Goal: Information Seeking & Learning: Learn about a topic

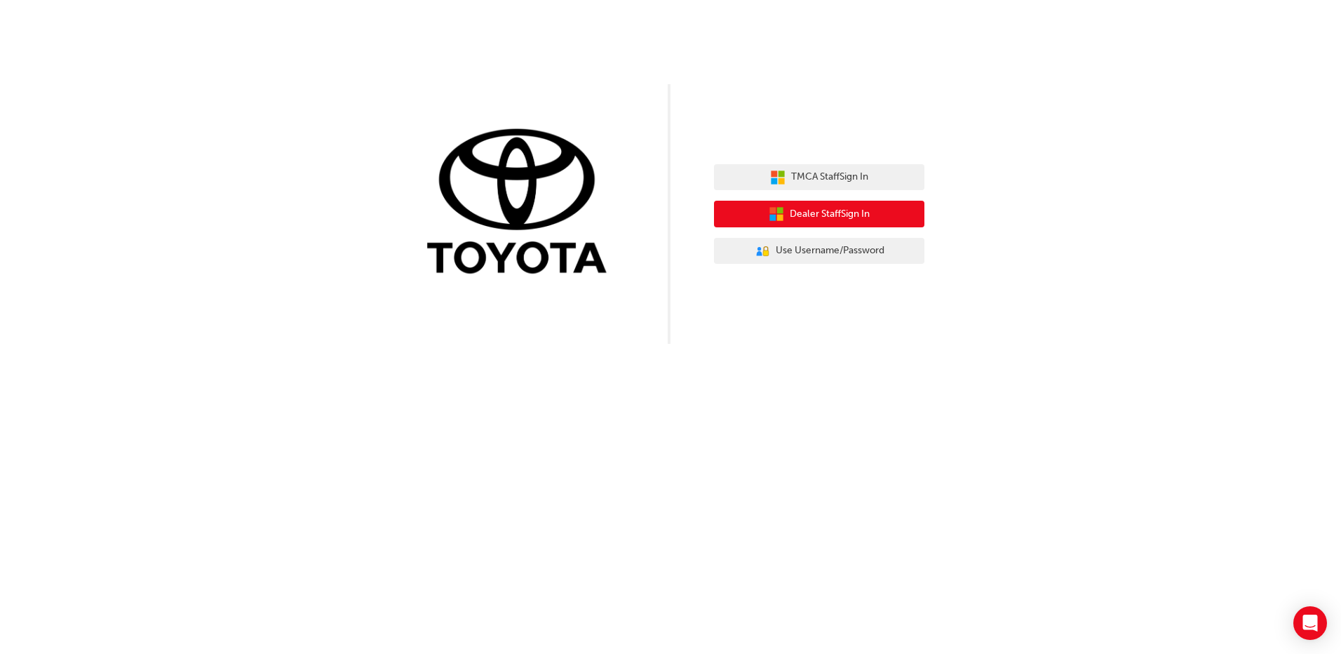
click at [817, 215] on span "Dealer Staff Sign In" at bounding box center [830, 214] width 80 height 16
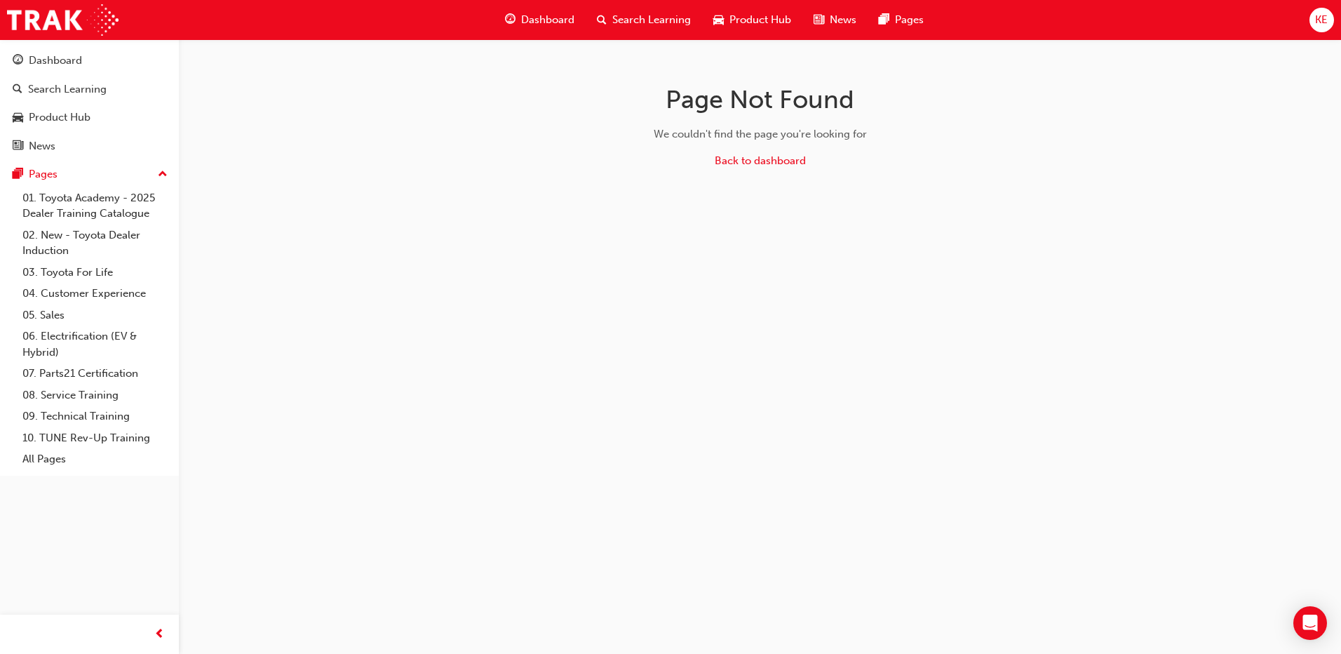
click at [567, 23] on span "Dashboard" at bounding box center [547, 20] width 53 height 16
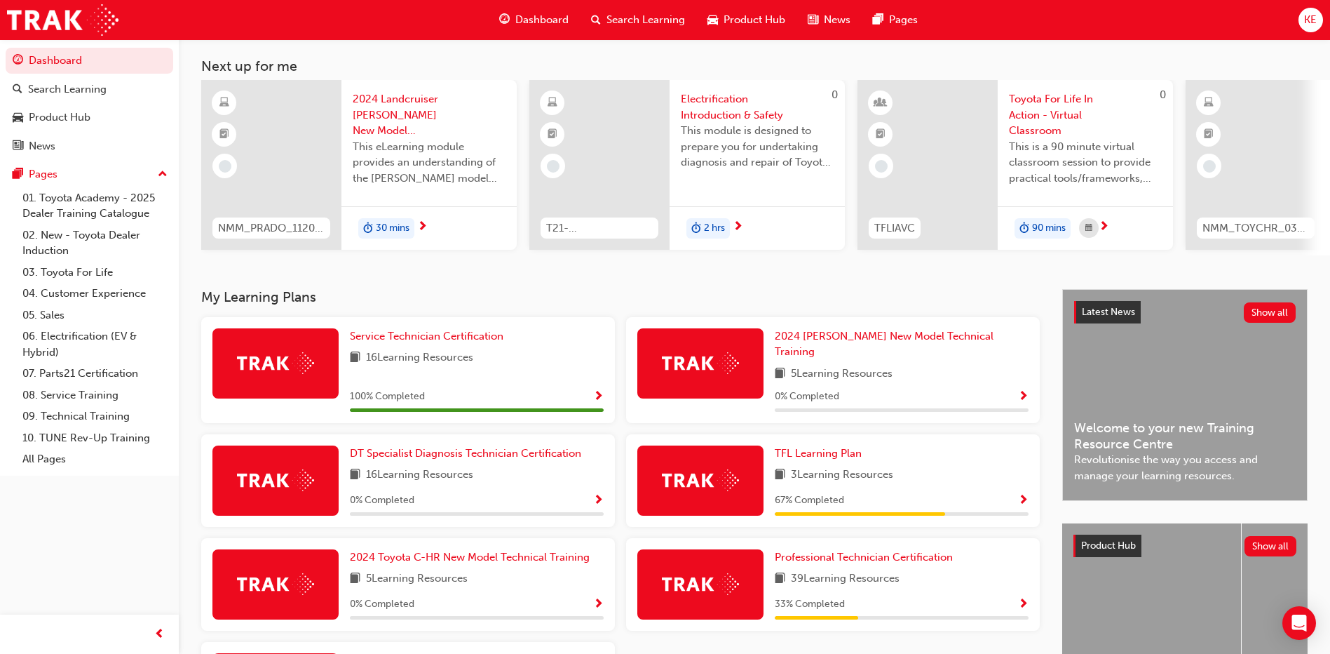
scroll to position [70, 0]
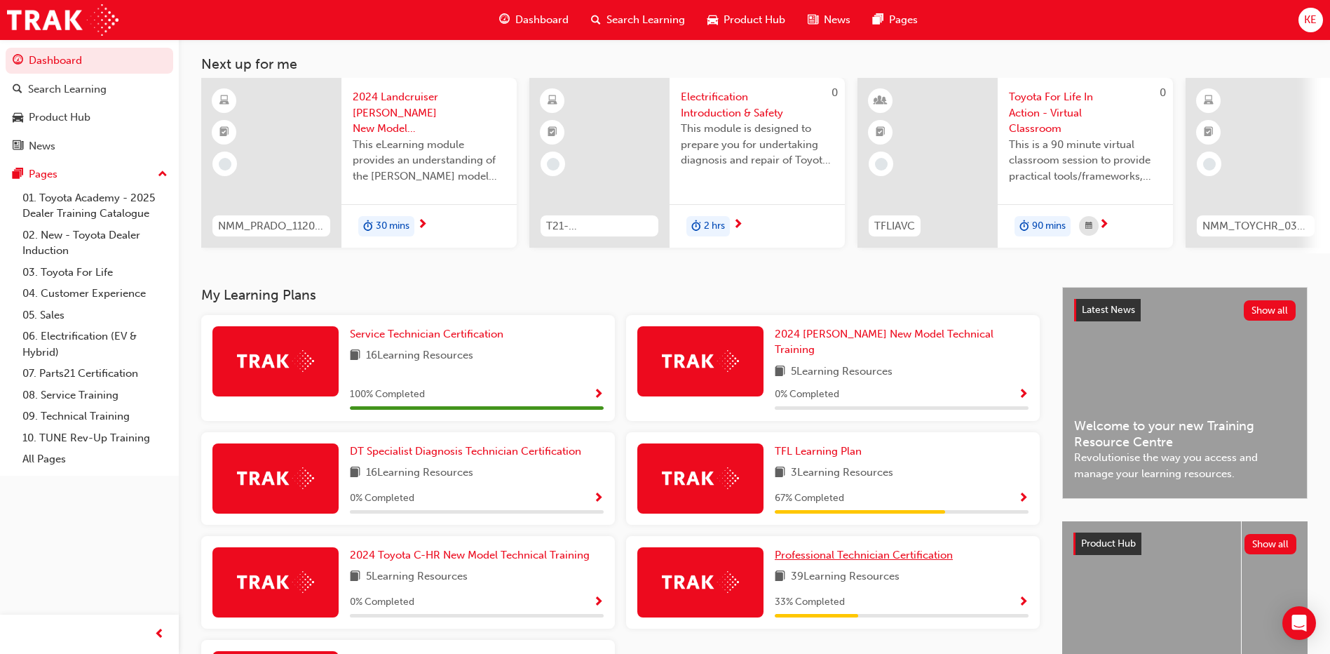
click at [860, 551] on span "Professional Technician Certification" at bounding box center [864, 554] width 178 height 13
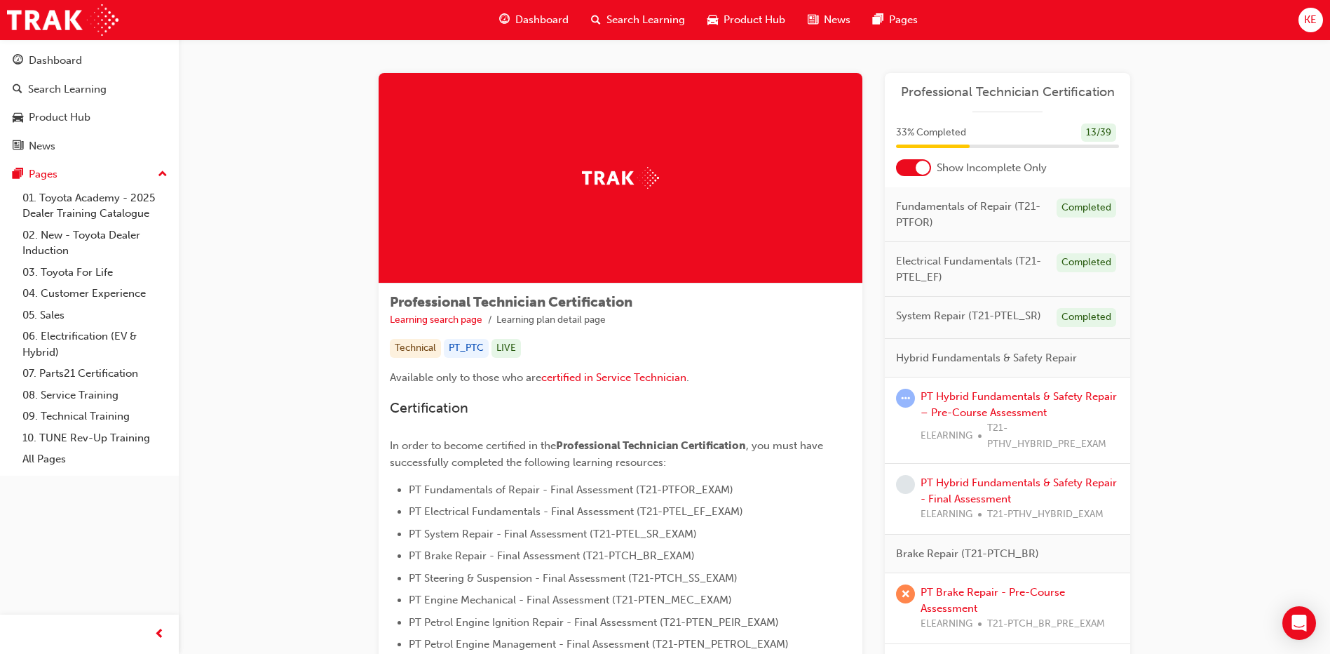
click at [921, 170] on div at bounding box center [923, 168] width 14 height 14
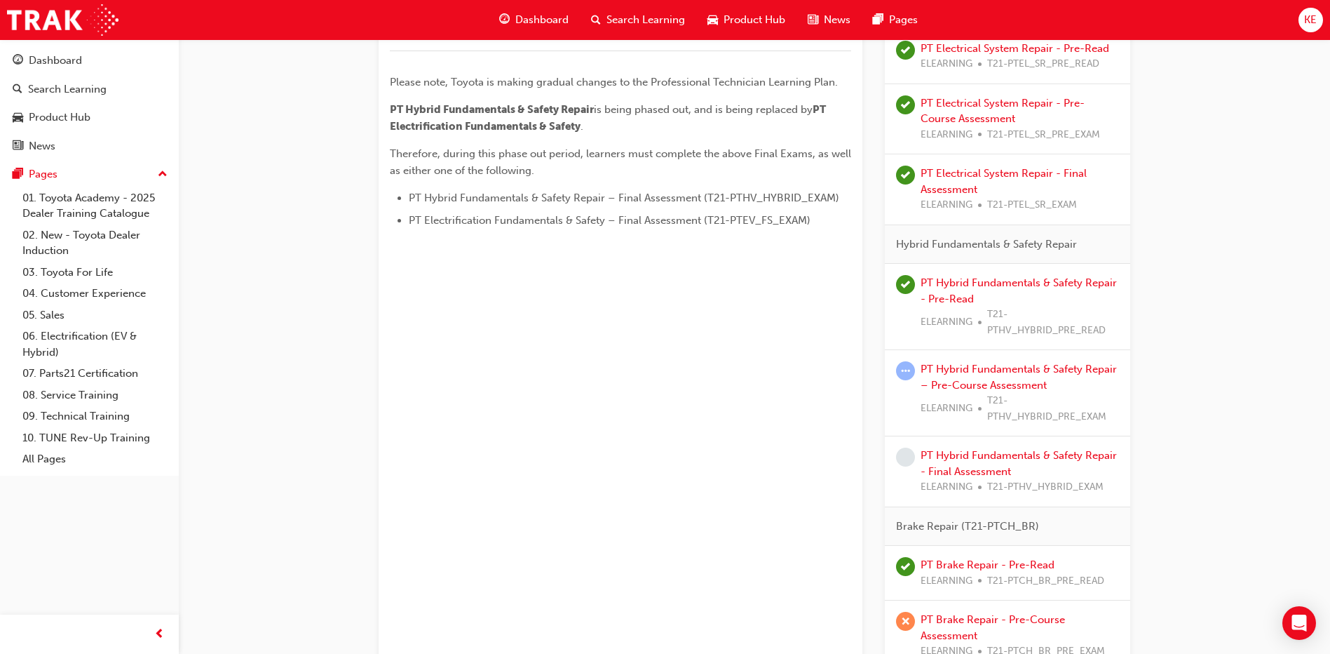
scroll to position [701, 0]
click at [993, 368] on link "PT Hybrid Fundamentals & Safety Repair – Pre-Course Assessment" at bounding box center [1019, 376] width 196 height 29
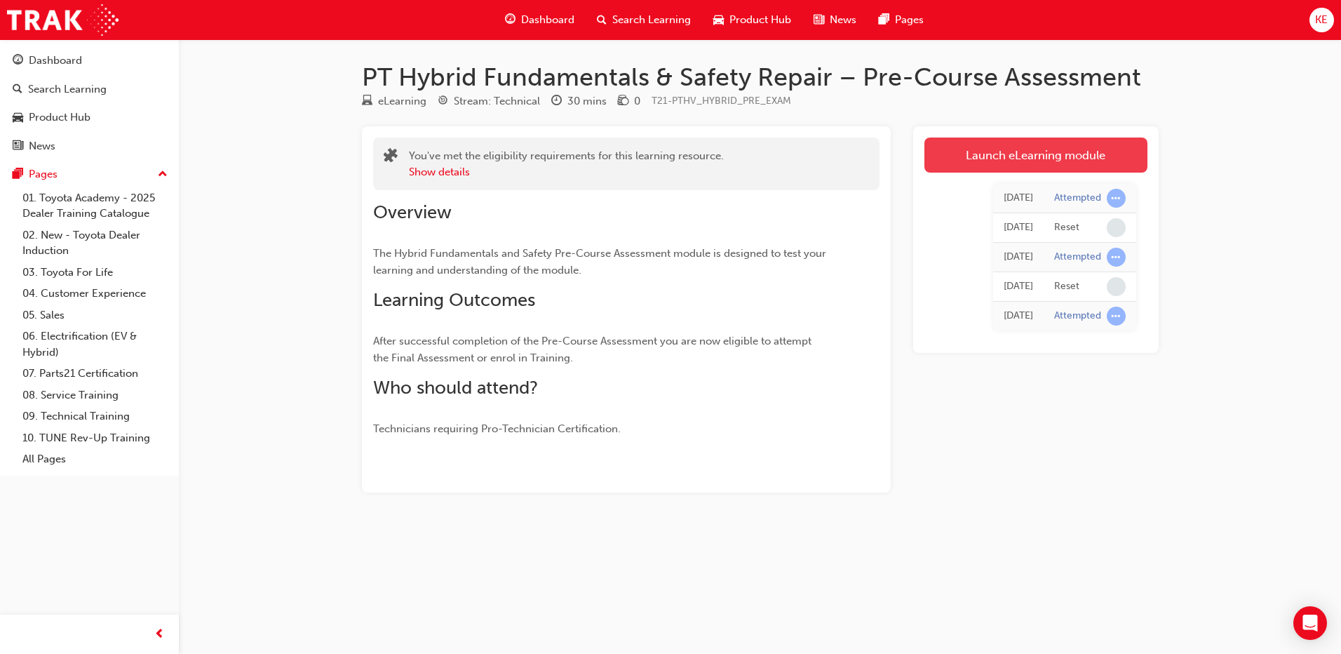
click at [1084, 164] on link "Launch eLearning module" at bounding box center [1035, 154] width 223 height 35
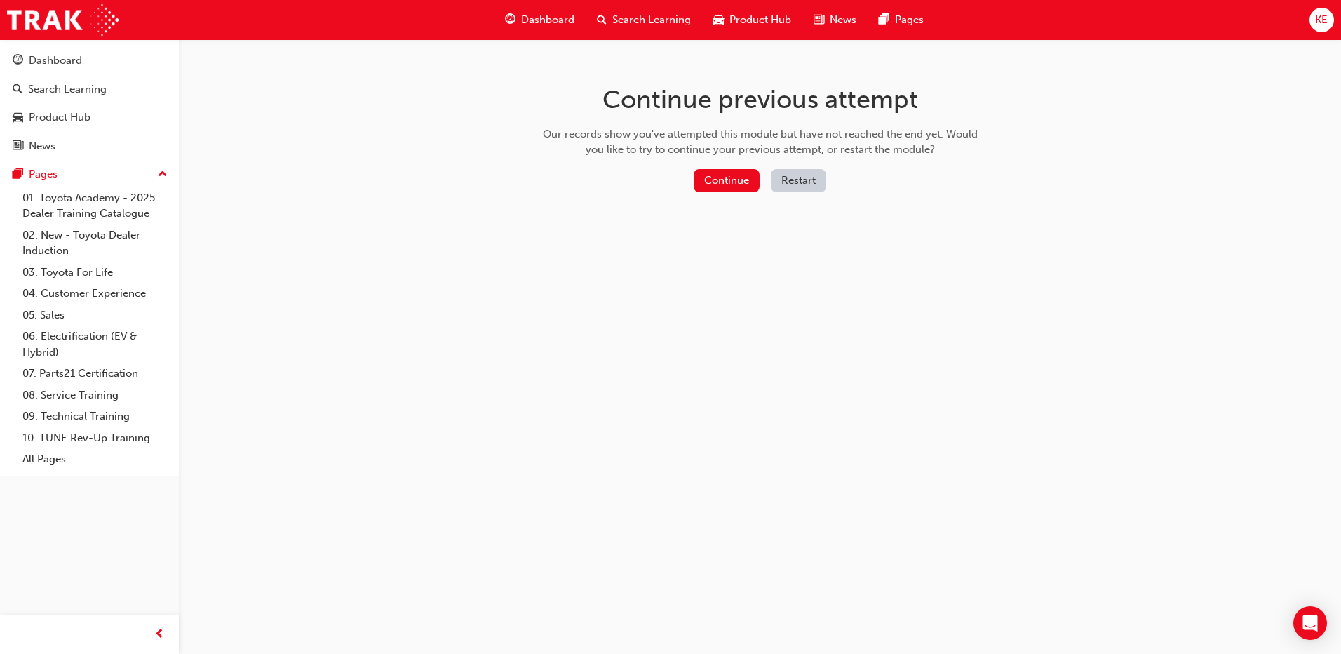
click at [816, 179] on button "Restart" at bounding box center [798, 180] width 55 height 23
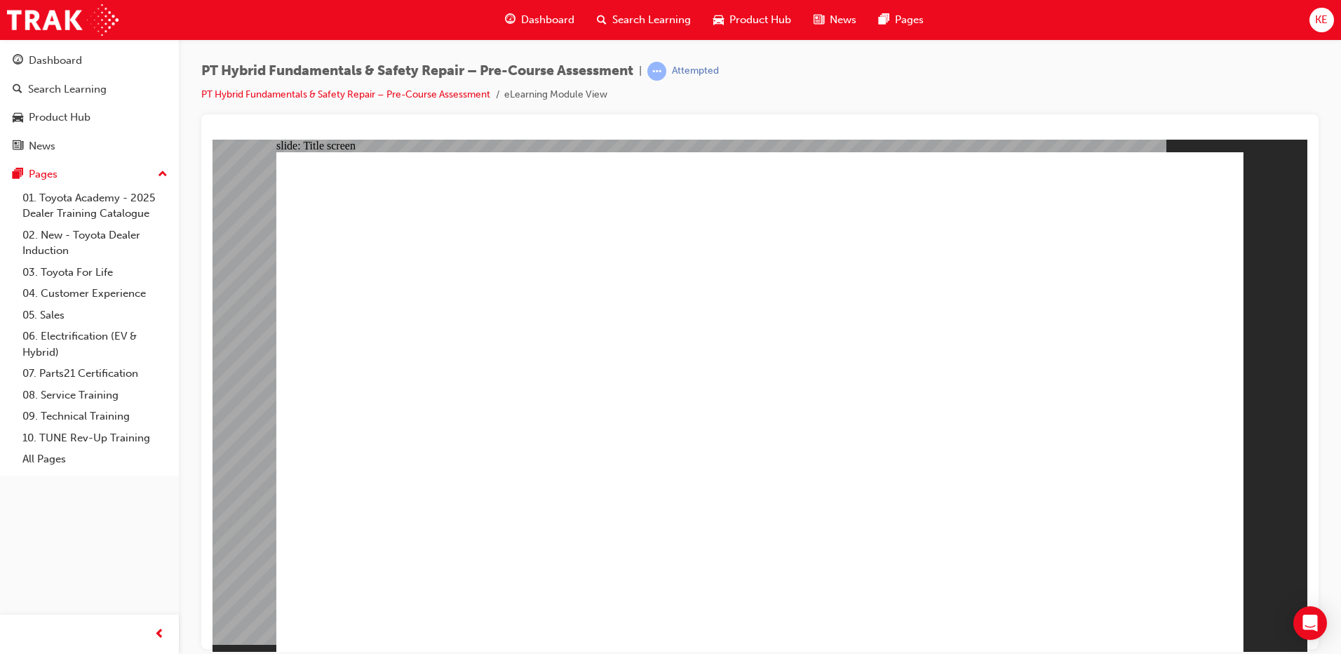
radio input "true"
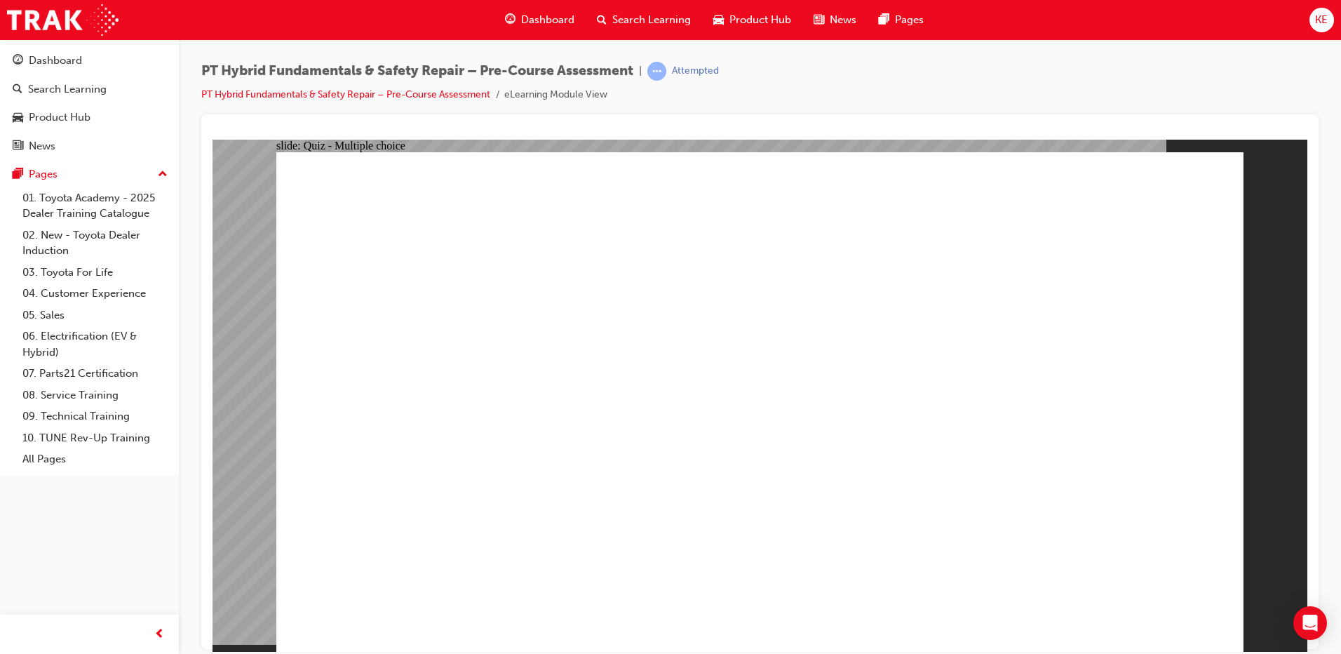
drag, startPoint x: 513, startPoint y: 237, endPoint x: 1550, endPoint y: 478, distance: 1064.6
click at [1307, 338] on html "slide: Quiz - Multiple choice Oval 1 Question 2 What is the one-hand rule when …" at bounding box center [759, 395] width 1095 height 512
radio input "true"
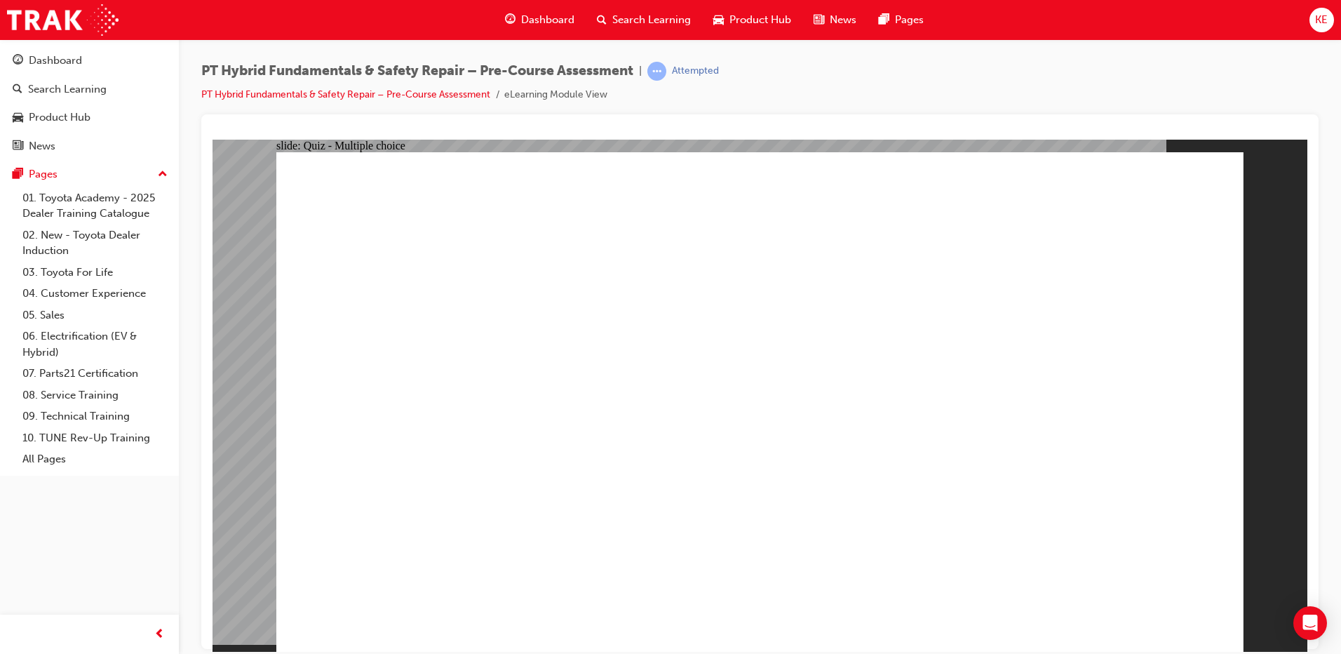
drag, startPoint x: 639, startPoint y: 580, endPoint x: 629, endPoint y: 614, distance: 35.3
radio input "true"
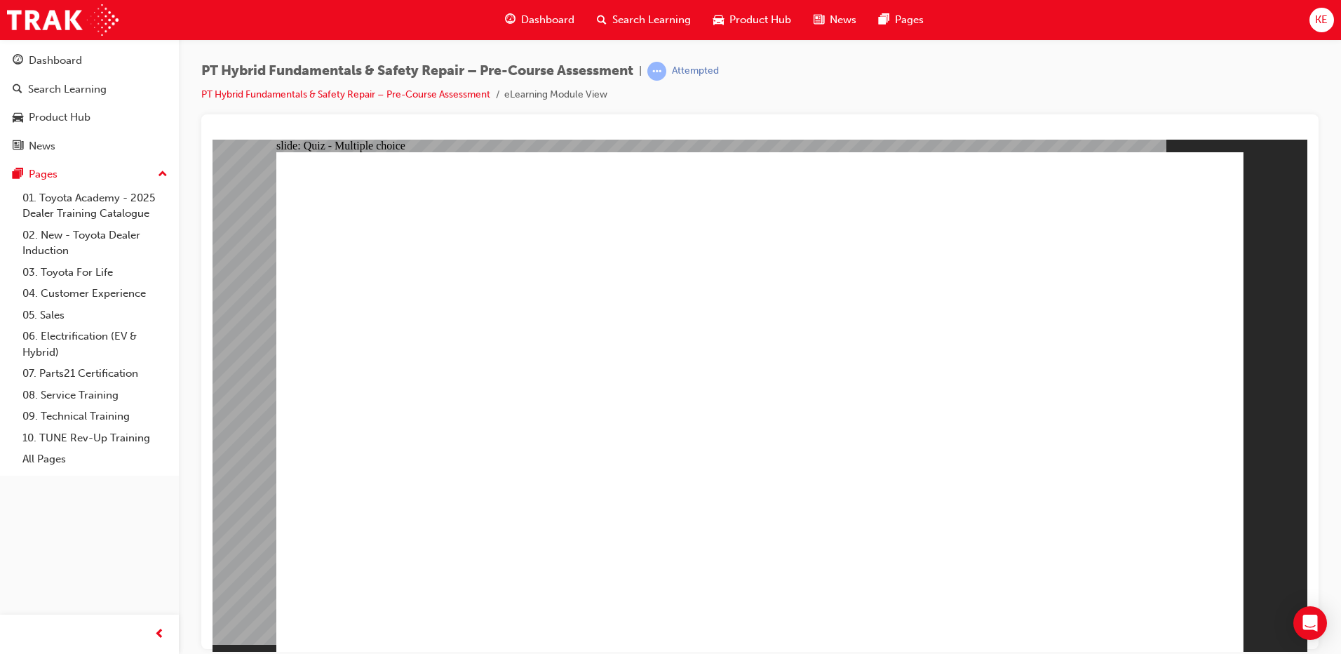
radio input "true"
checkbox input "true"
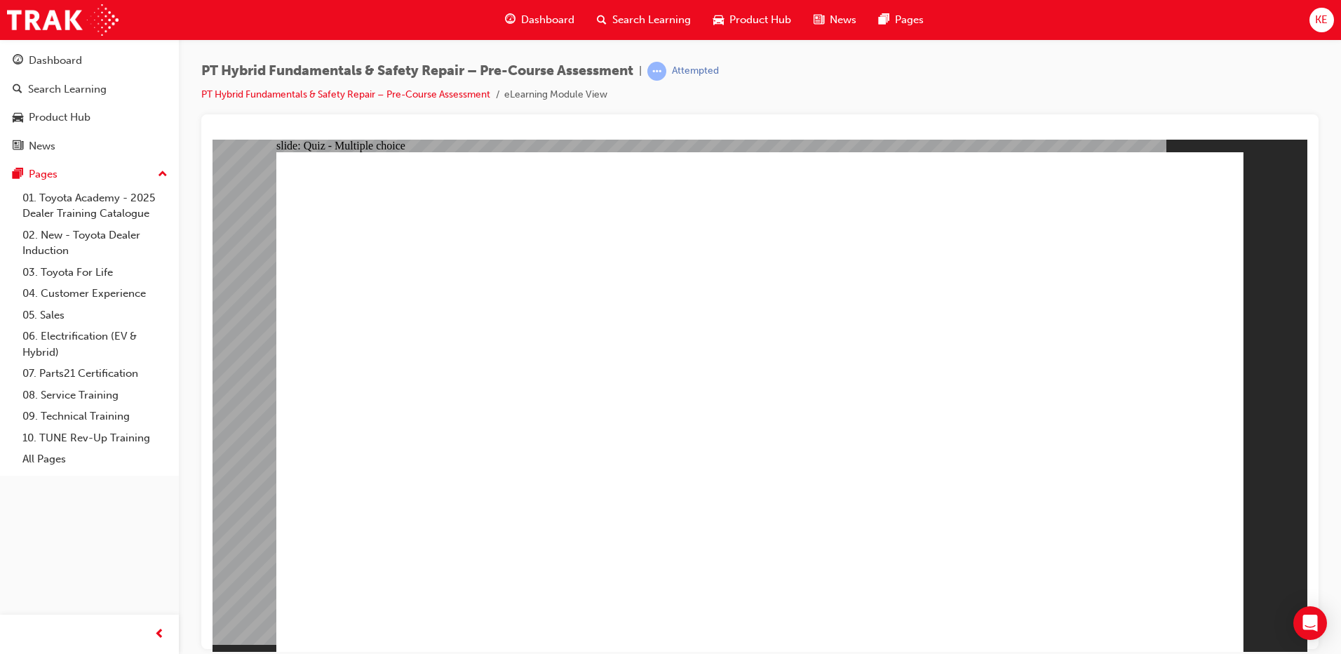
checkbox input "true"
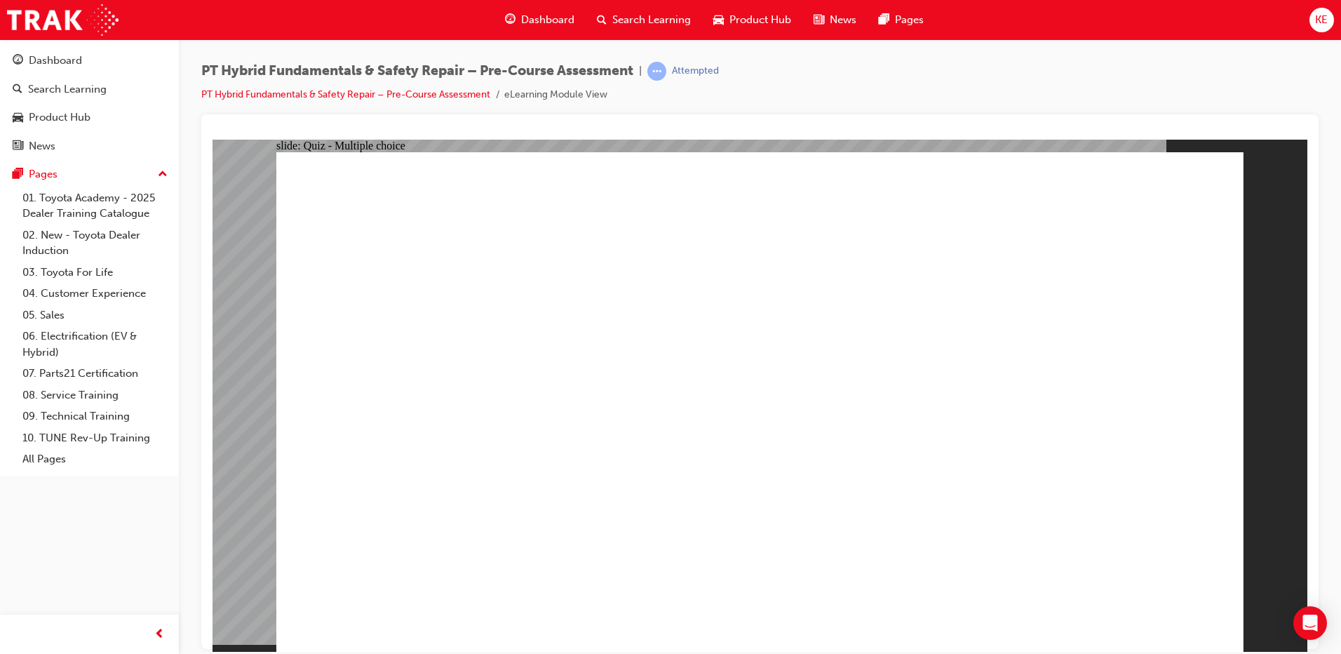
radio input "false"
radio input "true"
drag, startPoint x: 500, startPoint y: 233, endPoint x: 787, endPoint y: 245, distance: 287.1
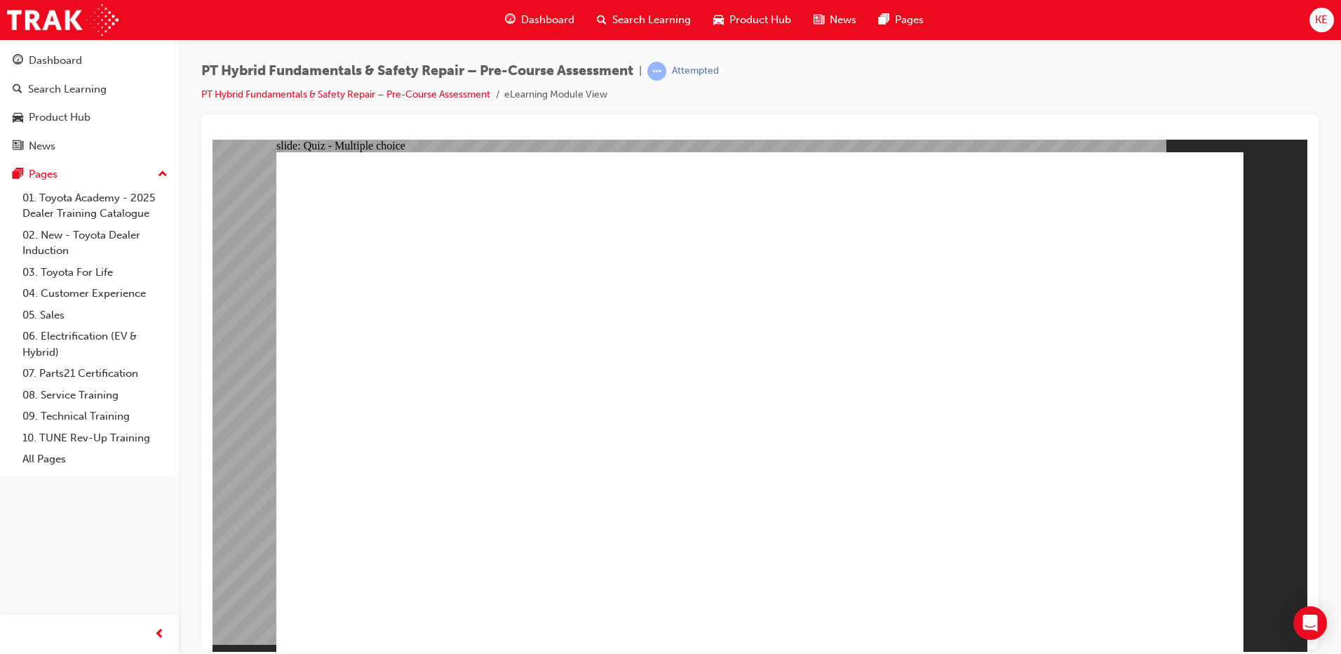
drag, startPoint x: 548, startPoint y: 233, endPoint x: 726, endPoint y: 243, distance: 177.6
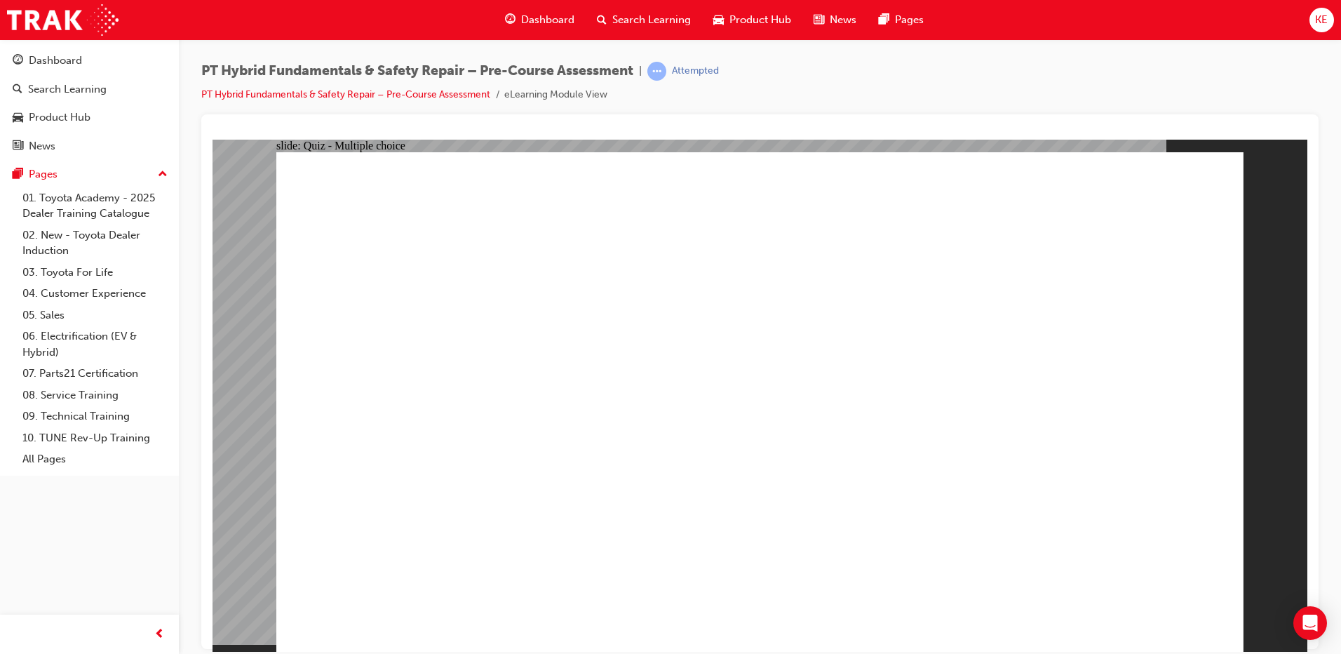
radio input "true"
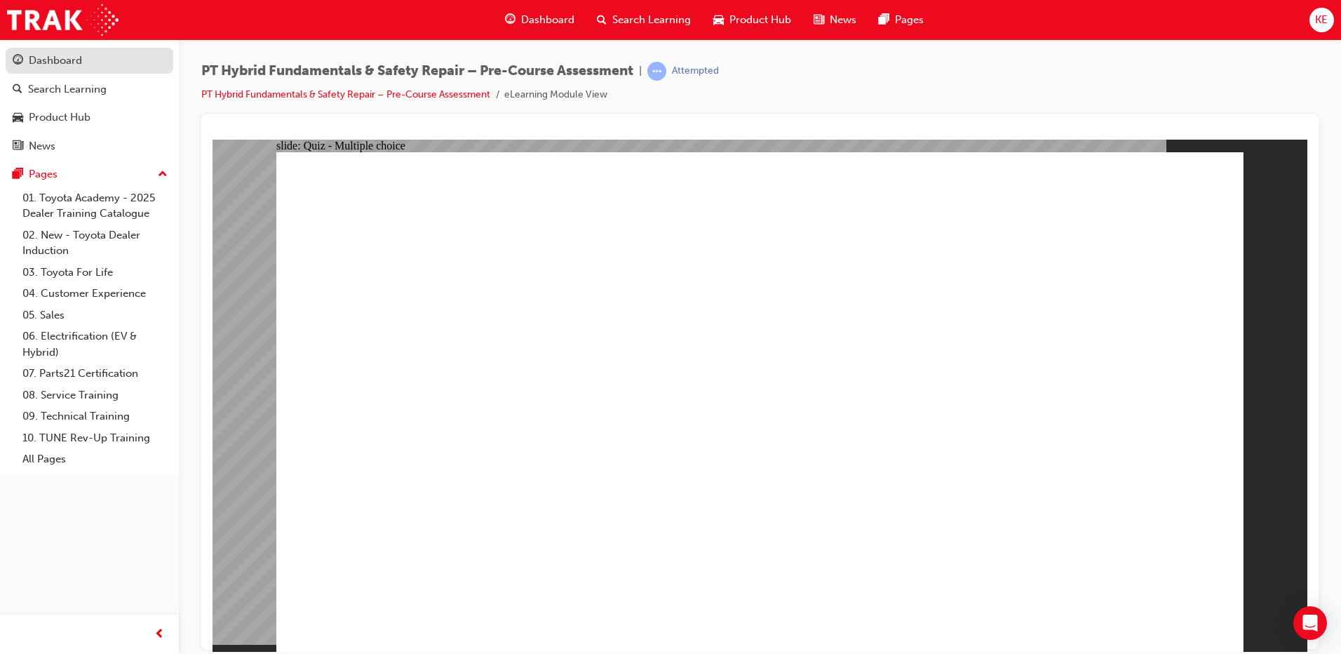
click at [86, 63] on div "Dashboard" at bounding box center [90, 61] width 154 height 18
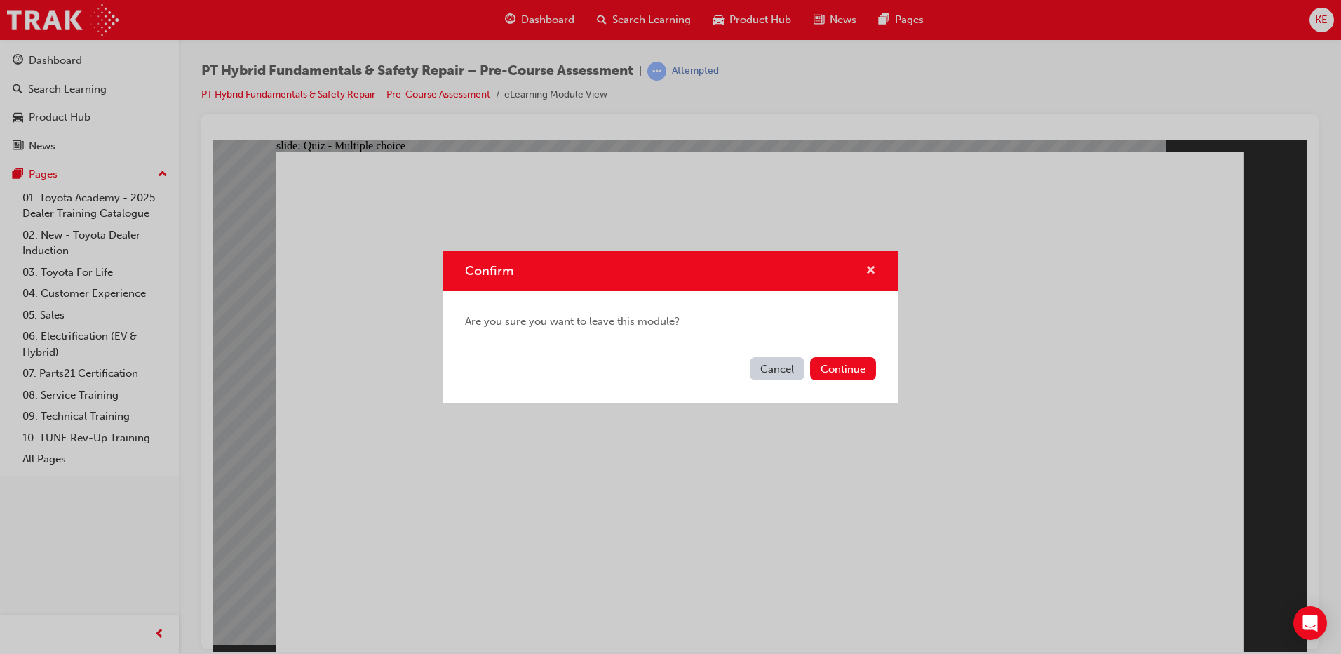
drag, startPoint x: 870, startPoint y: 268, endPoint x: 47, endPoint y: 36, distance: 855.3
click at [870, 268] on span "cross-icon" at bounding box center [870, 271] width 11 height 13
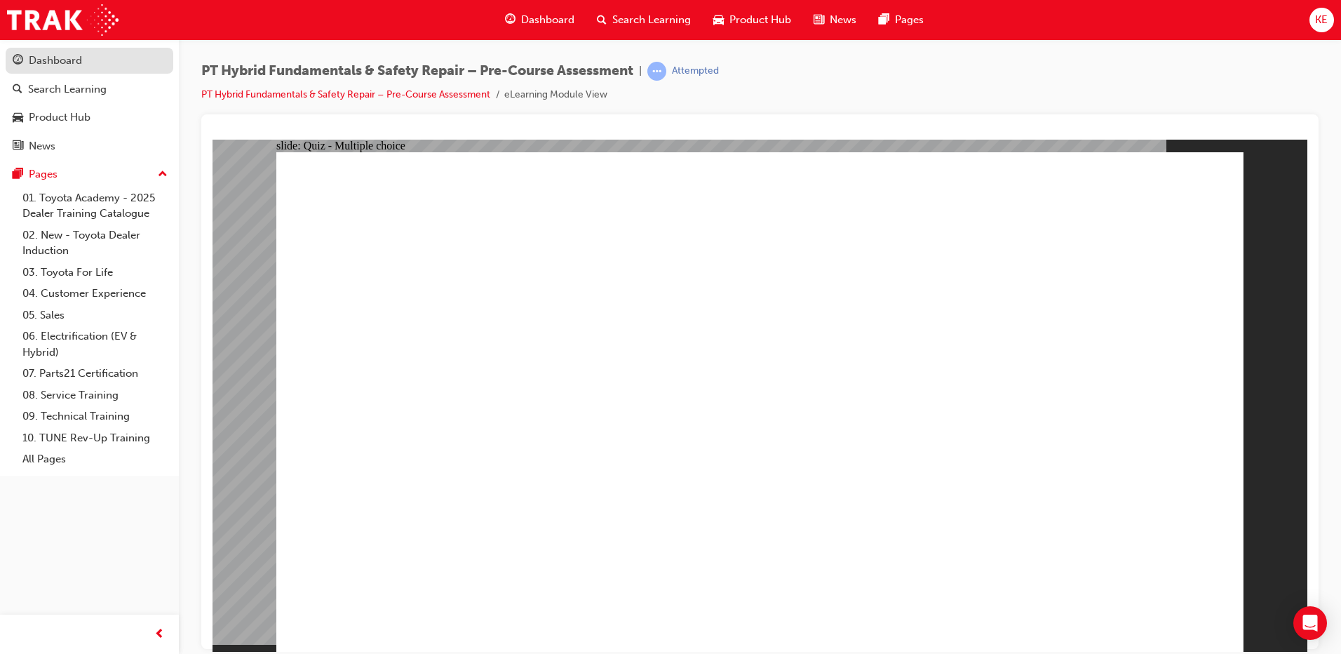
click at [50, 57] on div "Dashboard" at bounding box center [55, 61] width 53 height 16
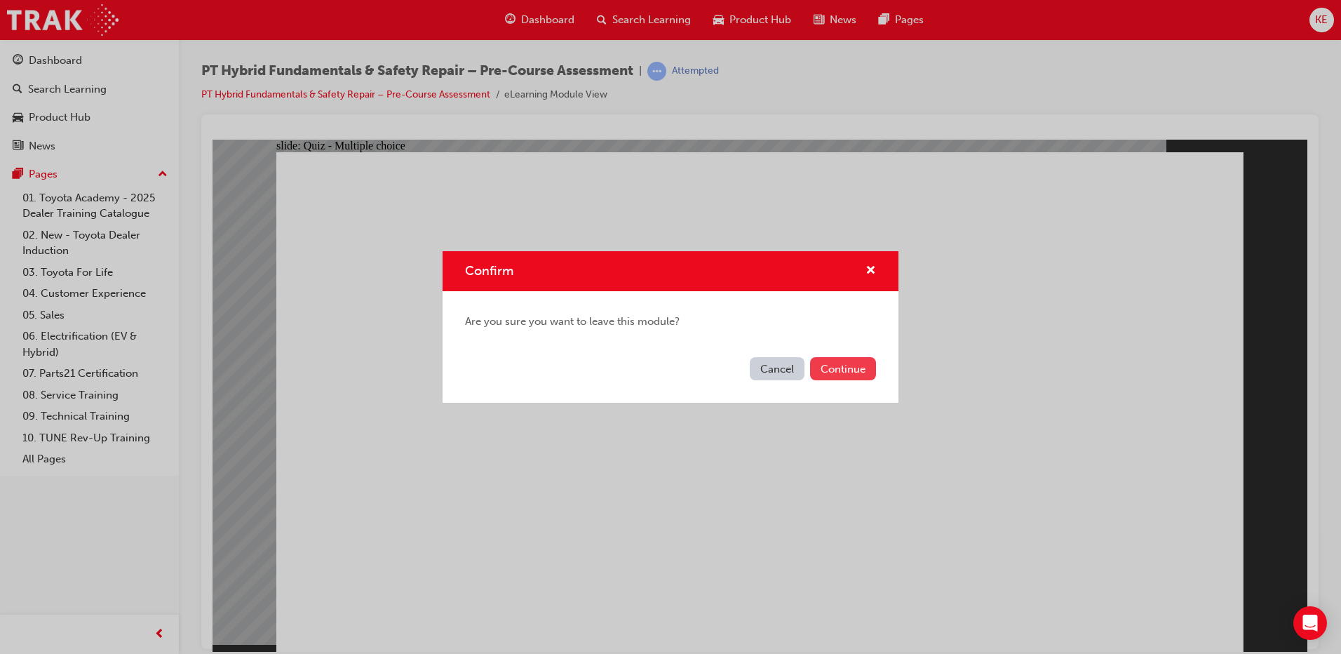
click at [844, 362] on button "Continue" at bounding box center [843, 368] width 66 height 23
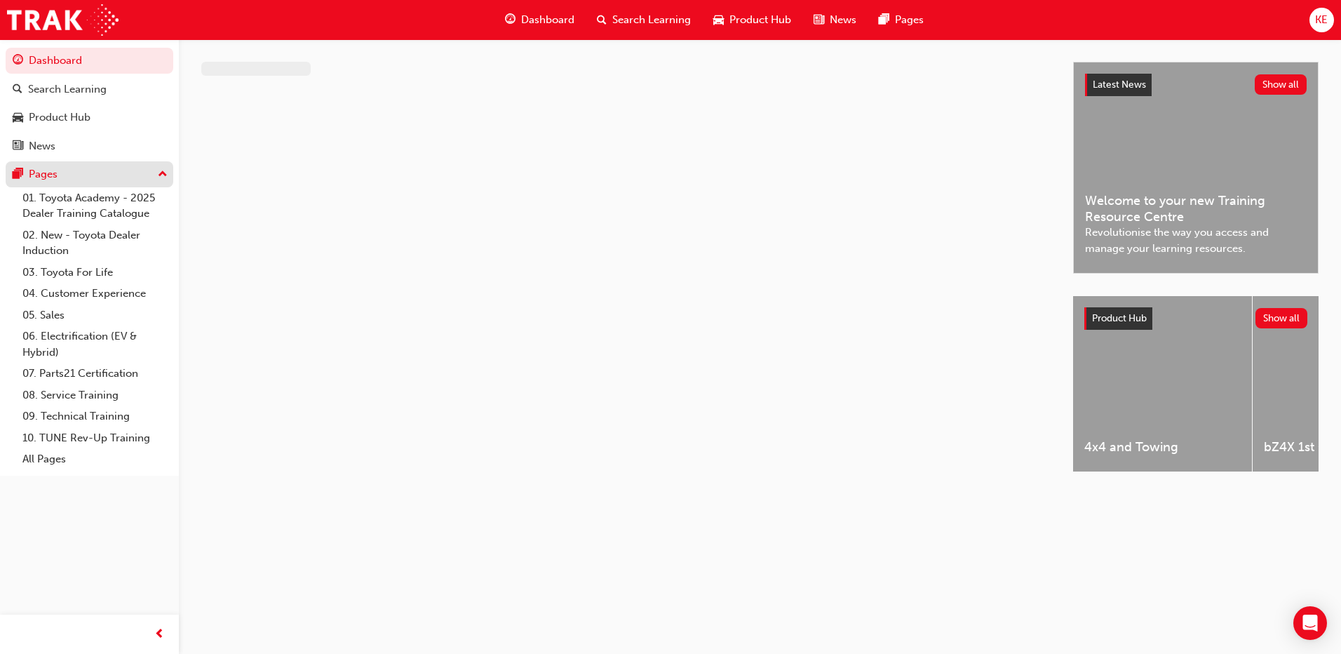
click at [7, 185] on div "Dashboard Search Learning Product Hub News Pages Pages 01. Toyota Academy - 202…" at bounding box center [89, 257] width 179 height 436
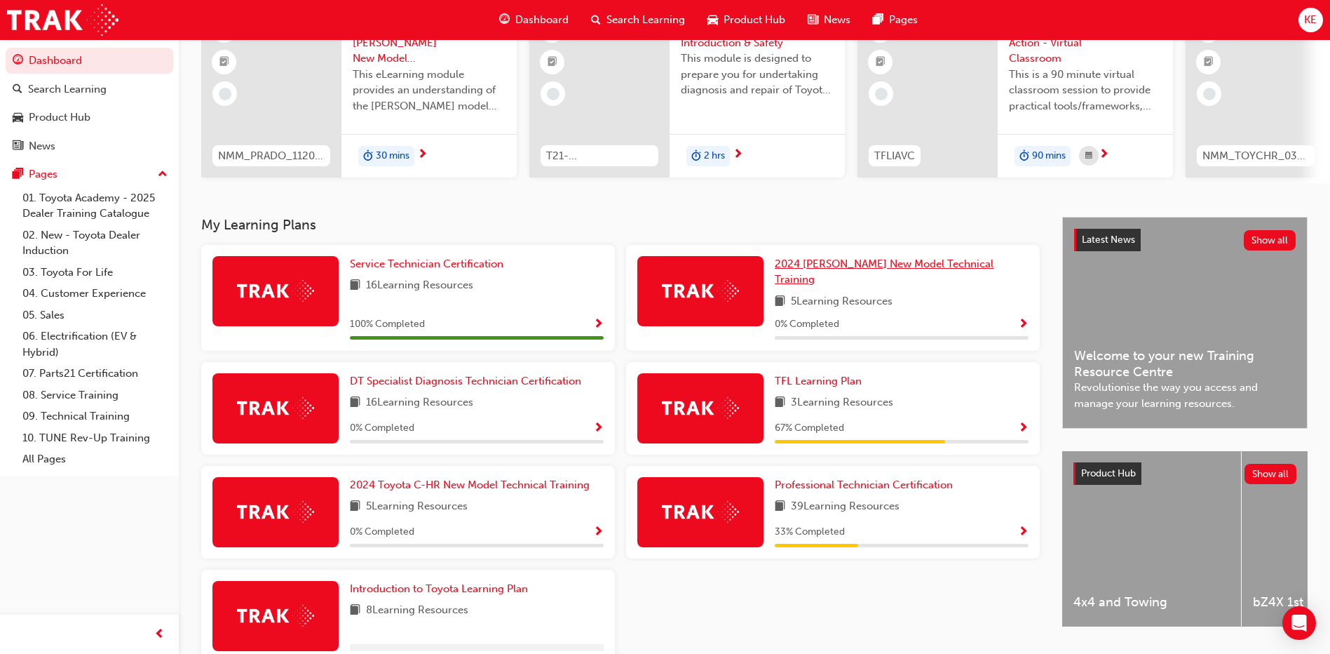
scroll to position [210, 0]
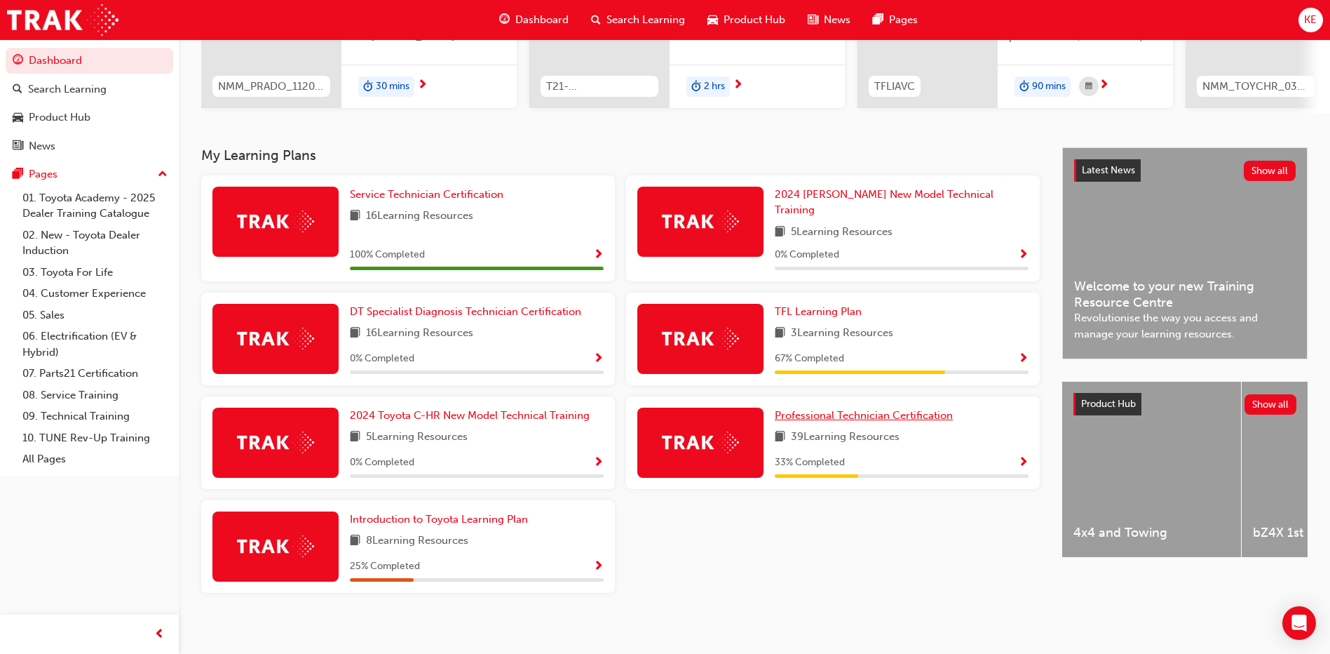
click at [825, 414] on link "Professional Technician Certification" at bounding box center [867, 415] width 184 height 16
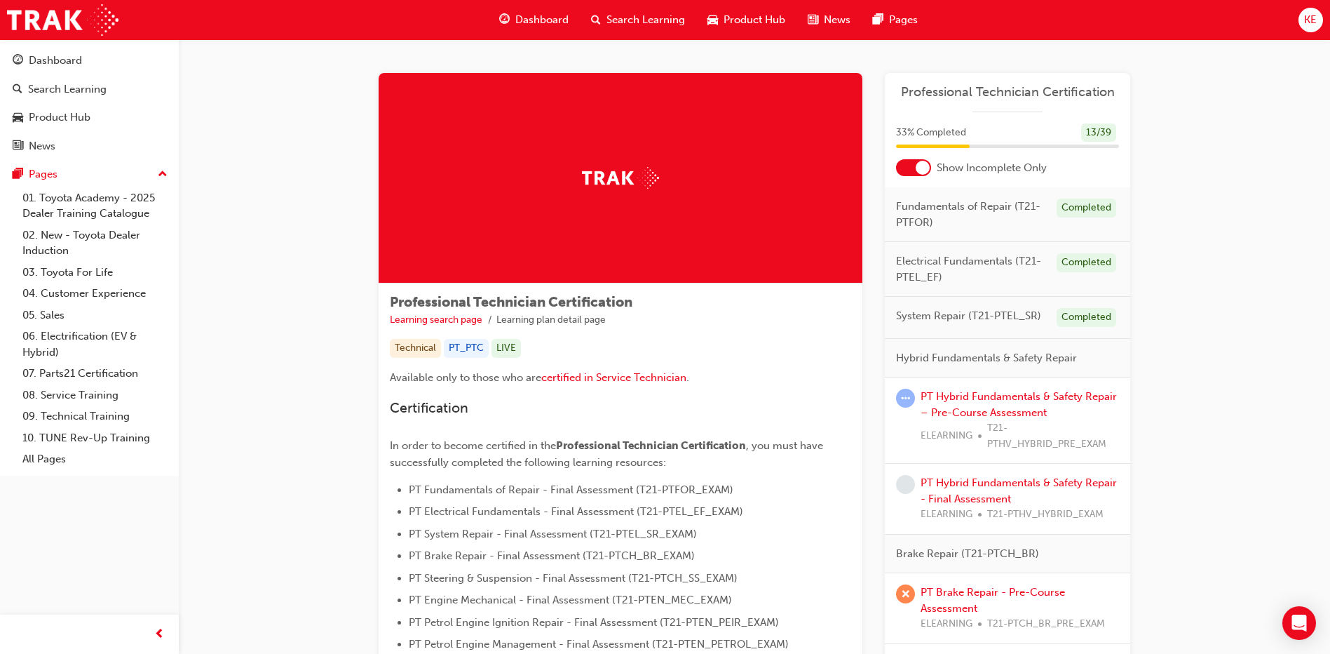
click at [913, 163] on div at bounding box center [913, 167] width 35 height 17
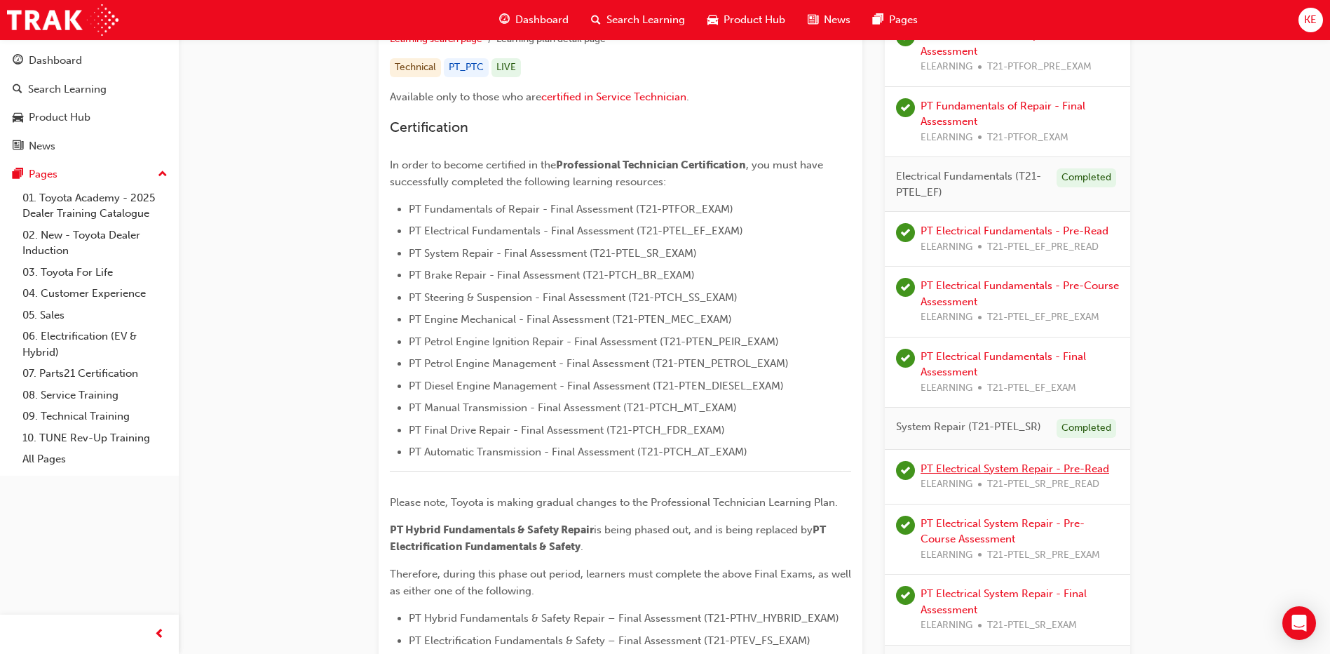
scroll to position [561, 0]
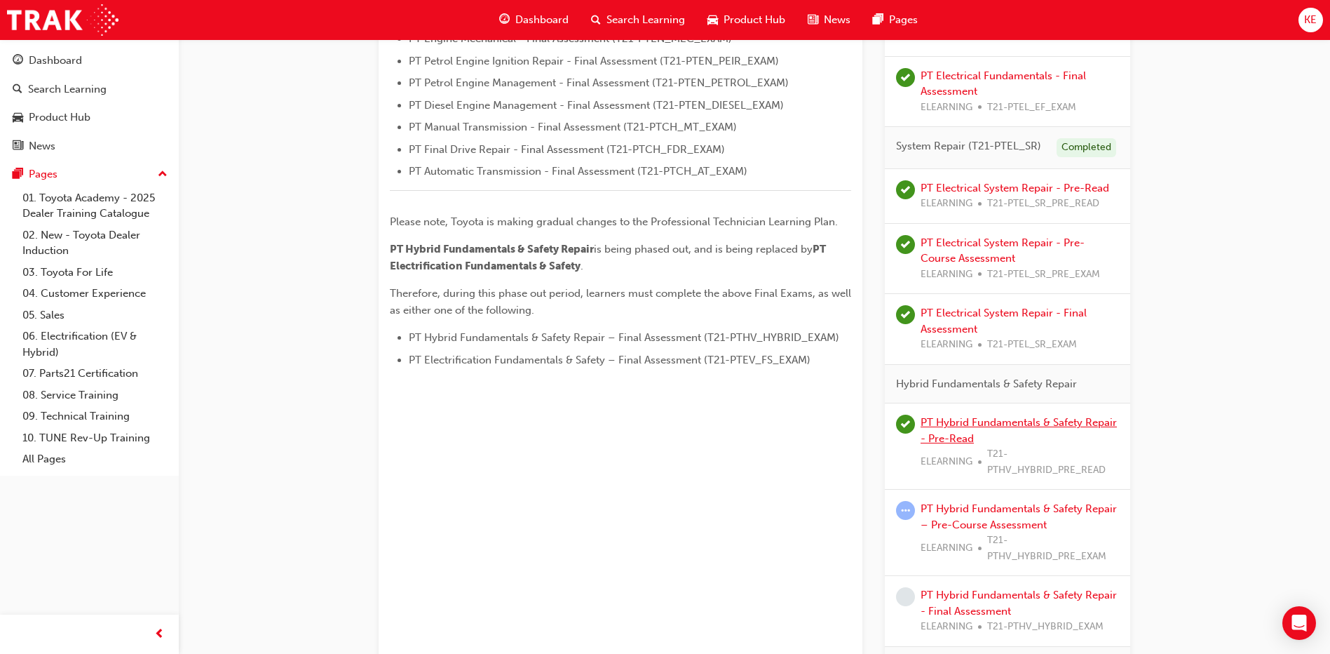
click at [992, 427] on link "PT Hybrid Fundamentals & Safety Repair - Pre-Read" at bounding box center [1019, 430] width 196 height 29
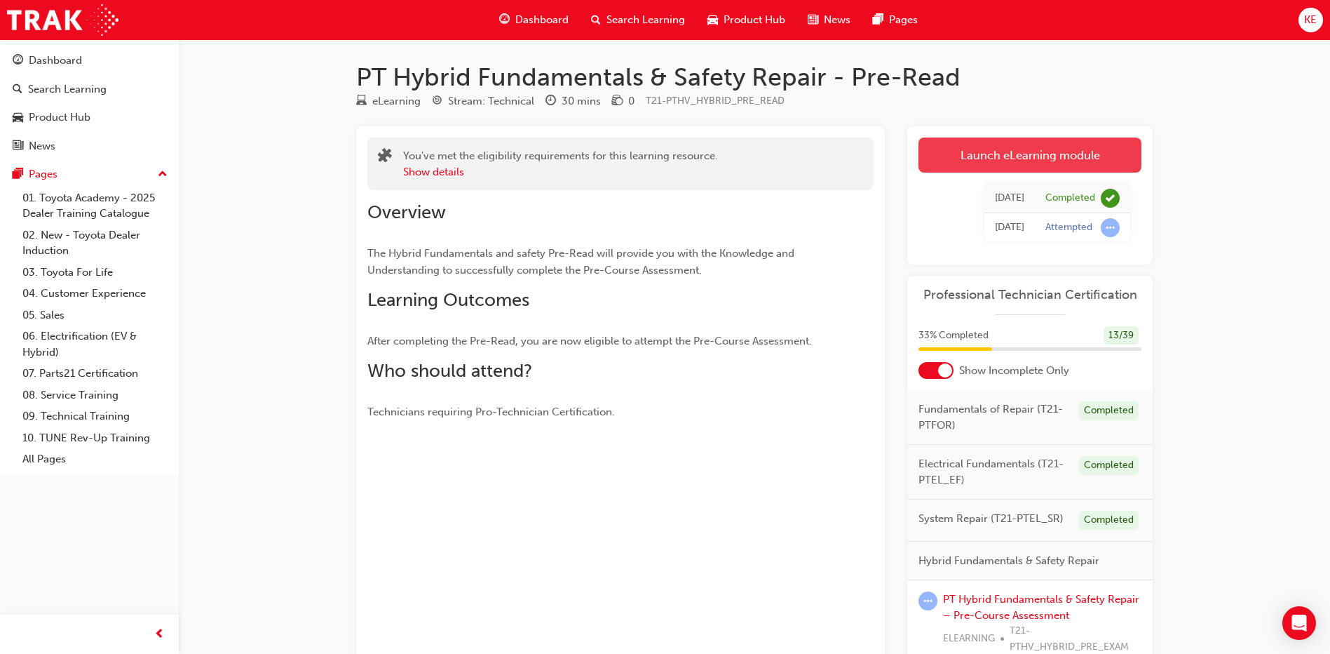
click at [963, 145] on link "Launch eLearning module" at bounding box center [1030, 154] width 223 height 35
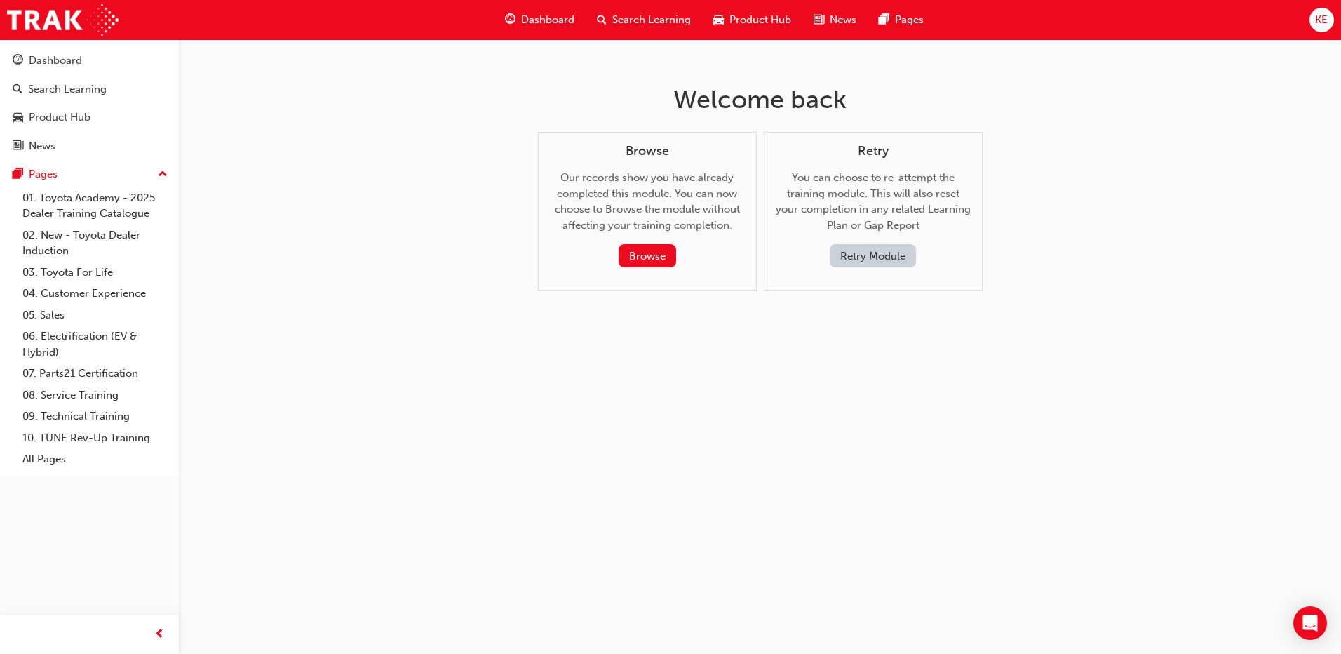
click at [831, 253] on button "Retry Module" at bounding box center [873, 255] width 86 height 23
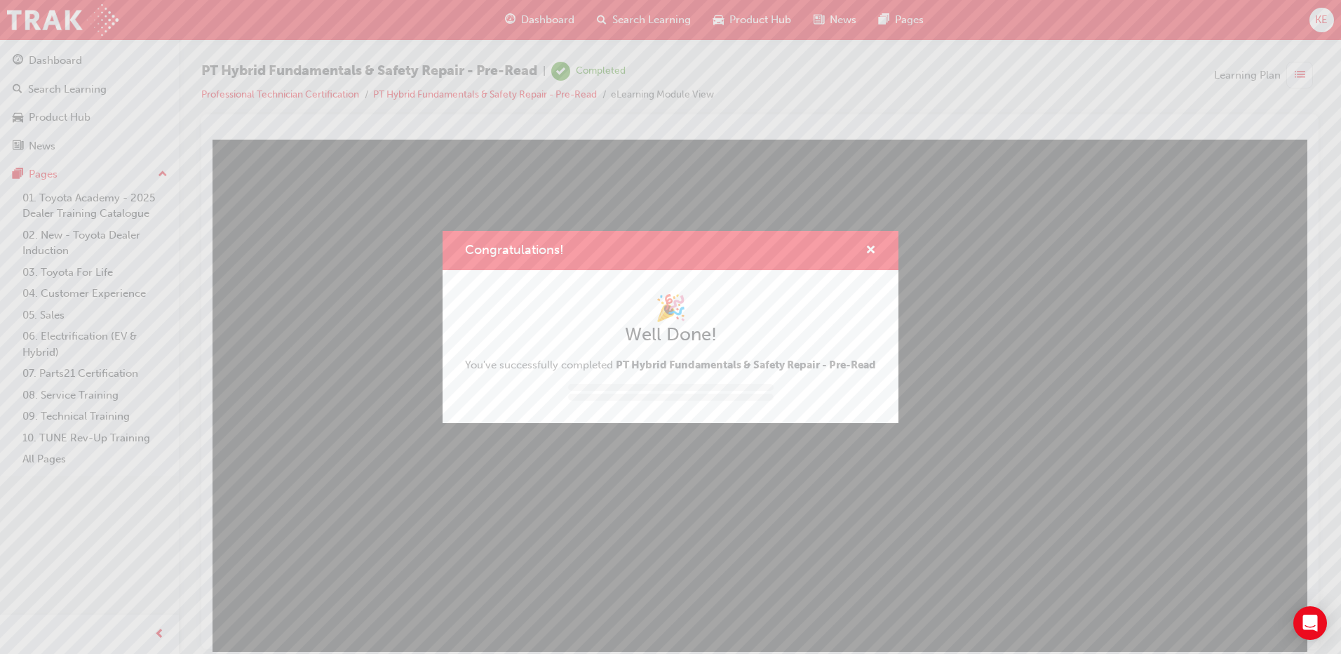
click at [877, 232] on div "Congratulations!" at bounding box center [670, 251] width 456 height 40
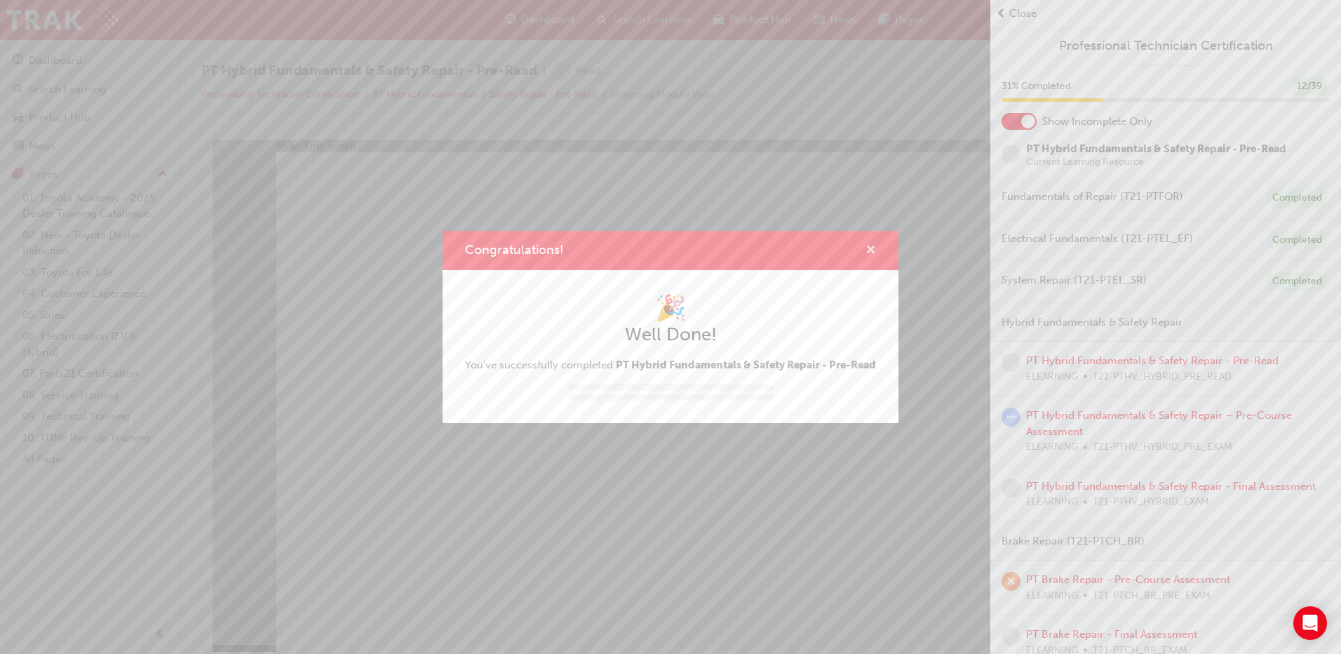
click at [871, 245] on span "cross-icon" at bounding box center [870, 251] width 11 height 13
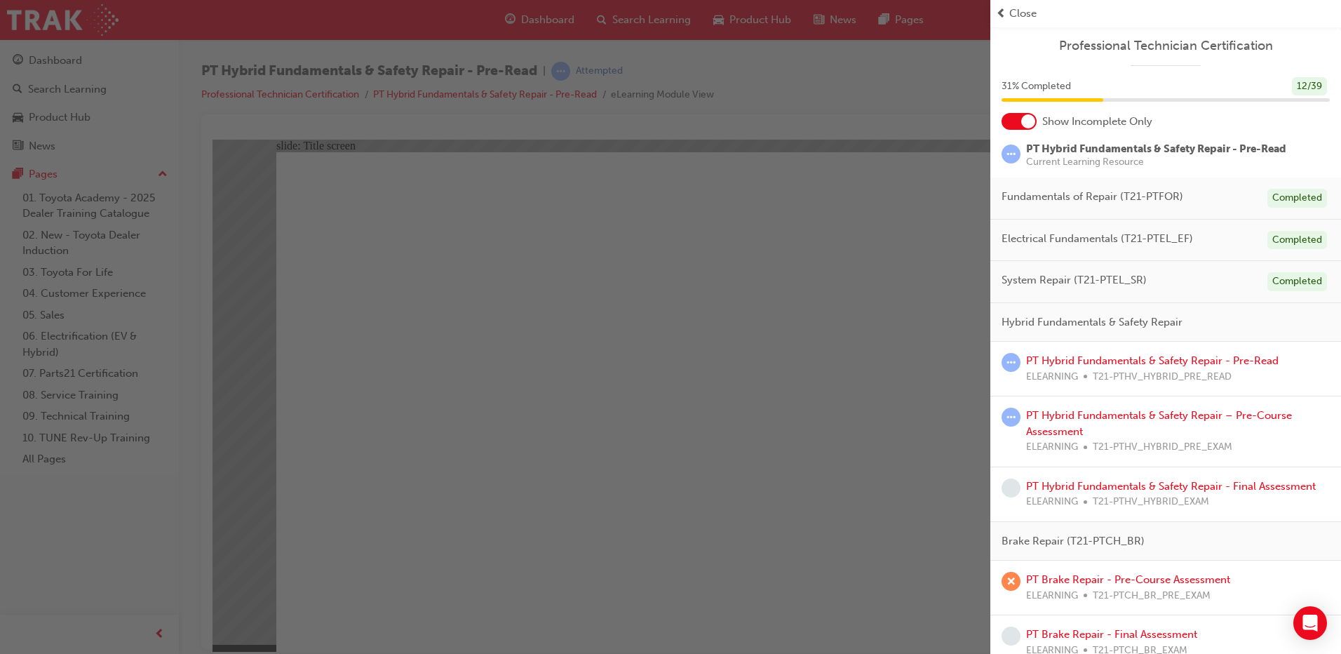
click at [1005, 7] on span "prev-icon" at bounding box center [1001, 14] width 11 height 16
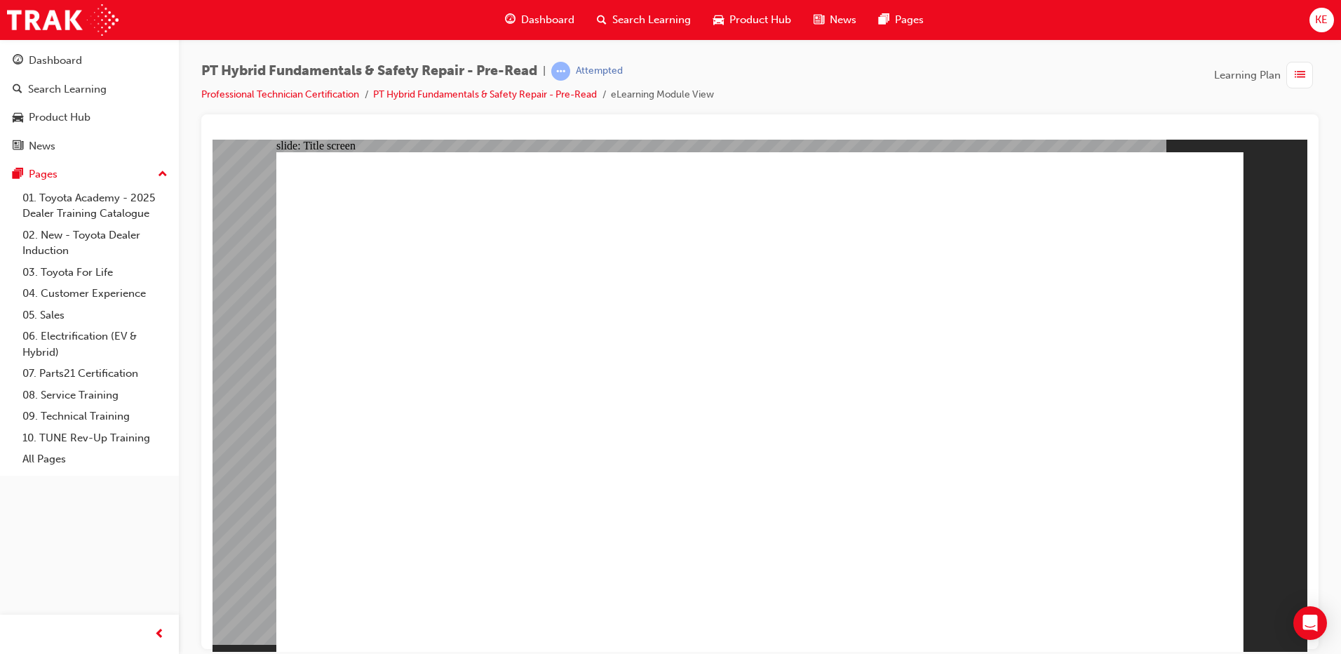
click at [1290, 78] on div "button" at bounding box center [1299, 75] width 27 height 27
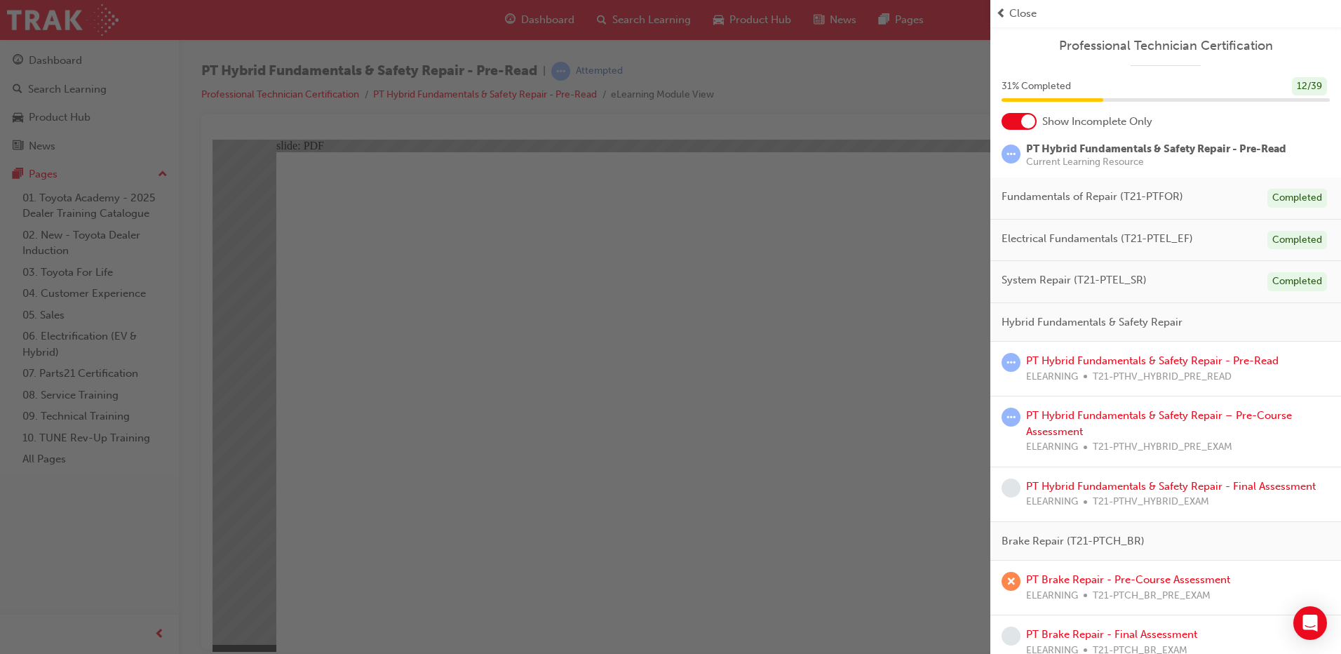
click at [597, 324] on div "button" at bounding box center [495, 327] width 990 height 654
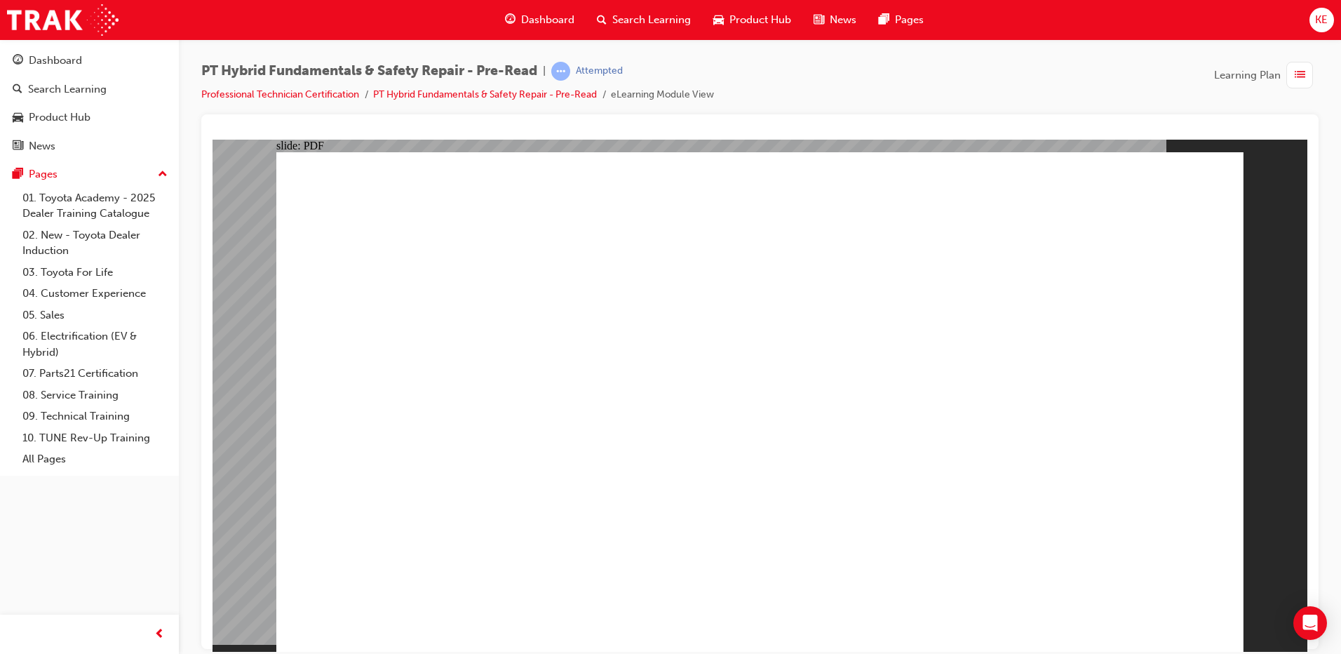
click at [1303, 79] on span "list-icon" at bounding box center [1299, 76] width 11 height 18
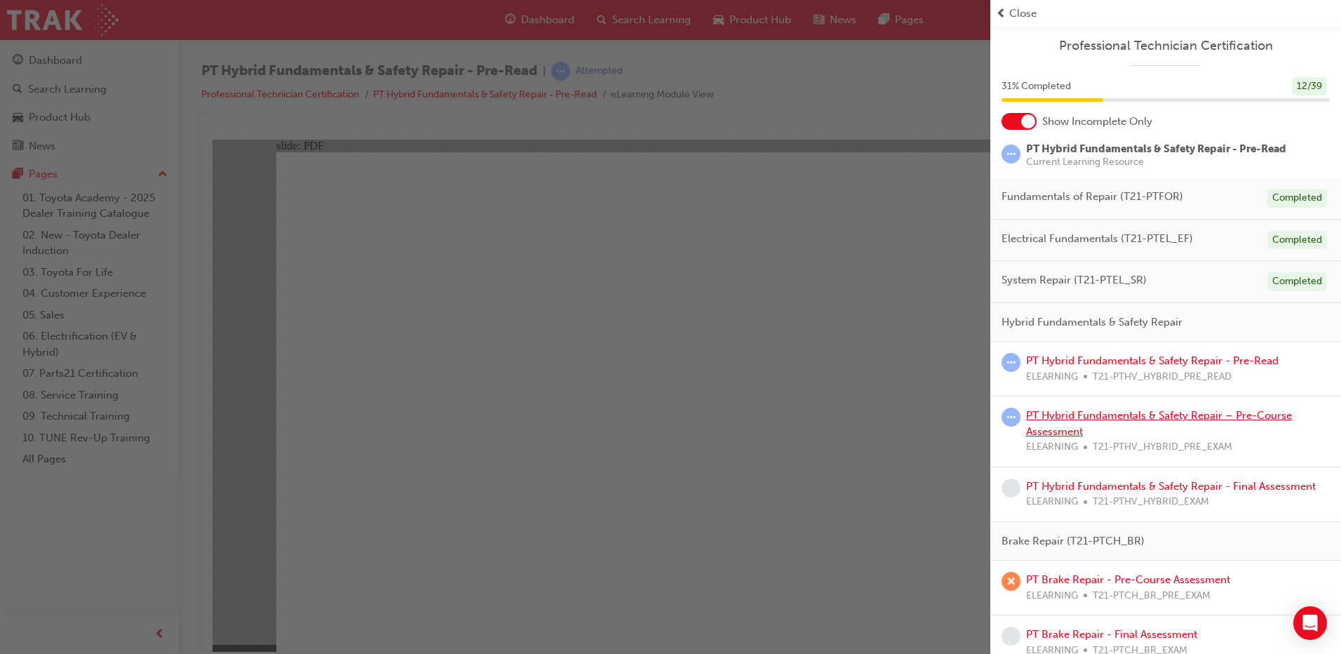
click at [1076, 427] on link "PT Hybrid Fundamentals & Safety Repair – Pre-Course Assessment" at bounding box center [1159, 423] width 266 height 29
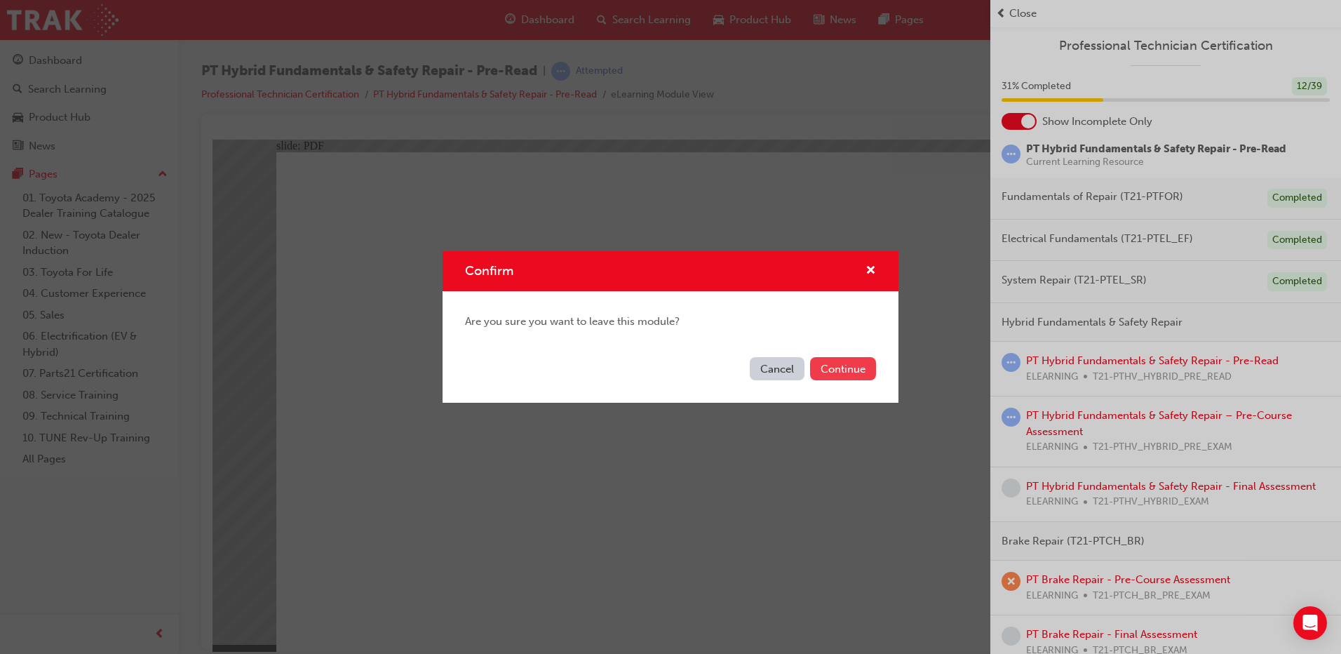
click at [863, 370] on button "Continue" at bounding box center [843, 368] width 66 height 23
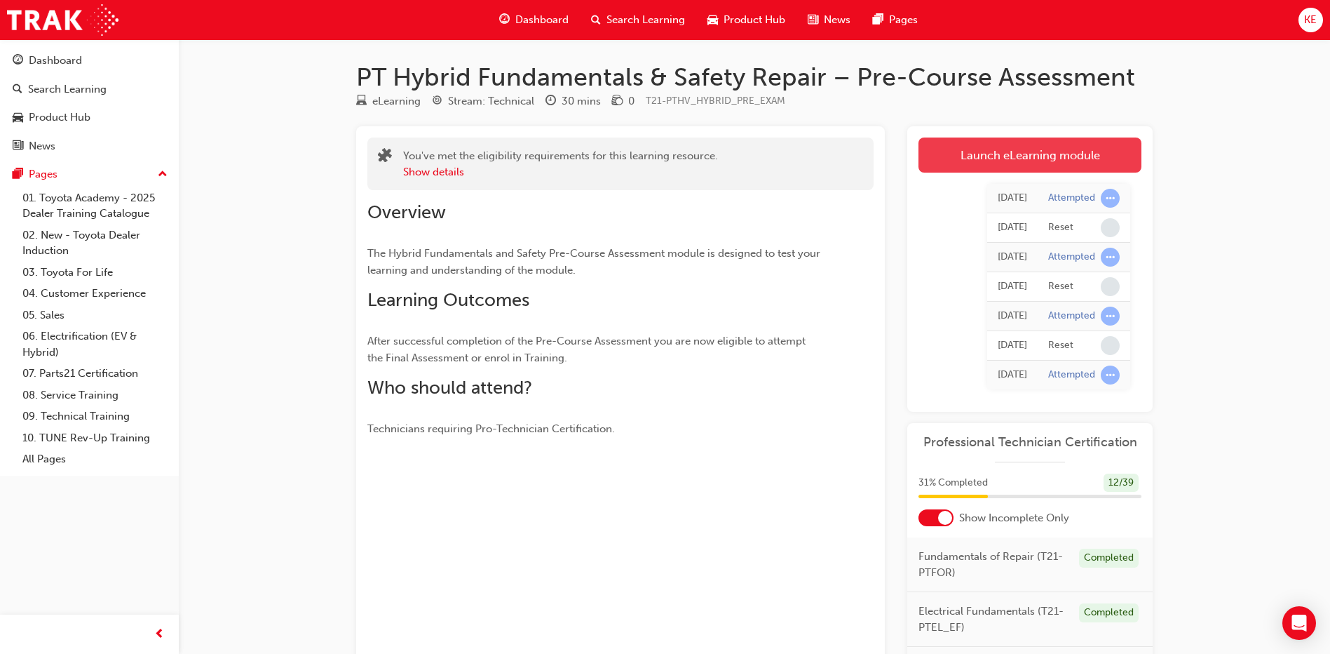
click at [1034, 161] on link "Launch eLearning module" at bounding box center [1030, 154] width 223 height 35
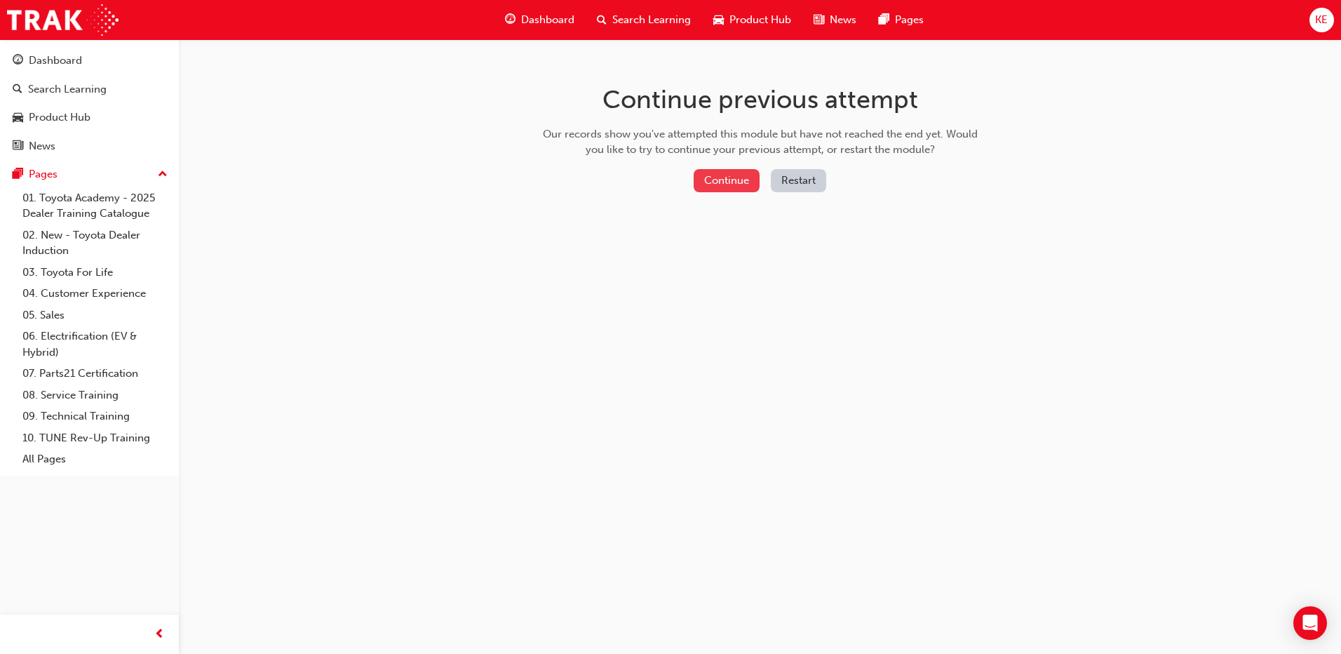
click at [724, 184] on button "Continue" at bounding box center [726, 180] width 66 height 23
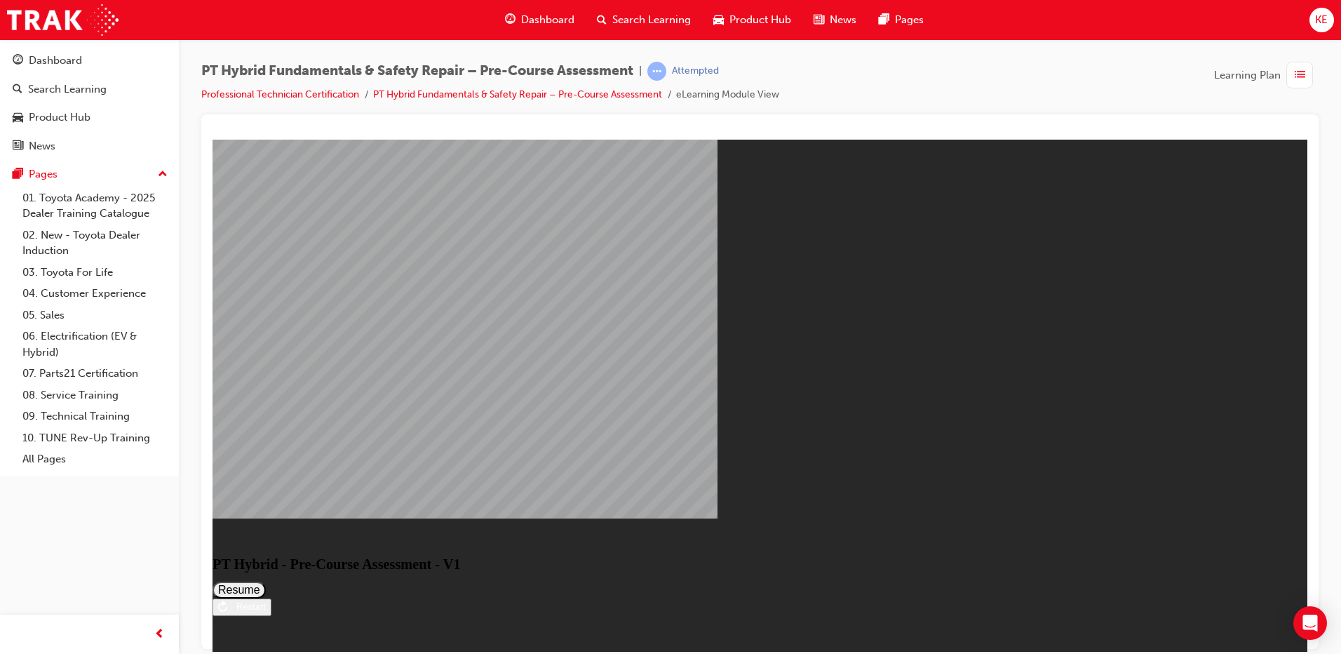
click at [266, 581] on button "Resume" at bounding box center [238, 589] width 53 height 17
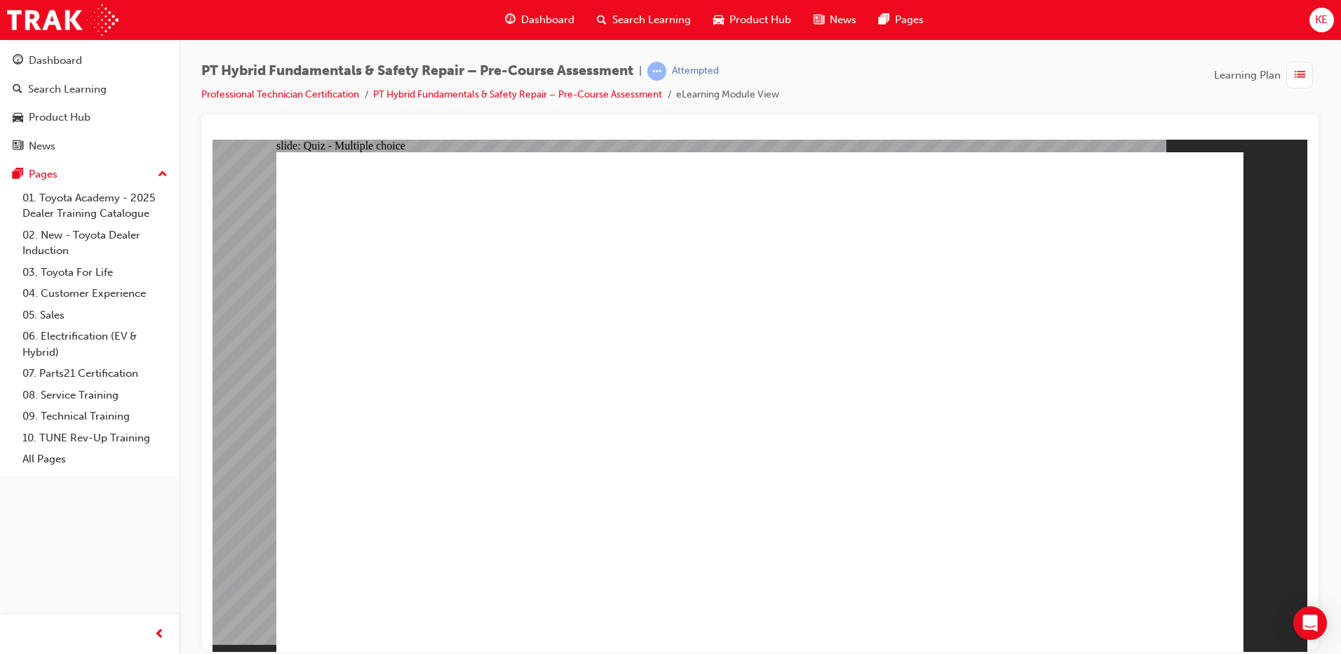
radio input "true"
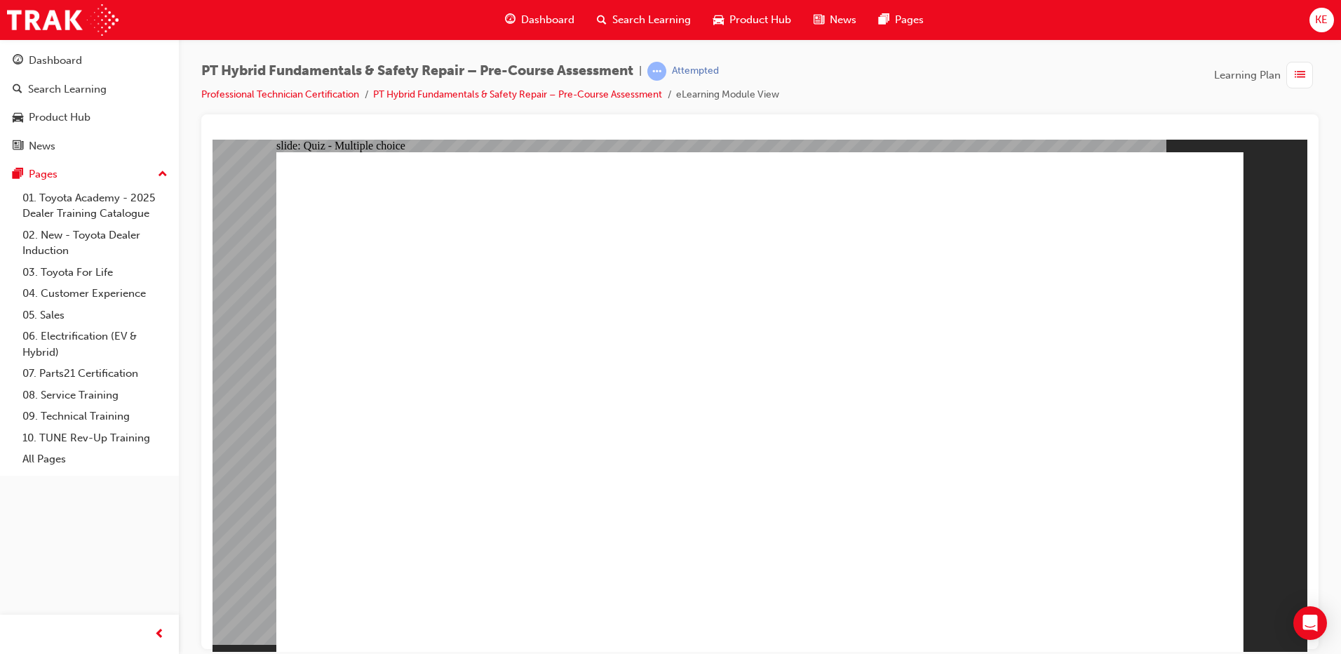
click at [1295, 77] on span "list-icon" at bounding box center [1299, 76] width 11 height 18
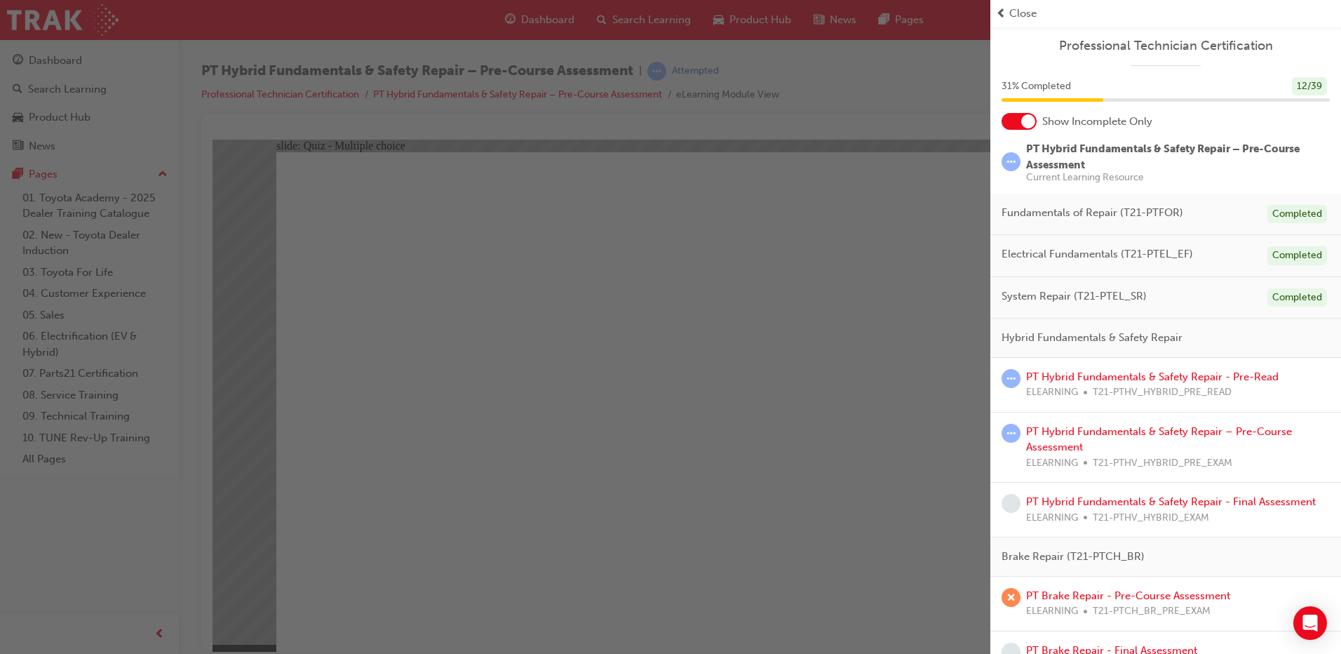
click at [1110, 384] on div "PT Hybrid Fundamentals & Safety Repair - Pre-Read ELEARNING T21-PTHV_HYBRID_PRE…" at bounding box center [1152, 385] width 252 height 32
click at [1139, 382] on link "PT Hybrid Fundamentals & Safety Repair - Pre-Read" at bounding box center [1152, 376] width 252 height 13
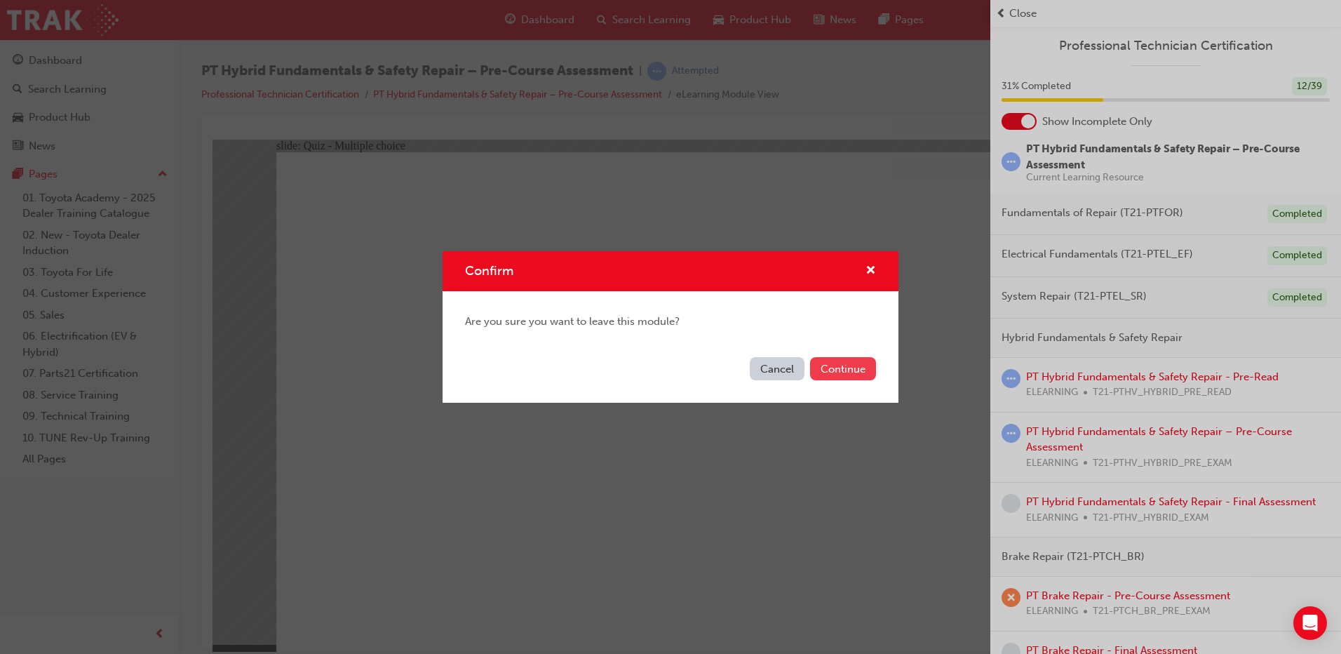
click at [820, 365] on button "Continue" at bounding box center [843, 368] width 66 height 23
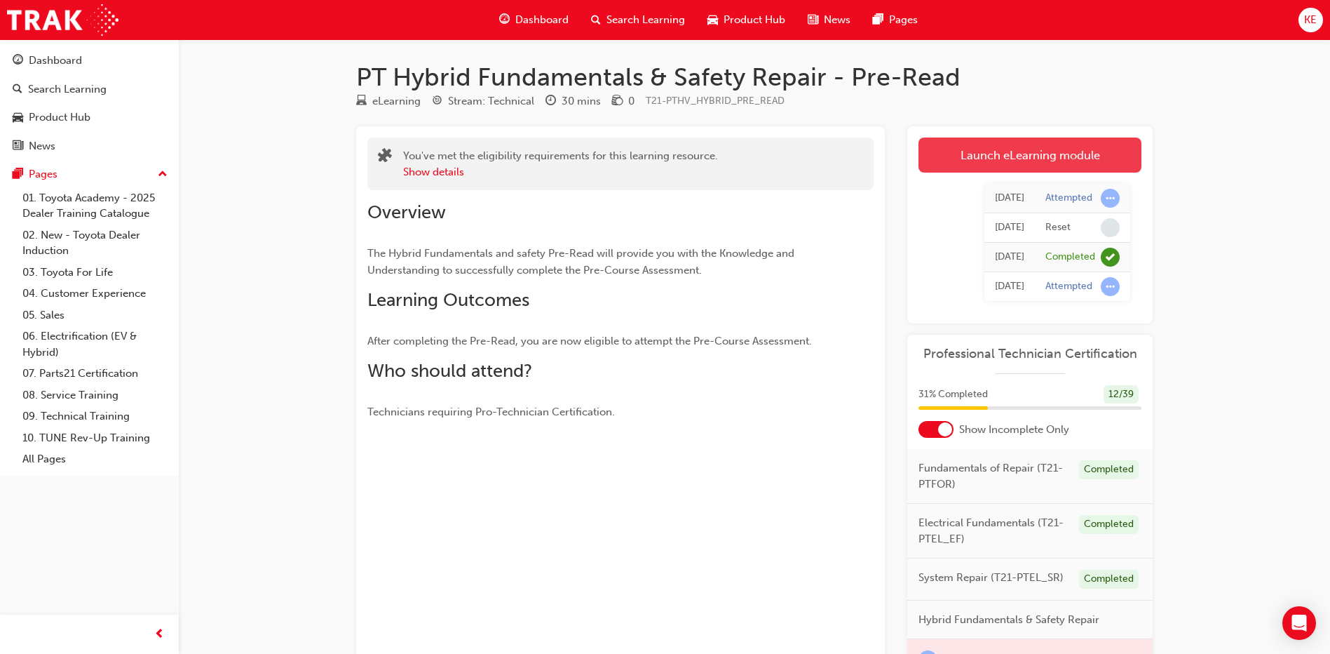
click at [970, 142] on link "Launch eLearning module" at bounding box center [1030, 154] width 223 height 35
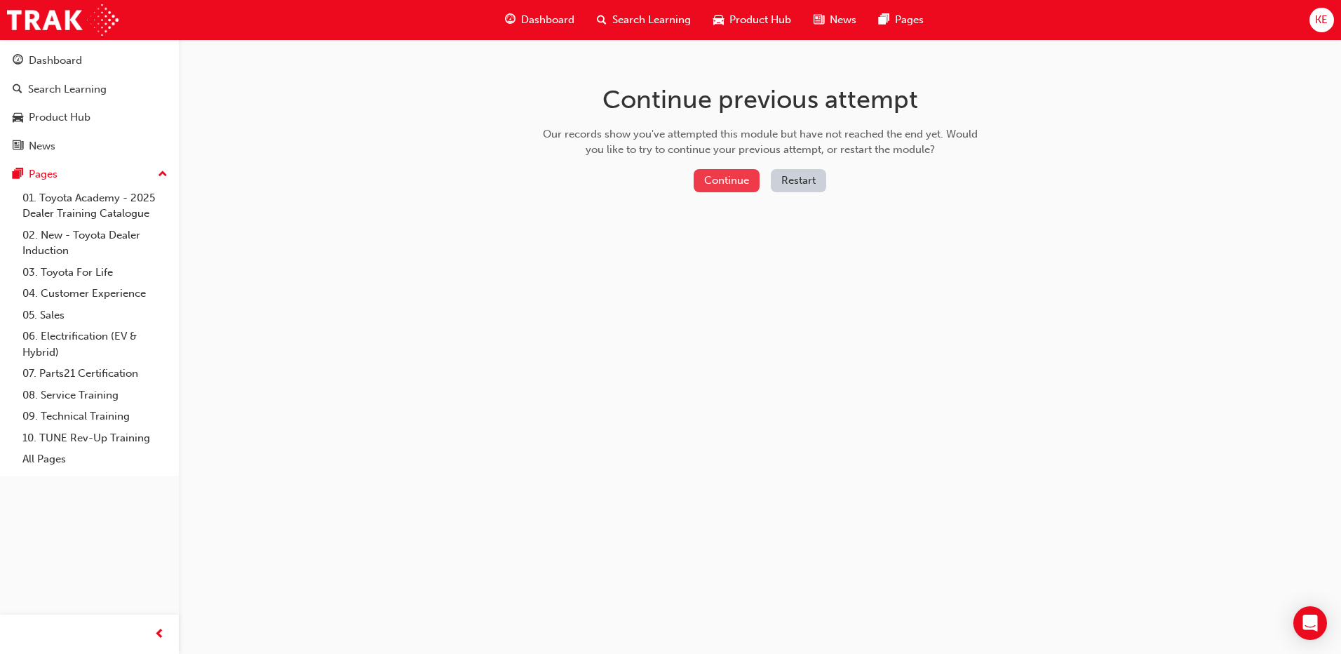
click at [735, 184] on button "Continue" at bounding box center [726, 180] width 66 height 23
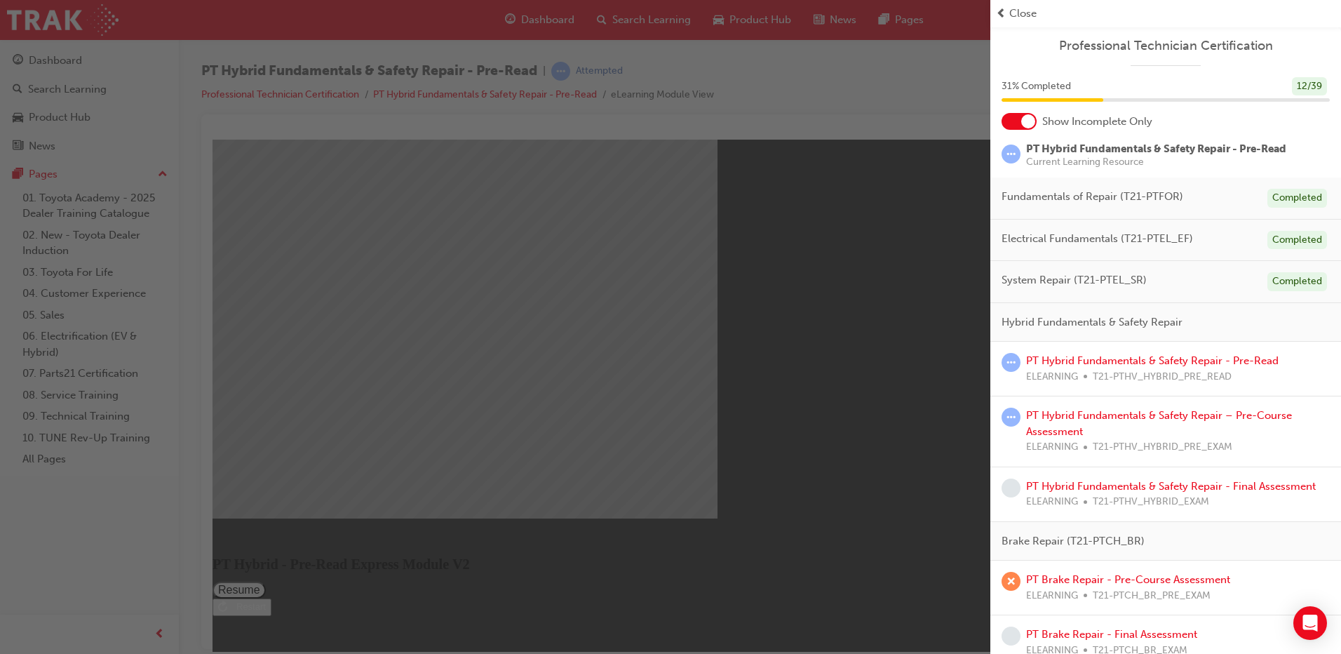
click at [790, 245] on div "button" at bounding box center [495, 327] width 990 height 654
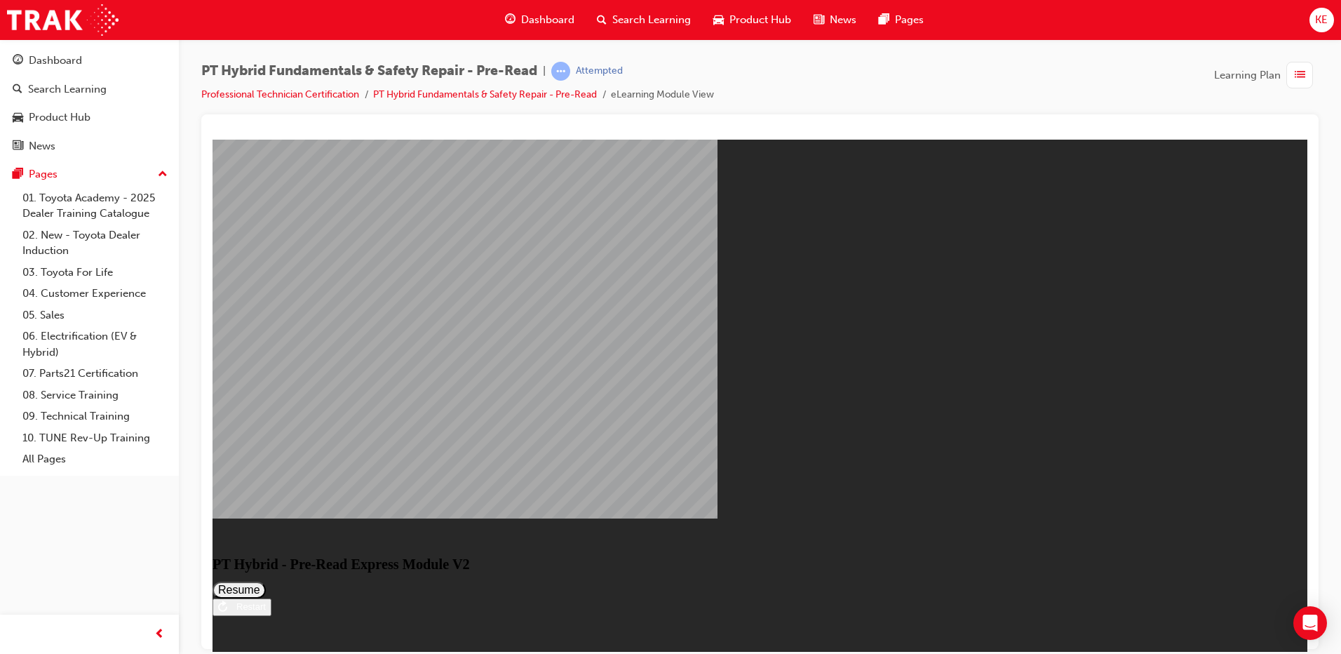
click at [266, 581] on button "Resume" at bounding box center [238, 589] width 53 height 17
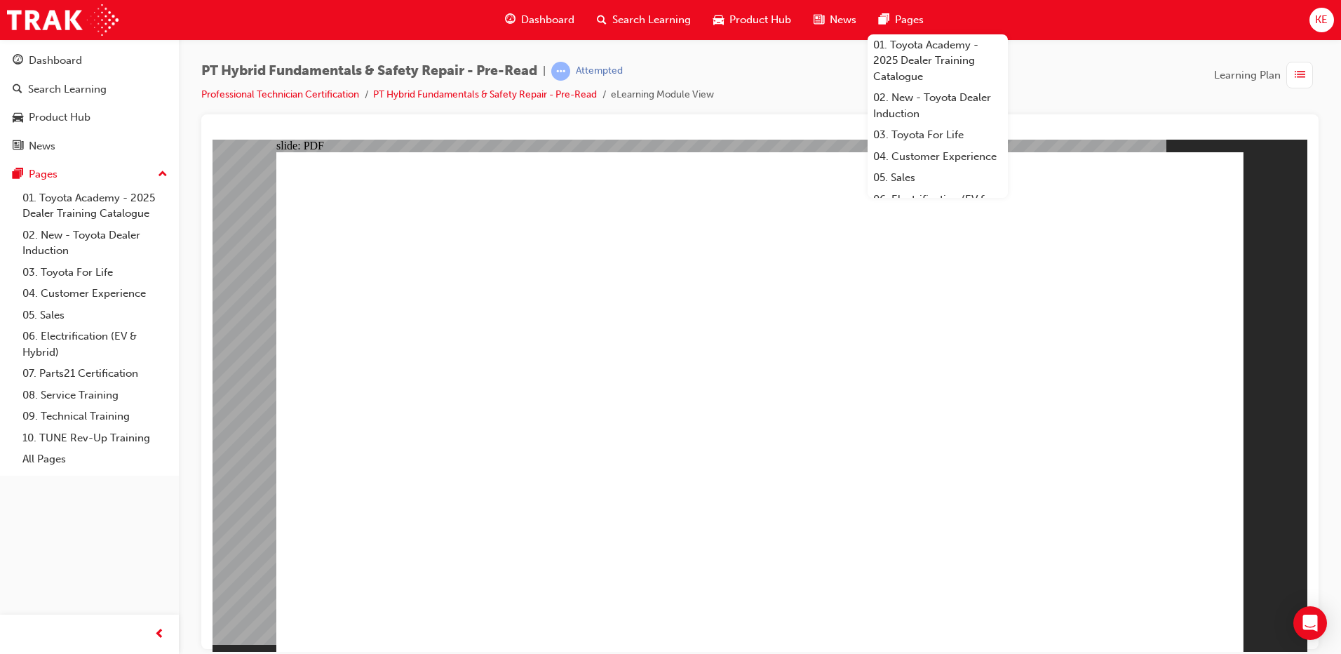
click at [1304, 84] on div "button" at bounding box center [1299, 75] width 27 height 27
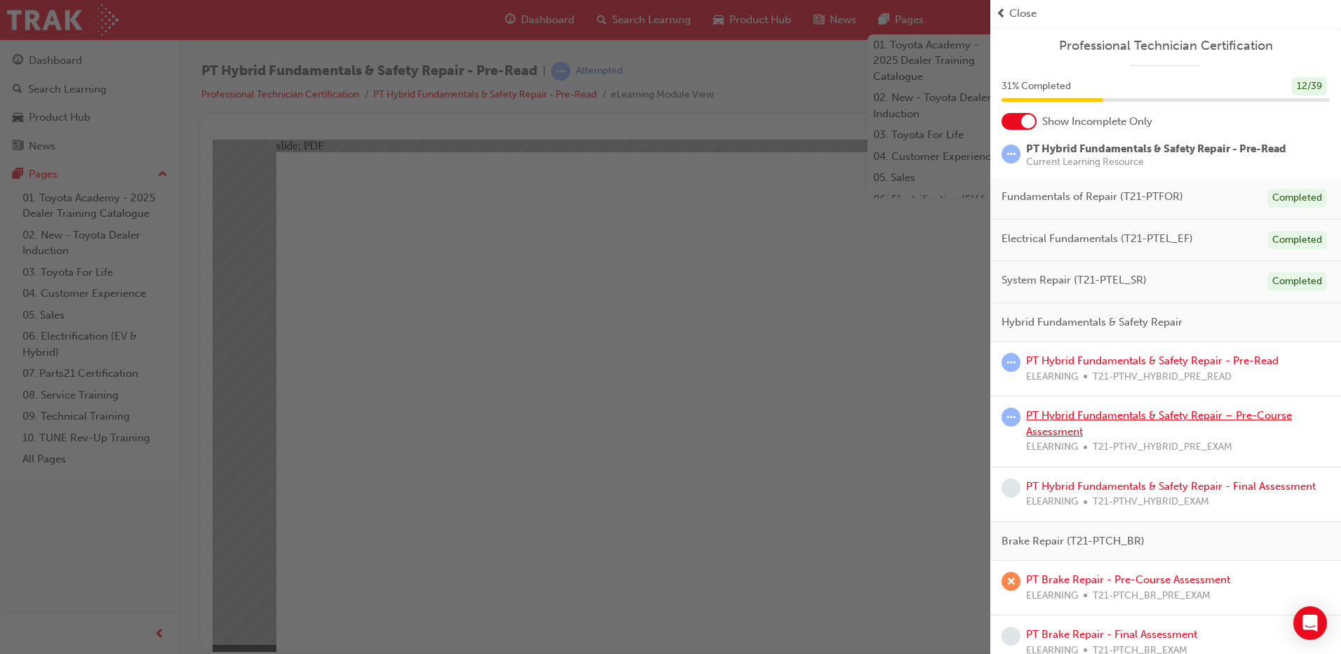
click at [1250, 419] on link "PT Hybrid Fundamentals & Safety Repair – Pre-Course Assessment" at bounding box center [1159, 423] width 266 height 29
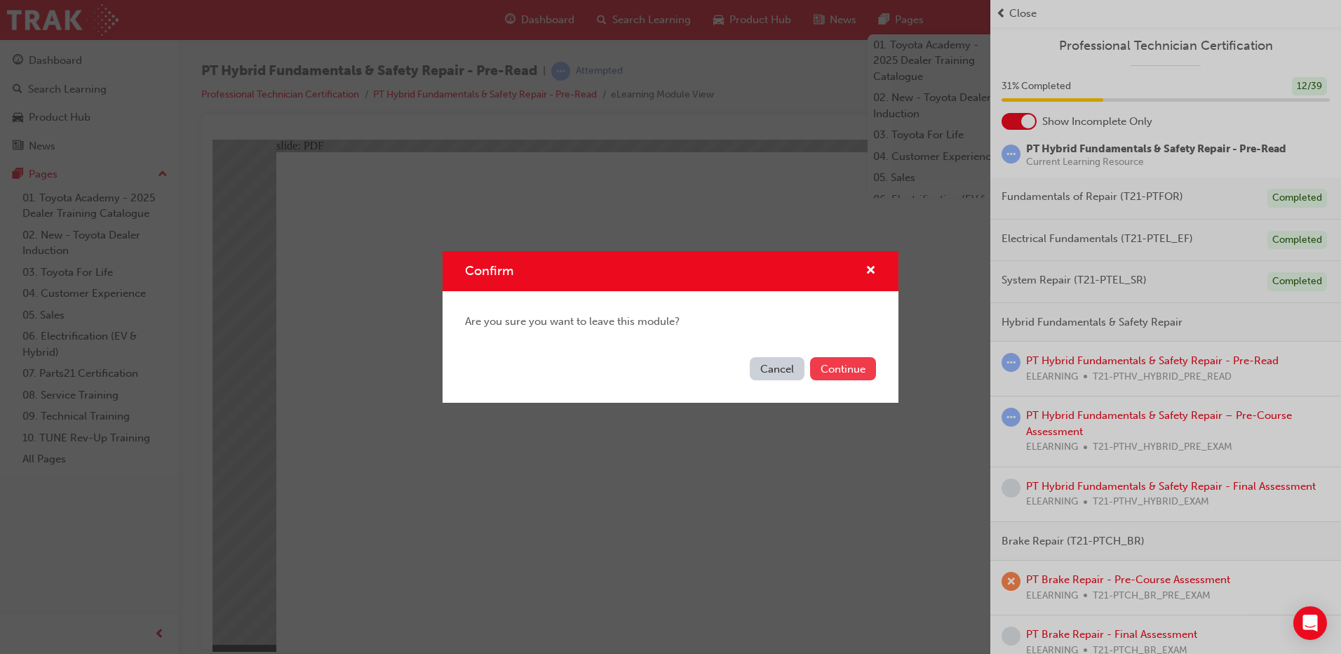
click at [811, 367] on button "Continue" at bounding box center [843, 368] width 66 height 23
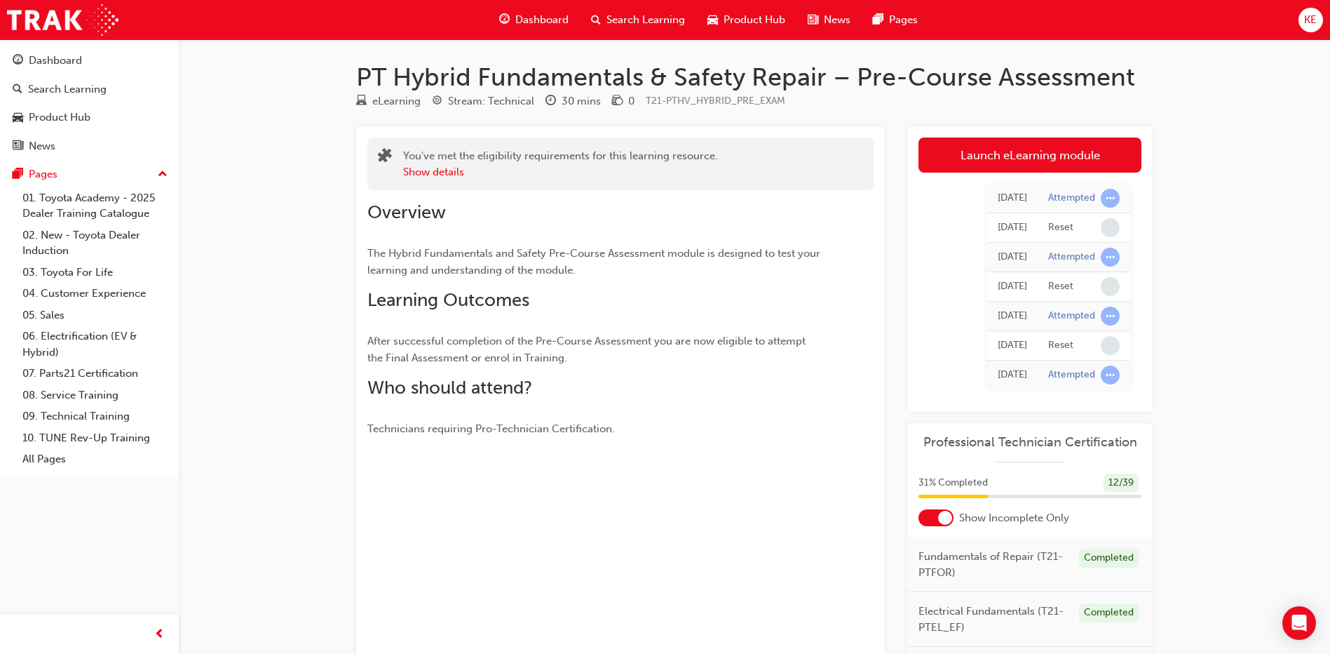
click at [1076, 157] on link "Launch eLearning module" at bounding box center [1030, 154] width 223 height 35
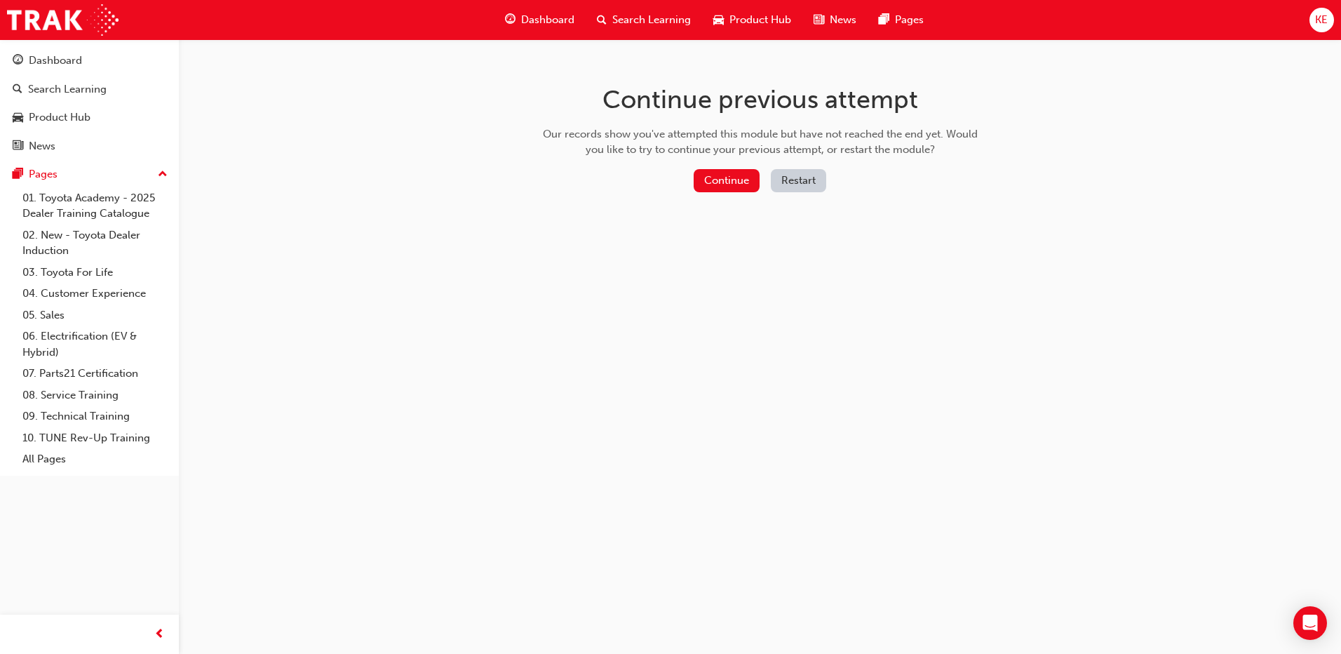
click at [729, 163] on div "Continue previous attempt Our records show you've attempted this module but hav…" at bounding box center [760, 140] width 456 height 203
click at [718, 175] on button "Continue" at bounding box center [726, 180] width 66 height 23
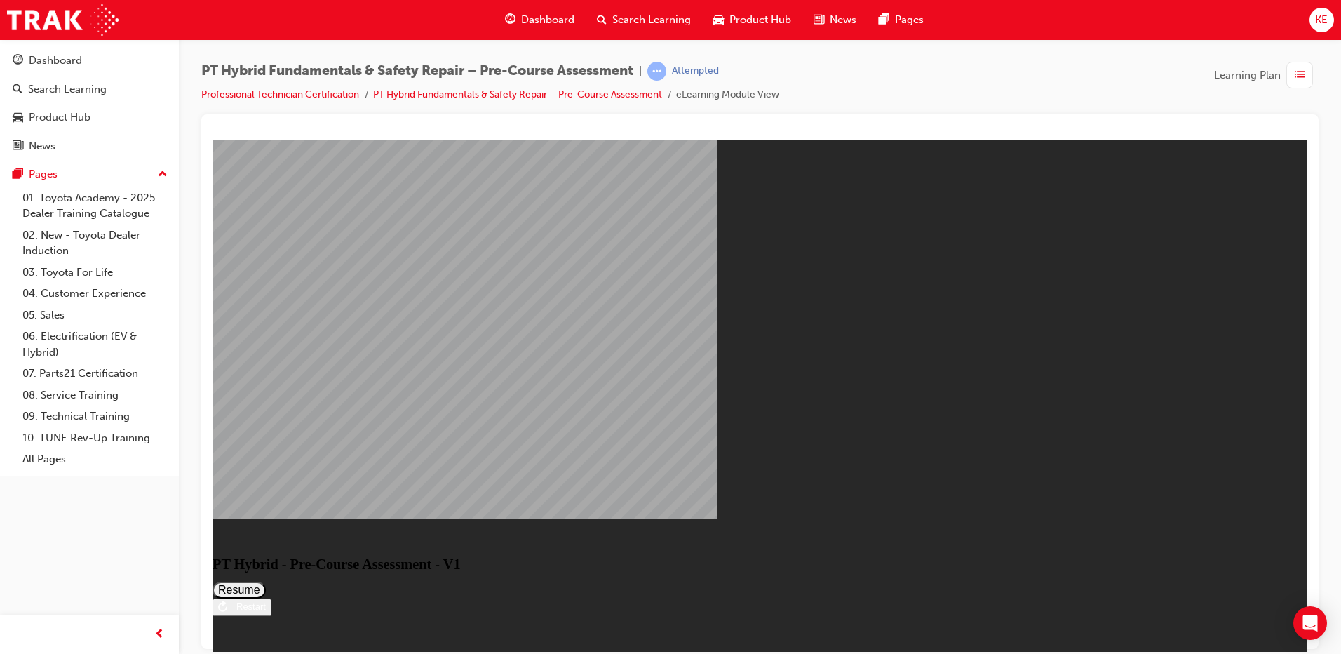
click at [271, 615] on button "Restart" at bounding box center [241, 606] width 59 height 18
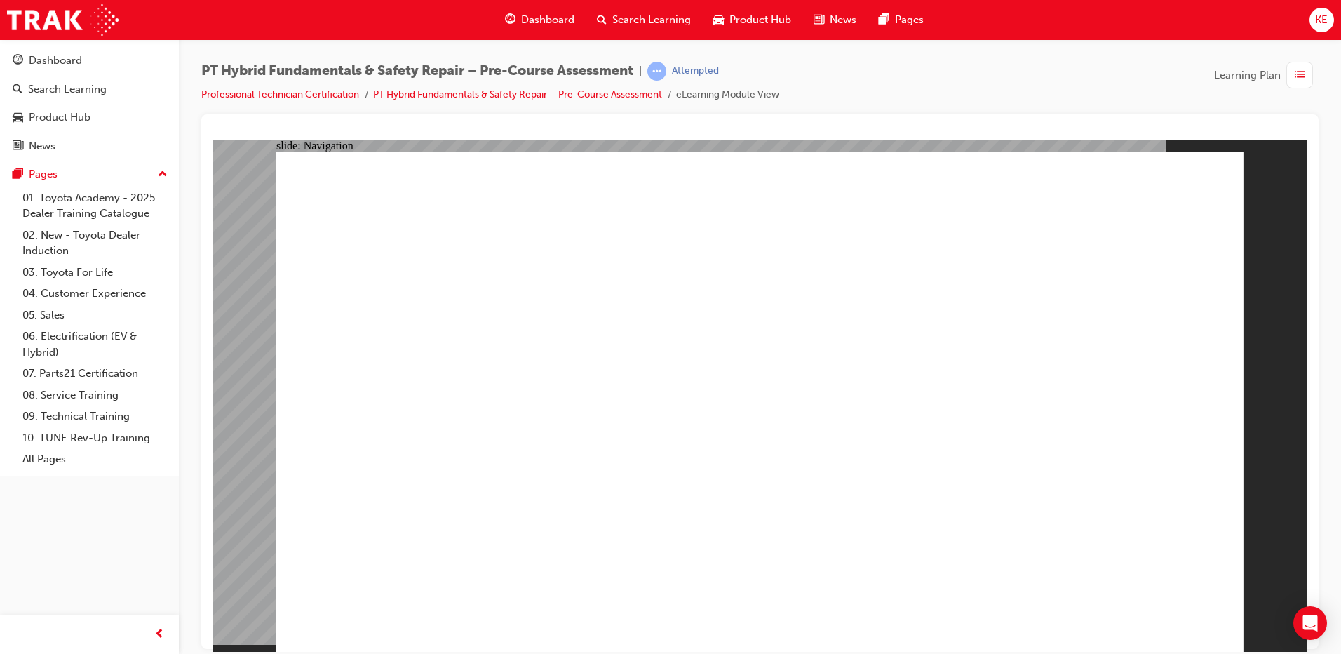
radio input "true"
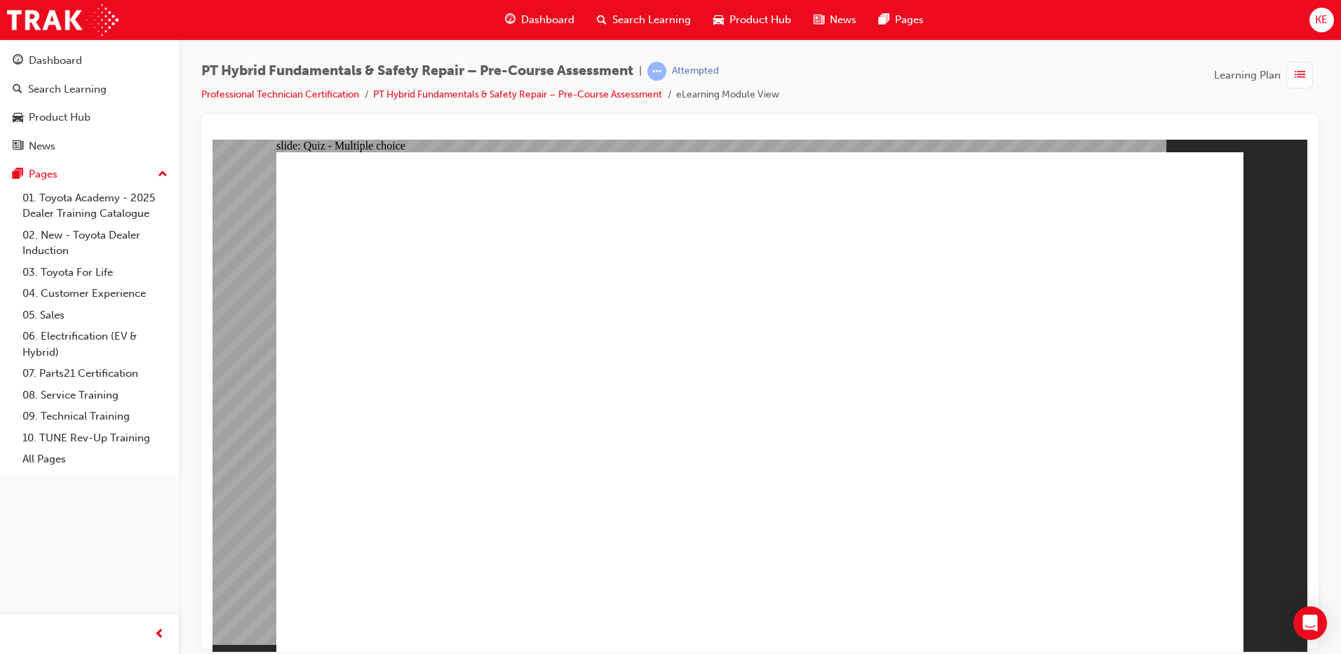
radio input "true"
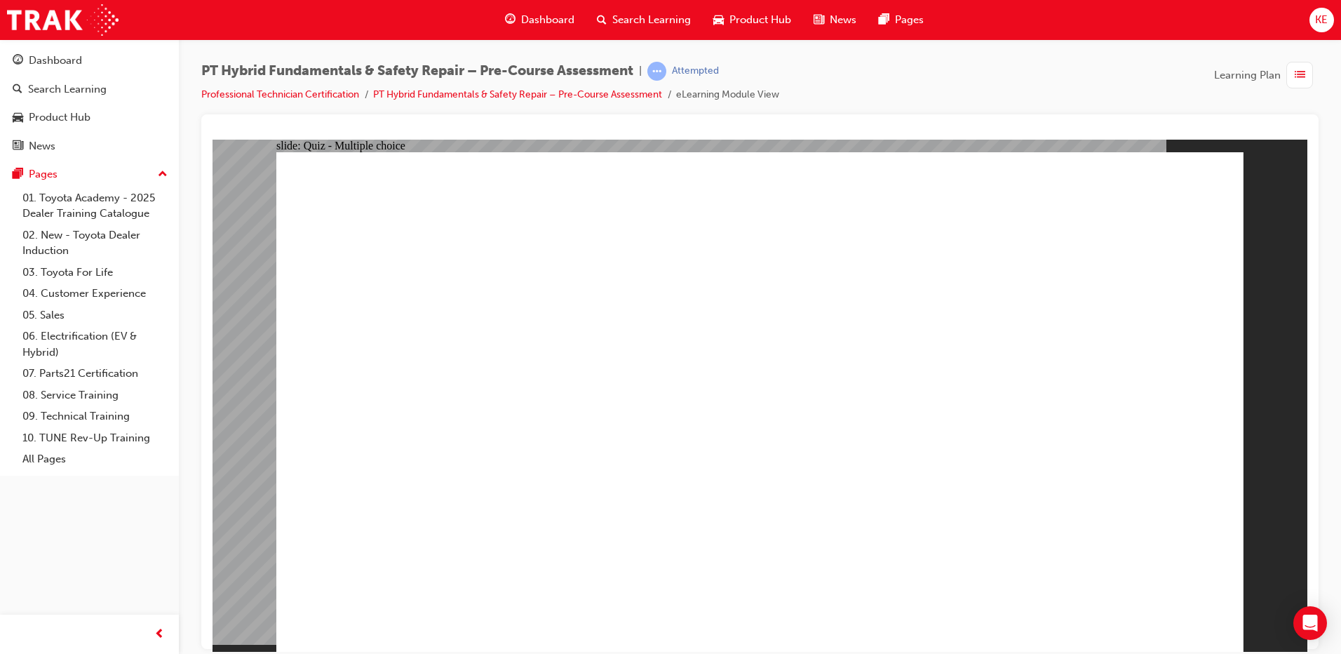
radio input "true"
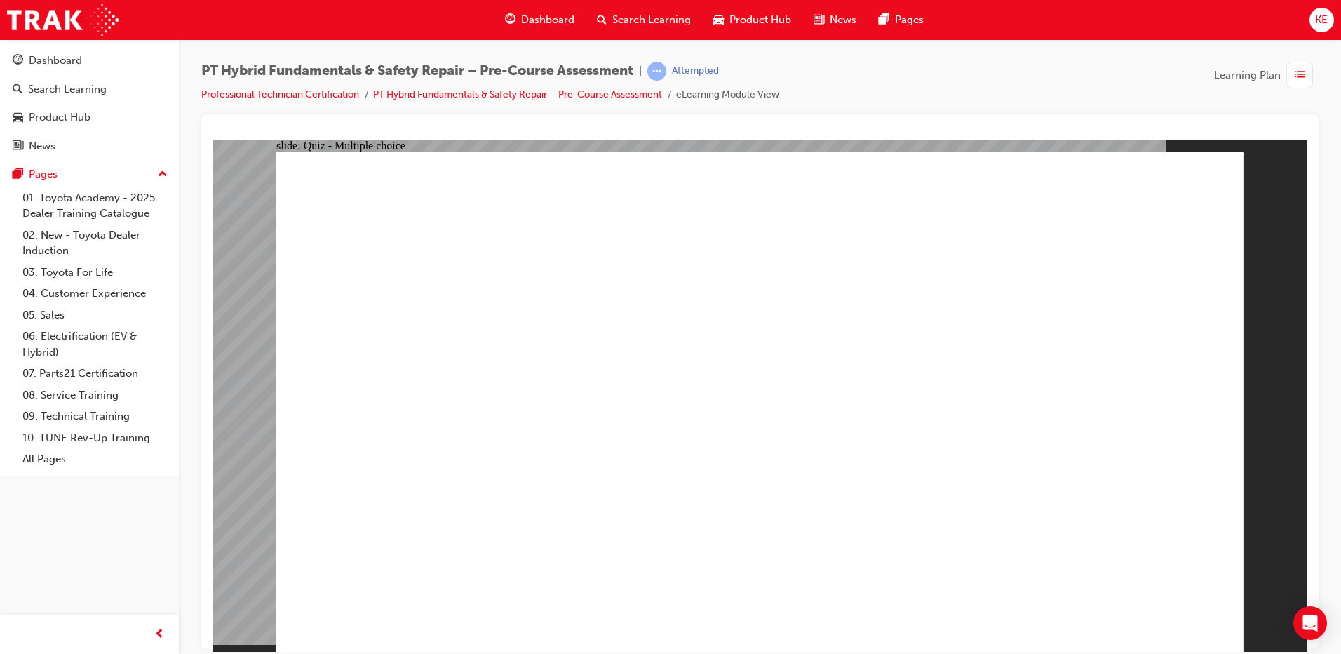
checkbox input "true"
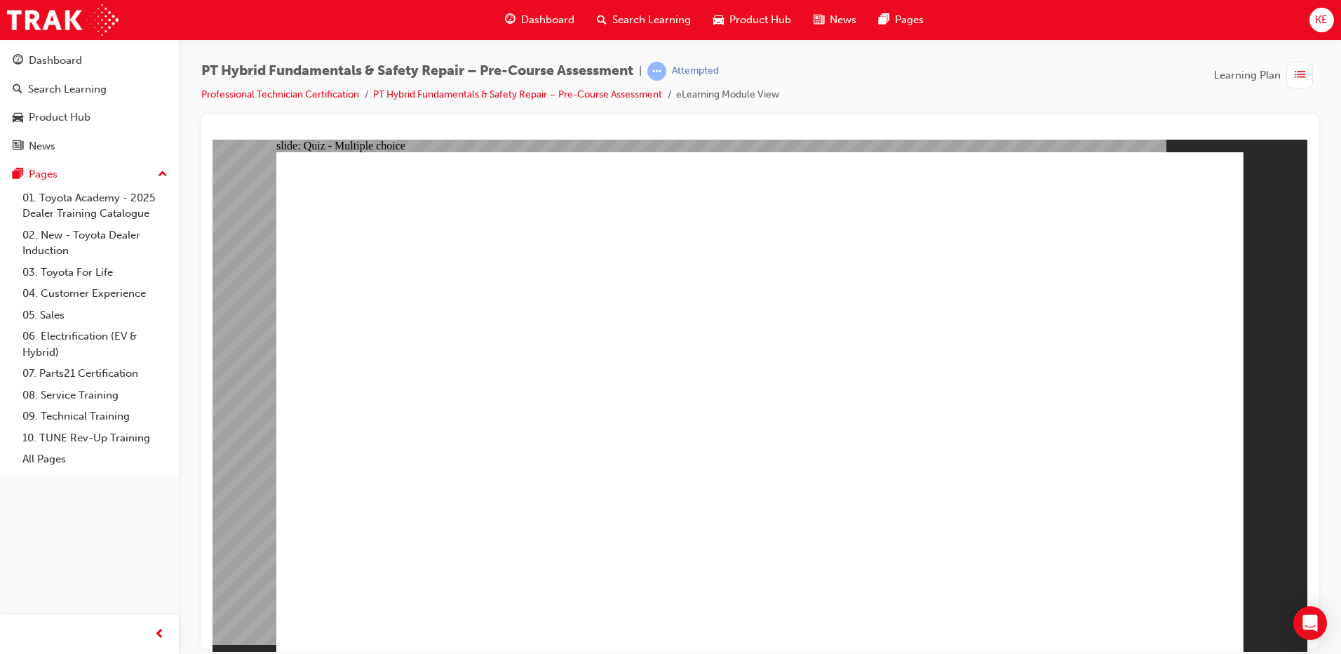
radio input "true"
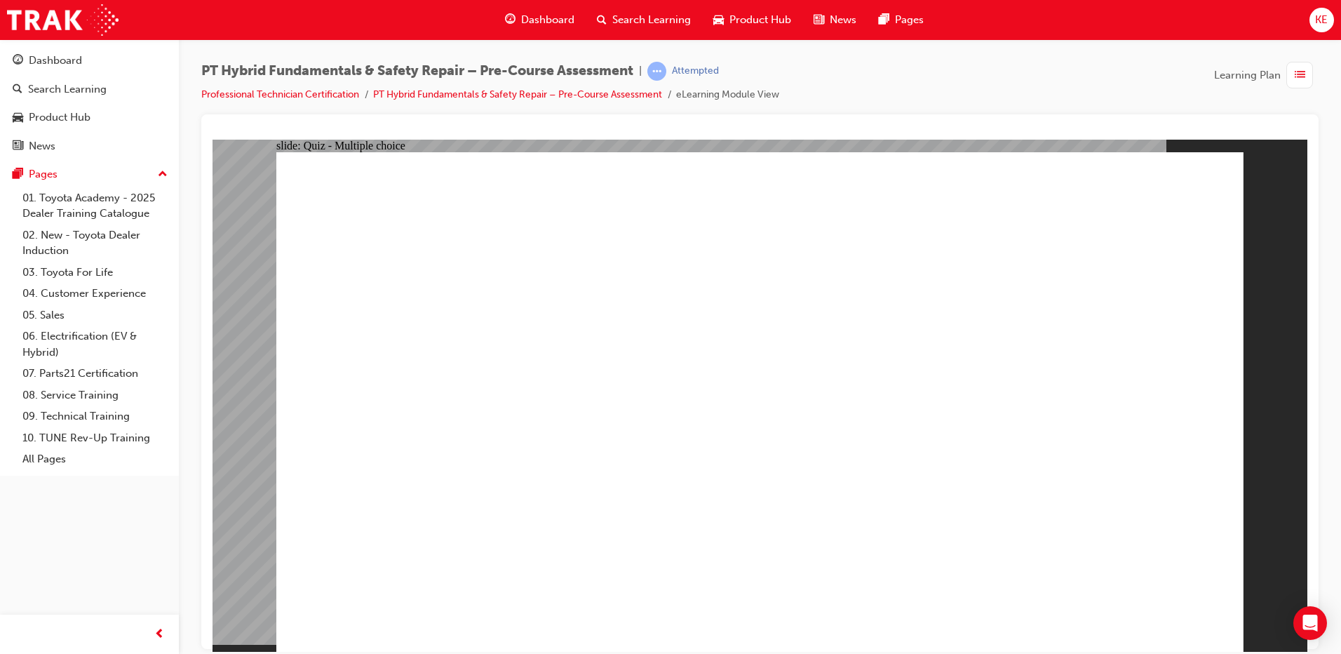
radio input "true"
click at [1305, 76] on div "button" at bounding box center [1299, 75] width 27 height 27
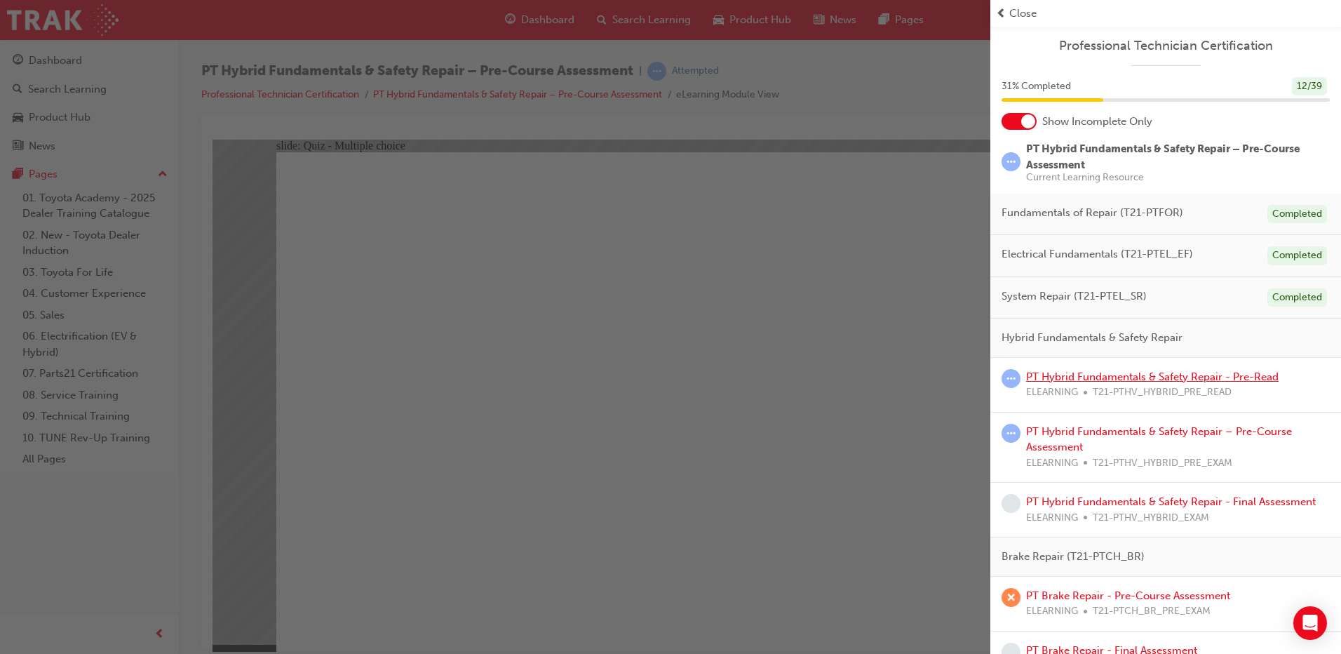
click at [1067, 374] on link "PT Hybrid Fundamentals & Safety Repair - Pre-Read" at bounding box center [1152, 376] width 252 height 13
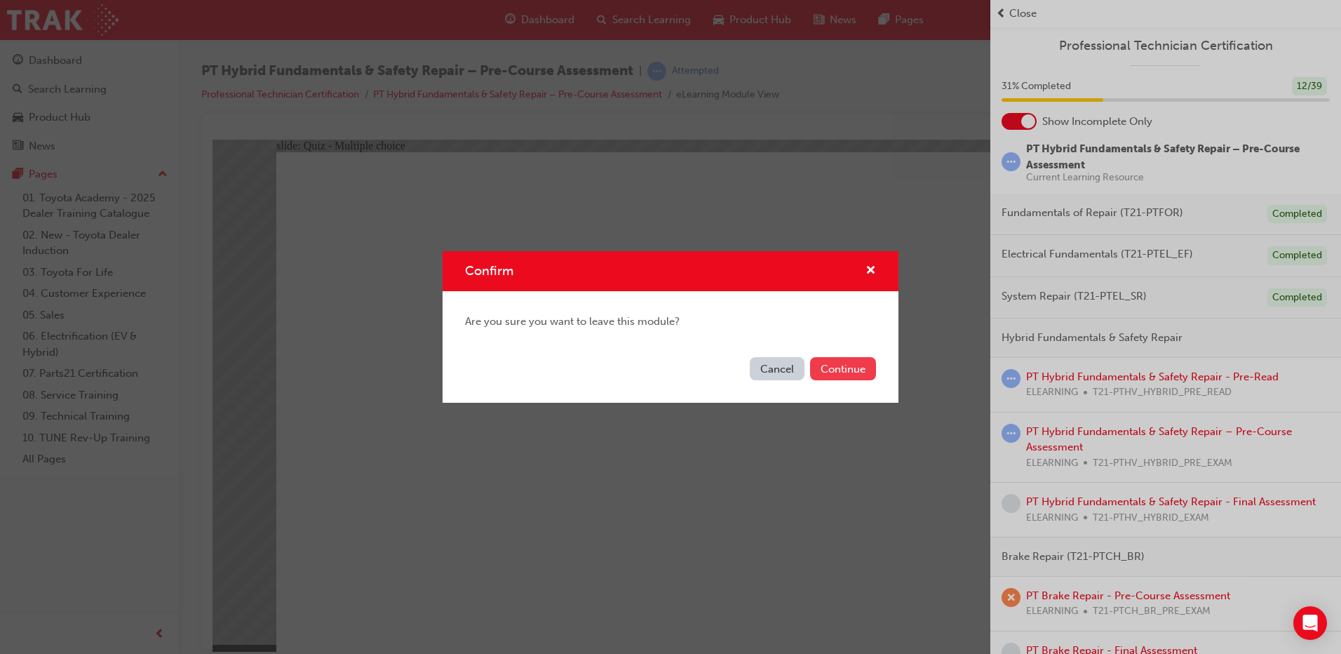
click at [856, 358] on button "Continue" at bounding box center [843, 368] width 66 height 23
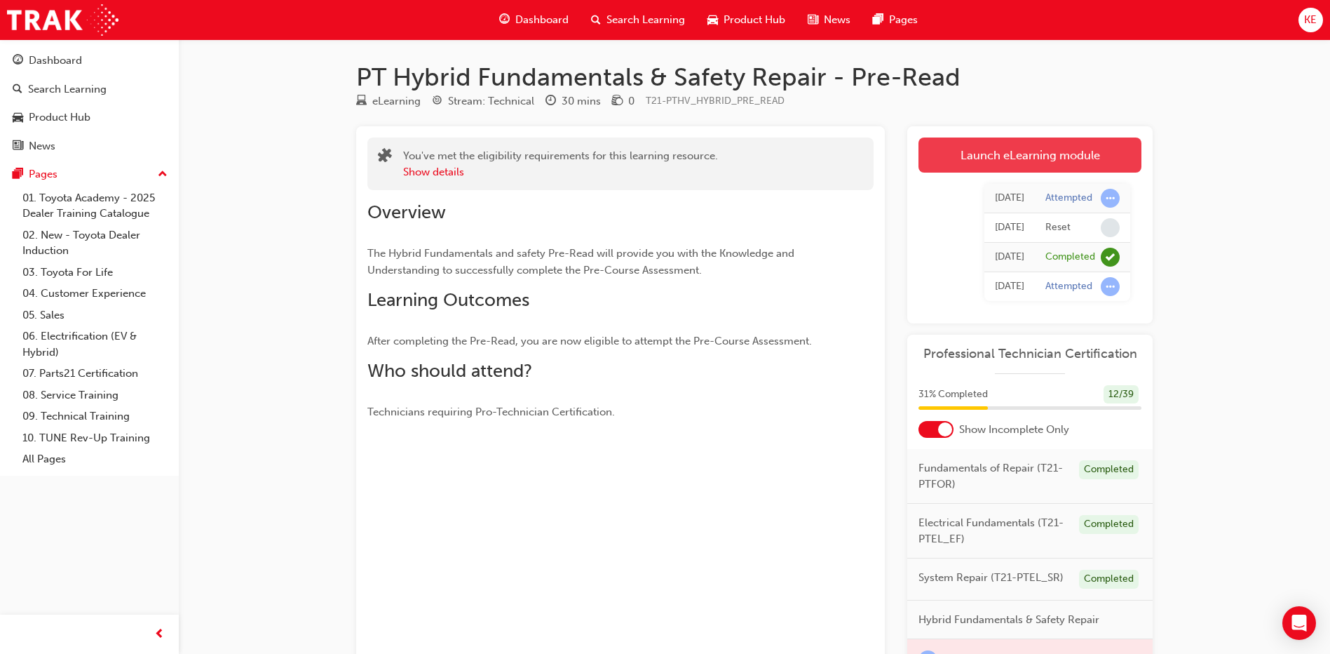
click at [1074, 154] on link "Launch eLearning module" at bounding box center [1030, 154] width 223 height 35
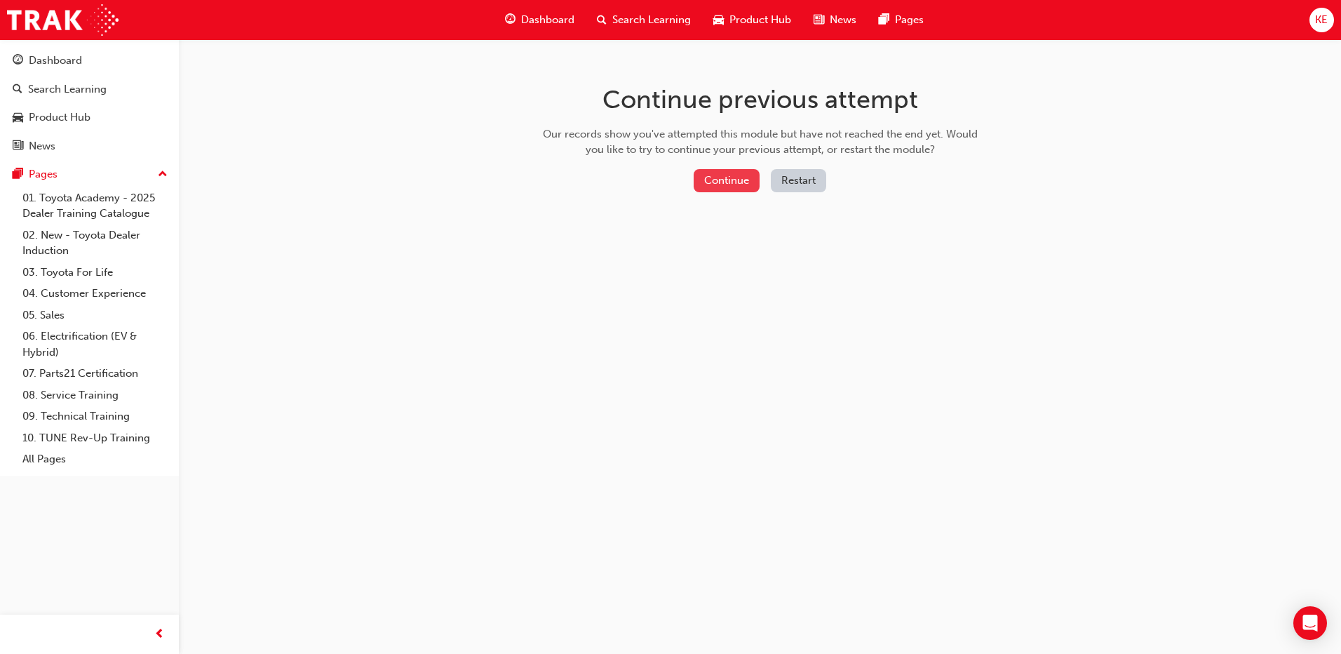
click at [732, 182] on button "Continue" at bounding box center [726, 180] width 66 height 23
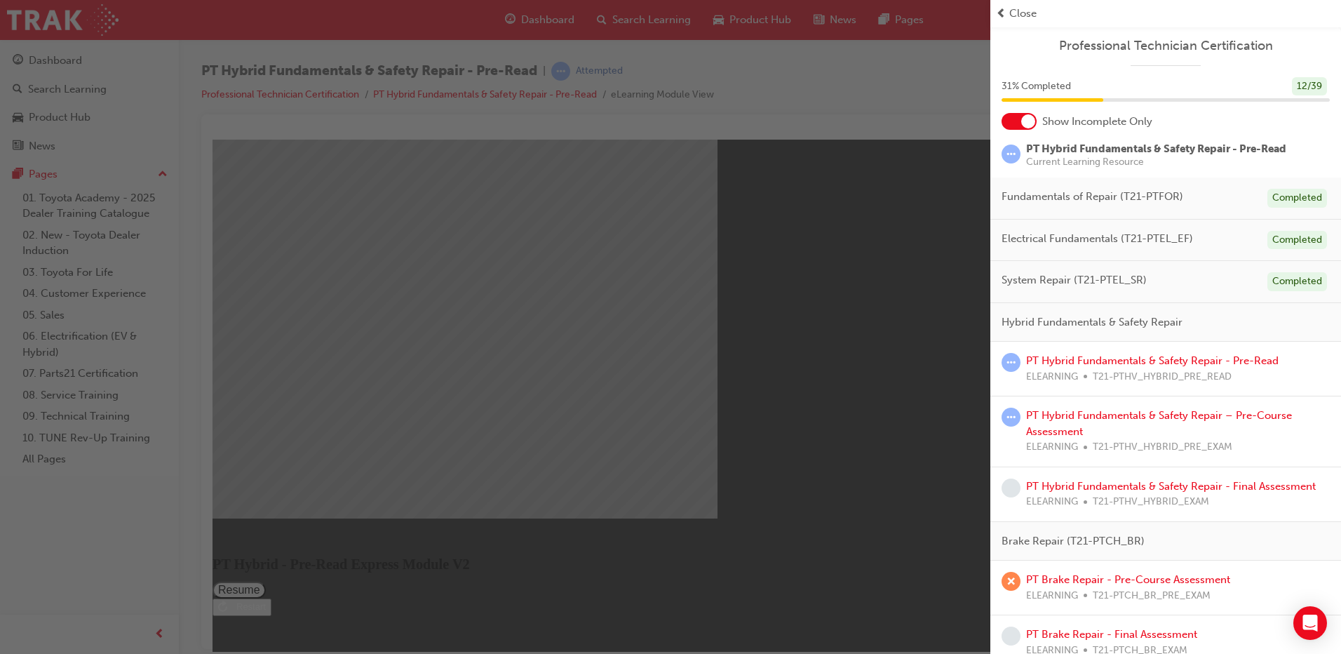
click at [835, 380] on div "button" at bounding box center [495, 327] width 990 height 654
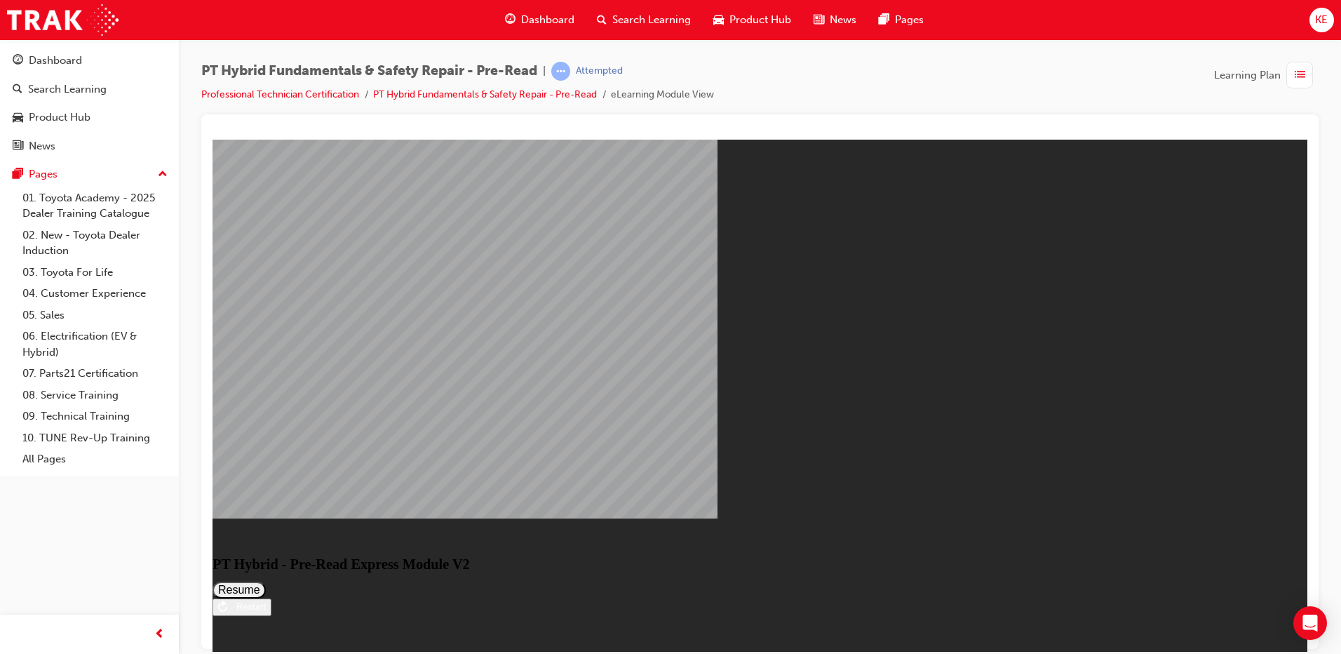
click at [266, 581] on button "Resume" at bounding box center [238, 589] width 53 height 17
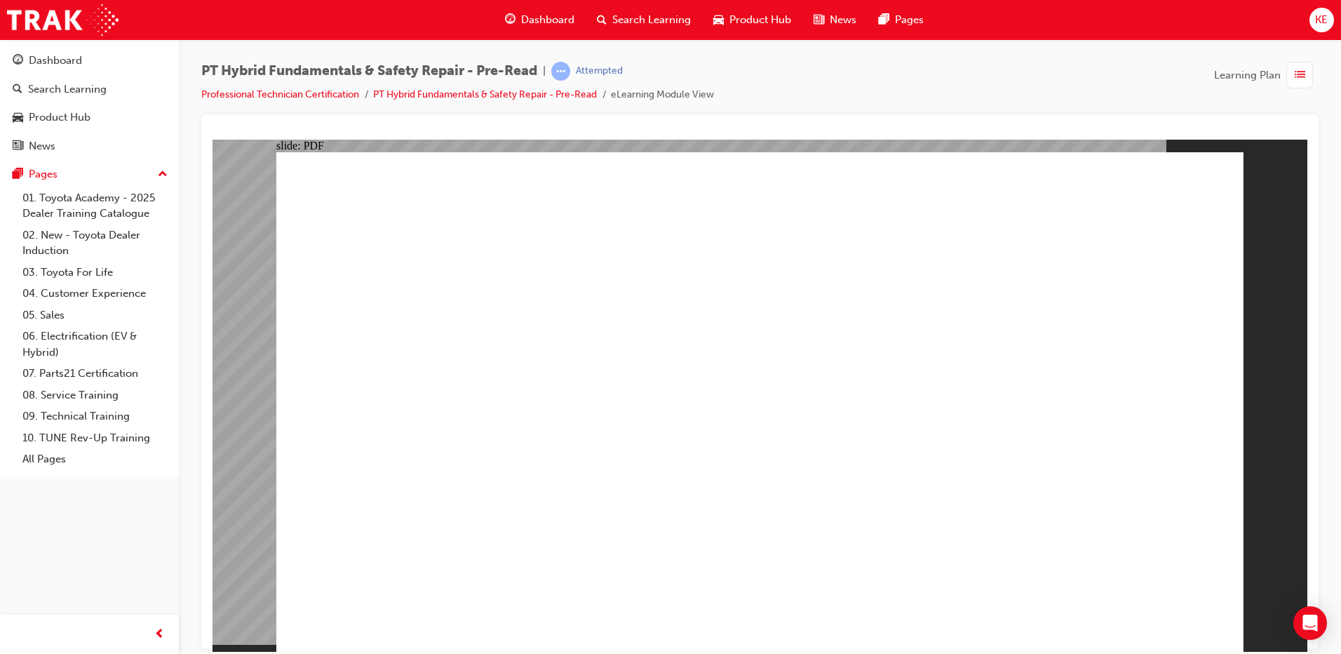
click at [1305, 78] on div "button" at bounding box center [1299, 75] width 27 height 27
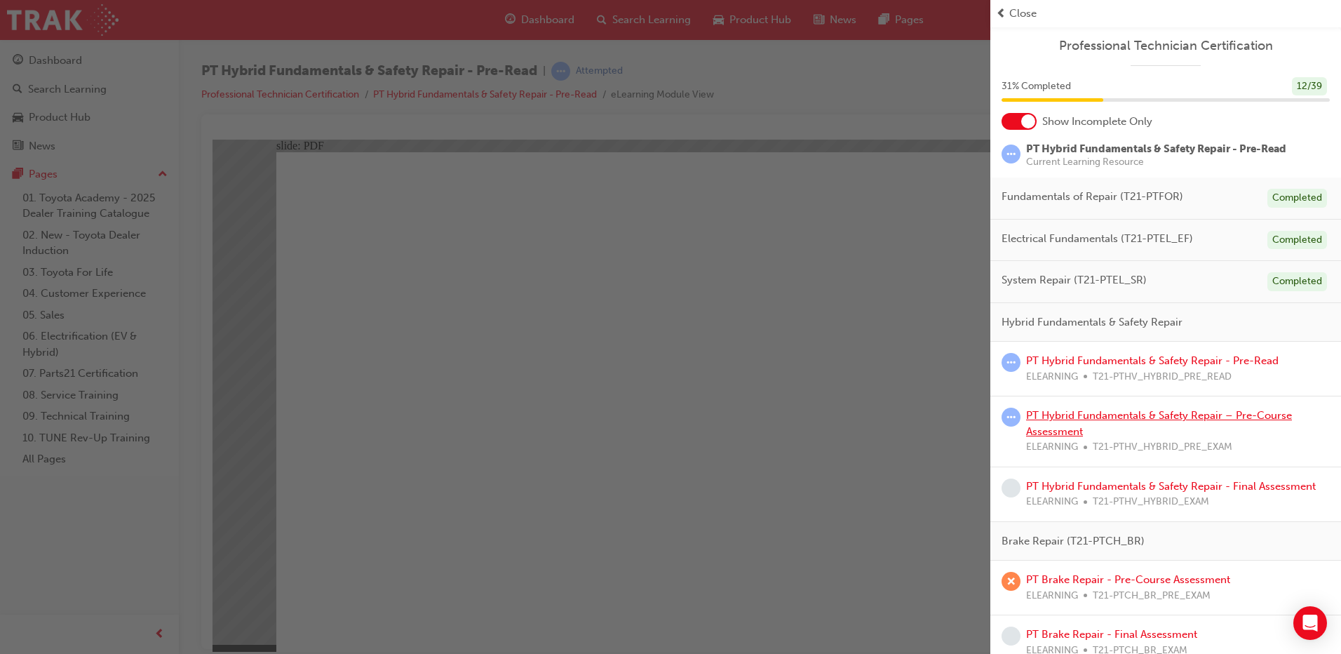
click at [1121, 418] on link "PT Hybrid Fundamentals & Safety Repair – Pre-Course Assessment" at bounding box center [1159, 423] width 266 height 29
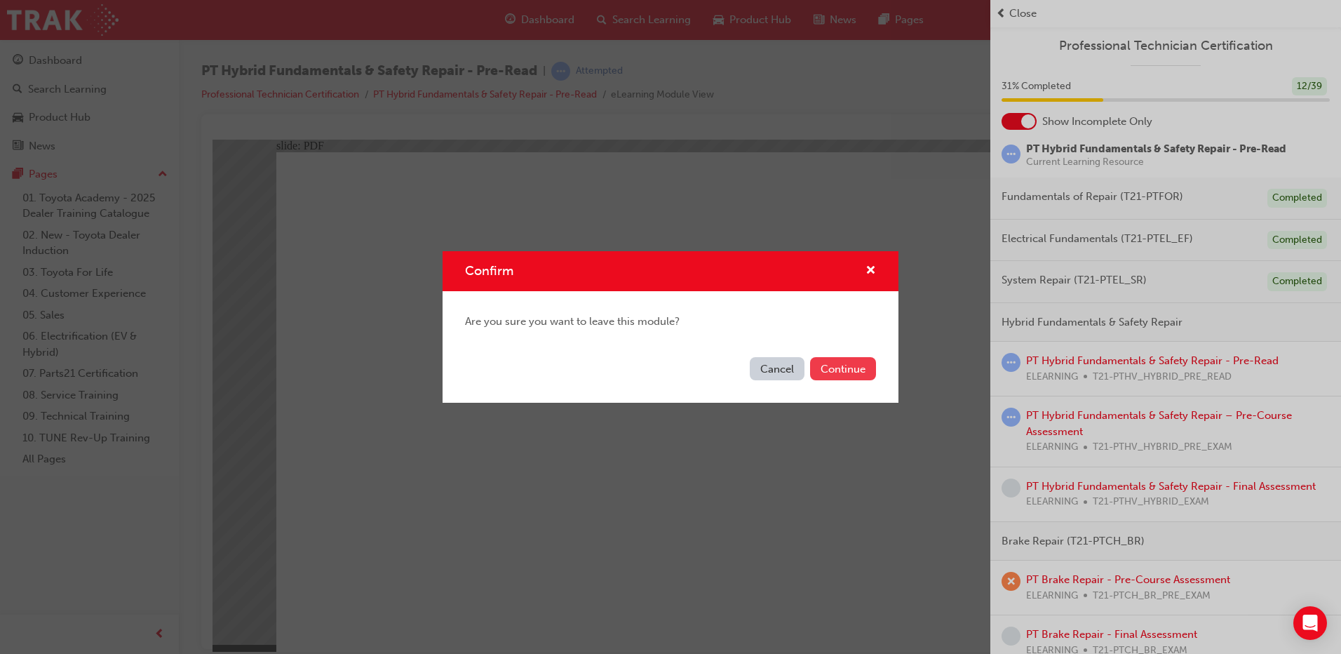
click at [844, 372] on button "Continue" at bounding box center [843, 368] width 66 height 23
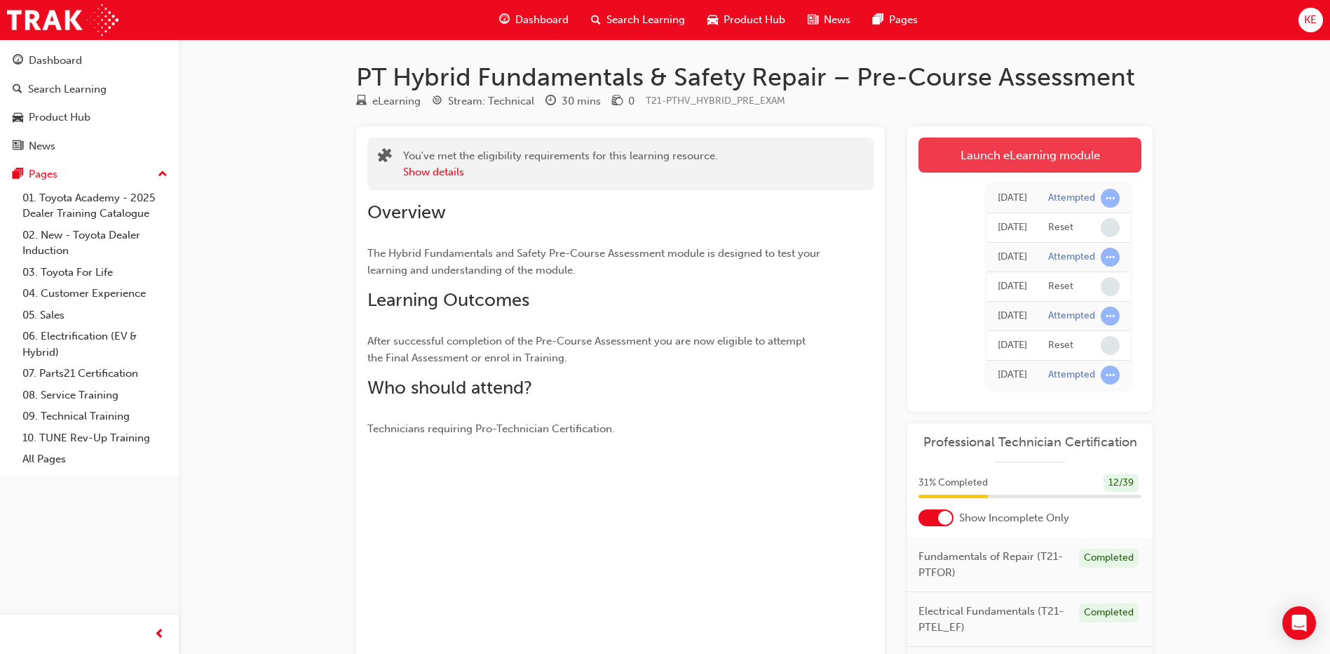
click at [1027, 140] on link "Launch eLearning module" at bounding box center [1030, 154] width 223 height 35
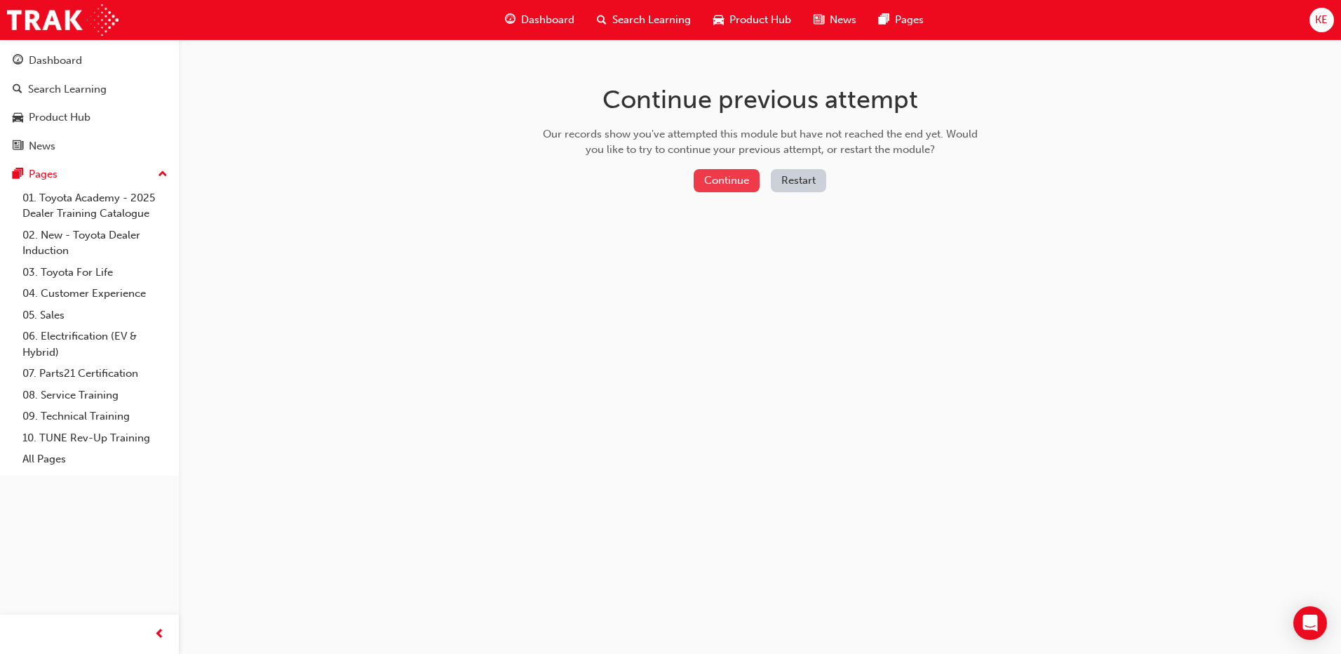
click at [732, 184] on button "Continue" at bounding box center [726, 180] width 66 height 23
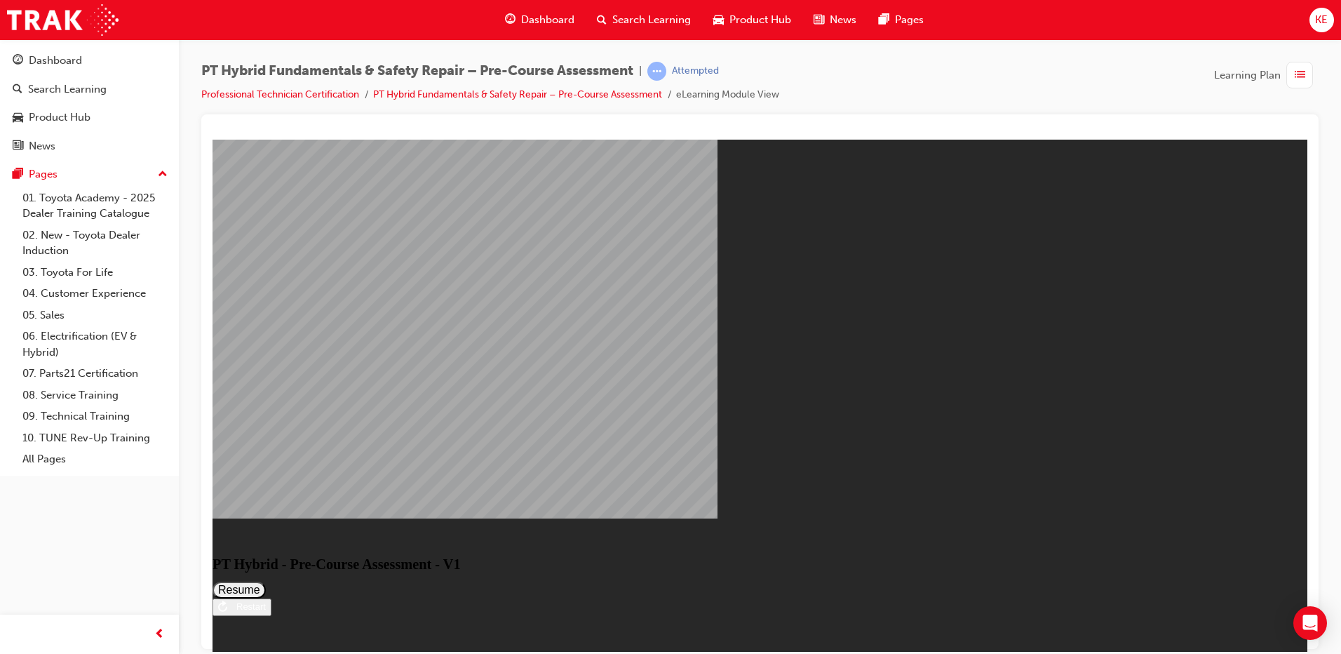
click at [266, 581] on button "Resume" at bounding box center [238, 589] width 53 height 17
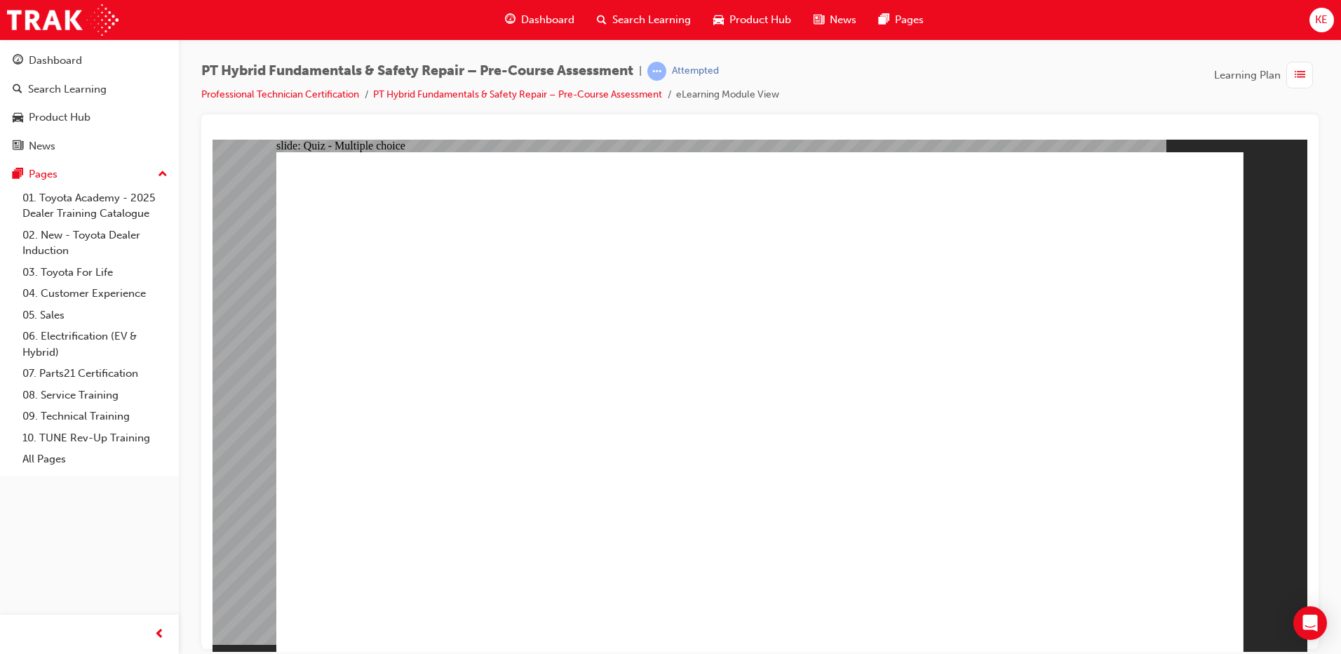
radio input "true"
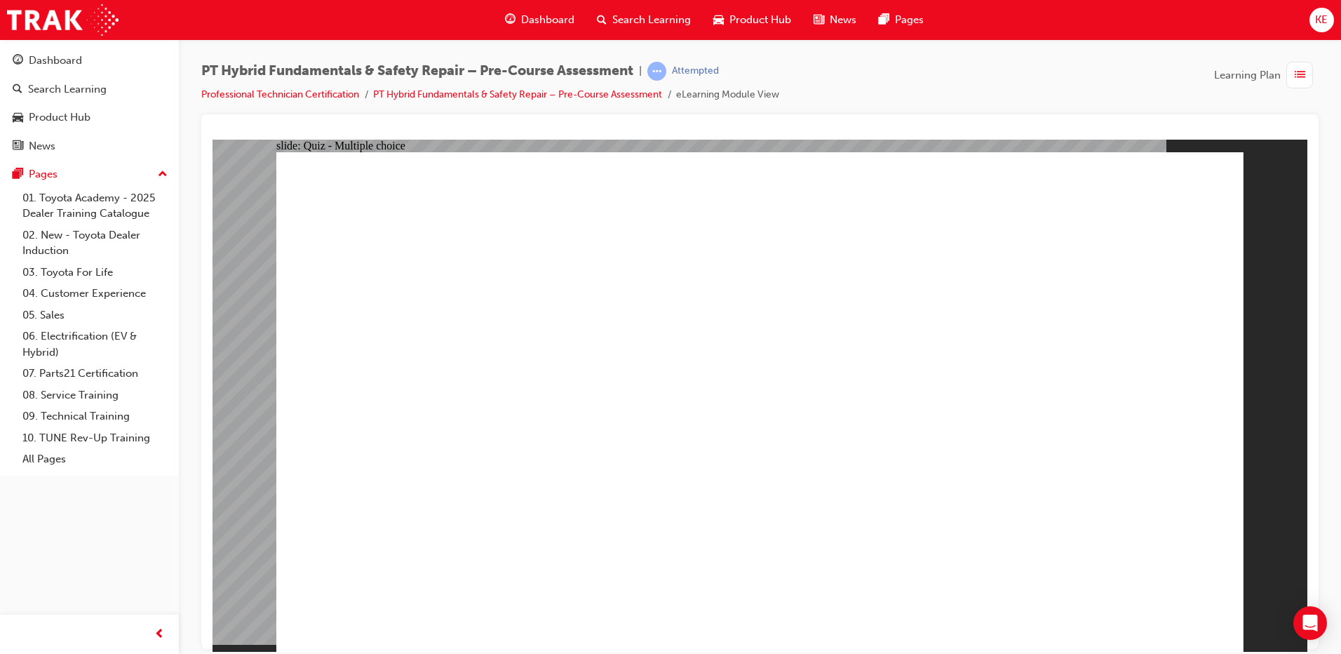
drag, startPoint x: 745, startPoint y: 350, endPoint x: 738, endPoint y: 369, distance: 20.2
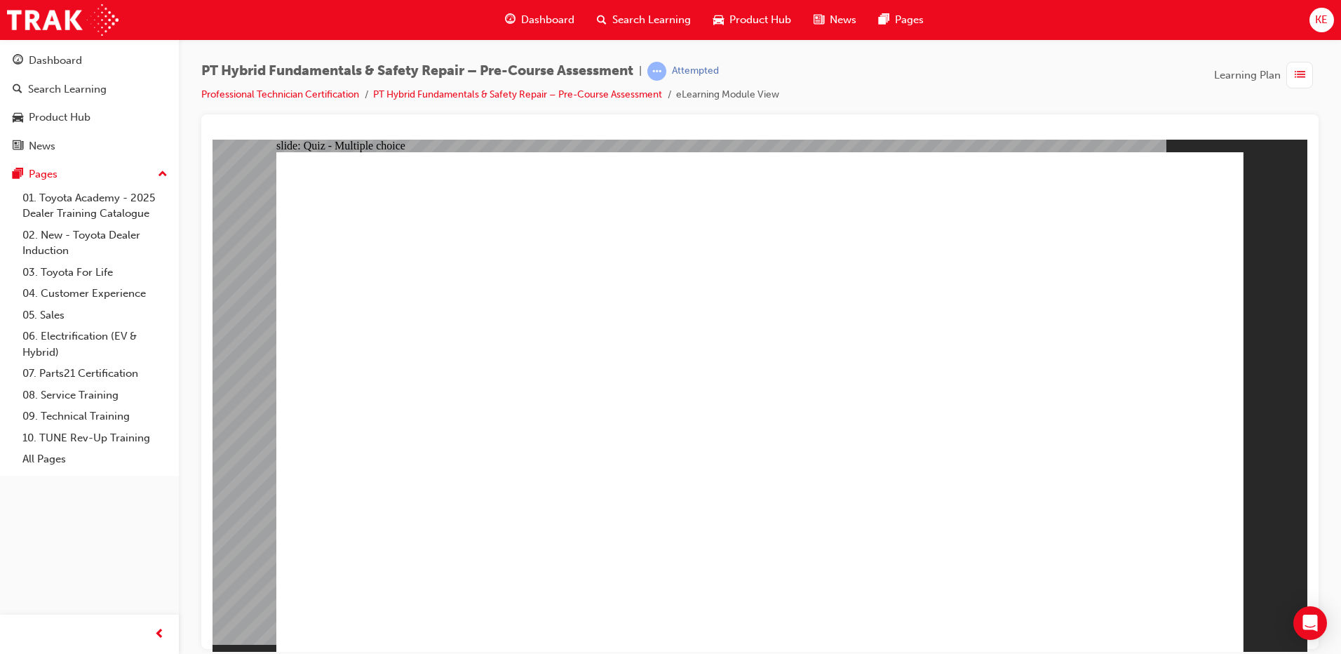
drag, startPoint x: 1181, startPoint y: 585, endPoint x: 1170, endPoint y: 600, distance: 17.5
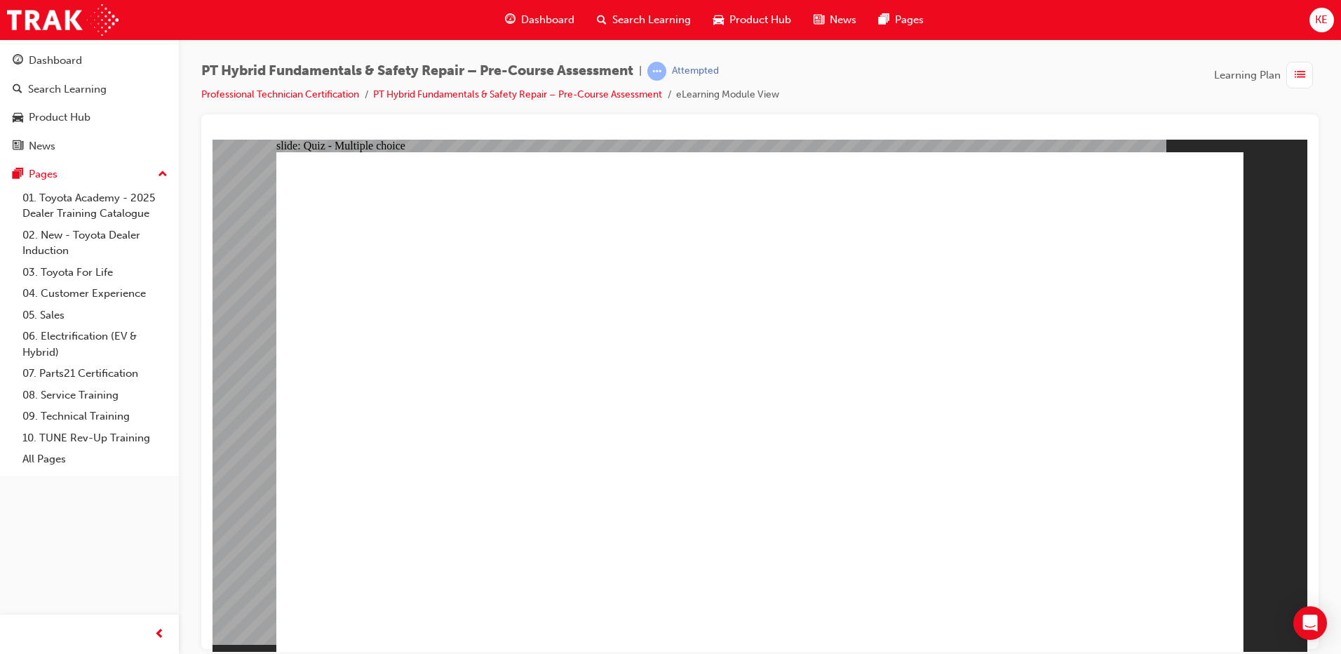
click at [1301, 71] on span "list-icon" at bounding box center [1299, 76] width 11 height 18
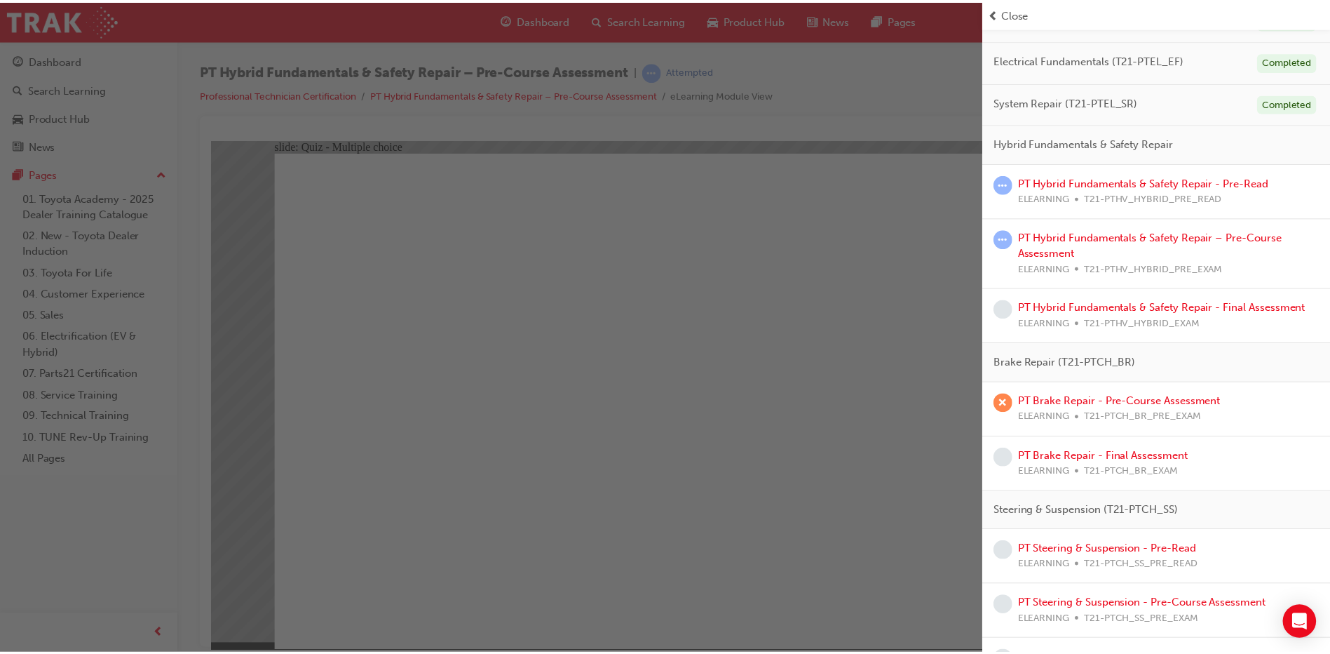
scroll to position [210, 0]
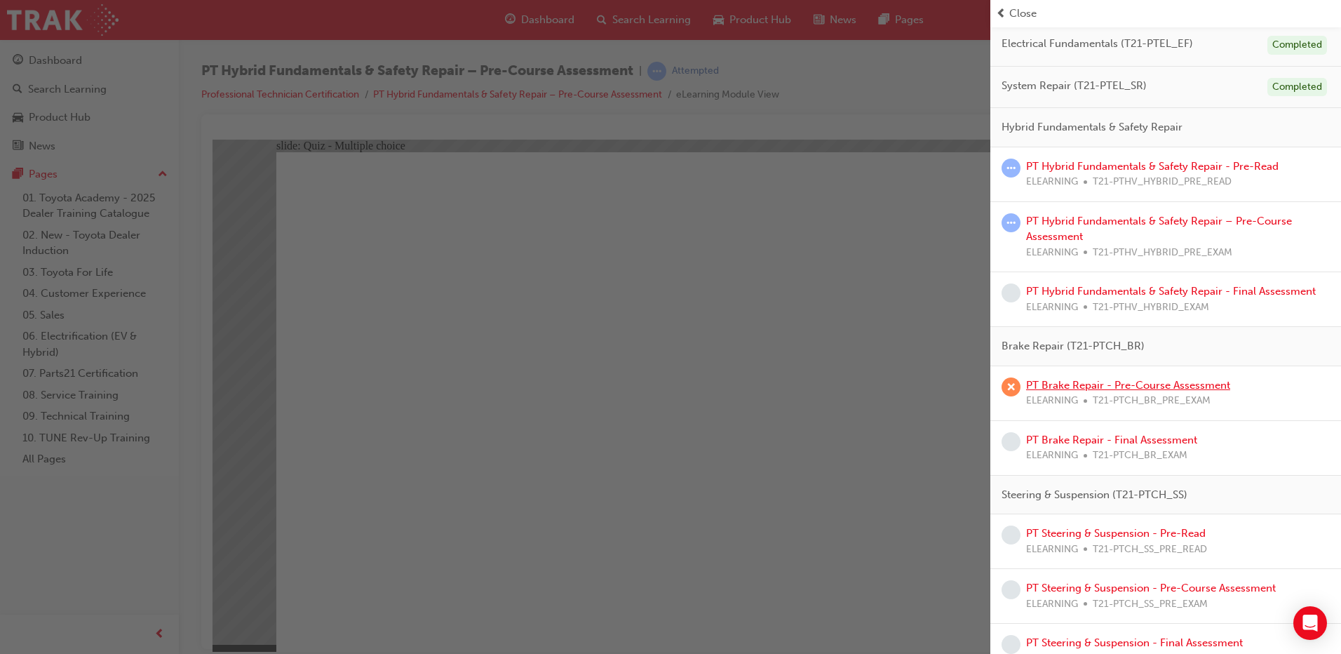
click at [1098, 384] on link "PT Brake Repair - Pre-Course Assessment" at bounding box center [1128, 385] width 204 height 13
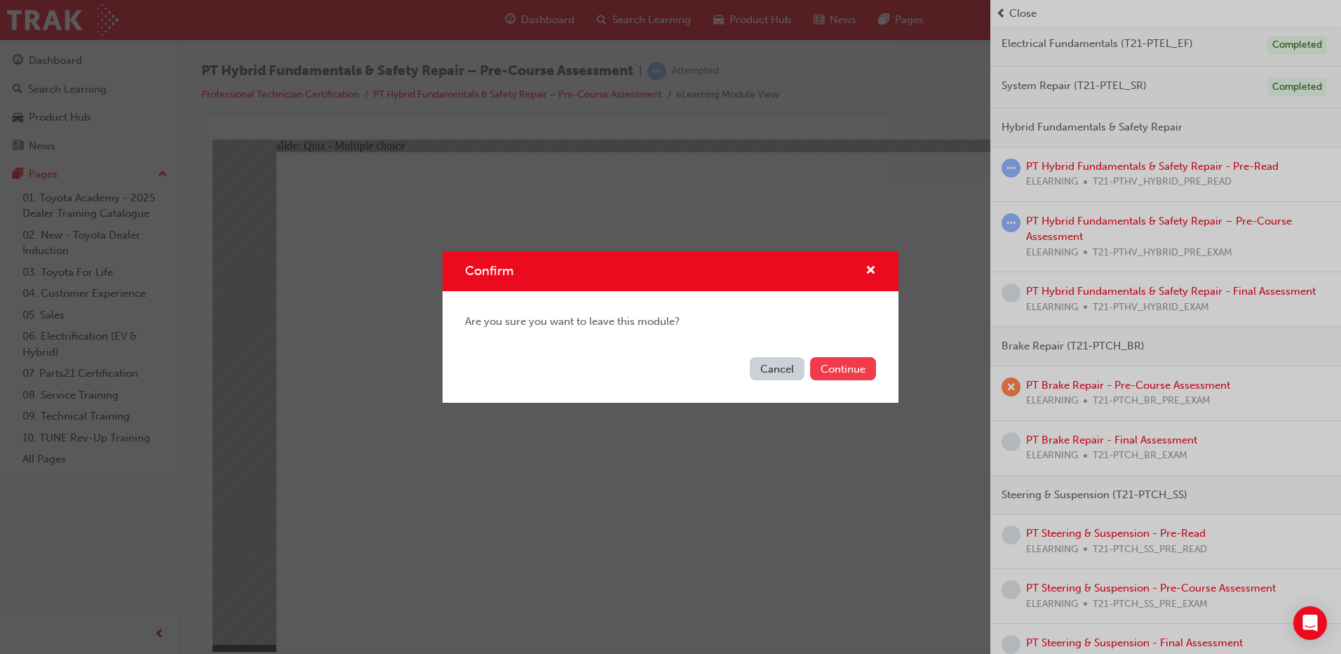
click at [850, 367] on button "Continue" at bounding box center [843, 368] width 66 height 23
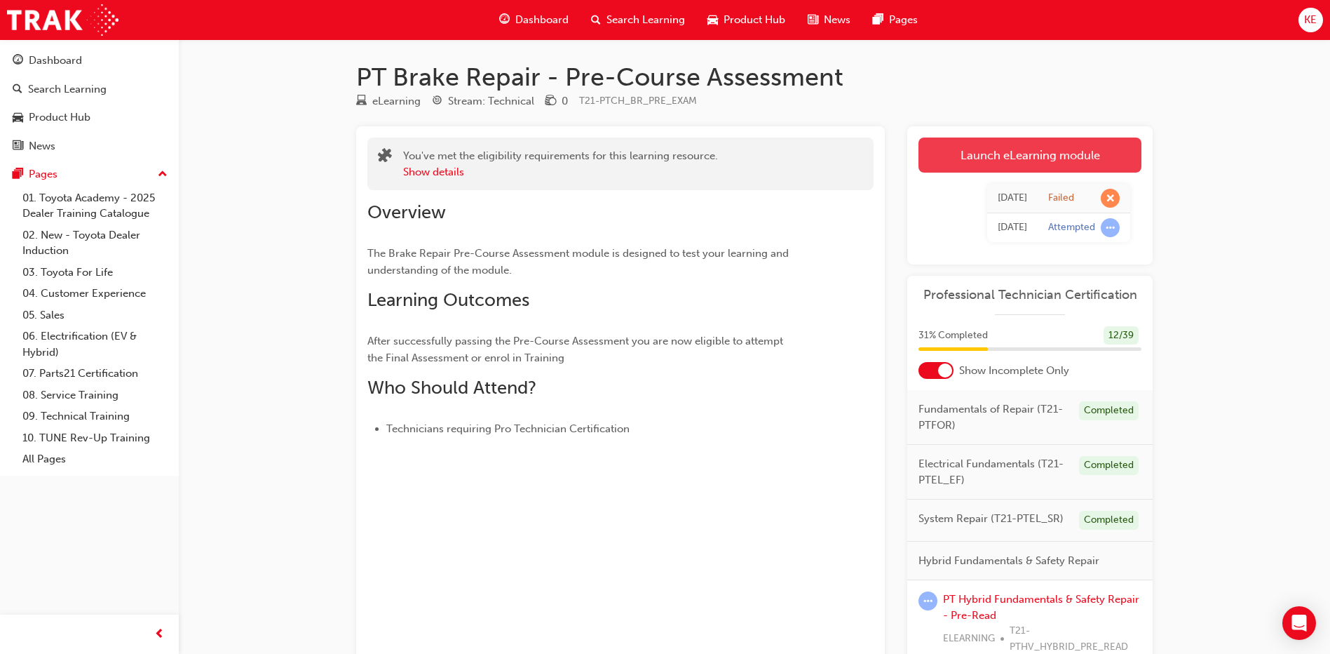
click at [1000, 158] on link "Launch eLearning module" at bounding box center [1030, 154] width 223 height 35
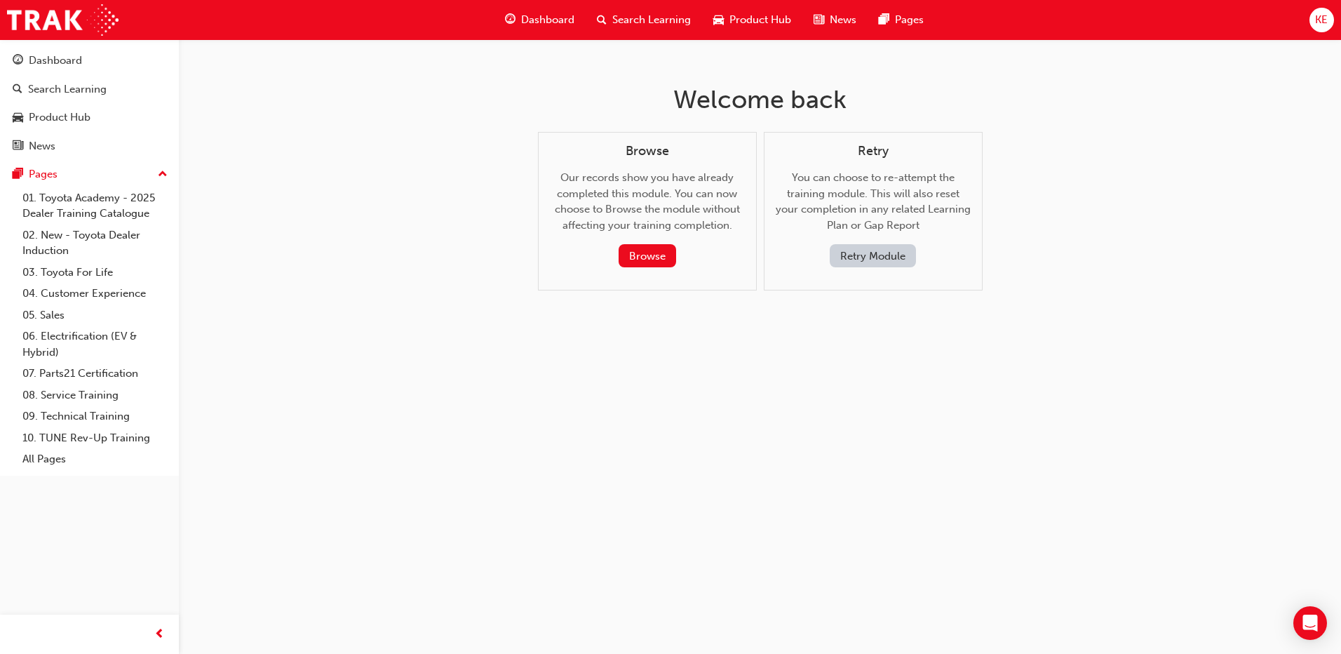
click at [867, 265] on button "Retry Module" at bounding box center [873, 255] width 86 height 23
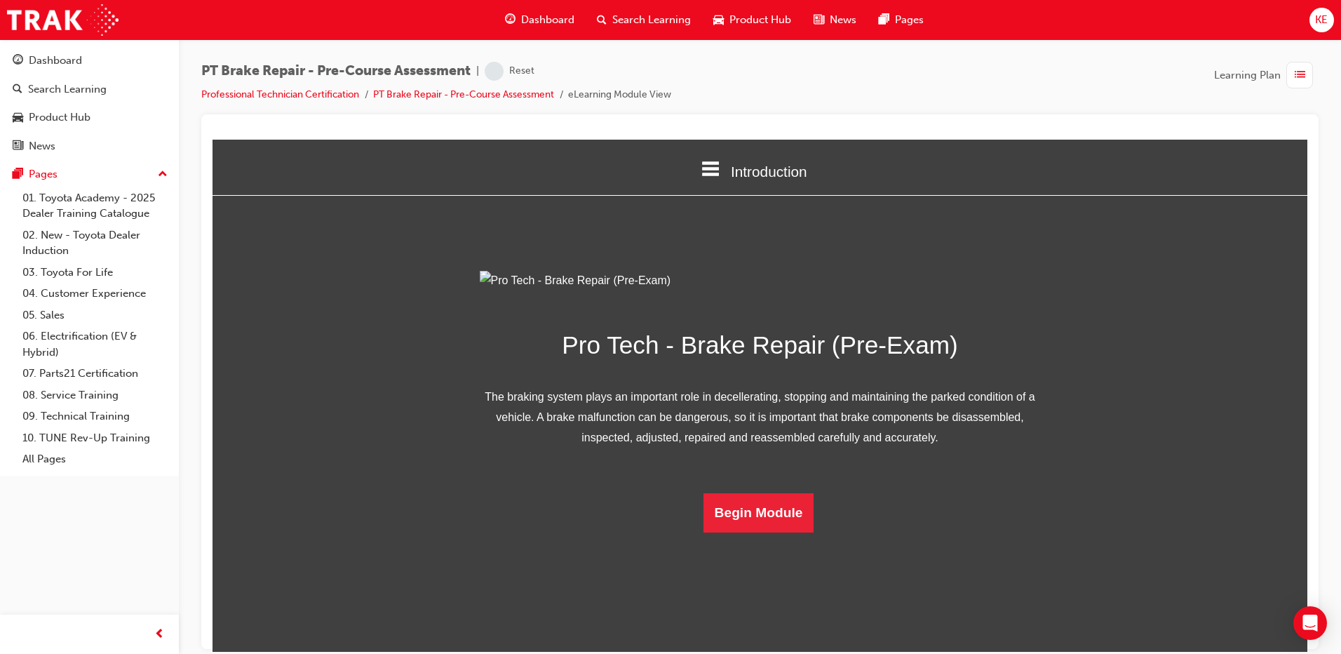
scroll to position [35, 0]
click at [740, 532] on button "Begin Module" at bounding box center [758, 511] width 111 height 39
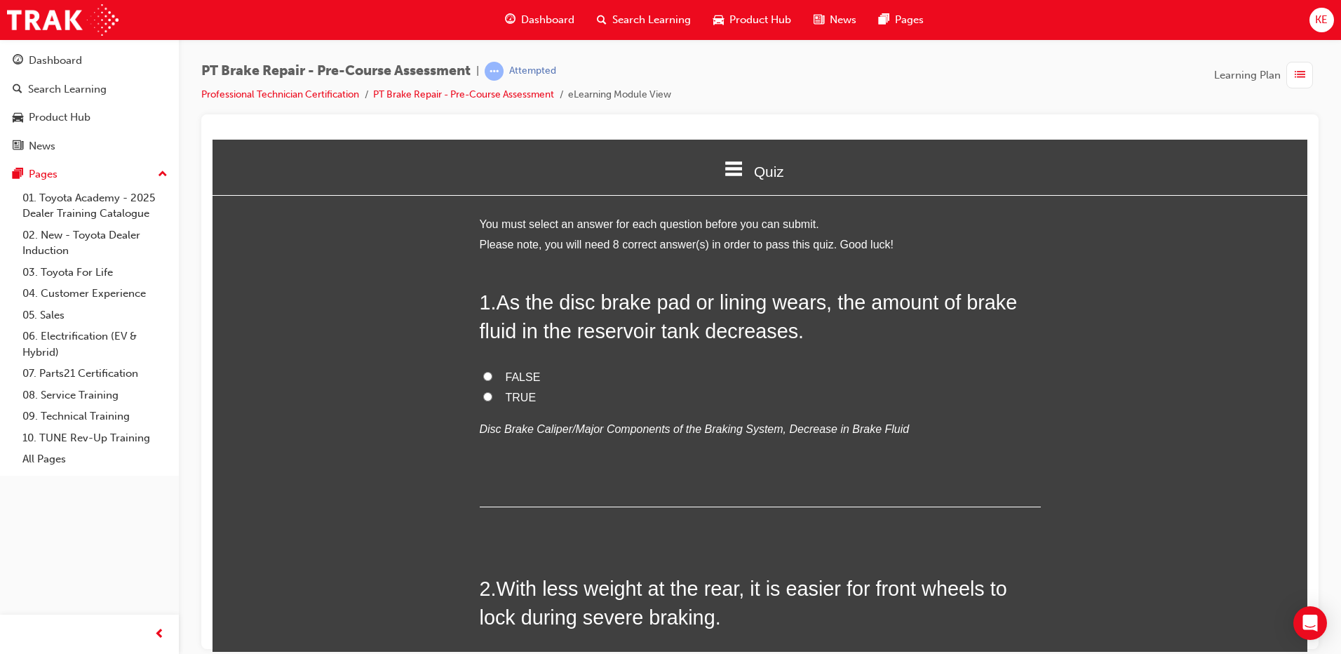
click at [483, 394] on input "TRUE" at bounding box center [487, 395] width 9 height 9
radio input "true"
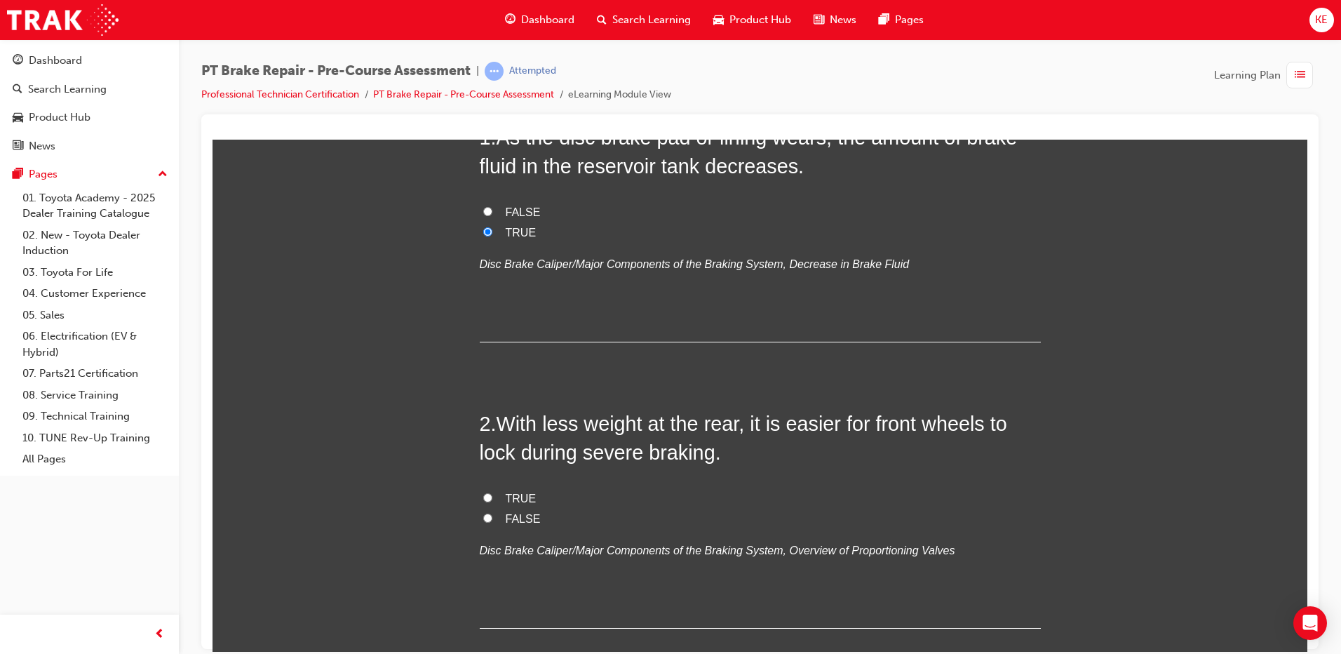
scroll to position [210, 0]
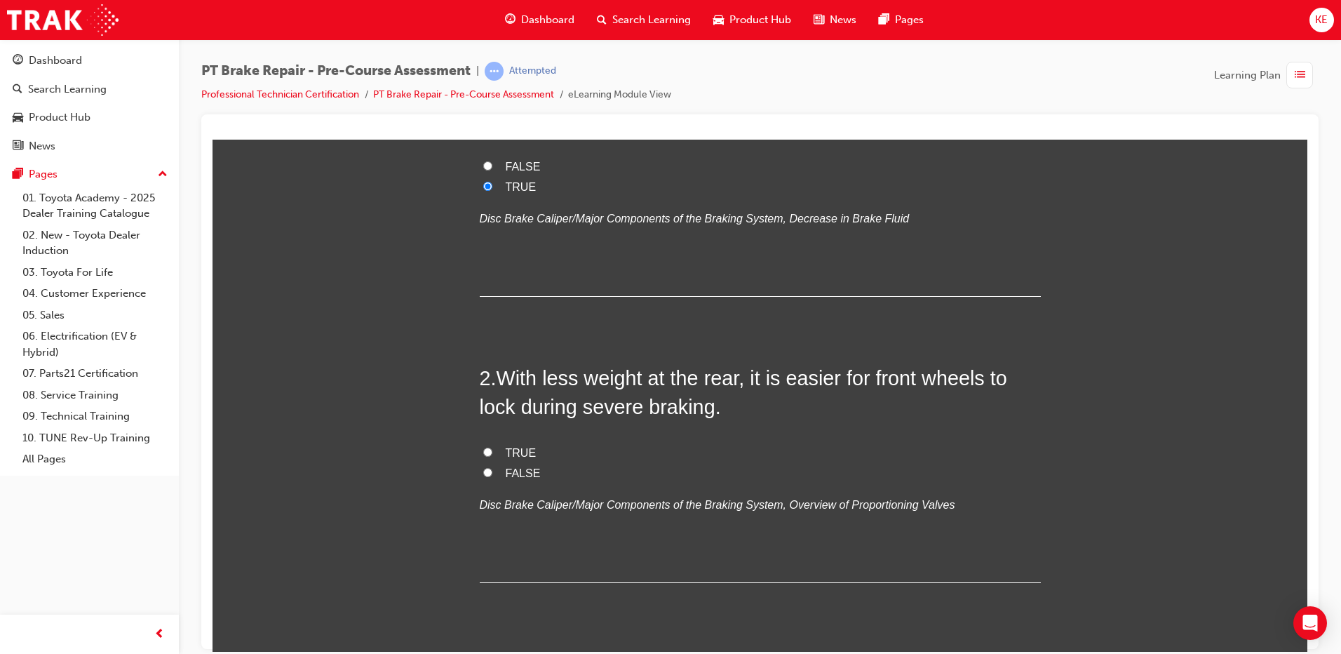
click at [486, 469] on input "FALSE" at bounding box center [487, 471] width 9 height 9
radio input "true"
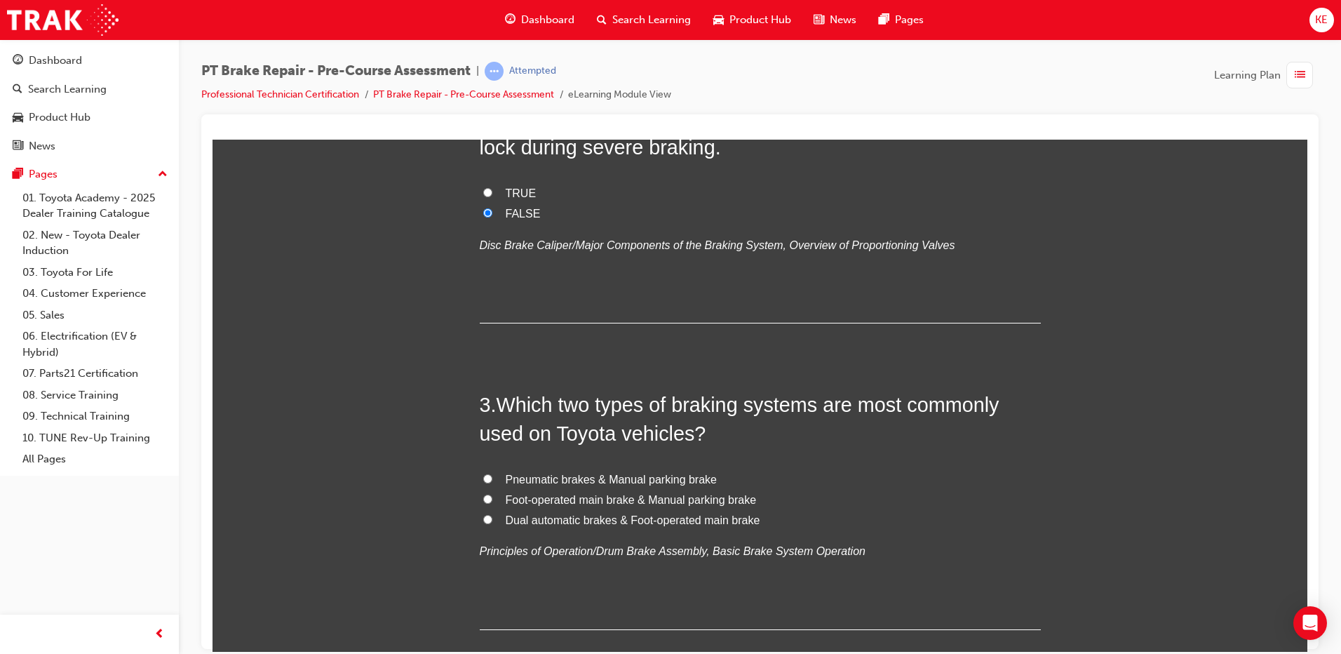
scroll to position [491, 0]
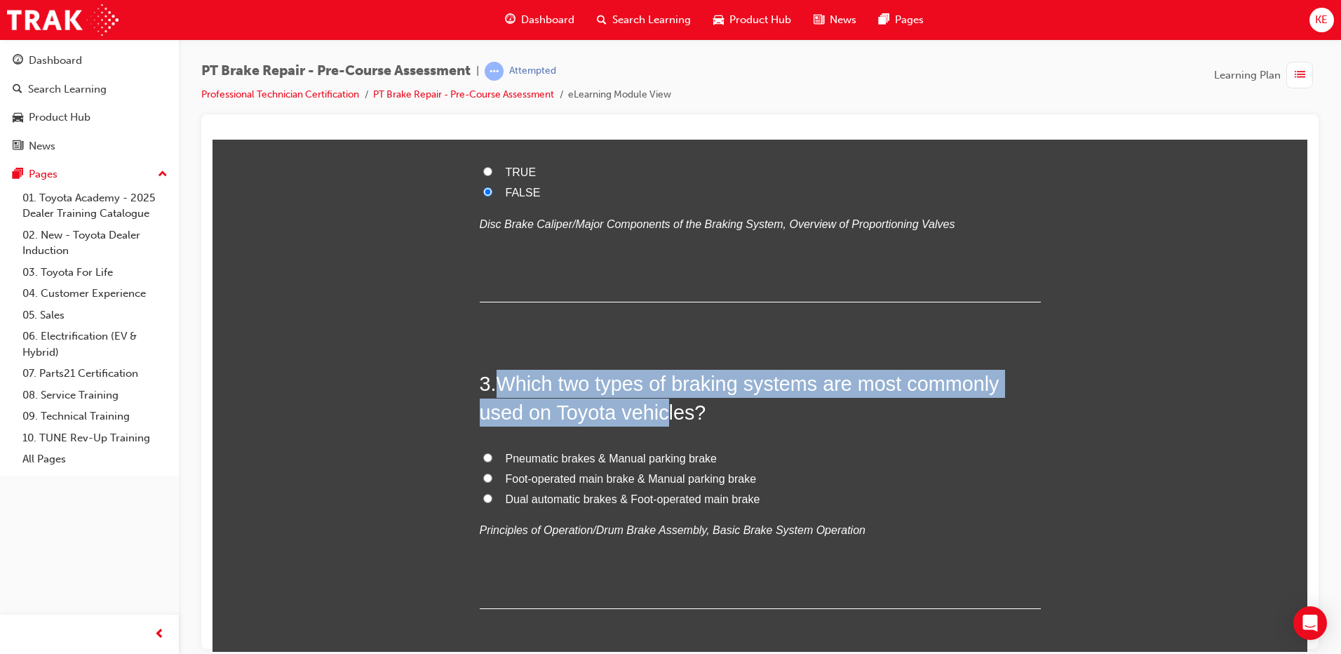
drag, startPoint x: 492, startPoint y: 384, endPoint x: 971, endPoint y: 449, distance: 483.4
click at [929, 445] on div "3 . Which two types of braking systems are most commonly used on Toyota vehicle…" at bounding box center [760, 488] width 561 height 239
click at [971, 449] on label "Pneumatic brakes & Manual parking brake" at bounding box center [760, 458] width 561 height 20
click at [492, 452] on input "Pneumatic brakes & Manual parking brake" at bounding box center [487, 456] width 9 height 9
radio input "true"
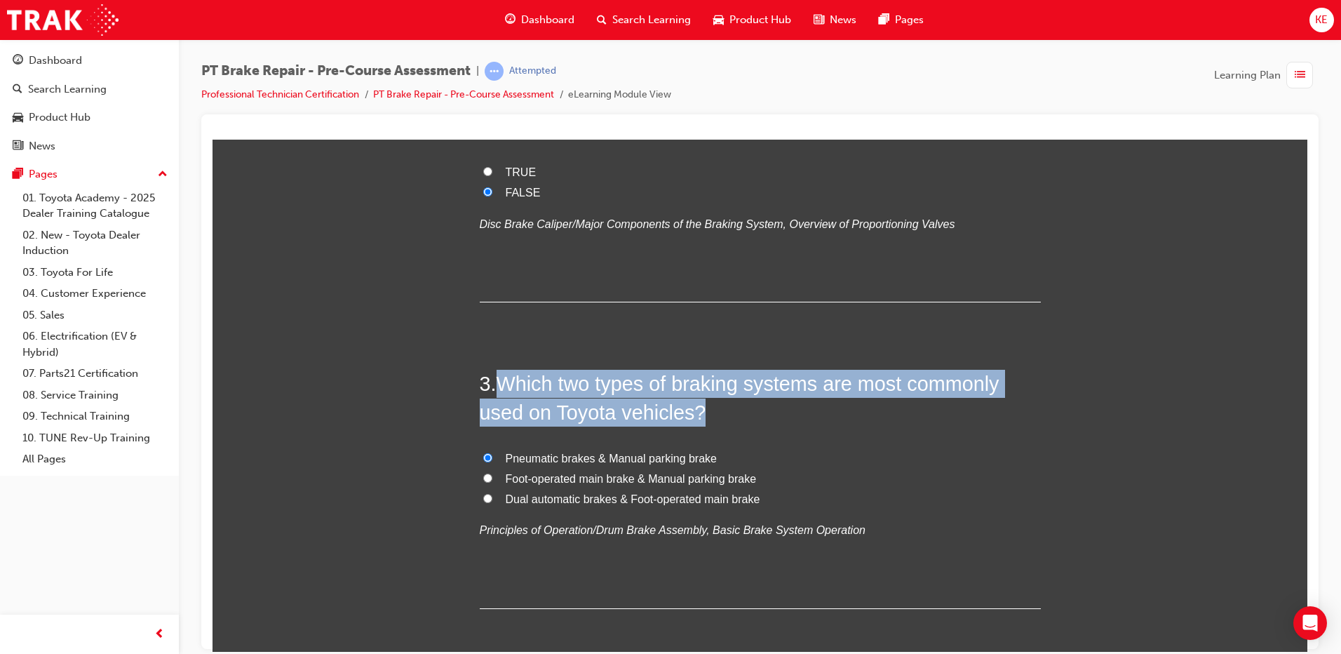
drag, startPoint x: 496, startPoint y: 384, endPoint x: 695, endPoint y: 410, distance: 200.1
click at [695, 410] on span "Which two types of braking systems are most commonly used on Toyota vehicles?" at bounding box center [740, 397] width 520 height 50
click at [668, 399] on span "Which two types of braking systems are most commonly used on Toyota vehicles?" at bounding box center [740, 397] width 520 height 50
drag, startPoint x: 495, startPoint y: 377, endPoint x: 692, endPoint y: 417, distance: 200.9
click at [692, 417] on span "Which two types of braking systems are most commonly used on Toyota vehicles?" at bounding box center [740, 397] width 520 height 50
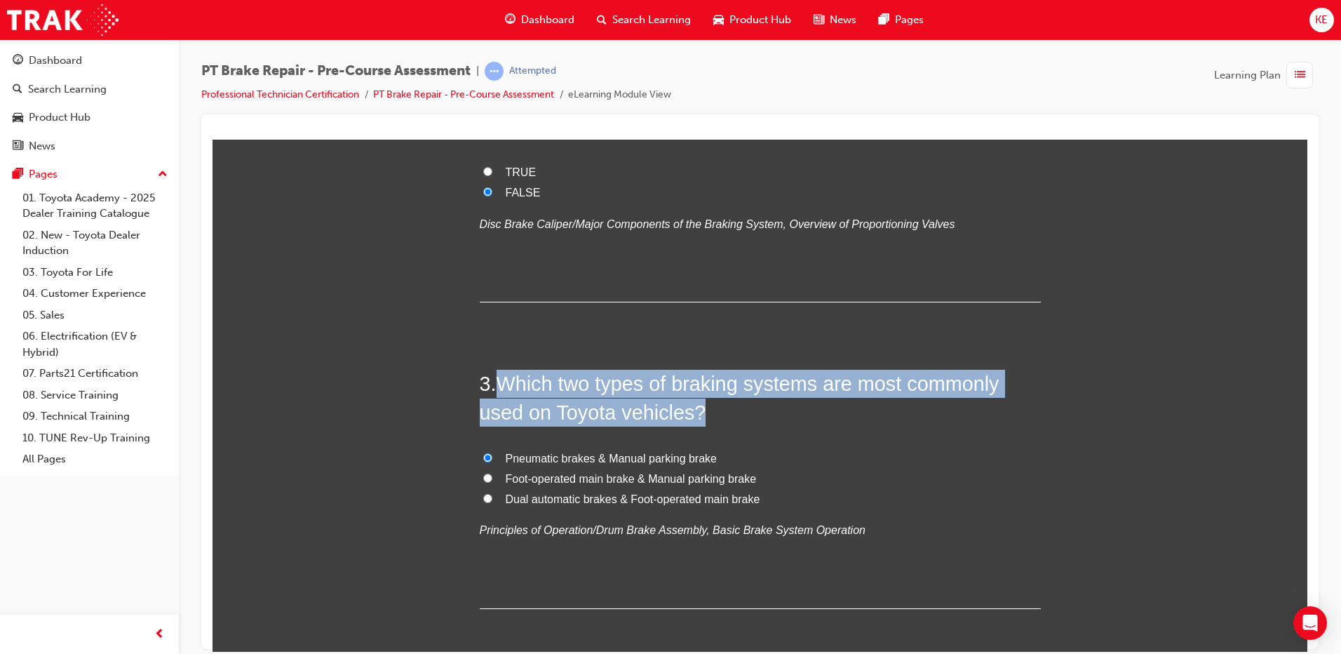
copy span "Which two types of braking systems are most commonly used on Toyota vehicles?"
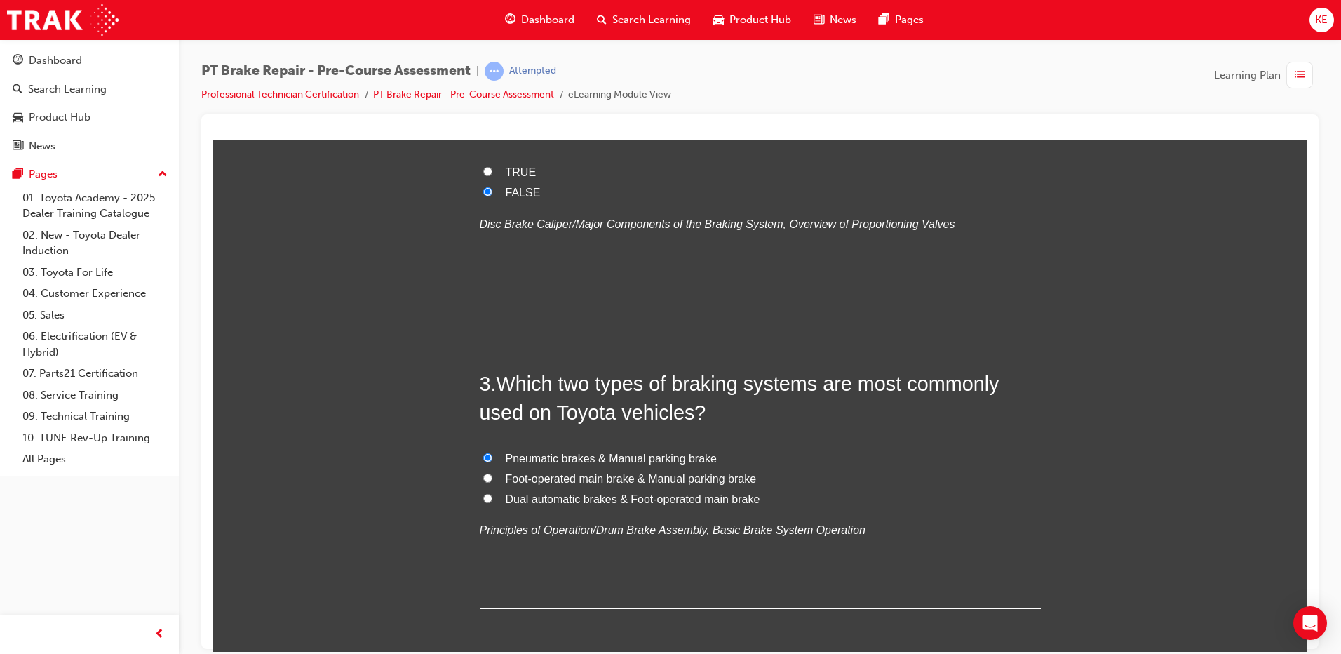
click at [485, 476] on input "Foot-operated main brake & Manual parking brake" at bounding box center [487, 477] width 9 height 9
radio input "true"
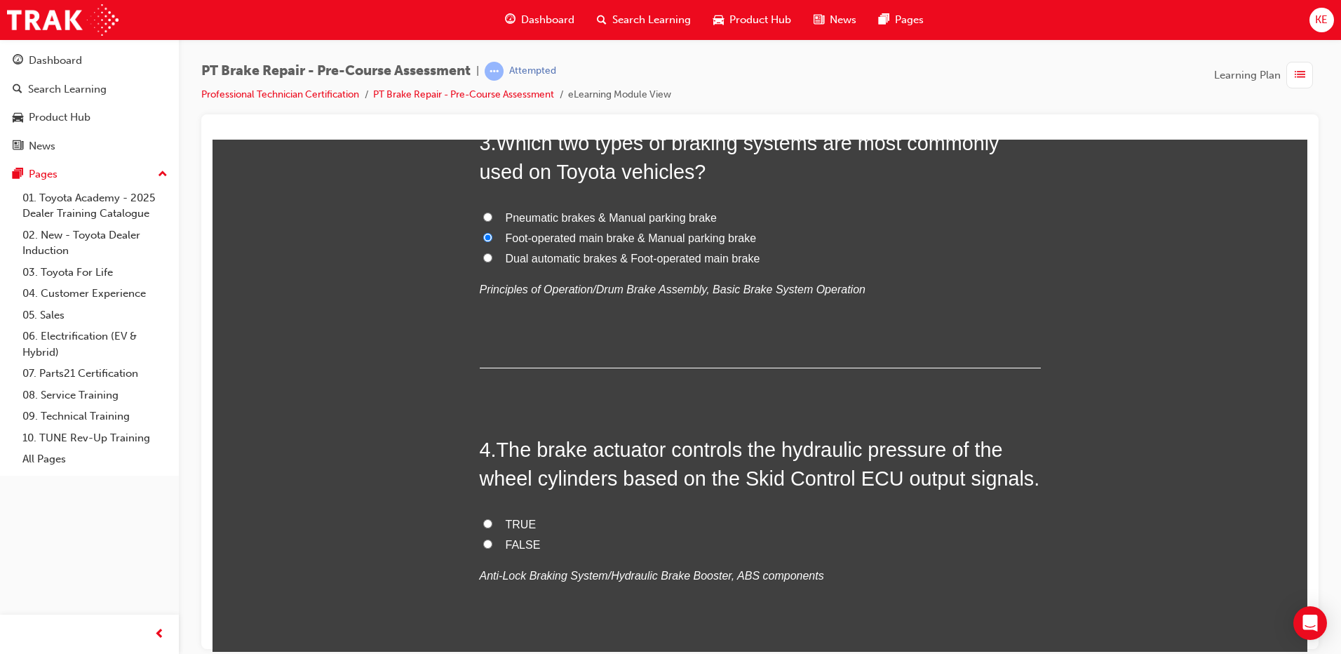
scroll to position [771, 0]
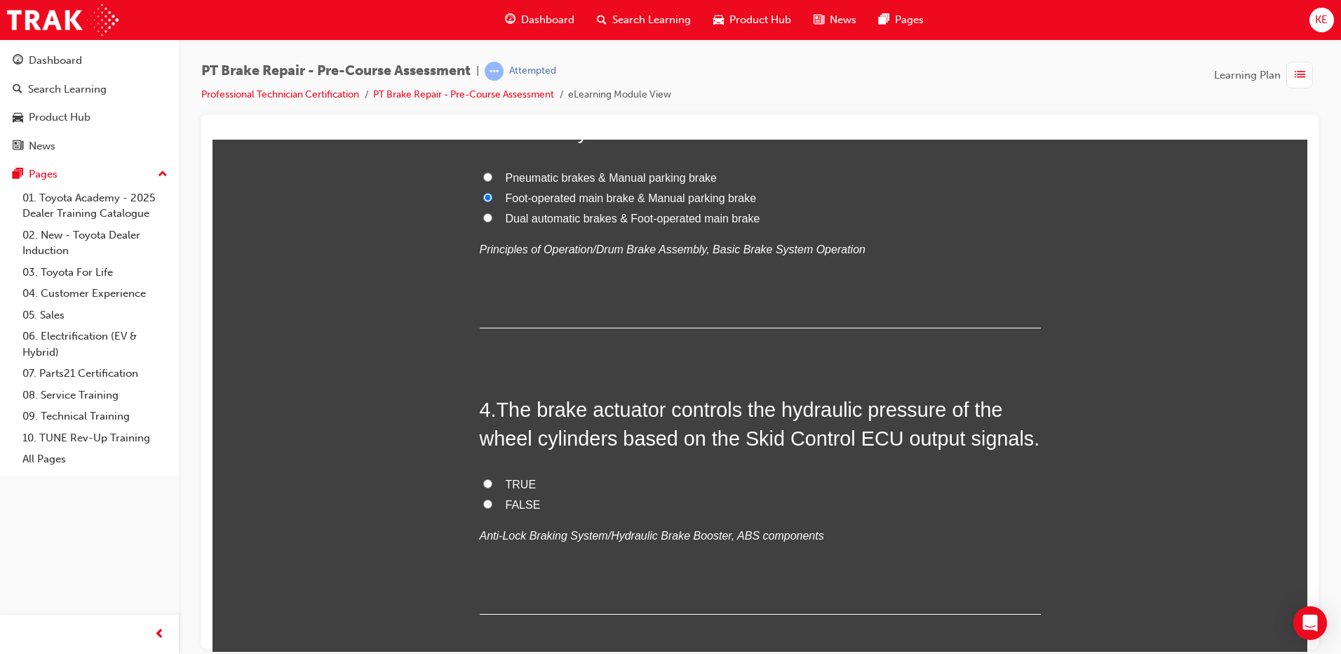
click at [487, 485] on label "TRUE" at bounding box center [760, 484] width 561 height 20
click at [487, 485] on input "TRUE" at bounding box center [487, 482] width 9 height 9
radio input "true"
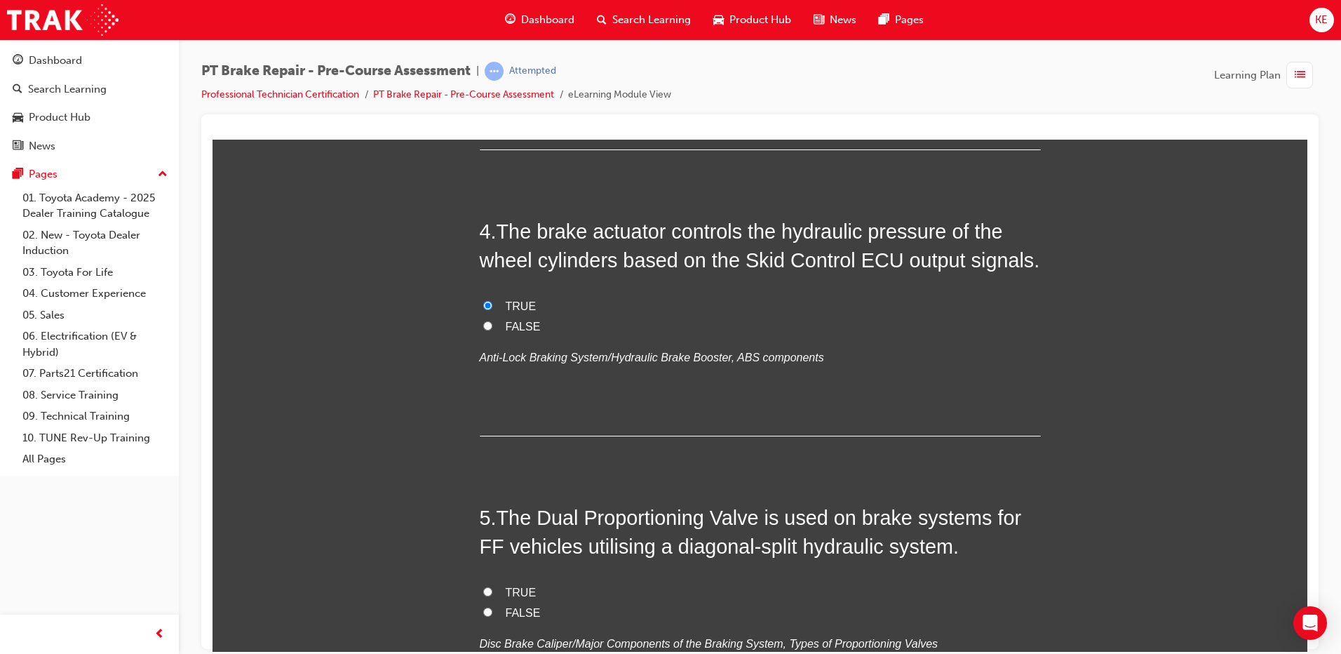
scroll to position [982, 0]
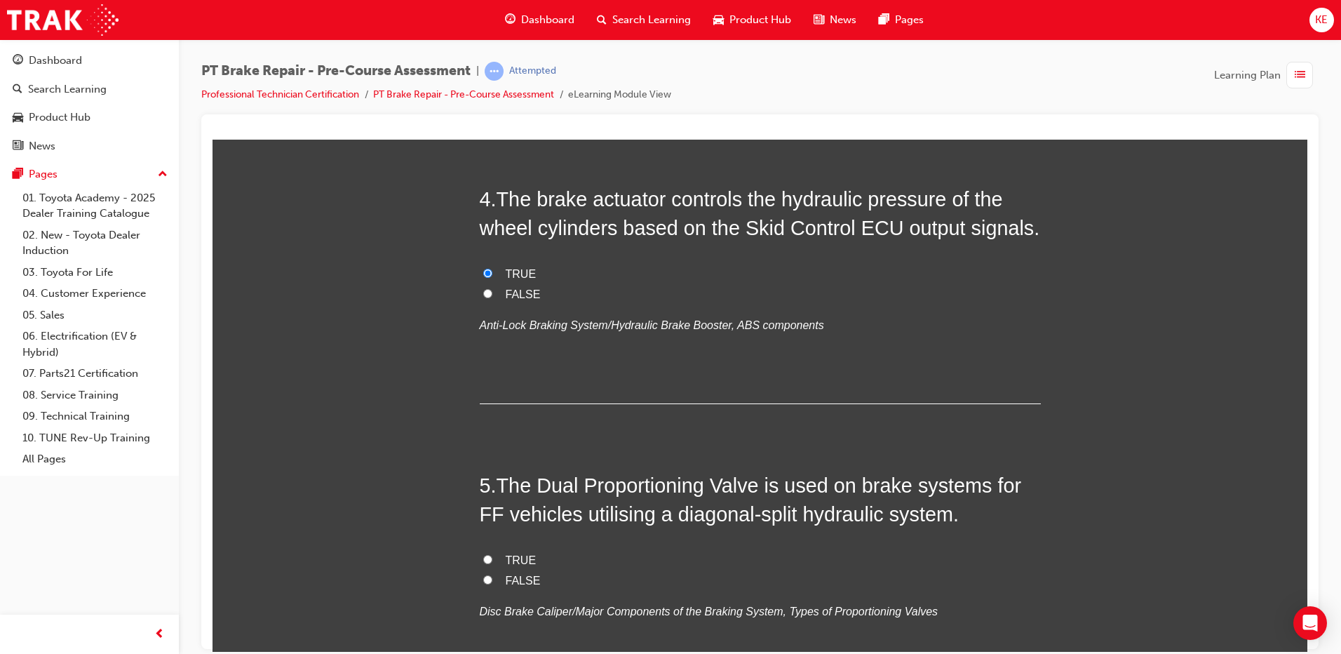
click at [485, 580] on input "FALSE" at bounding box center [487, 578] width 9 height 9
radio input "true"
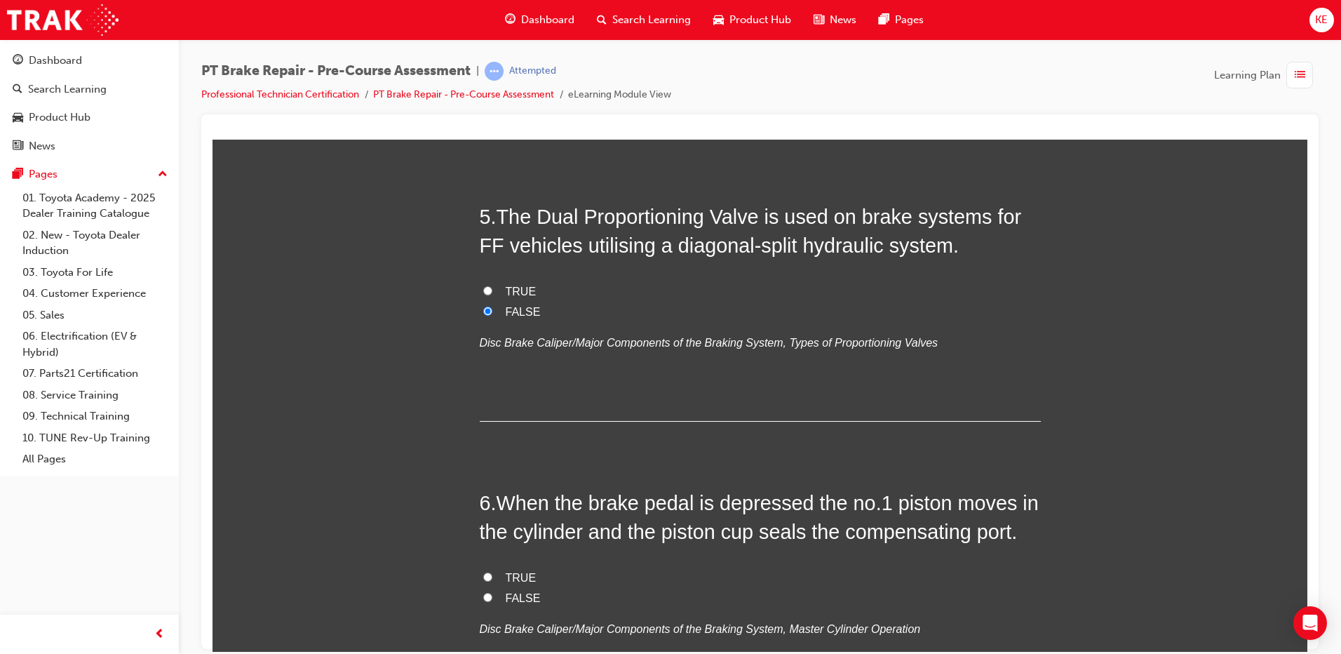
scroll to position [1262, 0]
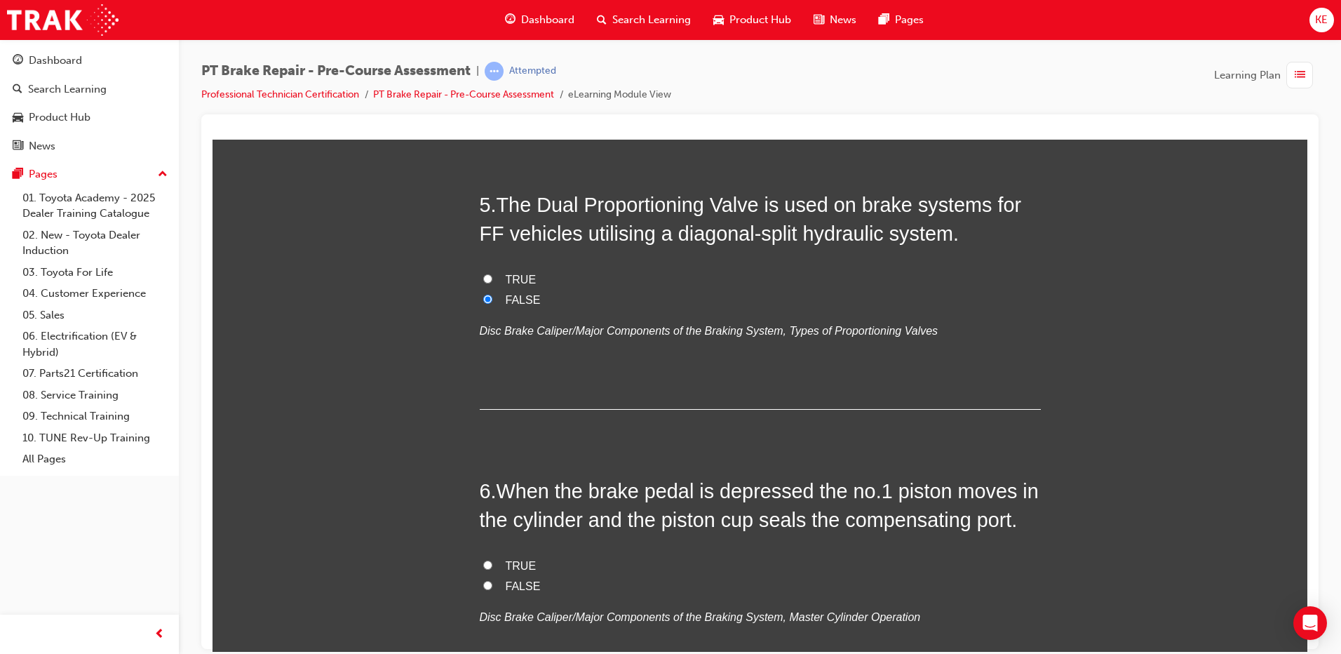
click at [483, 569] on label "TRUE" at bounding box center [760, 565] width 561 height 20
click at [483, 569] on input "TRUE" at bounding box center [487, 564] width 9 height 9
radio input "true"
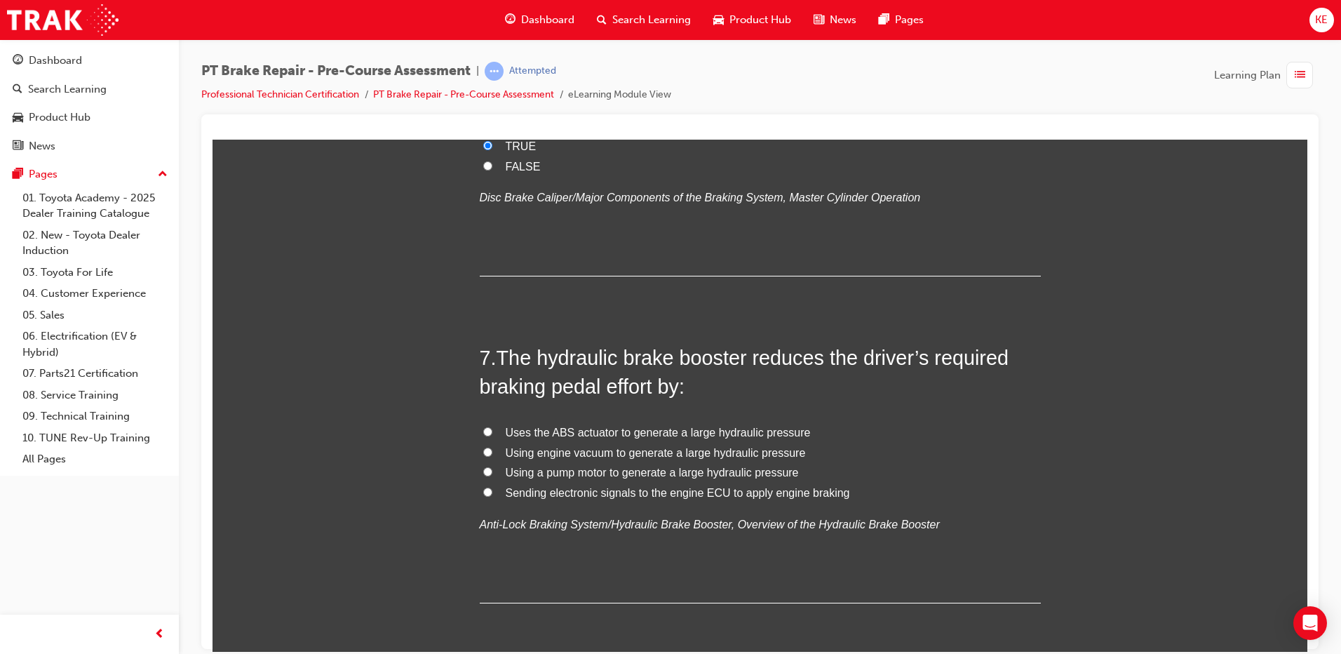
scroll to position [1683, 0]
click at [483, 492] on input "Sending electronic signals to the engine ECU to apply engine braking" at bounding box center [487, 489] width 9 height 9
radio input "true"
click at [490, 454] on label "Using engine vacuum to generate a large hydraulic pressure" at bounding box center [760, 451] width 561 height 20
click at [490, 454] on input "Using engine vacuum to generate a large hydraulic pressure" at bounding box center [487, 449] width 9 height 9
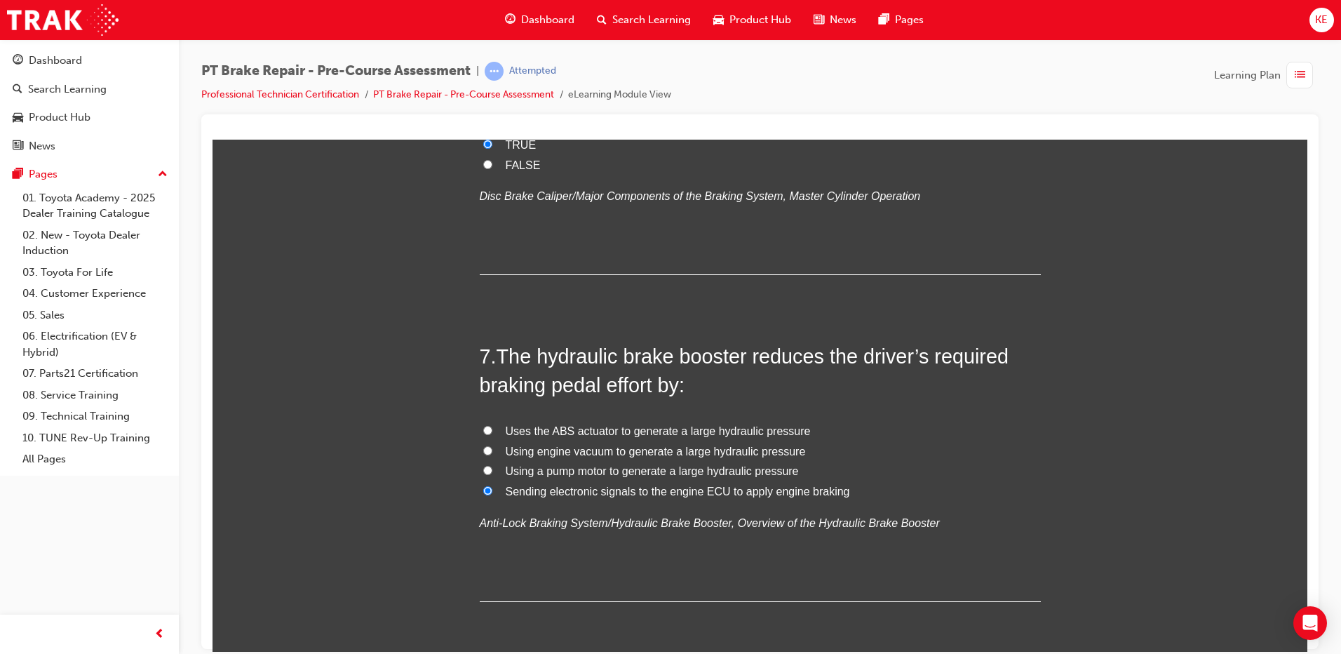
radio input "true"
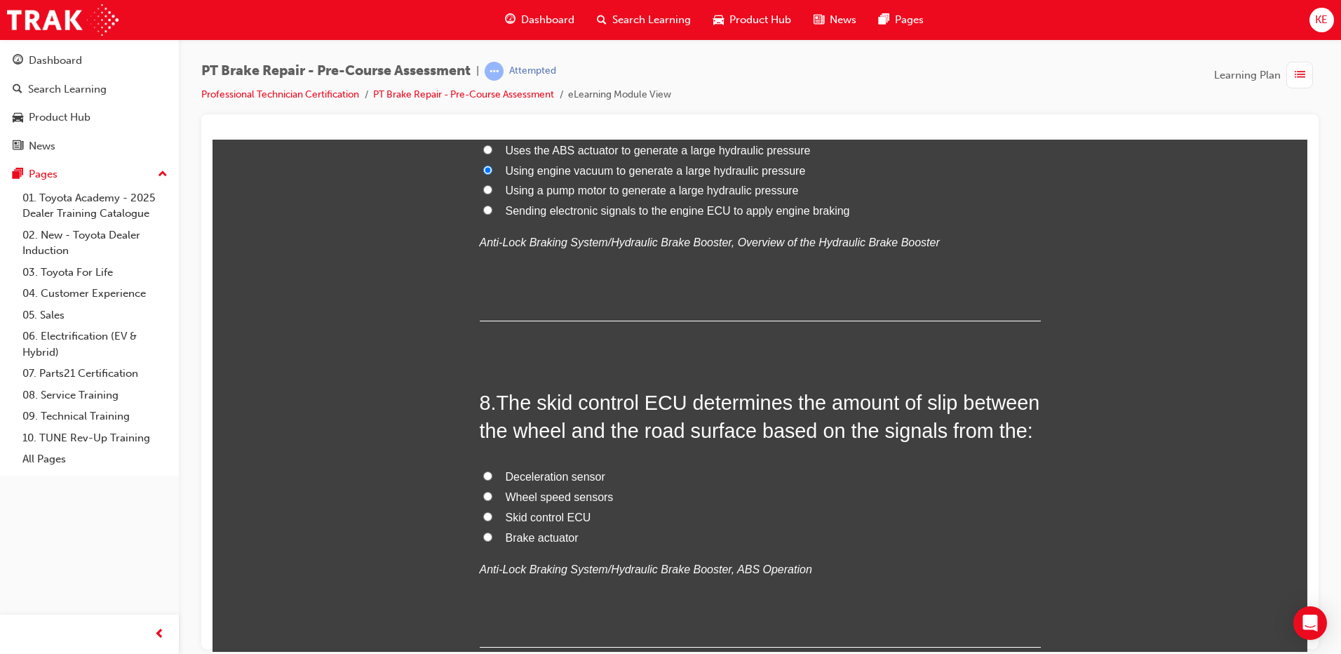
click at [486, 495] on input "Wheel speed sensors" at bounding box center [487, 495] width 9 height 9
radio input "true"
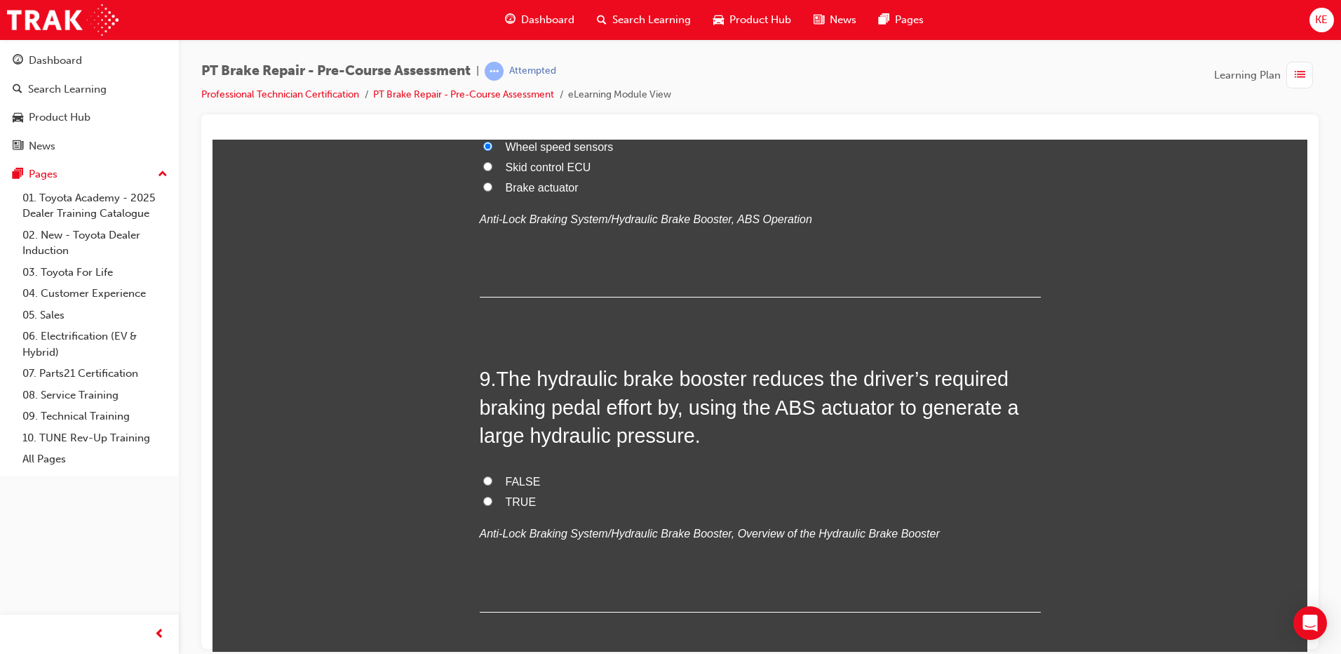
scroll to position [2314, 0]
click at [487, 496] on label "TRUE" at bounding box center [760, 501] width 561 height 20
click at [487, 496] on input "TRUE" at bounding box center [487, 499] width 9 height 9
radio input "true"
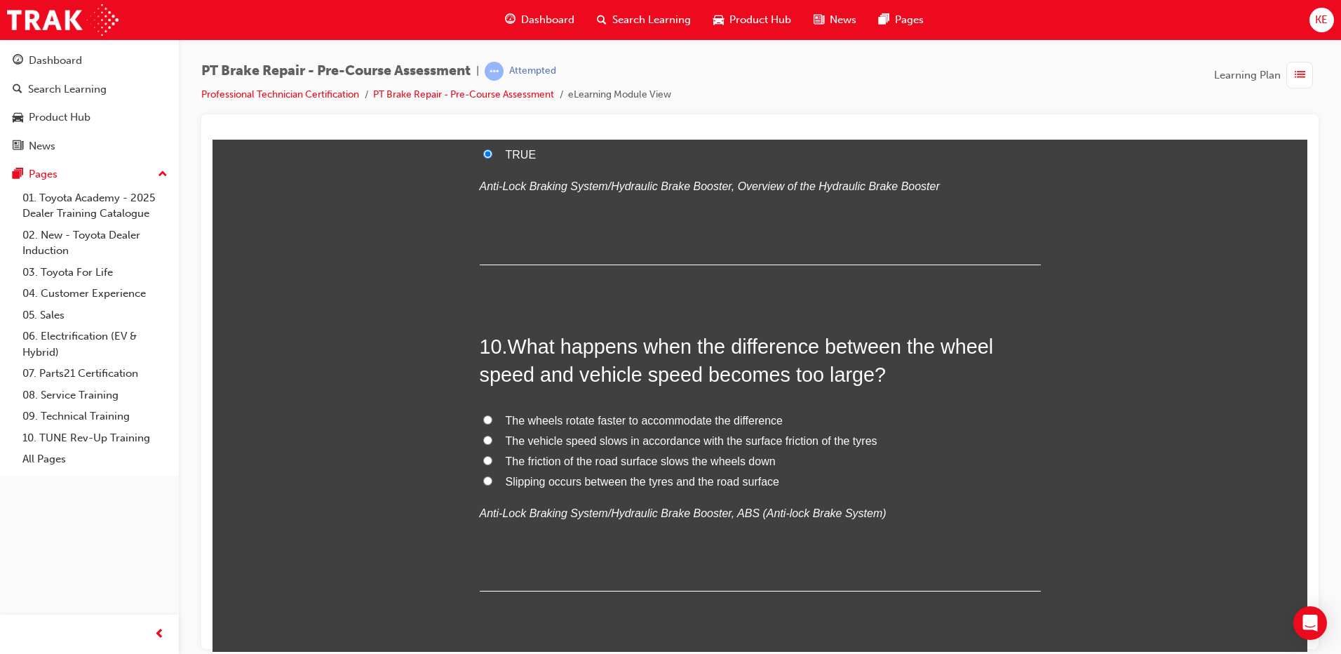
scroll to position [2636, 0]
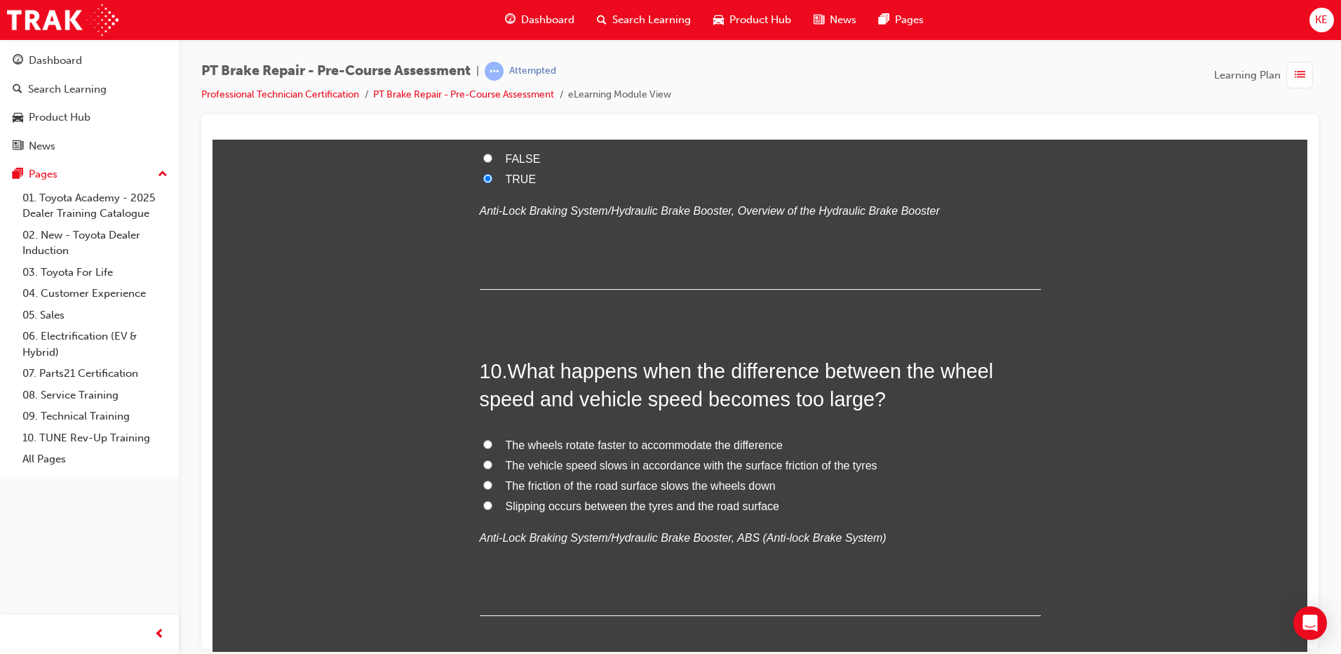
click at [483, 501] on input "Slipping occurs between the tyres and the road surface" at bounding box center [487, 504] width 9 height 9
radio input "true"
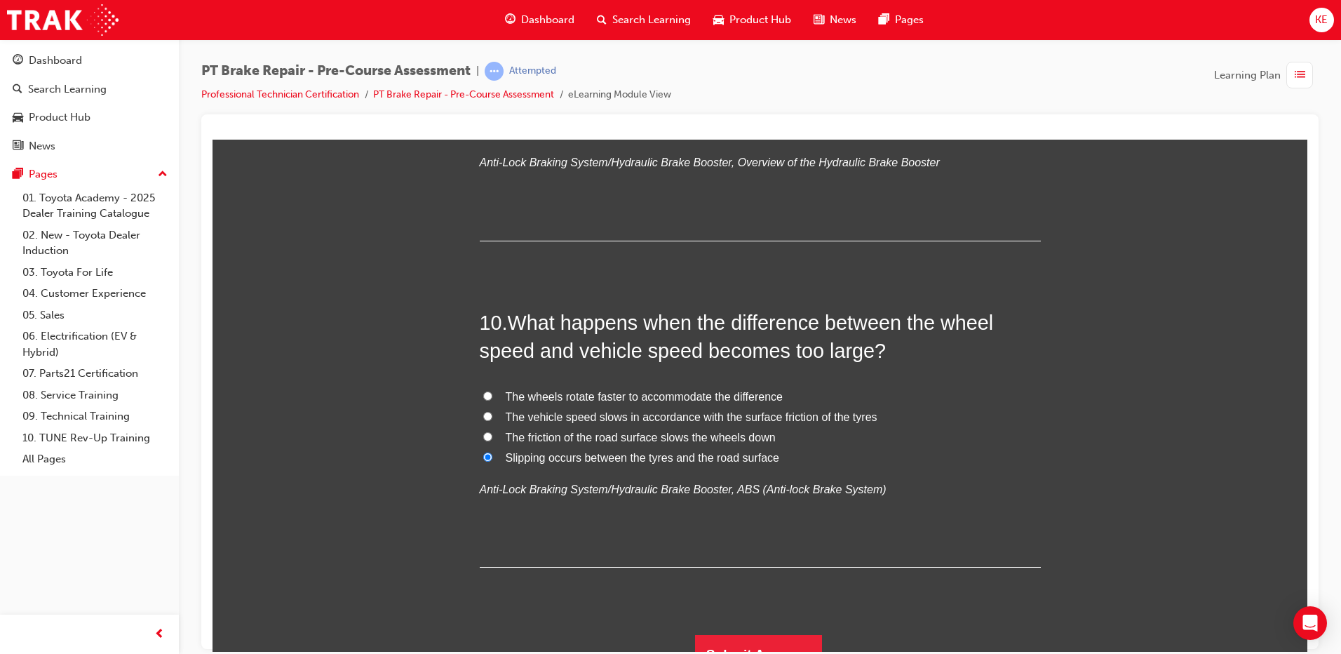
scroll to position [2706, 0]
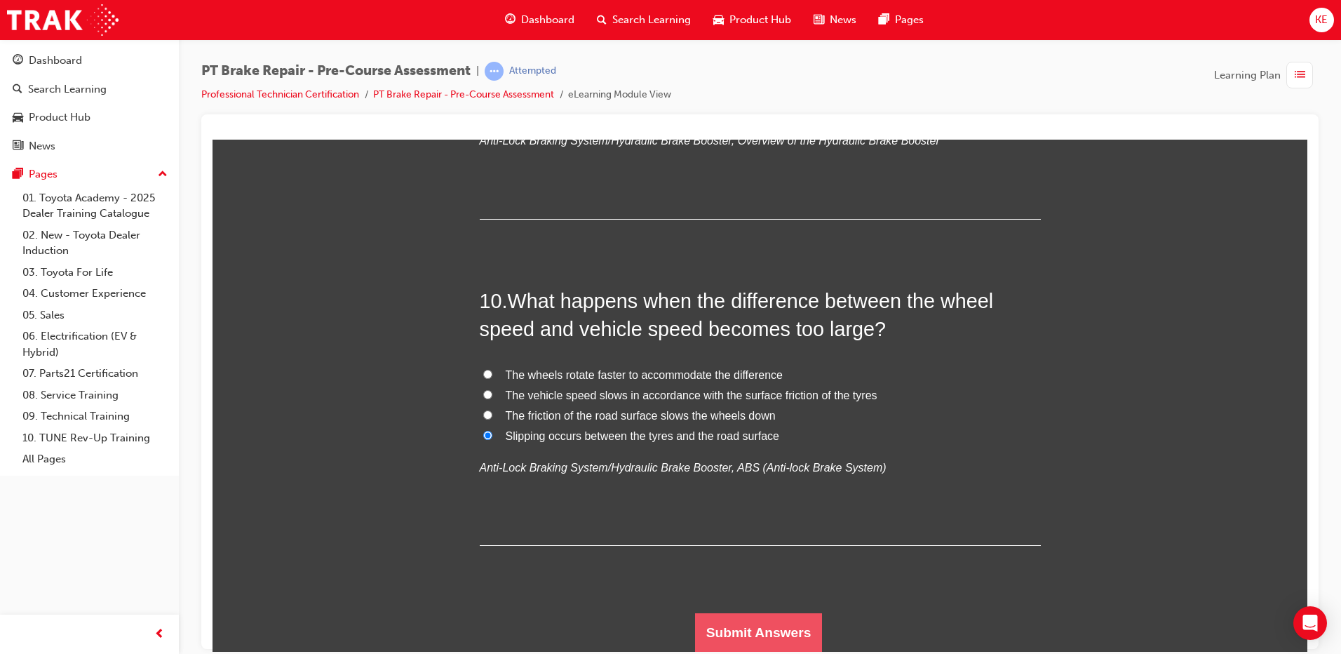
click at [763, 632] on button "Submit Answers" at bounding box center [759, 631] width 128 height 39
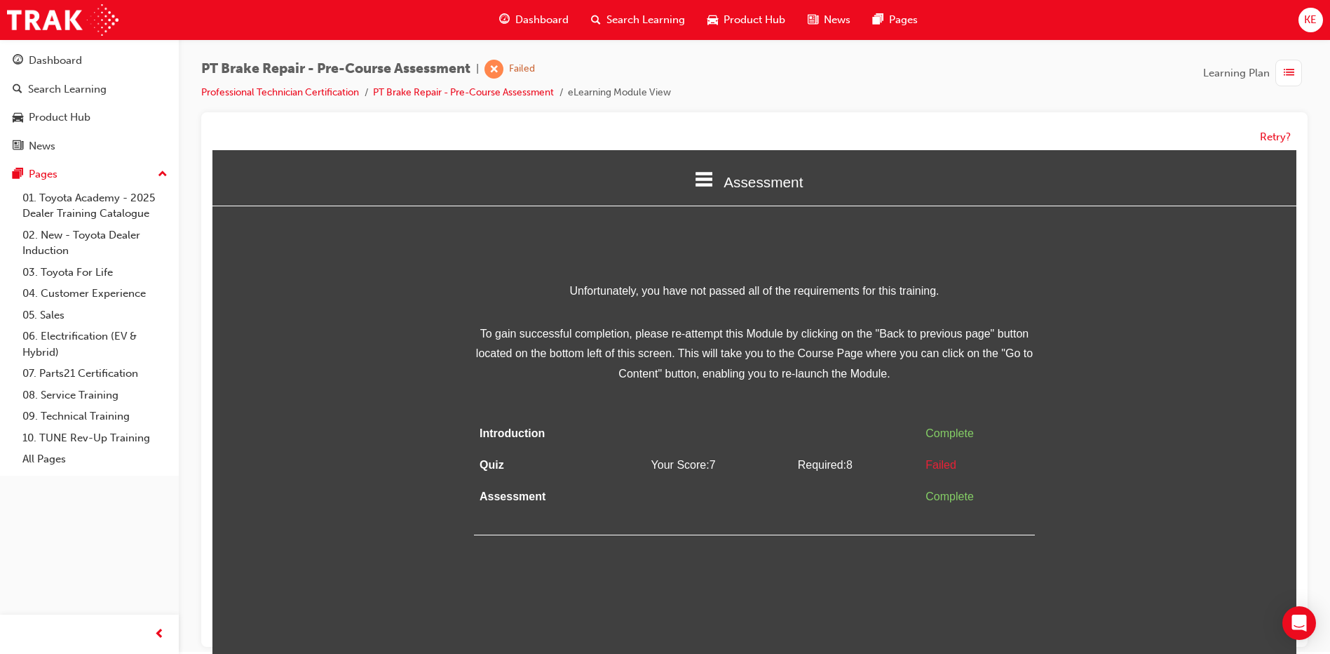
scroll to position [0, 0]
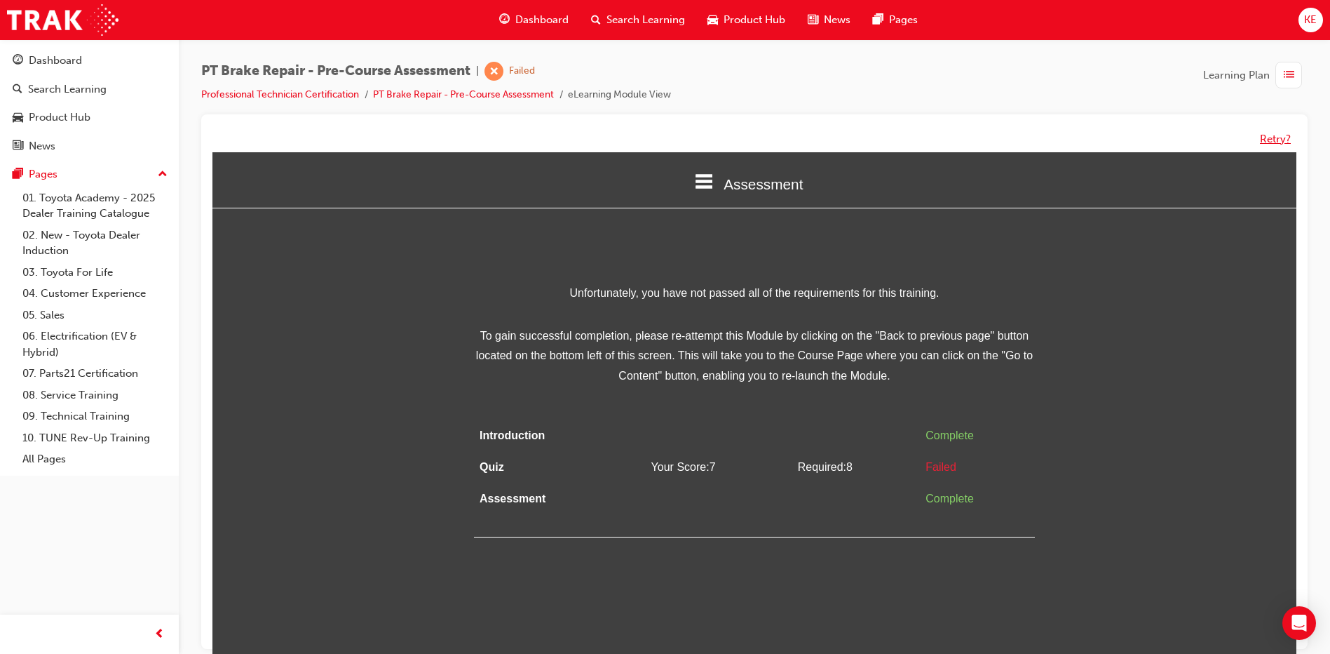
click at [1273, 137] on button "Retry?" at bounding box center [1275, 139] width 31 height 16
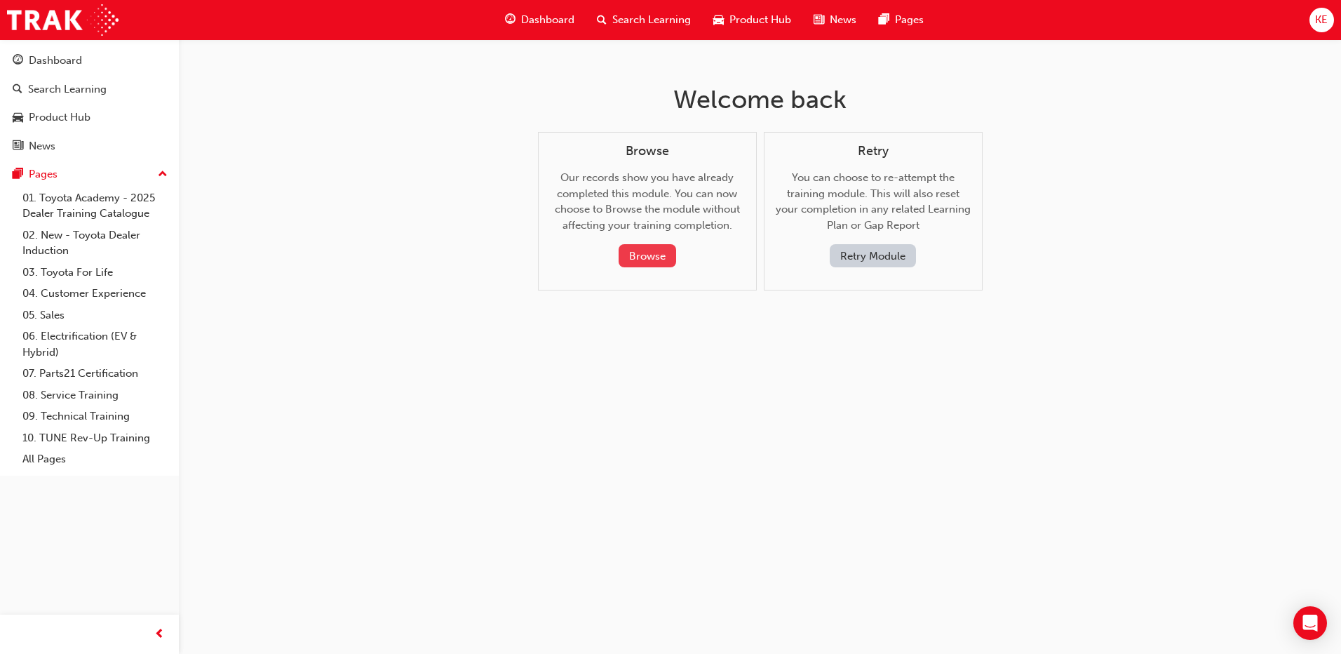
click at [629, 246] on button "Browse" at bounding box center [646, 255] width 57 height 23
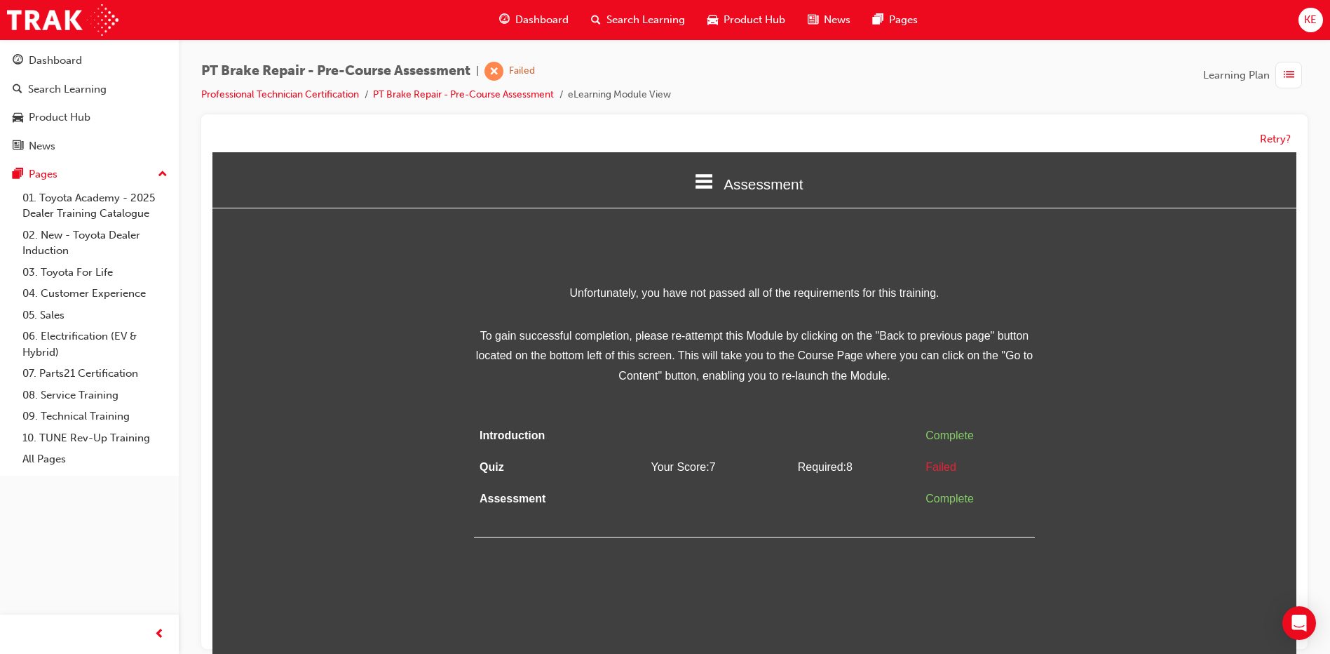
click at [1292, 69] on span "list-icon" at bounding box center [1289, 76] width 11 height 18
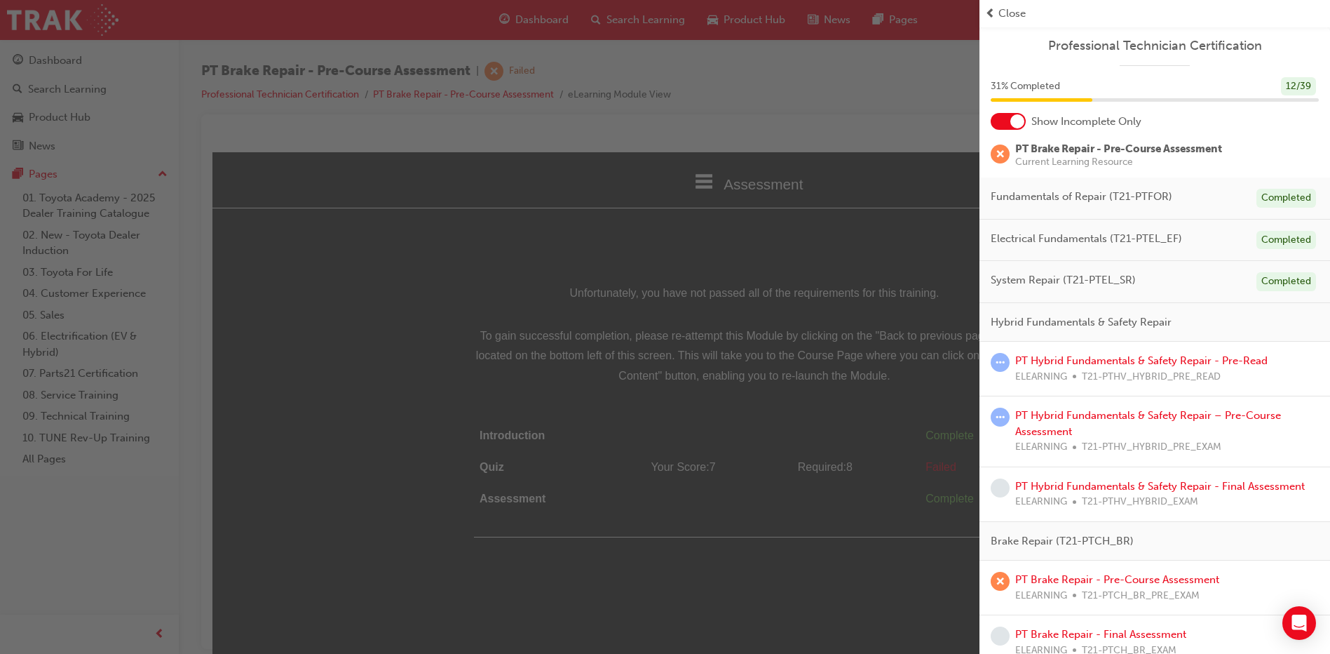
click at [1022, 122] on div at bounding box center [1017, 121] width 14 height 14
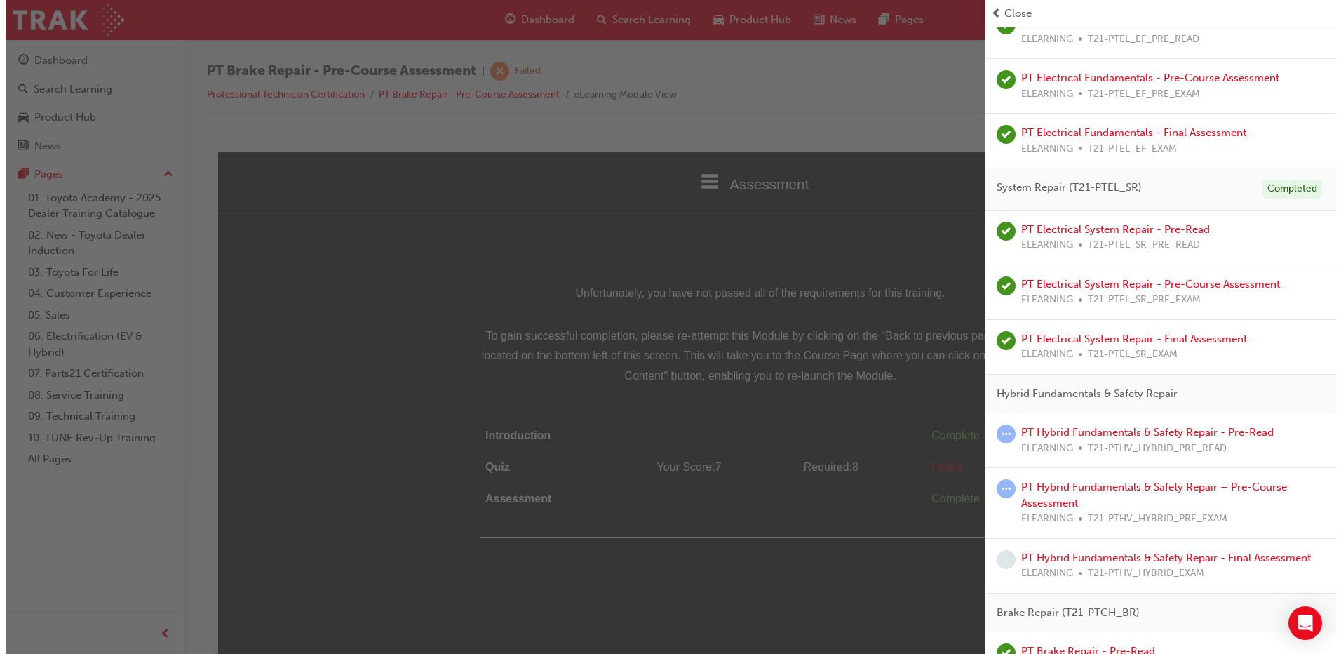
scroll to position [631, 0]
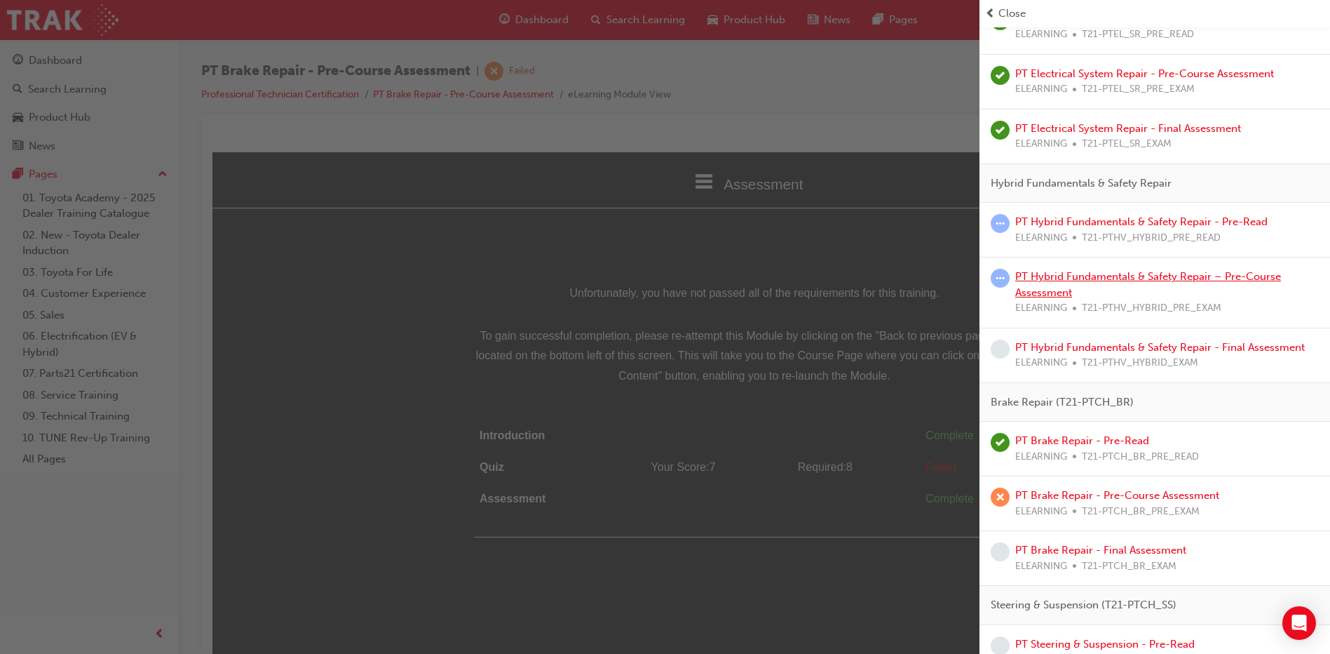
click at [1069, 271] on link "PT Hybrid Fundamentals & Safety Repair – Pre-Course Assessment" at bounding box center [1148, 284] width 266 height 29
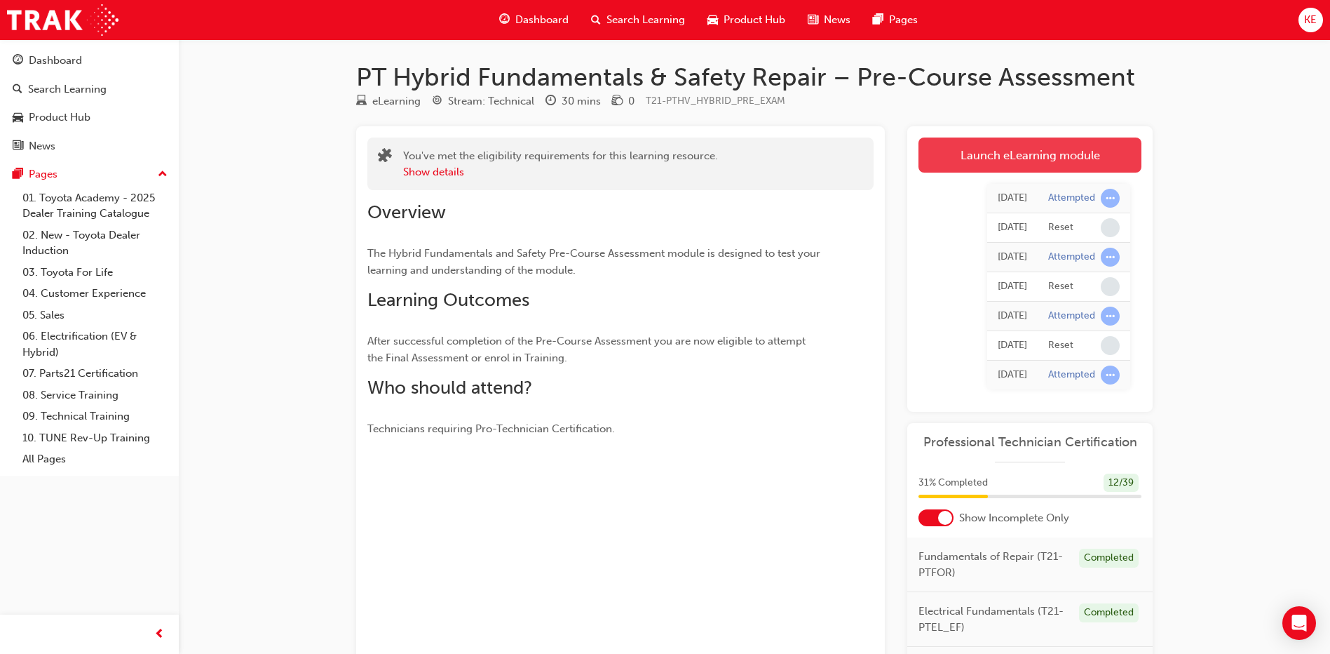
click at [973, 153] on link "Launch eLearning module" at bounding box center [1030, 154] width 223 height 35
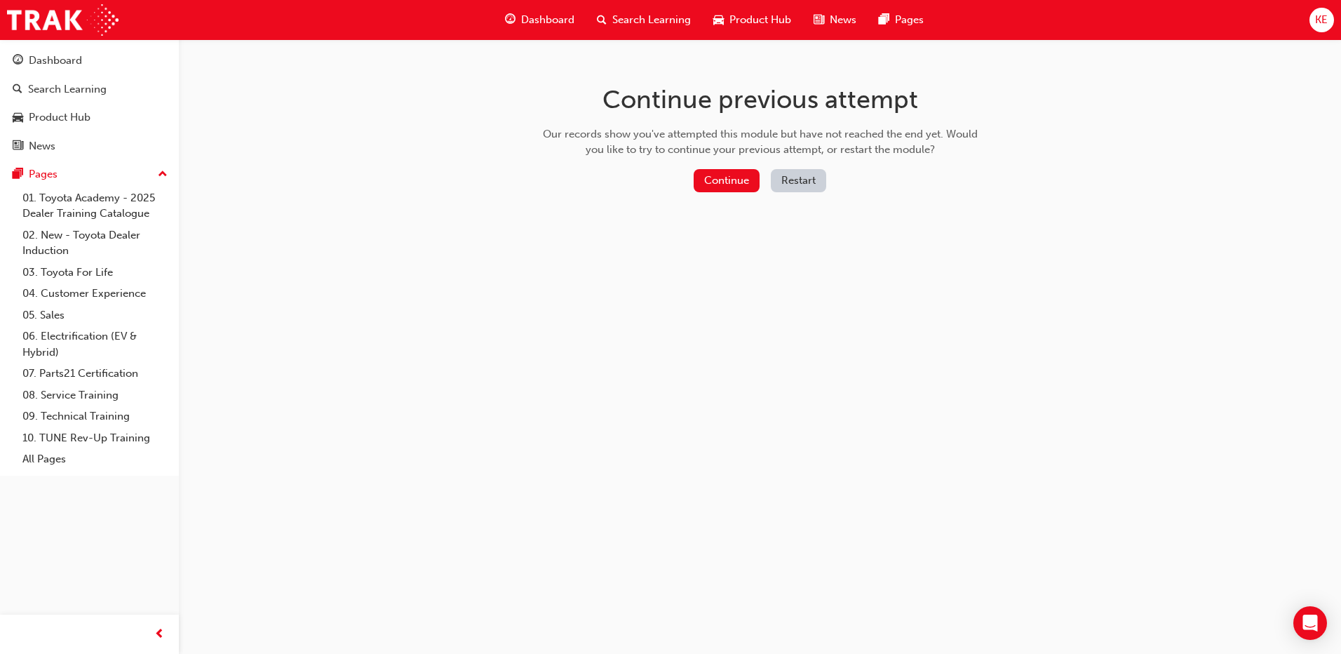
click at [782, 177] on button "Restart" at bounding box center [798, 180] width 55 height 23
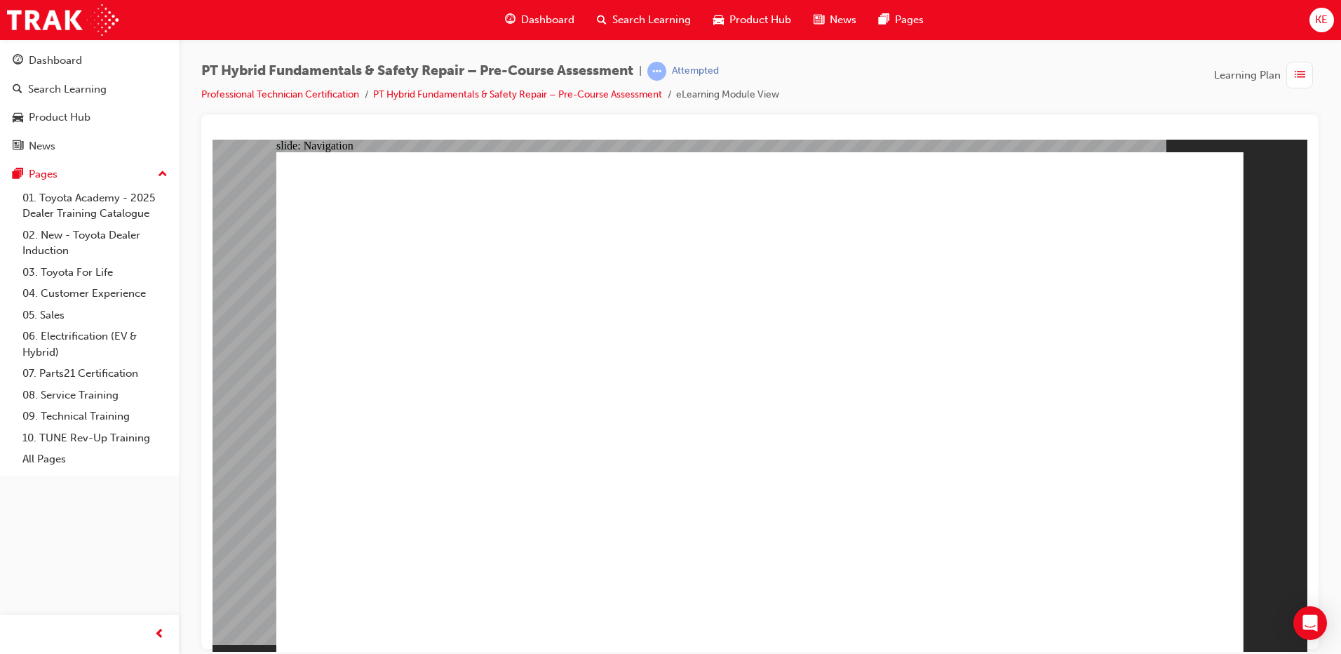
radio input "true"
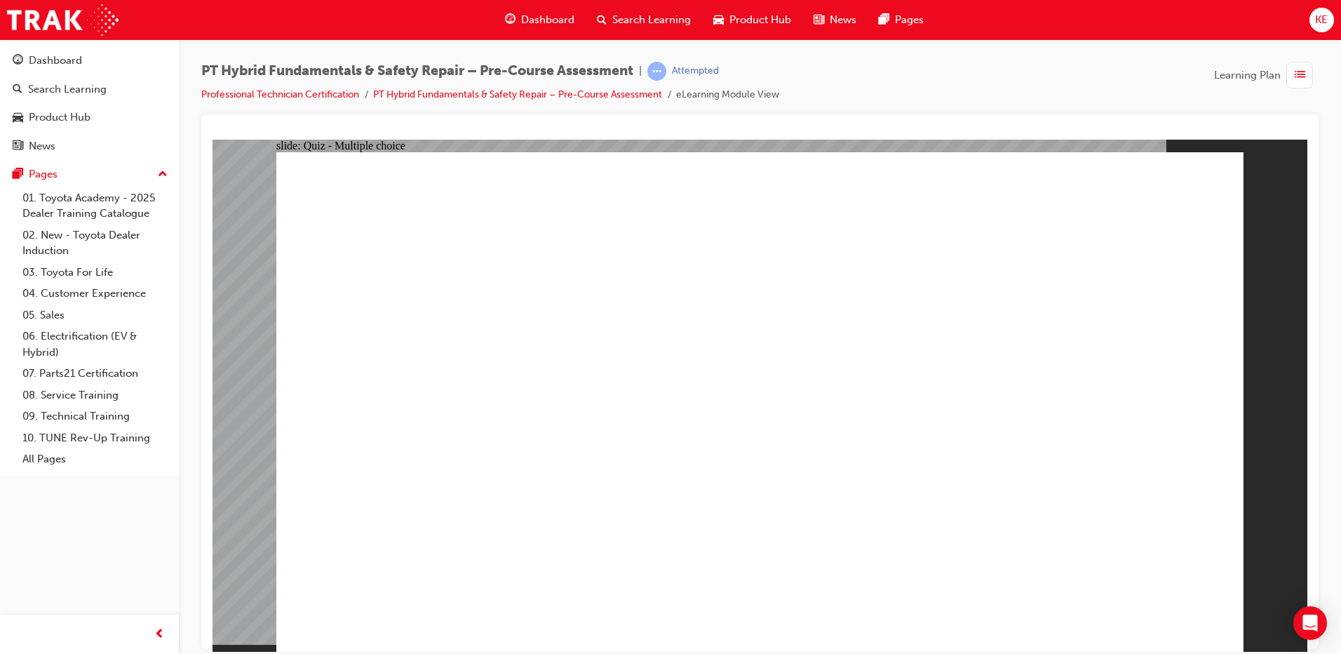
radio input "true"
drag, startPoint x: 1212, startPoint y: 592, endPoint x: 1170, endPoint y: 602, distance: 44.0
radio input "true"
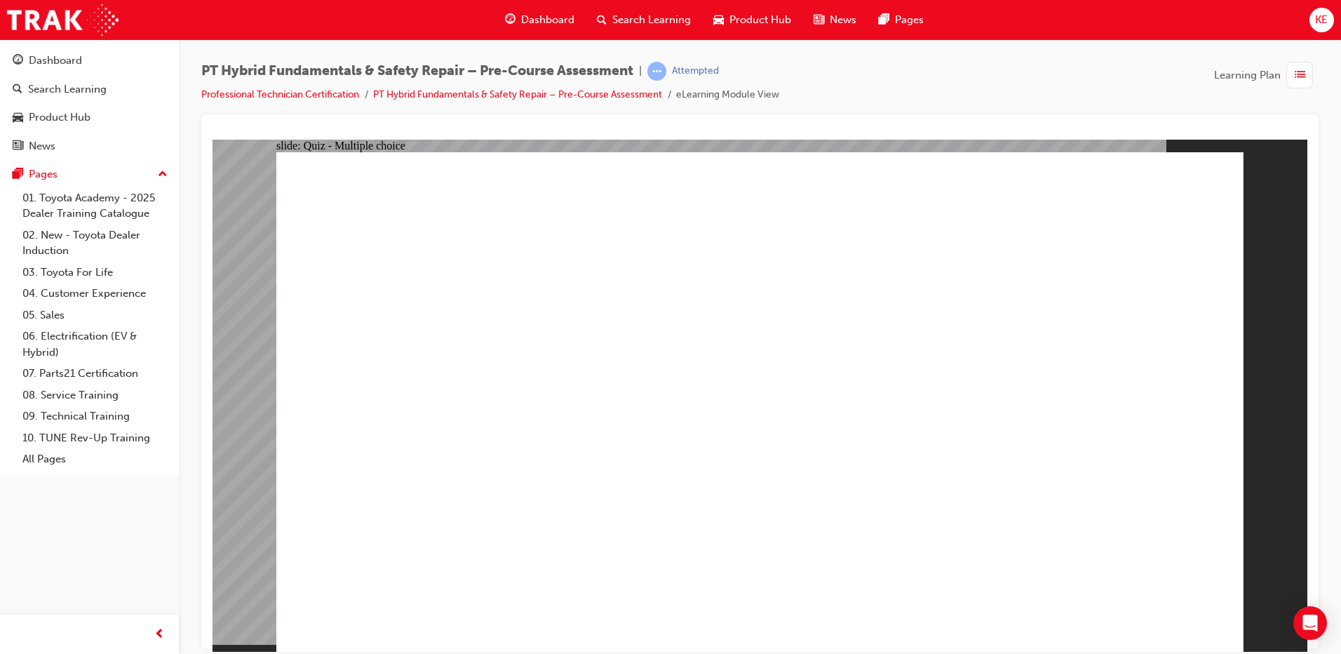
radio input "true"
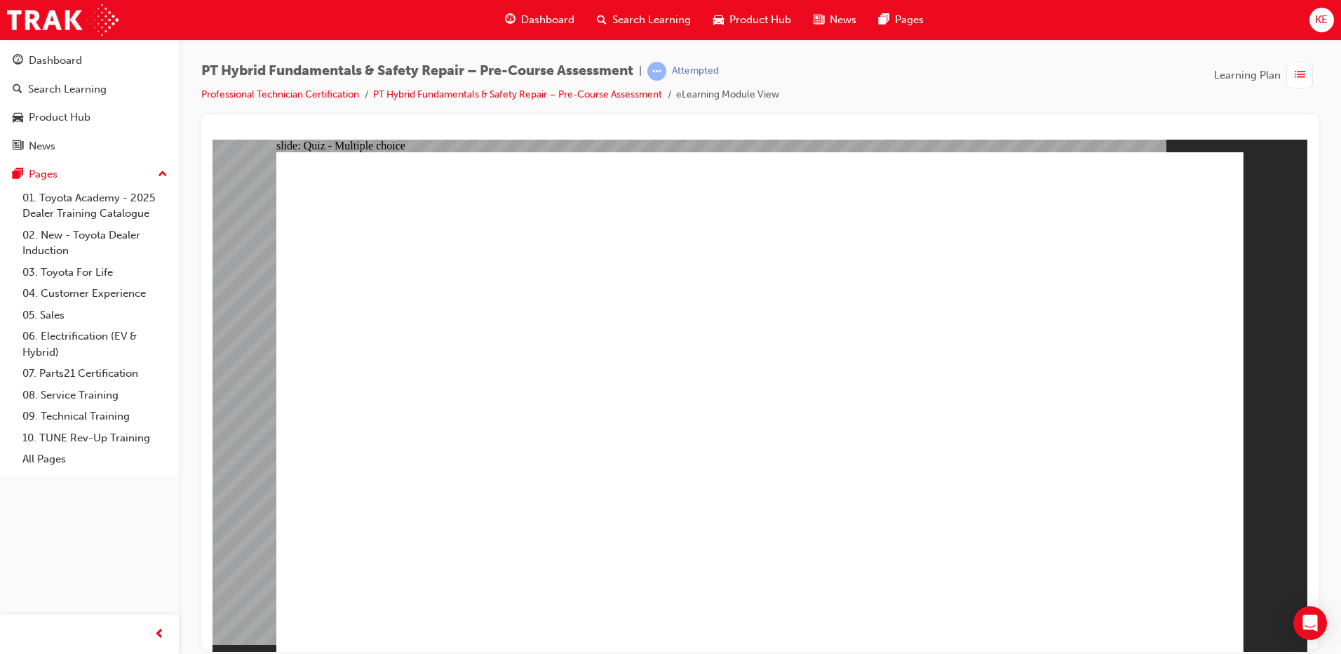
checkbox input "true"
checkbox input "false"
click at [1294, 80] on span "list-icon" at bounding box center [1299, 76] width 11 height 18
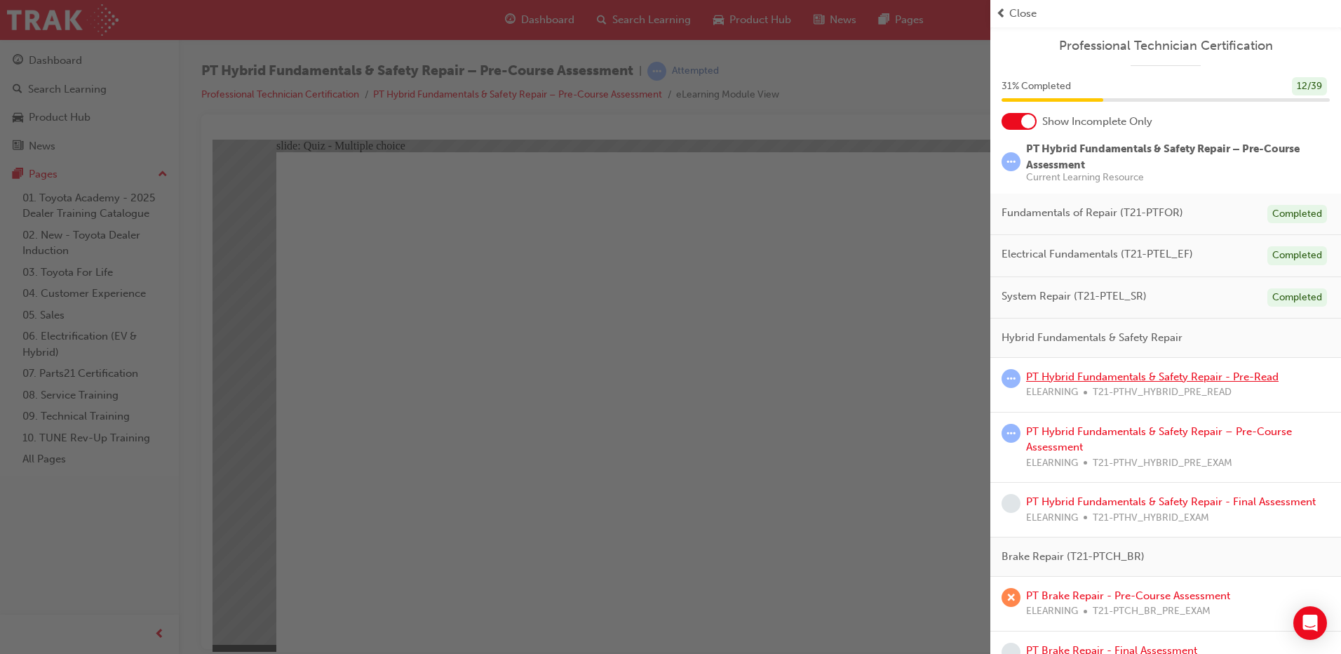
click at [1104, 372] on link "PT Hybrid Fundamentals & Safety Repair - Pre-Read" at bounding box center [1152, 376] width 252 height 13
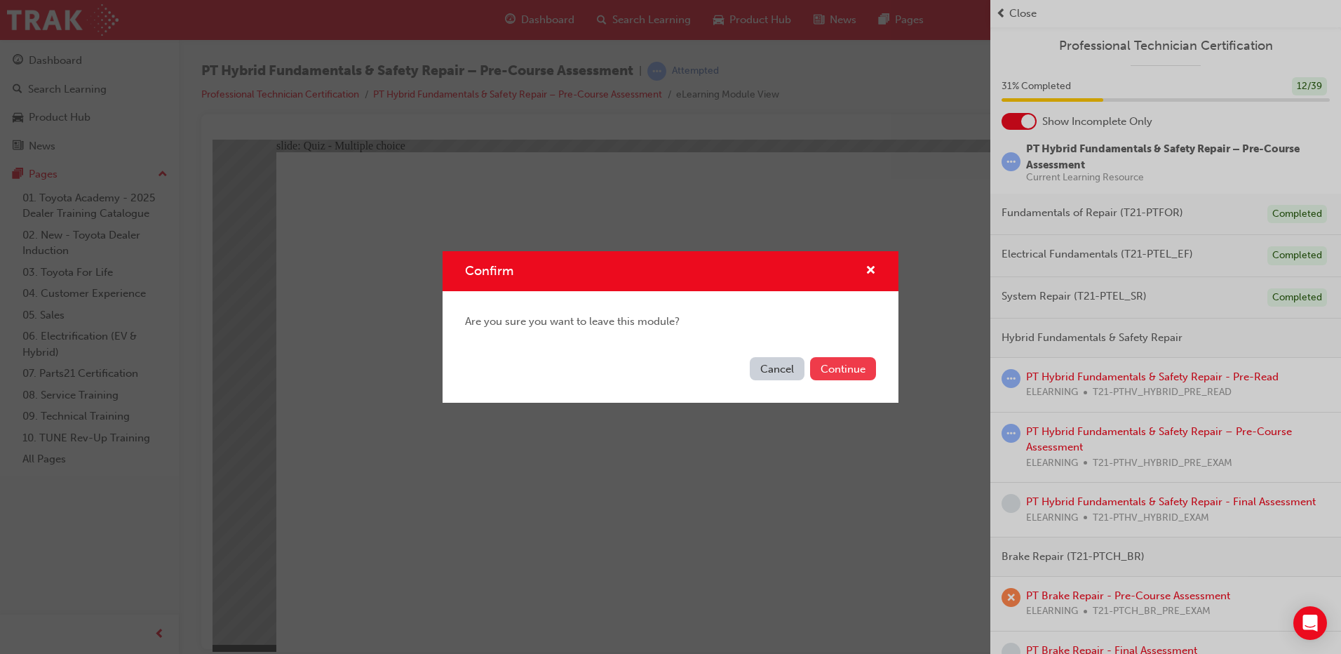
click at [834, 365] on button "Continue" at bounding box center [843, 368] width 66 height 23
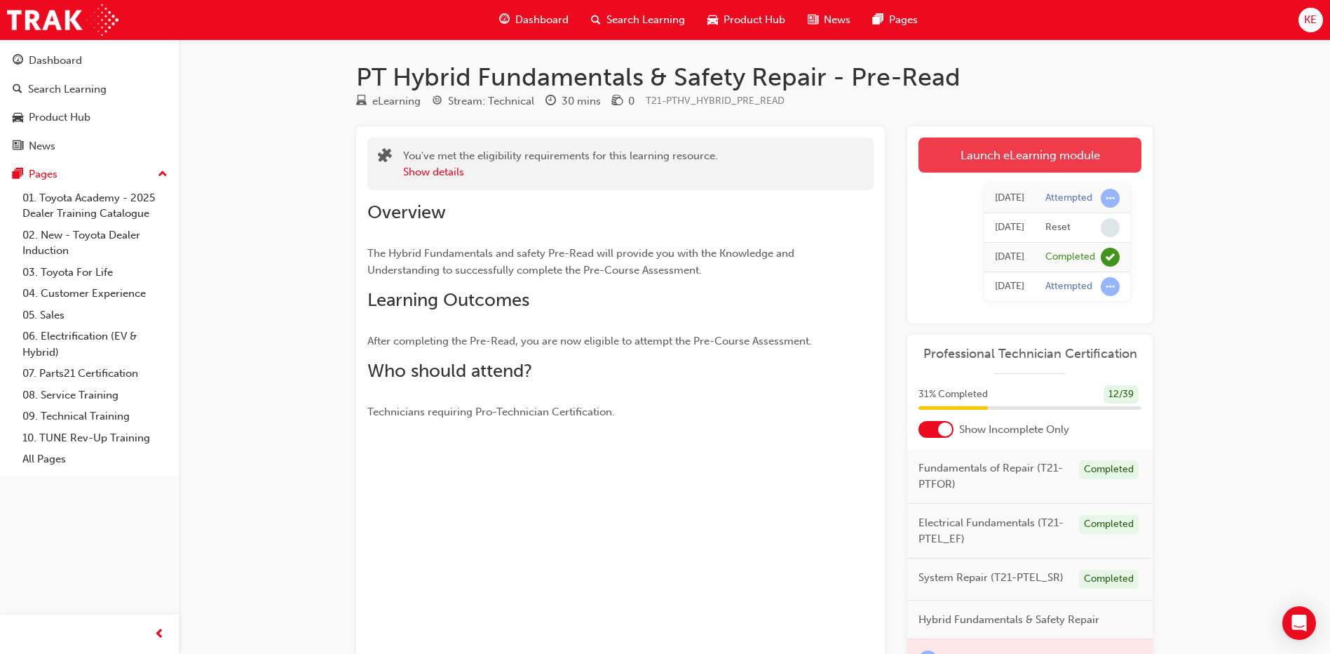
click at [987, 152] on link "Launch eLearning module" at bounding box center [1030, 154] width 223 height 35
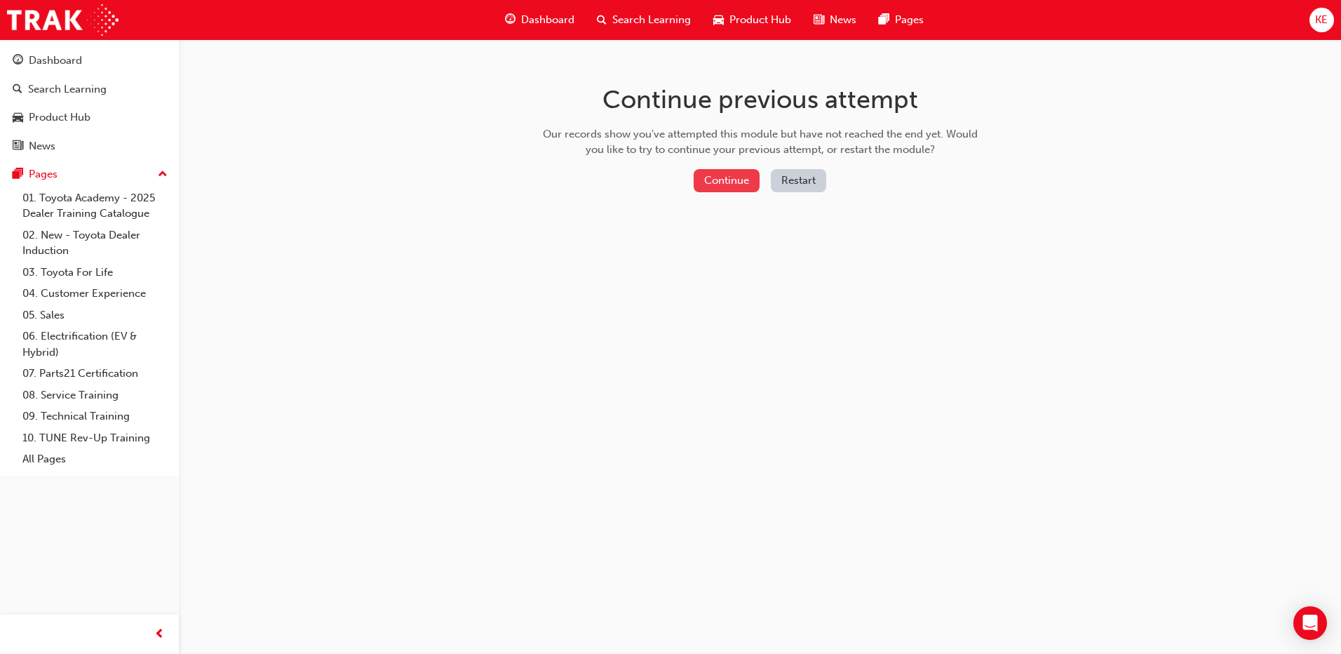
click at [736, 179] on button "Continue" at bounding box center [726, 180] width 66 height 23
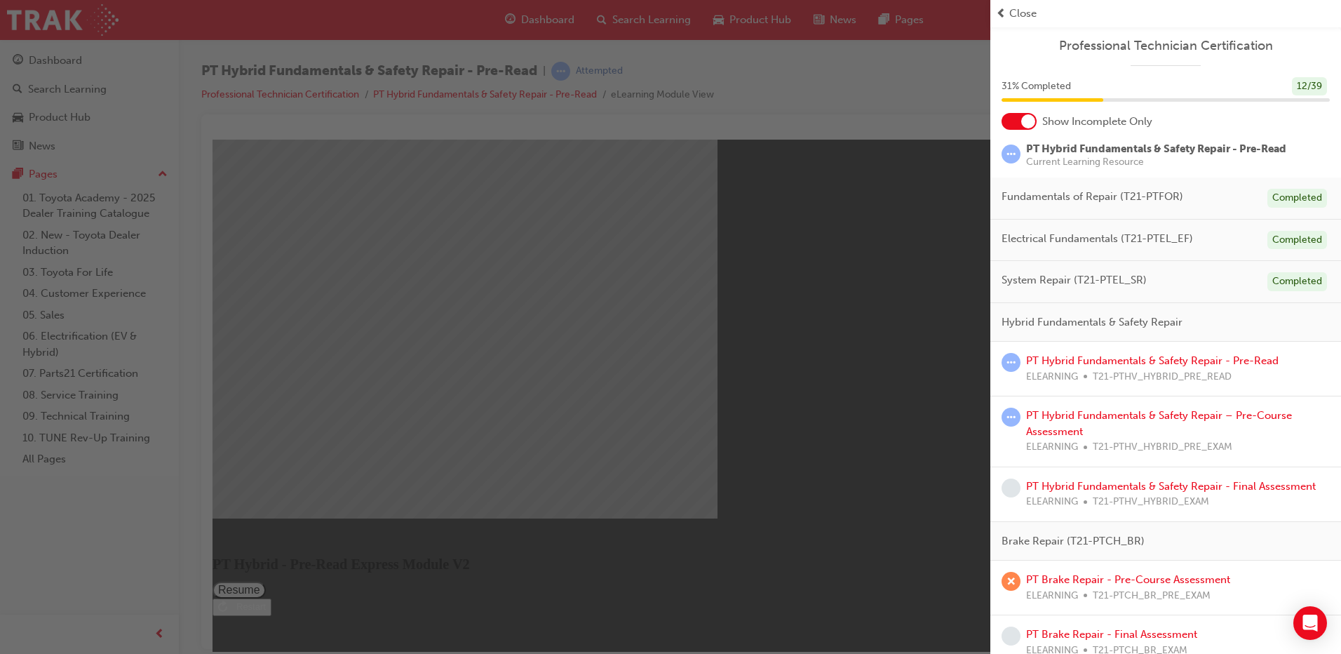
click at [806, 264] on div "button" at bounding box center [495, 327] width 990 height 654
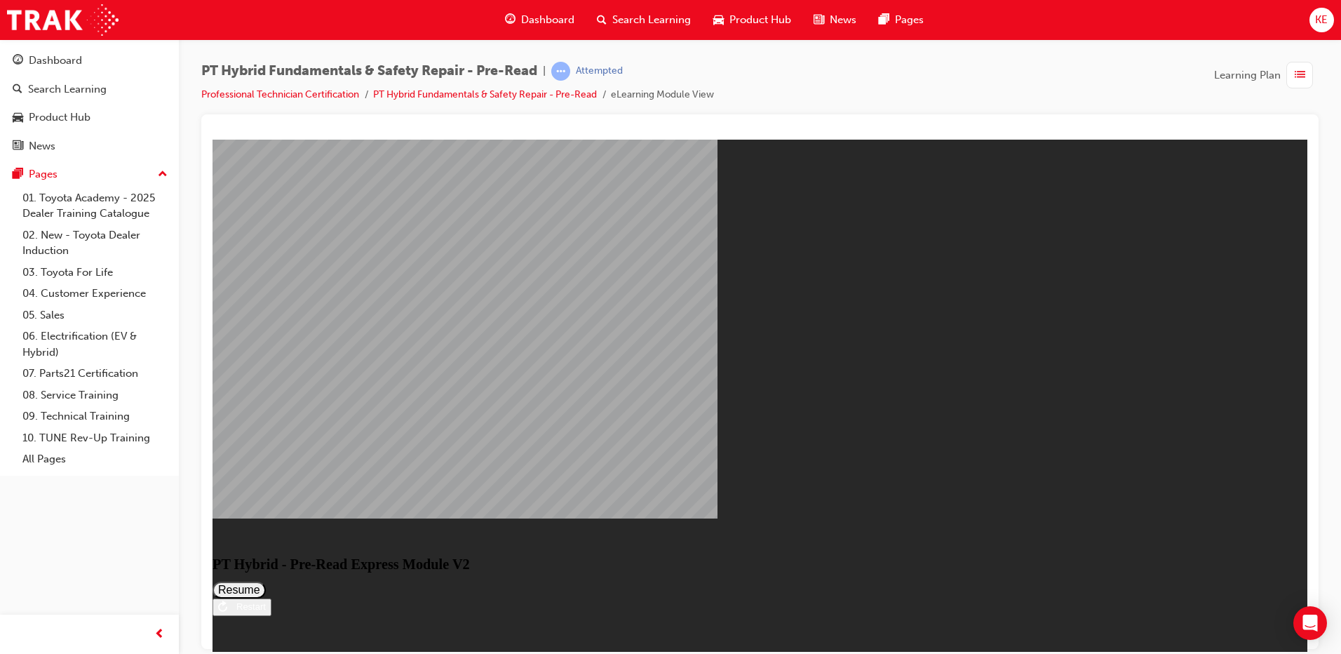
click at [266, 581] on button "Resume" at bounding box center [238, 589] width 53 height 17
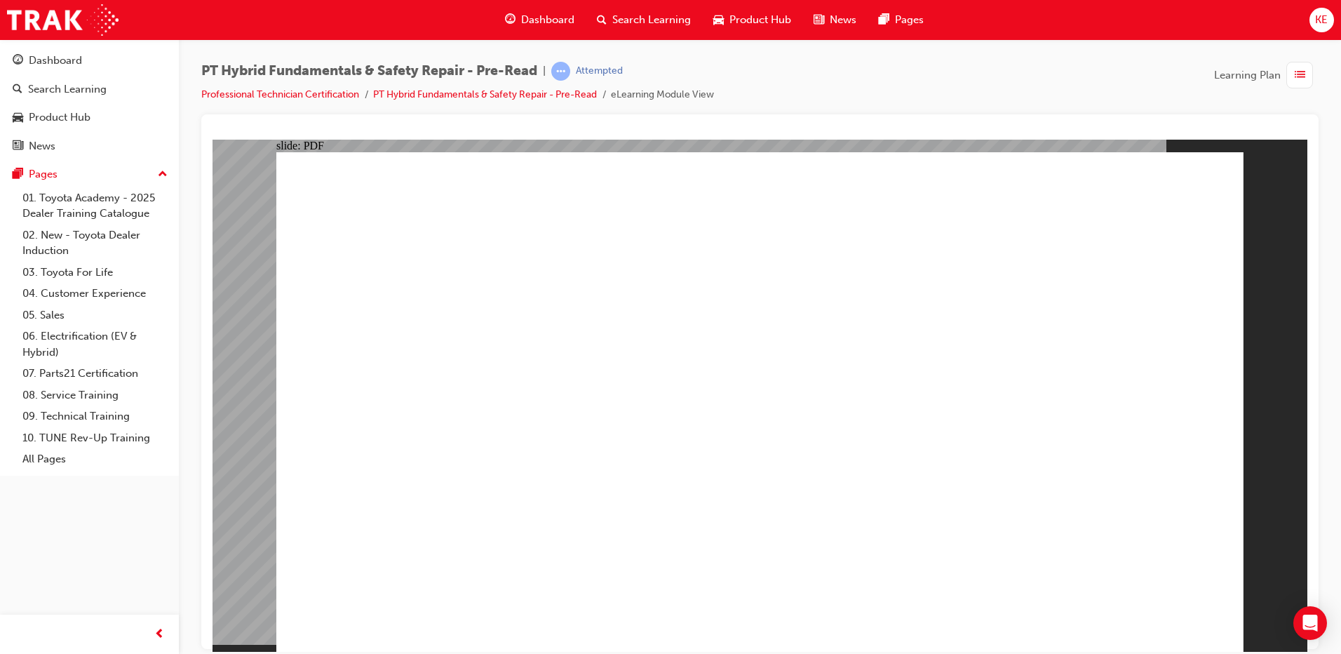
click at [1289, 72] on div "button" at bounding box center [1299, 75] width 27 height 27
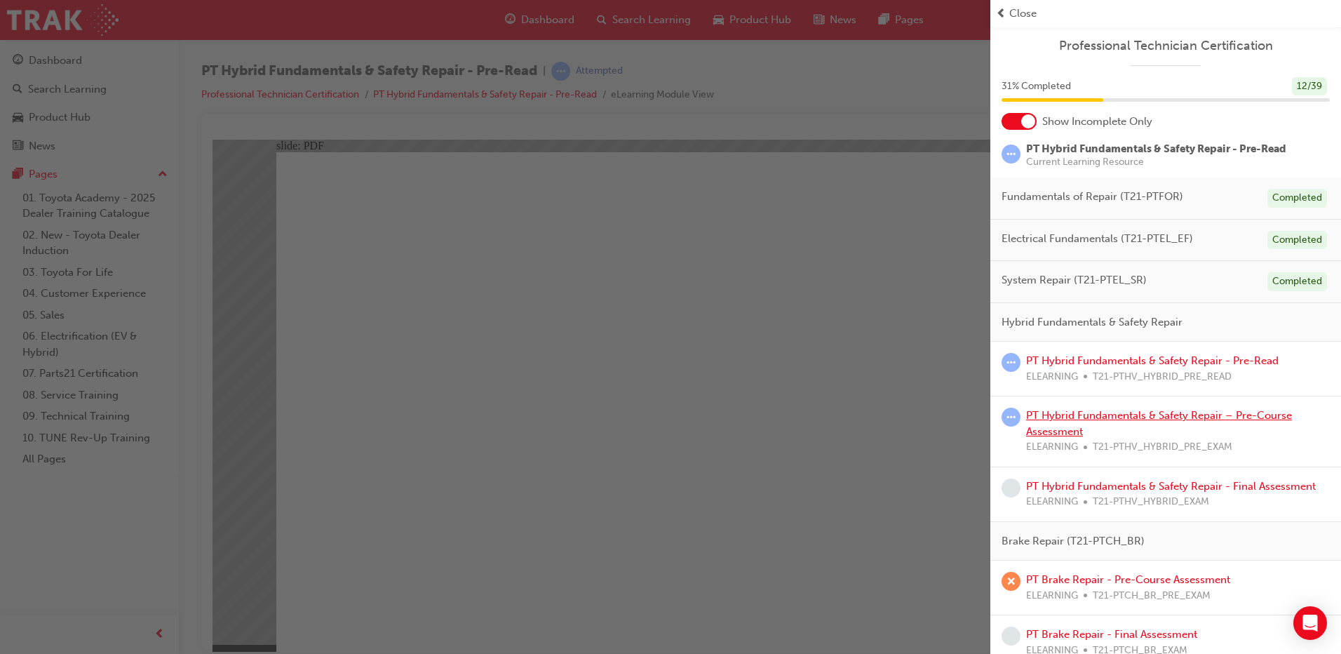
click at [1126, 410] on link "PT Hybrid Fundamentals & Safety Repair – Pre-Course Assessment" at bounding box center [1159, 423] width 266 height 29
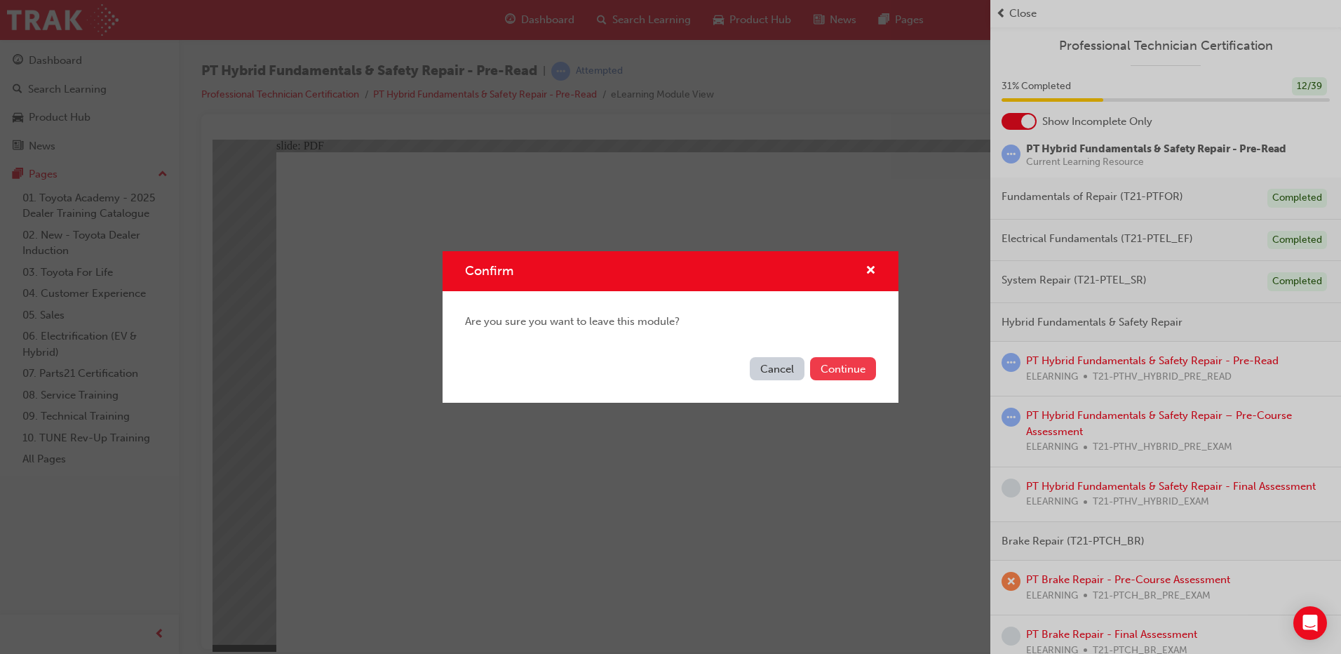
click at [820, 358] on button "Continue" at bounding box center [843, 368] width 66 height 23
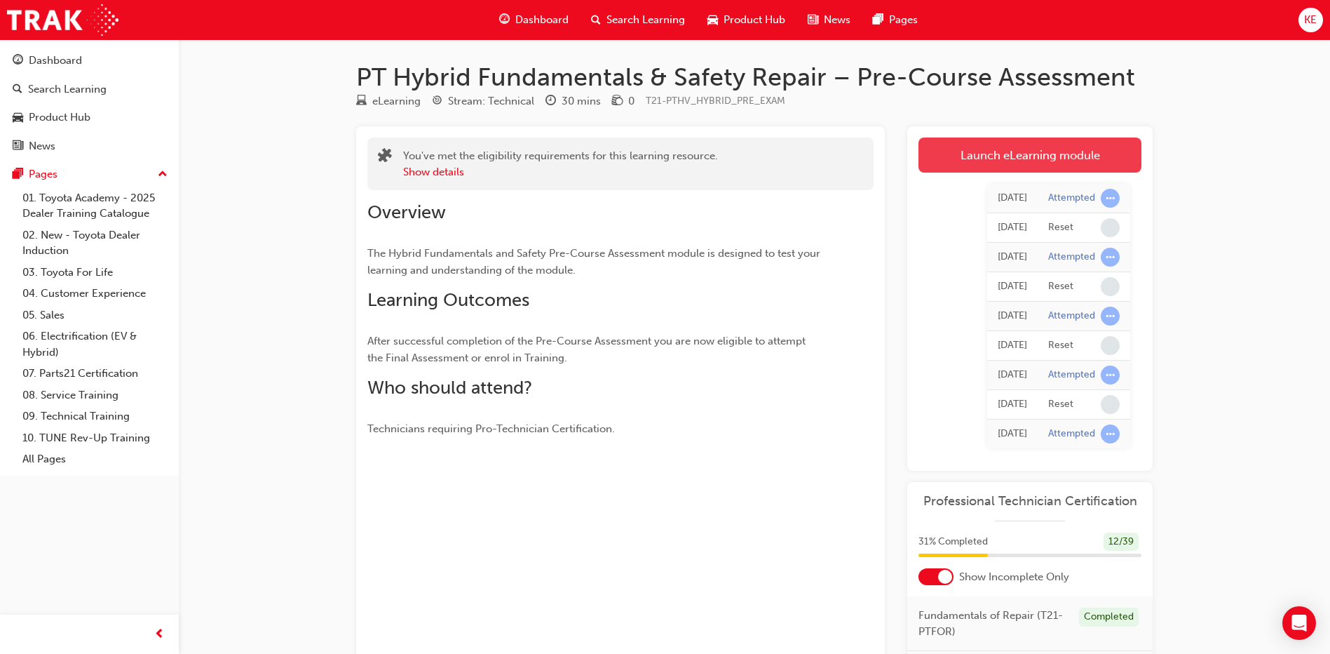
click at [1010, 147] on link "Launch eLearning module" at bounding box center [1030, 154] width 223 height 35
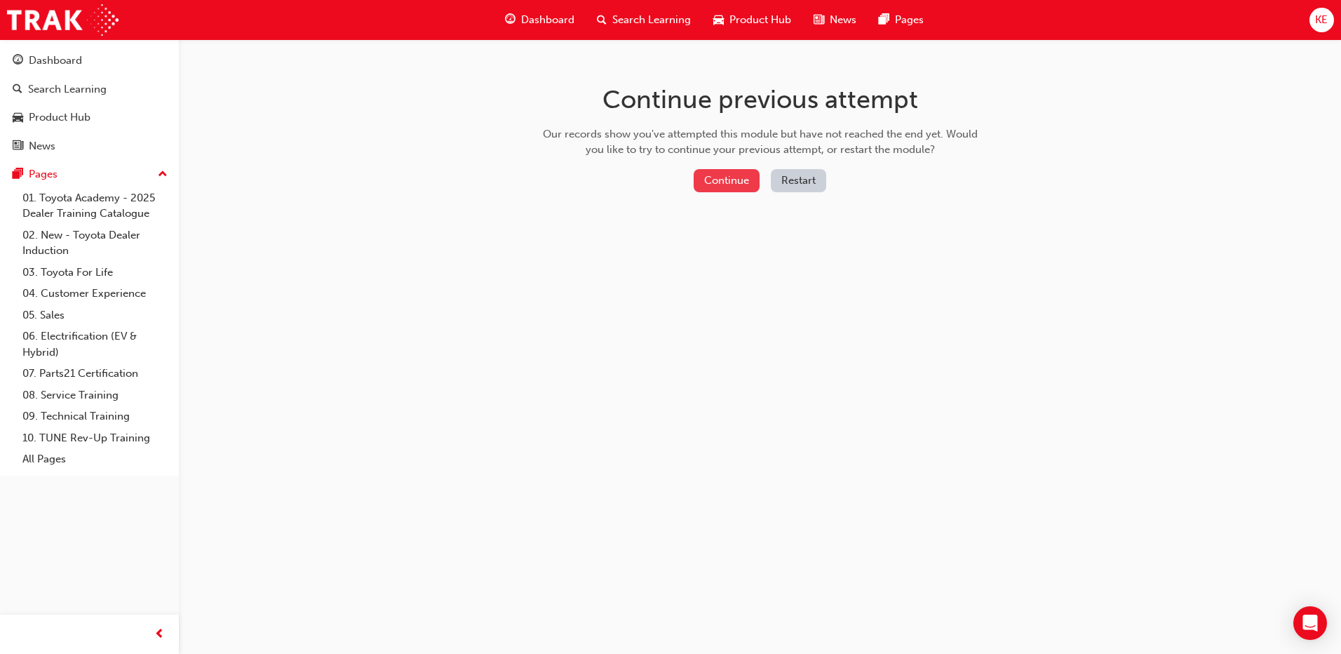
click at [734, 187] on button "Continue" at bounding box center [726, 180] width 66 height 23
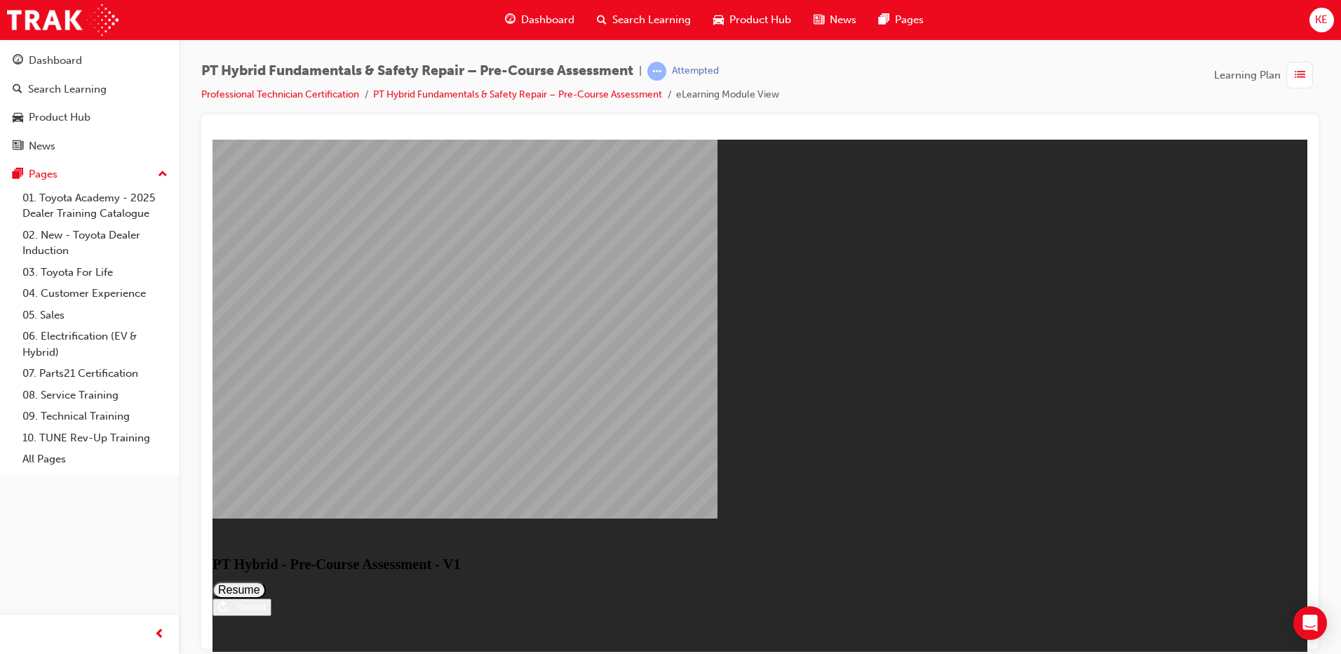
click at [266, 581] on button "Resume" at bounding box center [238, 589] width 53 height 17
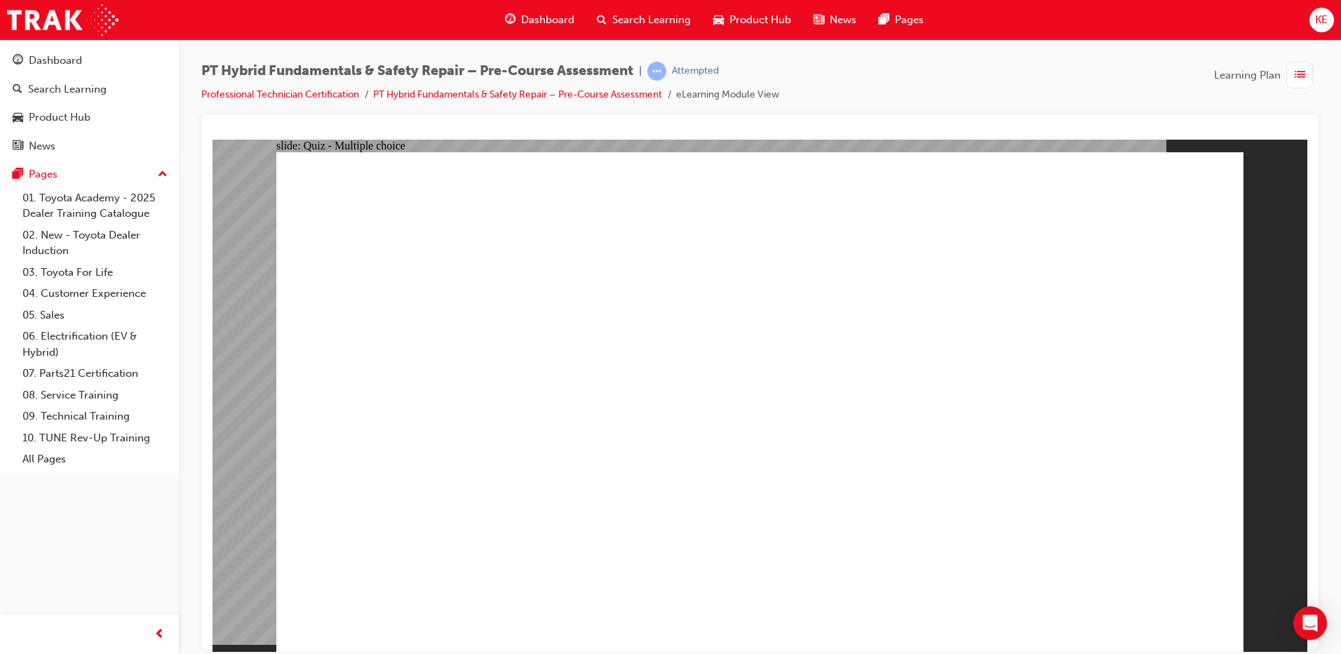
checkbox input "true"
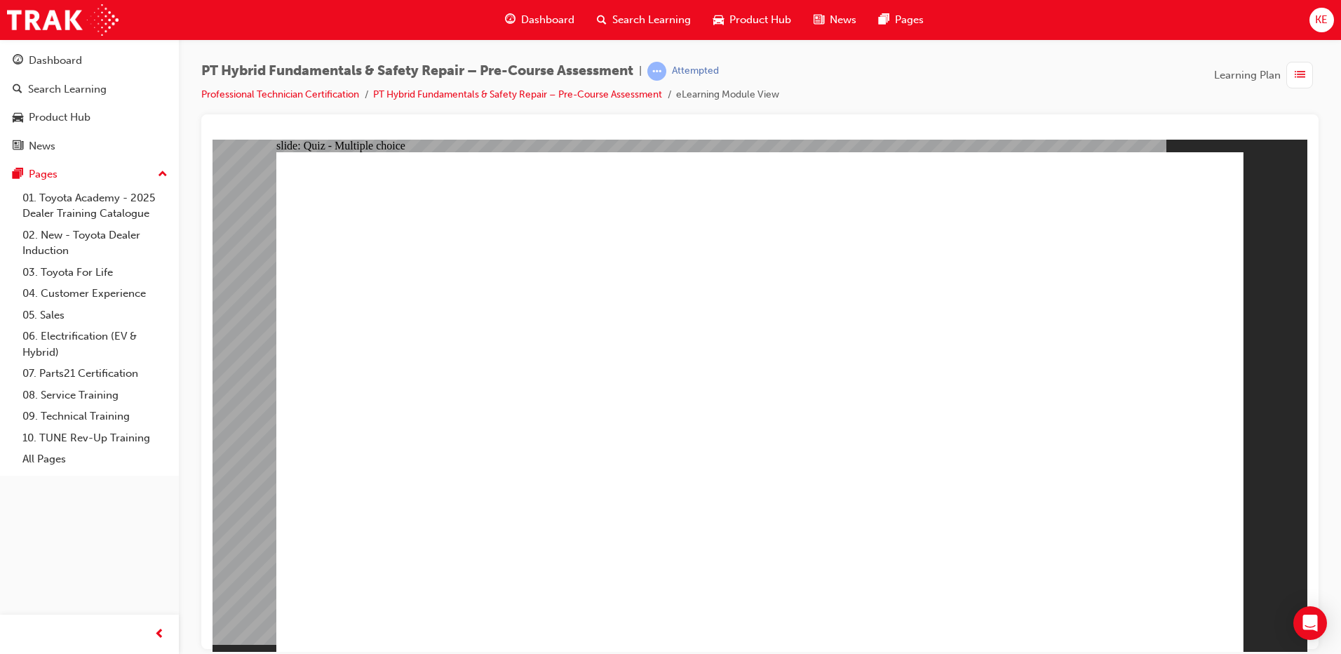
checkbox input "true"
radio input "true"
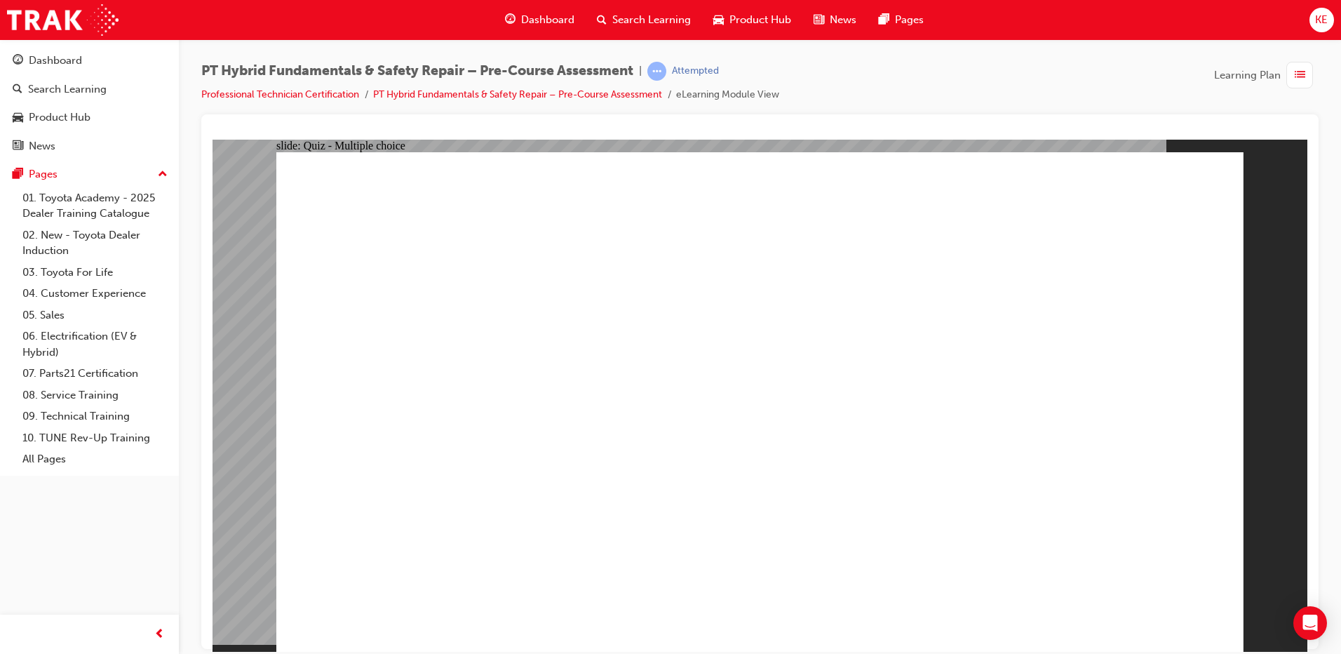
radio input "true"
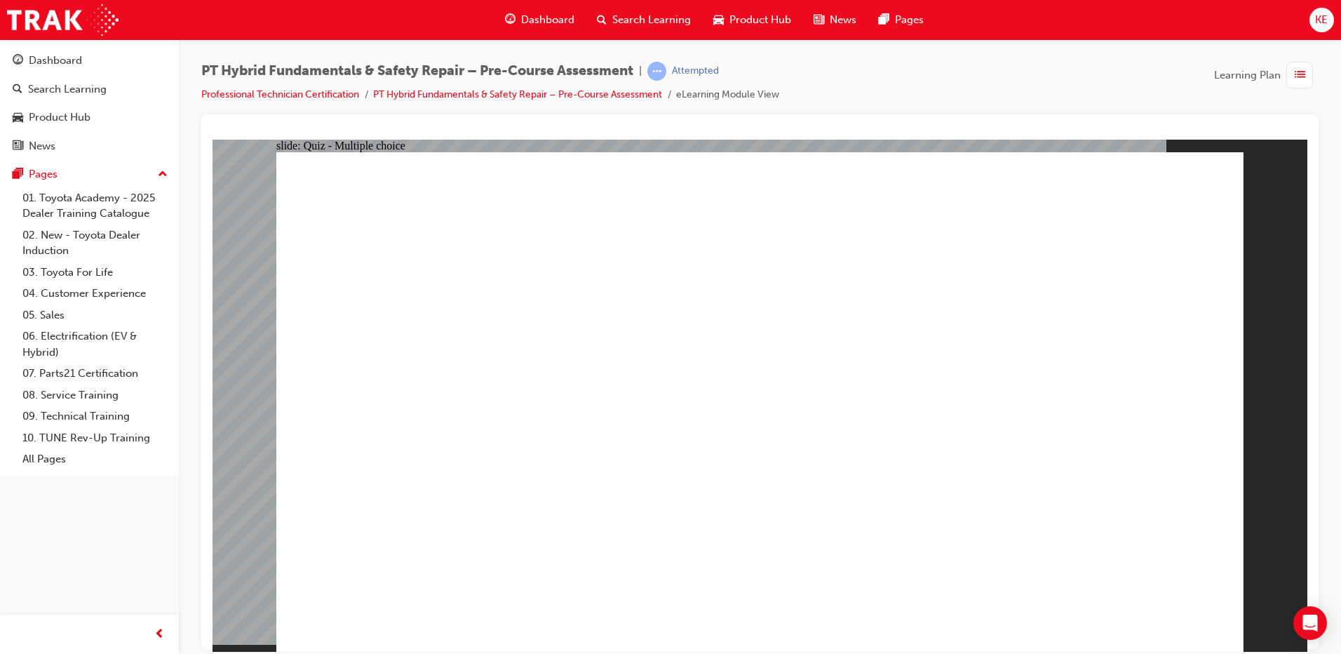
radio input "true"
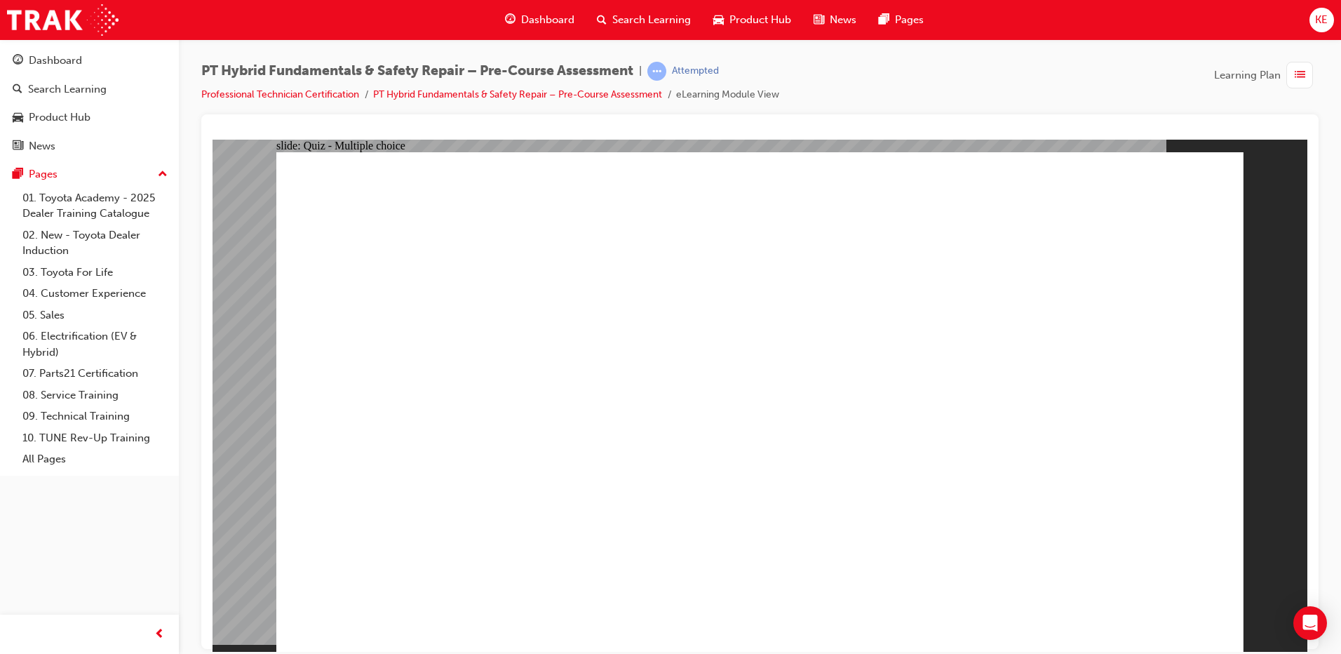
click at [1294, 65] on div "button" at bounding box center [1299, 75] width 27 height 27
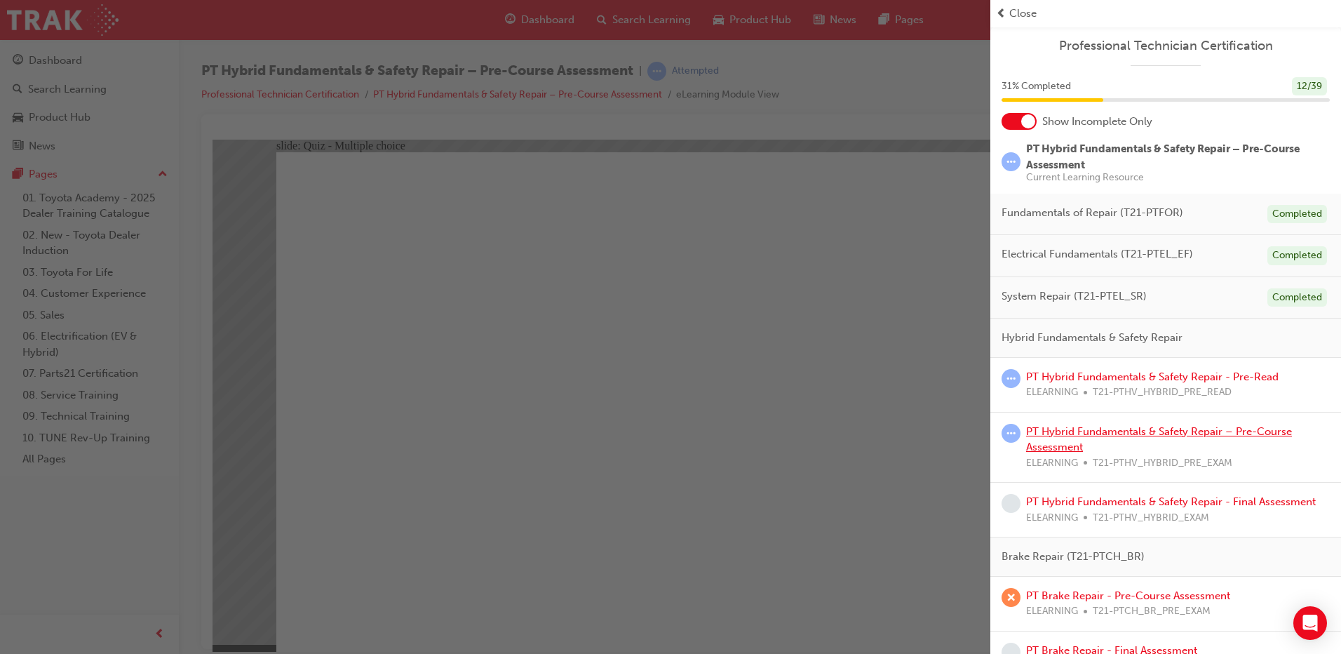
click at [1049, 449] on link "PT Hybrid Fundamentals & Safety Repair – Pre-Course Assessment" at bounding box center [1159, 439] width 266 height 29
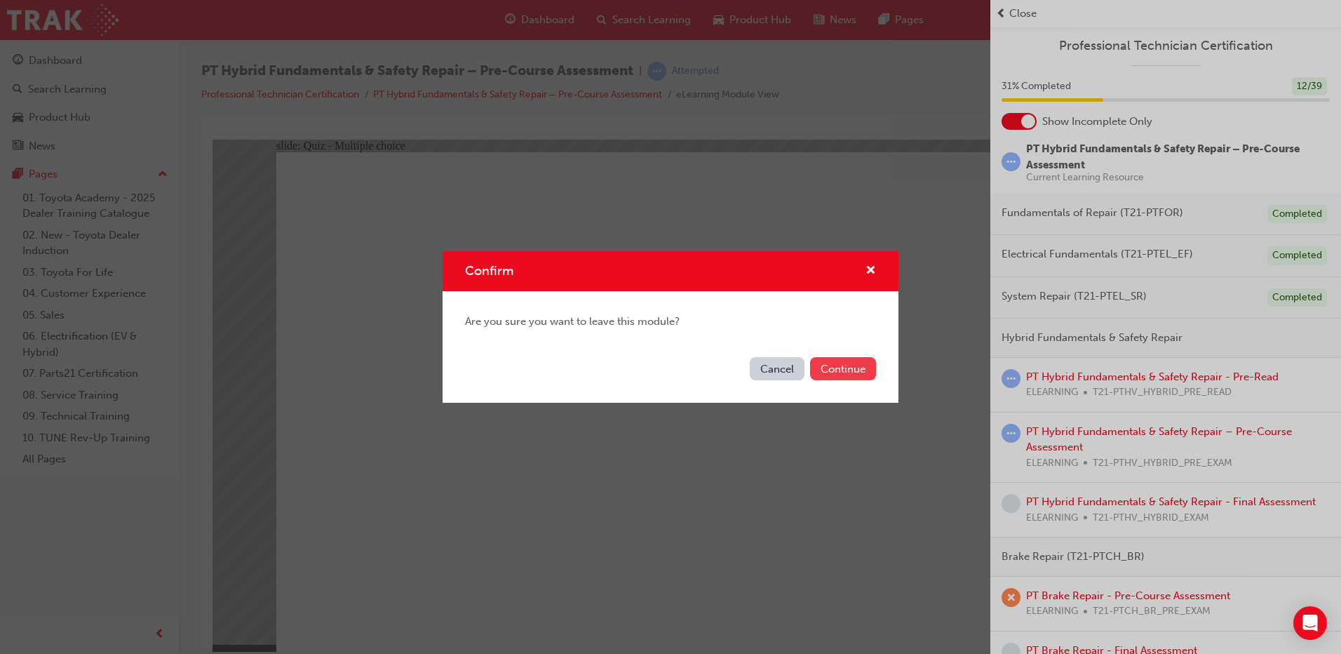
click at [827, 368] on button "Continue" at bounding box center [843, 368] width 66 height 23
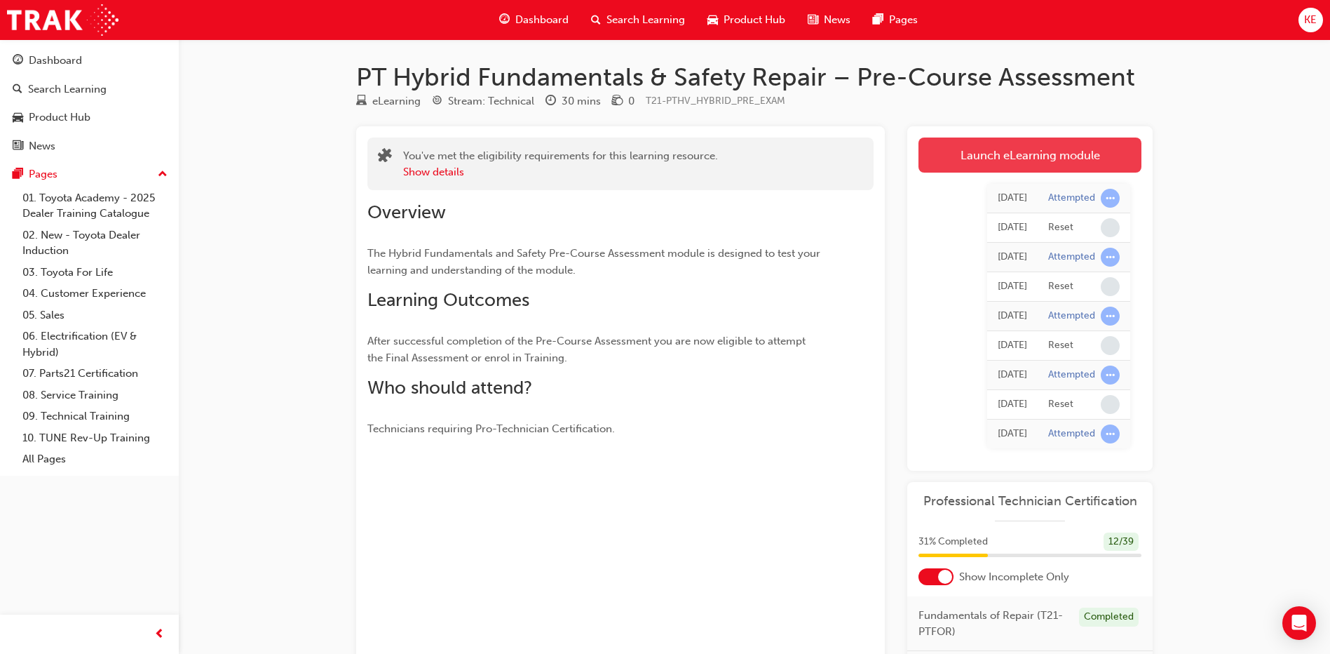
click at [1028, 158] on link "Launch eLearning module" at bounding box center [1030, 154] width 223 height 35
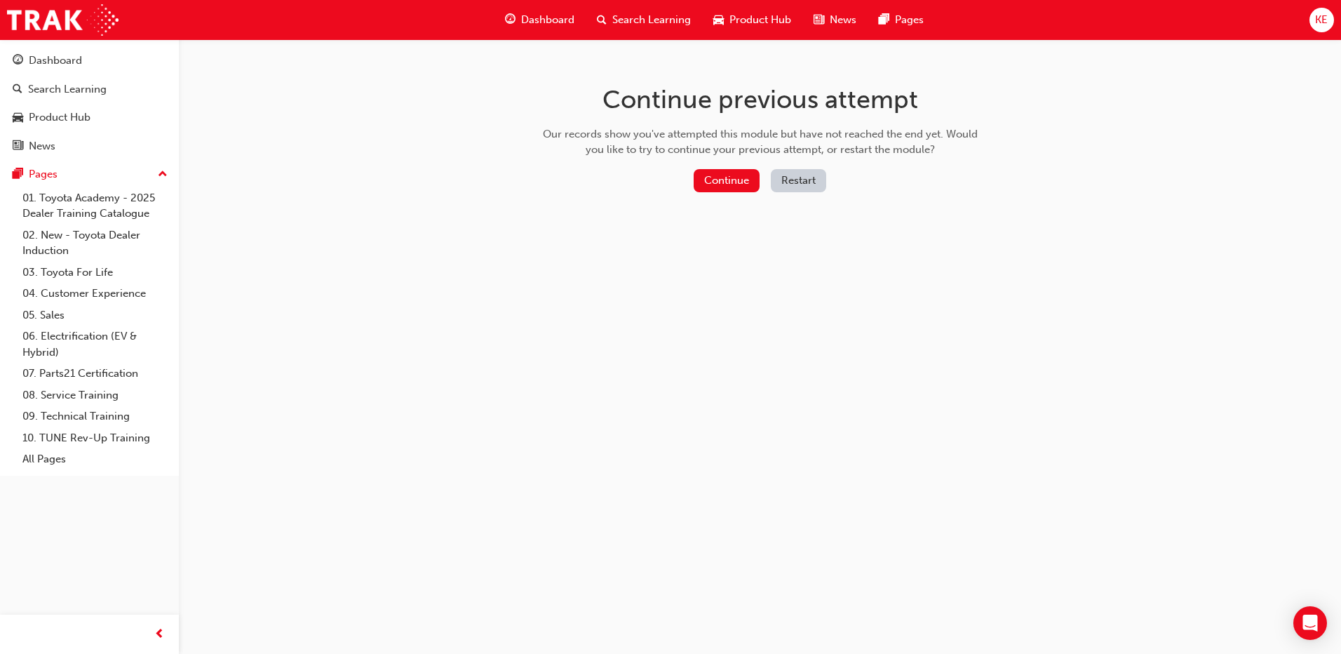
click at [781, 179] on button "Restart" at bounding box center [798, 180] width 55 height 23
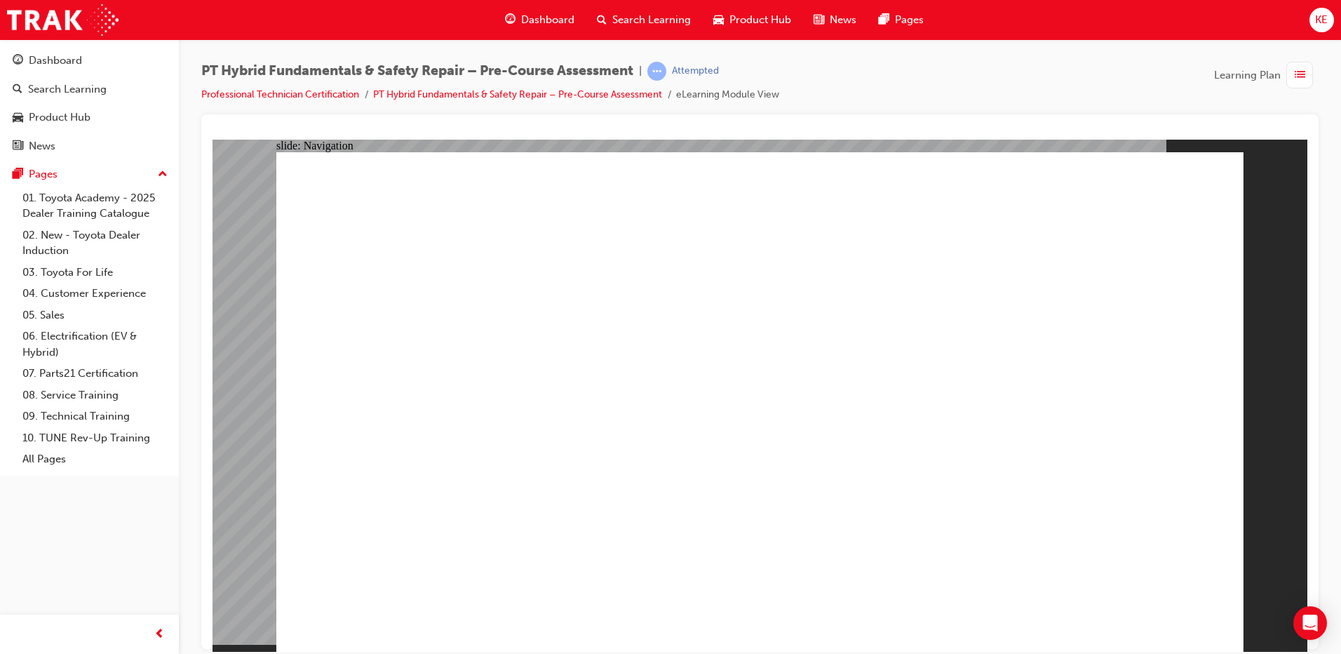
radio input "true"
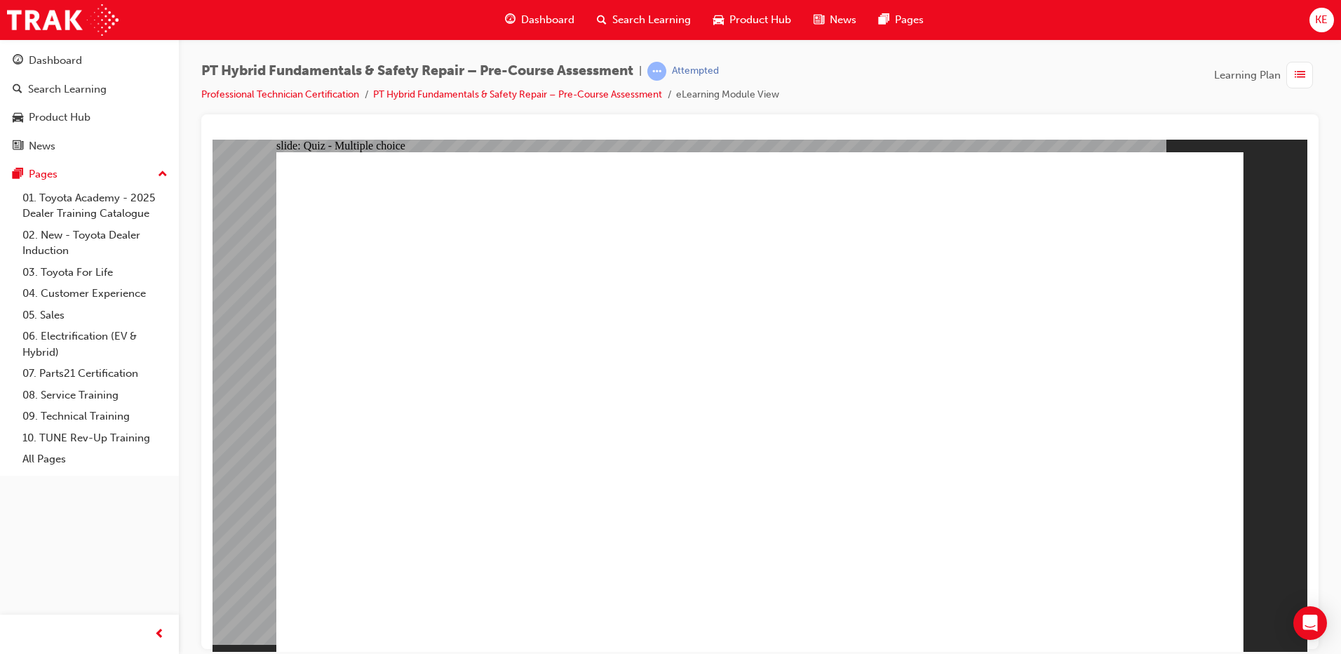
radio input "true"
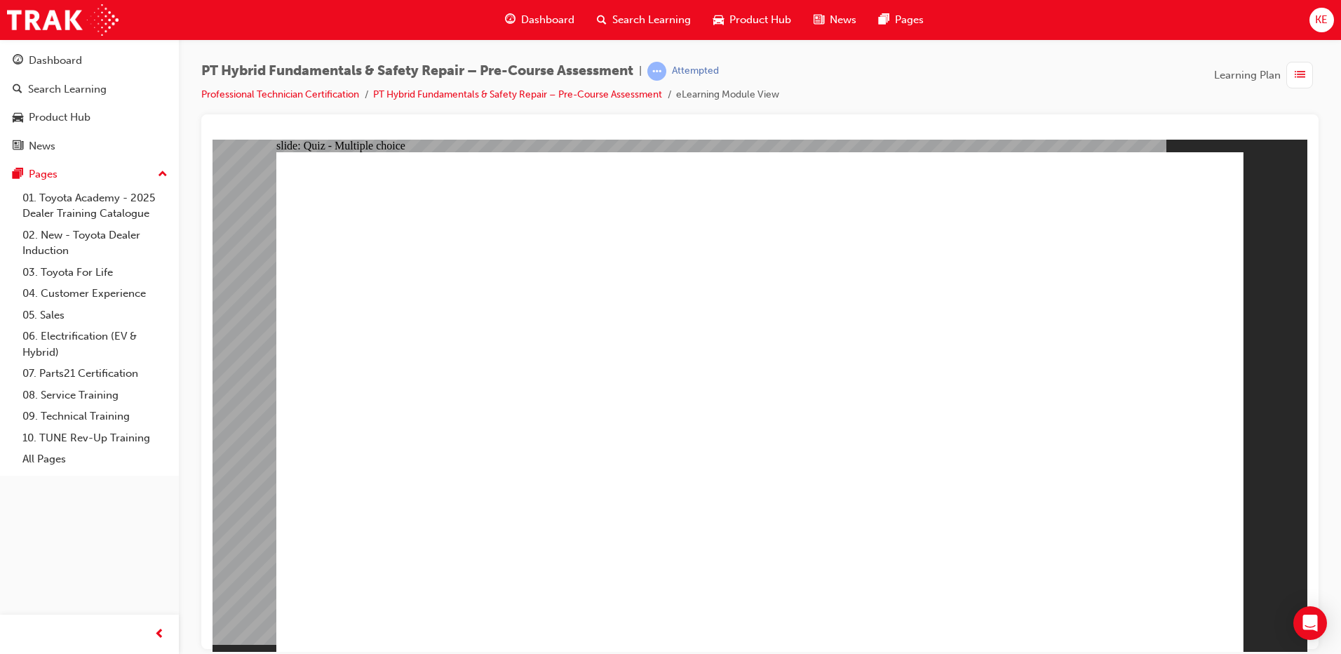
radio input "true"
checkbox input "true"
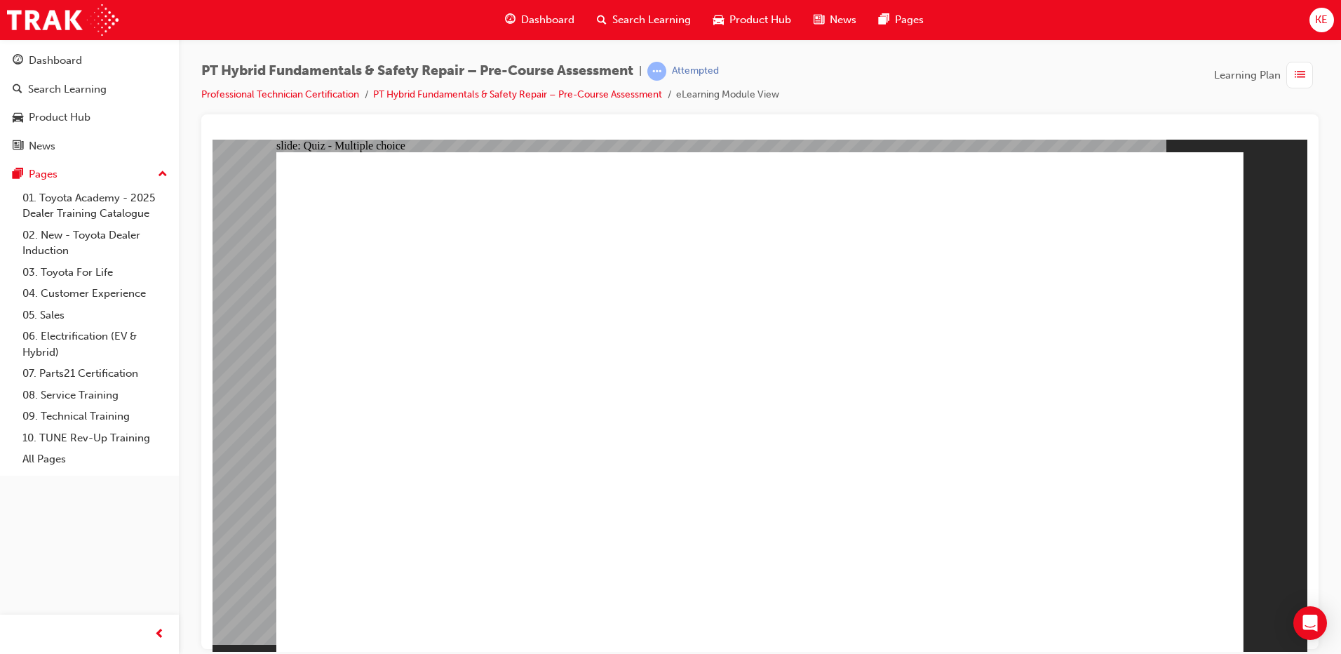
checkbox input "true"
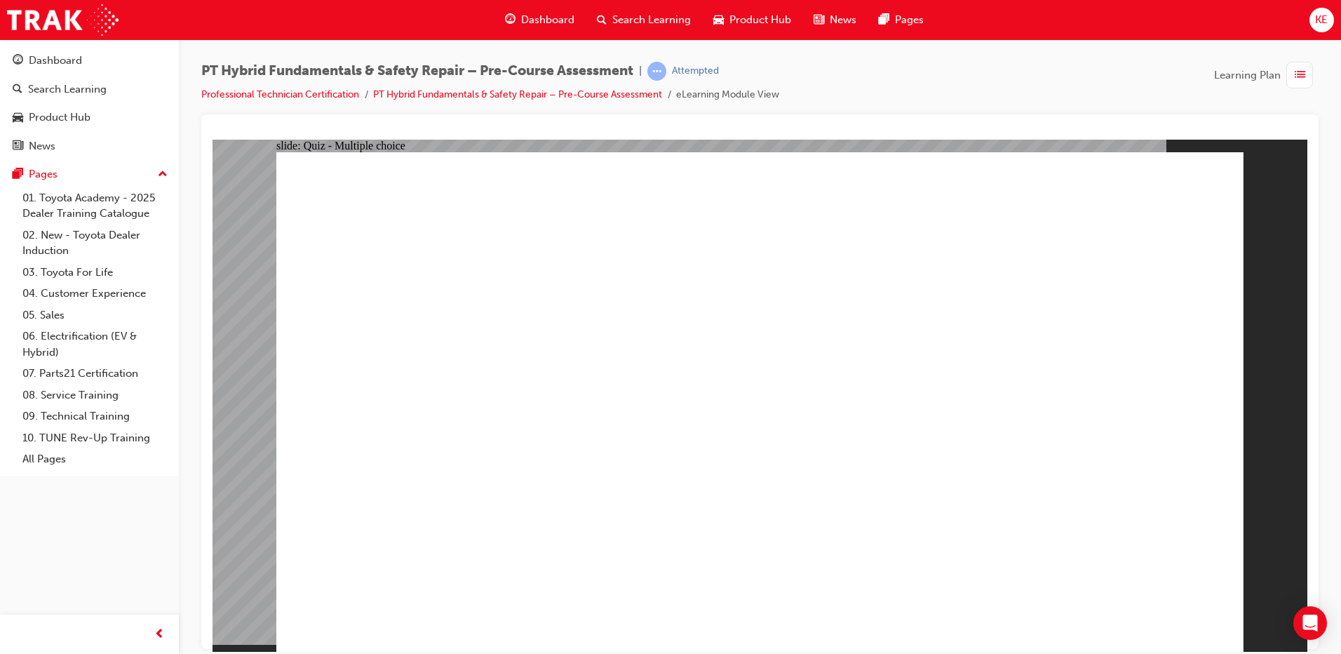
radio input "true"
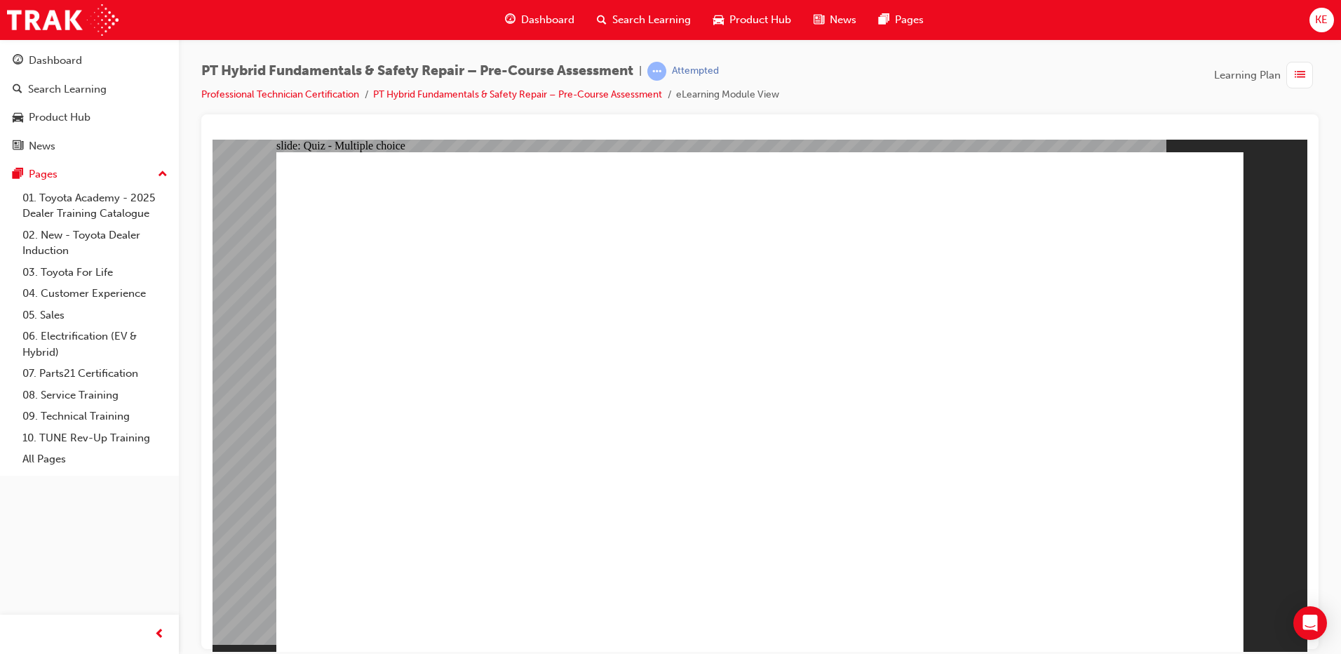
radio input "true"
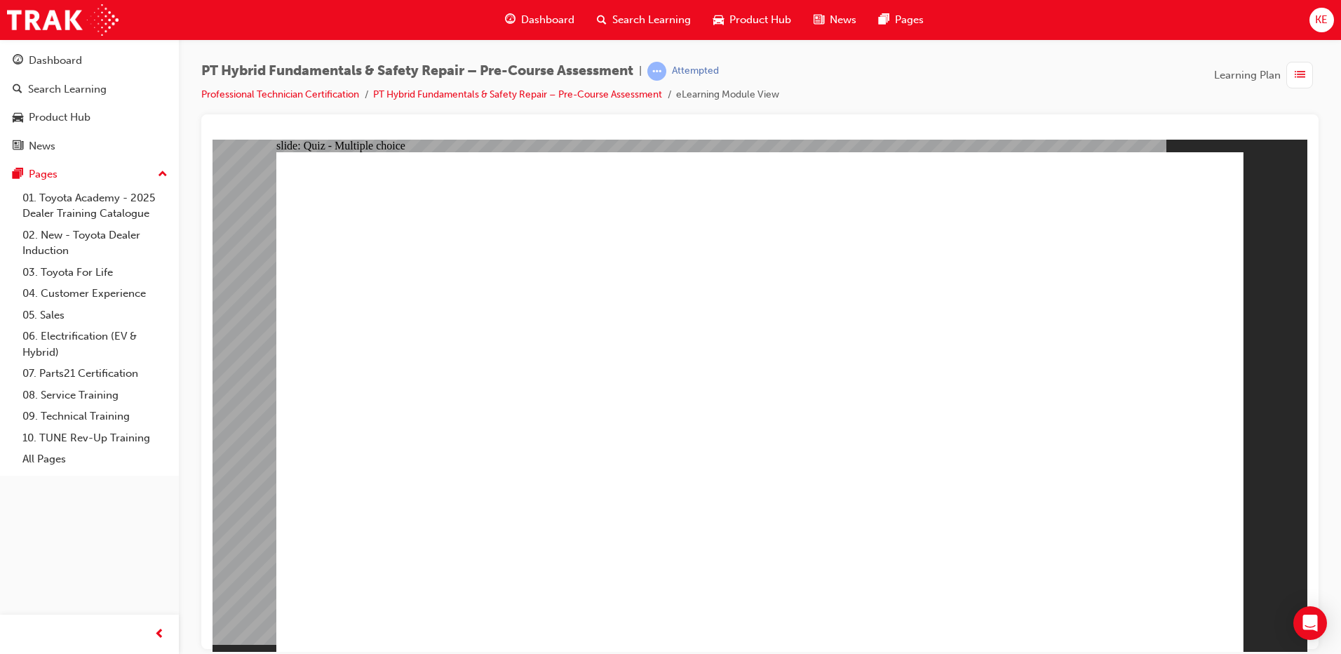
radio input "true"
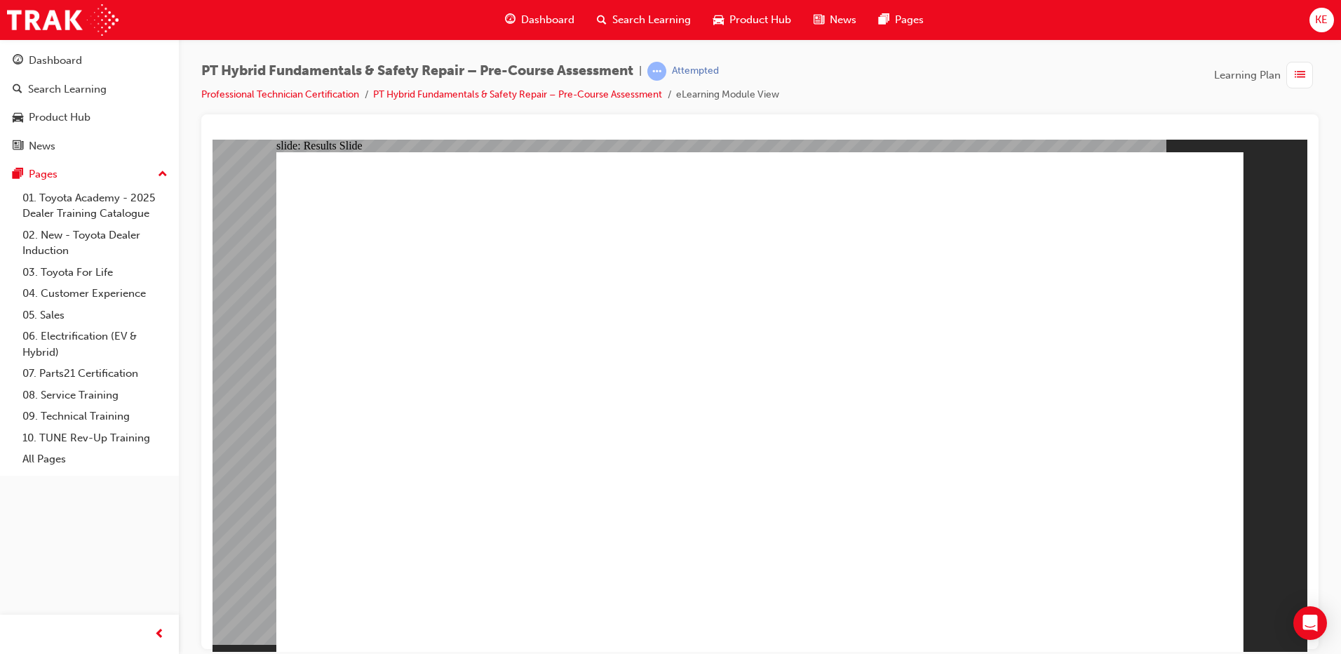
click at [1311, 72] on div "button" at bounding box center [1299, 75] width 27 height 27
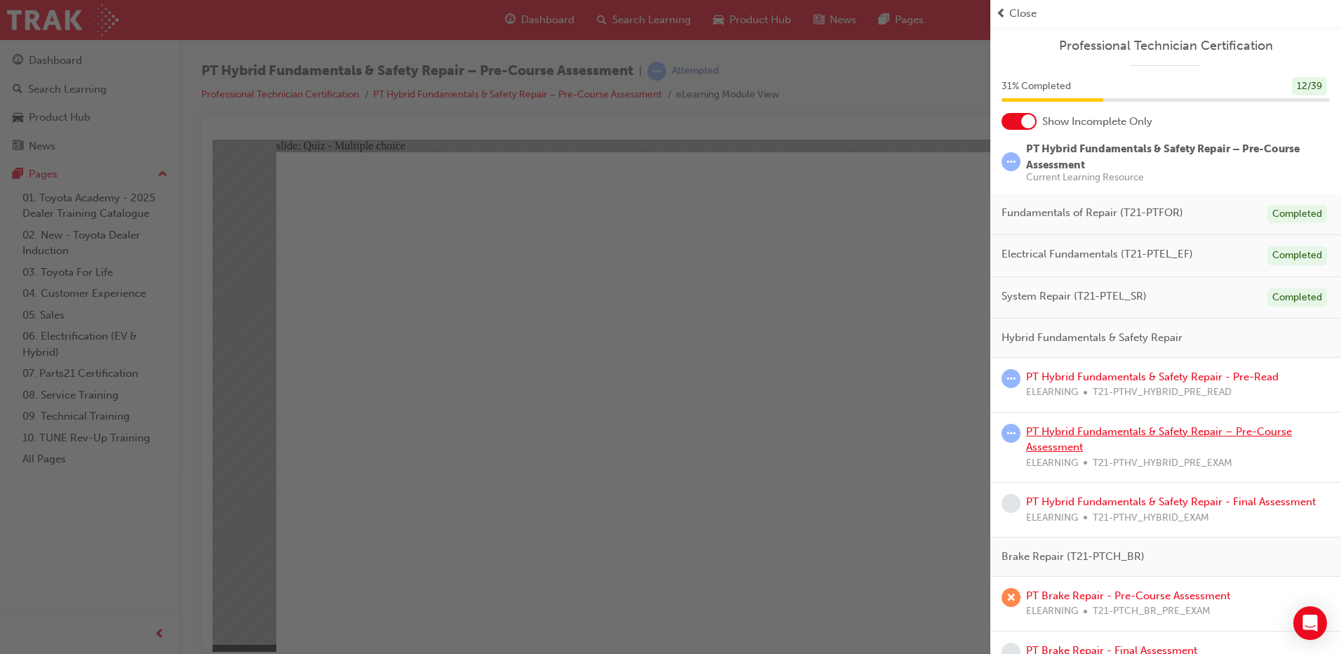
click at [1130, 435] on link "PT Hybrid Fundamentals & Safety Repair – Pre-Course Assessment" at bounding box center [1159, 439] width 266 height 29
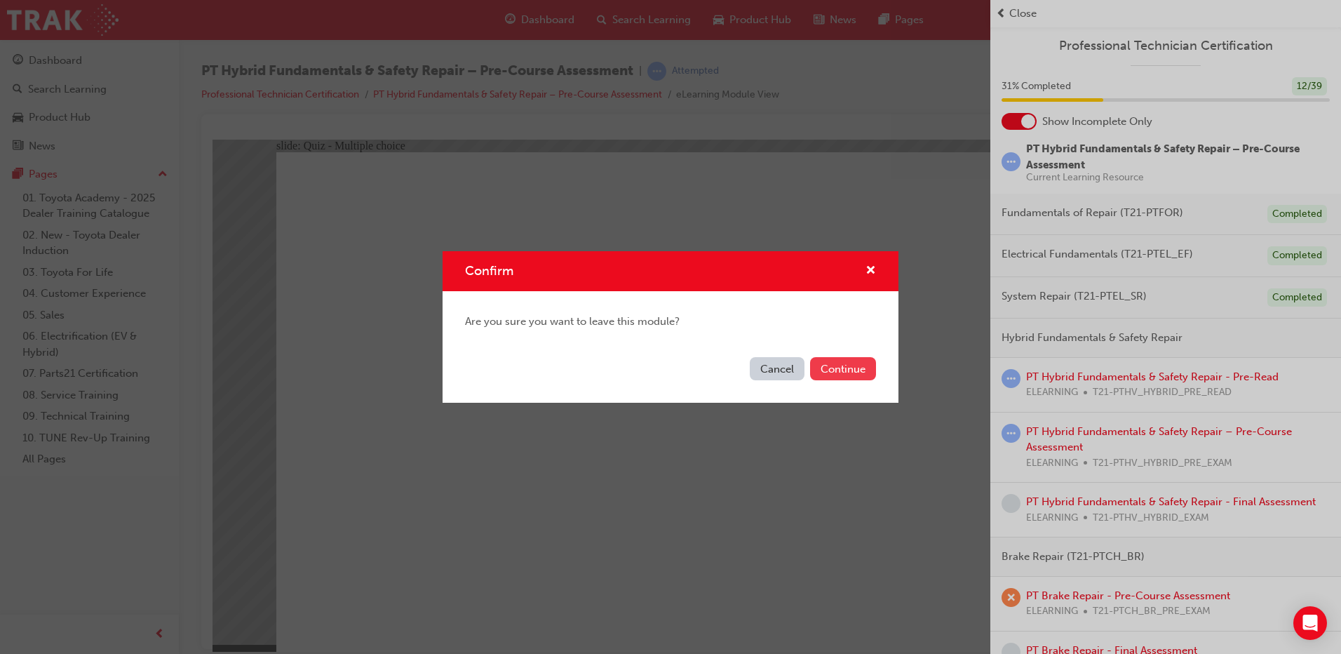
click at [826, 367] on button "Continue" at bounding box center [843, 368] width 66 height 23
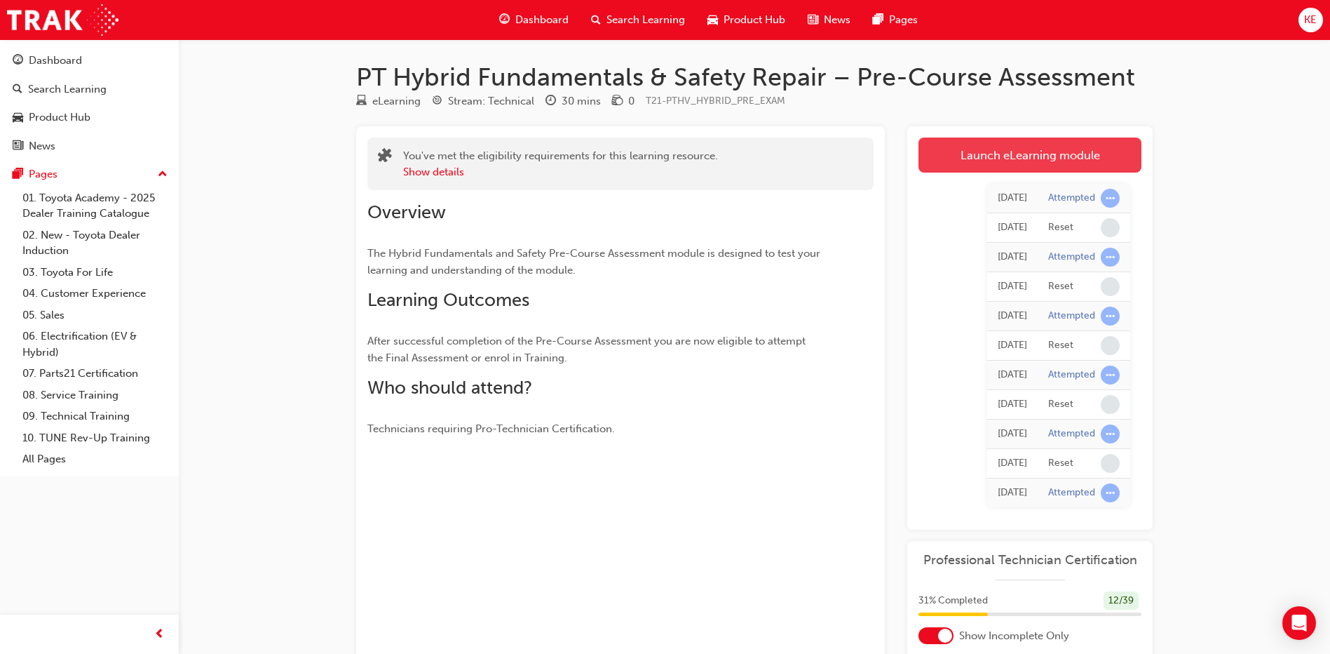
click at [994, 156] on link "Launch eLearning module" at bounding box center [1030, 154] width 223 height 35
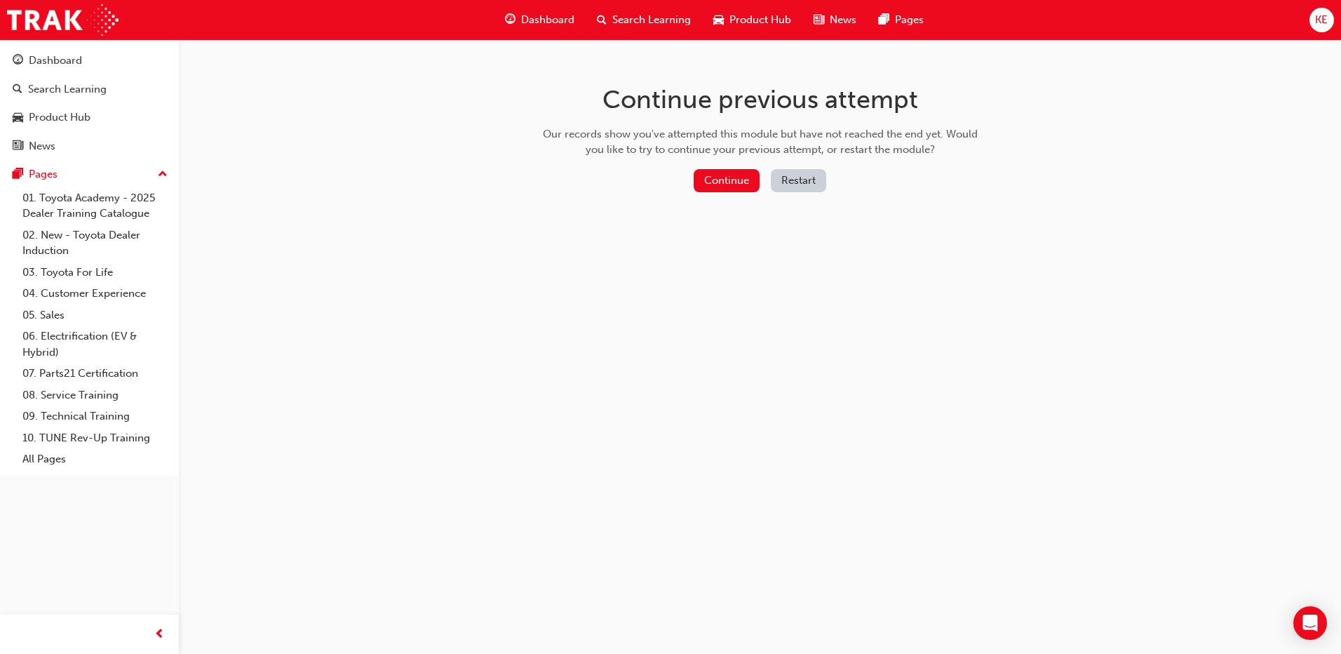
click at [778, 177] on button "Restart" at bounding box center [798, 180] width 55 height 23
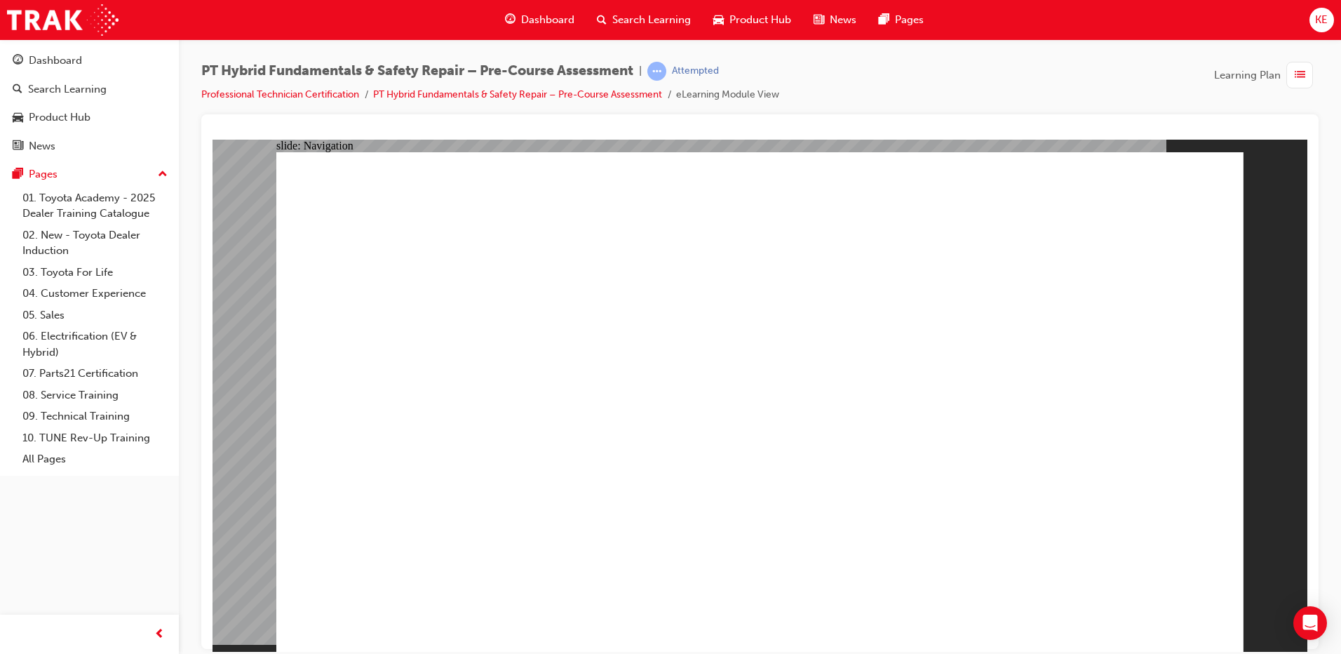
drag, startPoint x: 695, startPoint y: 501, endPoint x: 701, endPoint y: 509, distance: 10.5
radio input "true"
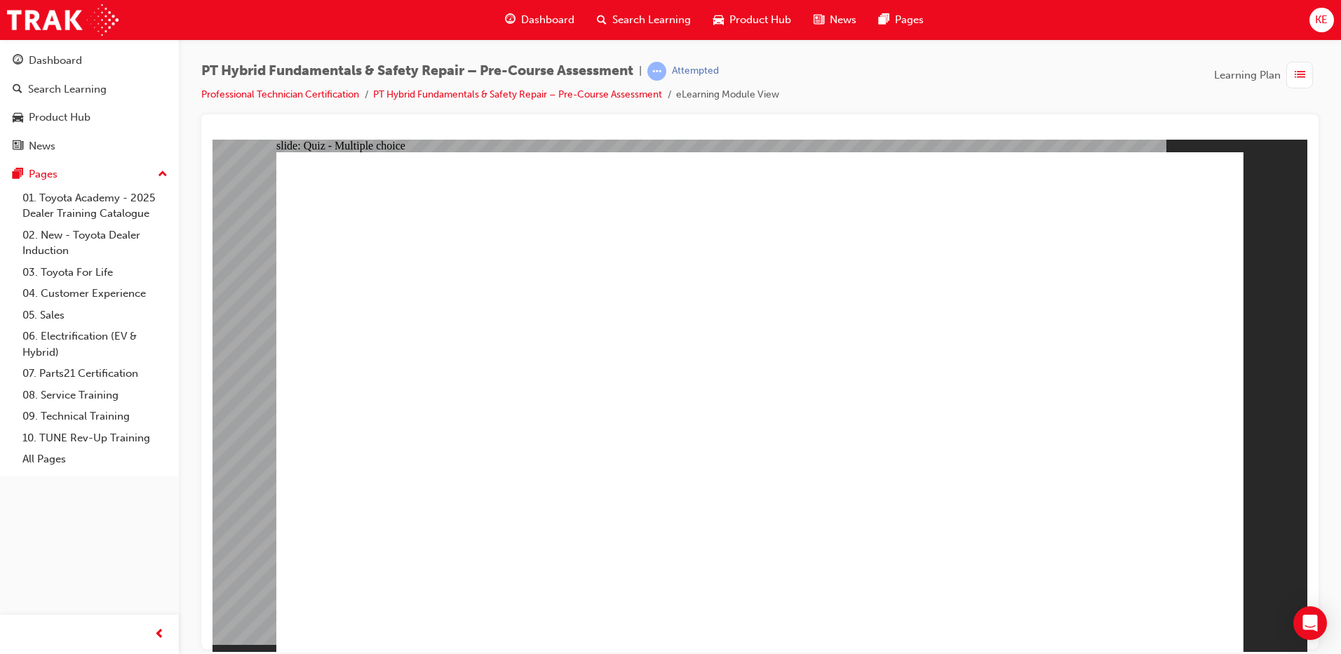
radio input "true"
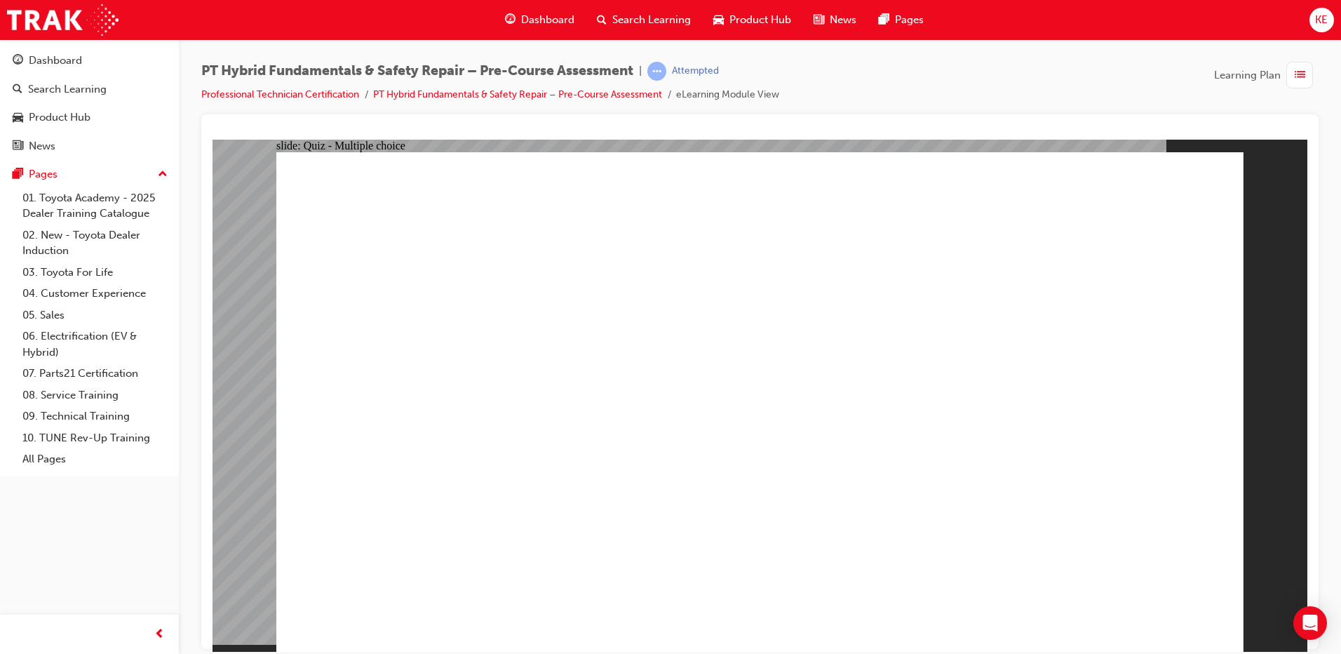
radio input "true"
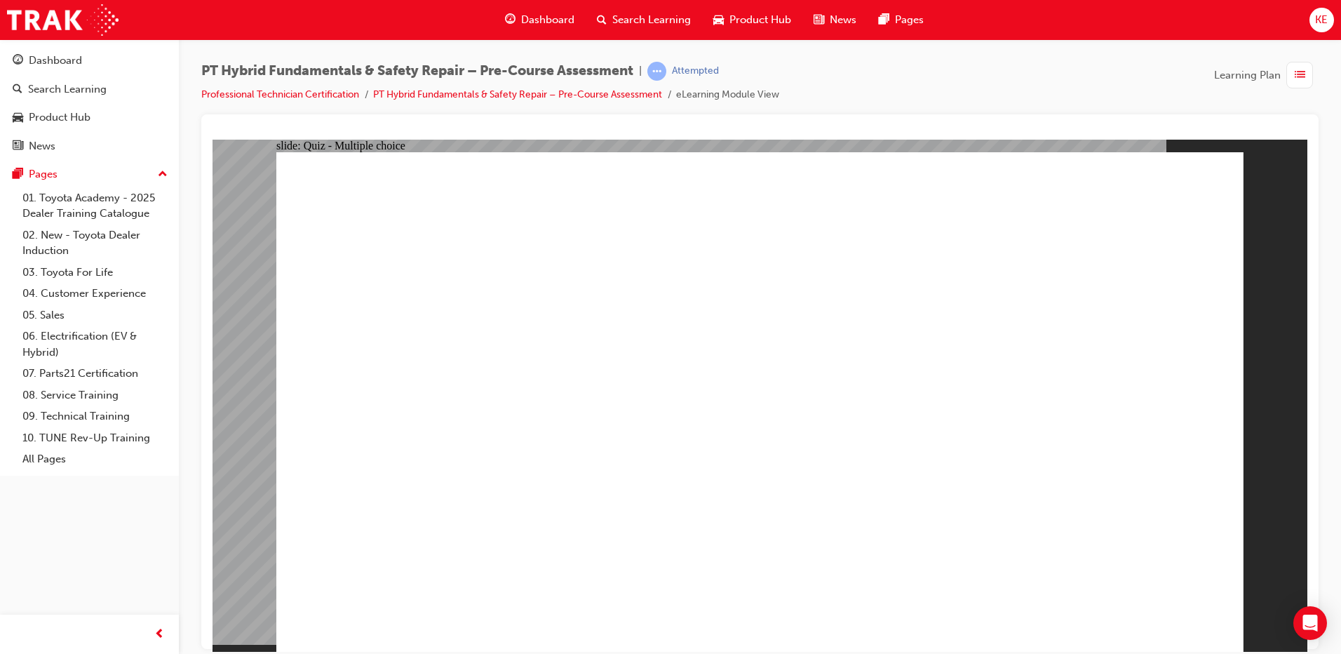
checkbox input "true"
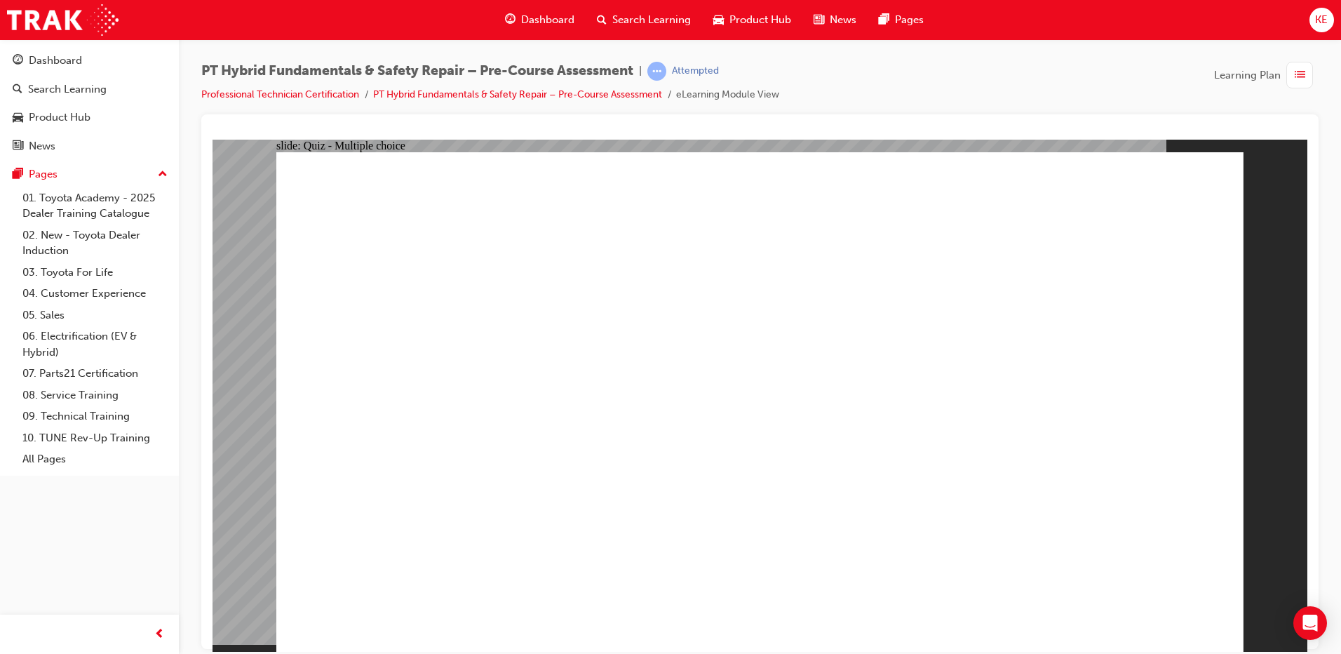
checkbox input "true"
radio input "true"
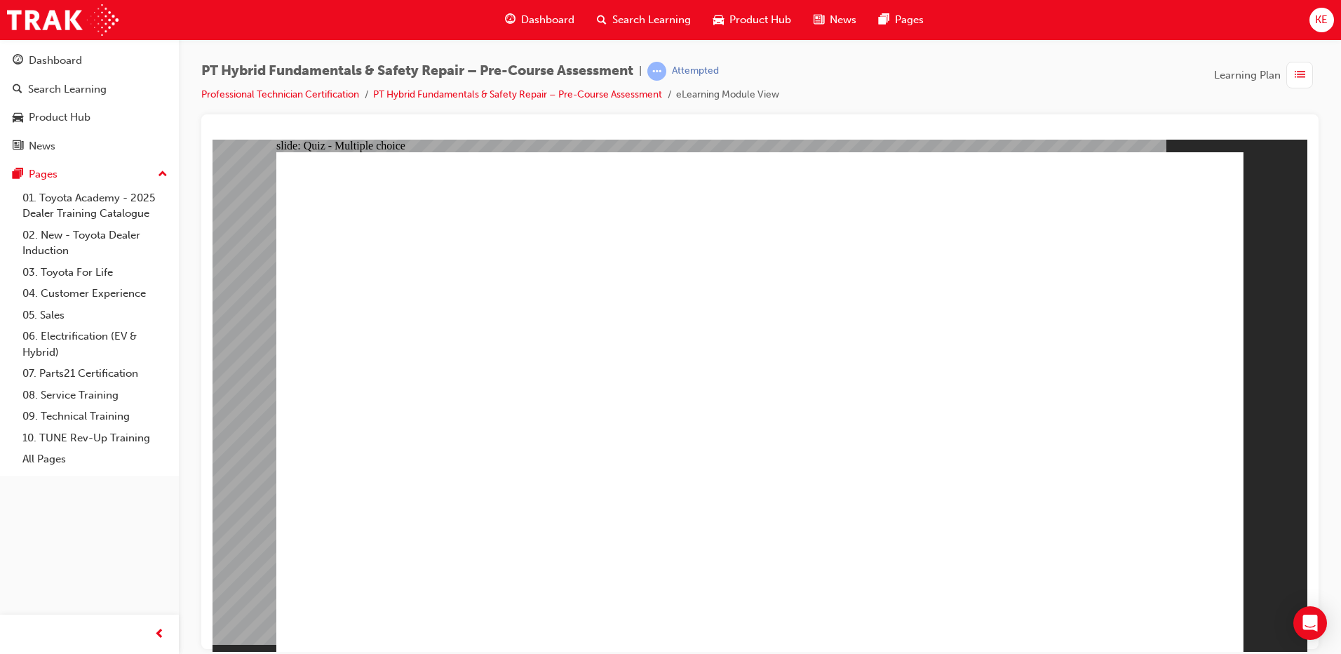
radio input "true"
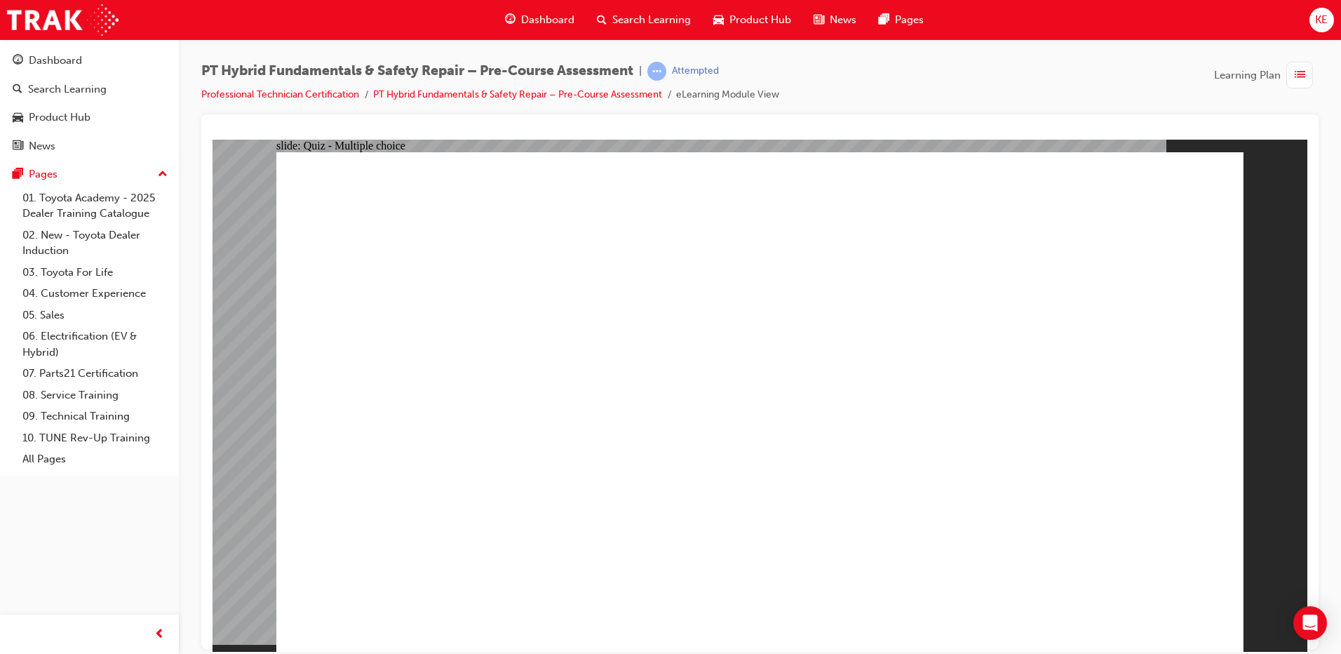
radio input "true"
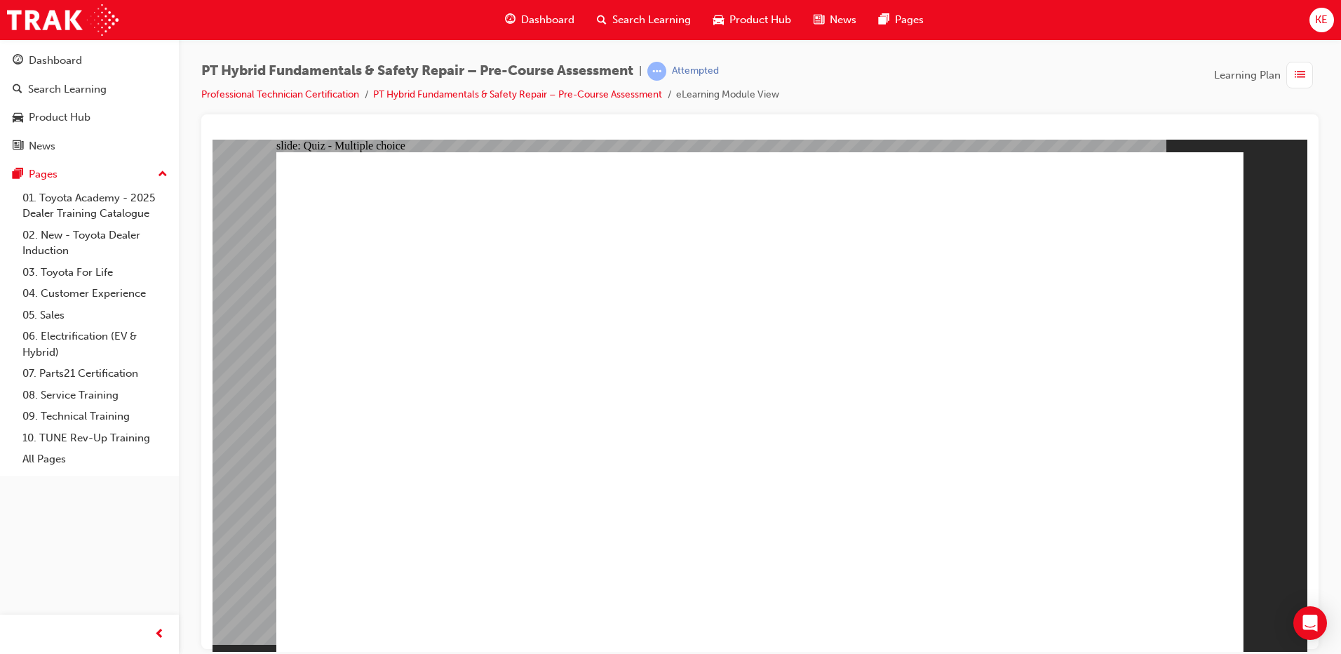
click at [1306, 67] on div "button" at bounding box center [1299, 75] width 27 height 27
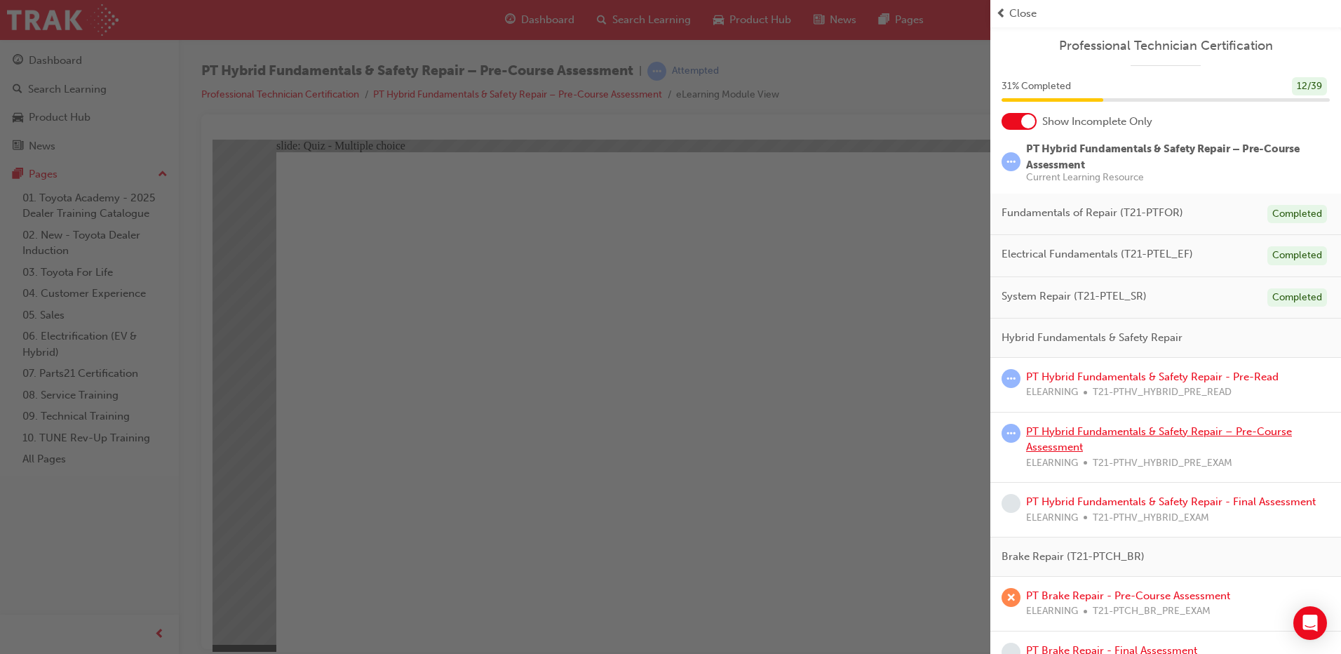
click at [1105, 430] on link "PT Hybrid Fundamentals & Safety Repair – Pre-Course Assessment" at bounding box center [1159, 439] width 266 height 29
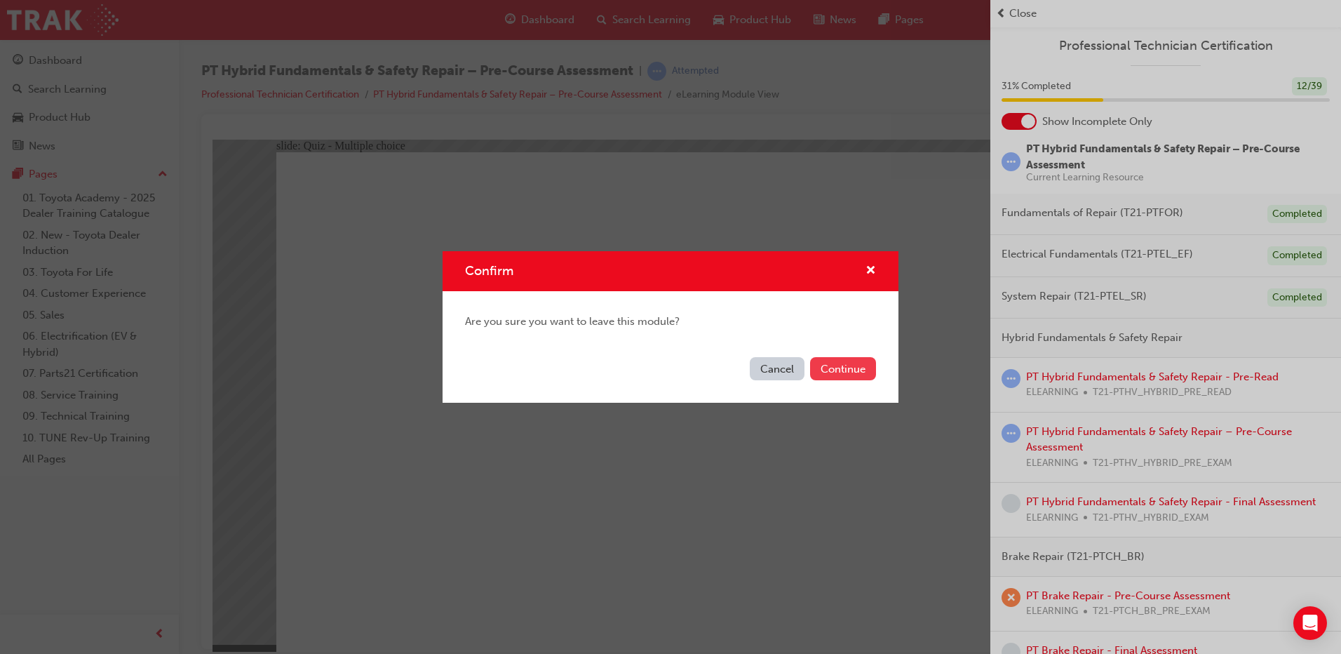
click at [839, 365] on button "Continue" at bounding box center [843, 368] width 66 height 23
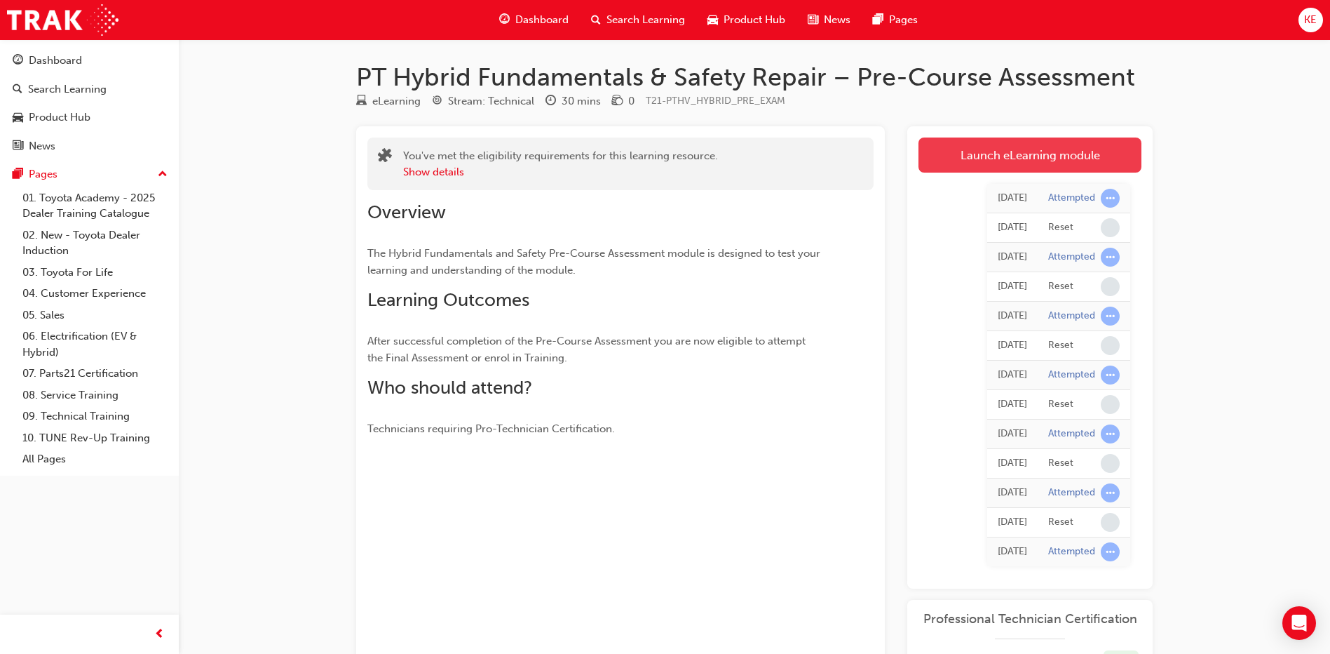
click at [973, 158] on link "Launch eLearning module" at bounding box center [1030, 154] width 223 height 35
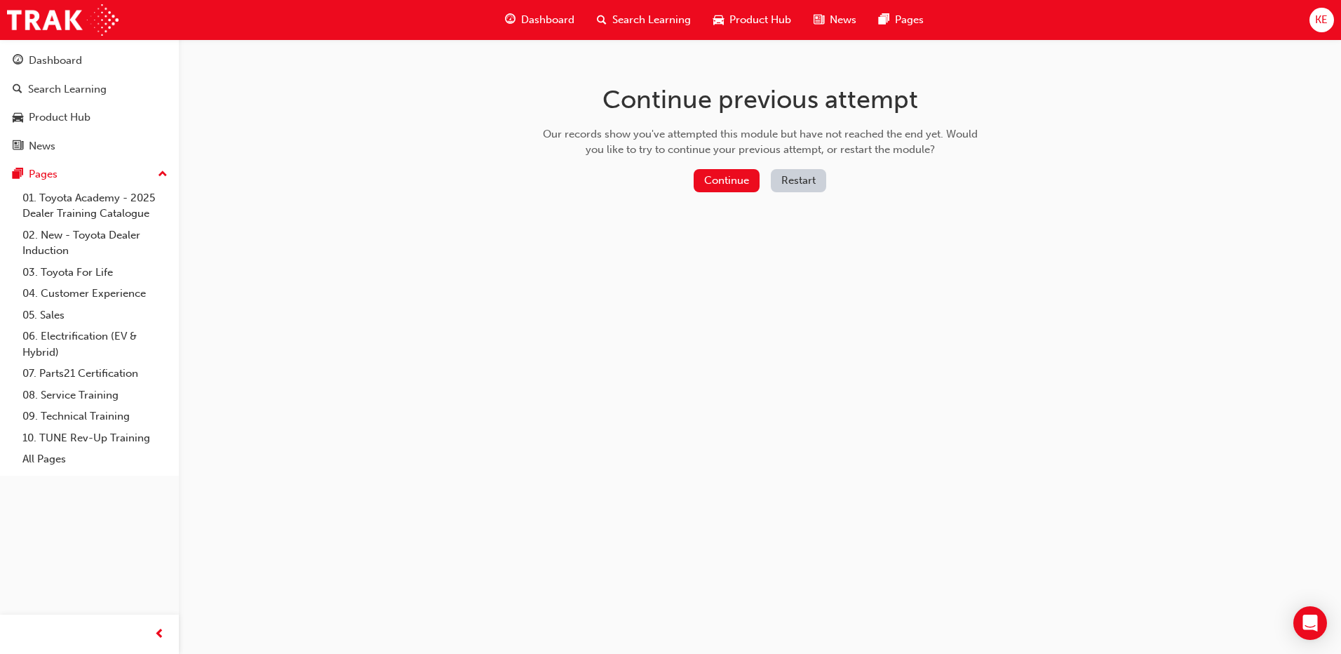
click at [806, 182] on button "Restart" at bounding box center [798, 180] width 55 height 23
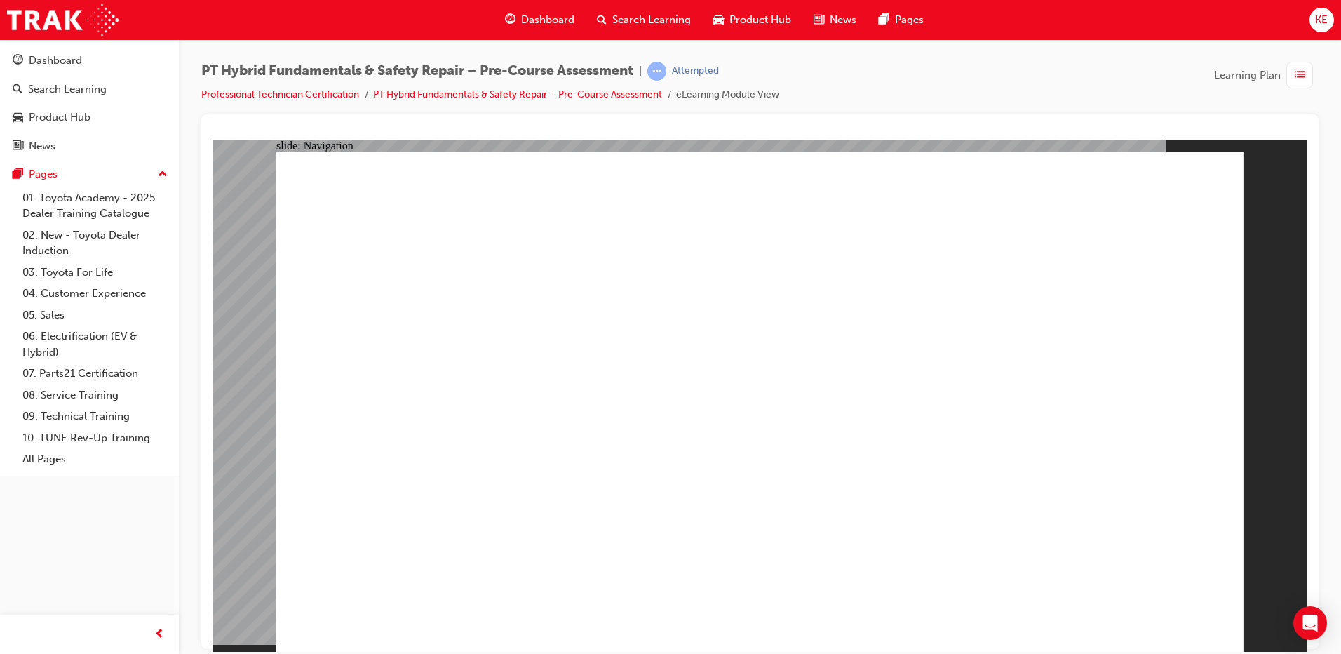
radio input "true"
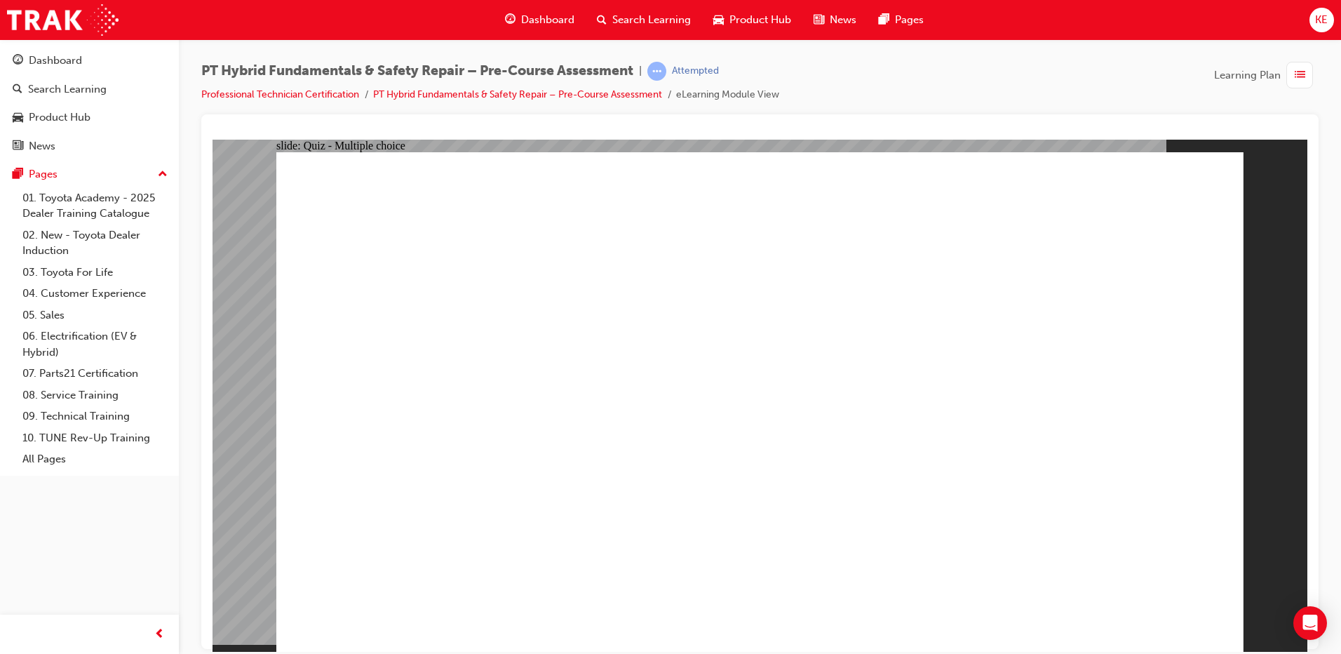
radio input "true"
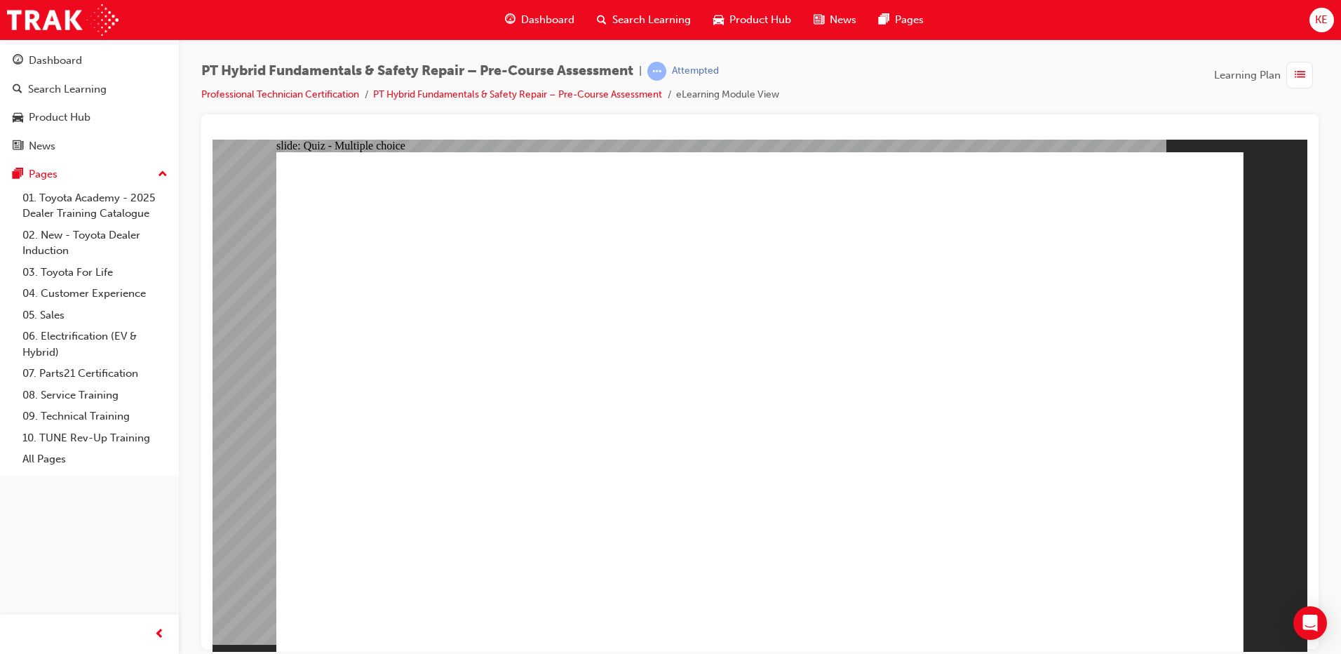
drag, startPoint x: 692, startPoint y: 558, endPoint x: 713, endPoint y: 532, distance: 33.9
radio input "true"
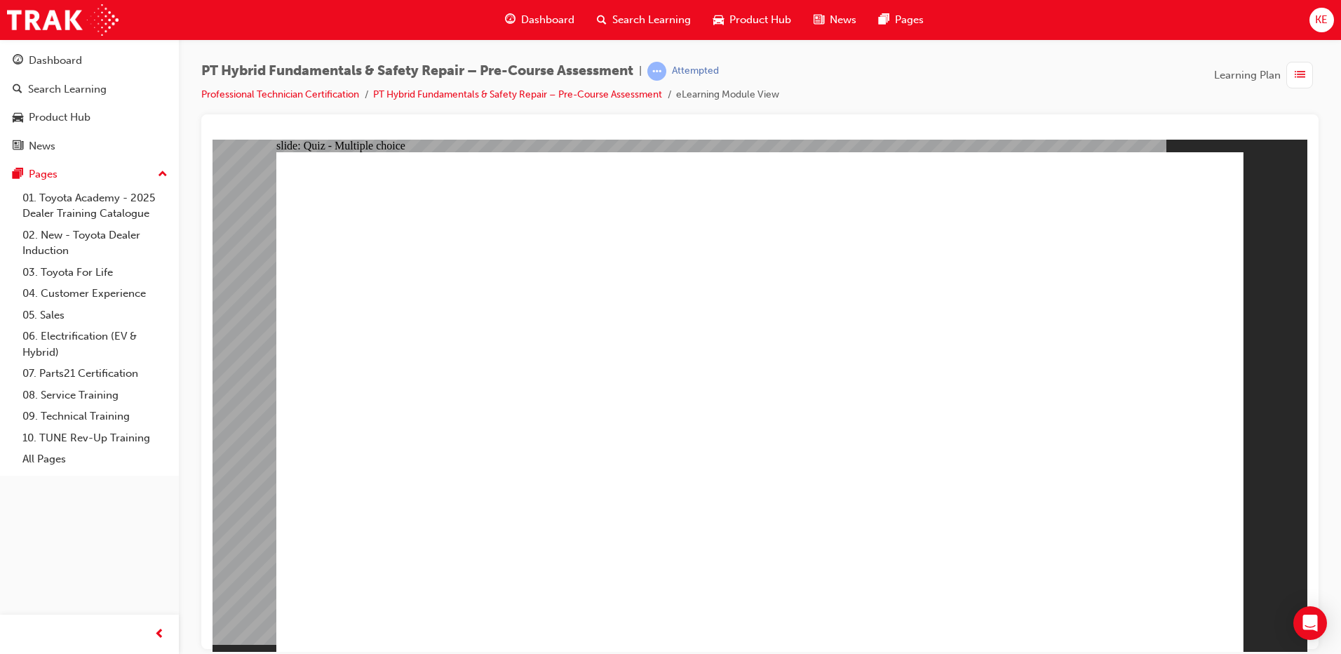
checkbox input "true"
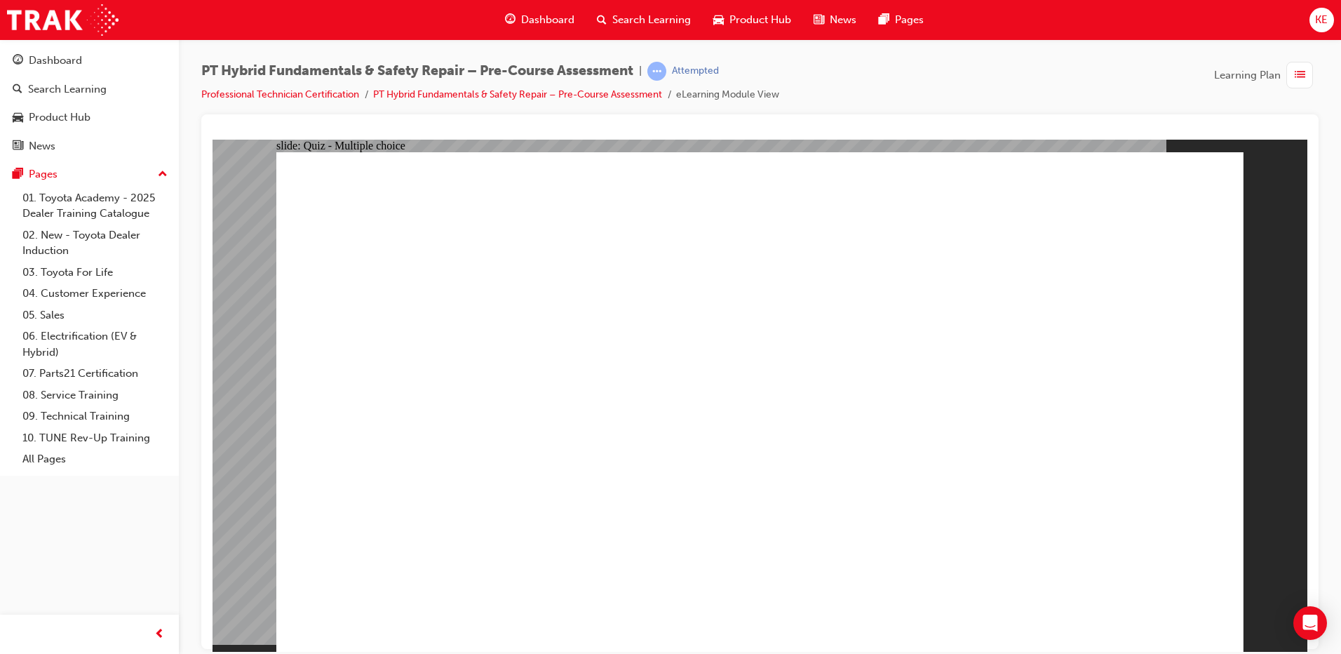
checkbox input "true"
radio input "true"
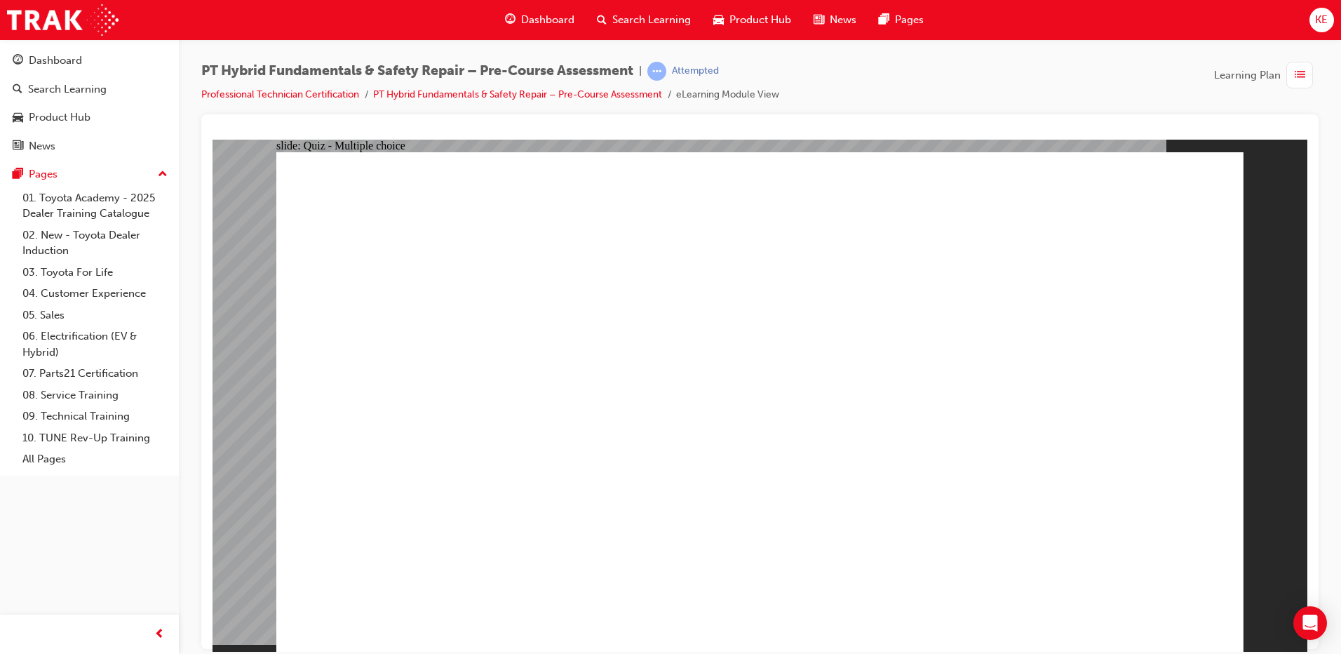
radio input "true"
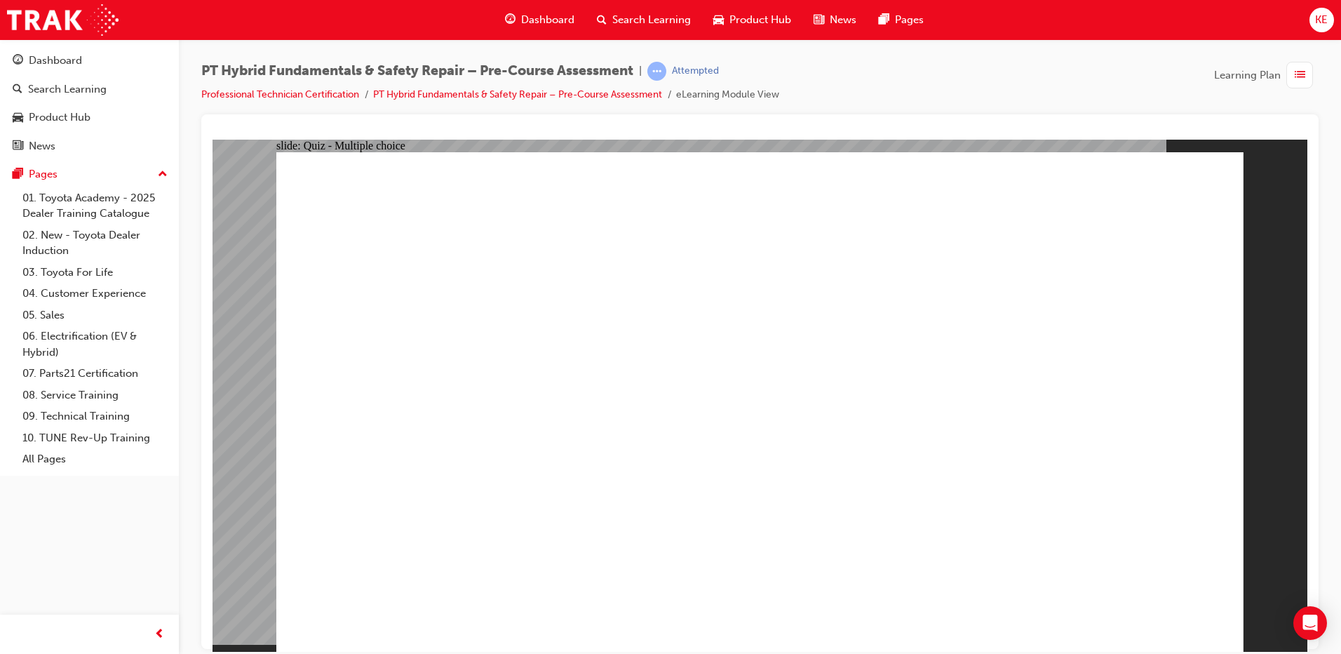
radio input "true"
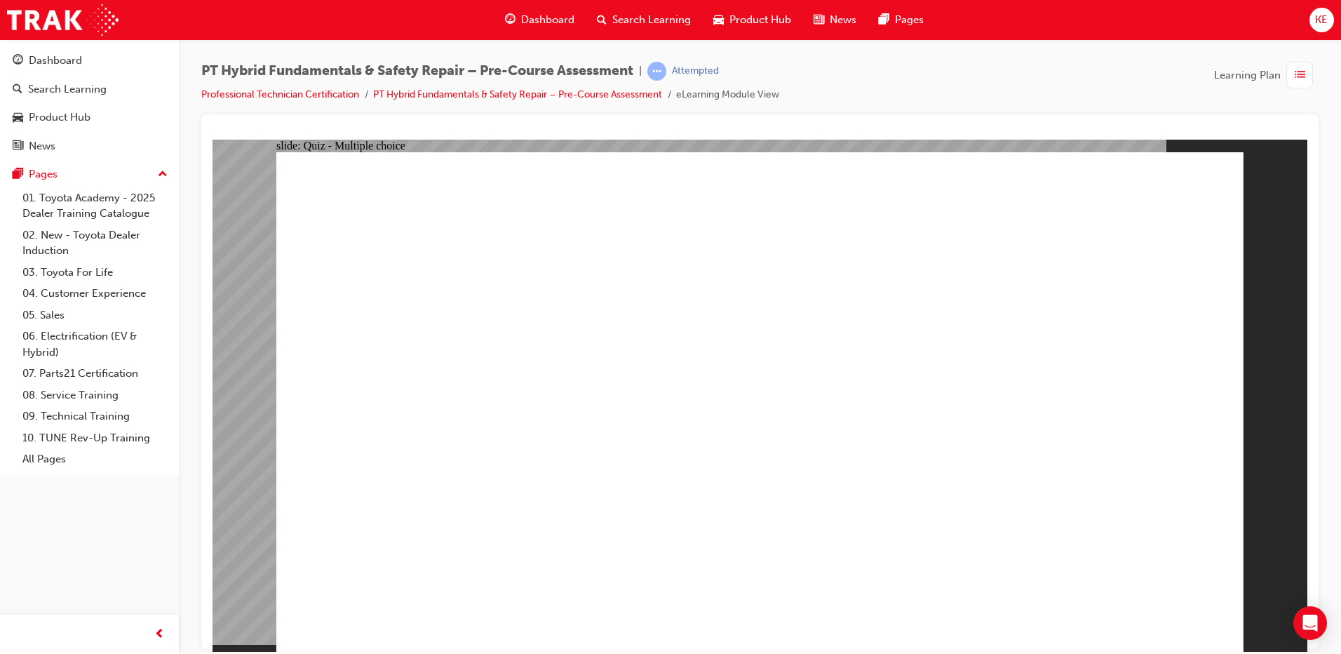
click at [524, 16] on span "Dashboard" at bounding box center [547, 20] width 53 height 16
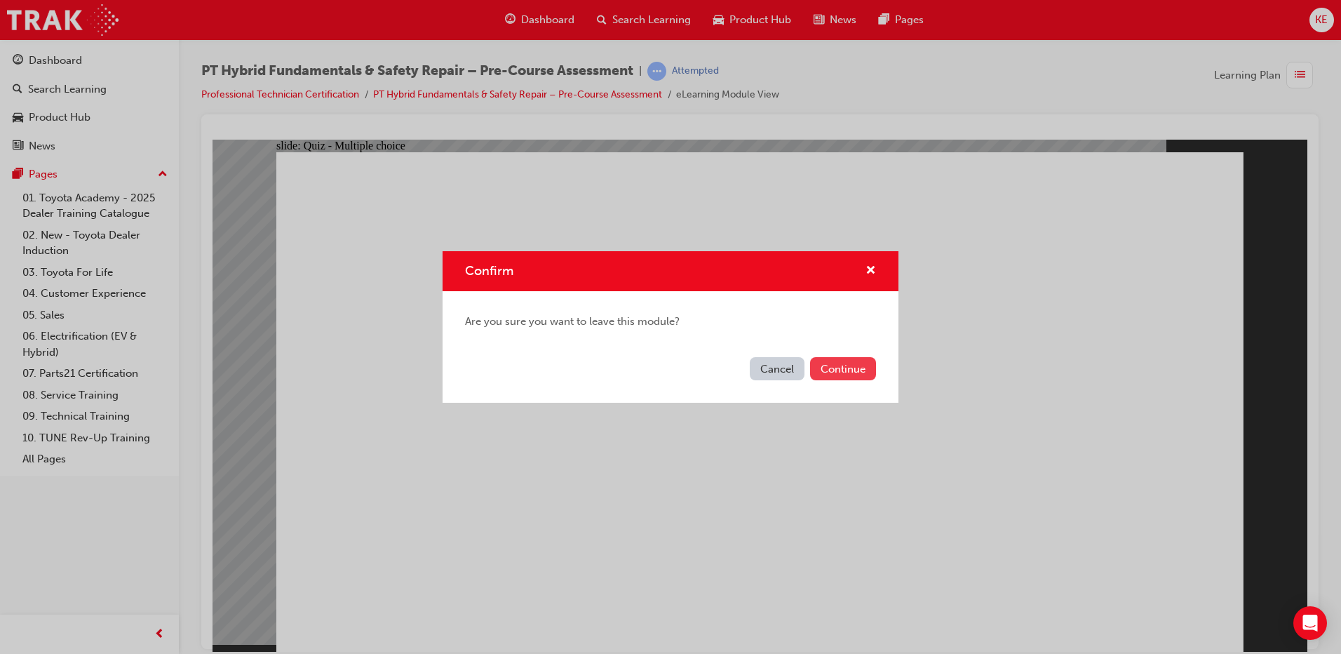
click at [859, 376] on button "Continue" at bounding box center [843, 368] width 66 height 23
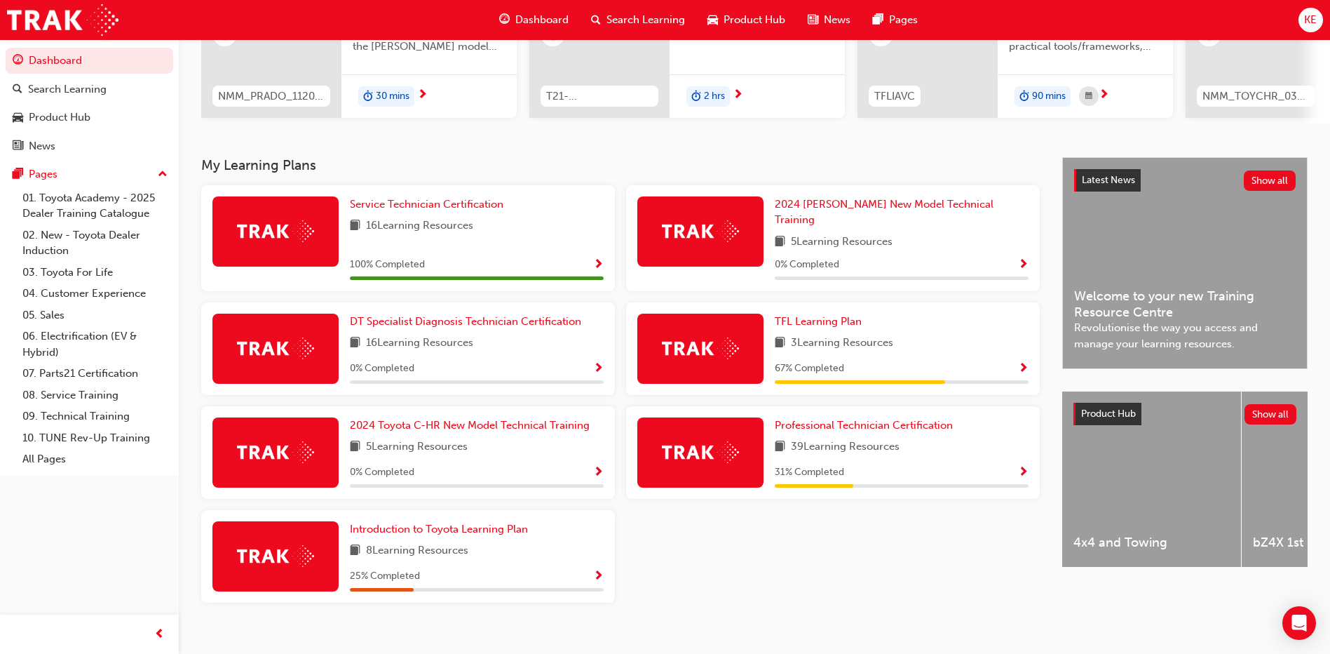
scroll to position [210, 0]
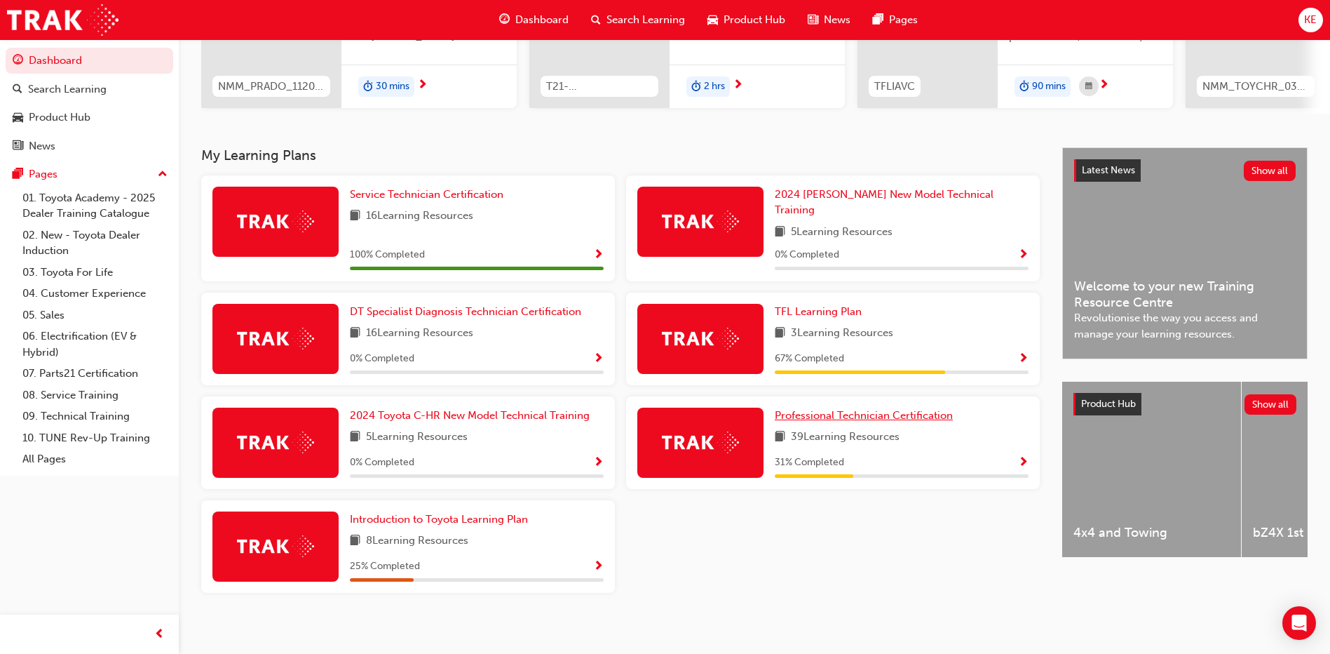
click at [862, 409] on span "Professional Technician Certification" at bounding box center [864, 415] width 178 height 13
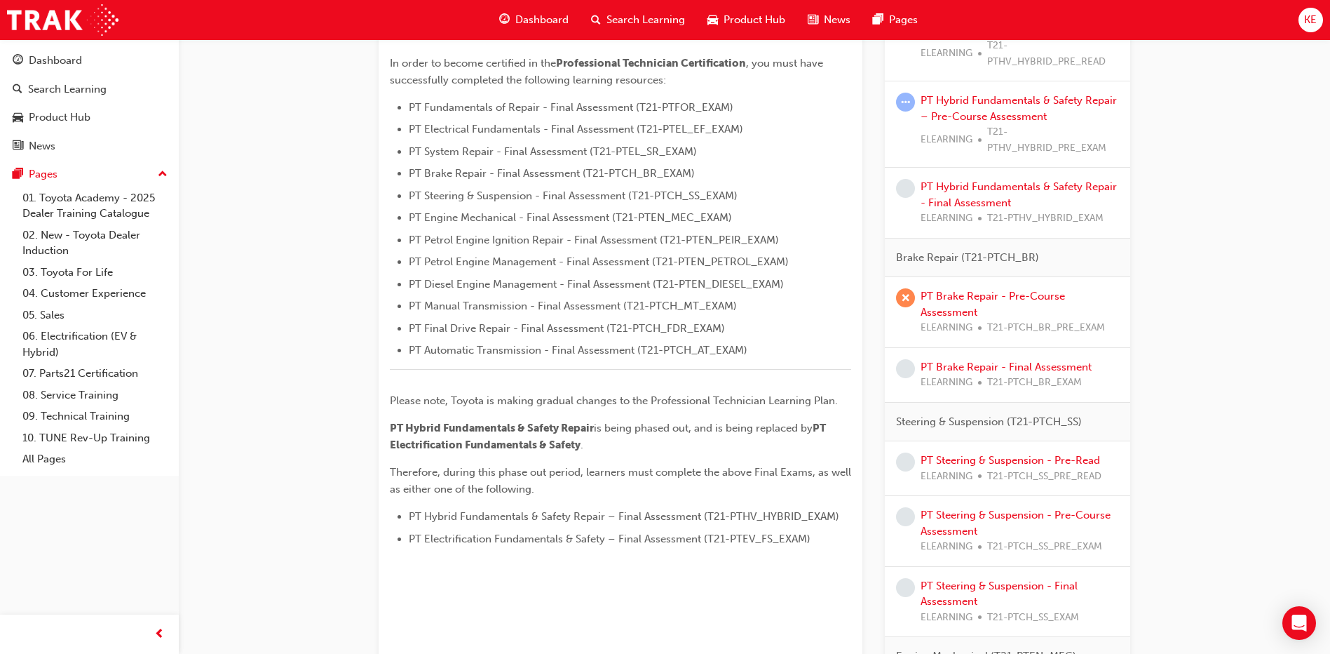
scroll to position [421, 0]
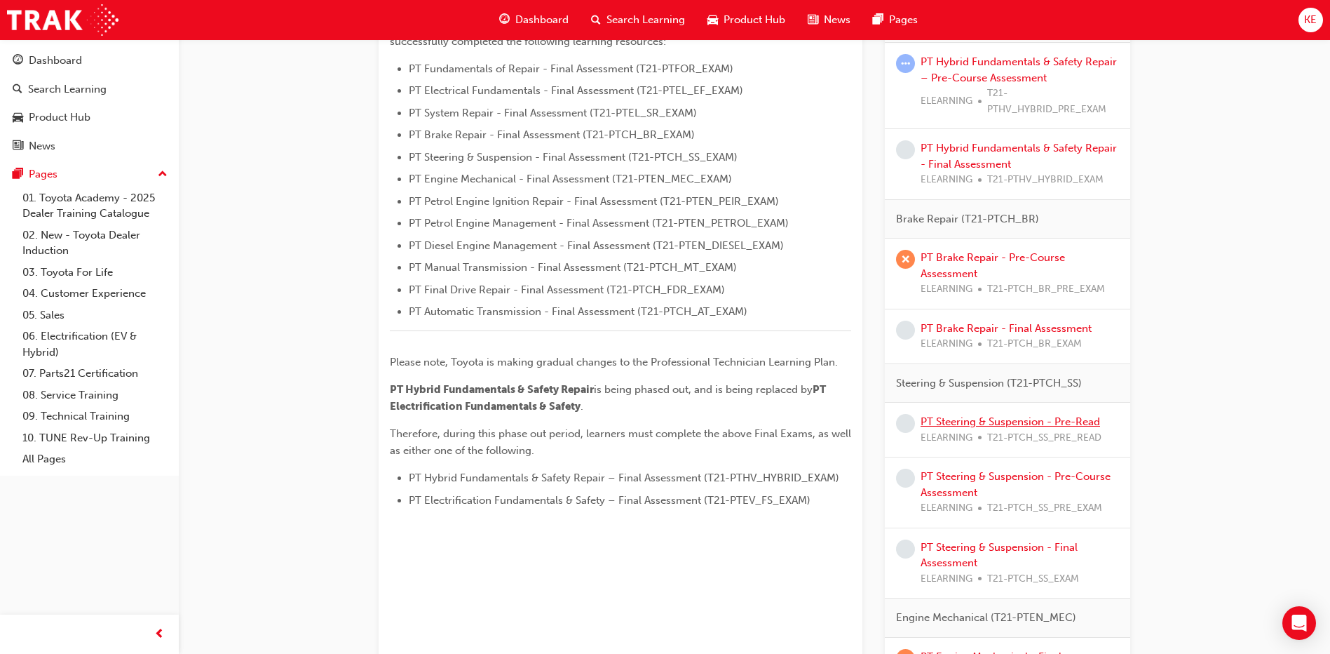
click at [977, 417] on link "PT Steering & Suspension - Pre-Read" at bounding box center [1011, 421] width 180 height 13
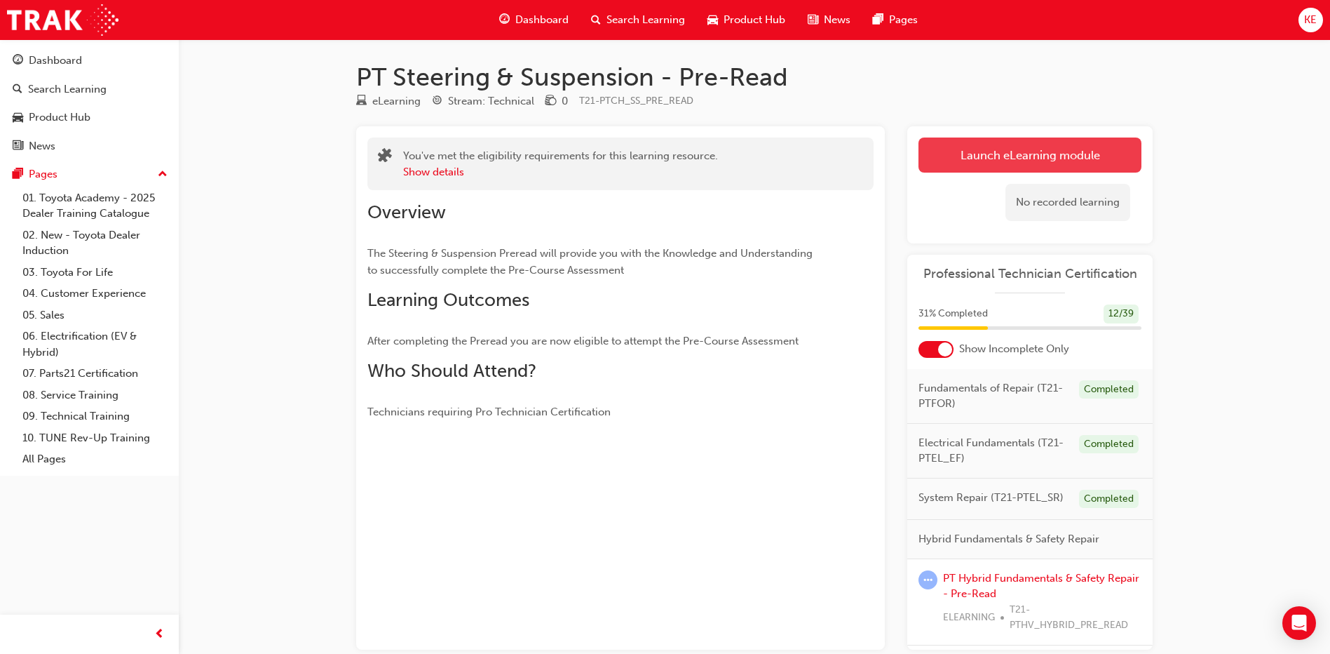
click at [1041, 157] on link "Launch eLearning module" at bounding box center [1030, 154] width 223 height 35
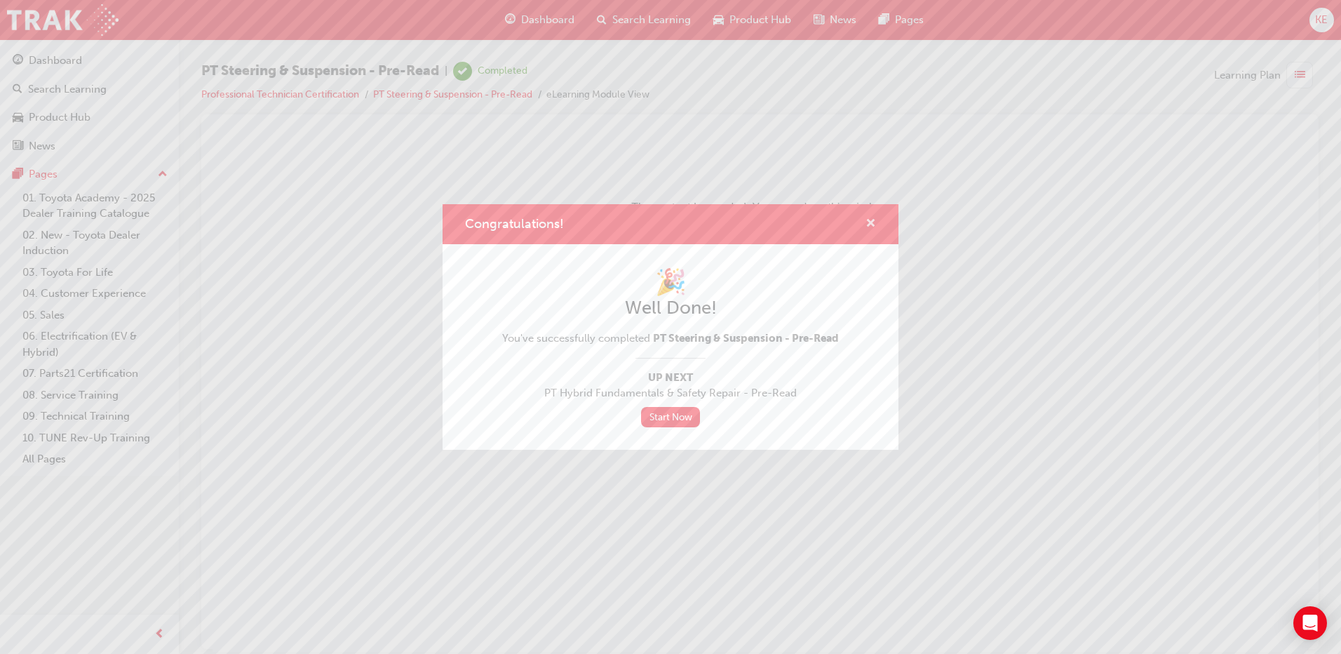
click at [869, 223] on span "cross-icon" at bounding box center [870, 224] width 11 height 13
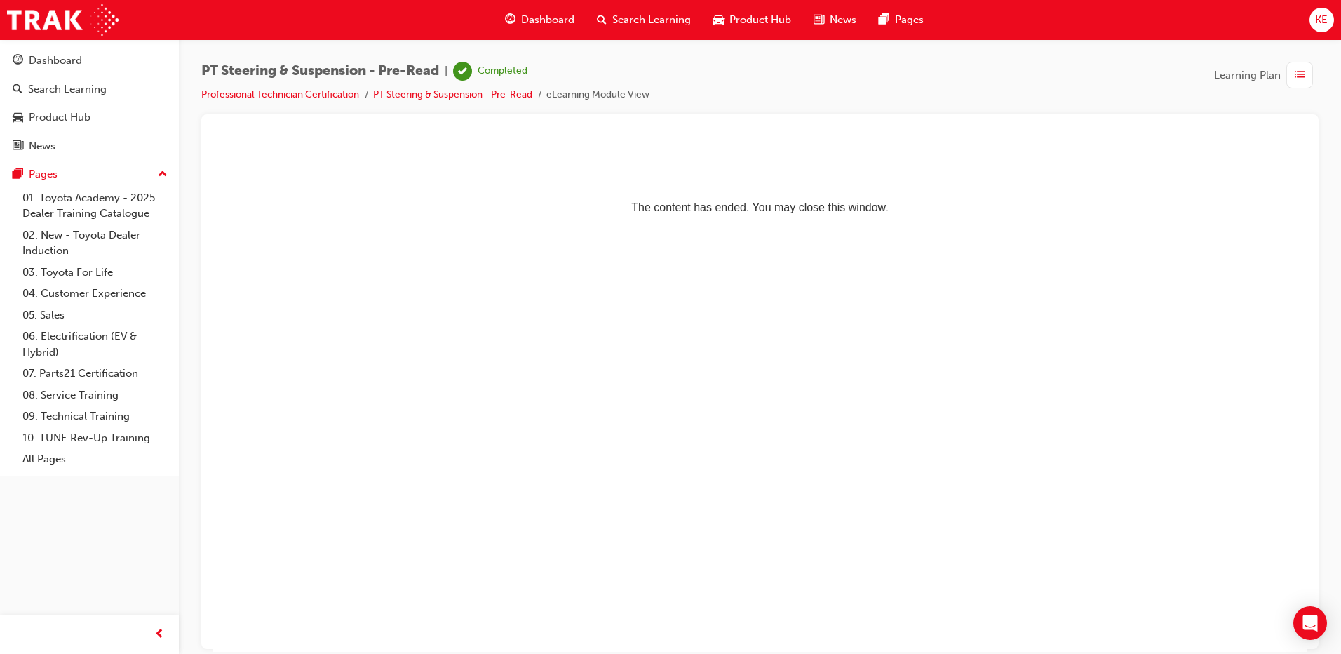
click at [1310, 85] on div "button" at bounding box center [1299, 75] width 27 height 27
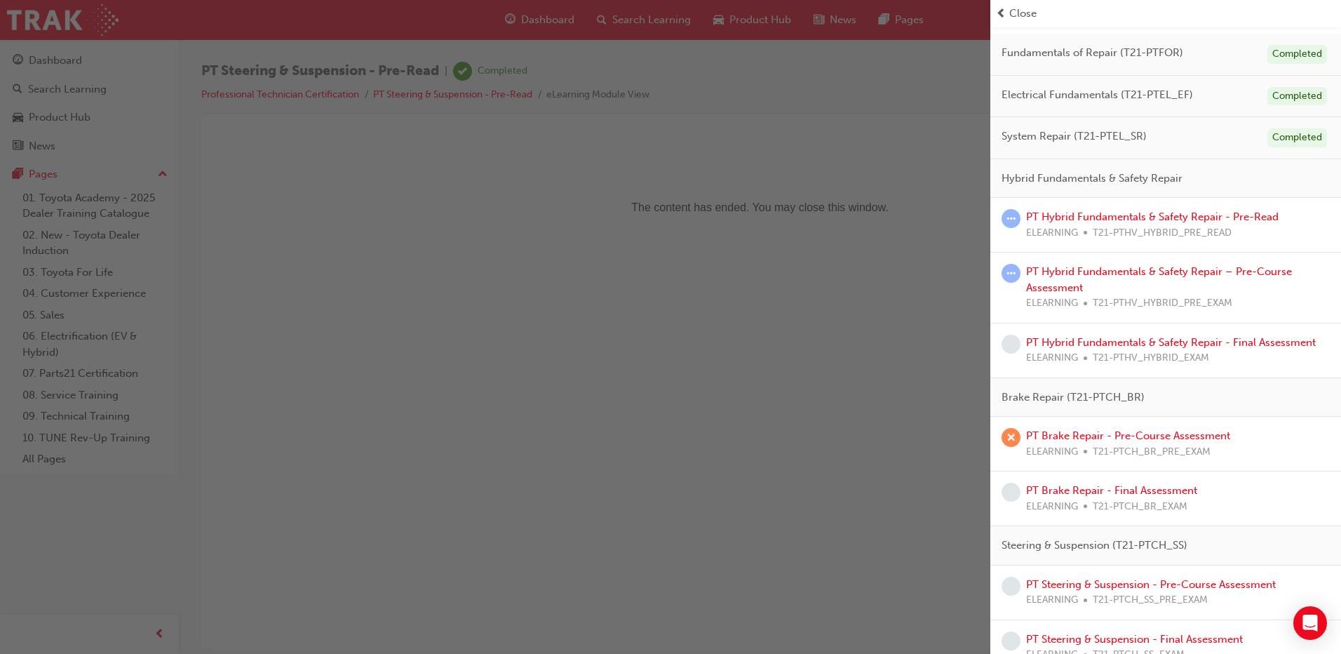
scroll to position [74, 0]
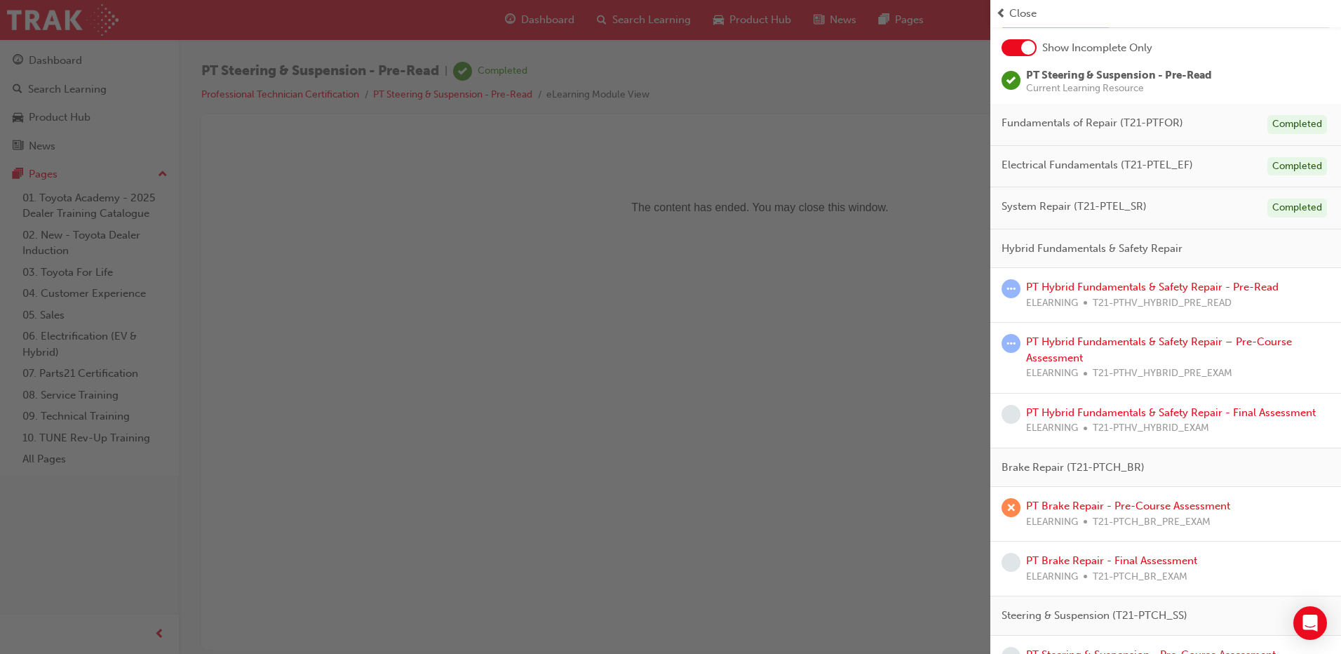
click at [1020, 55] on div at bounding box center [1018, 47] width 35 height 17
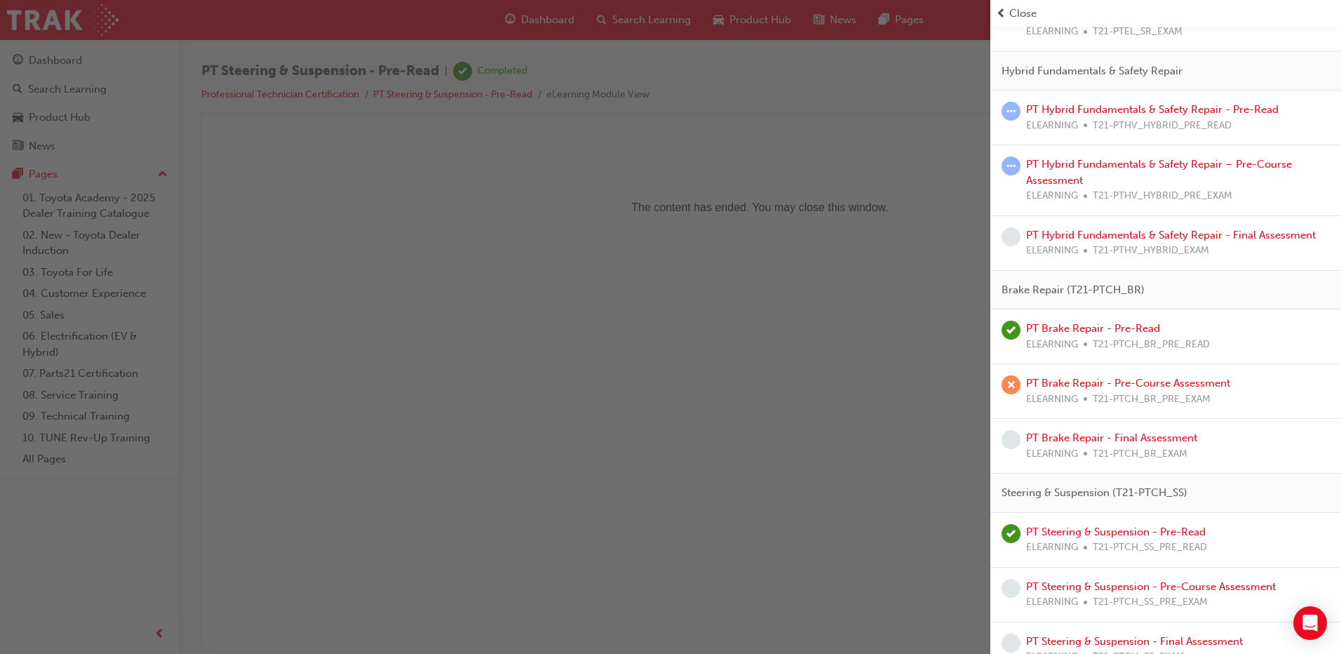
scroll to position [775, 0]
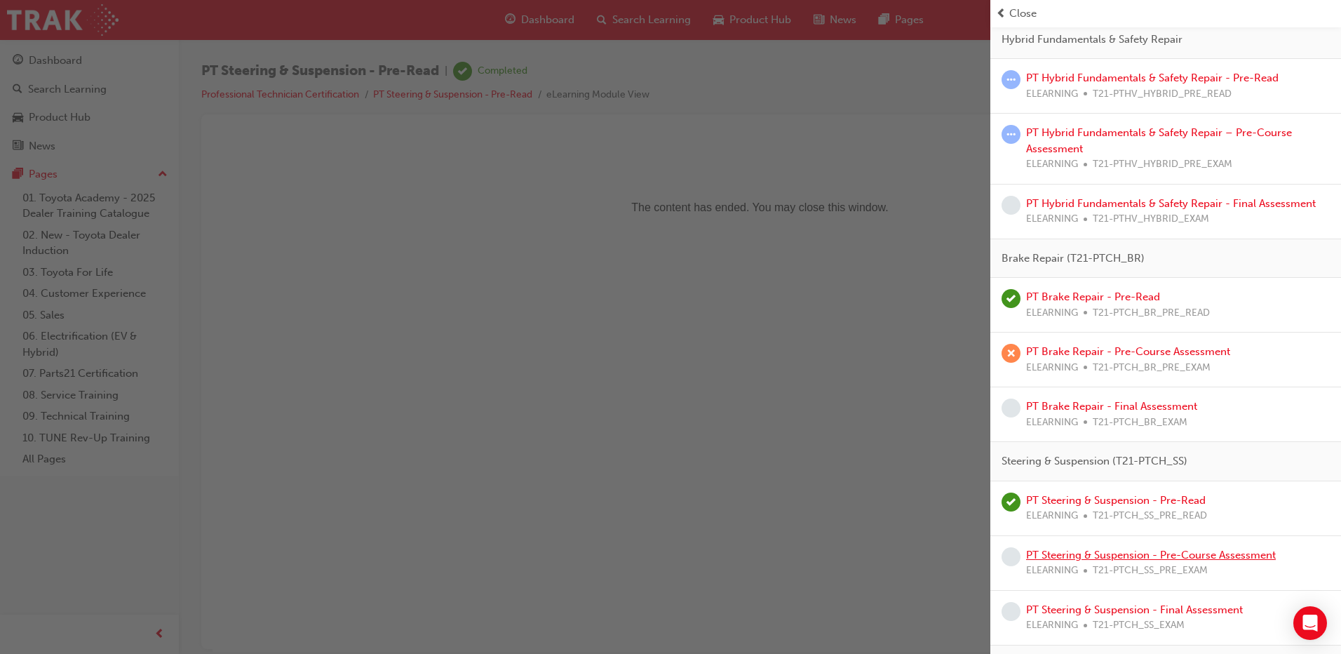
click at [1102, 555] on link "PT Steering & Suspension - Pre-Course Assessment" at bounding box center [1151, 554] width 250 height 13
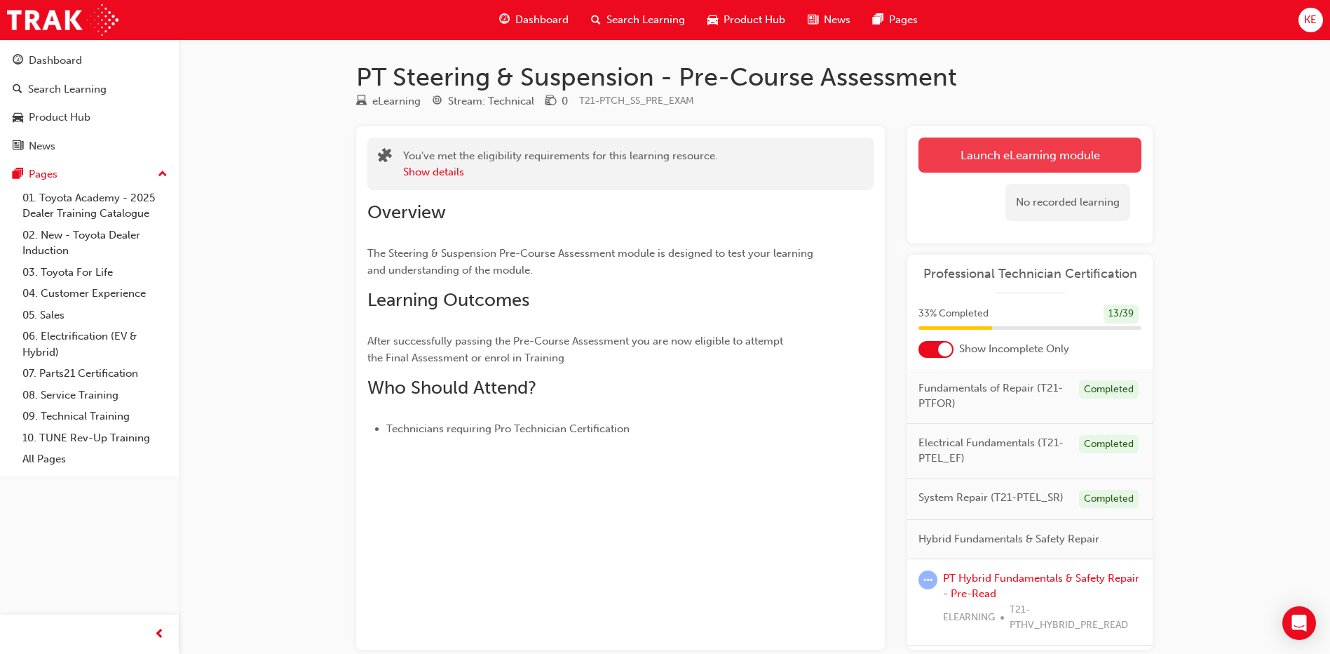
click at [1048, 167] on link "Launch eLearning module" at bounding box center [1030, 154] width 223 height 35
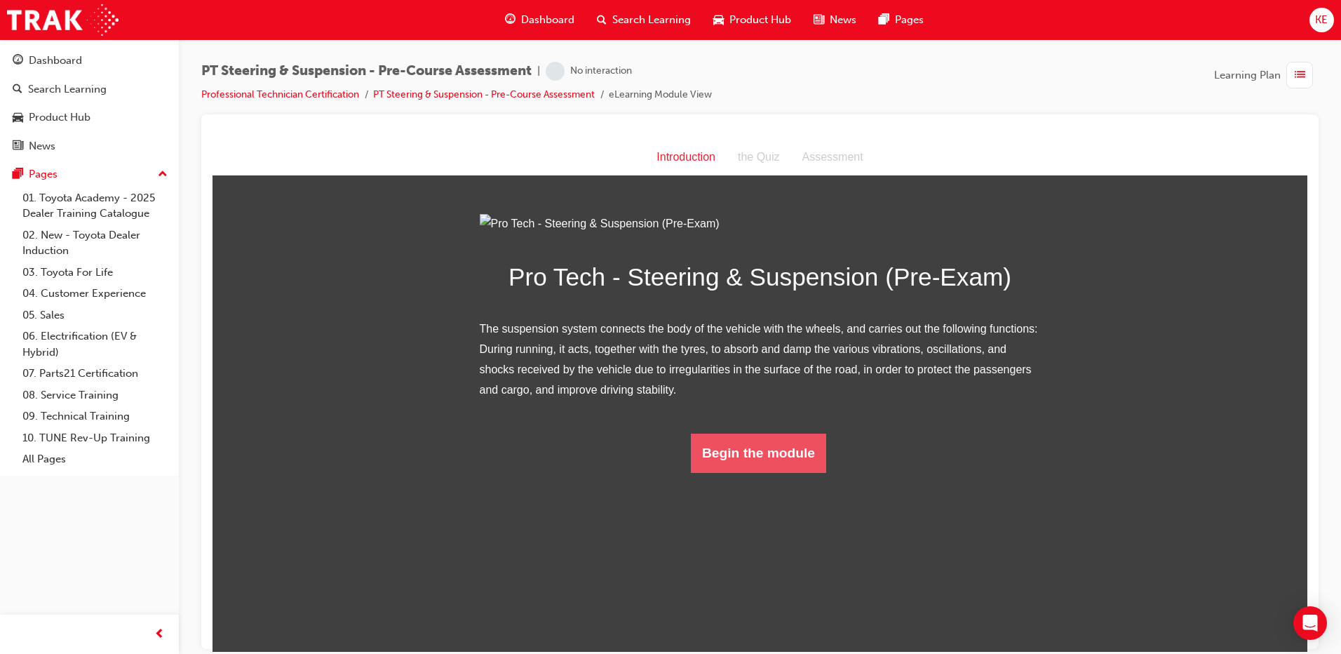
click at [791, 472] on button "Begin the module" at bounding box center [758, 452] width 135 height 39
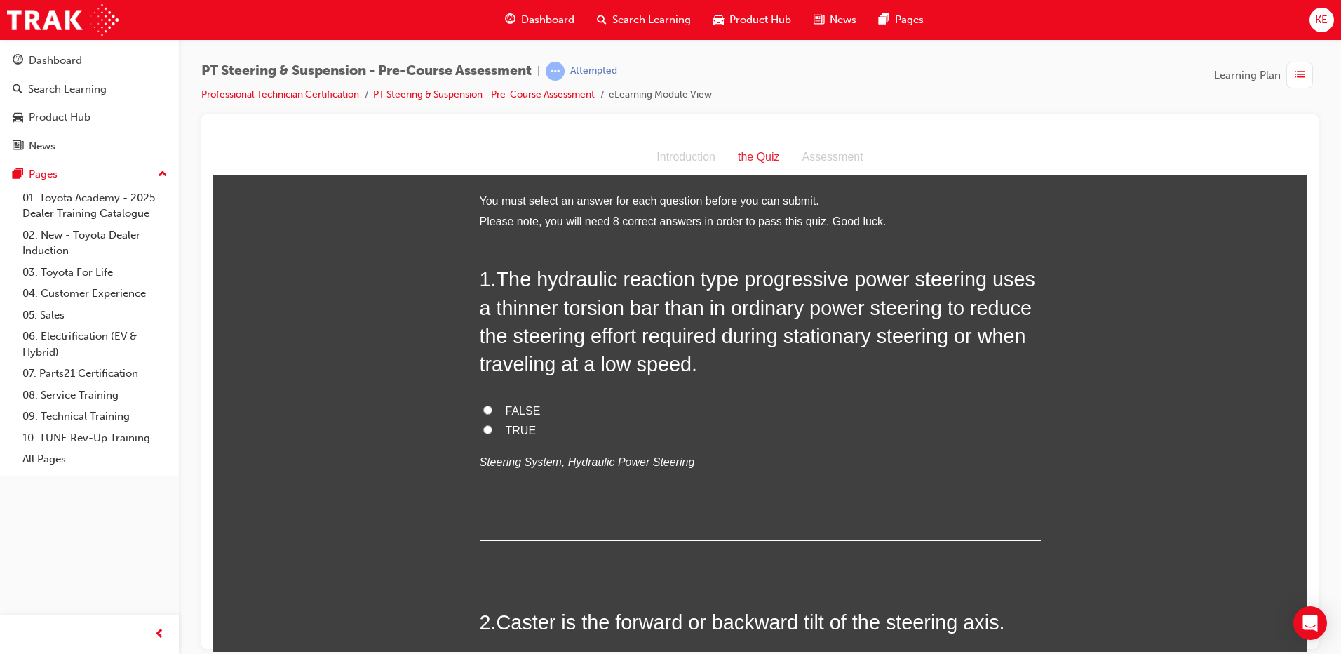
click at [483, 406] on input "FALSE" at bounding box center [487, 409] width 9 height 9
radio input "true"
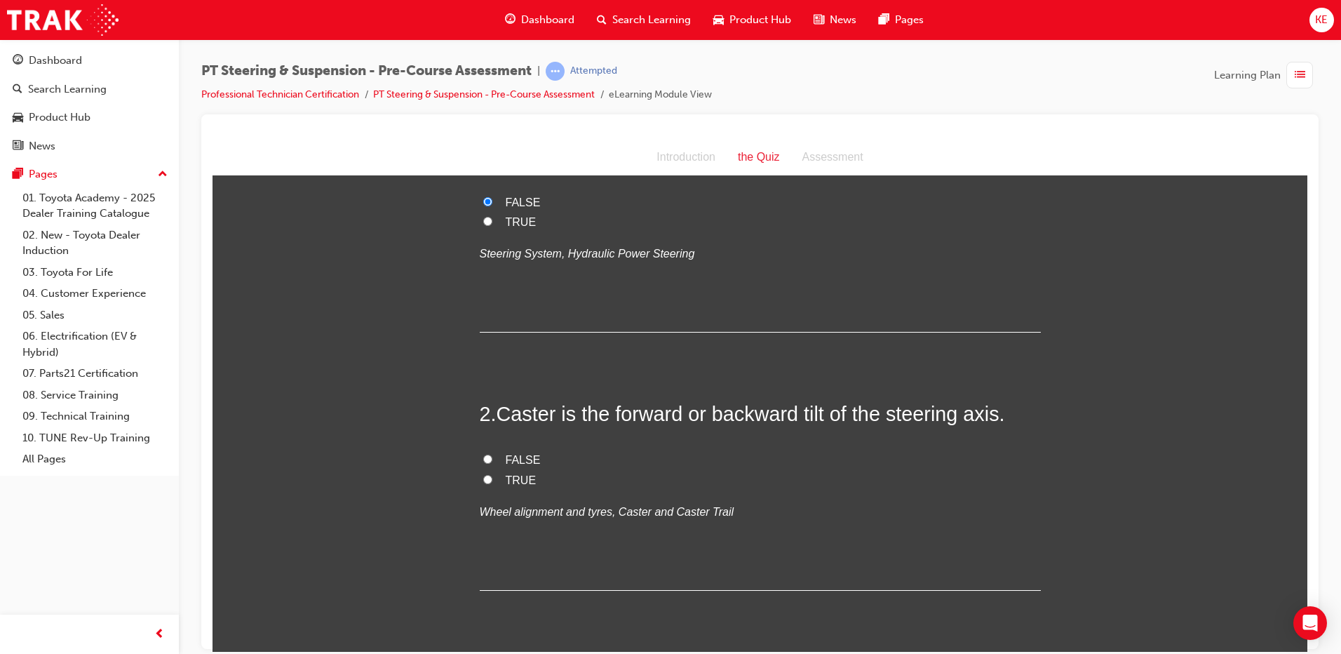
scroll to position [210, 0]
click at [484, 478] on input "TRUE" at bounding box center [487, 476] width 9 height 9
radio input "true"
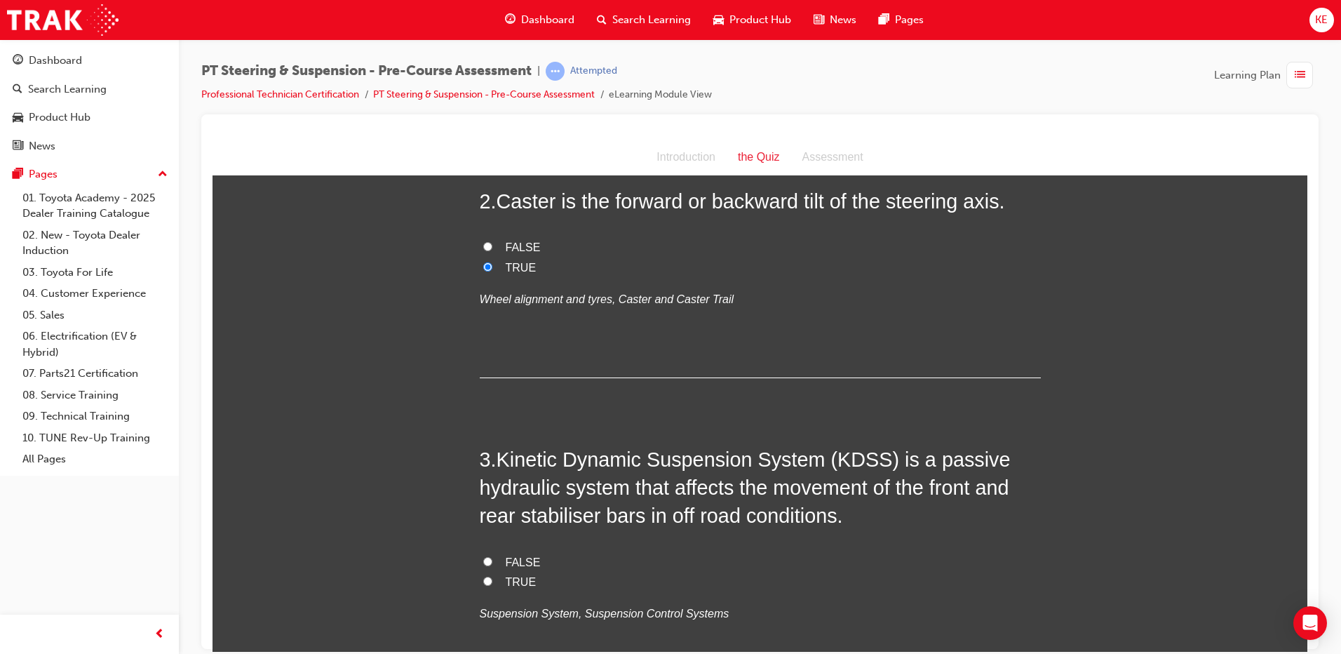
scroll to position [491, 0]
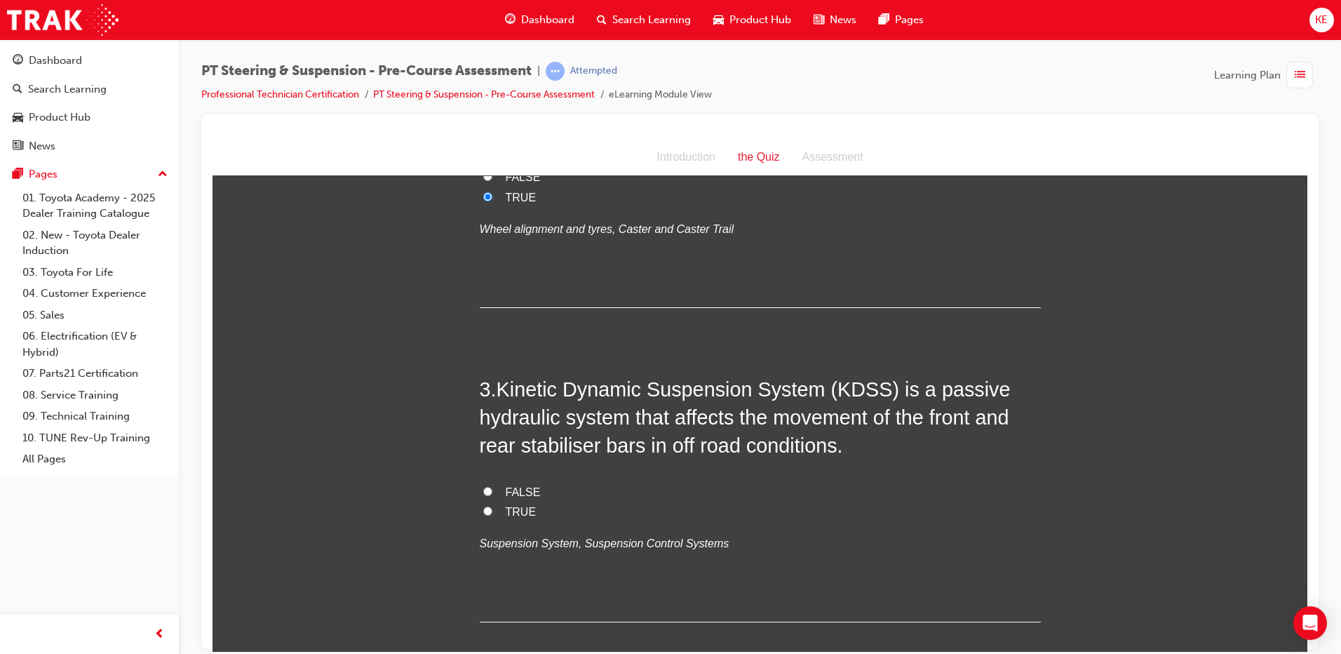
click at [491, 505] on label "TRUE" at bounding box center [760, 511] width 561 height 20
click at [491, 506] on input "TRUE" at bounding box center [487, 510] width 9 height 9
radio input "true"
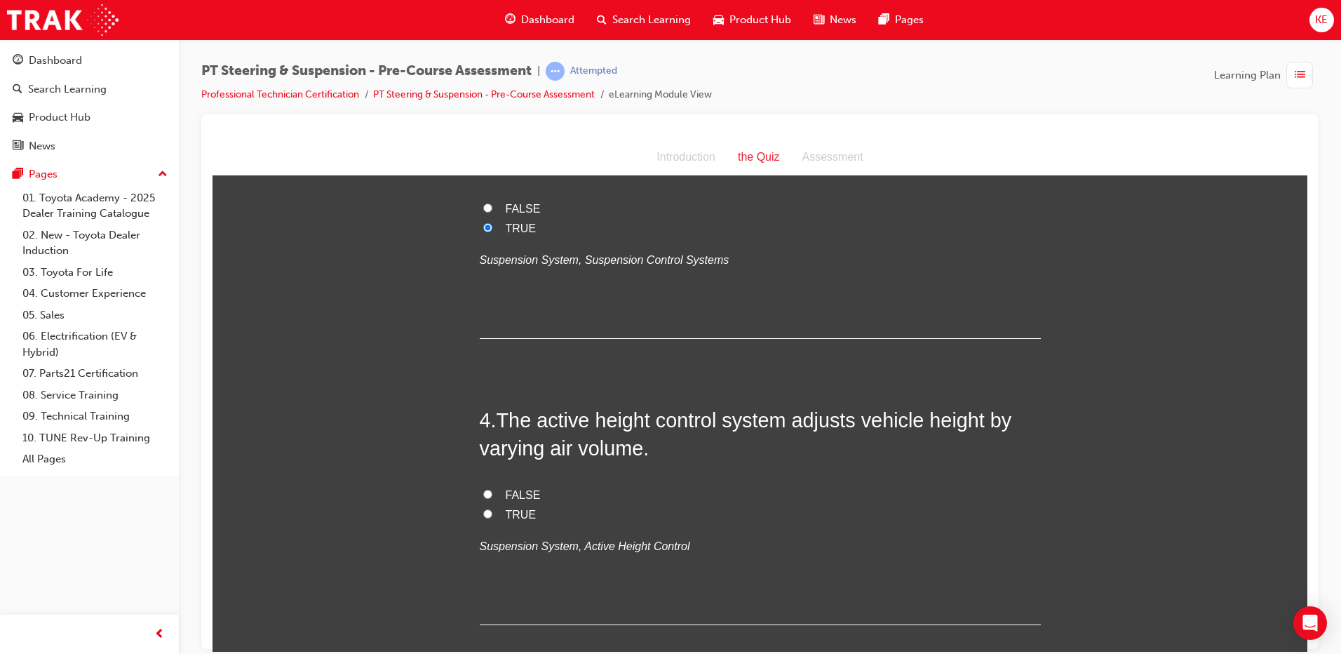
scroll to position [841, 0]
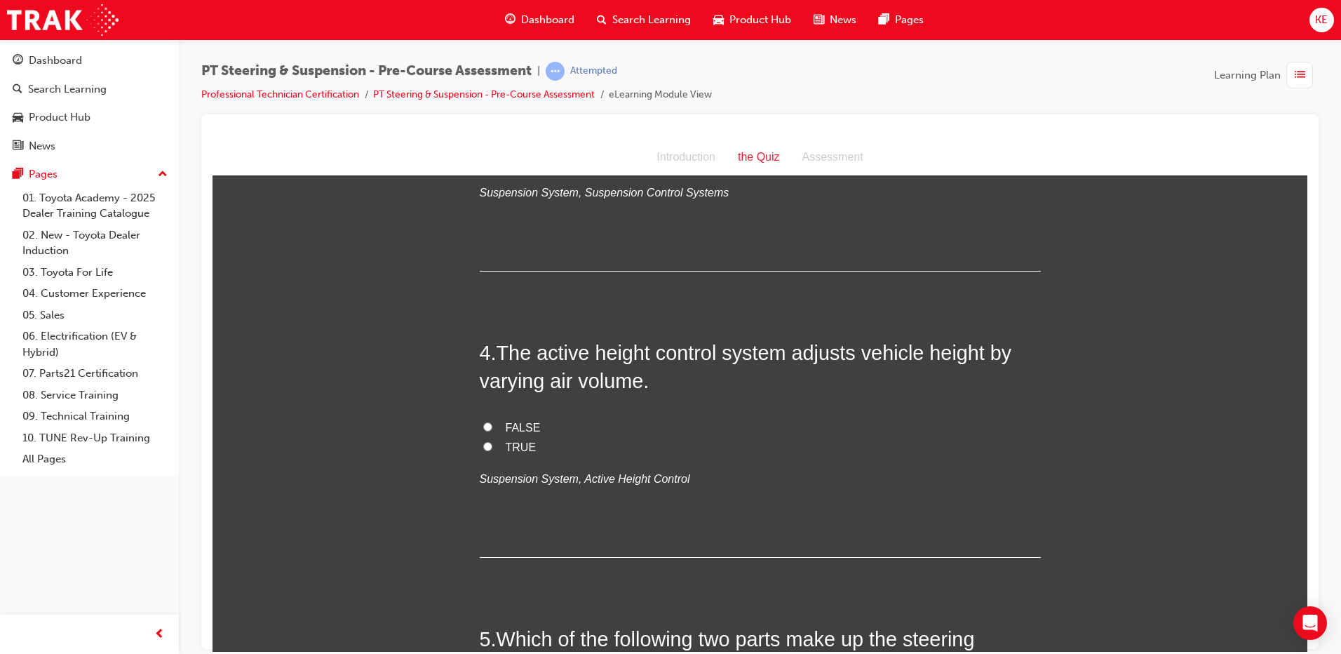
click at [483, 441] on input "TRUE" at bounding box center [487, 445] width 9 height 9
radio input "true"
click at [484, 427] on input "FALSE" at bounding box center [487, 425] width 9 height 9
radio input "true"
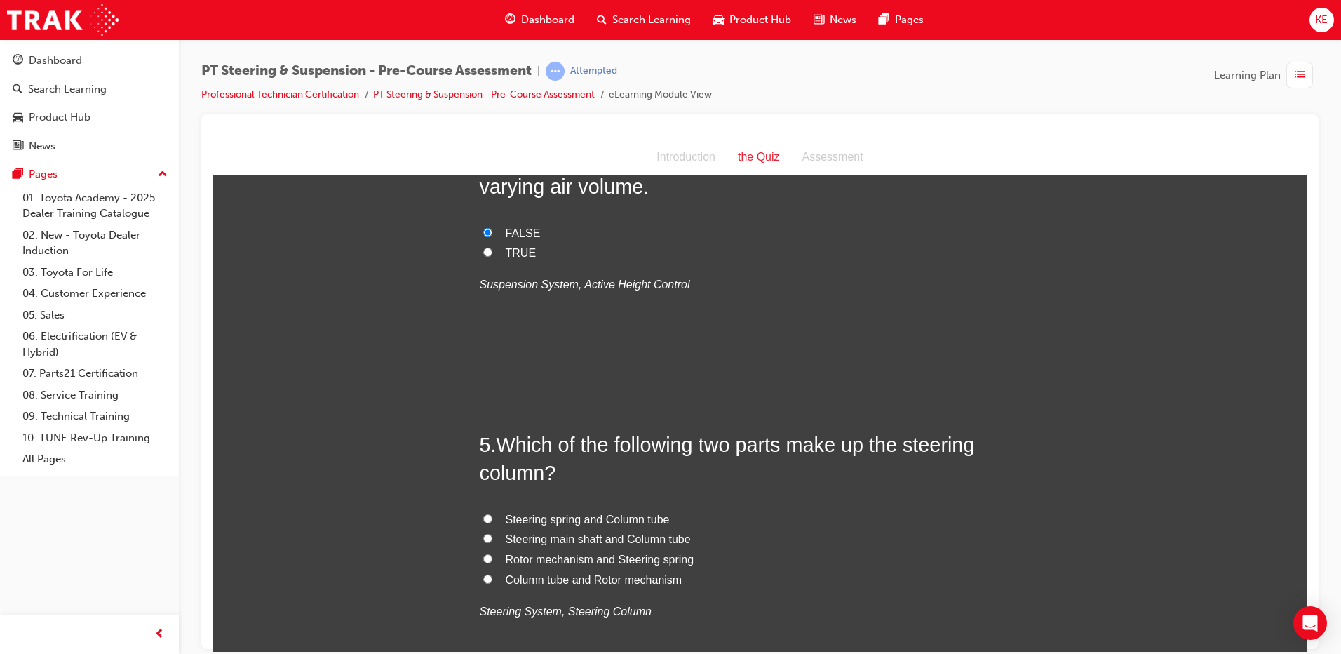
scroll to position [1052, 0]
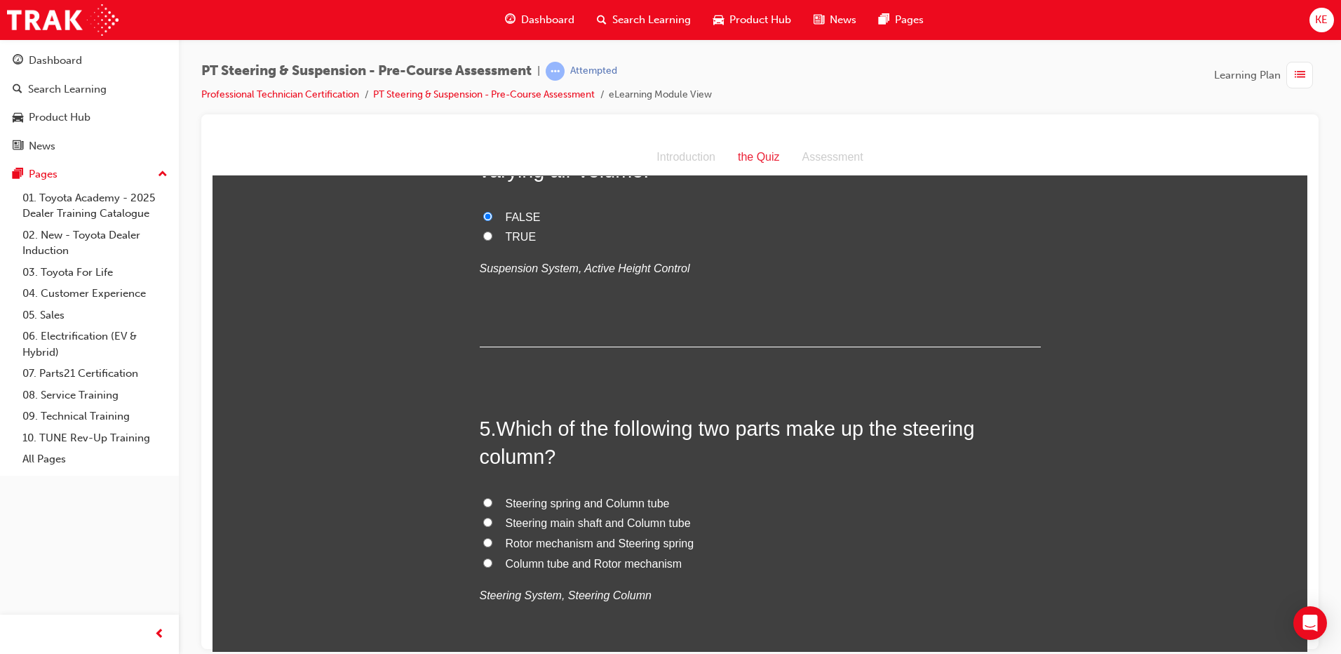
click at [483, 517] on input "Steering main shaft and Column tube" at bounding box center [487, 521] width 9 height 9
radio input "true"
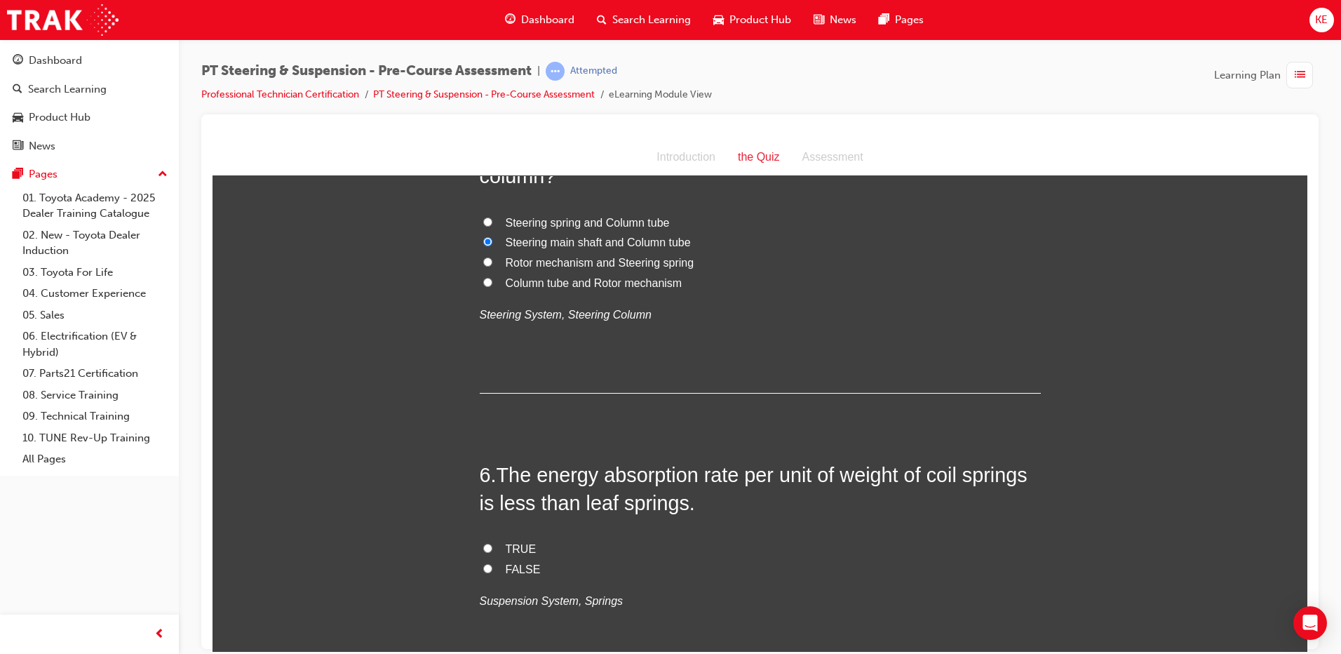
scroll to position [1402, 0]
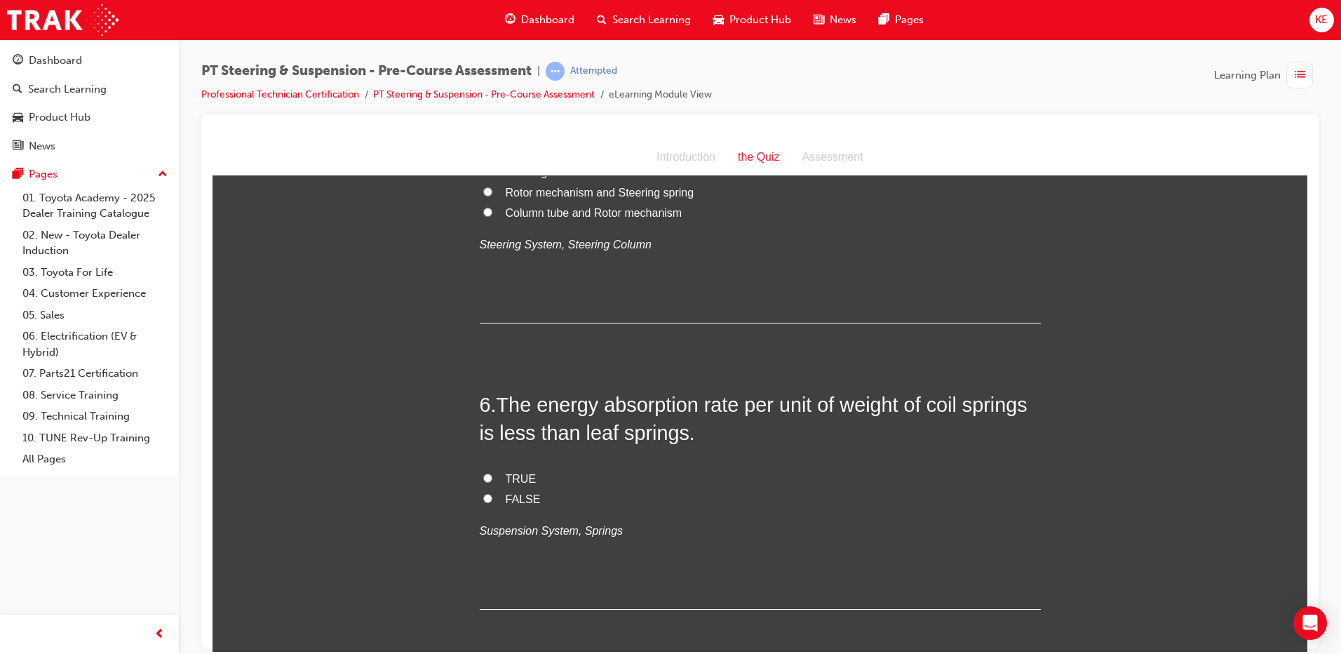
click at [483, 497] on input "FALSE" at bounding box center [487, 497] width 9 height 9
radio input "true"
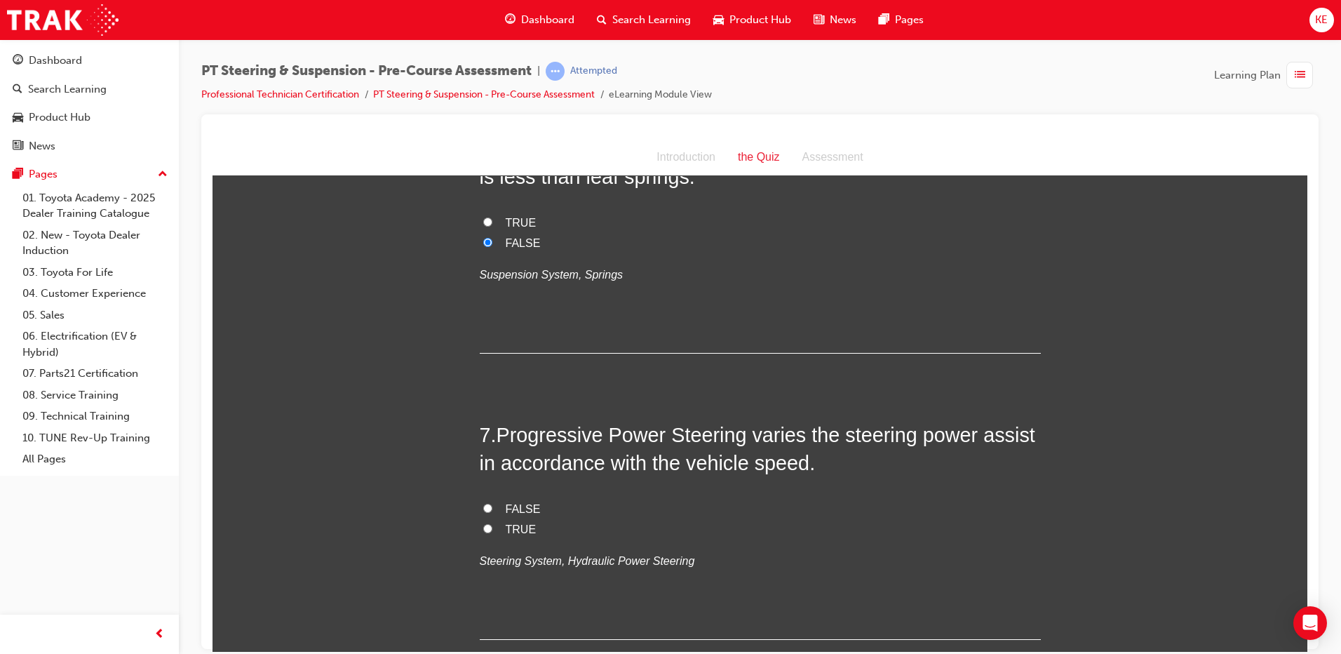
scroll to position [1683, 0]
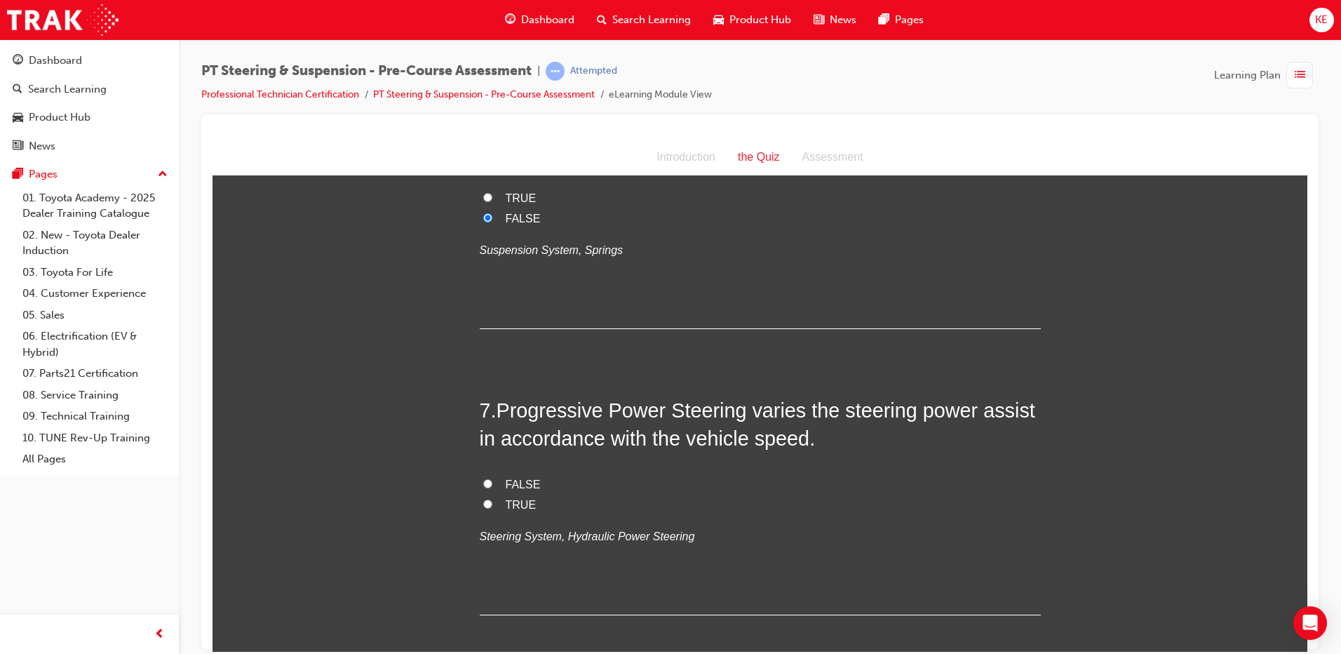
click at [484, 499] on input "TRUE" at bounding box center [487, 503] width 9 height 9
radio input "true"
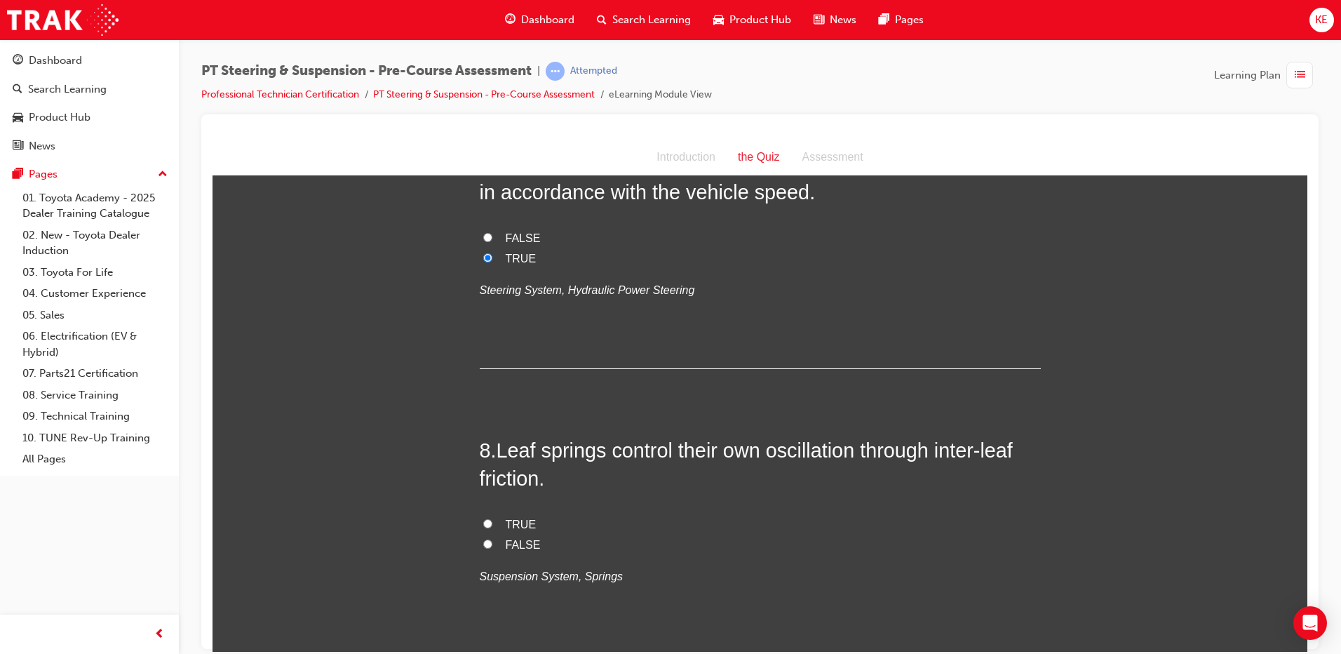
scroll to position [1963, 0]
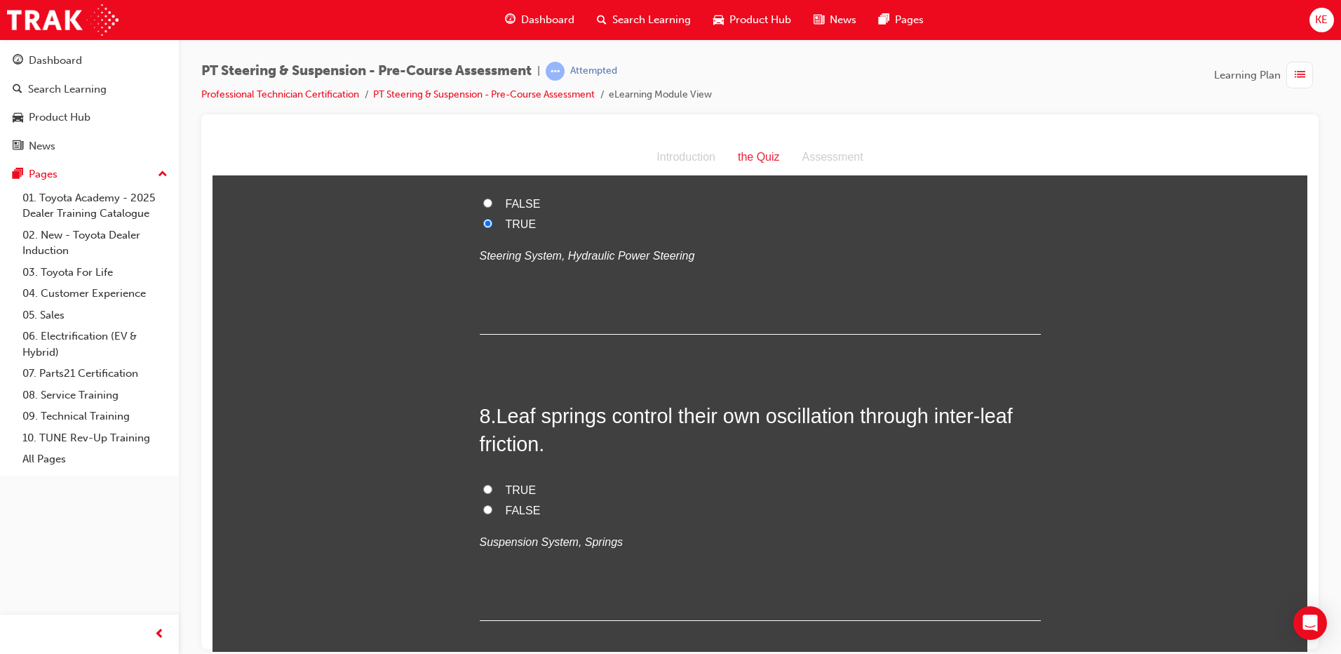
click at [484, 489] on input "TRUE" at bounding box center [487, 488] width 9 height 9
radio input "true"
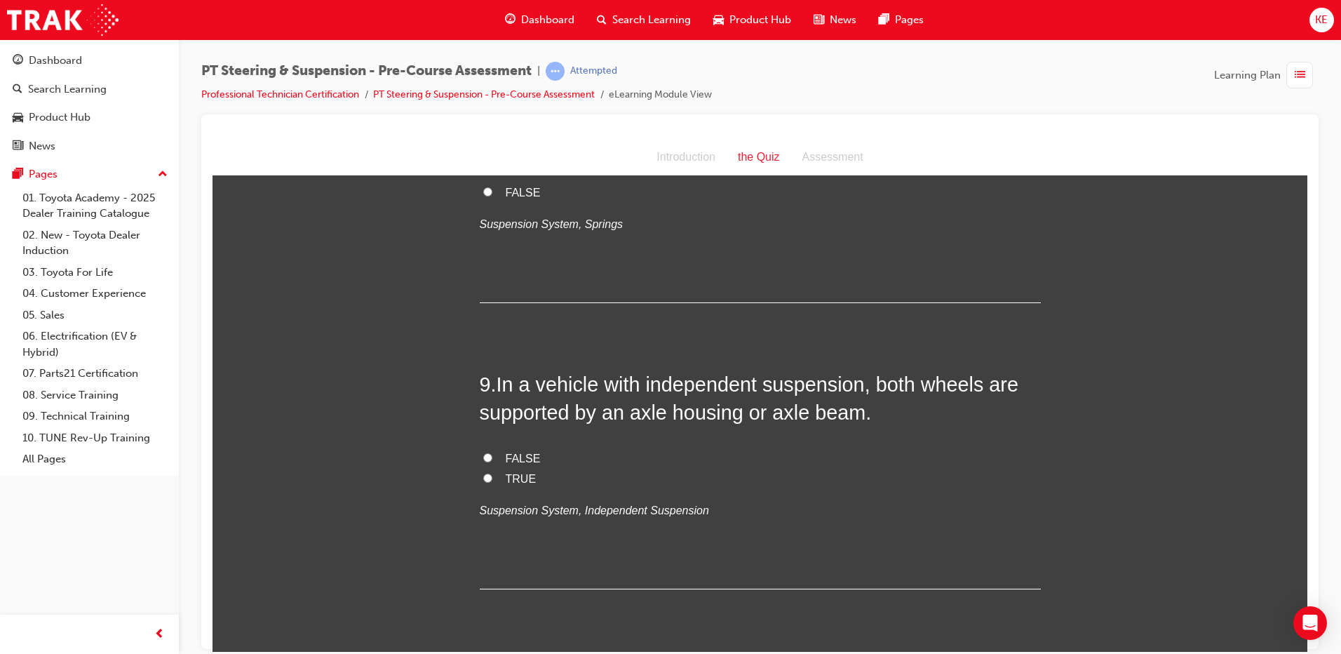
scroll to position [2314, 0]
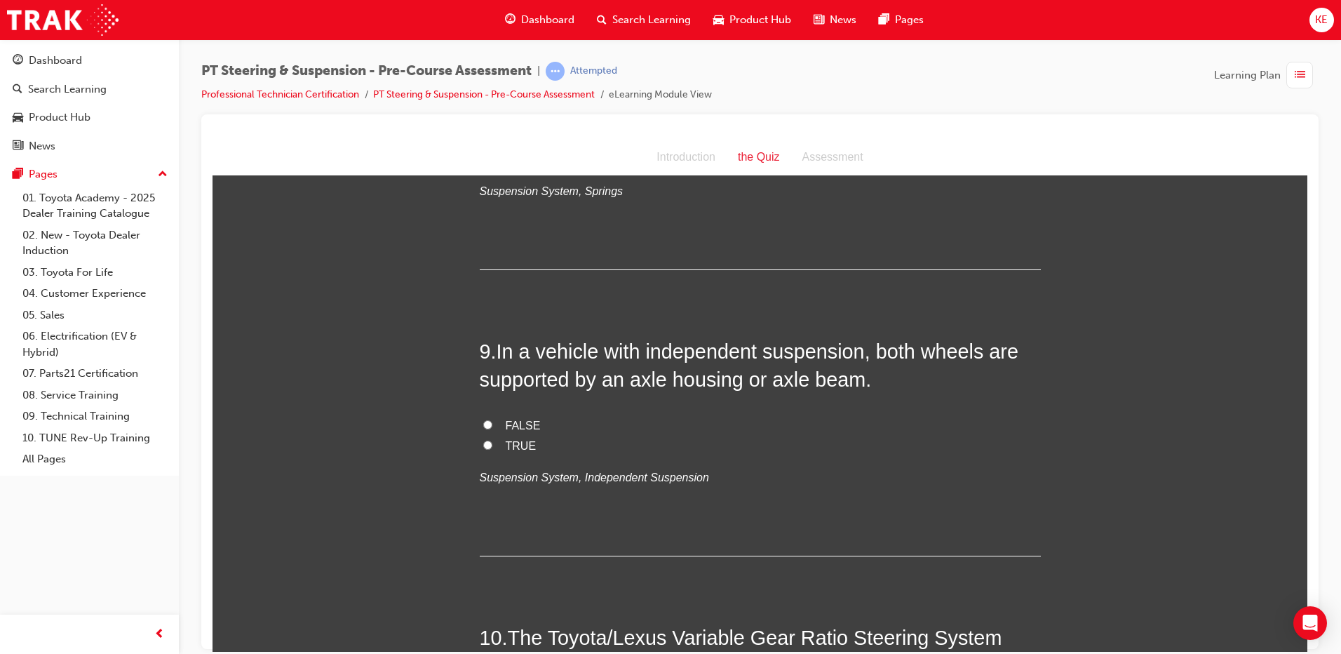
click at [487, 441] on label "TRUE" at bounding box center [760, 445] width 561 height 20
click at [487, 441] on input "TRUE" at bounding box center [487, 444] width 9 height 9
radio input "true"
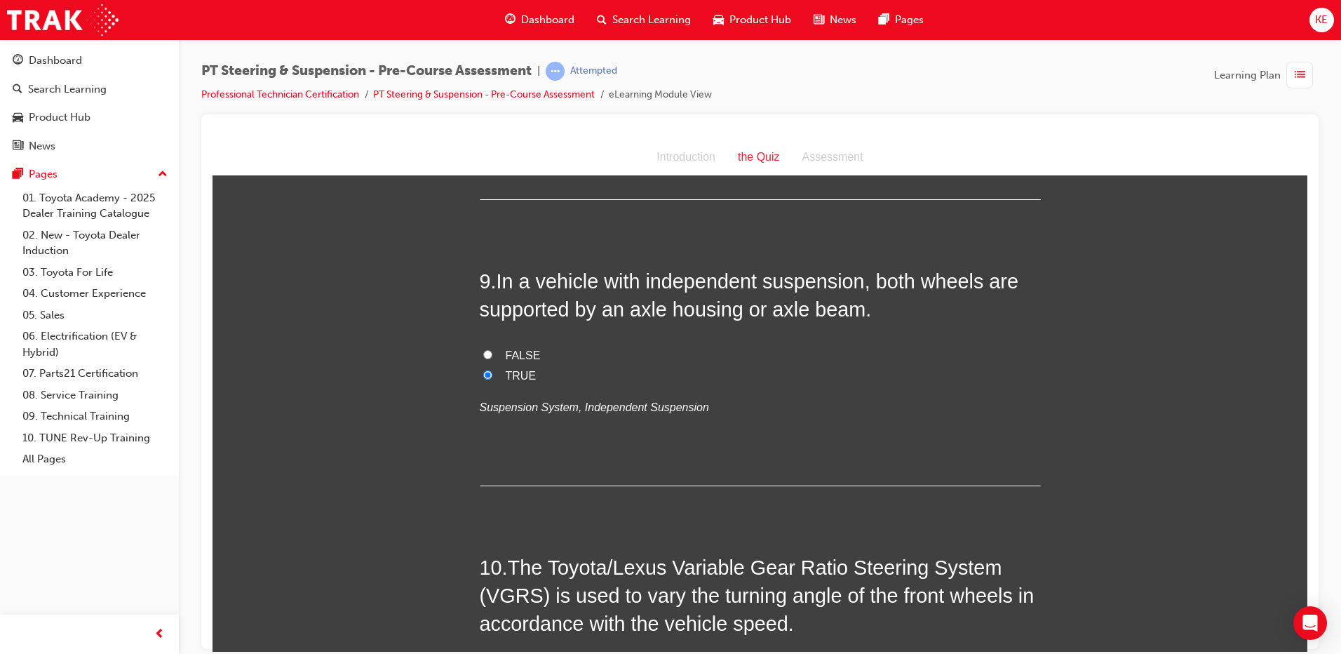
scroll to position [2524, 0]
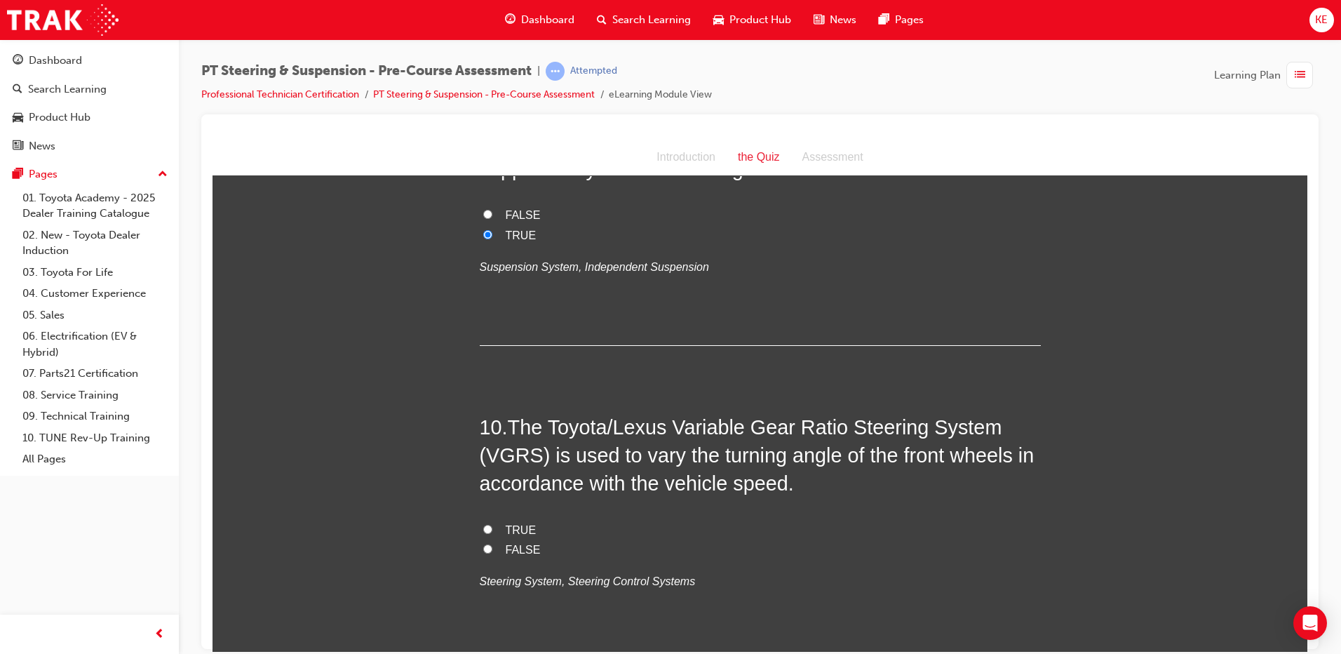
click at [483, 524] on input "TRUE" at bounding box center [487, 528] width 9 height 9
radio input "true"
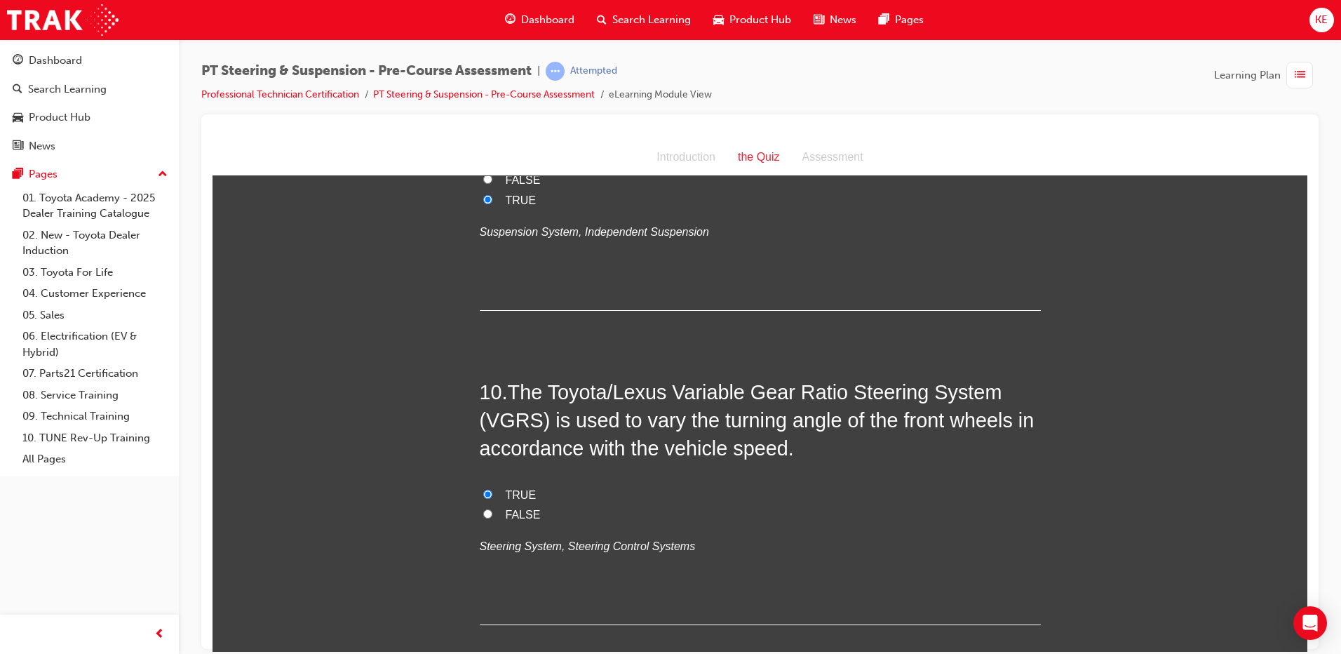
scroll to position [2639, 0]
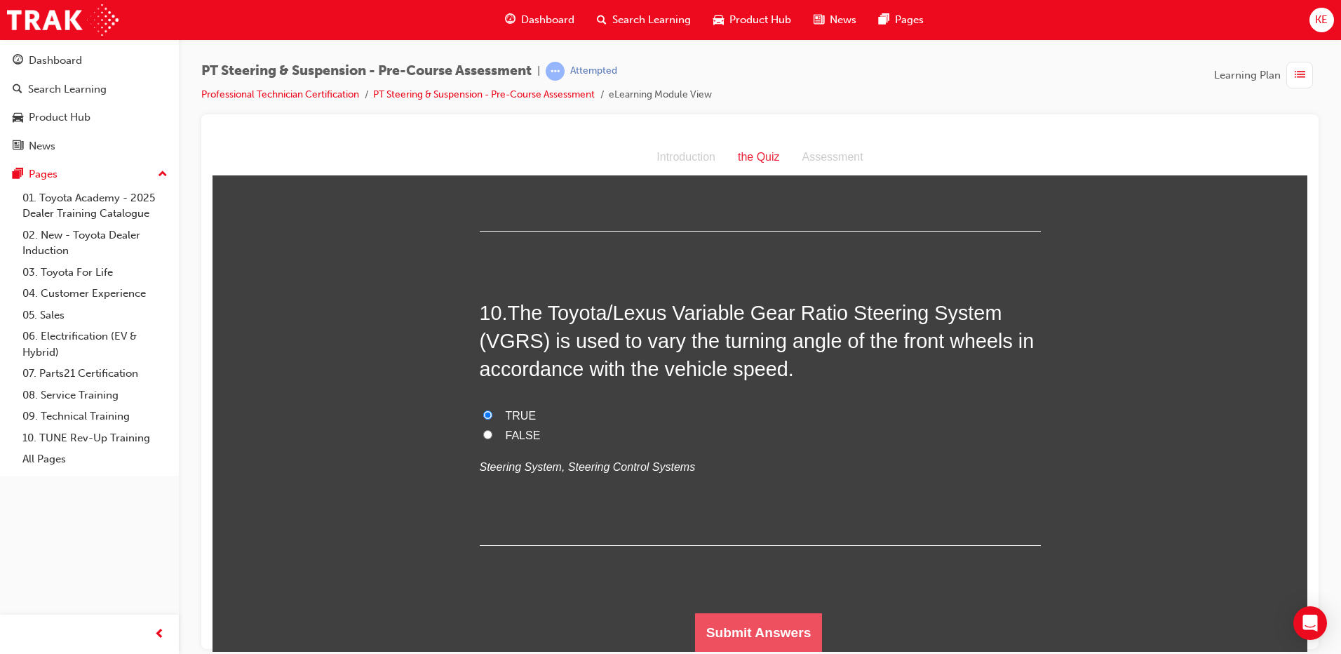
click at [733, 623] on button "Submit Answers" at bounding box center [759, 631] width 128 height 39
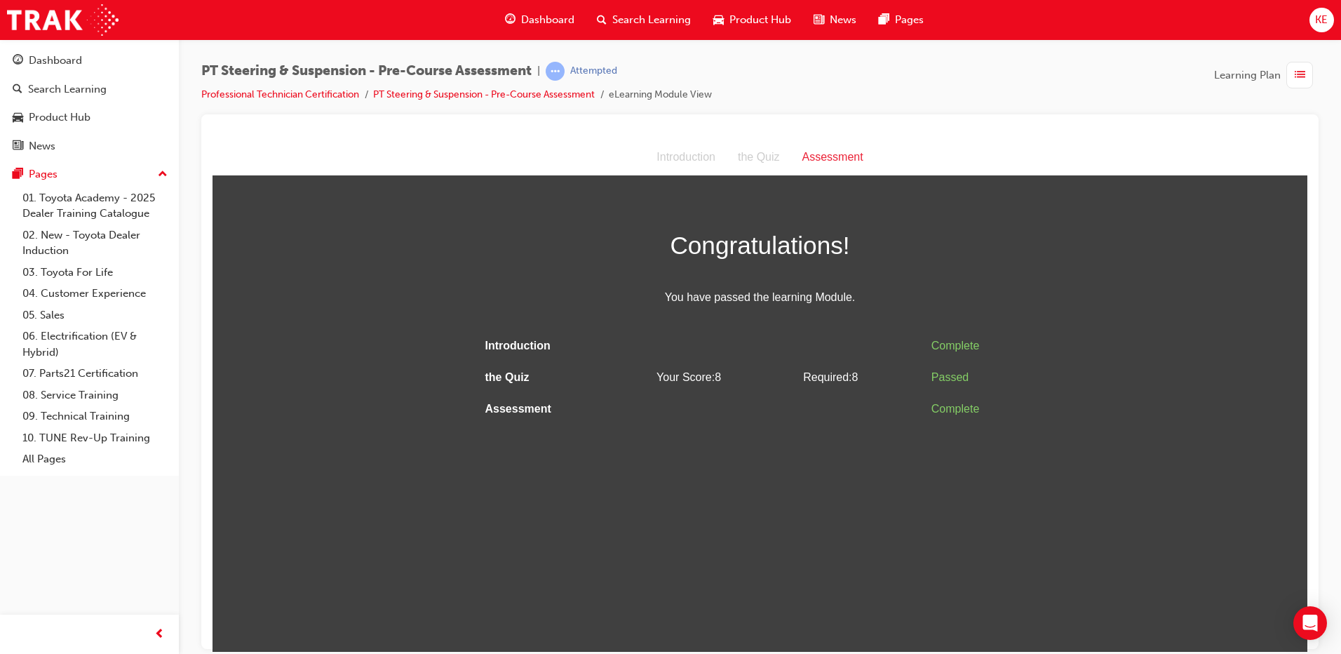
scroll to position [0, 0]
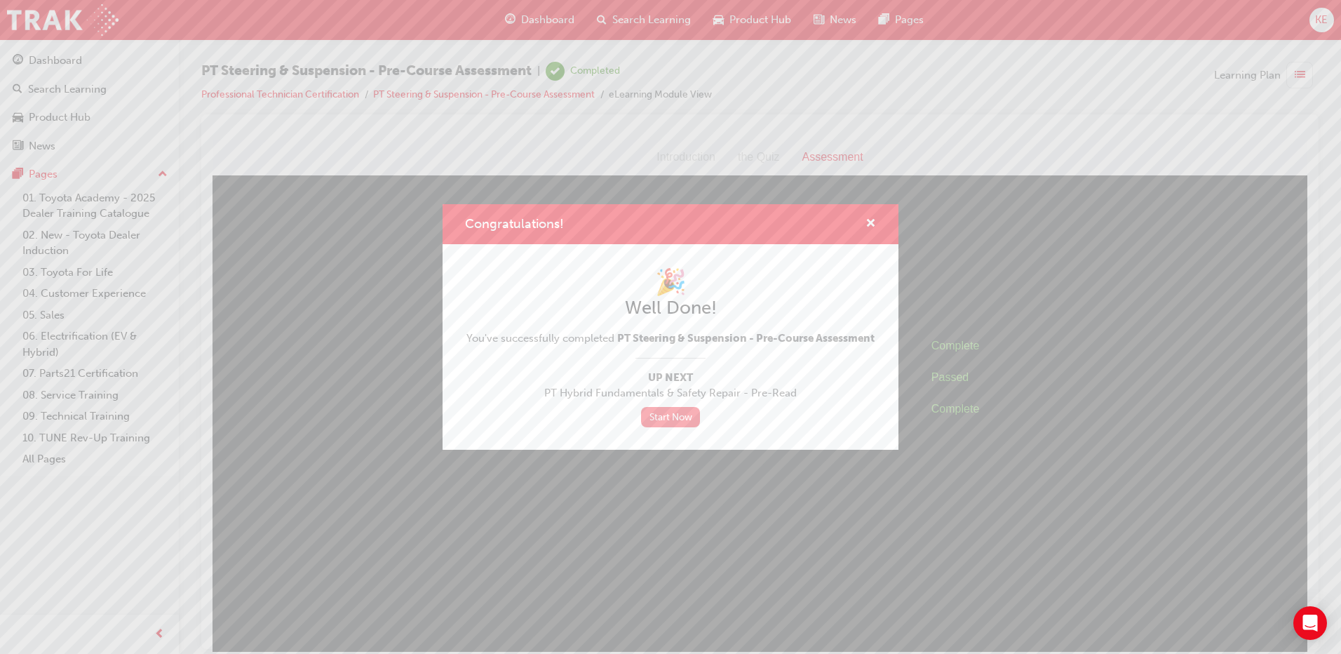
click at [683, 419] on link "Start Now" at bounding box center [670, 417] width 59 height 20
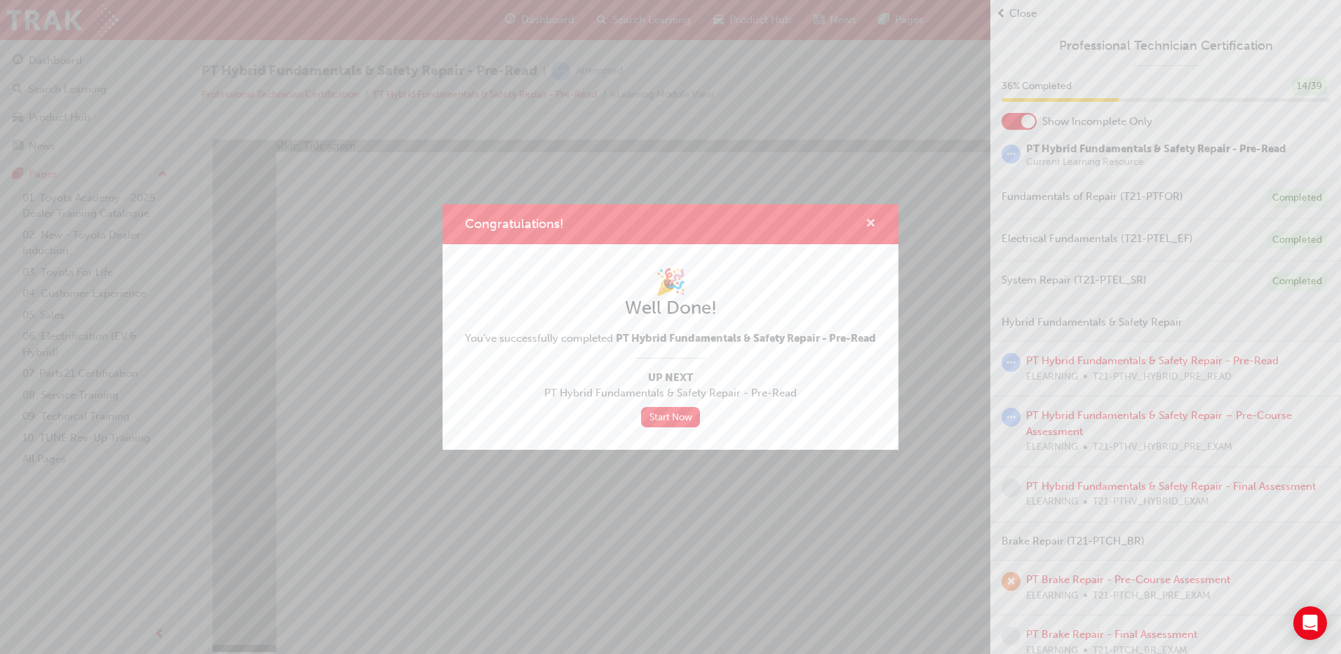
click at [867, 218] on span "cross-icon" at bounding box center [870, 224] width 11 height 13
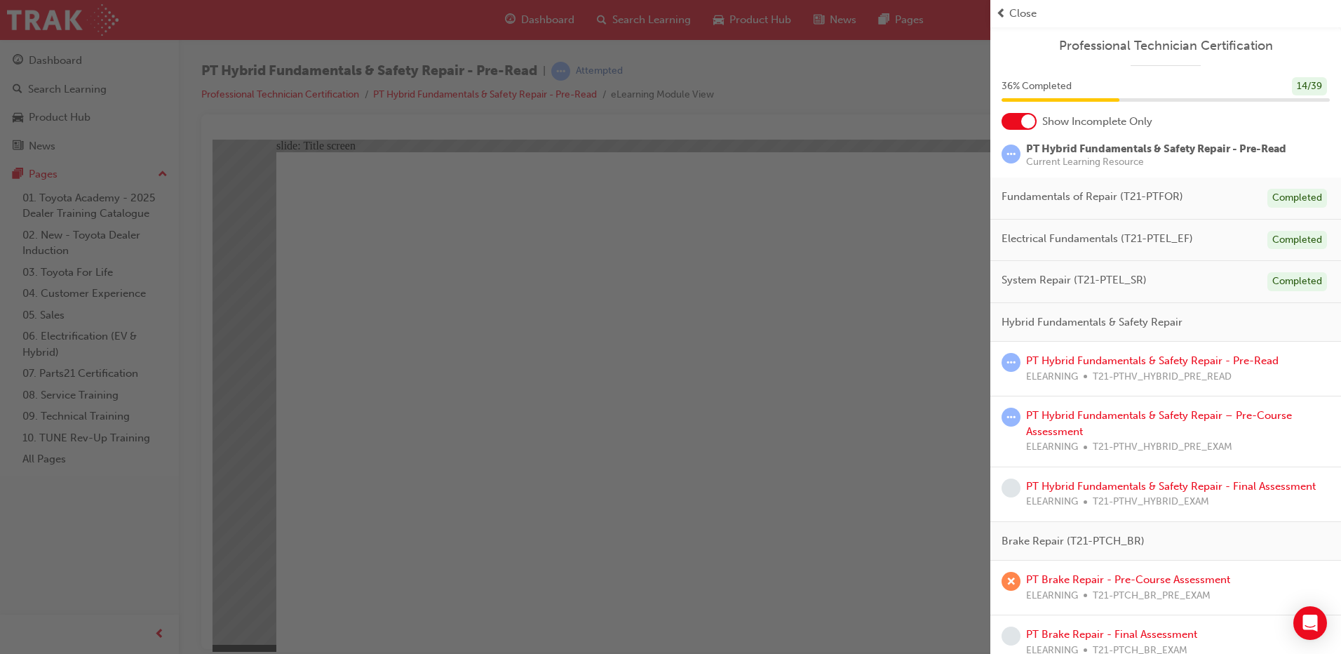
click at [1018, 110] on div "36 % Completed 14 / 39" at bounding box center [1165, 95] width 351 height 36
click at [1019, 116] on div at bounding box center [1018, 121] width 35 height 17
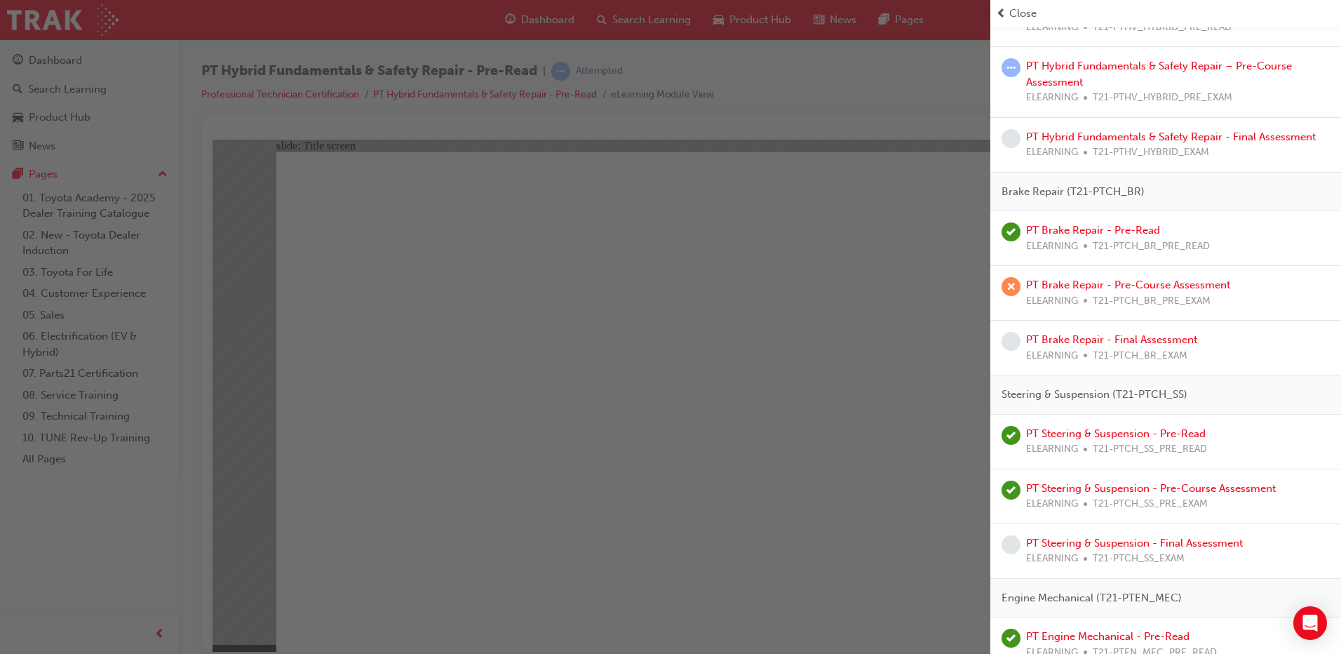
scroll to position [1052, 0]
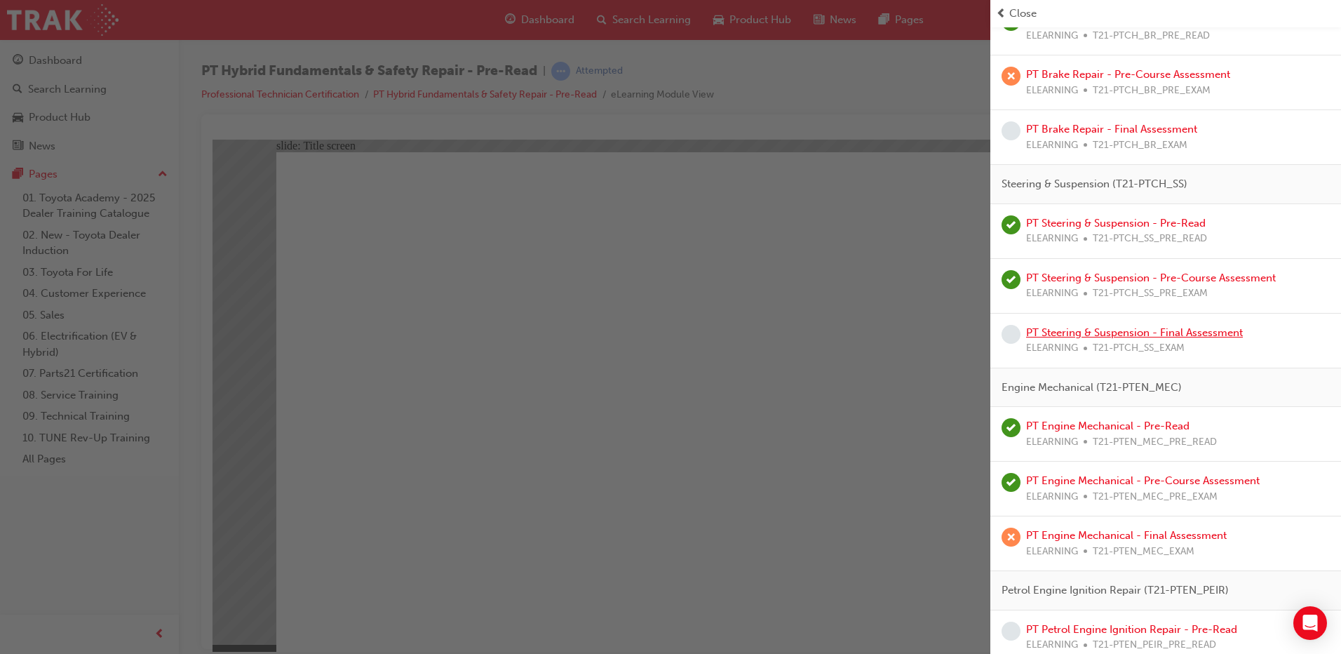
click at [1156, 337] on link "PT Steering & Suspension - Final Assessment" at bounding box center [1134, 332] width 217 height 13
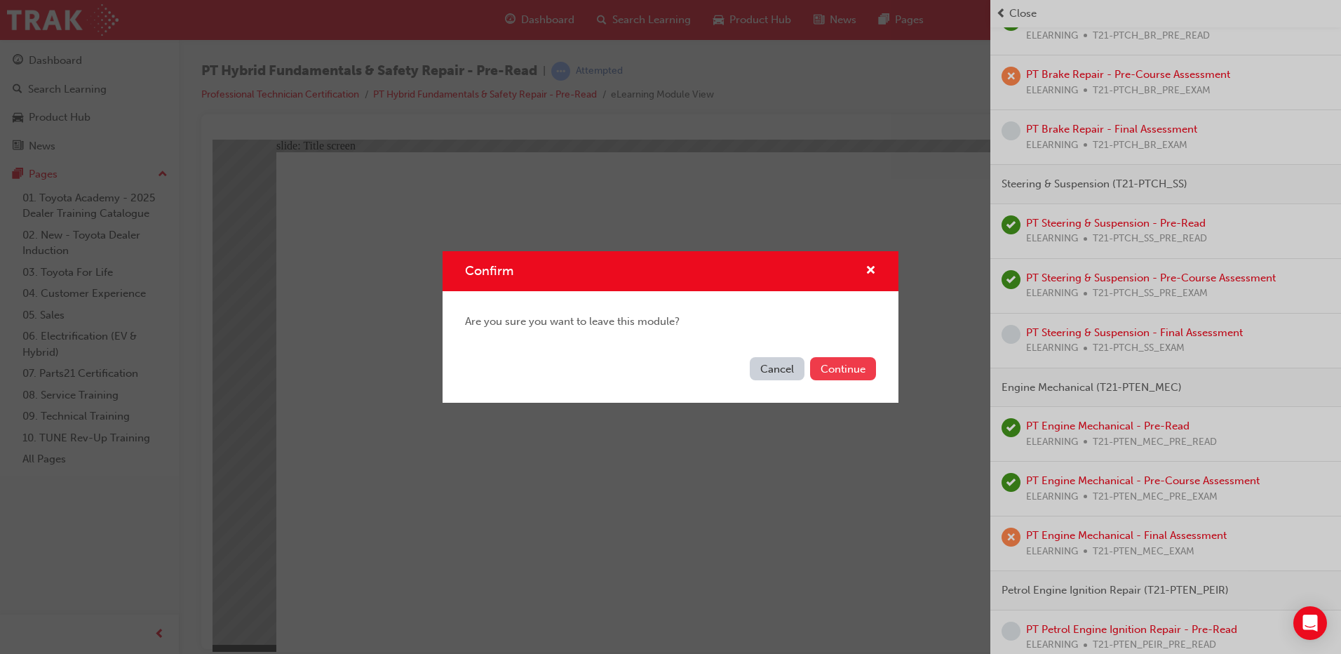
click at [827, 369] on button "Continue" at bounding box center [843, 368] width 66 height 23
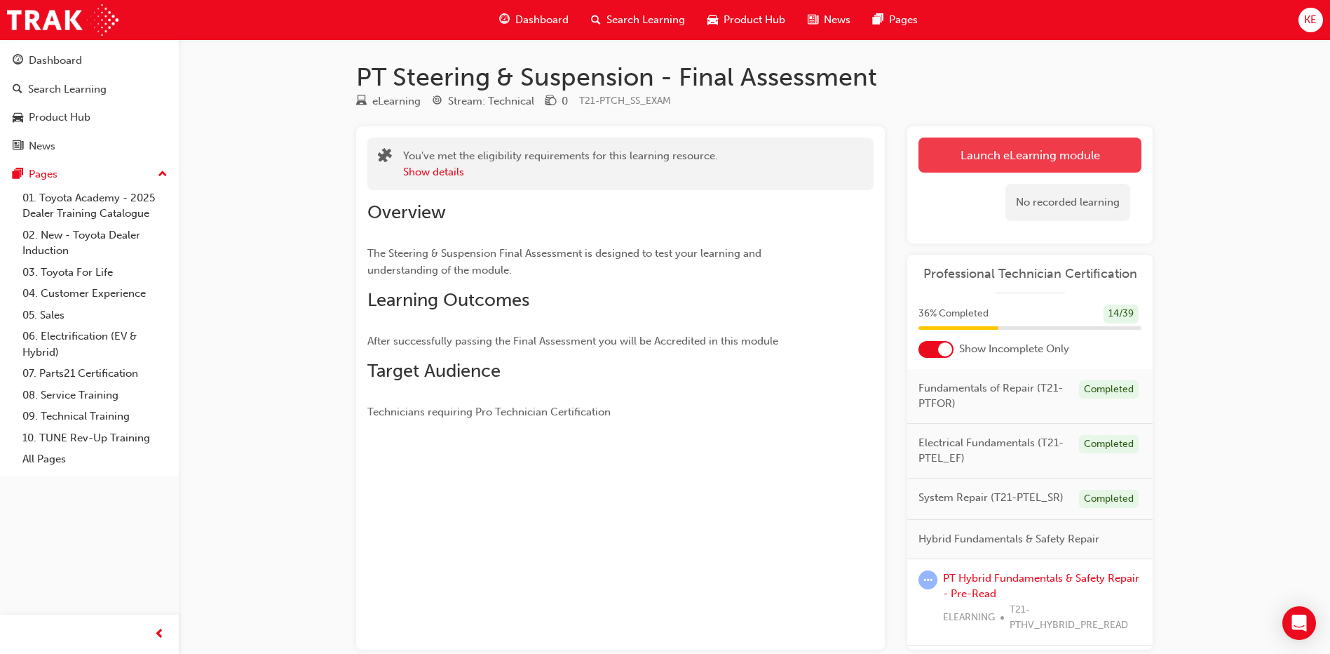
click at [1010, 149] on link "Launch eLearning module" at bounding box center [1030, 154] width 223 height 35
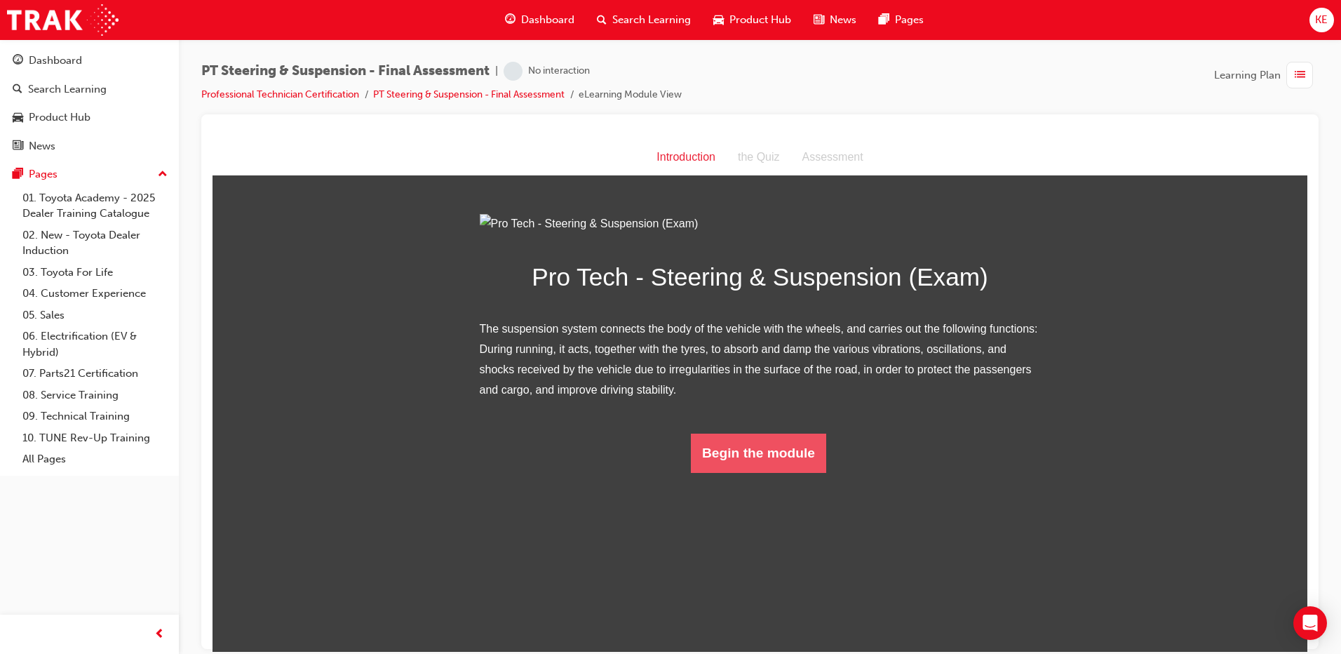
click at [815, 472] on button "Begin the module" at bounding box center [758, 452] width 135 height 39
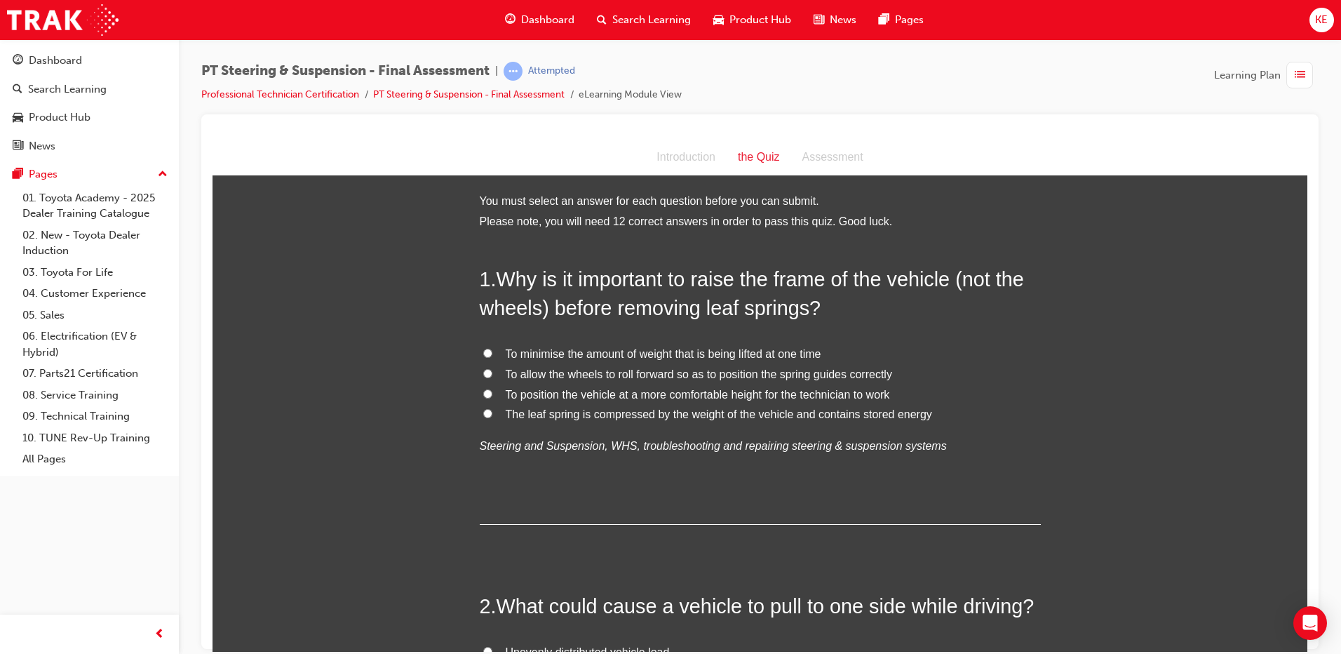
click at [480, 414] on label "The leaf spring is compressed by the weight of the vehicle and contains stored …" at bounding box center [760, 414] width 561 height 20
click at [483, 414] on input "The leaf spring is compressed by the weight of the vehicle and contains stored …" at bounding box center [487, 412] width 9 height 9
radio input "true"
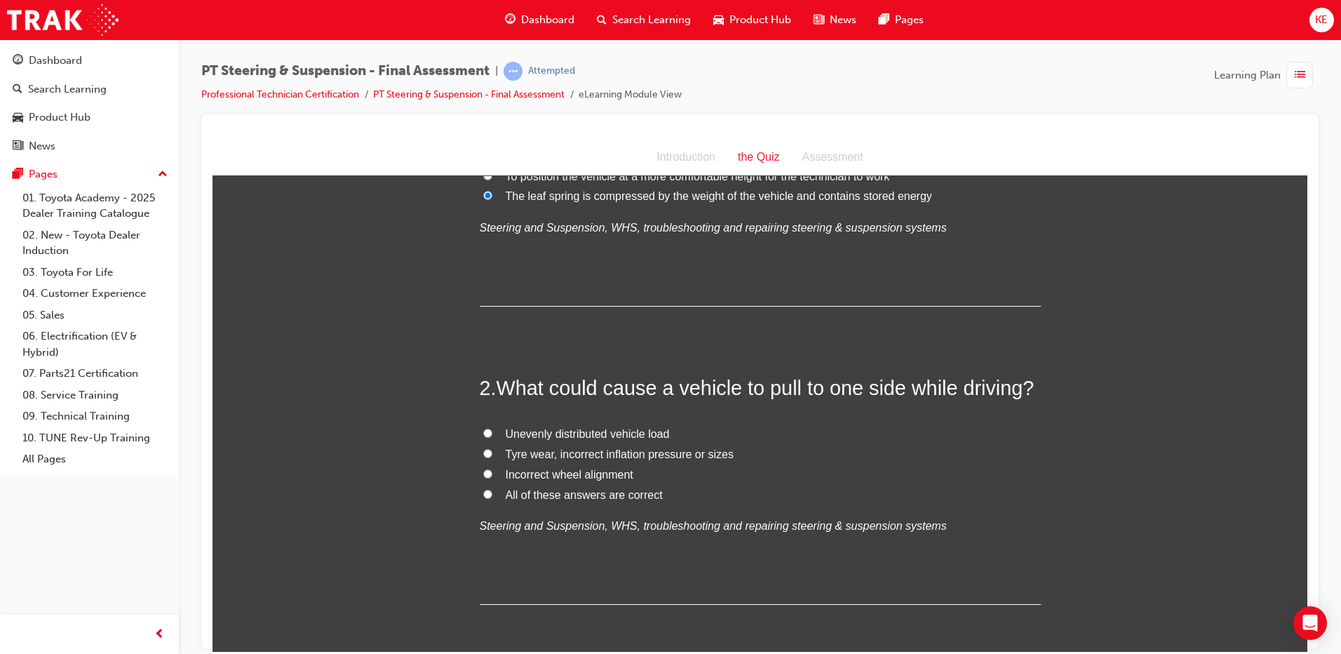
scroll to position [276, 0]
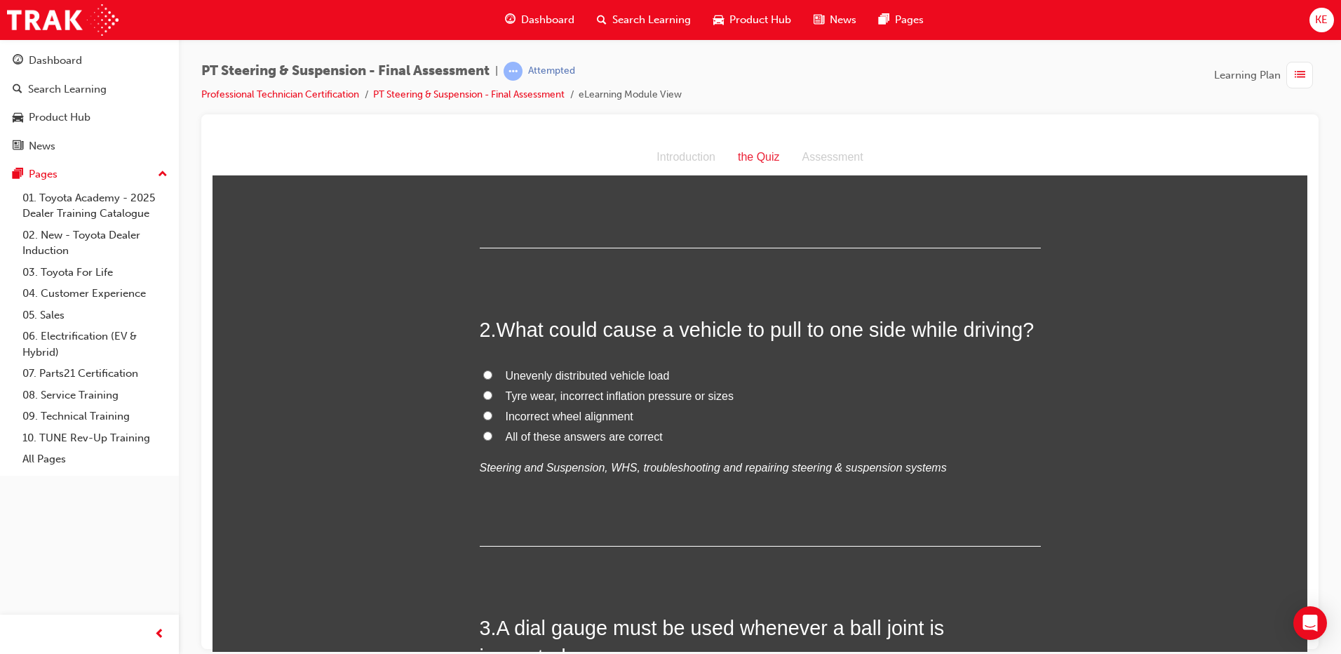
drag, startPoint x: 477, startPoint y: 431, endPoint x: 528, endPoint y: 430, distance: 51.2
click at [480, 430] on label "All of these answers are correct" at bounding box center [760, 436] width 561 height 20
click at [483, 431] on input "All of these answers are correct" at bounding box center [487, 435] width 9 height 9
radio input "true"
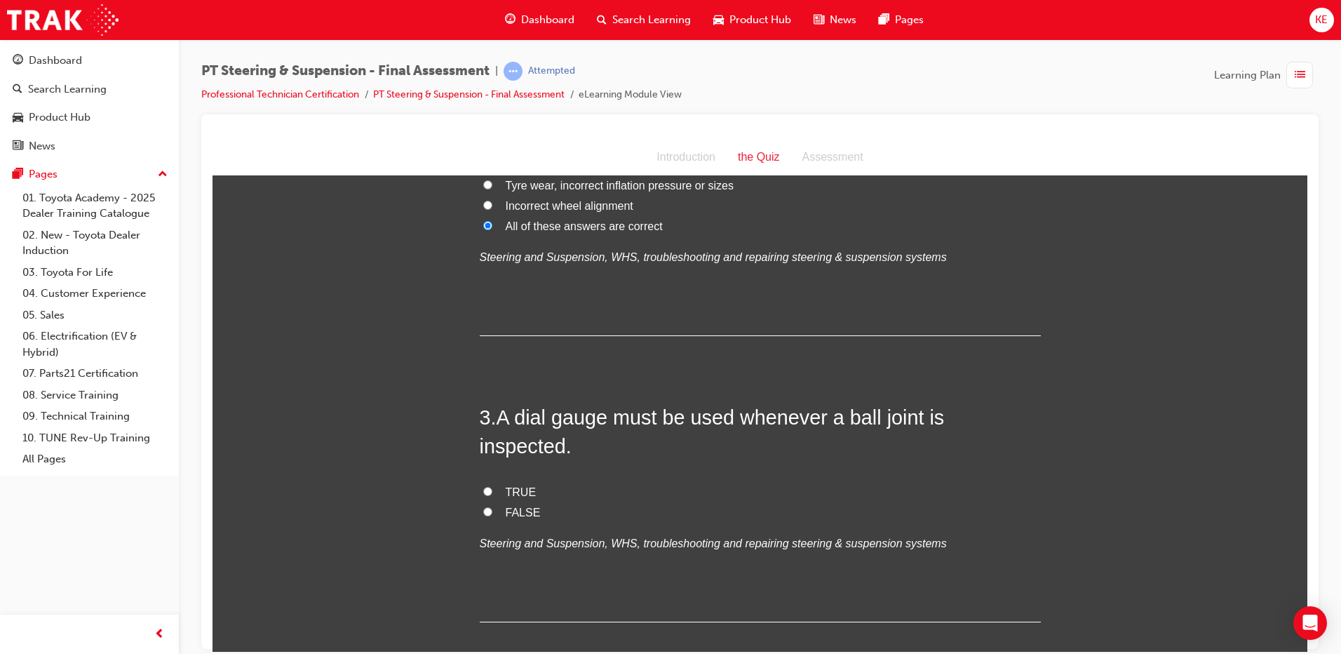
scroll to position [627, 0]
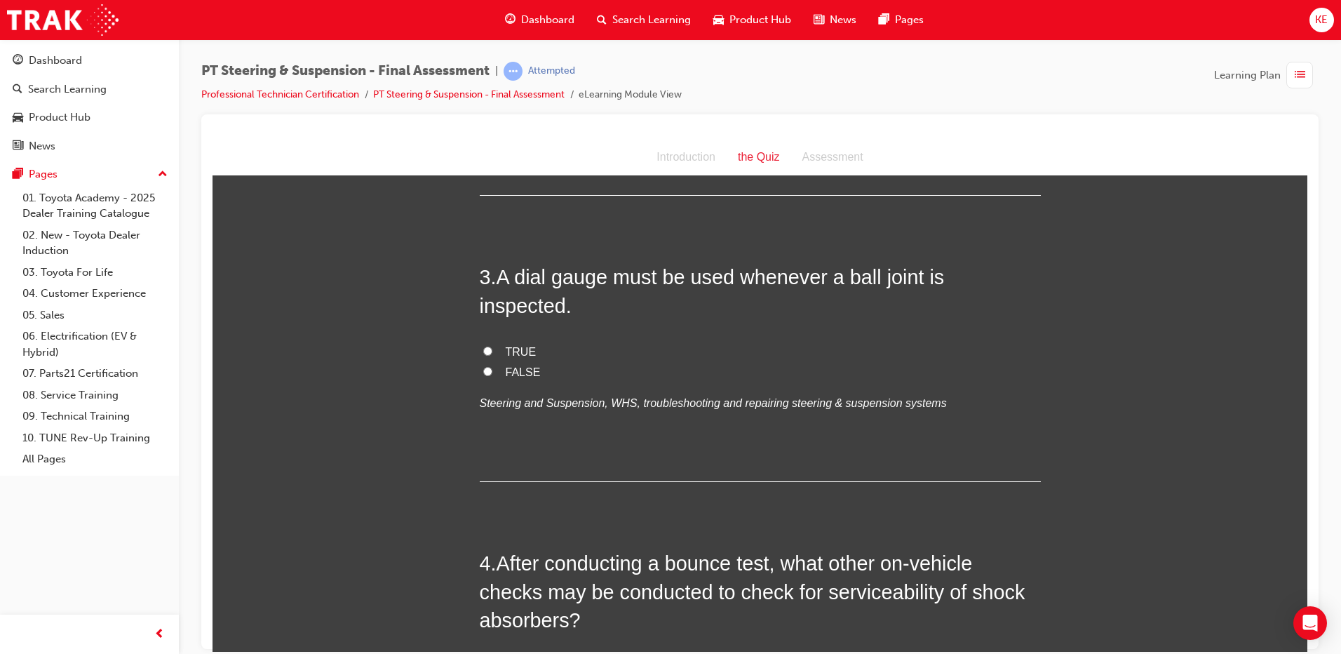
click at [483, 366] on input "FALSE" at bounding box center [487, 370] width 9 height 9
radio input "true"
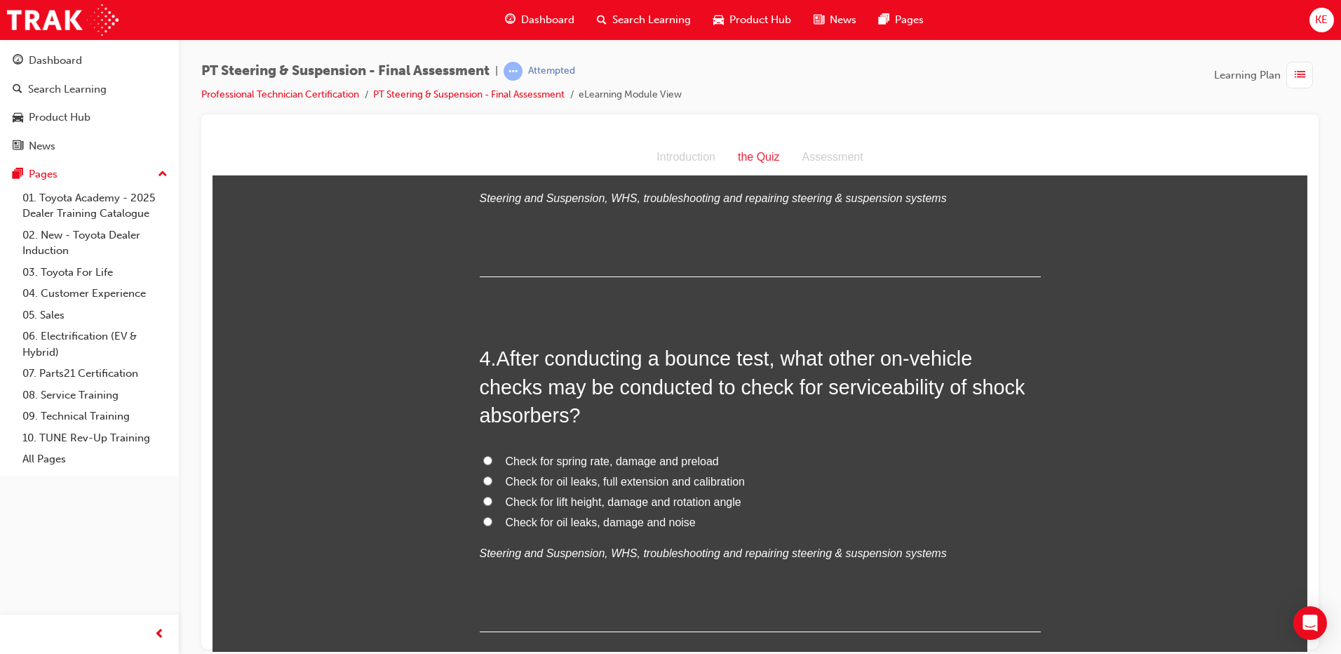
scroll to position [837, 0]
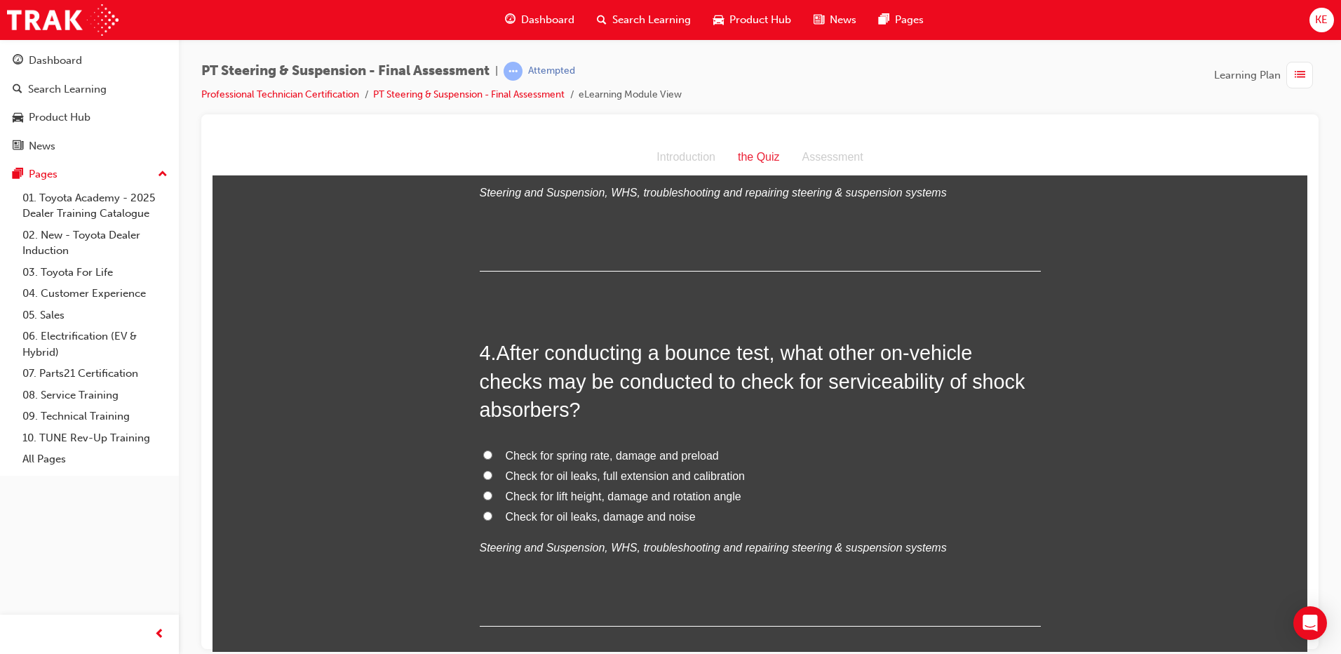
click at [483, 490] on input "Check for lift height, damage and rotation angle" at bounding box center [487, 494] width 9 height 9
radio input "true"
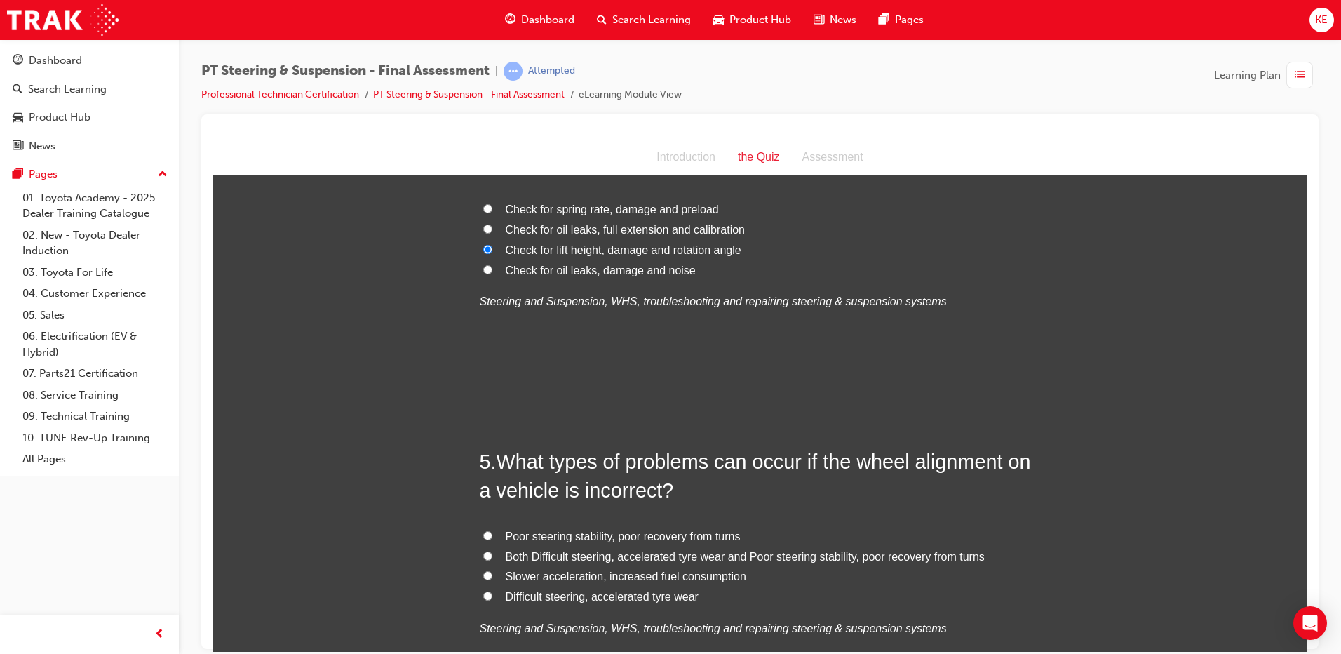
scroll to position [1118, 0]
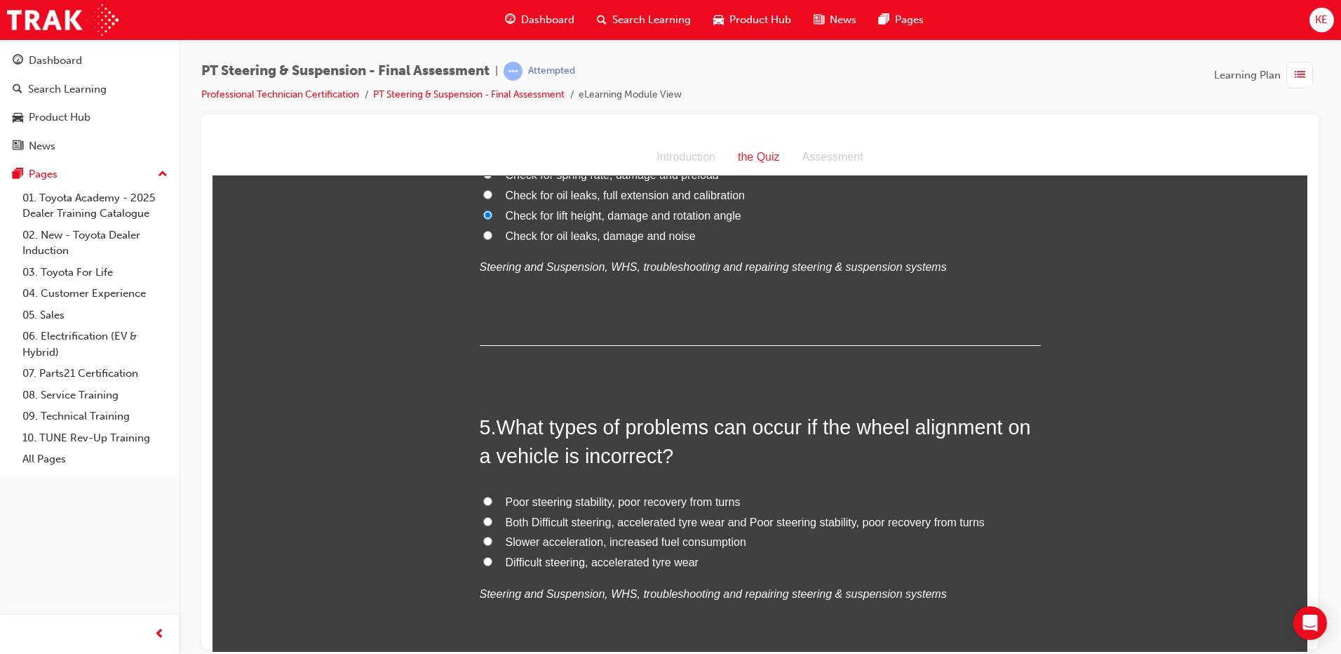
click at [485, 516] on input "Both Difficult steering, accelerated tyre wear and Poor steering stability, poo…" at bounding box center [487, 520] width 9 height 9
radio input "true"
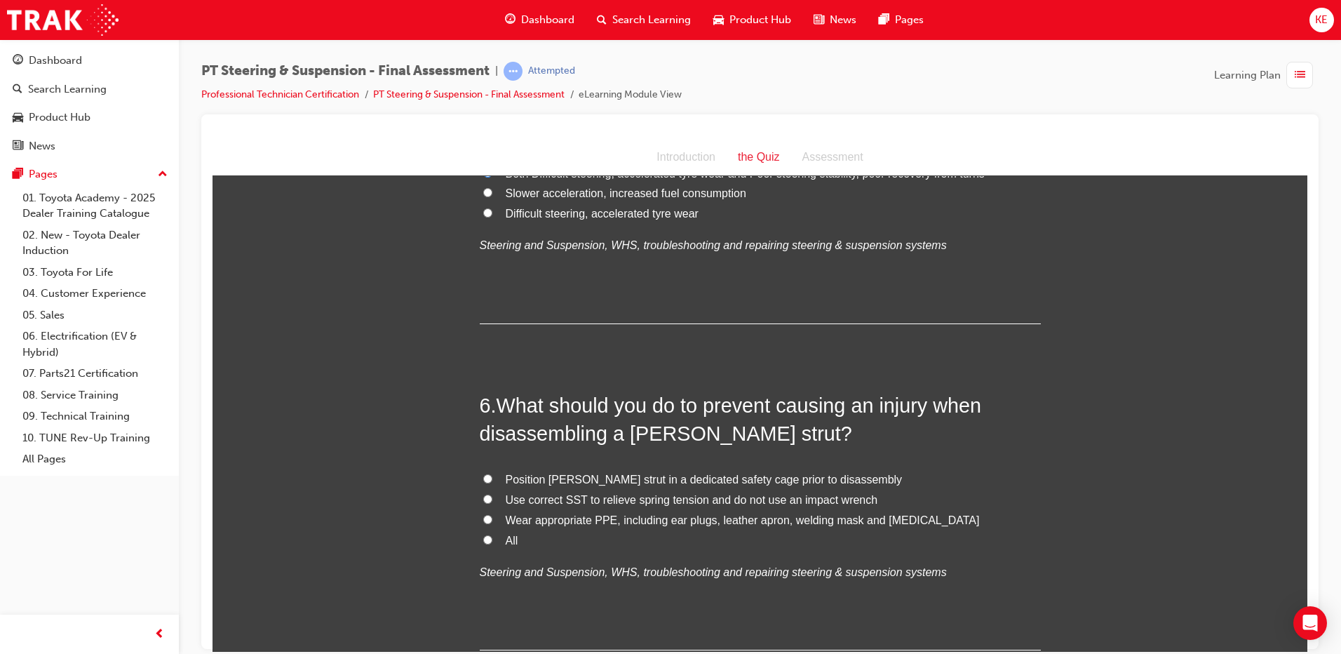
scroll to position [1468, 0]
click at [497, 528] on label "All" at bounding box center [760, 538] width 561 height 20
click at [492, 532] on input "All" at bounding box center [487, 536] width 9 height 9
radio input "true"
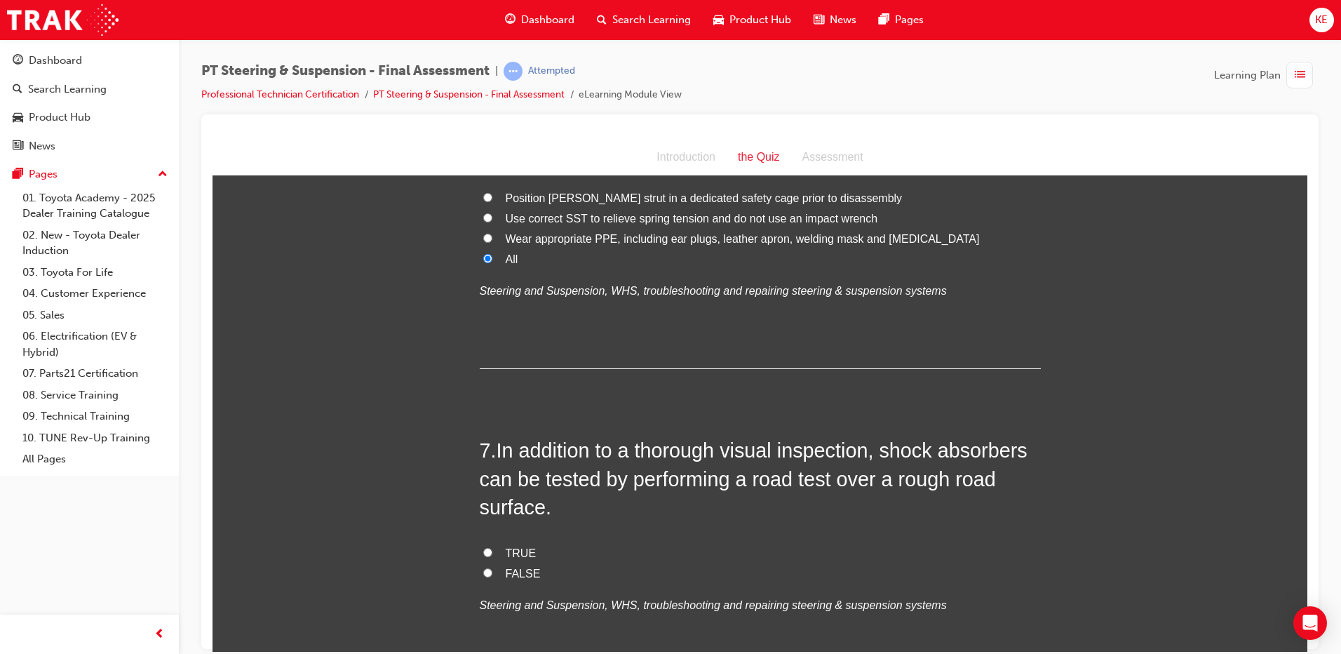
scroll to position [1749, 0]
click at [483, 546] on input "TRUE" at bounding box center [487, 550] width 9 height 9
radio input "true"
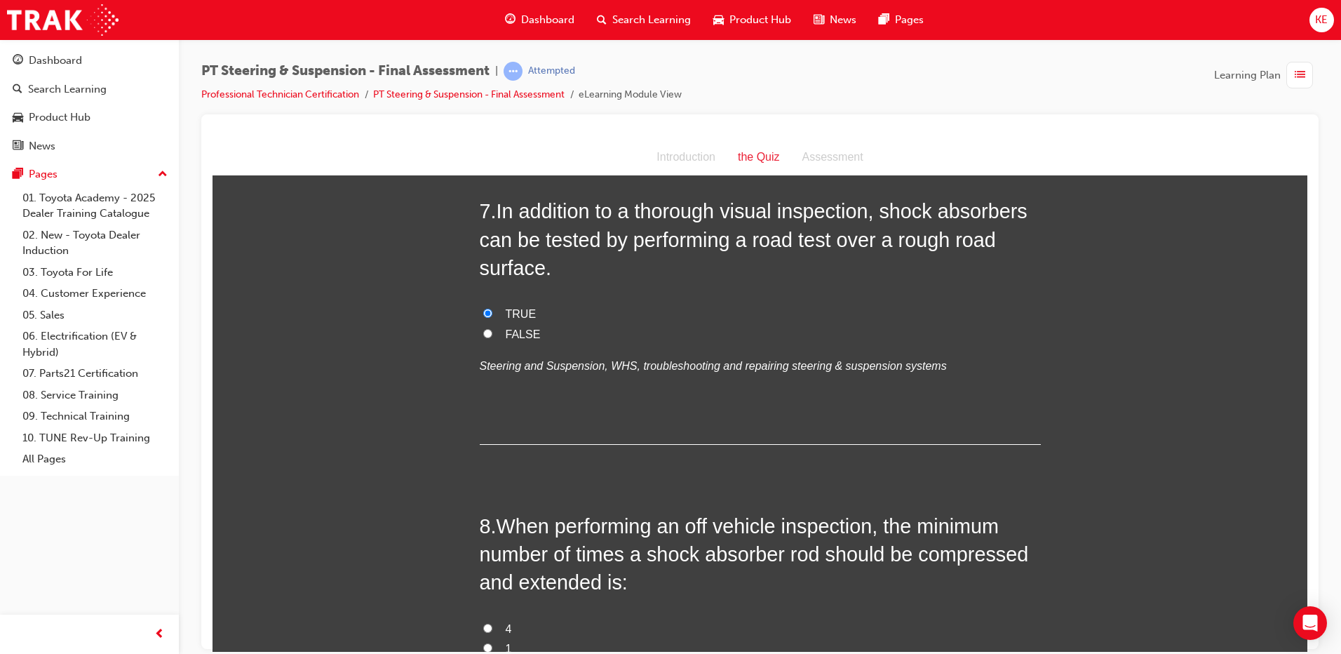
scroll to position [2029, 0]
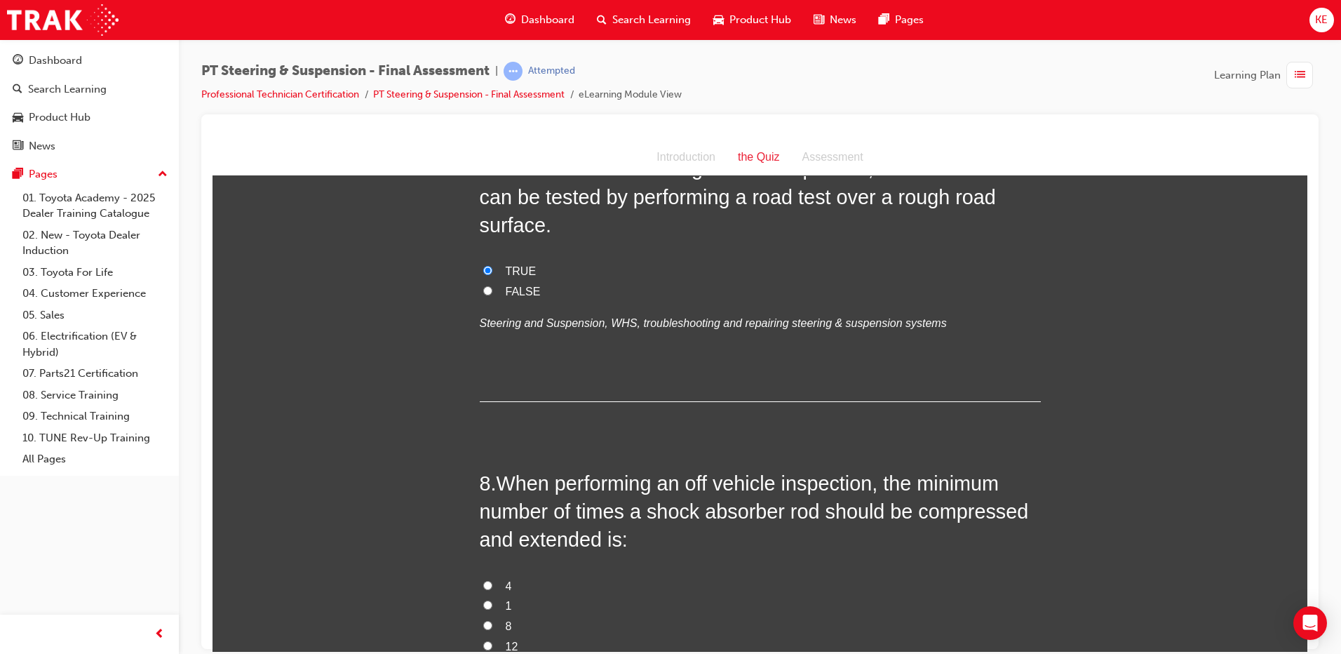
click at [483, 285] on input "FALSE" at bounding box center [487, 289] width 9 height 9
radio input "true"
click at [483, 265] on input "TRUE" at bounding box center [487, 269] width 9 height 9
radio input "true"
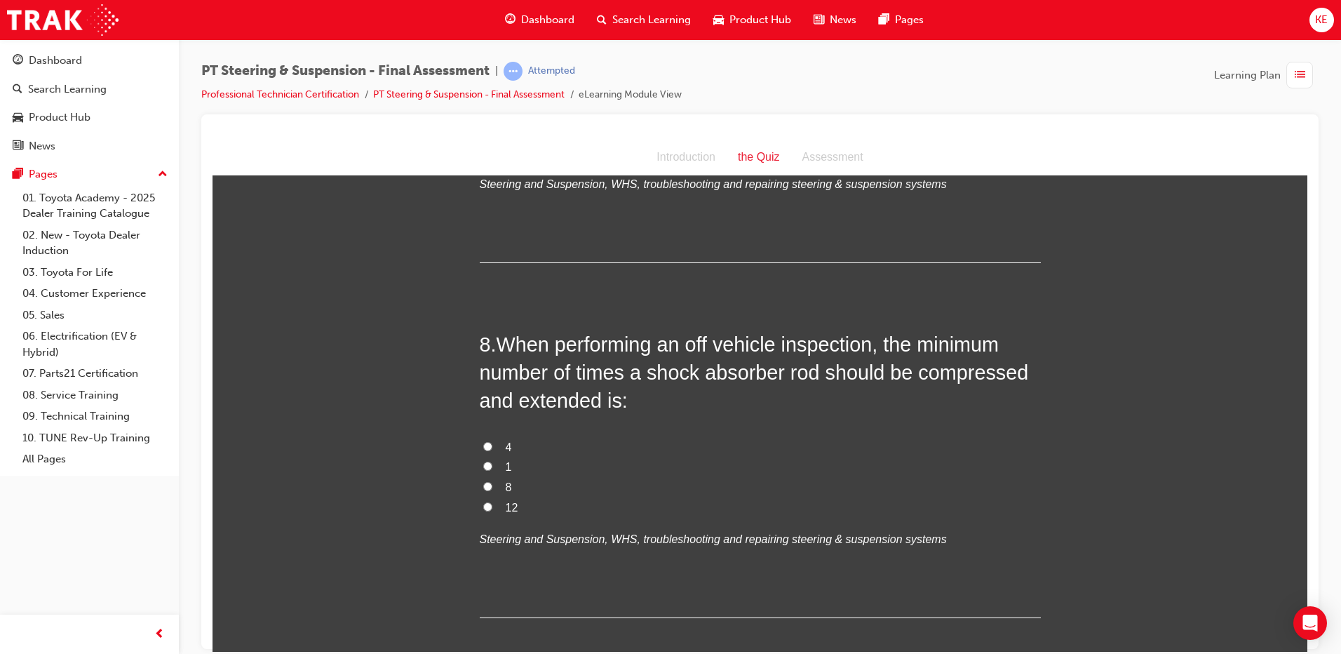
scroll to position [2169, 0]
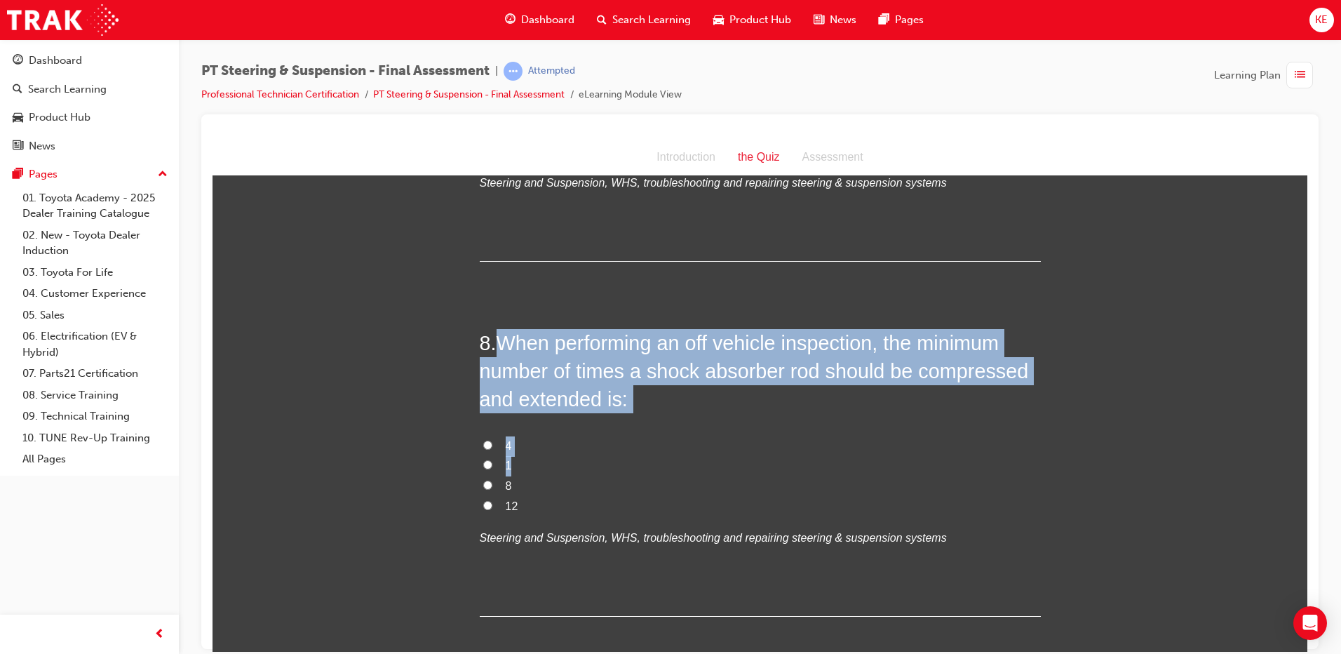
drag, startPoint x: 492, startPoint y: 306, endPoint x: 1038, endPoint y: 437, distance: 562.3
click at [1038, 437] on div "You must select an answer for each question before you can submit. Please note,…" at bounding box center [759, 542] width 1095 height 5043
click at [1076, 386] on div "You must select an answer for each question before you can submit. Please note,…" at bounding box center [759, 542] width 1095 height 5043
drag, startPoint x: 501, startPoint y: 302, endPoint x: 629, endPoint y: 370, distance: 144.6
click at [629, 370] on h2 "8 . When performing an off vehicle inspection, the minimum number of times a sh…" at bounding box center [760, 370] width 561 height 85
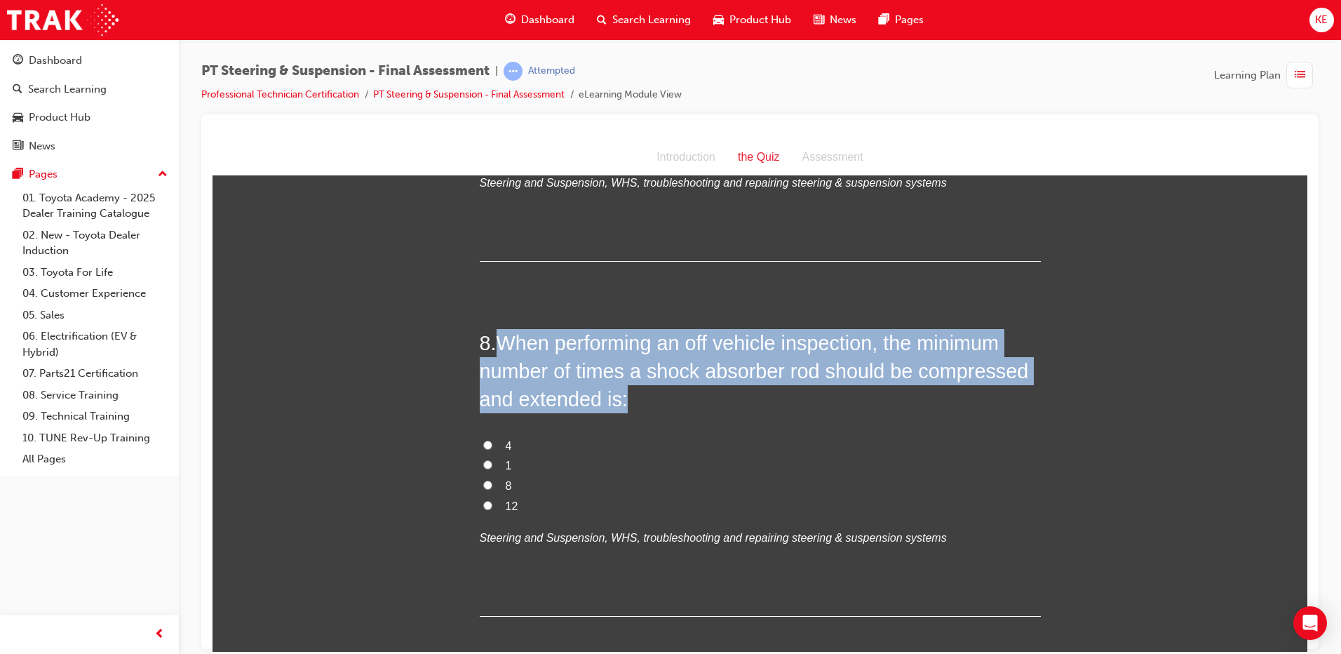
copy span "When performing an off vehicle inspection, the minimum number of times a shock …"
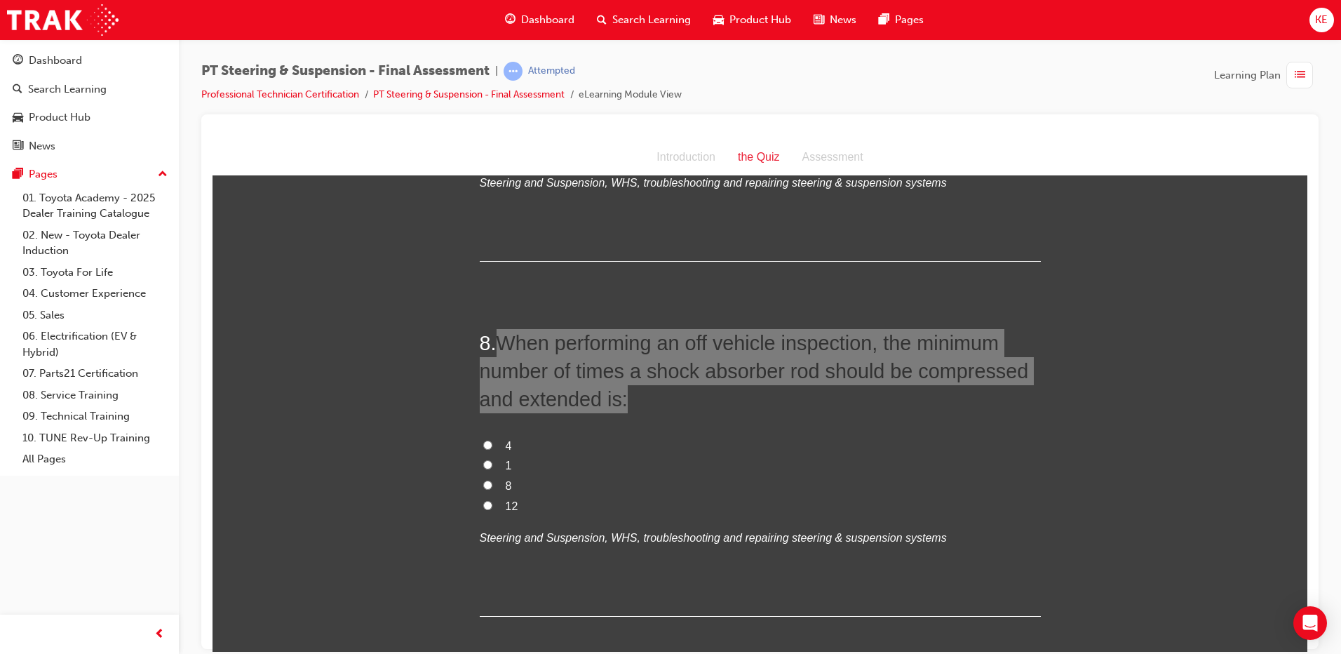
click at [1291, 75] on div "button" at bounding box center [1299, 75] width 27 height 27
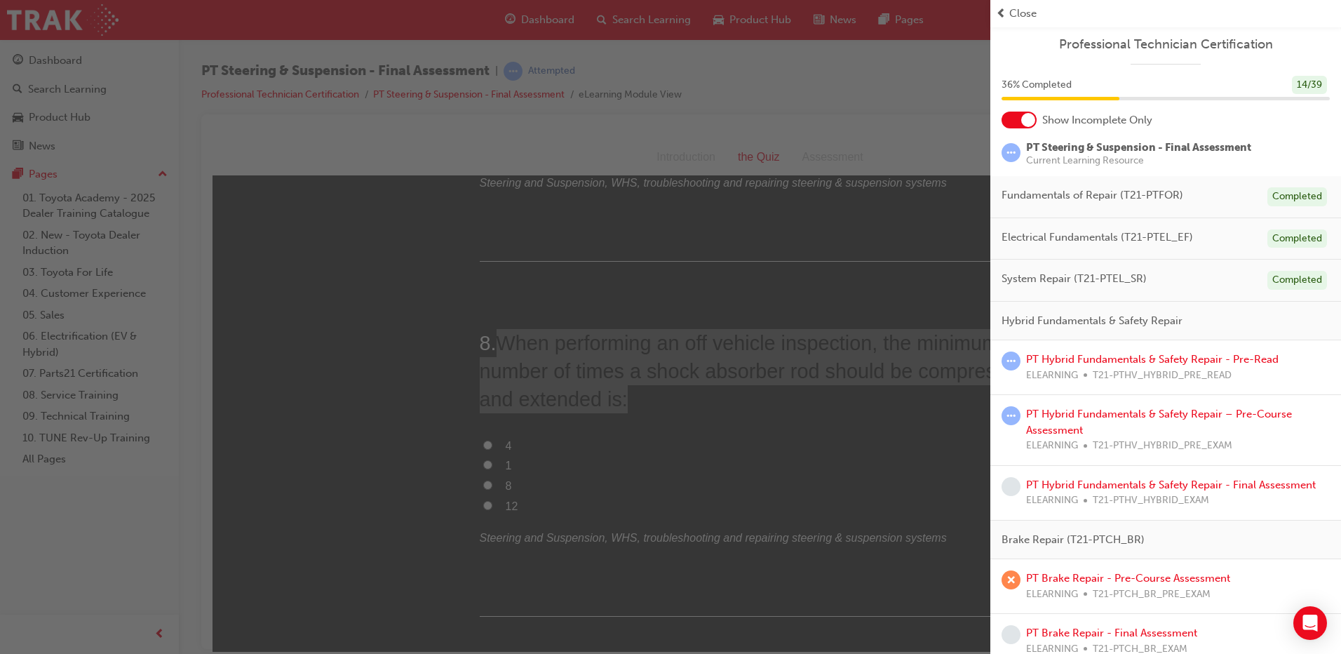
scroll to position [0, 0]
click at [1015, 114] on div at bounding box center [1018, 121] width 35 height 17
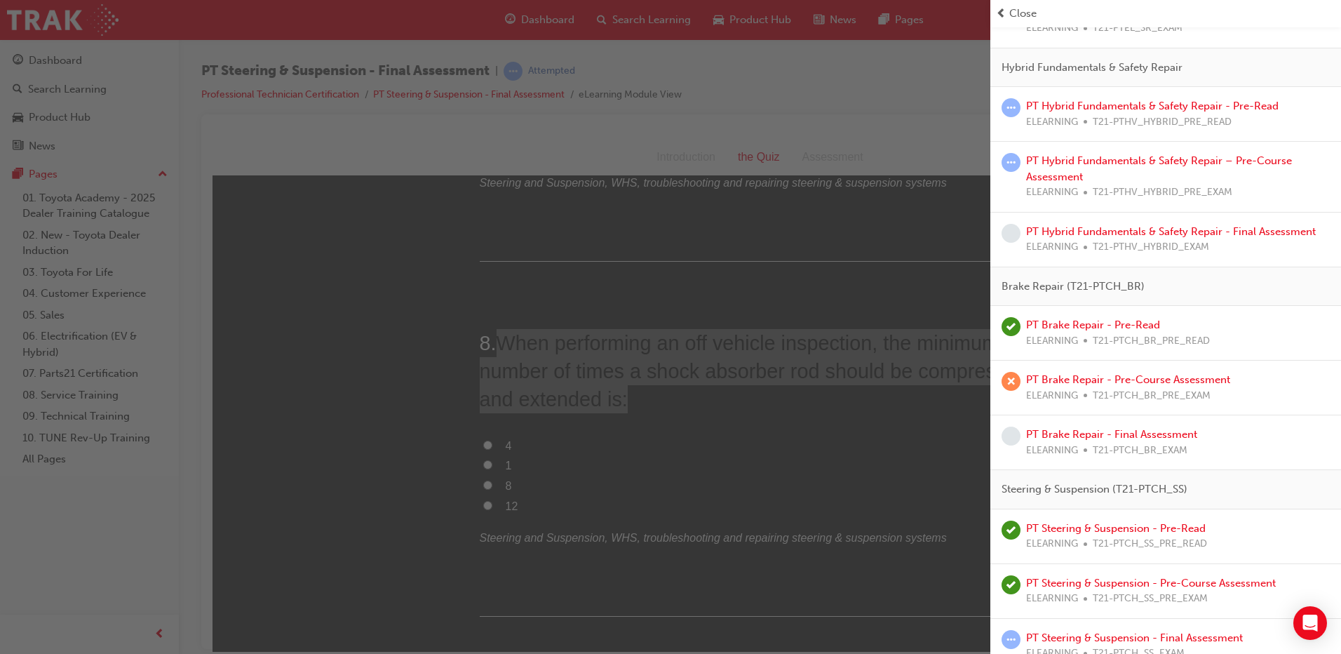
scroll to position [771, 0]
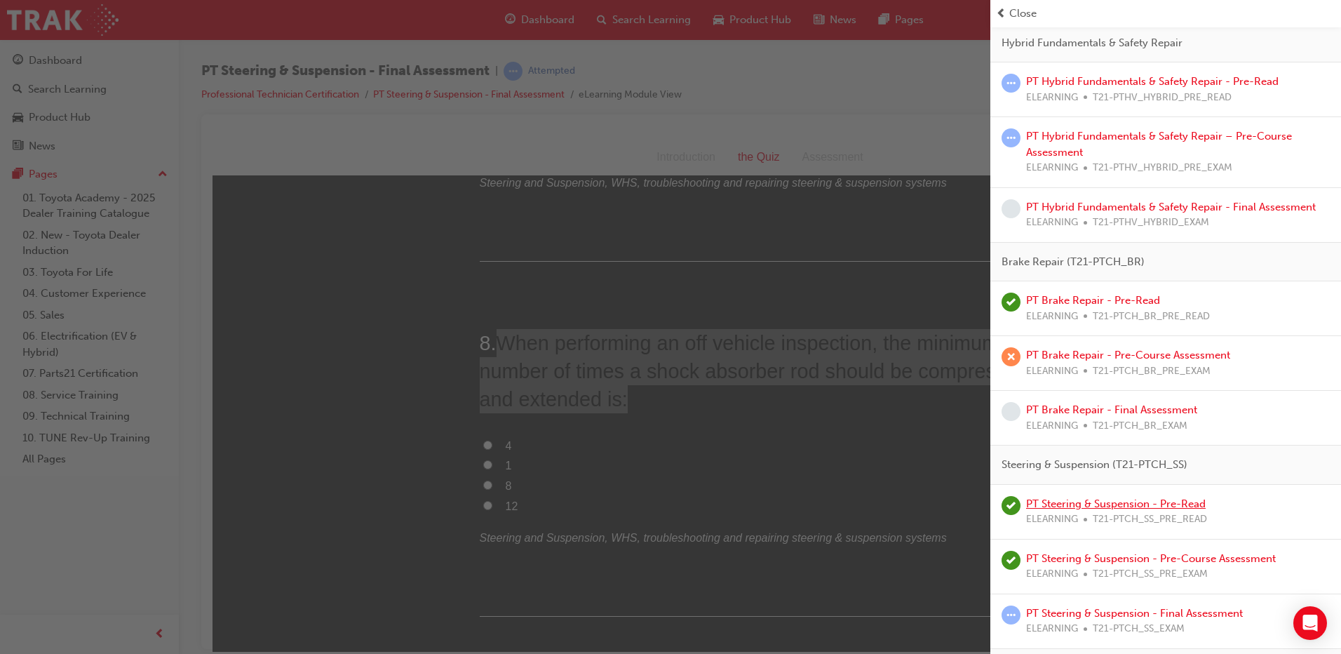
click at [1076, 506] on link "PT Steering & Suspension - Pre-Read" at bounding box center [1116, 503] width 180 height 13
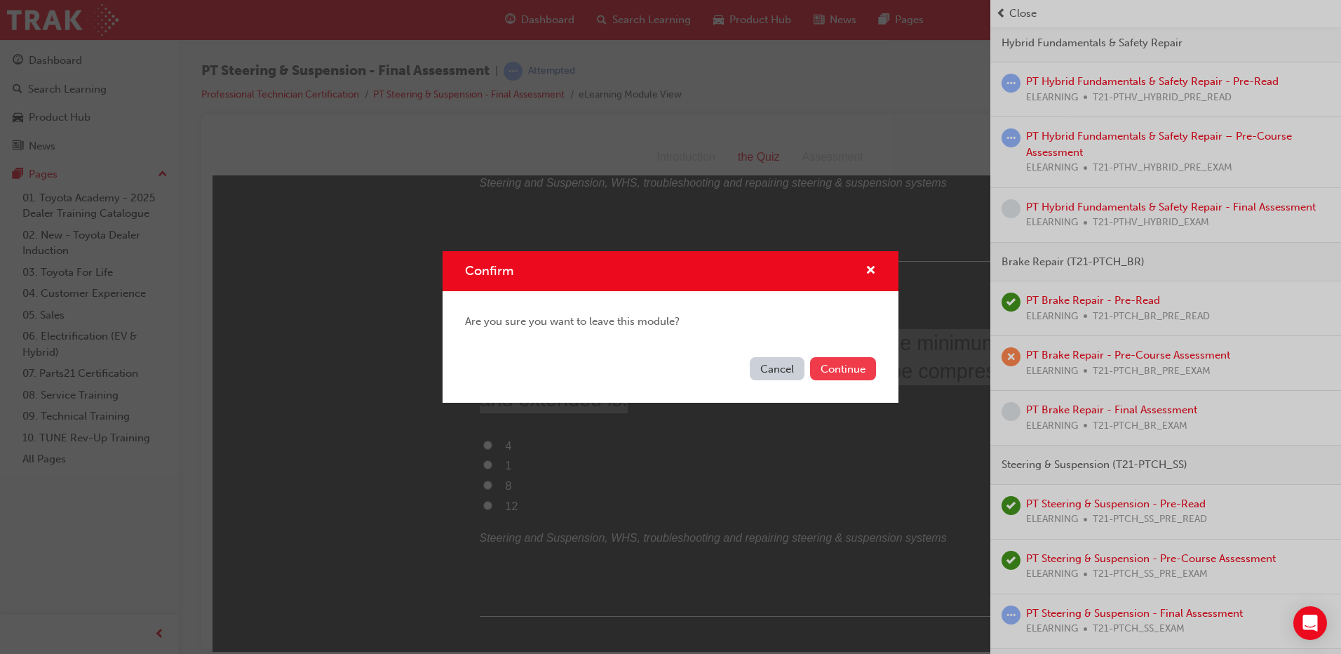
click at [842, 366] on button "Continue" at bounding box center [843, 368] width 66 height 23
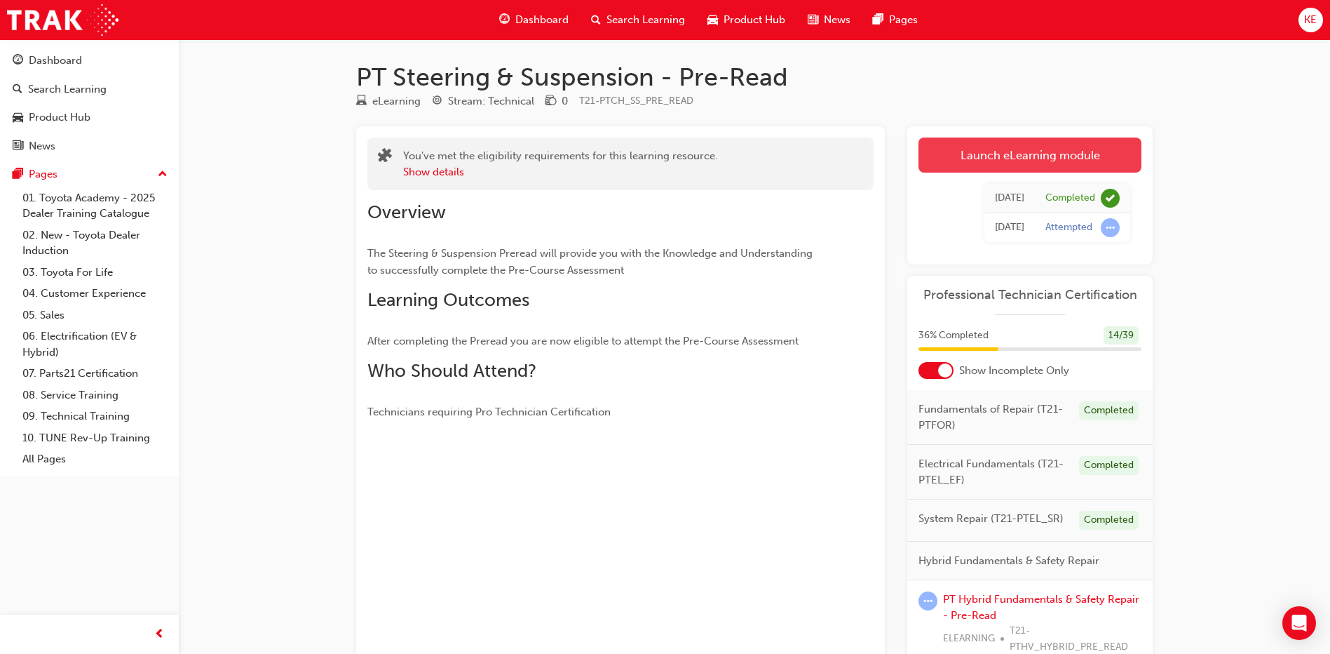
click at [997, 149] on link "Launch eLearning module" at bounding box center [1030, 154] width 223 height 35
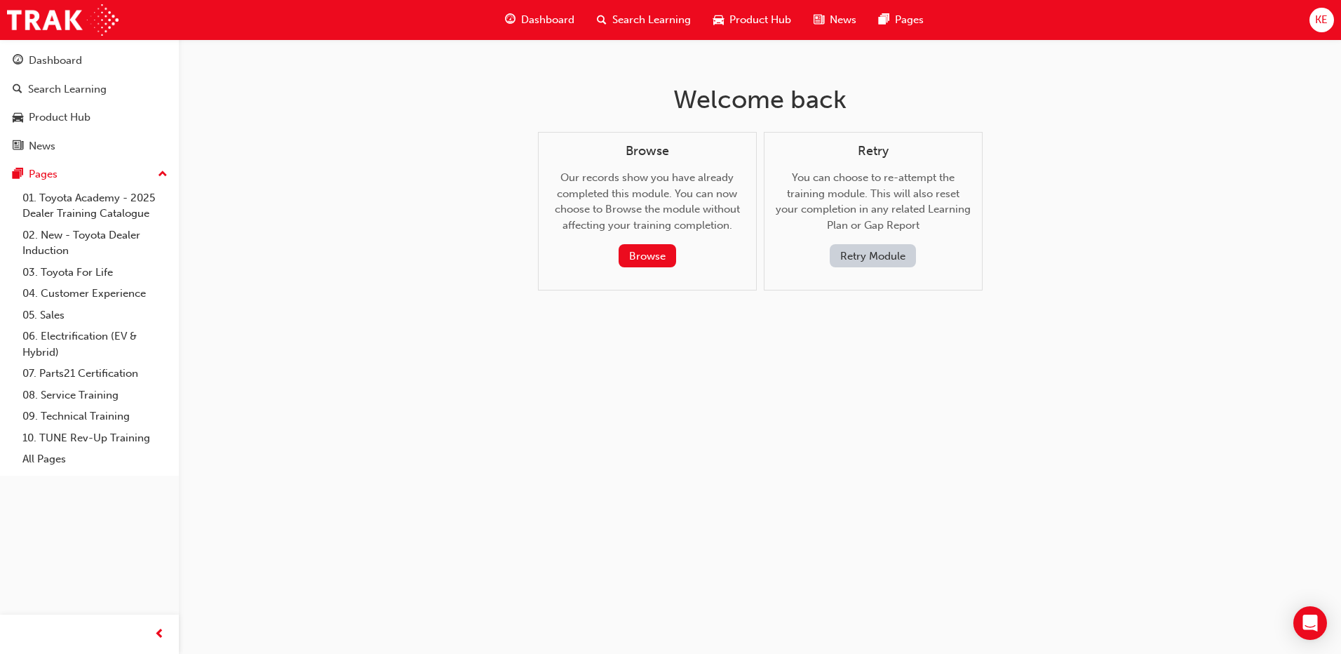
click at [865, 253] on button "Retry Module" at bounding box center [873, 255] width 86 height 23
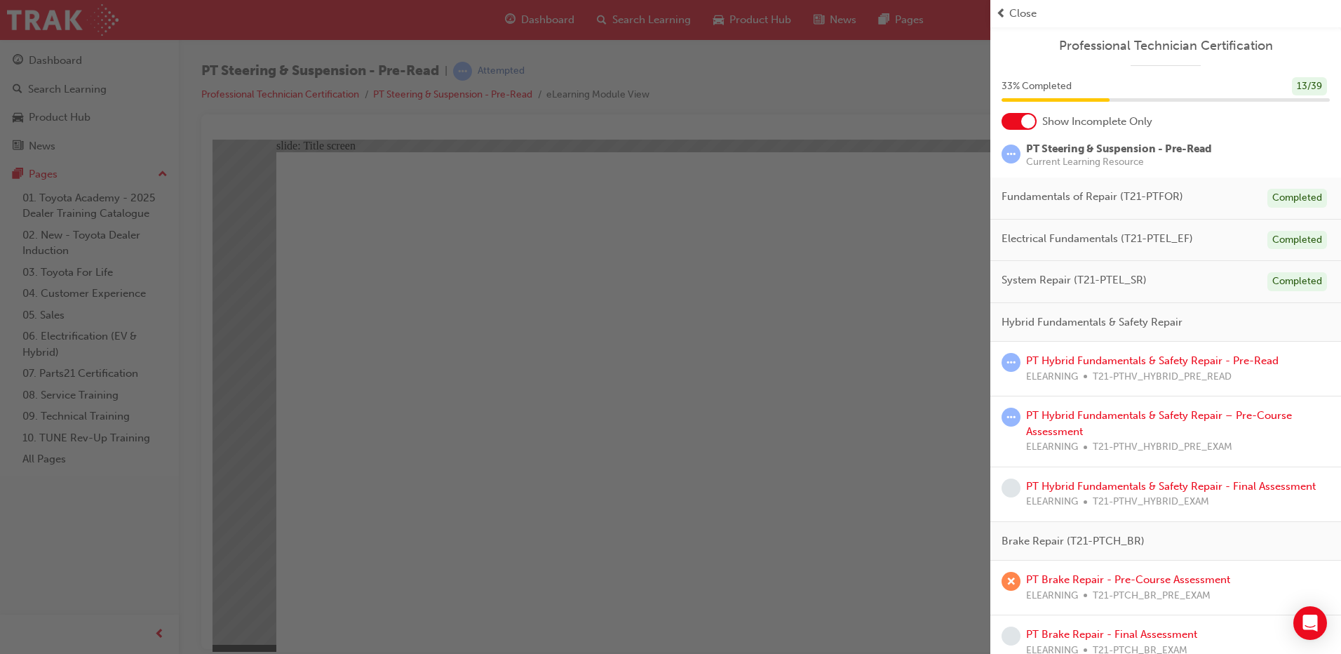
drag, startPoint x: 809, startPoint y: 252, endPoint x: 595, endPoint y: 113, distance: 255.9
click at [809, 252] on div "button" at bounding box center [495, 327] width 990 height 654
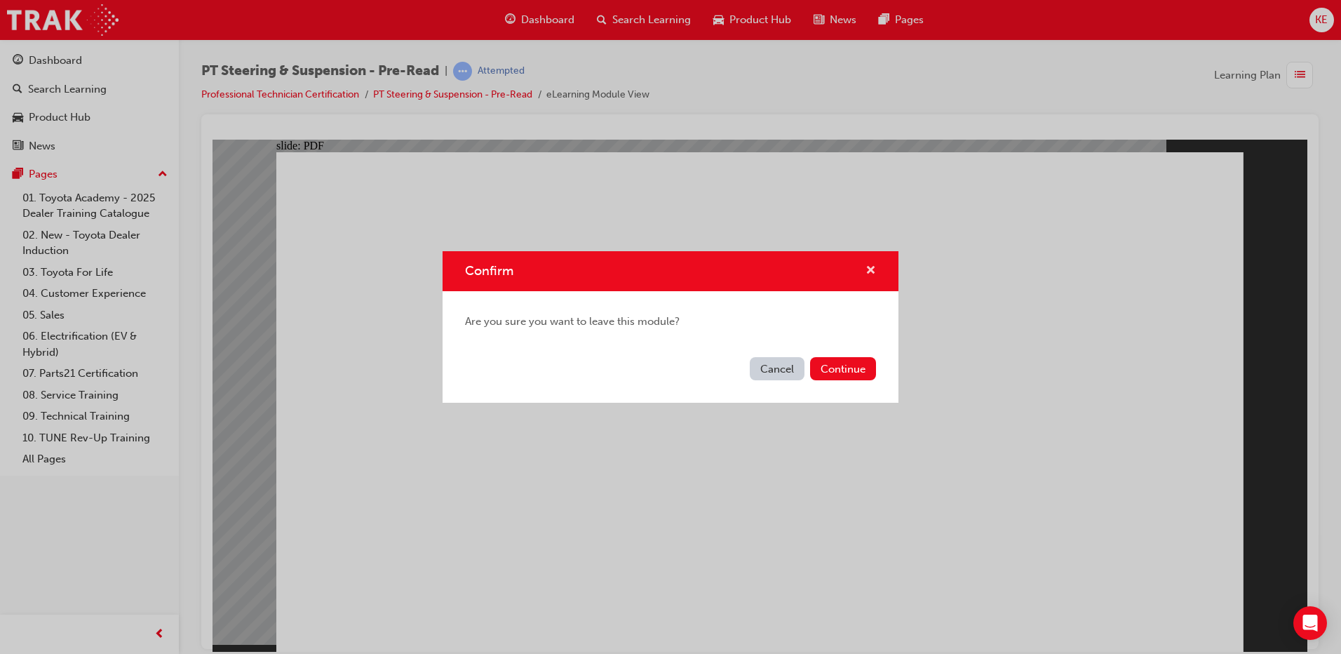
click at [874, 274] on span "cross-icon" at bounding box center [870, 271] width 11 height 13
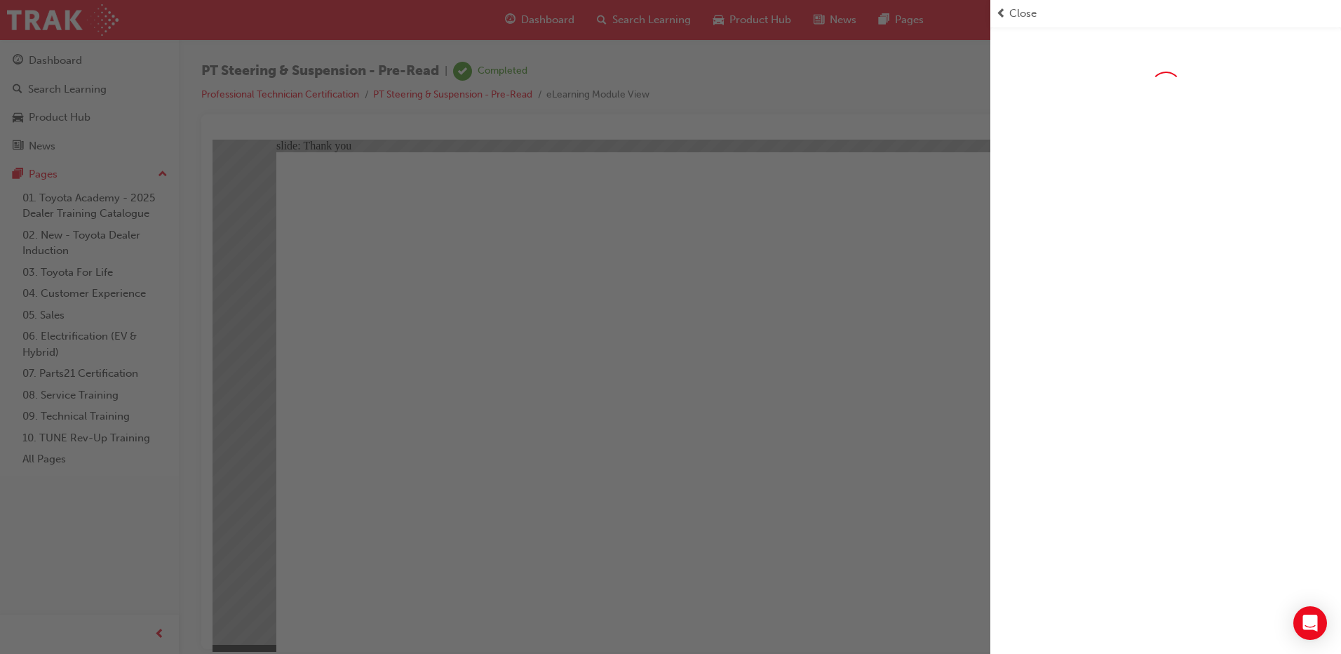
click at [535, 528] on div "button" at bounding box center [495, 327] width 990 height 654
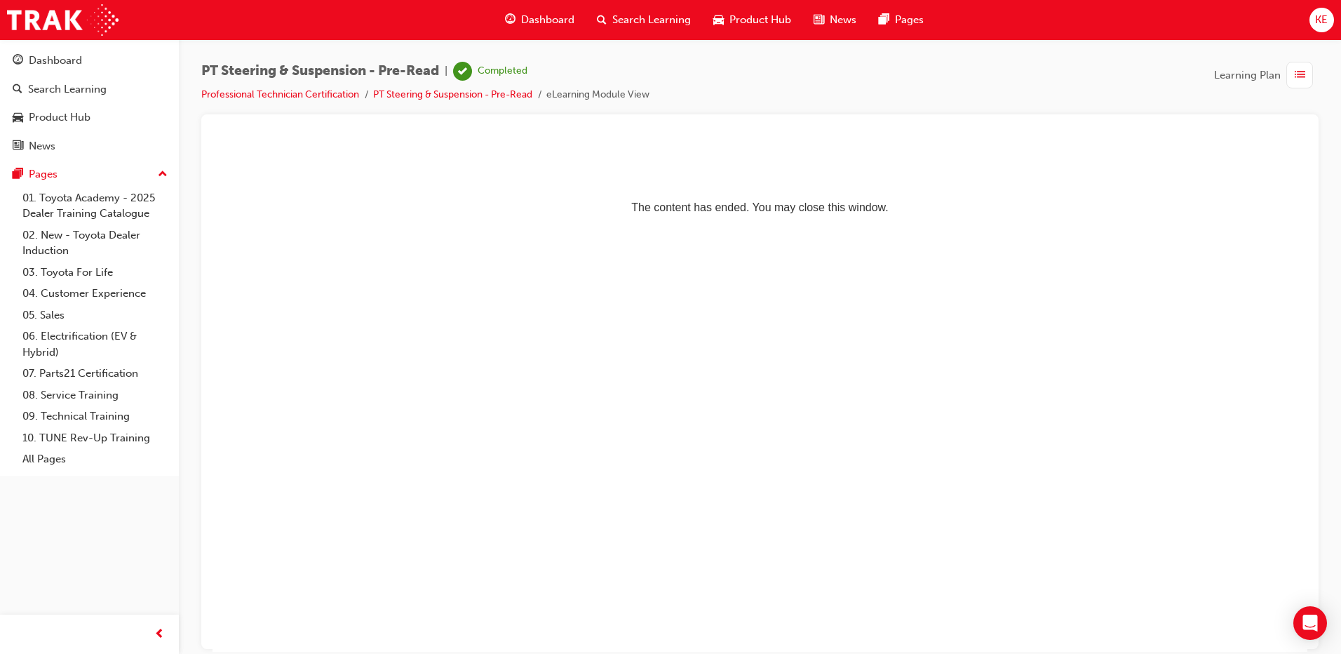
click at [1301, 85] on div "button" at bounding box center [1299, 75] width 27 height 27
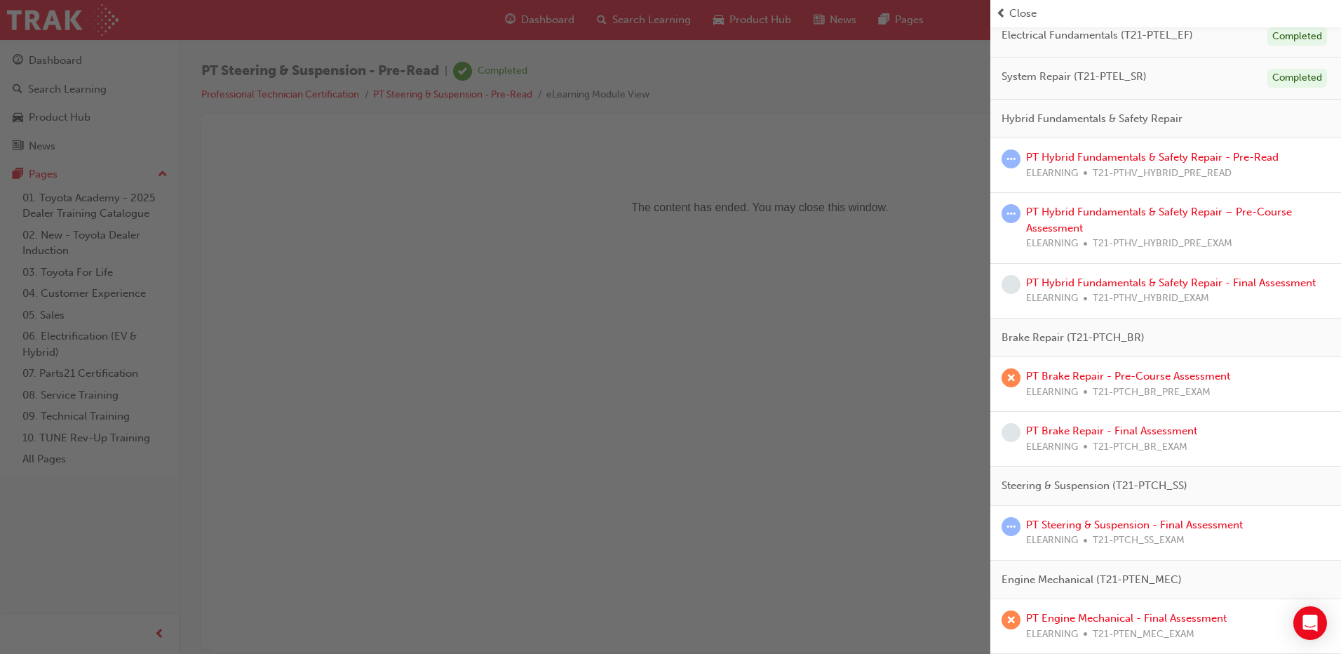
scroll to position [421, 0]
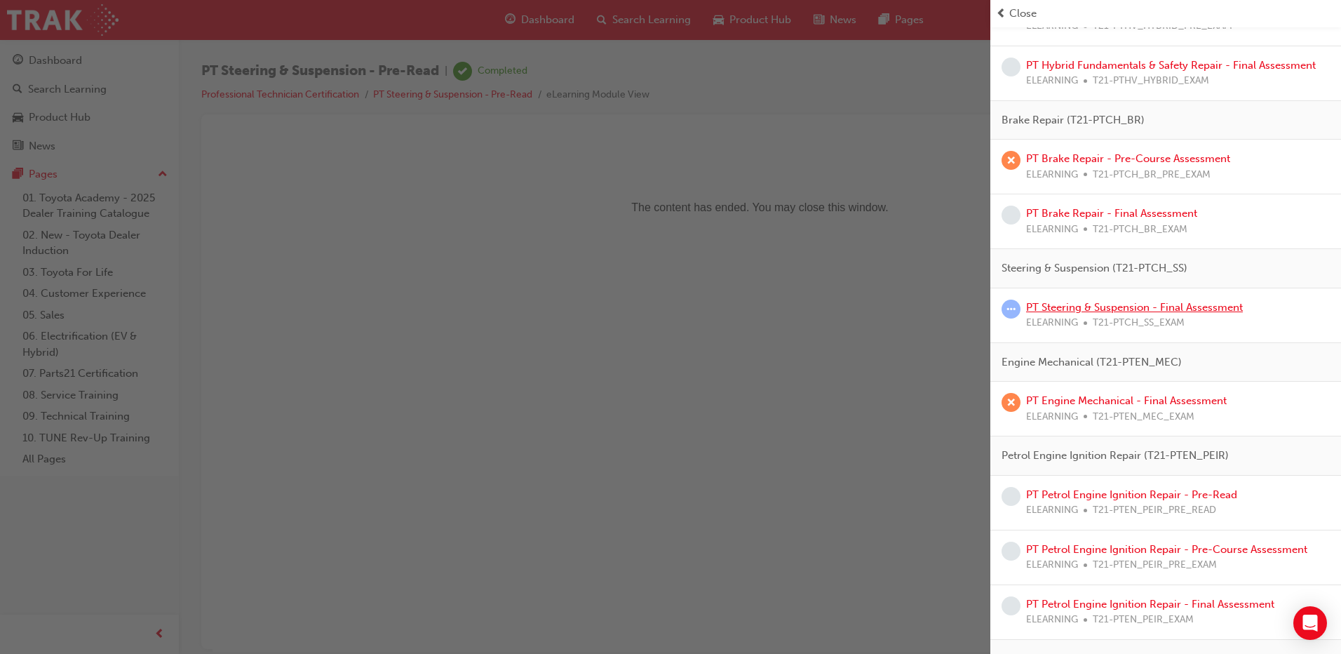
click at [1090, 303] on link "PT Steering & Suspension - Final Assessment" at bounding box center [1134, 307] width 217 height 13
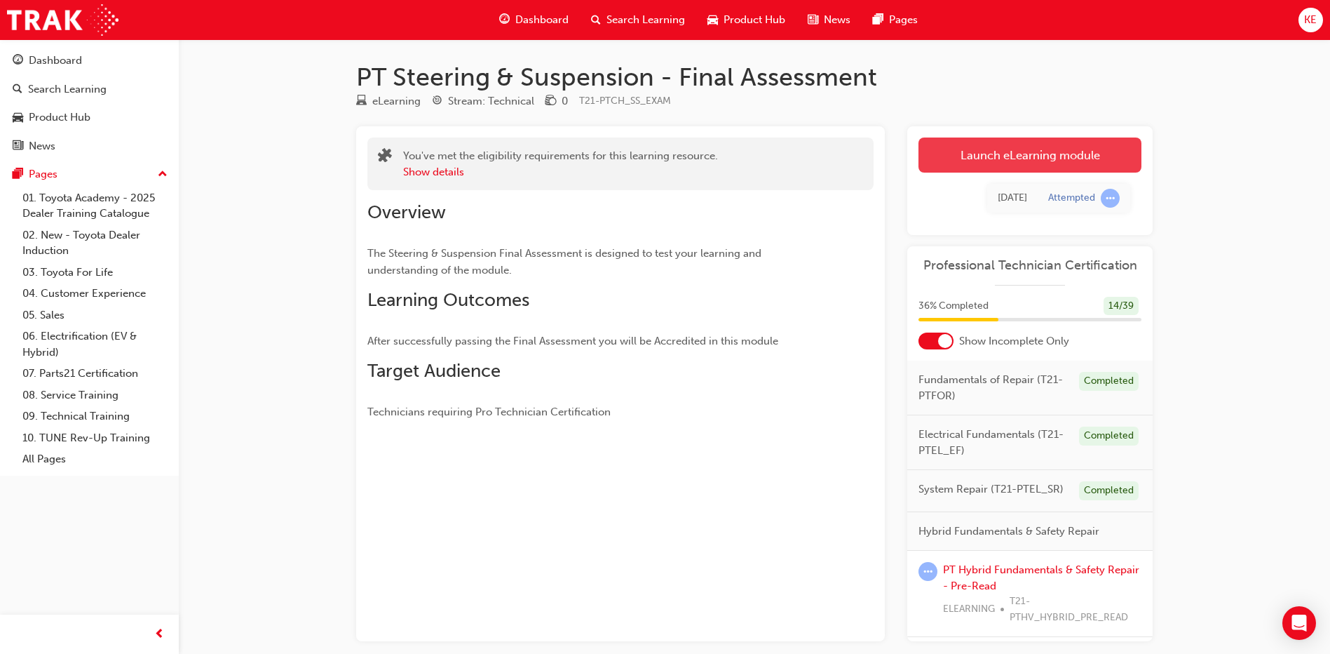
click at [1055, 158] on link "Launch eLearning module" at bounding box center [1030, 154] width 223 height 35
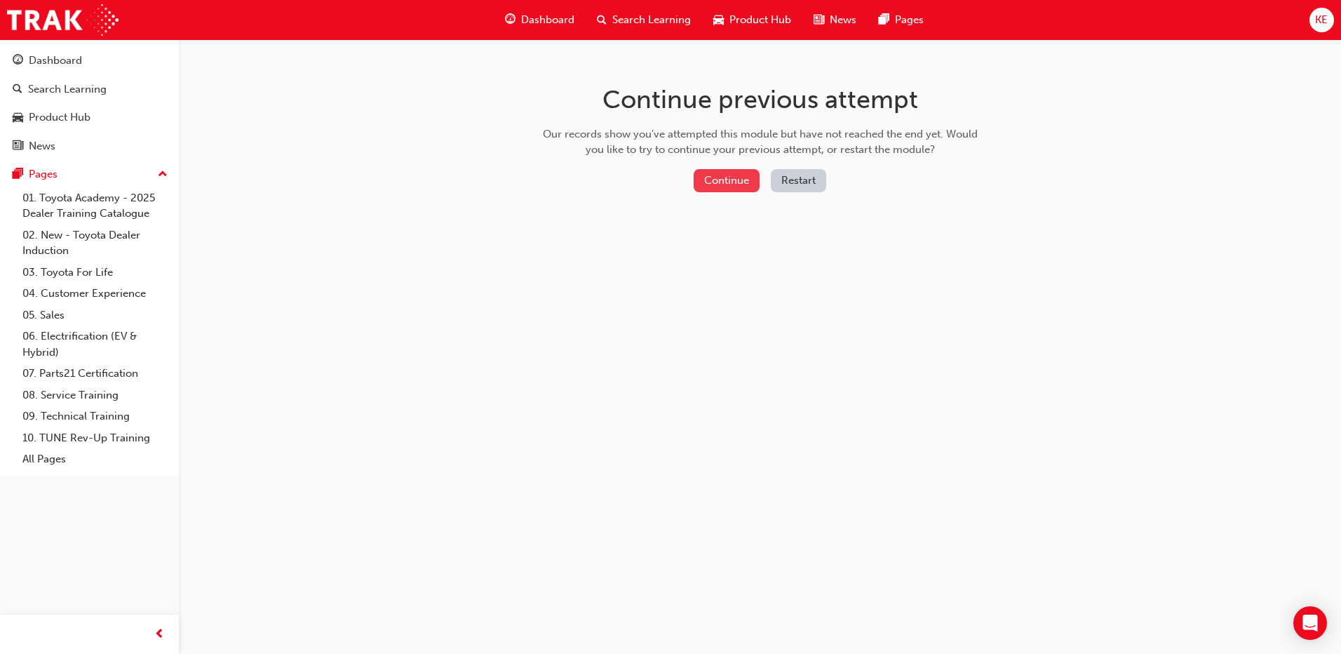
click at [750, 182] on button "Continue" at bounding box center [726, 180] width 66 height 23
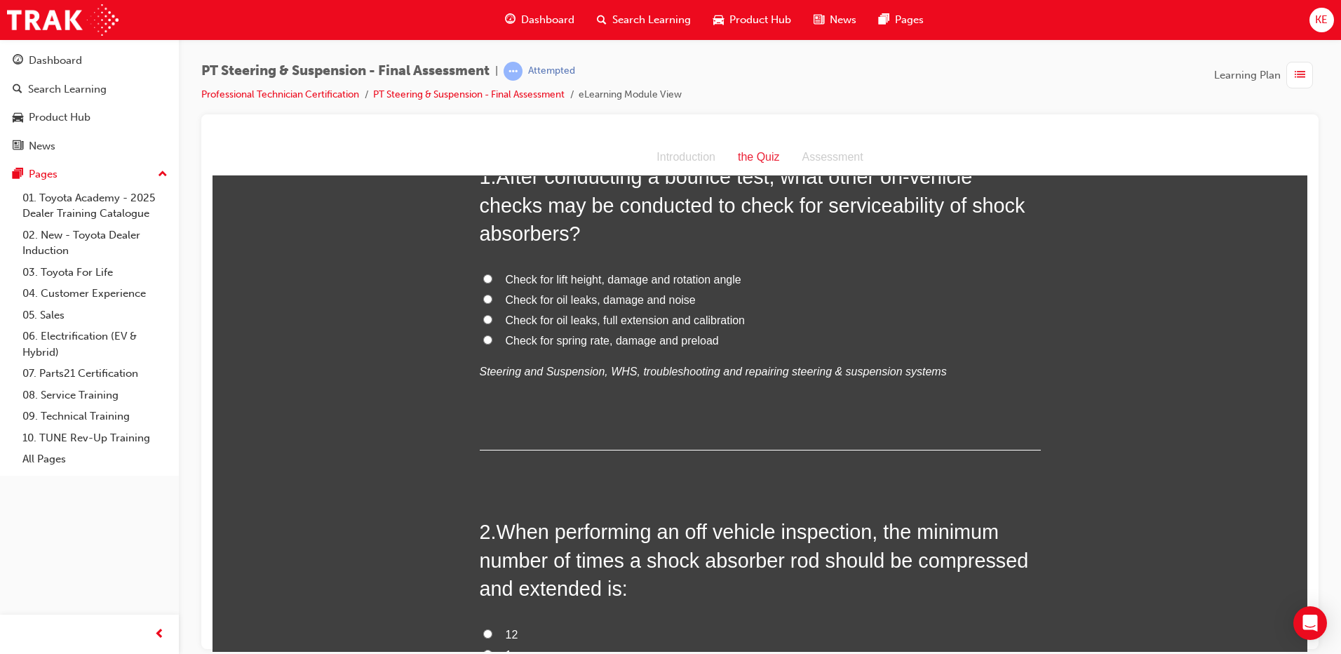
scroll to position [70, 0]
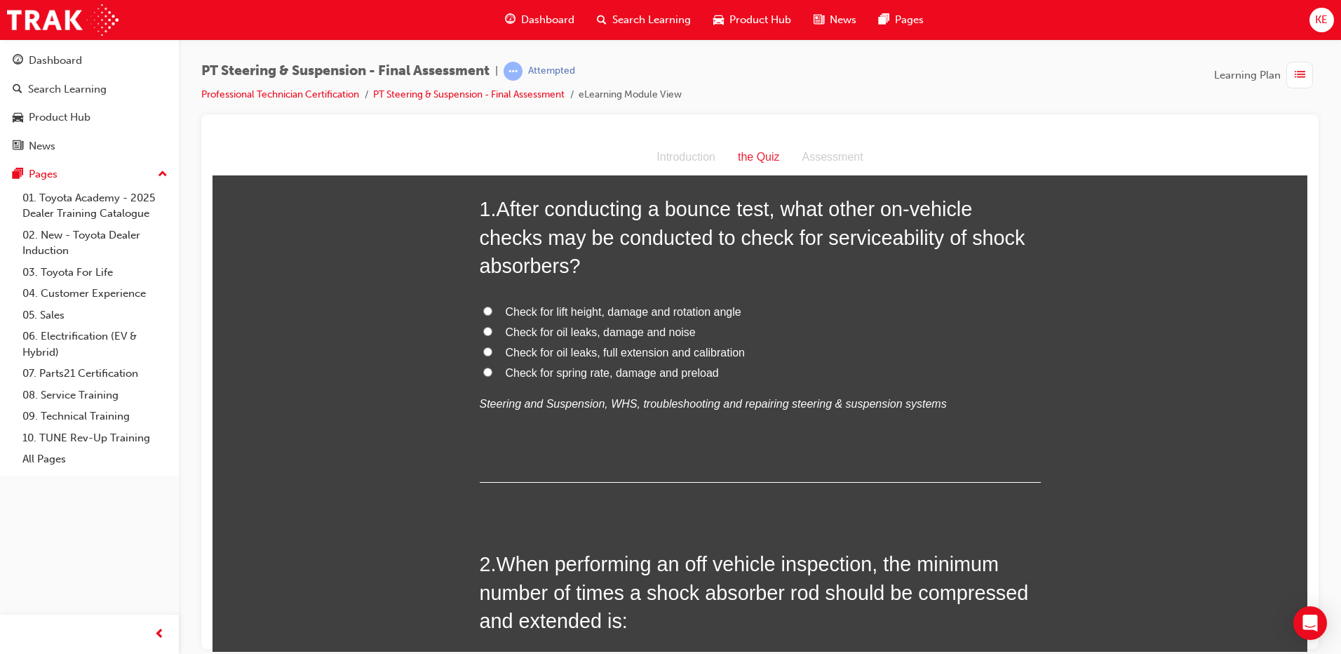
click at [484, 328] on input "Check for oil leaks, damage and noise" at bounding box center [487, 330] width 9 height 9
radio input "true"
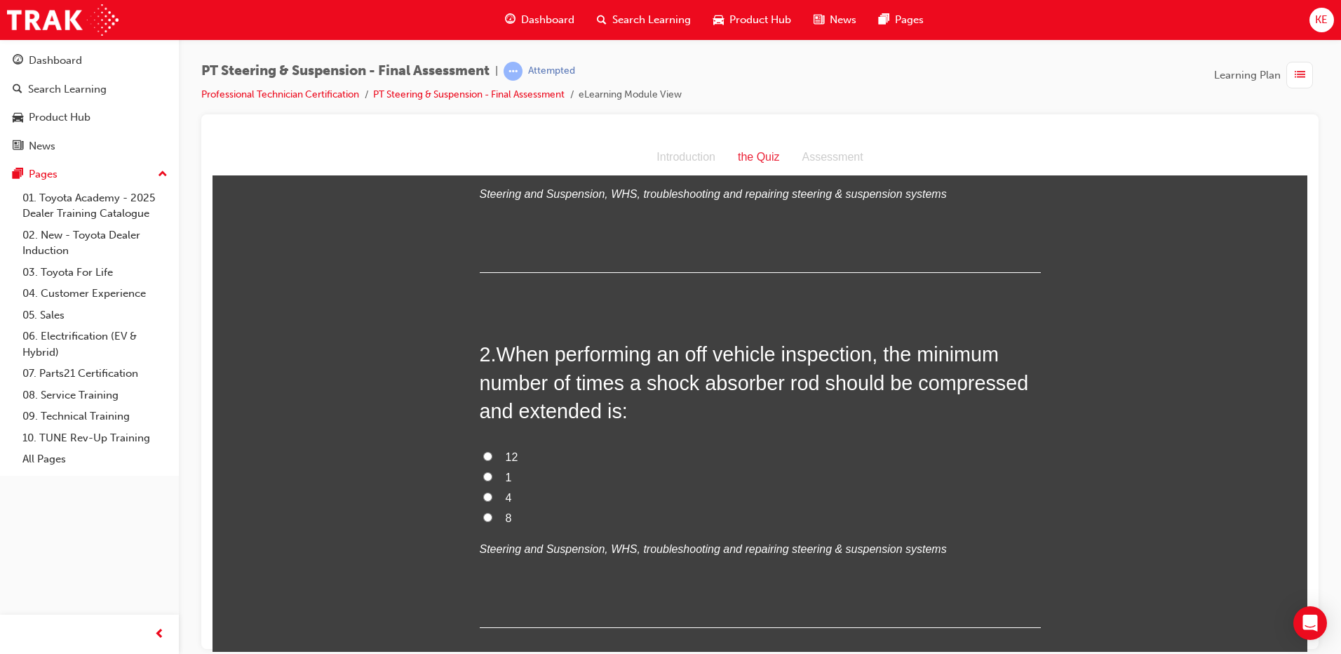
scroll to position [280, 0]
click at [483, 471] on input "1" at bounding box center [487, 474] width 9 height 9
radio input "true"
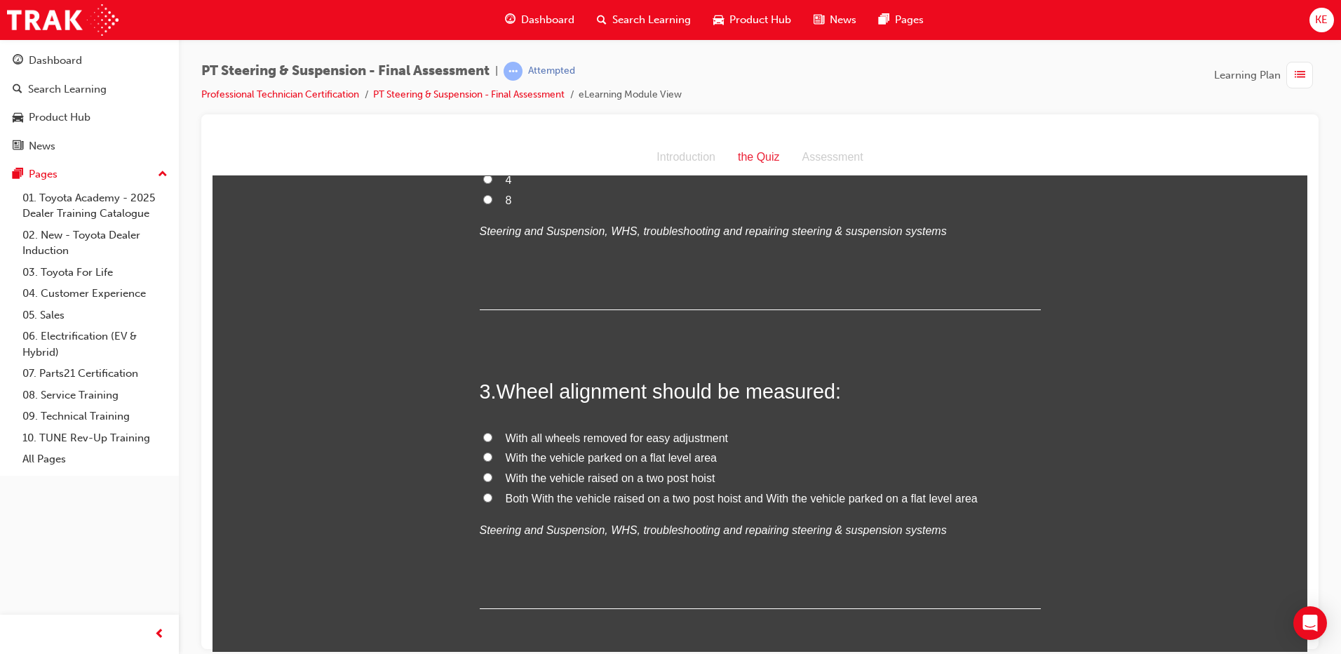
scroll to position [631, 0]
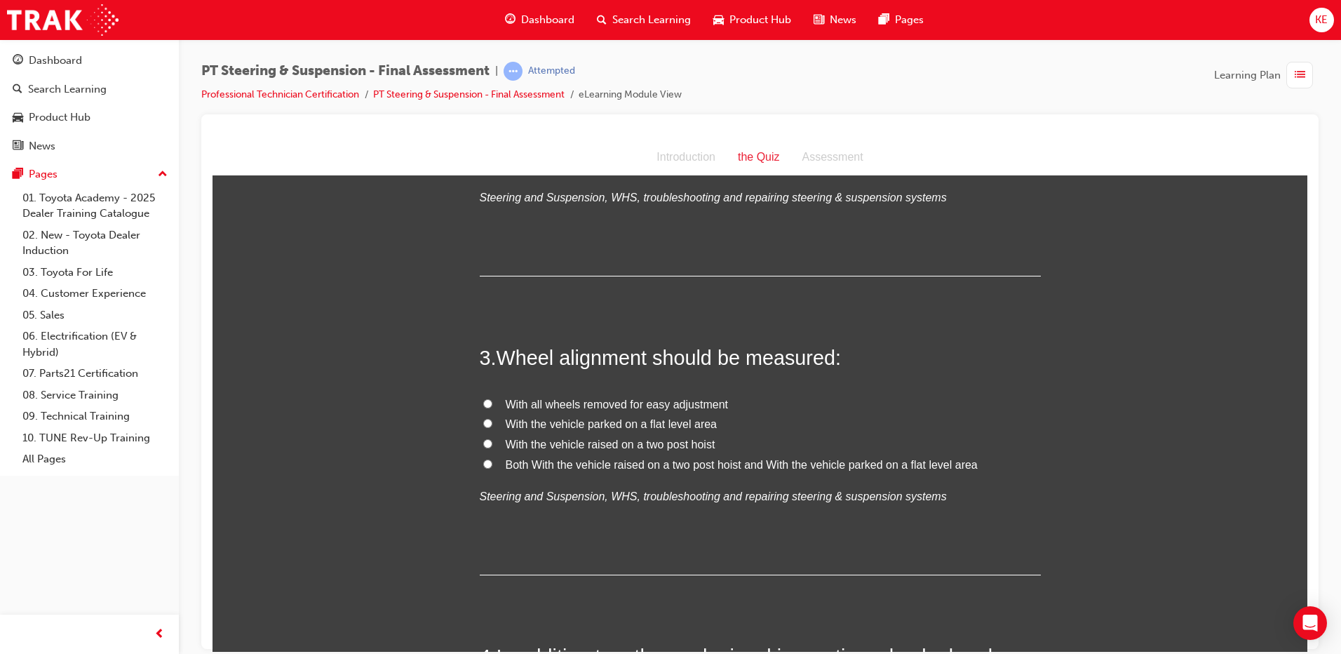
click at [487, 407] on label "With all wheels removed for easy adjustment" at bounding box center [760, 404] width 561 height 20
click at [487, 407] on input "With all wheels removed for easy adjustment" at bounding box center [487, 402] width 9 height 9
radio input "true"
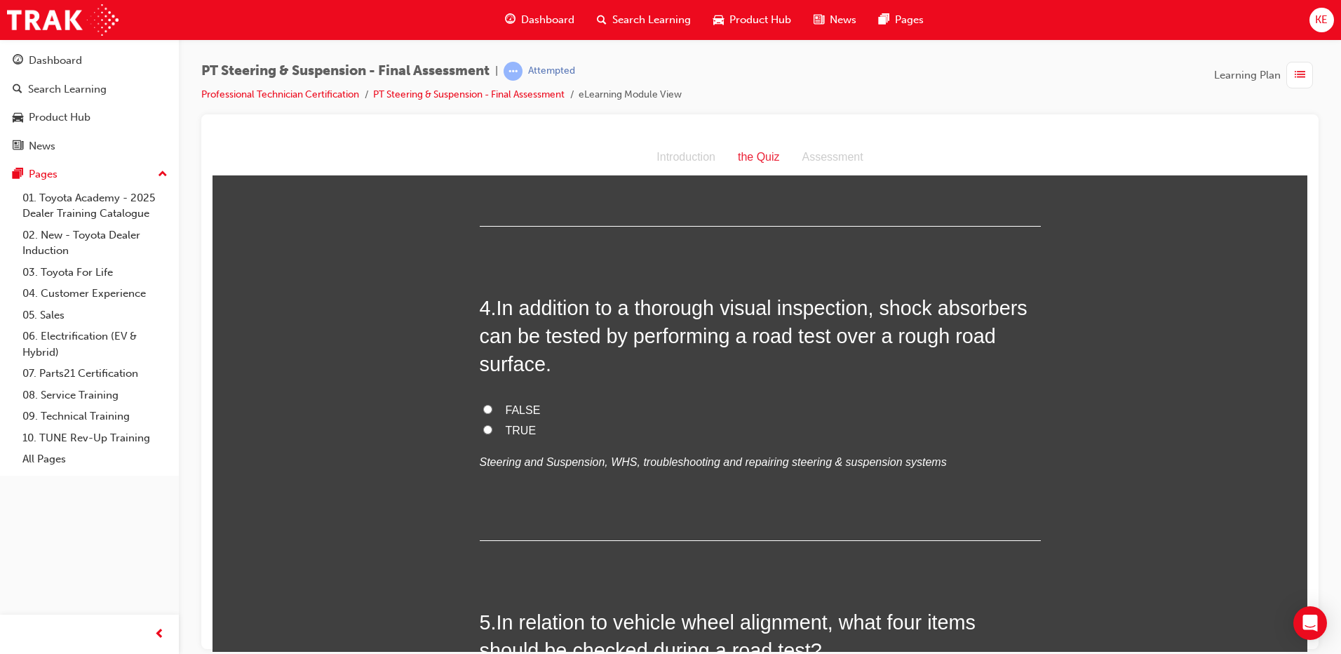
scroll to position [982, 0]
click at [487, 411] on label "FALSE" at bounding box center [760, 408] width 561 height 20
click at [487, 411] on input "FALSE" at bounding box center [487, 406] width 9 height 9
radio input "true"
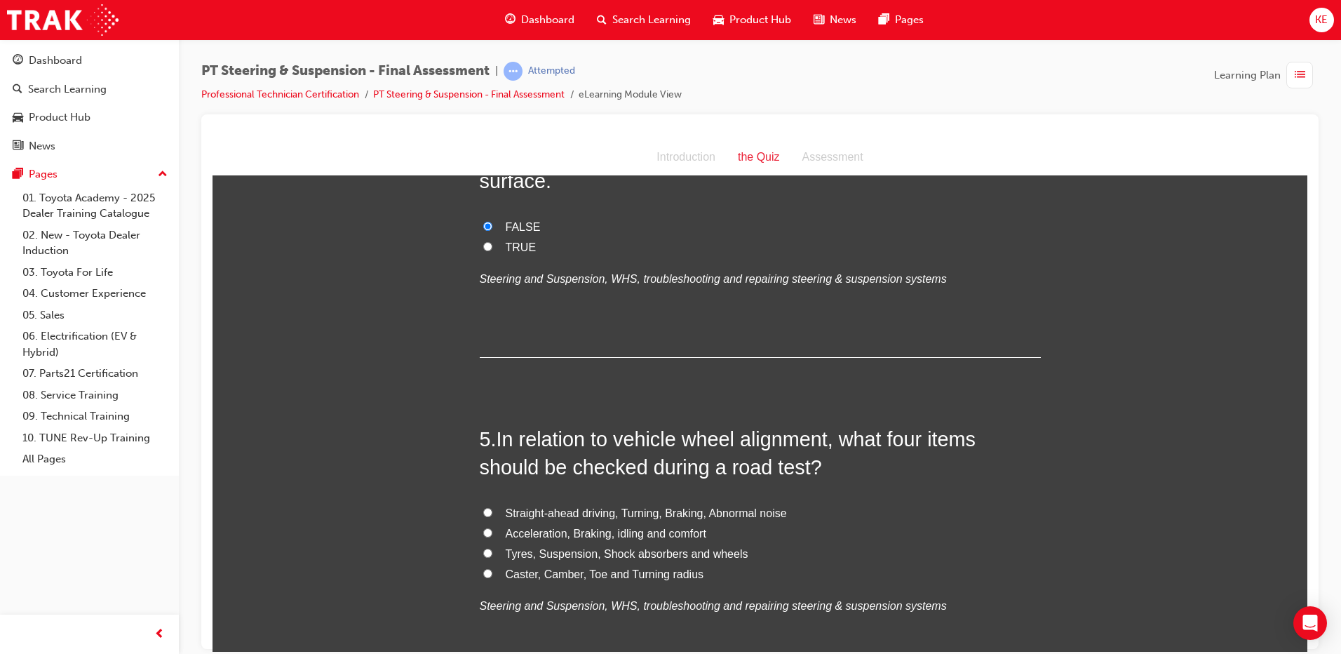
scroll to position [1262, 0]
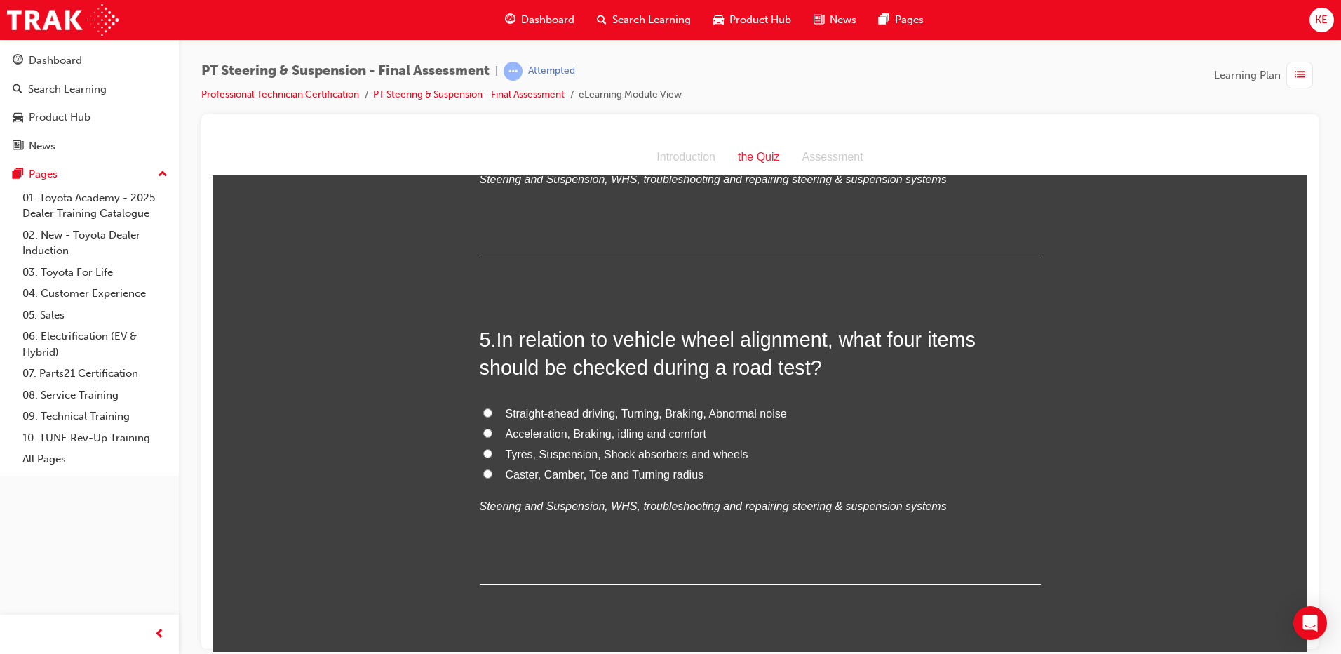
click at [485, 475] on input "Caster, Camber, Toe and Turning radius" at bounding box center [487, 472] width 9 height 9
radio input "true"
click at [483, 449] on input "Tyres, Suspension, Shock absorbers and wheels" at bounding box center [487, 452] width 9 height 9
radio input "true"
click at [485, 414] on input "Straight-ahead driving, Turning, Braking, Abnormal noise" at bounding box center [487, 411] width 9 height 9
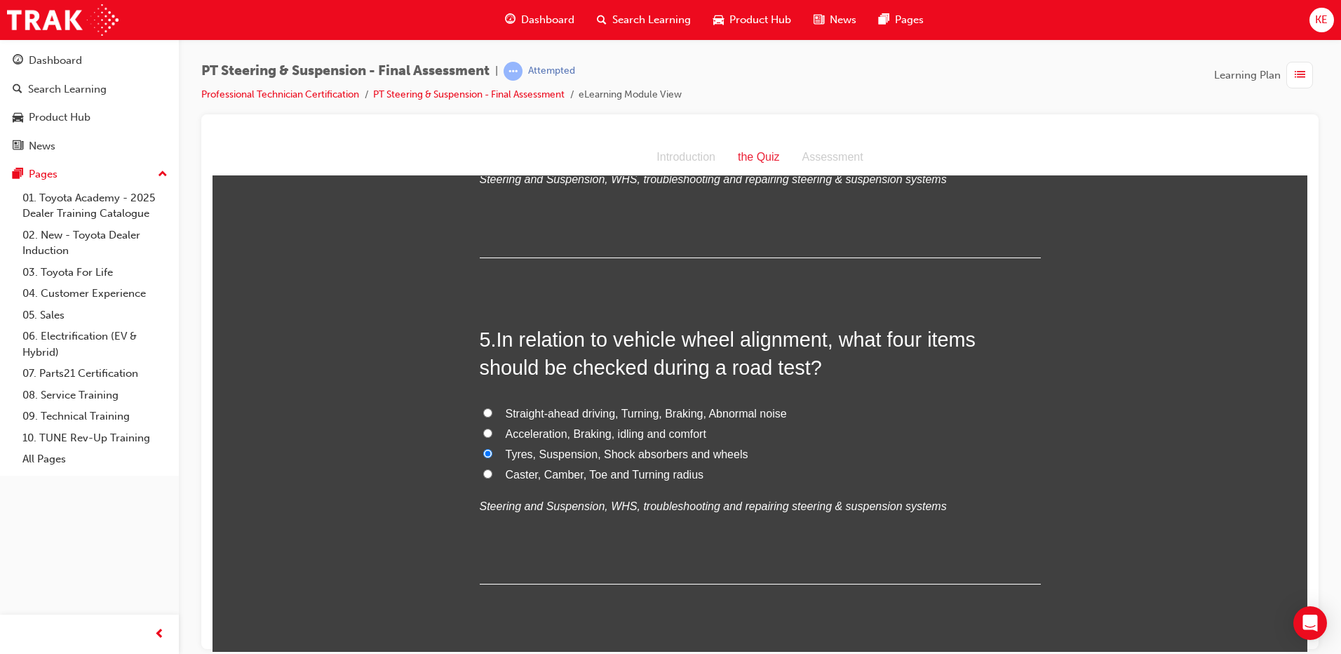
radio input "true"
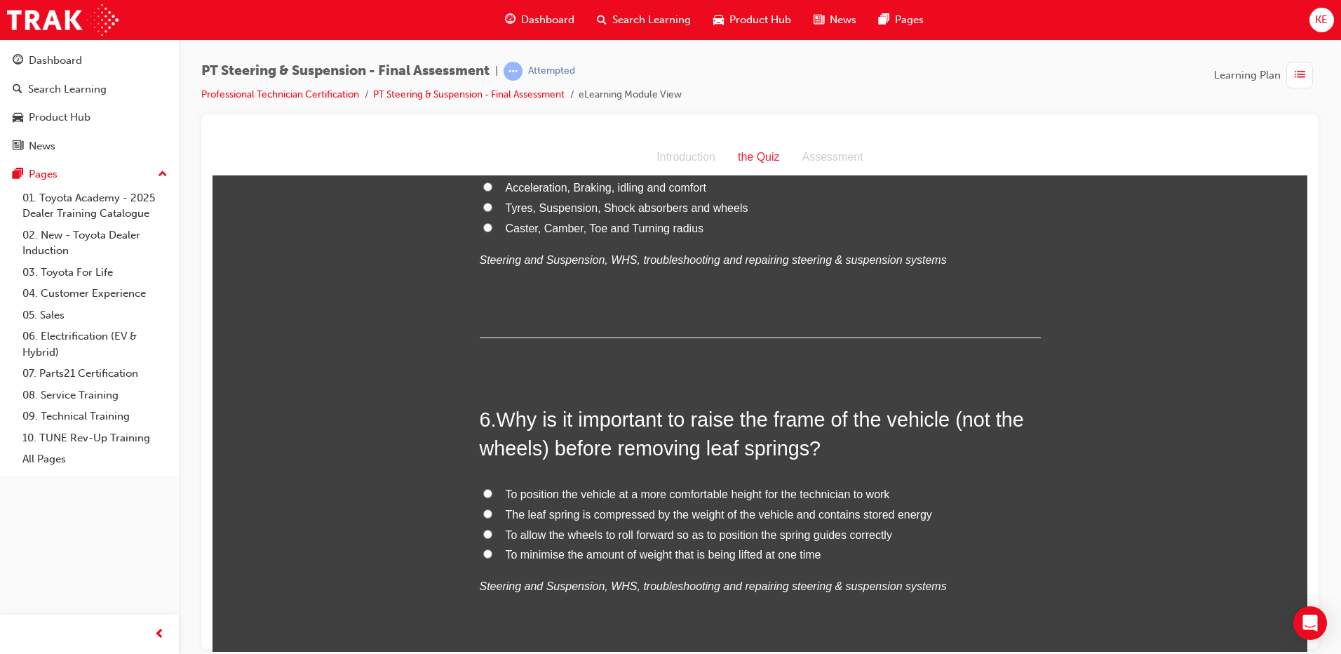
scroll to position [1543, 0]
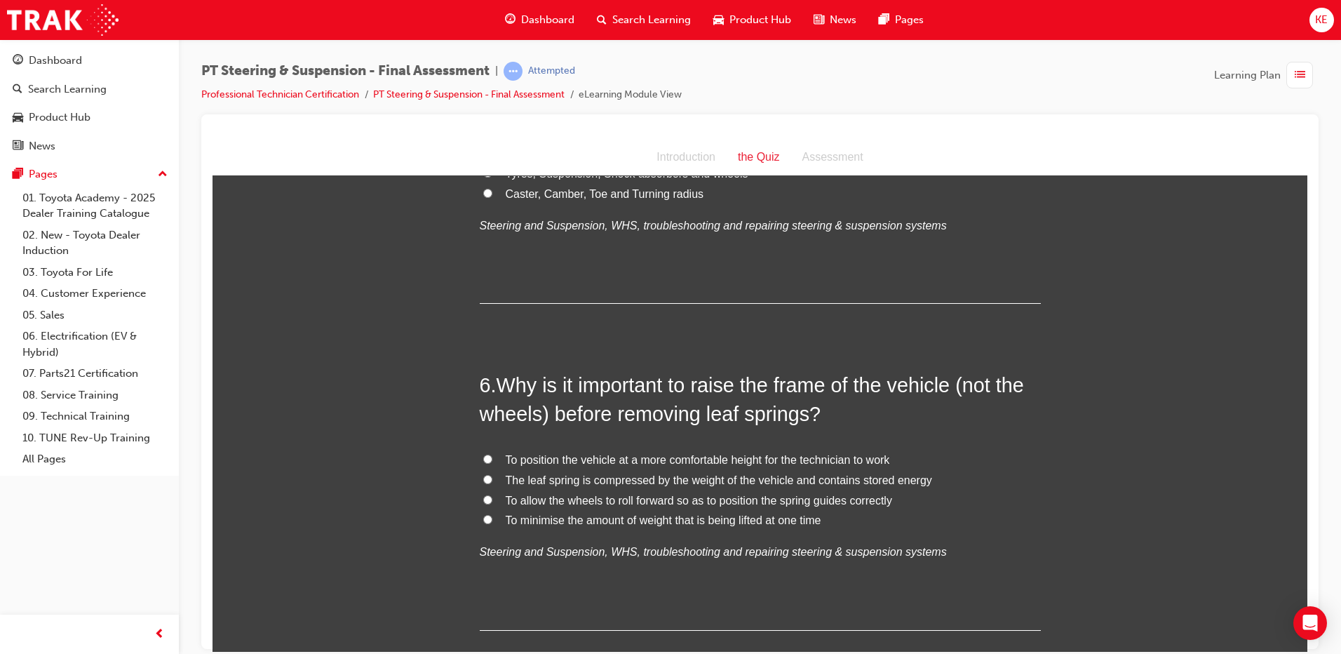
click at [480, 484] on label "The leaf spring is compressed by the weight of the vehicle and contains stored …" at bounding box center [760, 480] width 561 height 20
click at [483, 483] on input "The leaf spring is compressed by the weight of the vehicle and contains stored …" at bounding box center [487, 478] width 9 height 9
radio input "true"
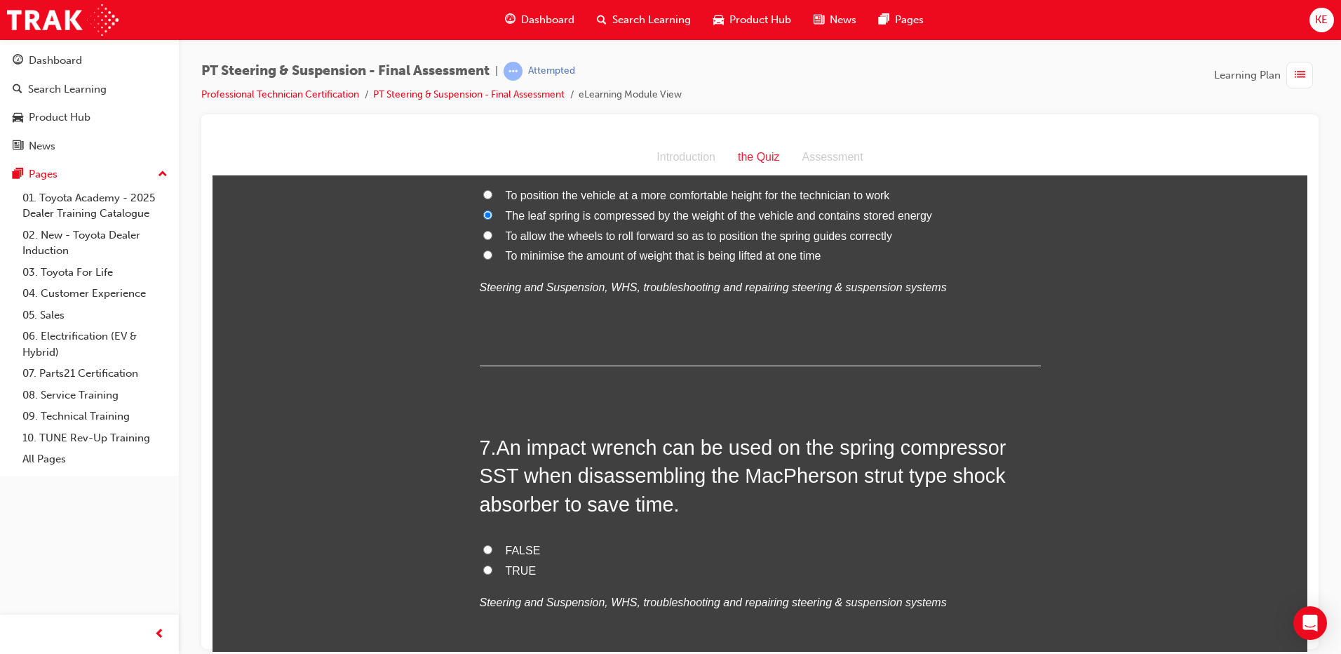
scroll to position [1823, 0]
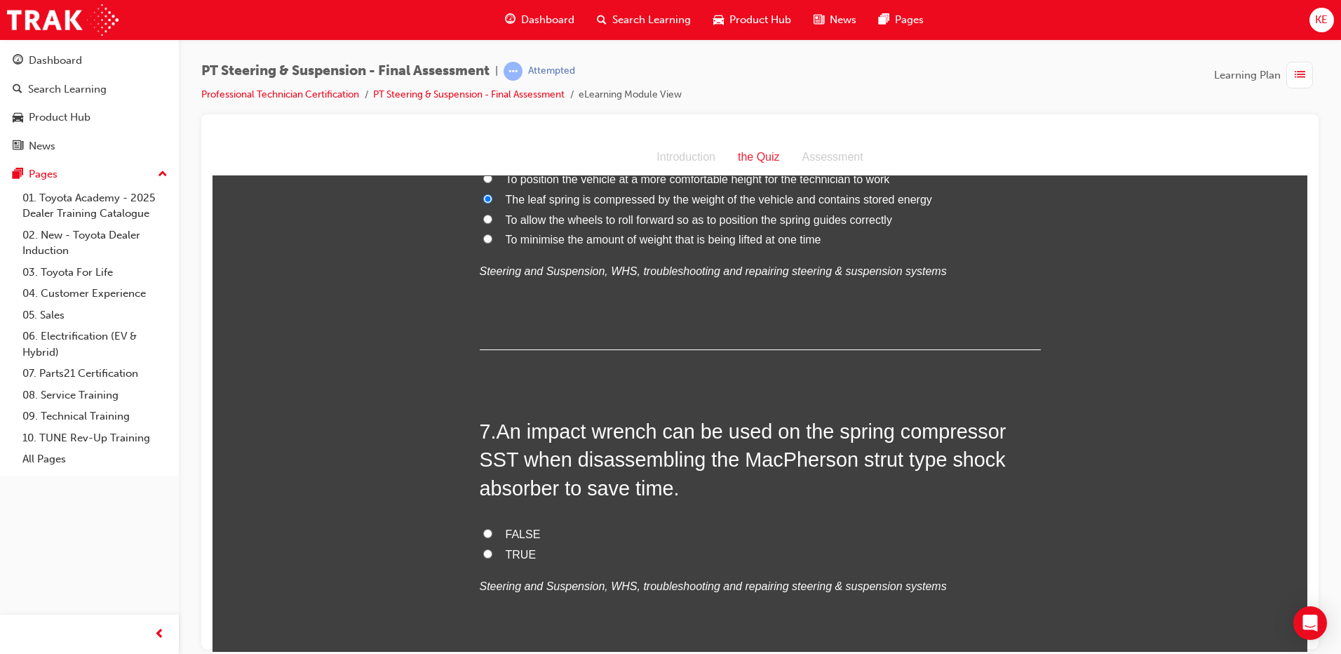
click at [480, 524] on label "FALSE" at bounding box center [760, 534] width 561 height 20
click at [483, 528] on input "FALSE" at bounding box center [487, 532] width 9 height 9
radio input "true"
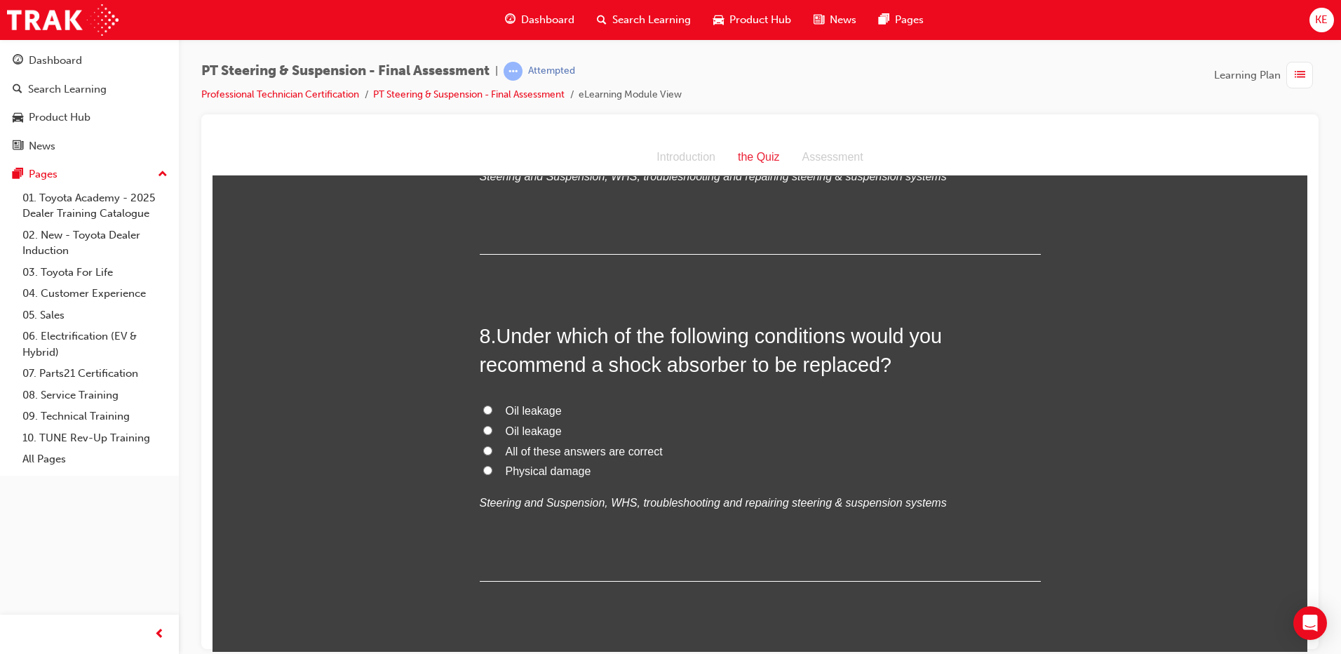
scroll to position [2244, 0]
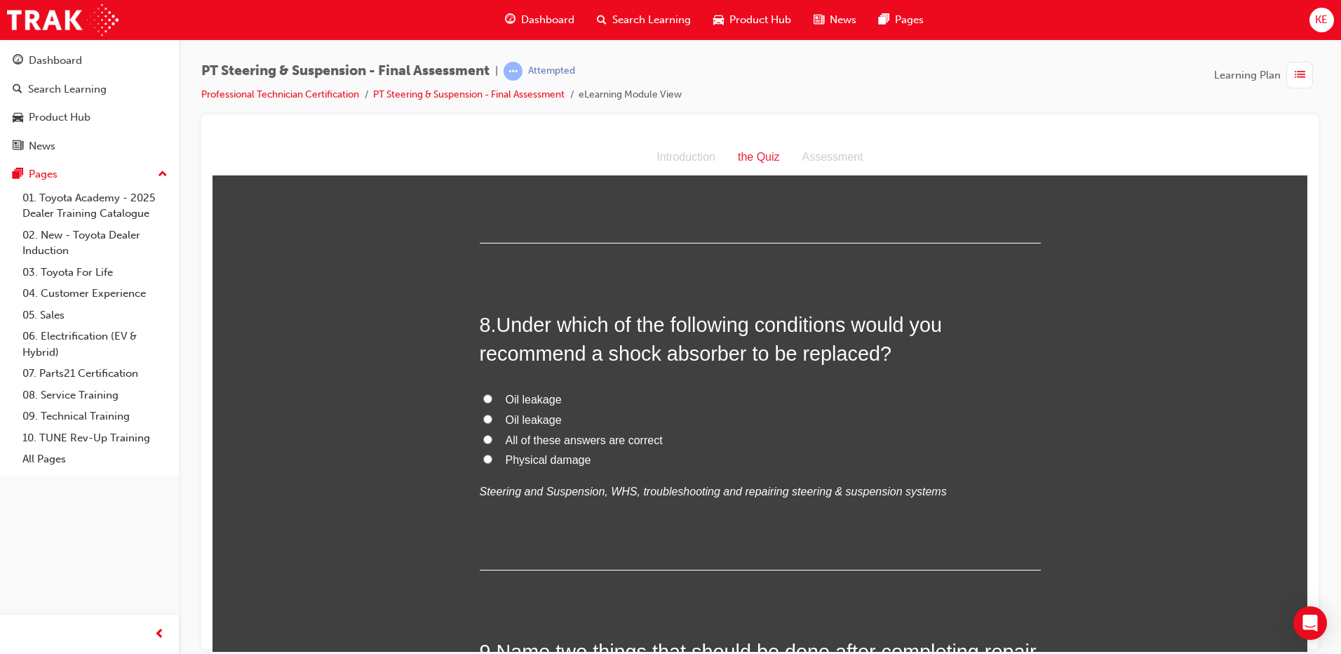
click at [483, 438] on input "All of these answers are correct" at bounding box center [487, 438] width 9 height 9
radio input "true"
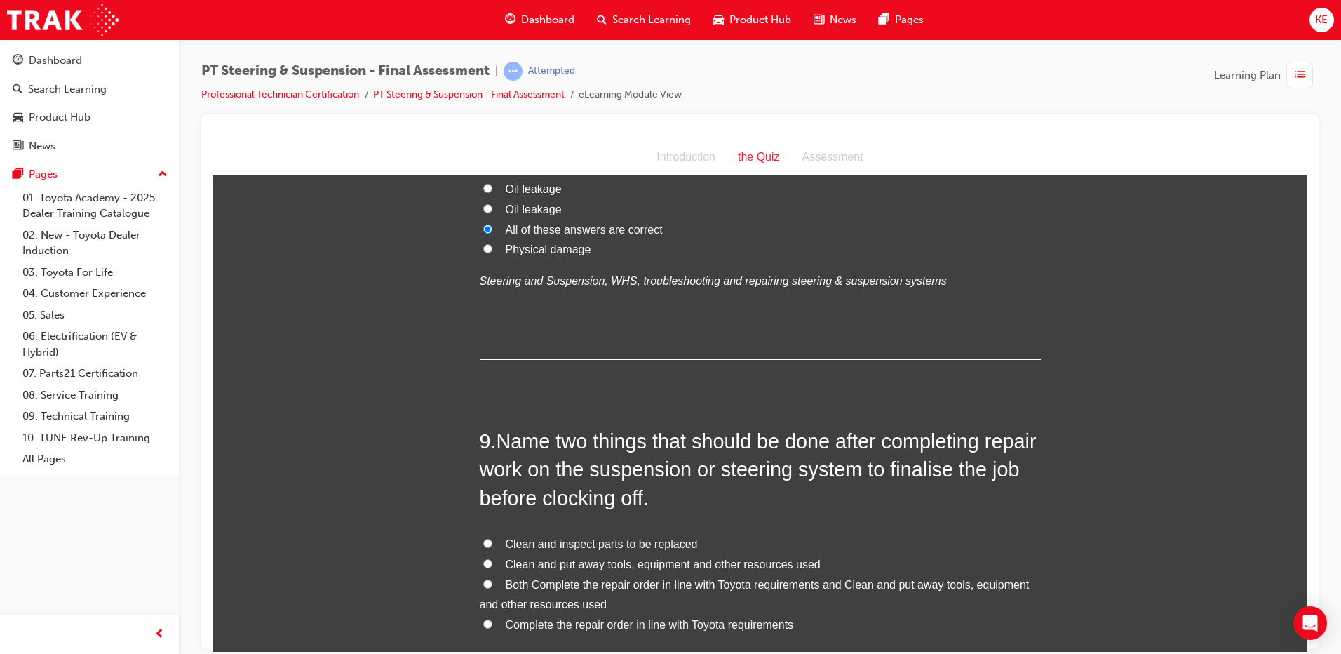
scroll to position [2524, 0]
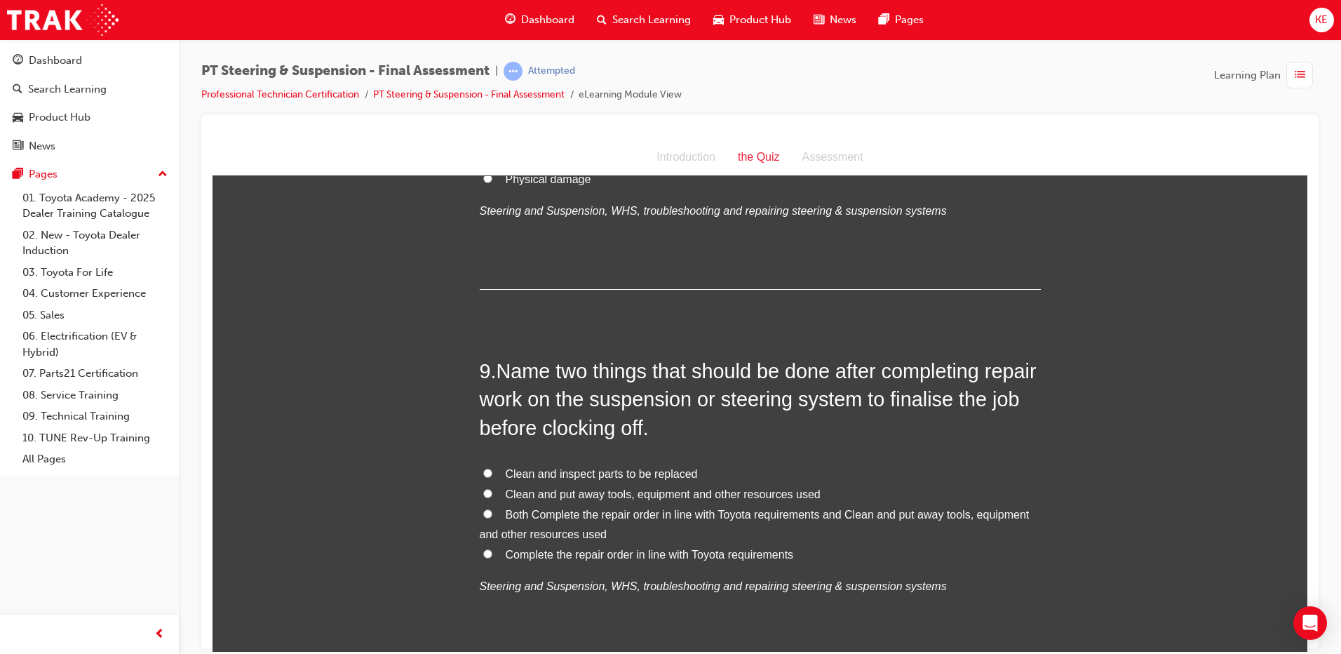
click at [488, 516] on label "Both Complete the repair order in line with Toyota requirements and Clean and p…" at bounding box center [760, 524] width 561 height 41
click at [488, 516] on input "Both Complete the repair order in line with Toyota requirements and Clean and p…" at bounding box center [487, 512] width 9 height 9
radio input "true"
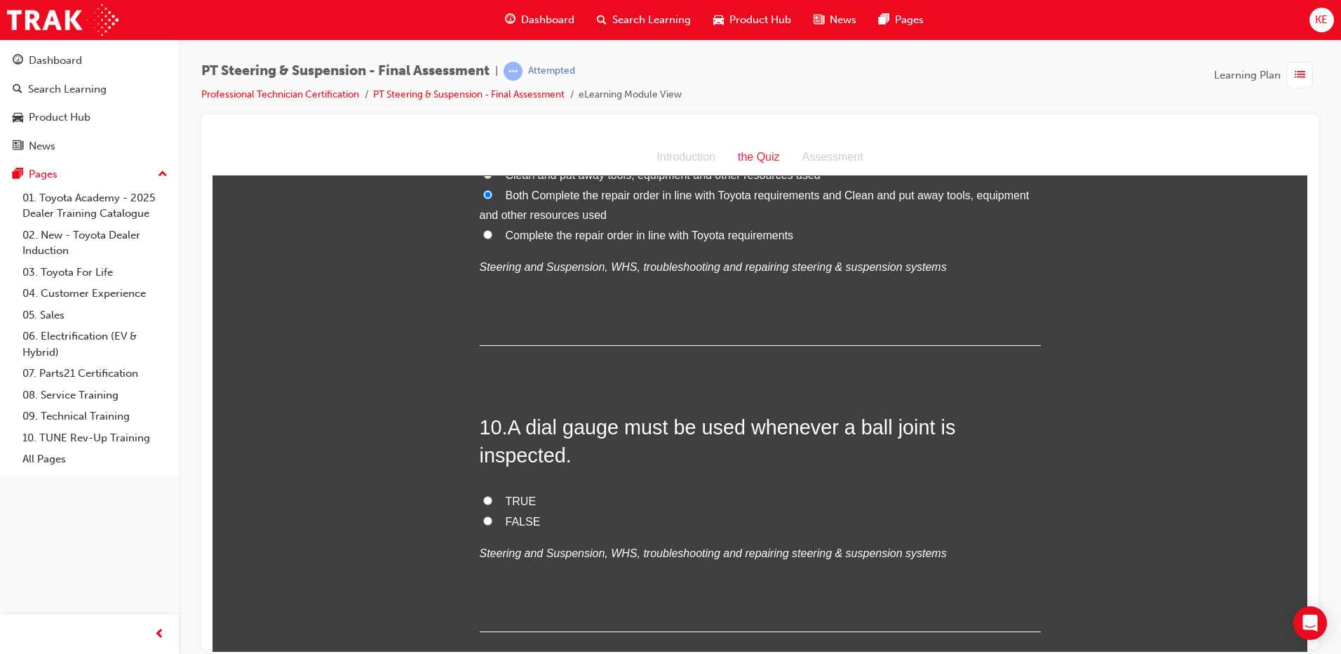
scroll to position [2875, 0]
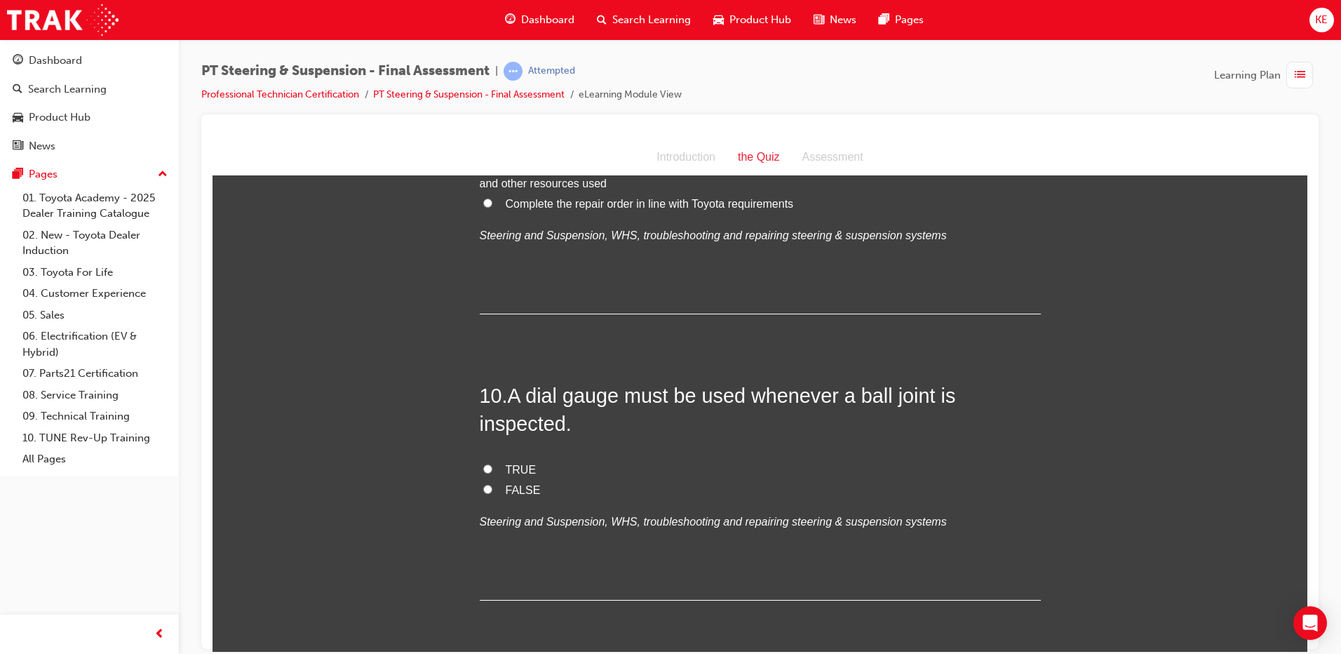
click at [494, 480] on label "FALSE" at bounding box center [760, 490] width 561 height 20
click at [492, 484] on input "FALSE" at bounding box center [487, 488] width 9 height 9
radio input "true"
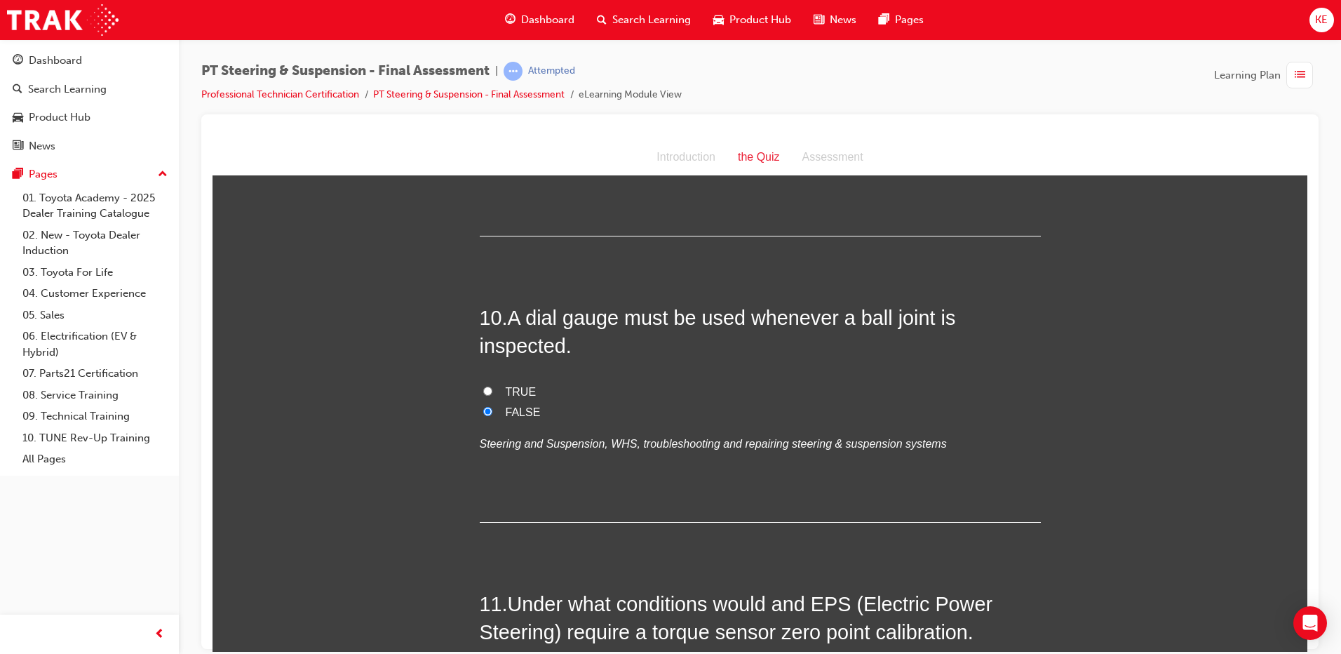
scroll to position [3155, 0]
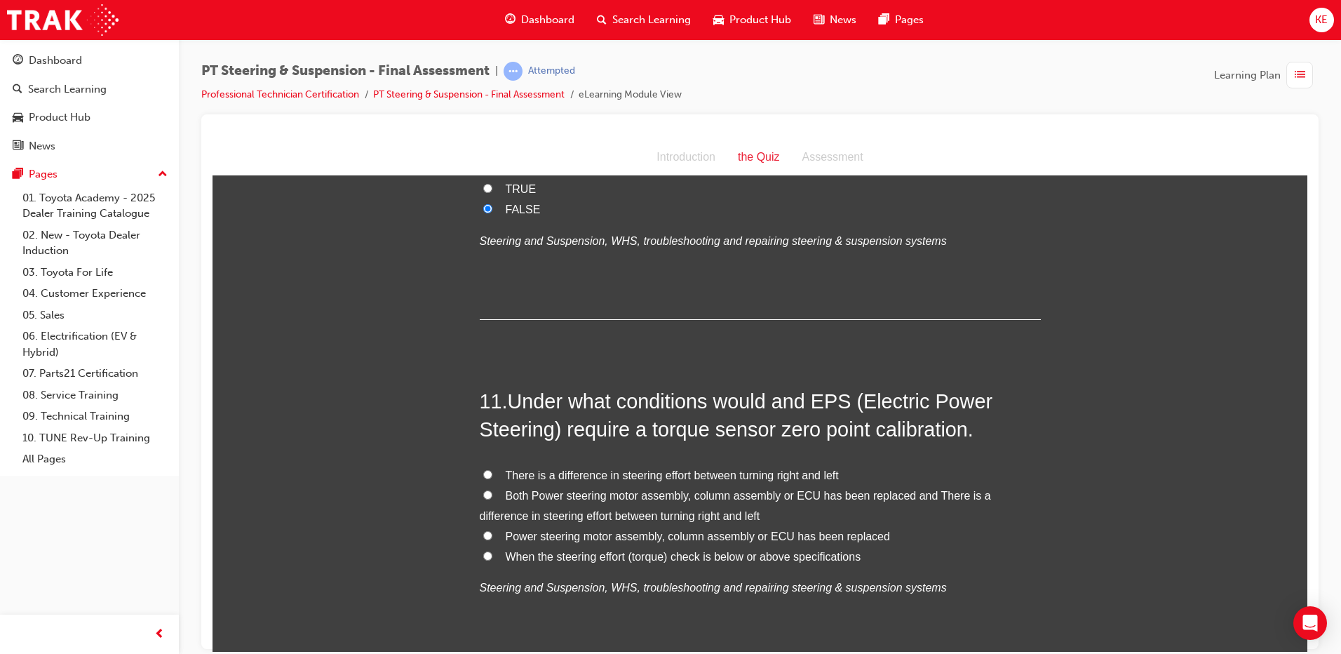
click at [480, 494] on label "Both Power steering motor assembly, column assembly or ECU has been replaced an…" at bounding box center [760, 505] width 561 height 41
click at [483, 494] on input "Both Power steering motor assembly, column assembly or ECU has been replaced an…" at bounding box center [487, 493] width 9 height 9
radio input "true"
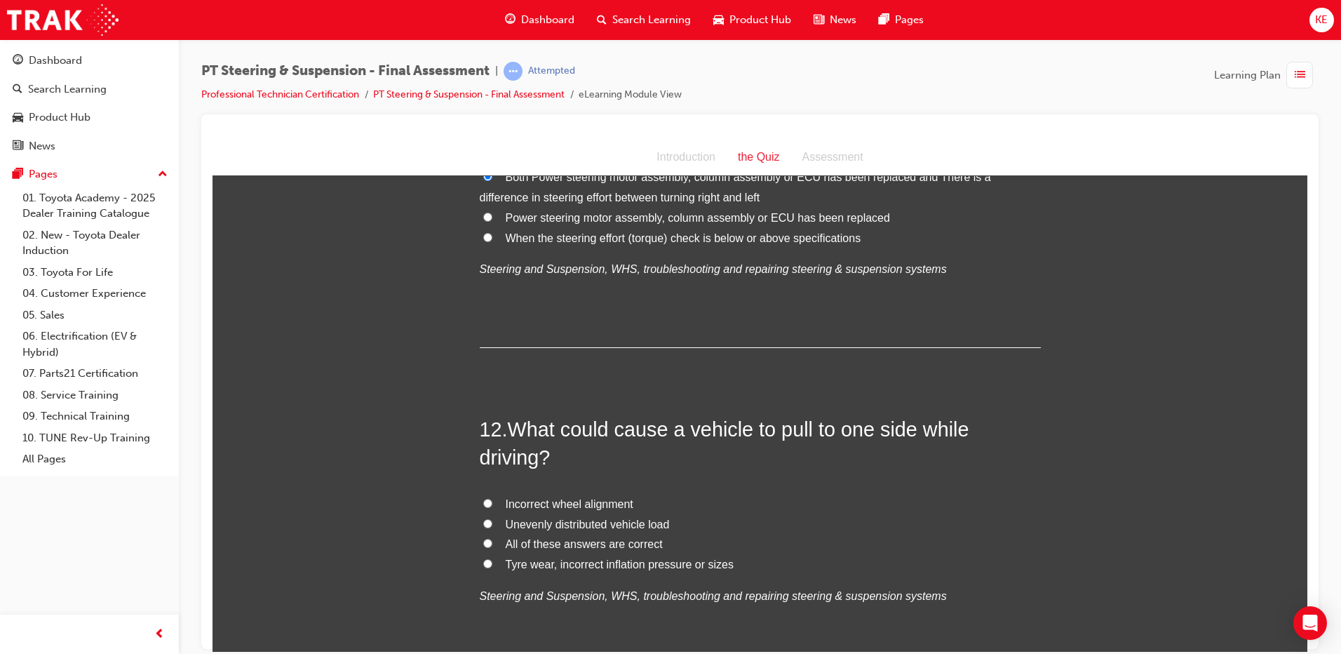
scroll to position [3506, 0]
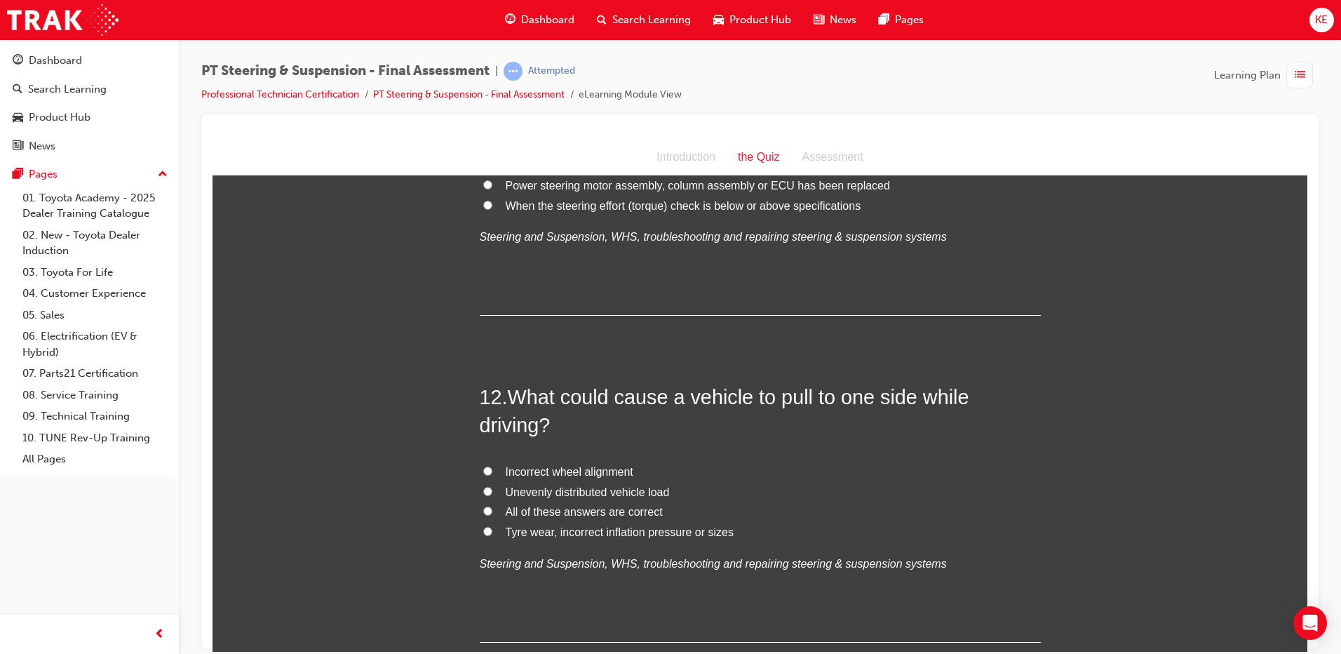
click at [480, 517] on label "All of these answers are correct" at bounding box center [760, 511] width 561 height 20
click at [483, 515] on input "All of these answers are correct" at bounding box center [487, 510] width 9 height 9
radio input "true"
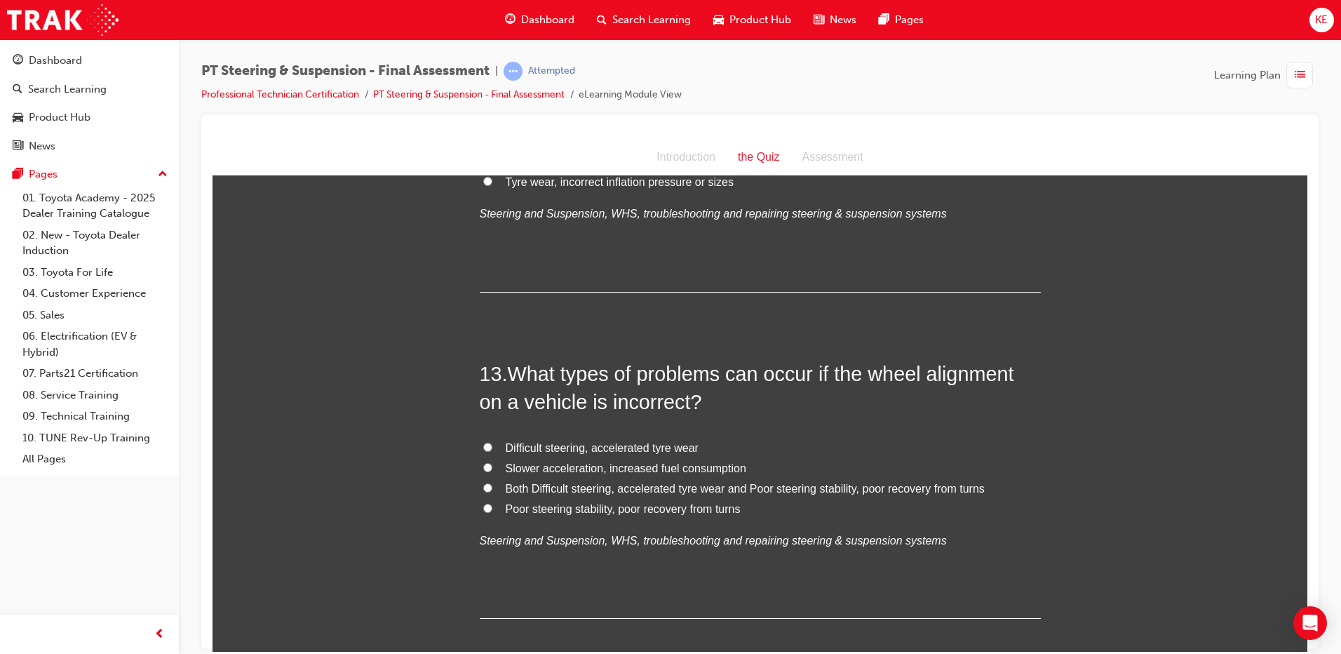
scroll to position [3857, 0]
click at [483, 486] on input "Both Difficult steering, accelerated tyre wear and Poor steering stability, poo…" at bounding box center [487, 486] width 9 height 9
radio input "true"
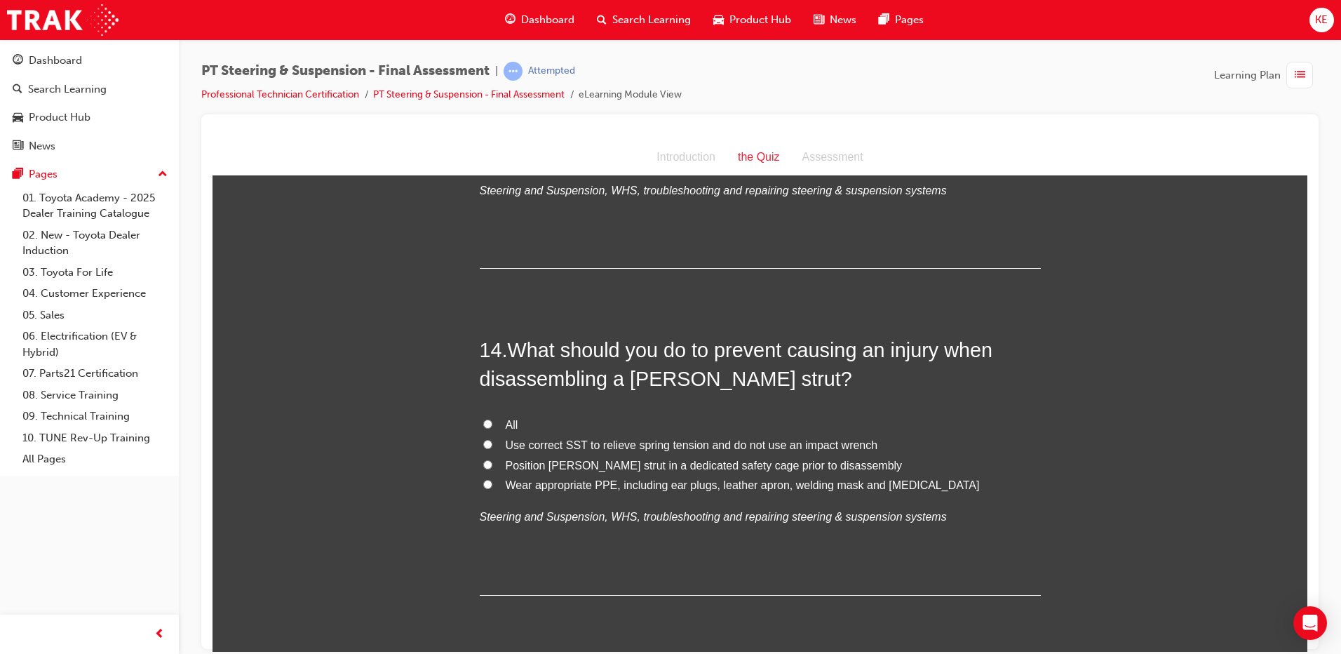
scroll to position [4207, 0]
click at [480, 426] on label "All" at bounding box center [760, 423] width 561 height 20
click at [483, 426] on input "All" at bounding box center [487, 421] width 9 height 9
radio input "true"
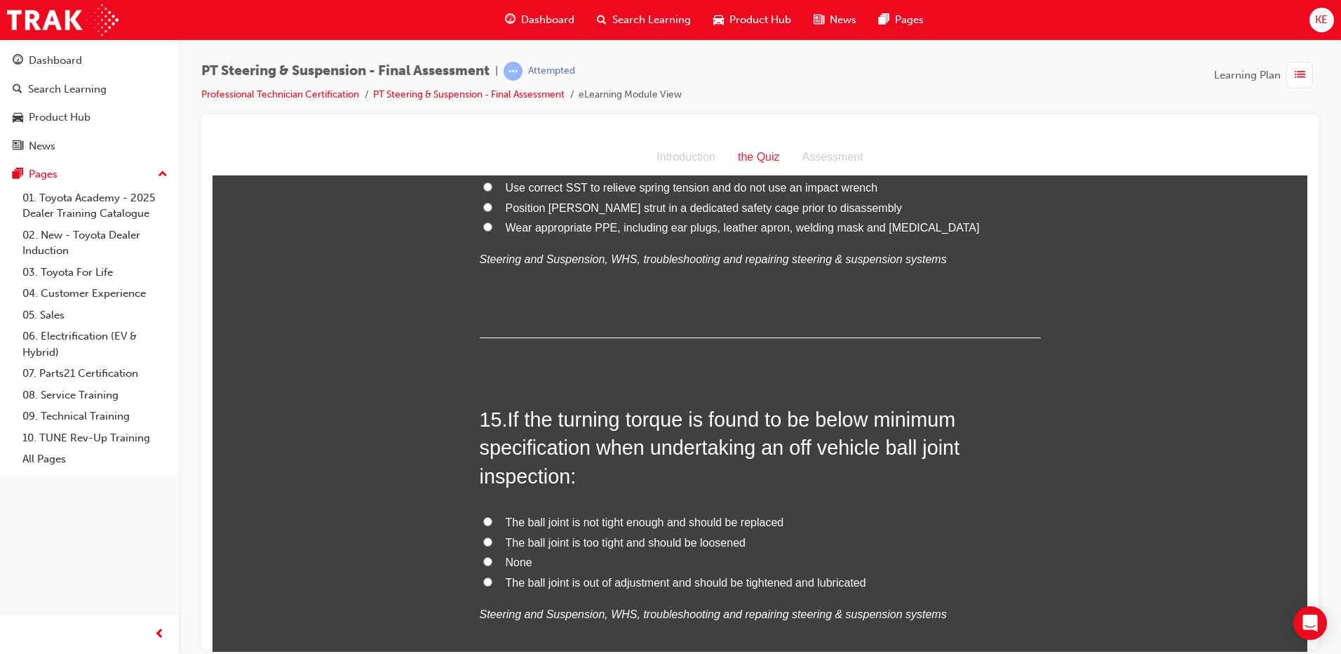
scroll to position [4488, 0]
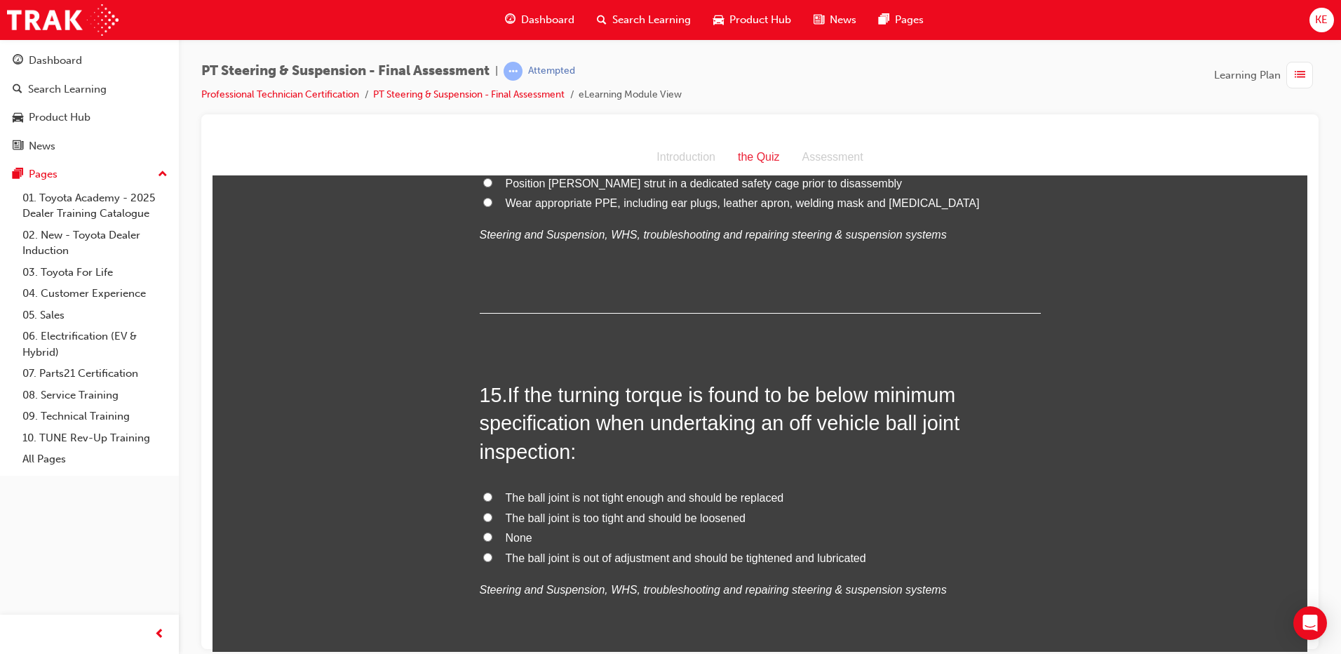
click at [481, 488] on label "The ball joint is not tight enough and should be replaced" at bounding box center [760, 497] width 561 height 20
click at [483, 492] on input "The ball joint is not tight enough and should be replaced" at bounding box center [487, 496] width 9 height 9
radio input "true"
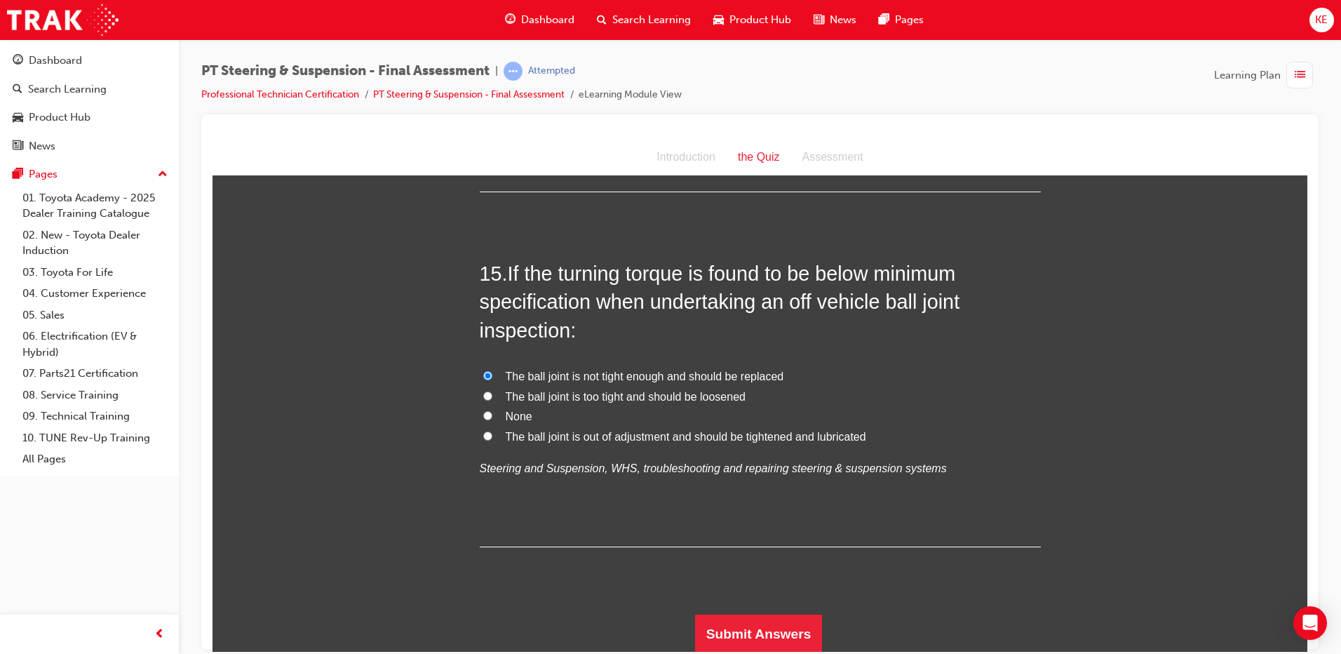
scroll to position [4610, 0]
click at [769, 620] on button "Submit Answers" at bounding box center [759, 631] width 128 height 39
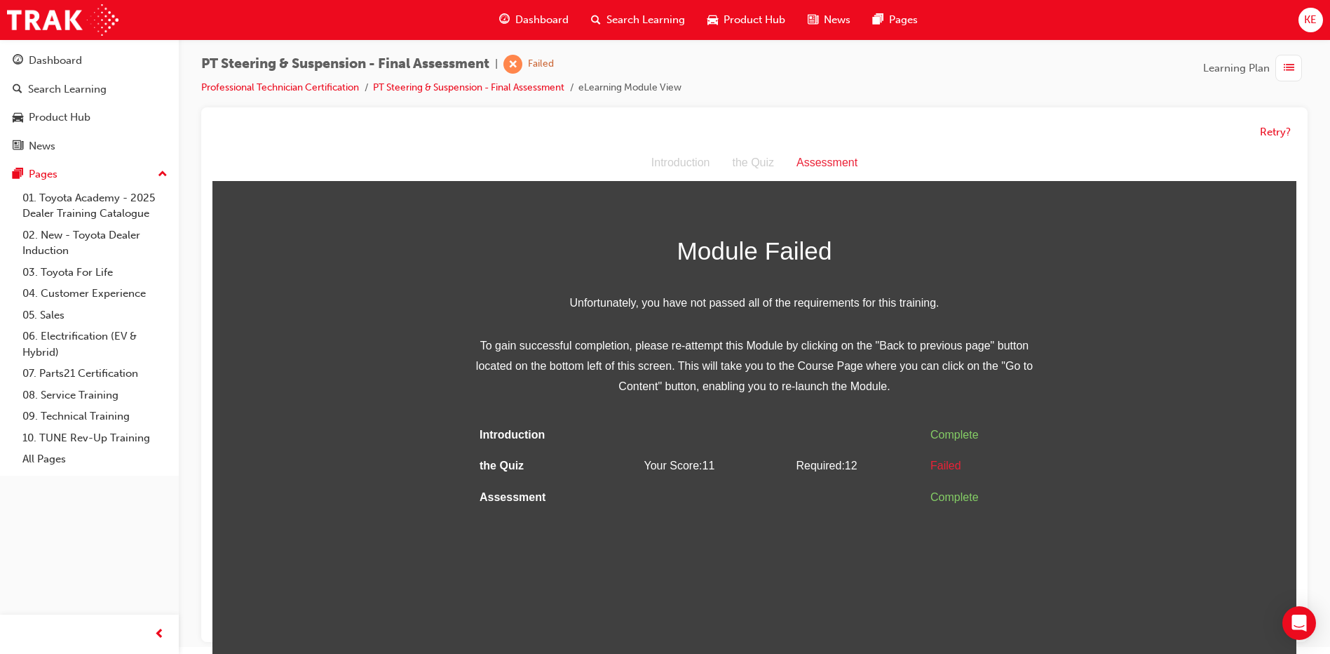
scroll to position [11, 0]
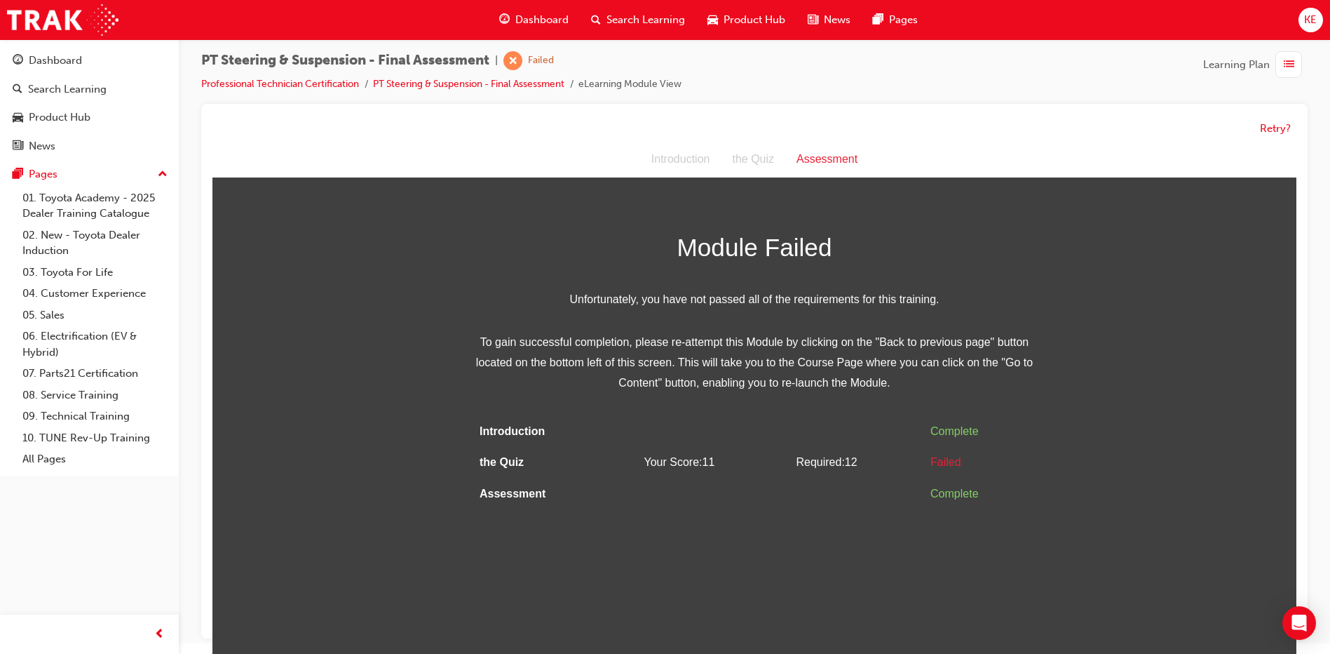
click at [1291, 128] on div "Retry?" at bounding box center [754, 128] width 1084 height 27
click at [1275, 128] on button "Retry?" at bounding box center [1275, 129] width 31 height 16
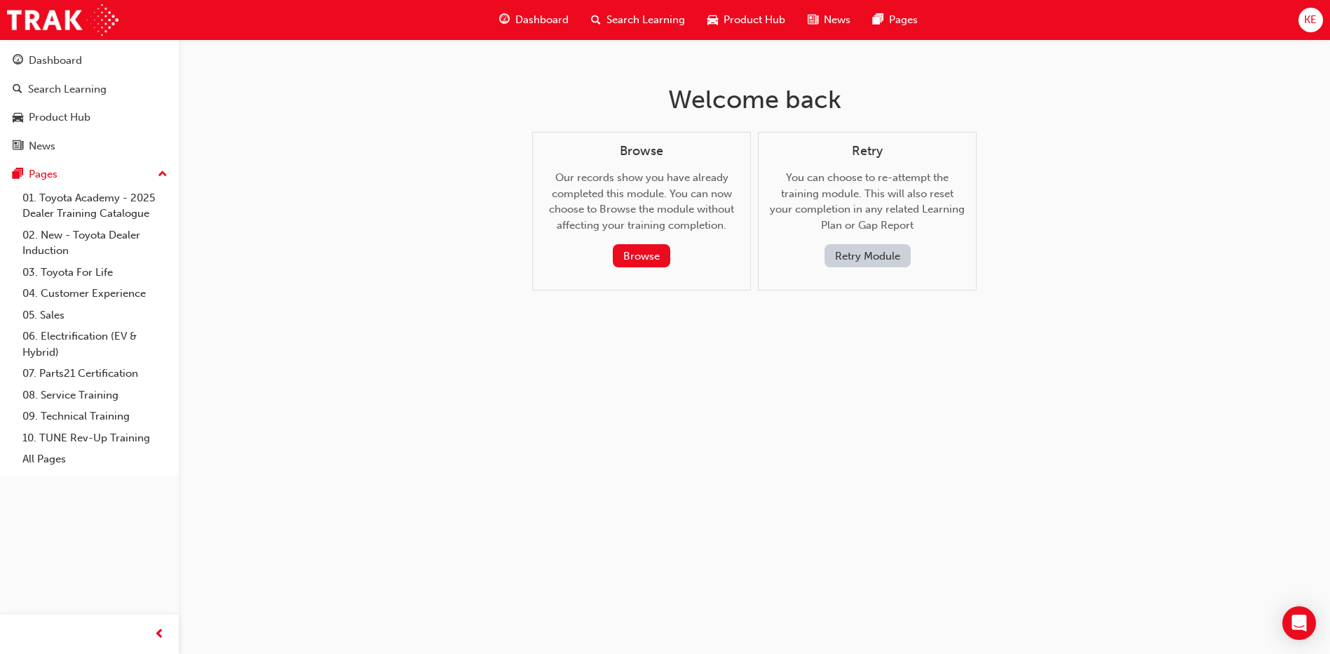
scroll to position [0, 0]
click at [858, 255] on button "Retry Module" at bounding box center [873, 255] width 86 height 23
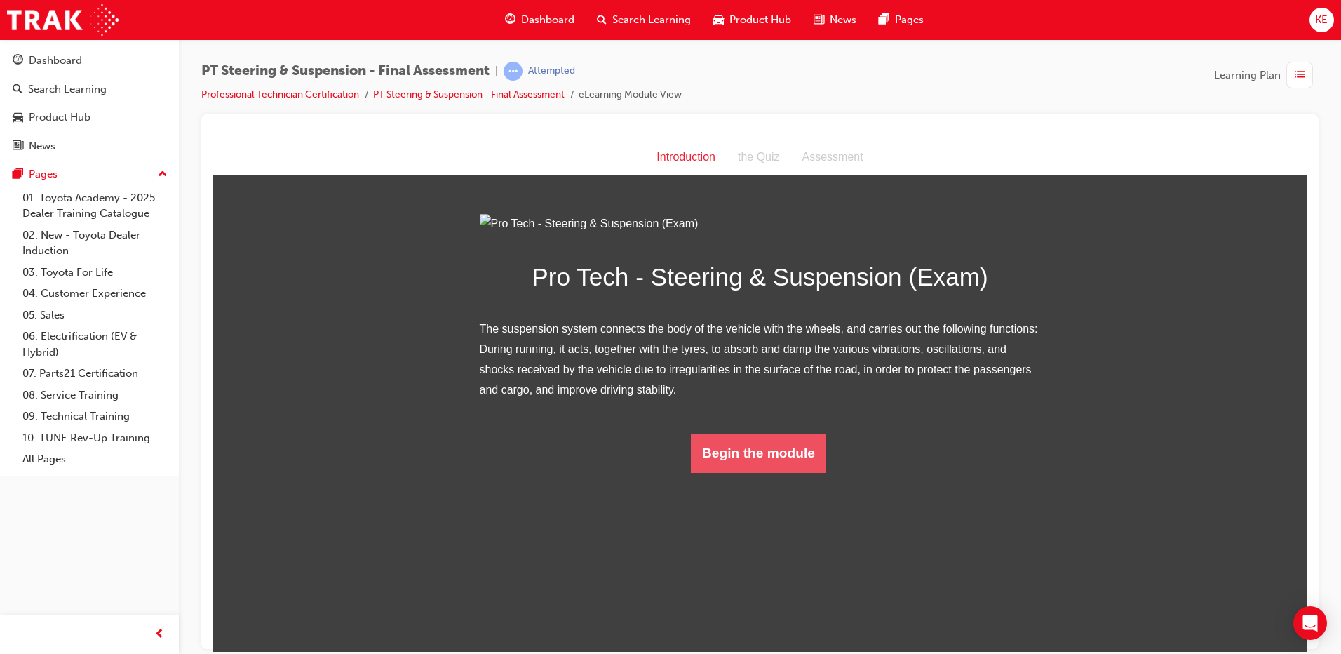
click at [748, 472] on button "Begin the module" at bounding box center [758, 452] width 135 height 39
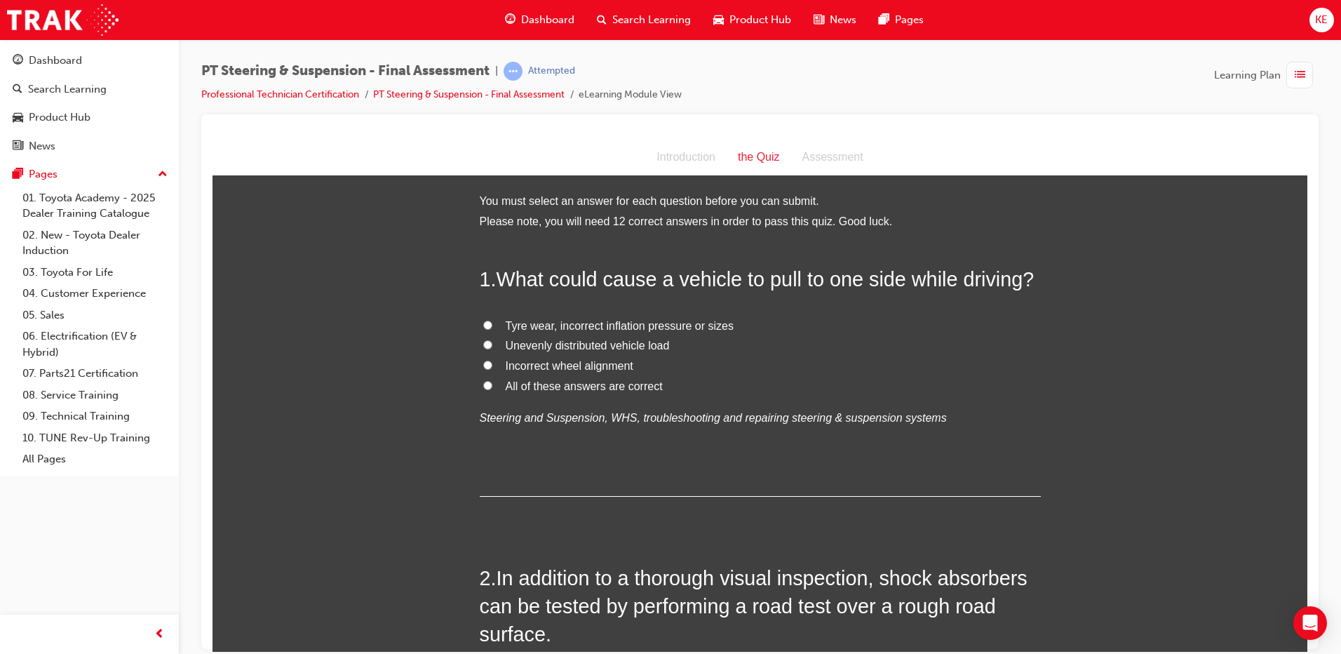
click at [480, 389] on label "All of these answers are correct" at bounding box center [760, 386] width 561 height 20
click at [483, 389] on input "All of these answers are correct" at bounding box center [487, 384] width 9 height 9
radio input "true"
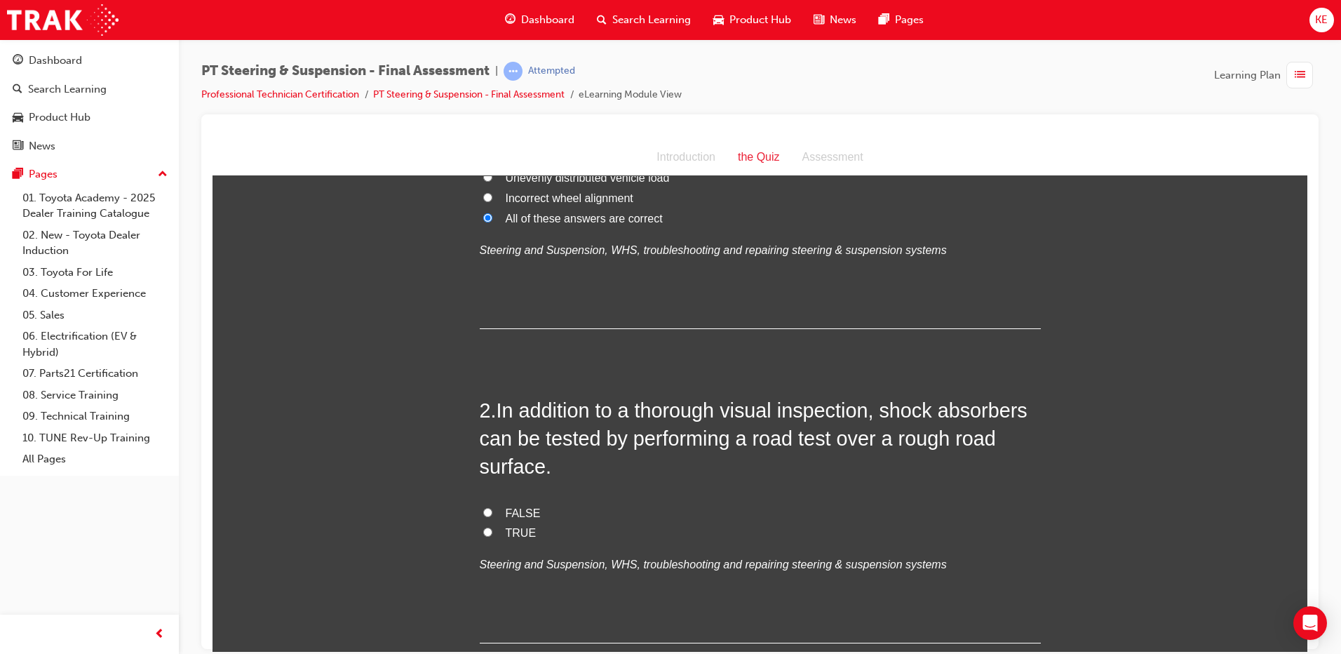
scroll to position [210, 0]
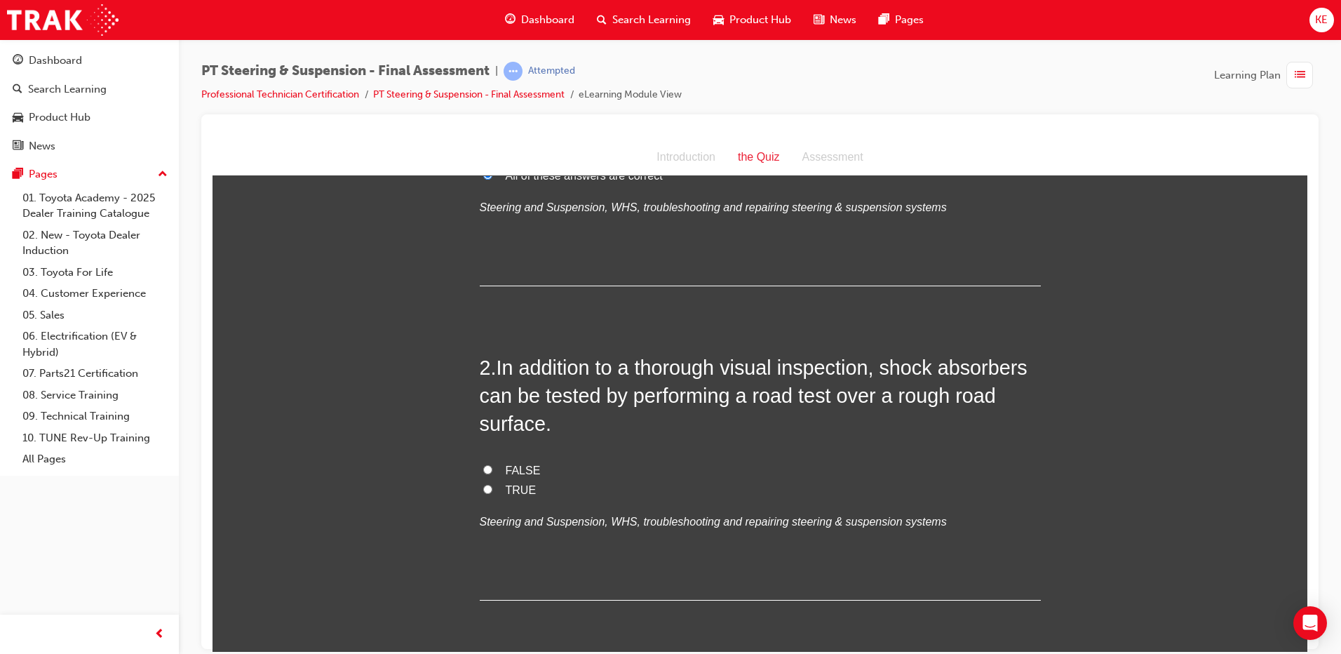
click at [484, 493] on label "TRUE" at bounding box center [760, 490] width 561 height 20
click at [484, 493] on input "TRUE" at bounding box center [487, 488] width 9 height 9
radio input "true"
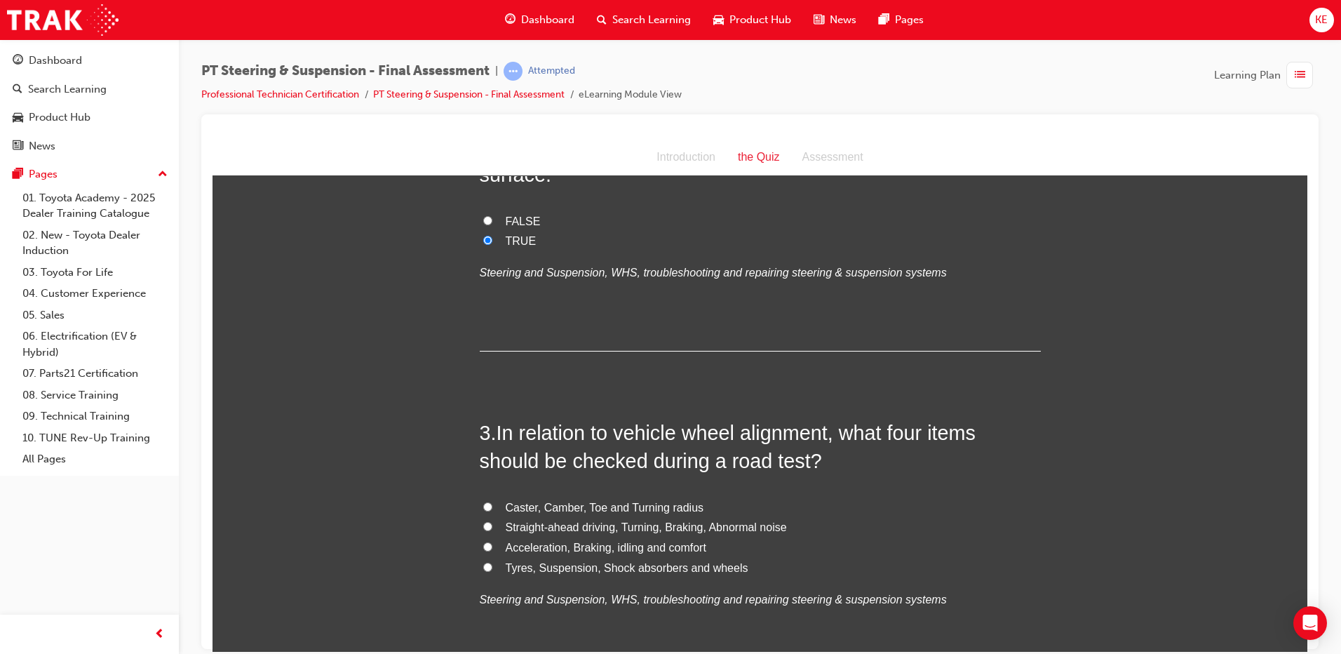
scroll to position [491, 0]
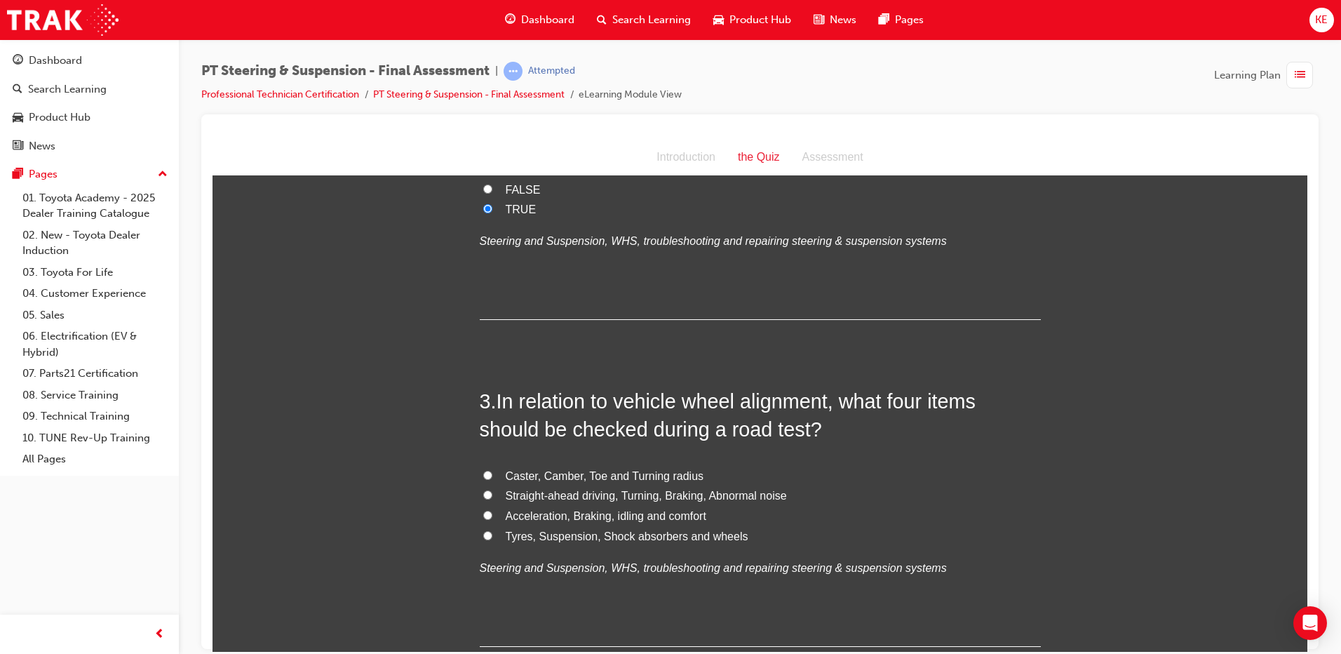
click at [483, 495] on input "Straight-ahead driving, Turning, Braking, Abnormal noise" at bounding box center [487, 493] width 9 height 9
radio input "true"
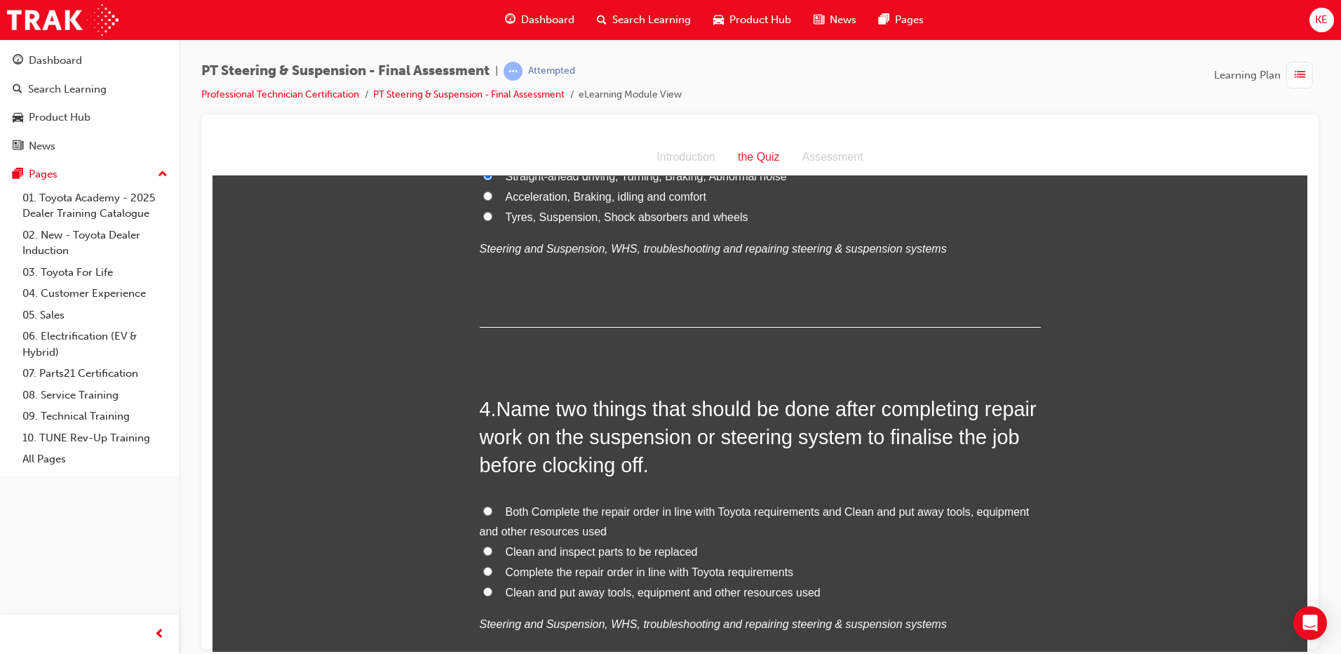
scroll to position [841, 0]
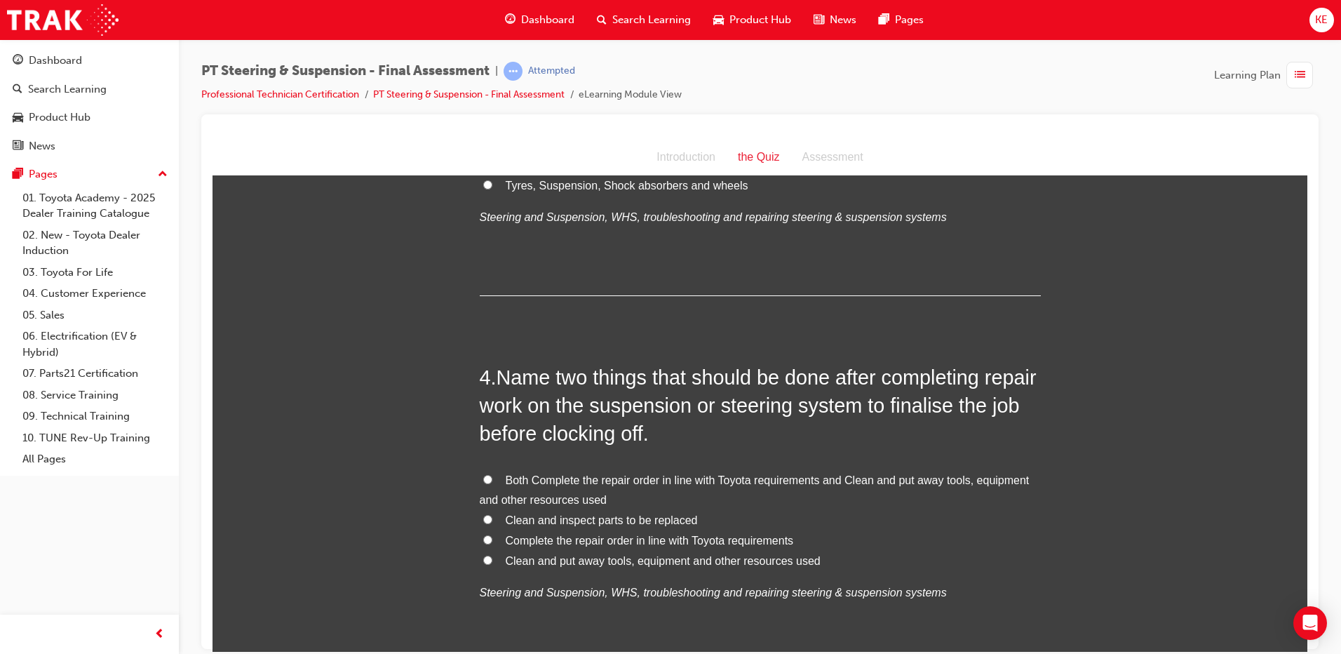
click at [488, 480] on label "Both Complete the repair order in line with Toyota requirements and Clean and p…" at bounding box center [760, 490] width 561 height 41
click at [488, 480] on input "Both Complete the repair order in line with Toyota requirements and Clean and p…" at bounding box center [487, 478] width 9 height 9
radio input "true"
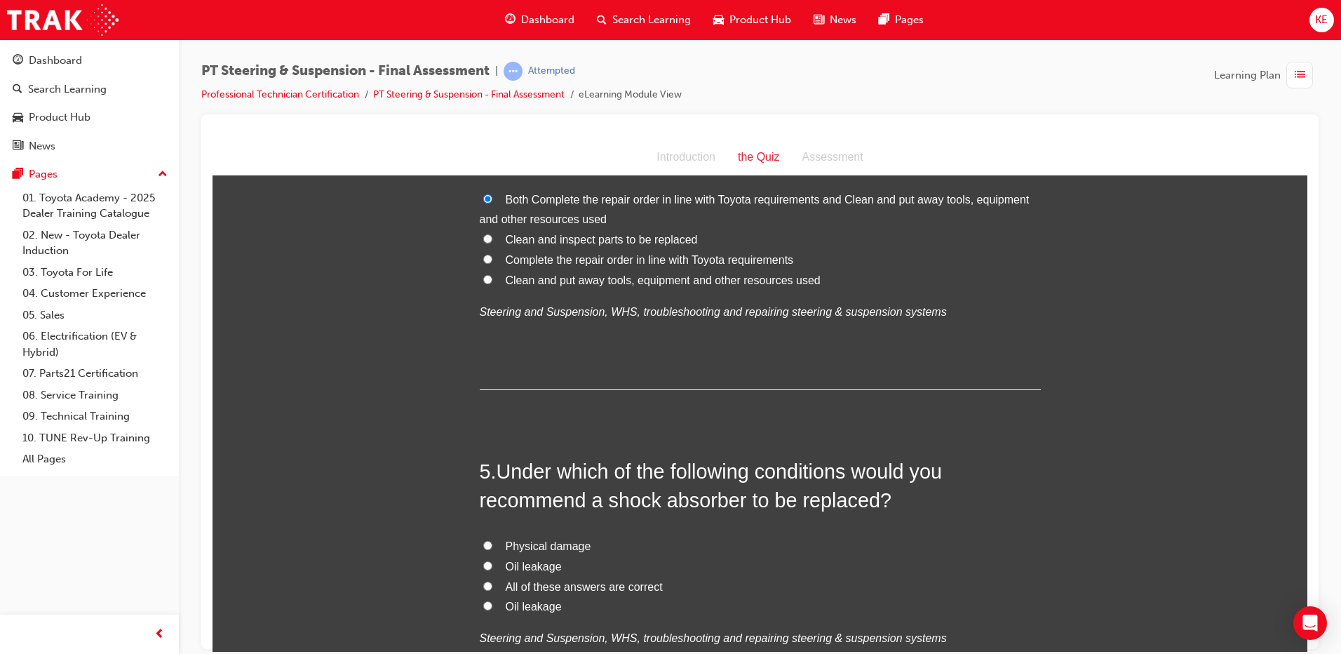
scroll to position [1192, 0]
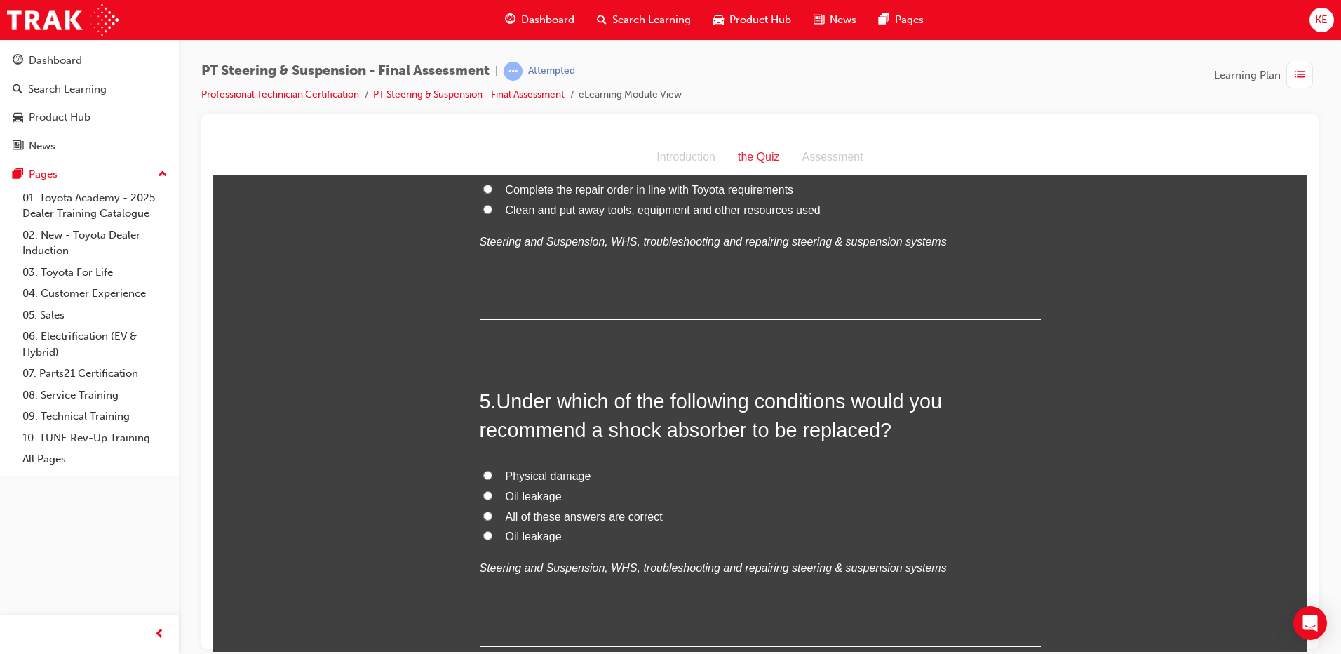
click at [483, 510] on input "All of these answers are correct" at bounding box center [487, 514] width 9 height 9
radio input "true"
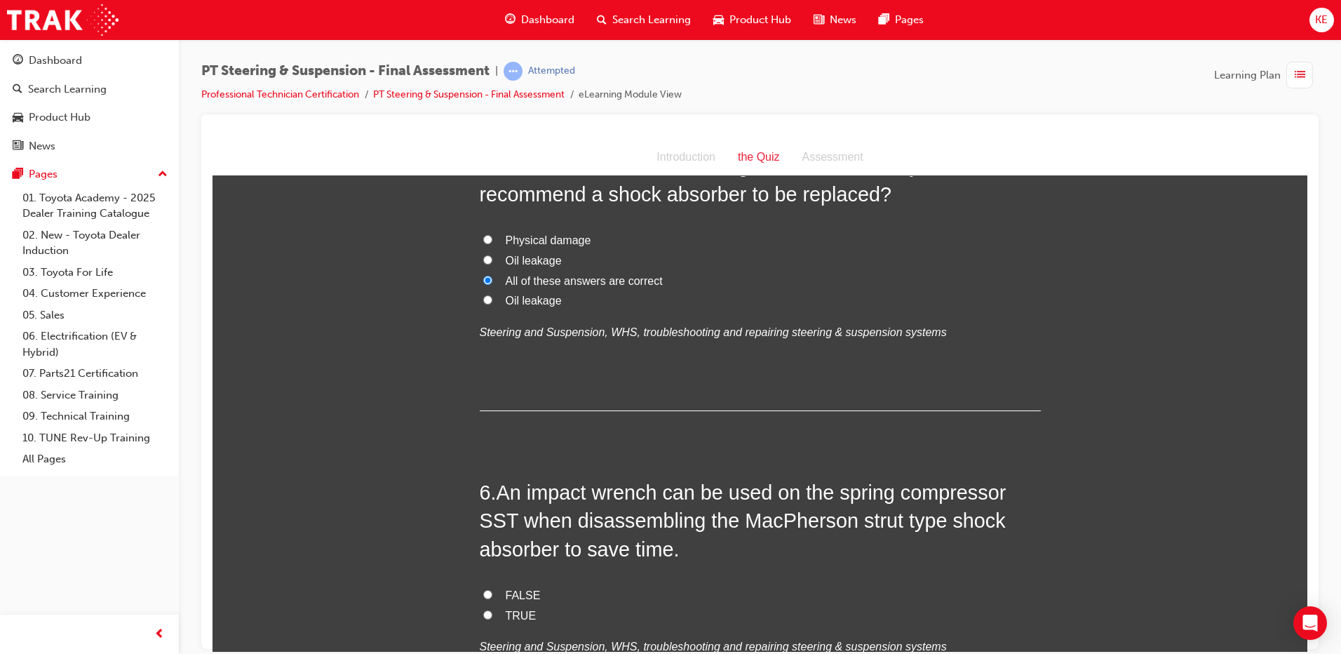
scroll to position [1543, 0]
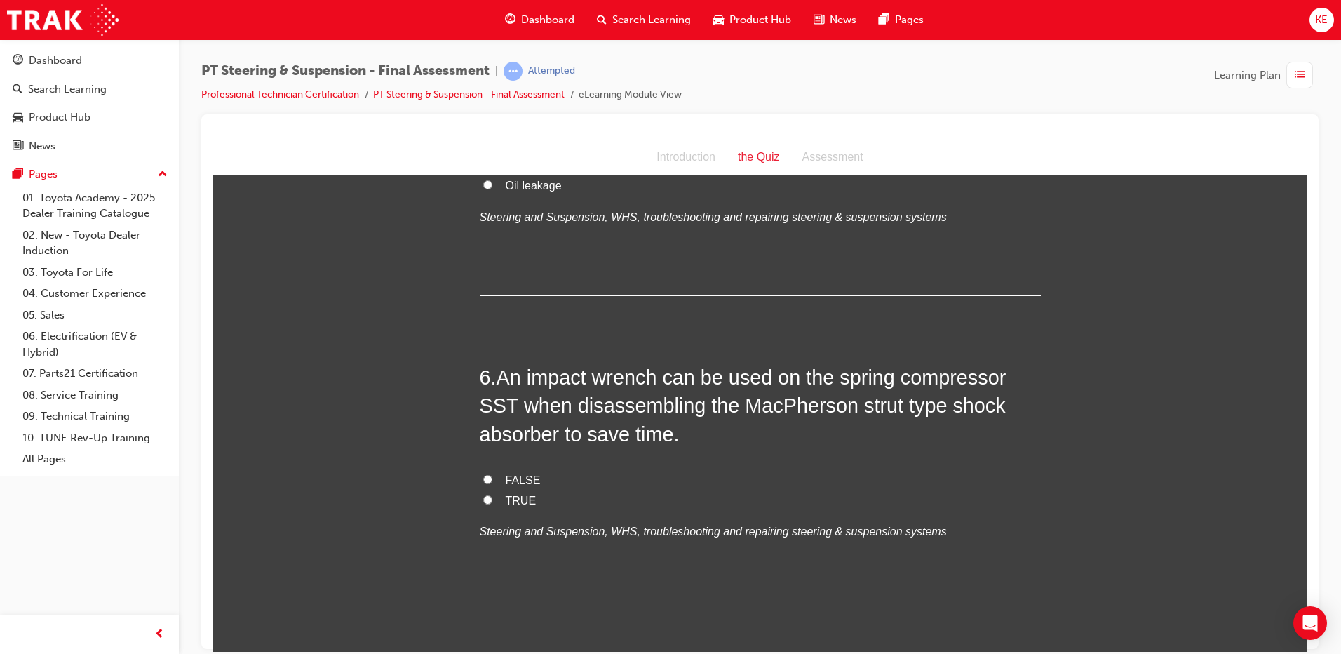
click at [483, 482] on input "FALSE" at bounding box center [487, 478] width 9 height 9
radio input "true"
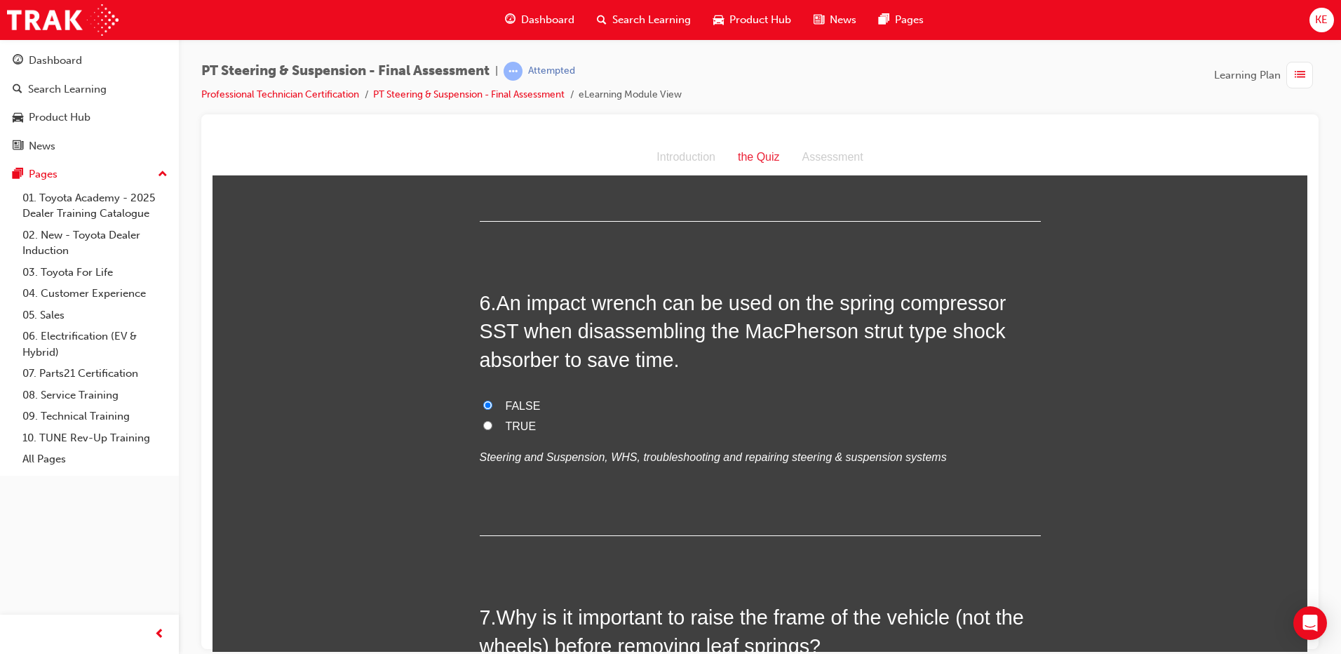
scroll to position [1823, 0]
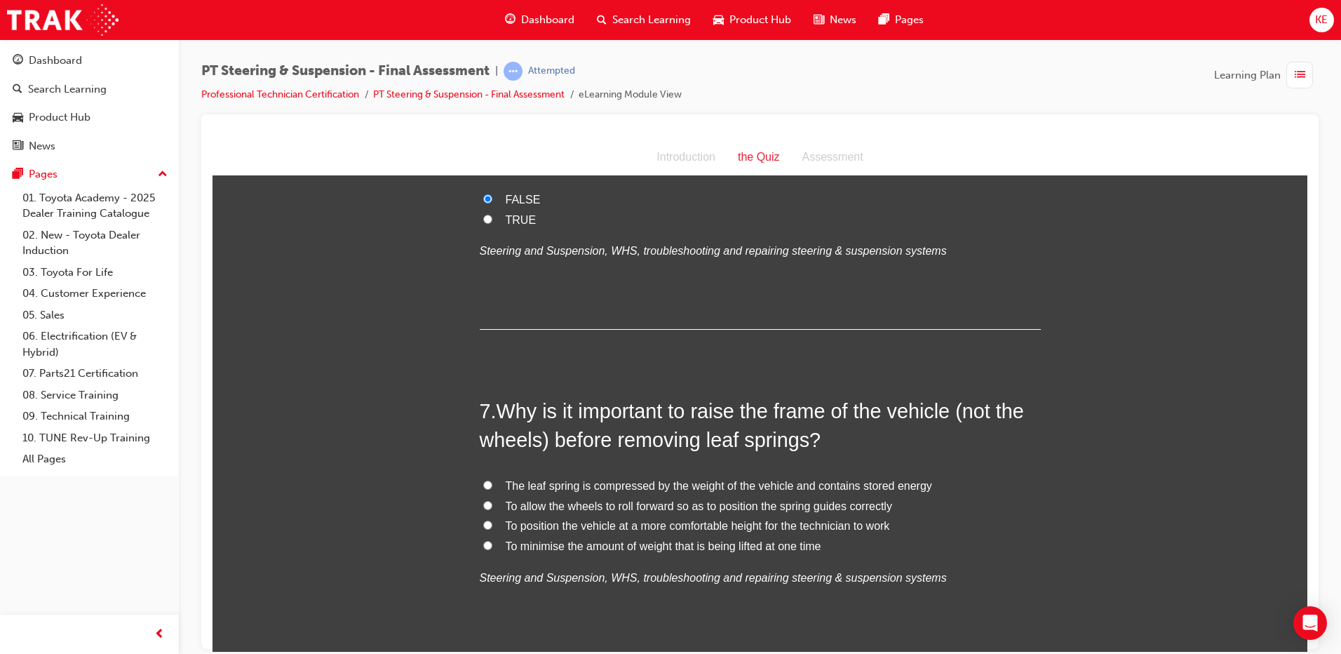
click at [483, 485] on input "The leaf spring is compressed by the weight of the vehicle and contains stored …" at bounding box center [487, 484] width 9 height 9
radio input "true"
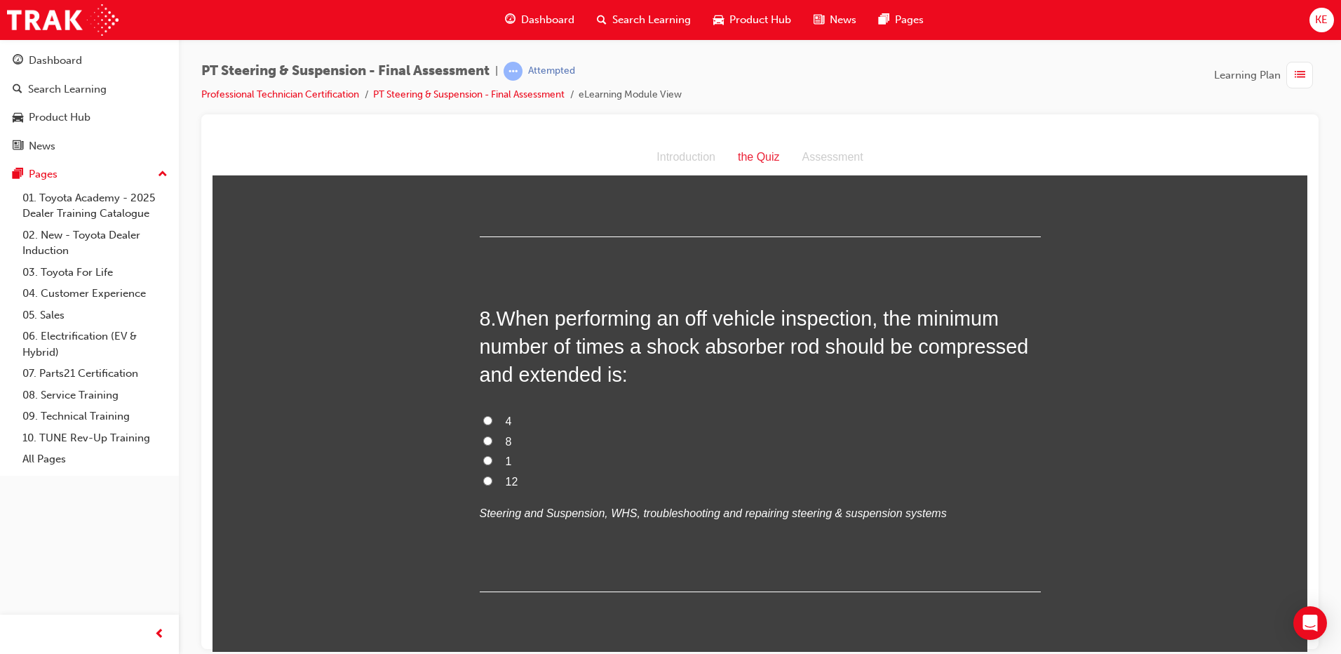
scroll to position [2244, 0]
click at [484, 414] on input "4" at bounding box center [487, 418] width 9 height 9
radio input "true"
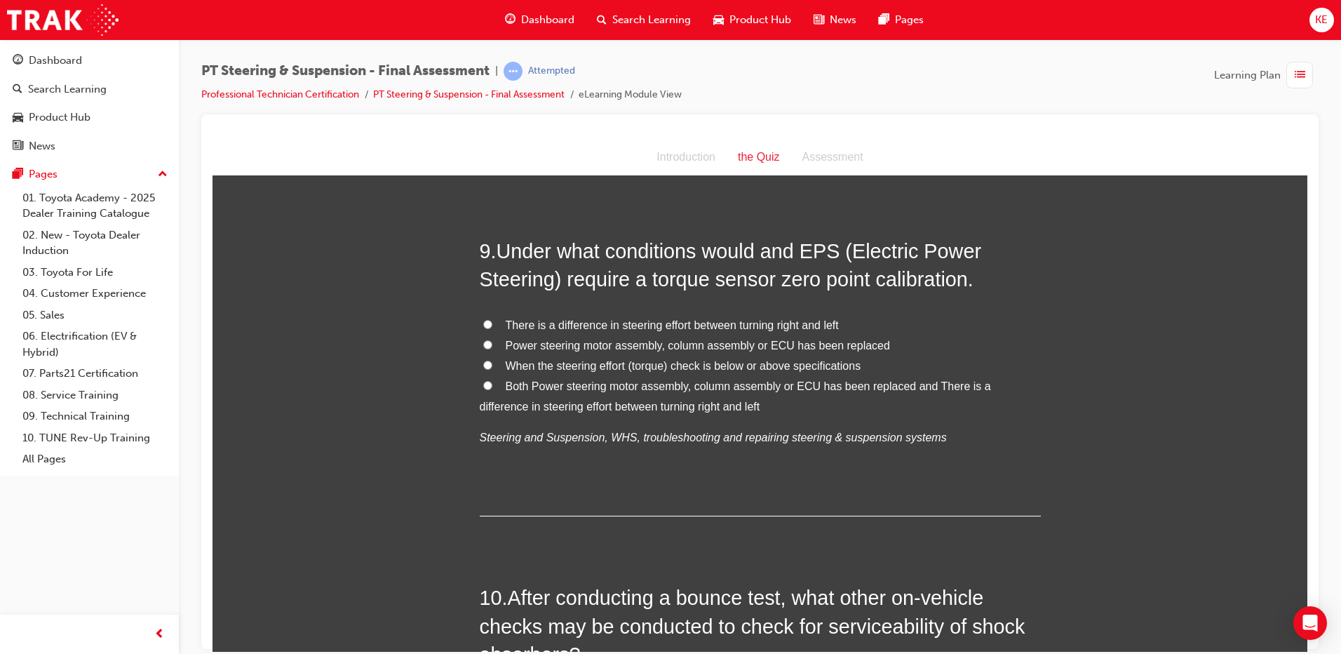
click at [483, 384] on input "Both Power steering motor assembly, column assembly or ECU has been replaced an…" at bounding box center [487, 384] width 9 height 9
radio input "true"
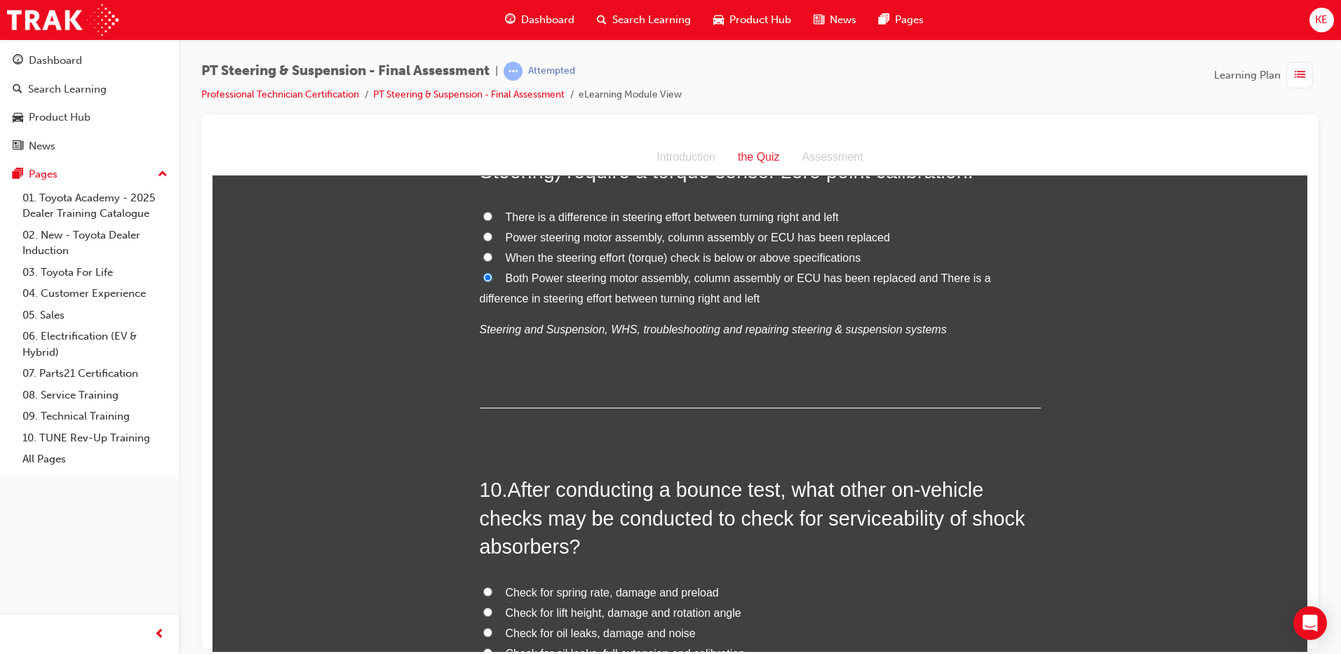
scroll to position [2945, 0]
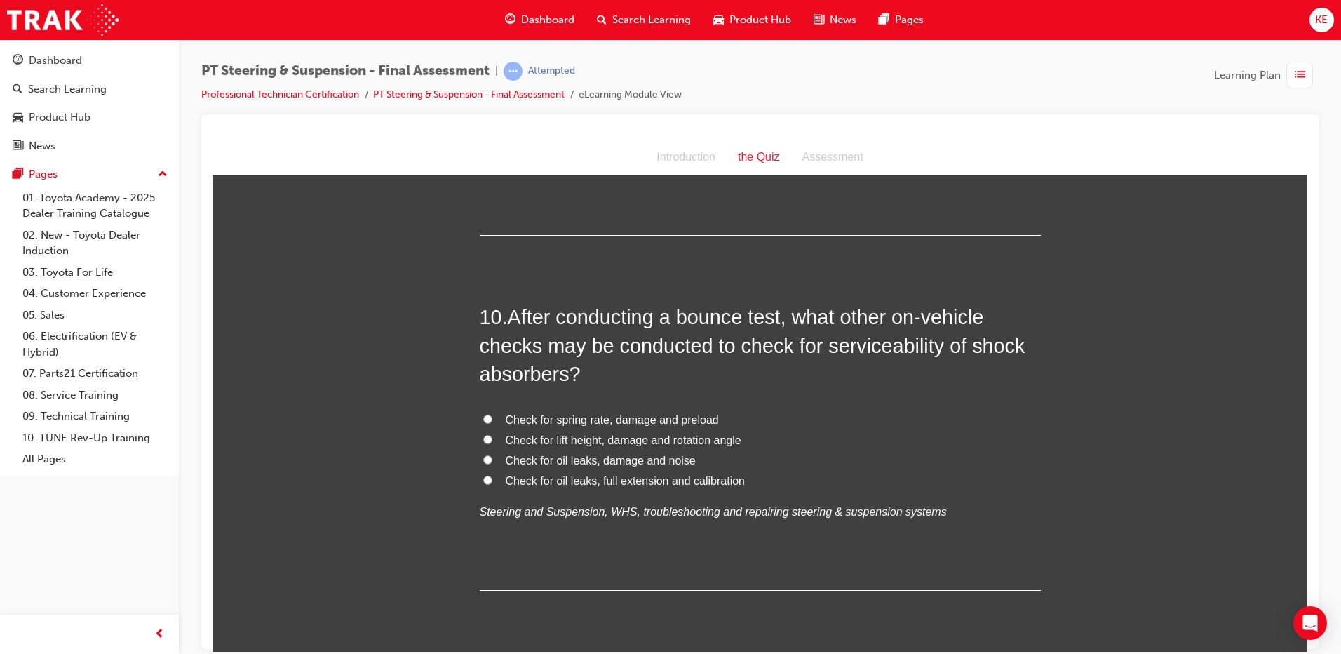
click at [483, 461] on input "Check for oil leaks, damage and noise" at bounding box center [487, 458] width 9 height 9
radio input "true"
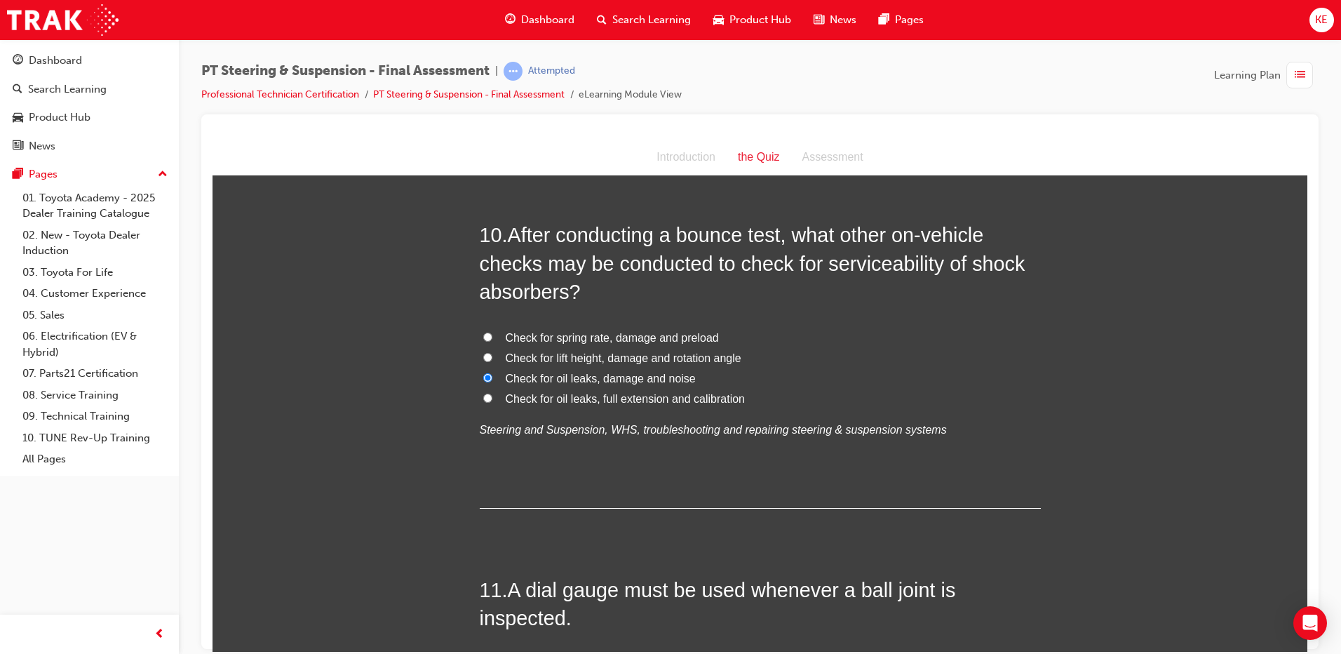
scroll to position [3155, 0]
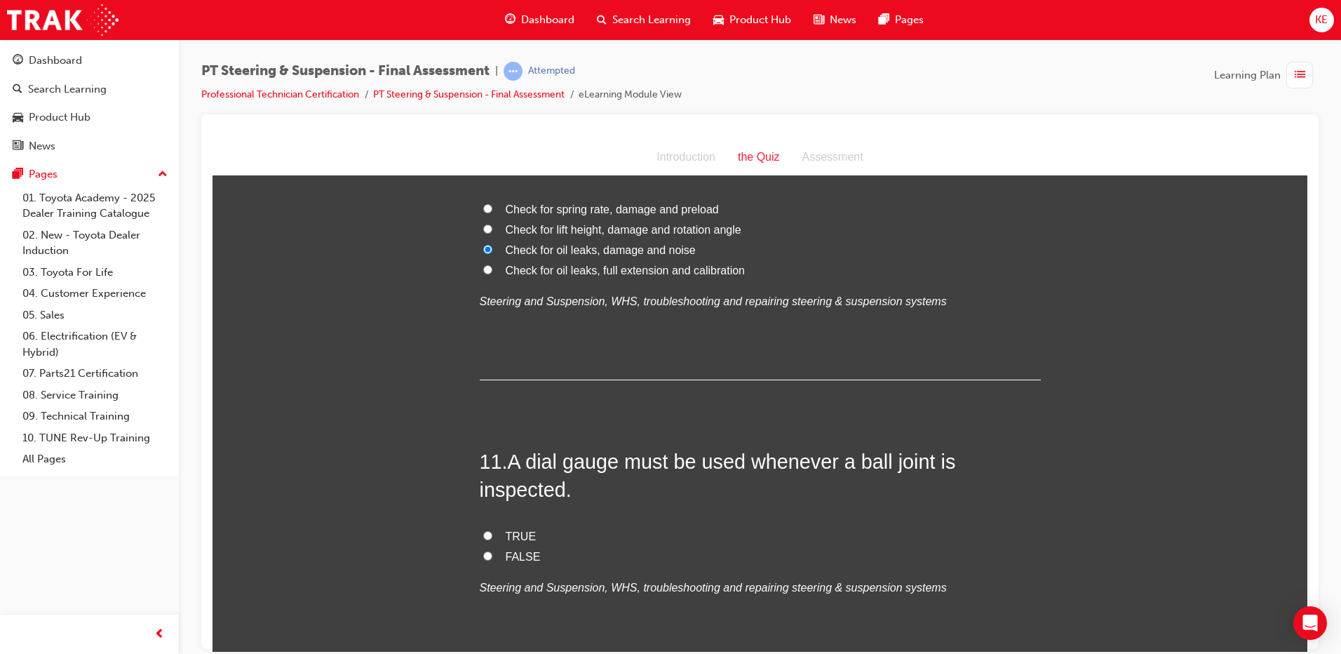
click at [480, 560] on label "FALSE" at bounding box center [760, 556] width 561 height 20
click at [483, 560] on input "FALSE" at bounding box center [487, 554] width 9 height 9
radio input "true"
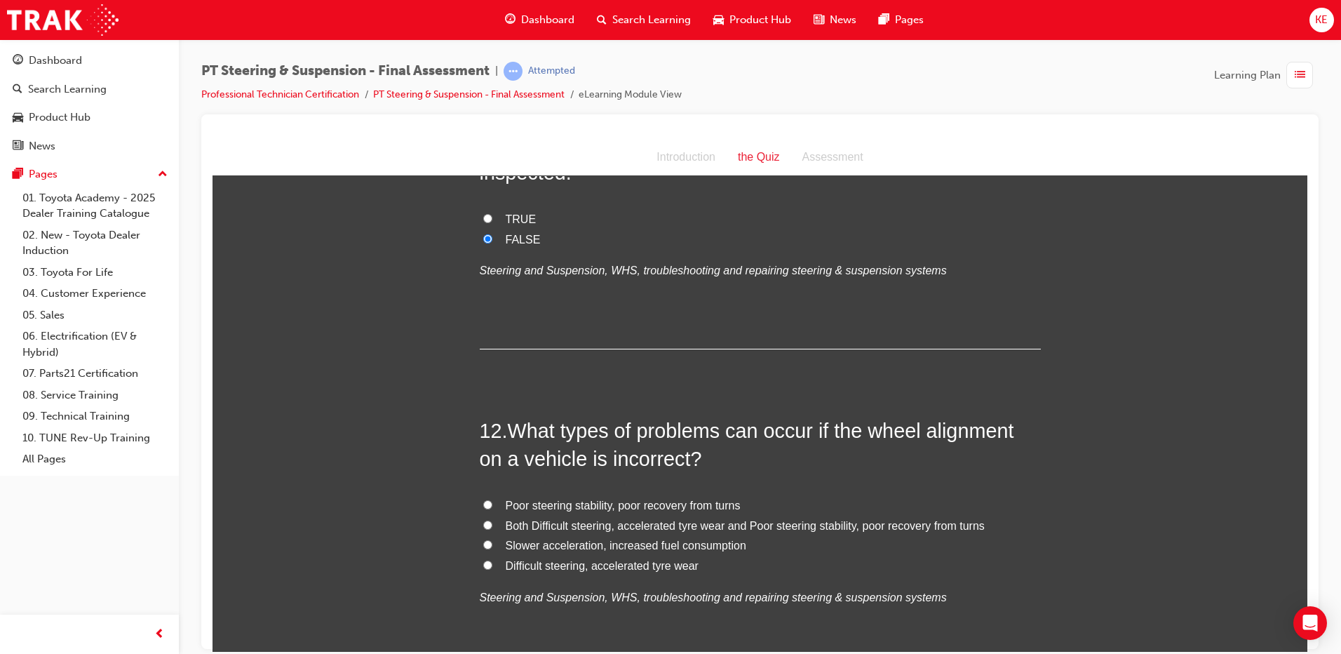
scroll to position [3506, 0]
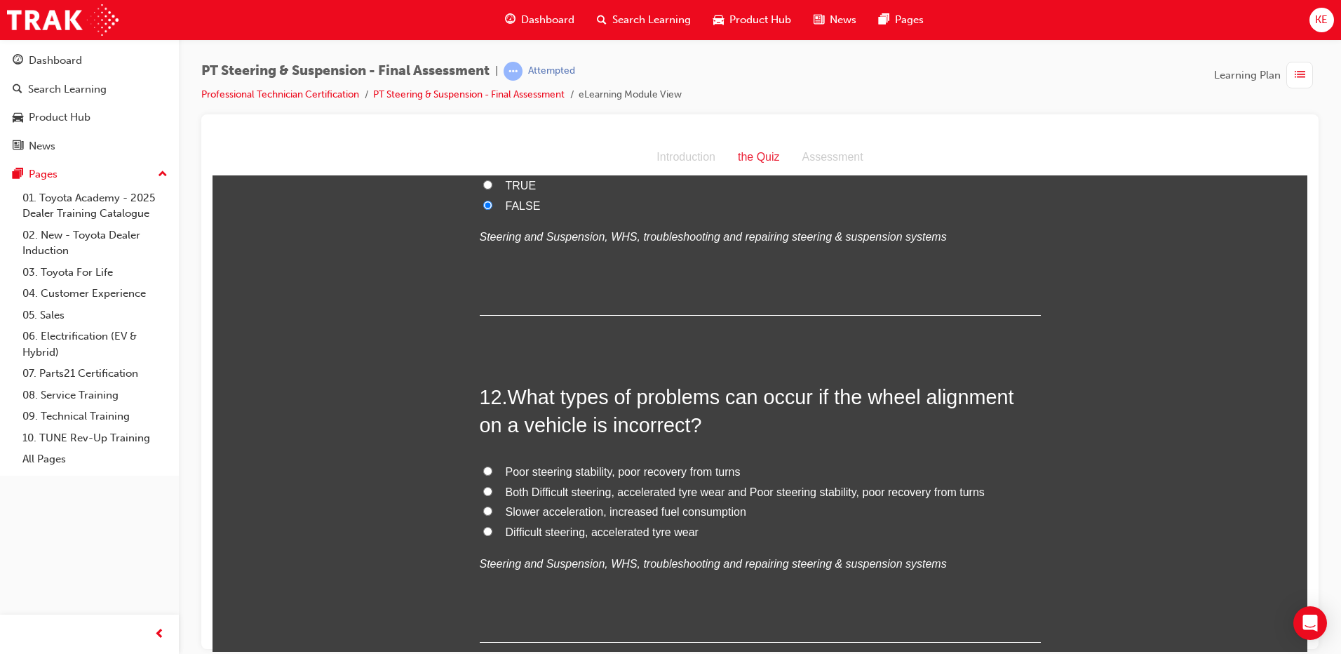
click at [487, 493] on label "Both Difficult steering, accelerated tyre wear and Poor steering stability, poo…" at bounding box center [760, 492] width 561 height 20
click at [487, 493] on input "Both Difficult steering, accelerated tyre wear and Poor steering stability, poo…" at bounding box center [487, 490] width 9 height 9
radio input "true"
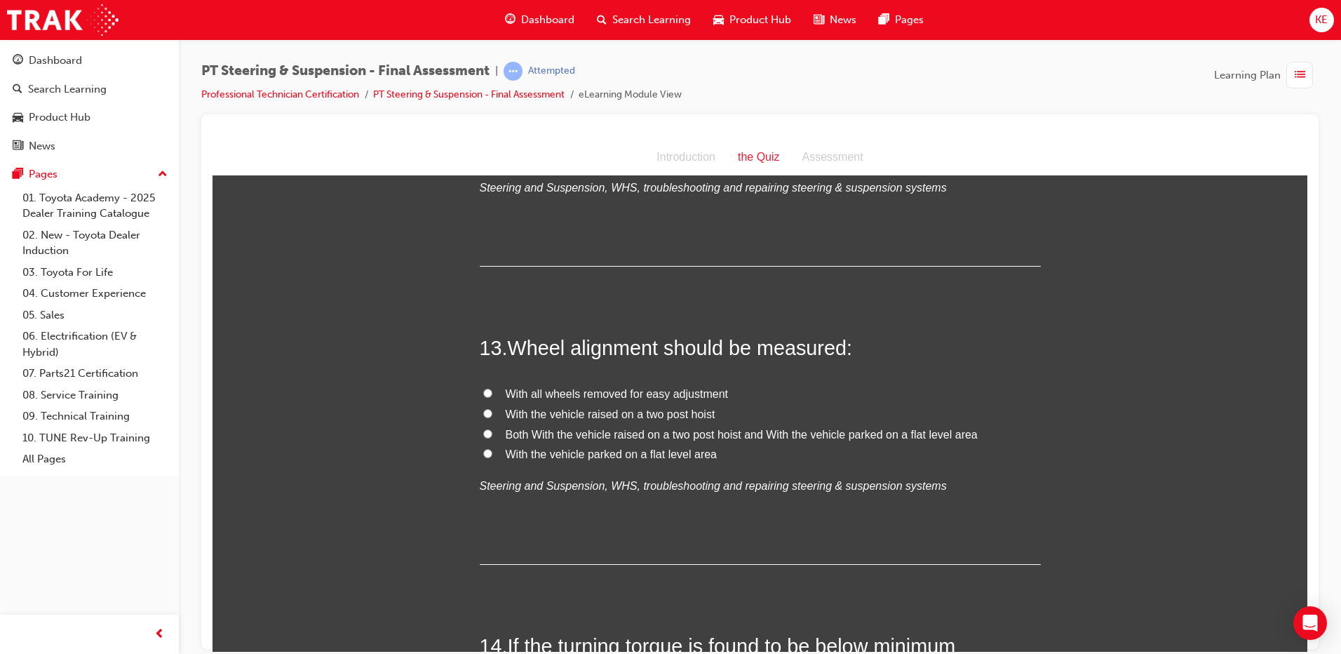
scroll to position [3927, 0]
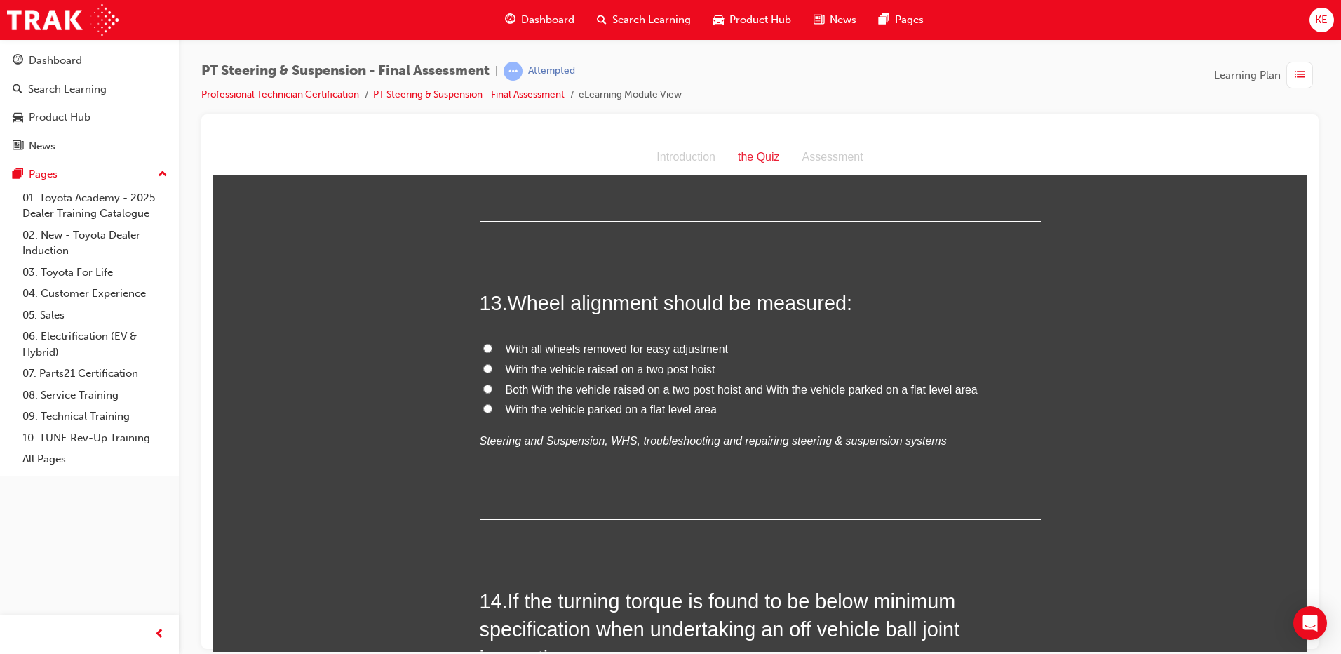
click at [488, 400] on label "With the vehicle parked on a flat level area" at bounding box center [760, 409] width 561 height 20
click at [488, 403] on input "With the vehicle parked on a flat level area" at bounding box center [487, 407] width 9 height 9
radio input "true"
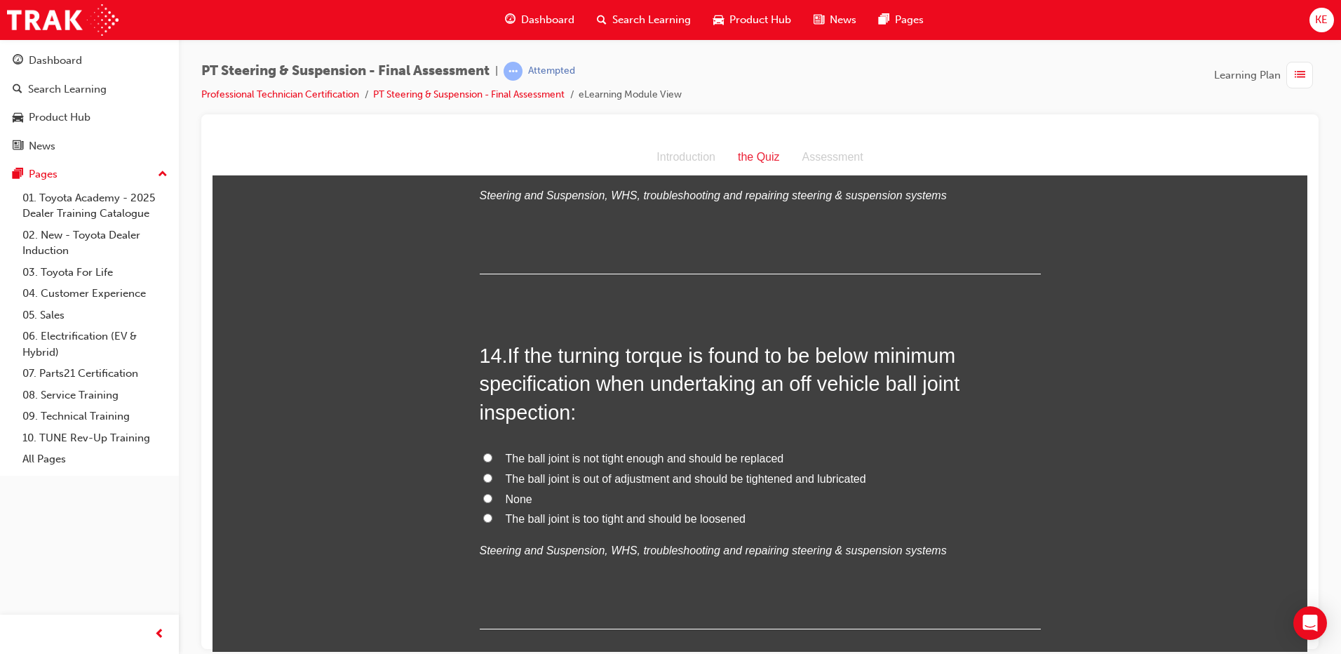
scroll to position [4207, 0]
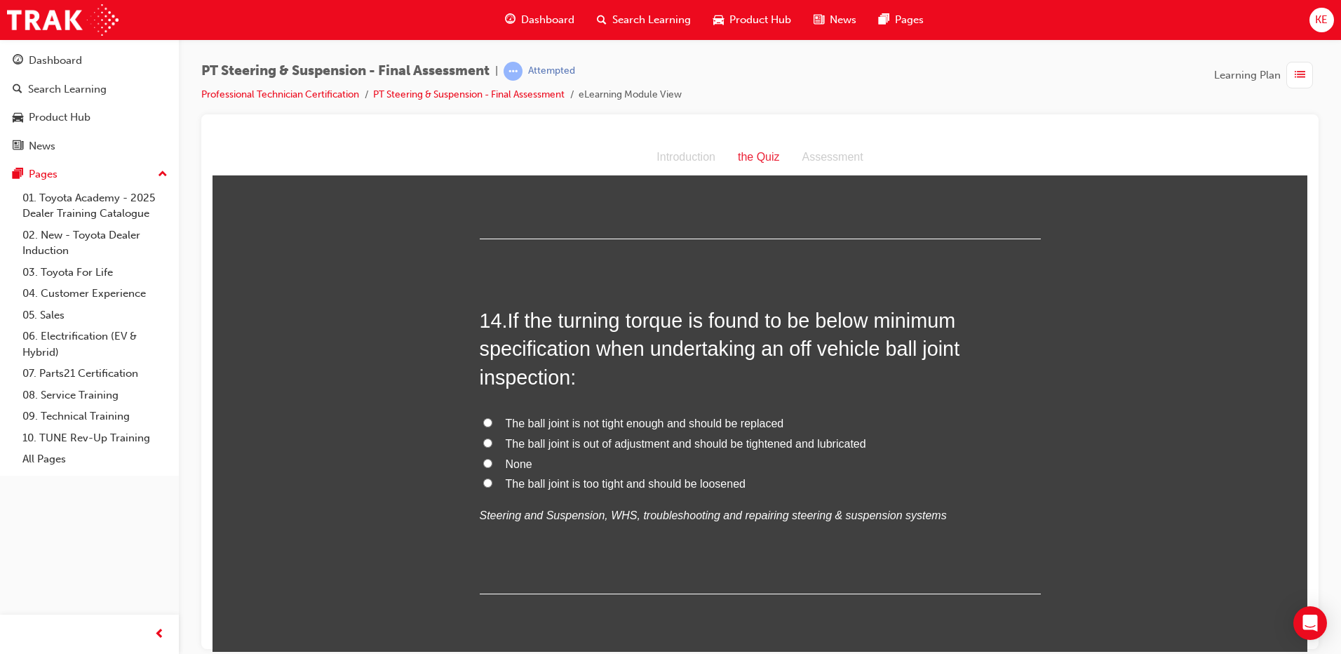
click at [483, 419] on input "The ball joint is not tight enough and should be replaced" at bounding box center [487, 421] width 9 height 9
radio input "true"
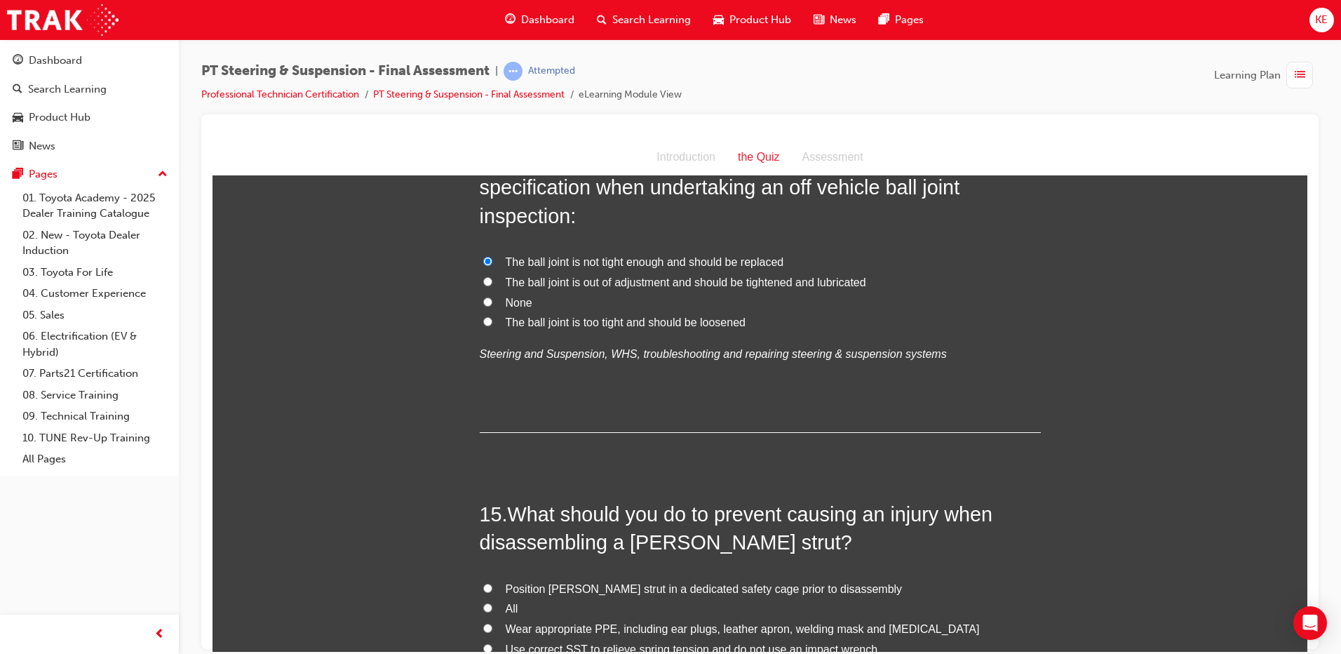
scroll to position [4558, 0]
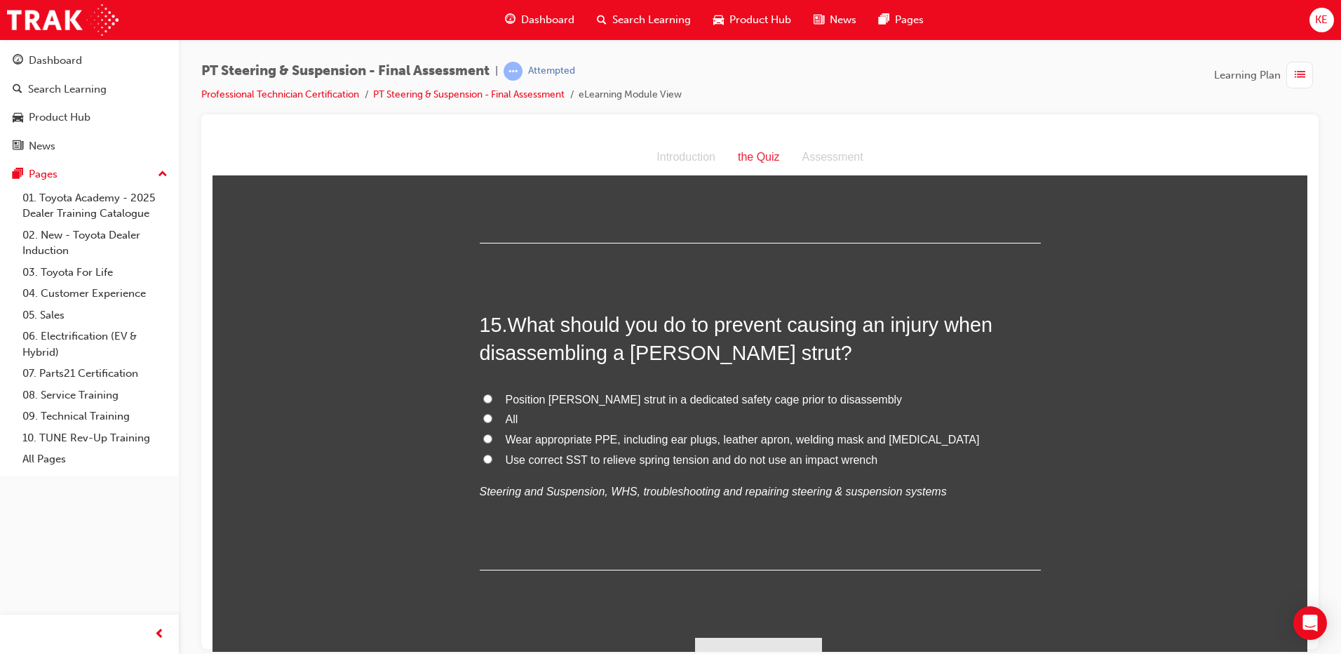
click at [483, 419] on input "All" at bounding box center [487, 417] width 9 height 9
radio input "true"
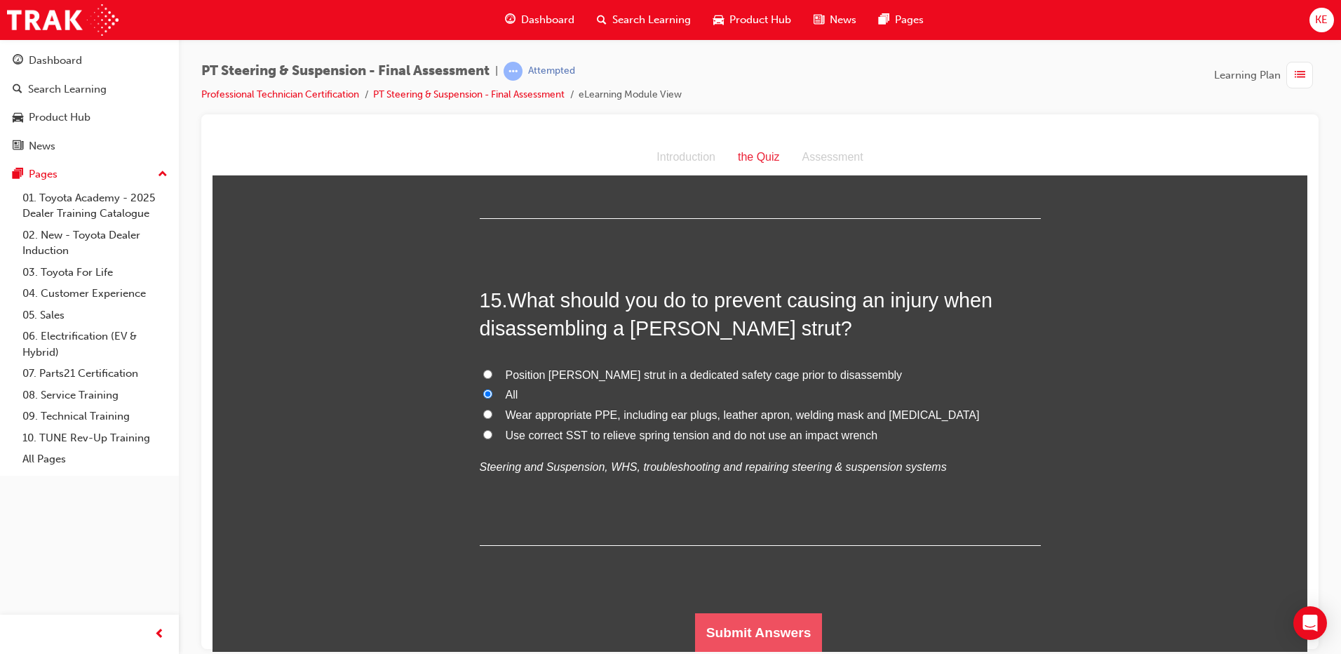
click at [740, 616] on button "Submit Answers" at bounding box center [759, 631] width 128 height 39
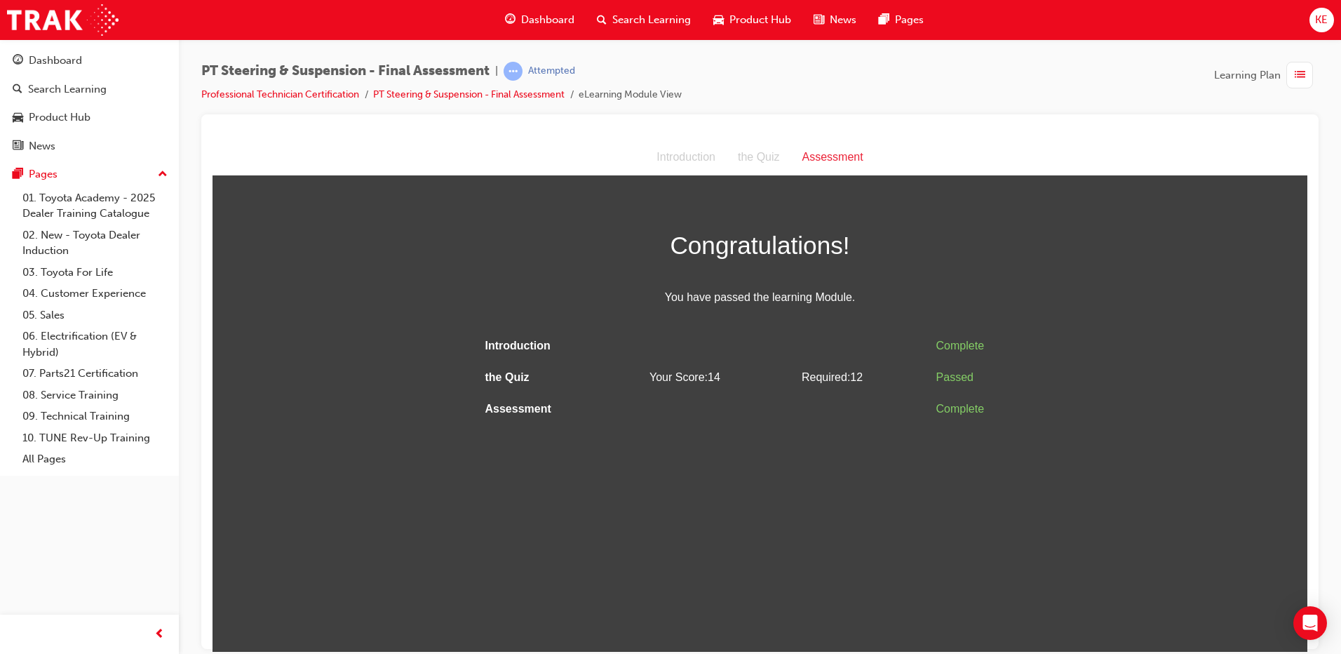
scroll to position [0, 0]
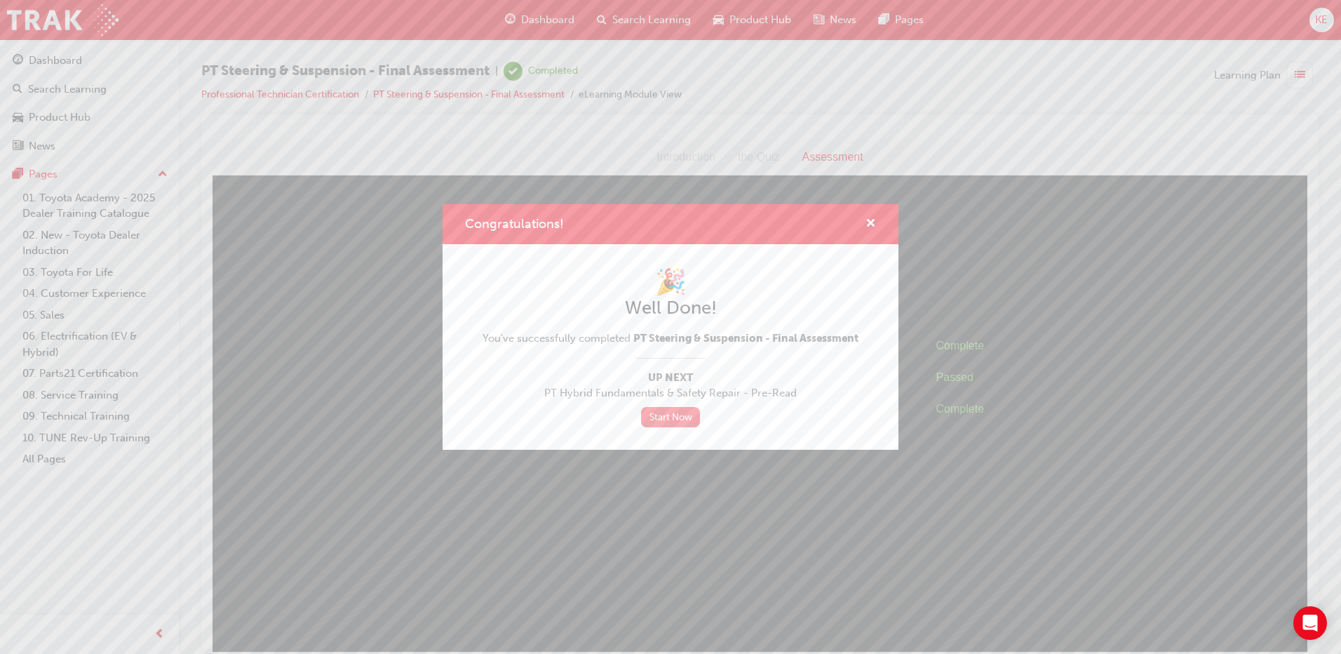
drag, startPoint x: 675, startPoint y: 417, endPoint x: 668, endPoint y: 416, distance: 7.8
click at [675, 417] on link "Start Now" at bounding box center [670, 417] width 59 height 20
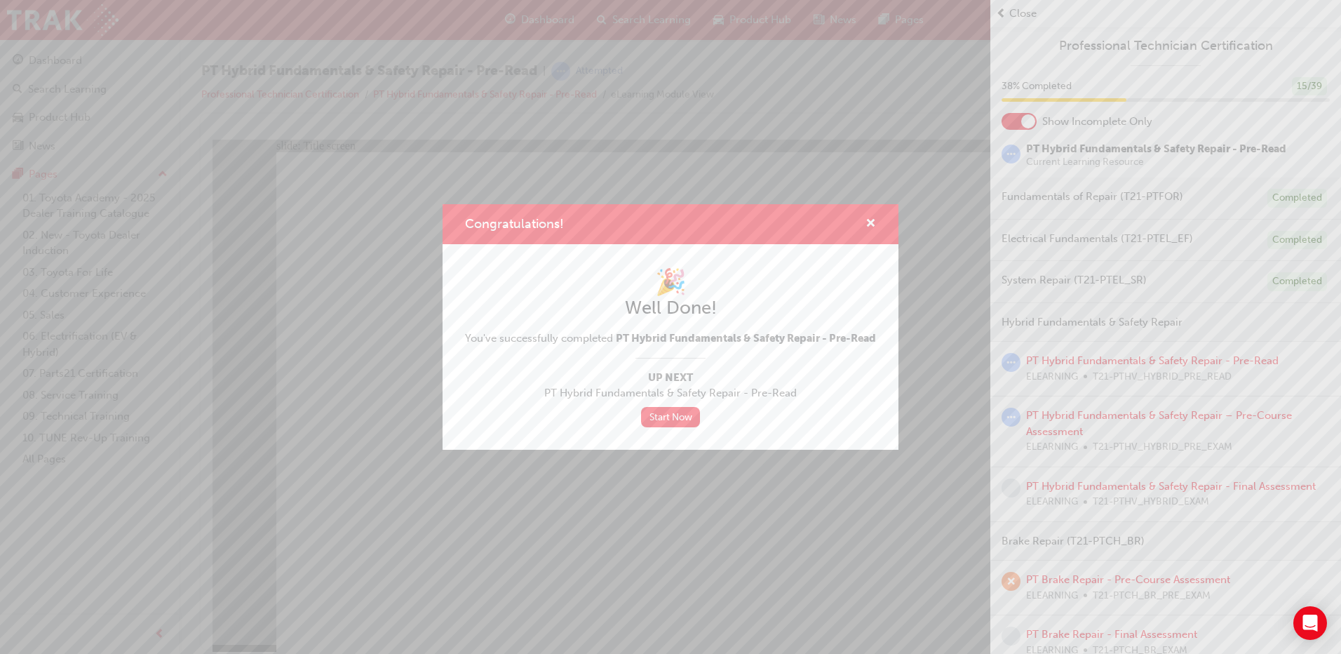
click at [862, 215] on div "Congratulations!" at bounding box center [865, 224] width 22 height 18
click at [873, 218] on span "cross-icon" at bounding box center [870, 224] width 11 height 13
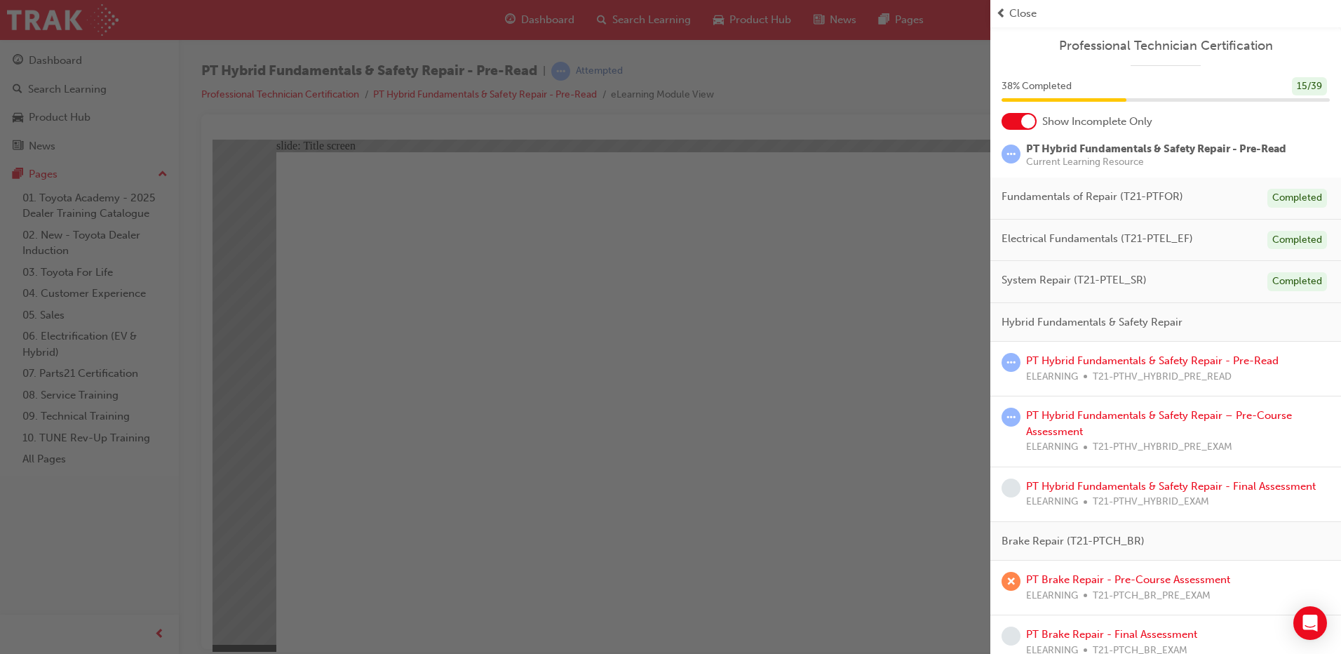
click at [1030, 117] on div at bounding box center [1028, 121] width 14 height 14
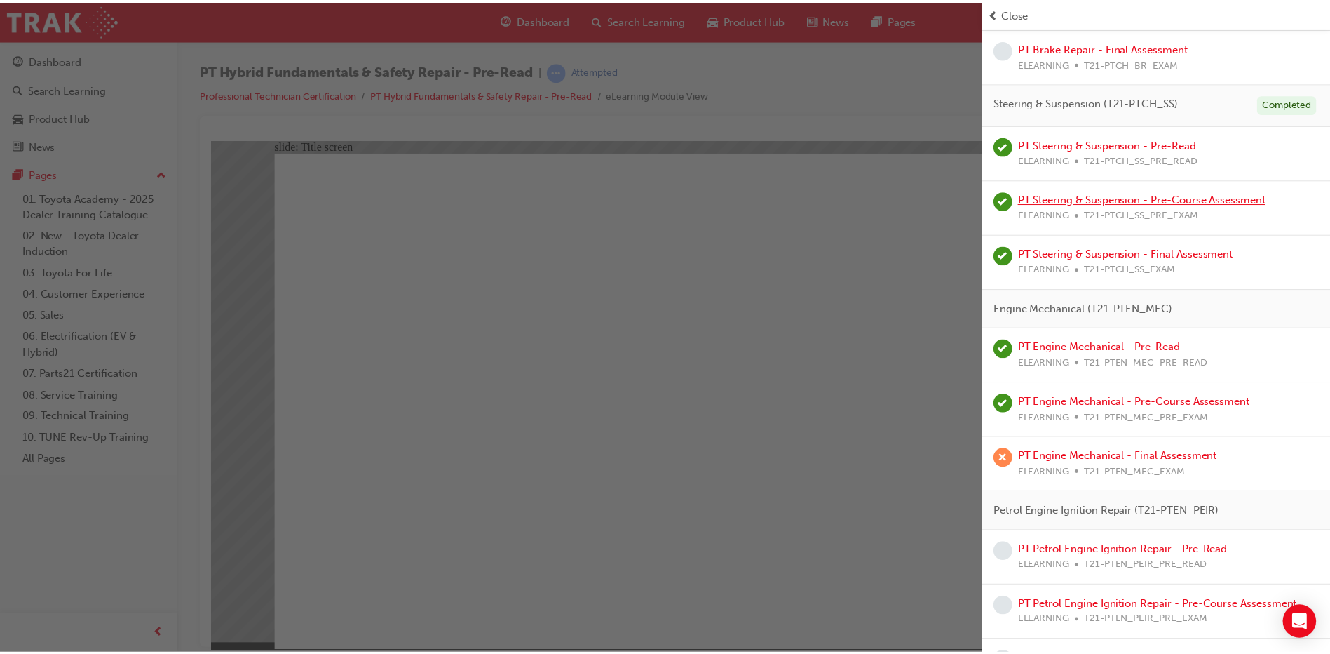
scroll to position [1262, 0]
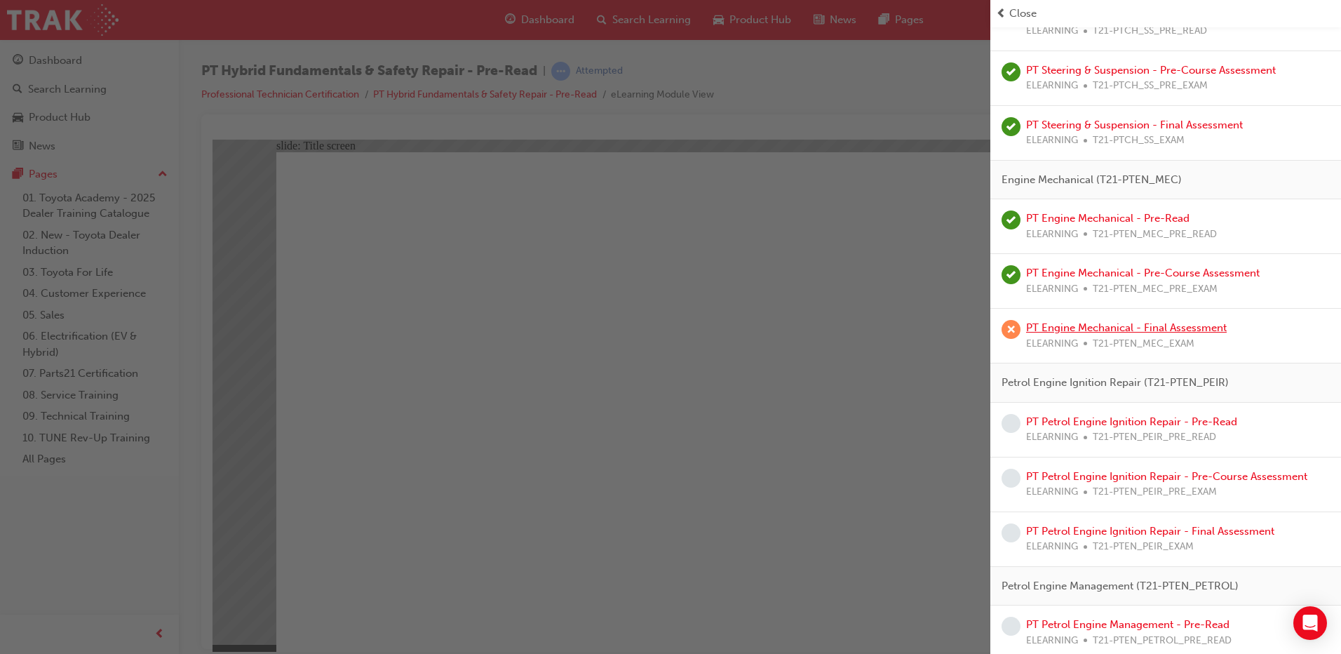
click at [1081, 323] on link "PT Engine Mechanical - Final Assessment" at bounding box center [1126, 327] width 201 height 13
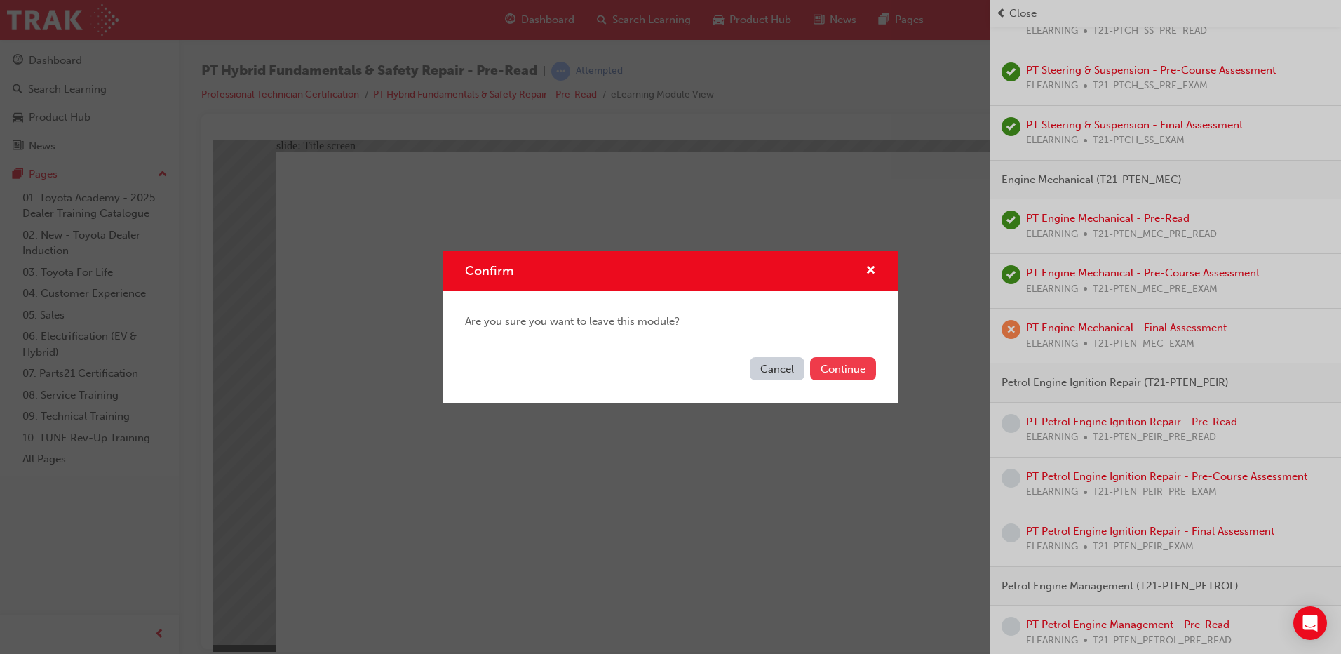
click at [867, 368] on button "Continue" at bounding box center [843, 368] width 66 height 23
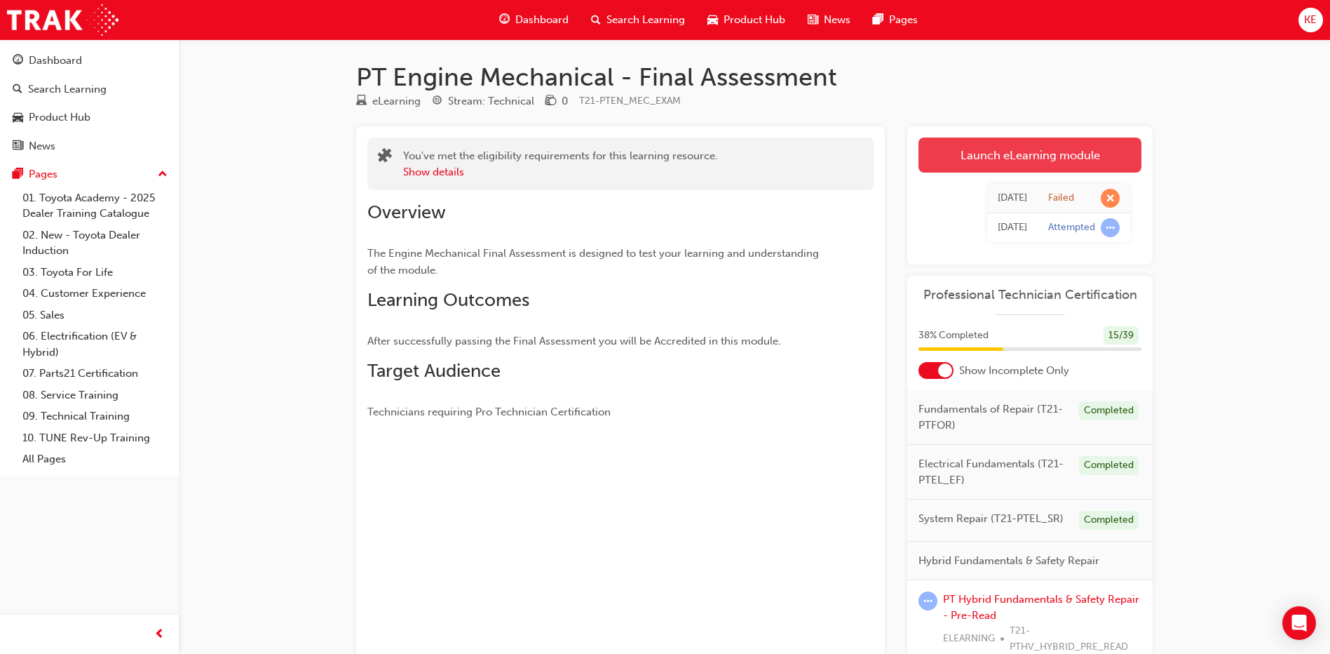
click at [1036, 158] on link "Launch eLearning module" at bounding box center [1030, 154] width 223 height 35
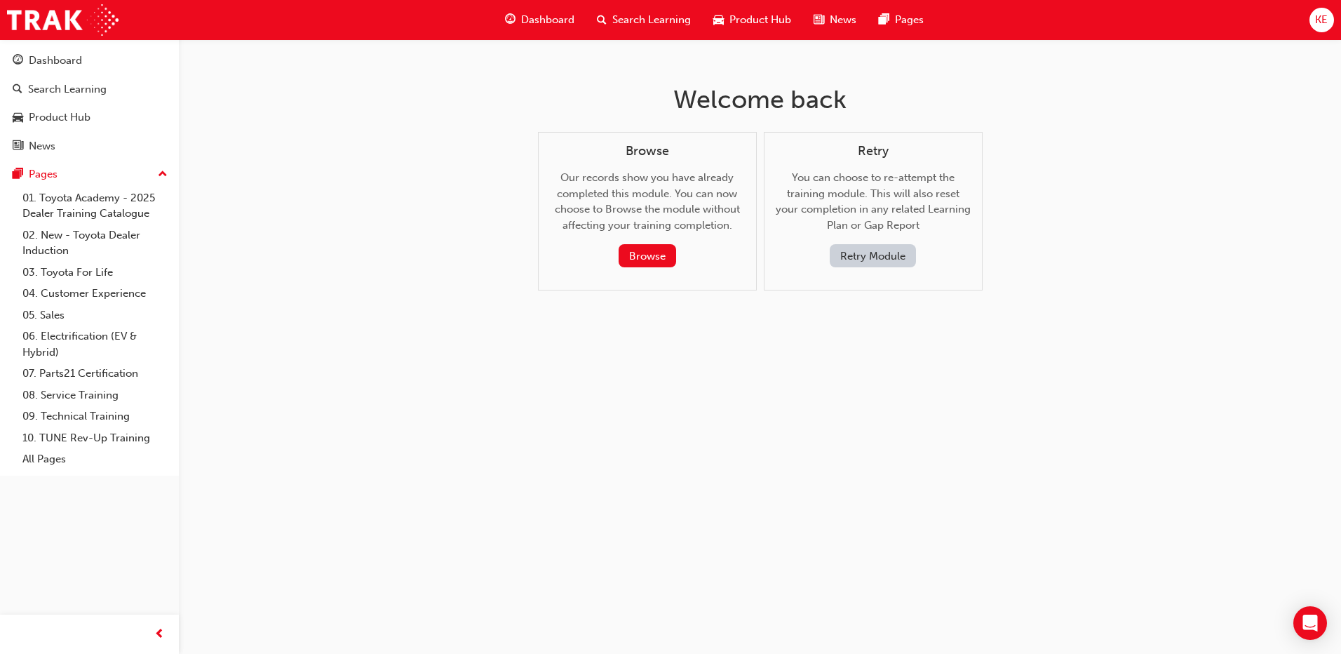
click at [872, 259] on button "Retry Module" at bounding box center [873, 255] width 86 height 23
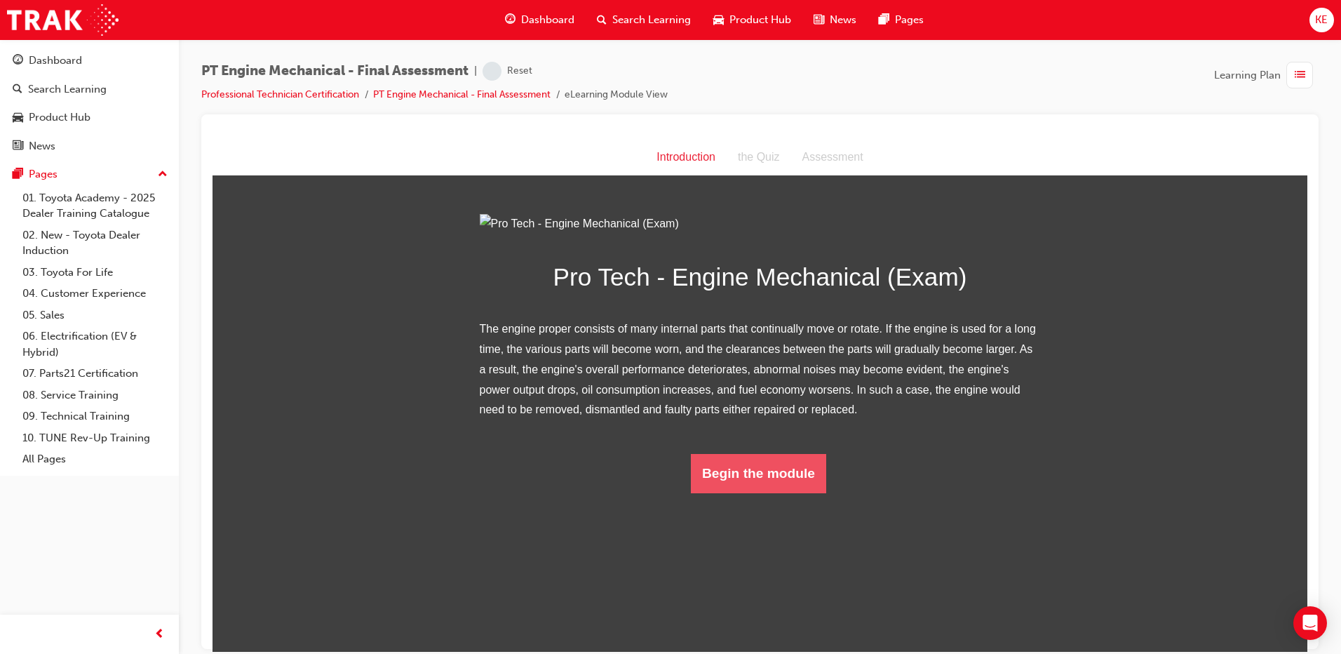
click at [737, 492] on button "Begin the module" at bounding box center [758, 472] width 135 height 39
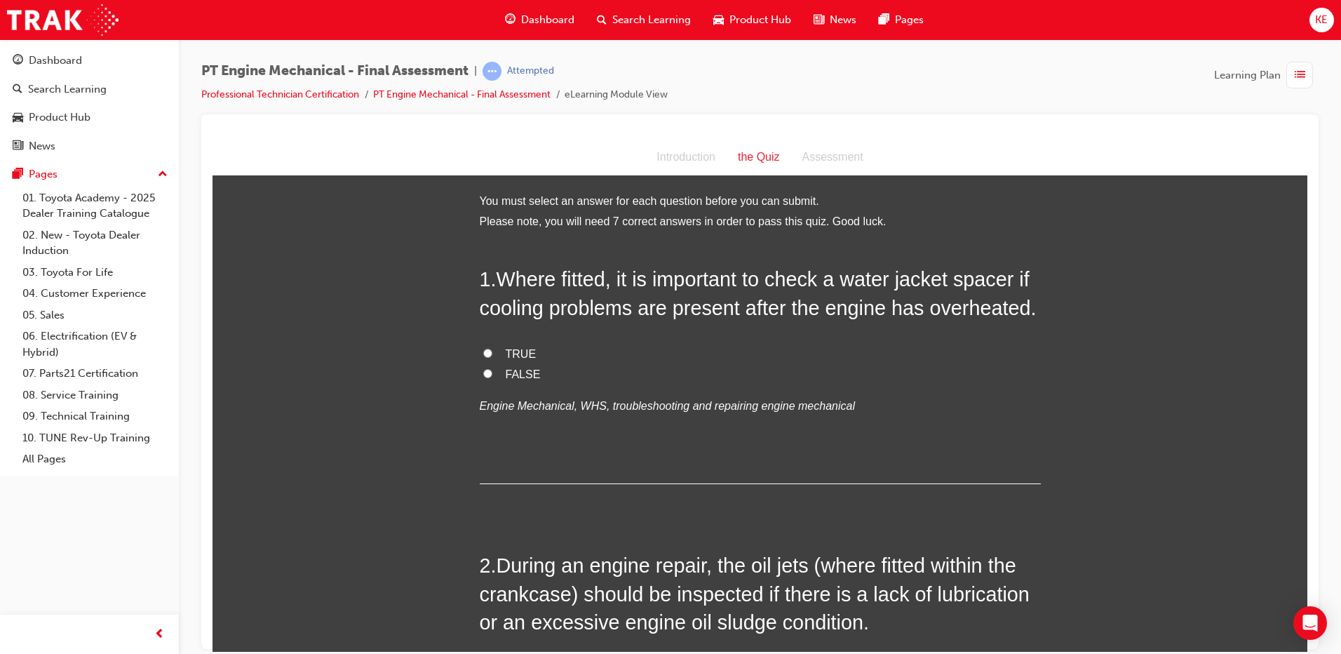
click at [490, 353] on label "TRUE" at bounding box center [760, 354] width 561 height 20
click at [490, 353] on input "TRUE" at bounding box center [487, 352] width 9 height 9
radio input "true"
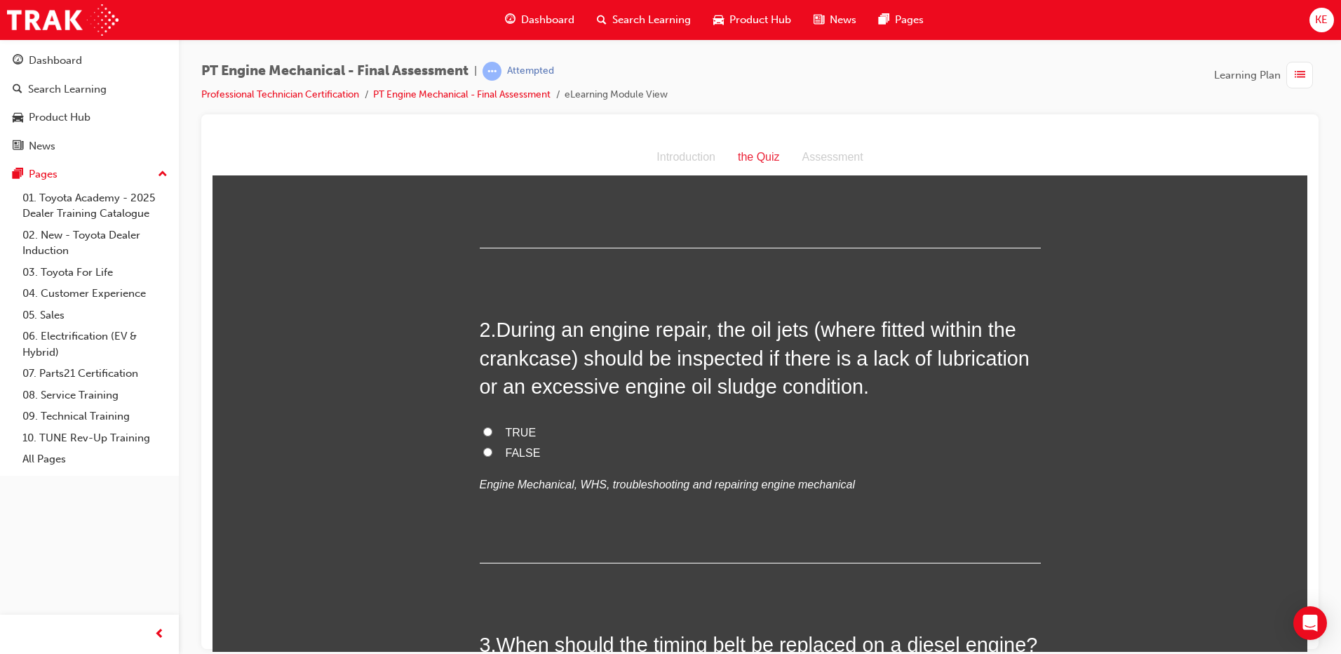
scroll to position [280, 0]
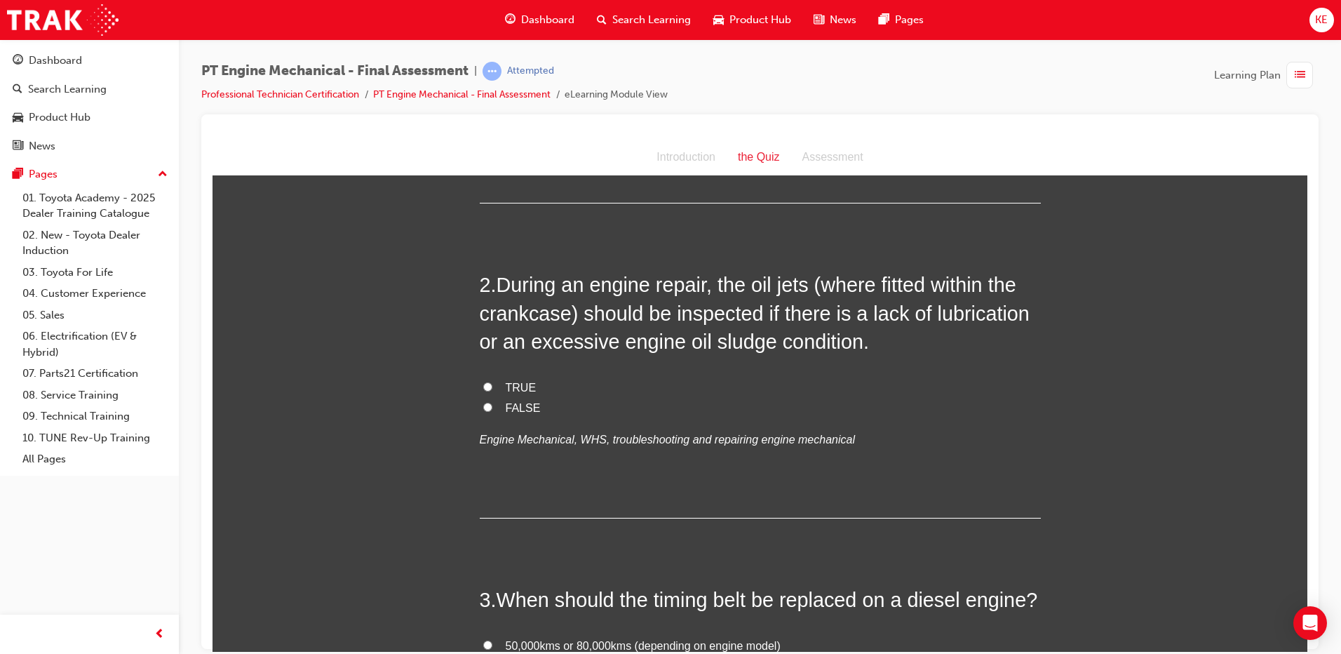
click at [483, 388] on input "TRUE" at bounding box center [487, 385] width 9 height 9
radio input "true"
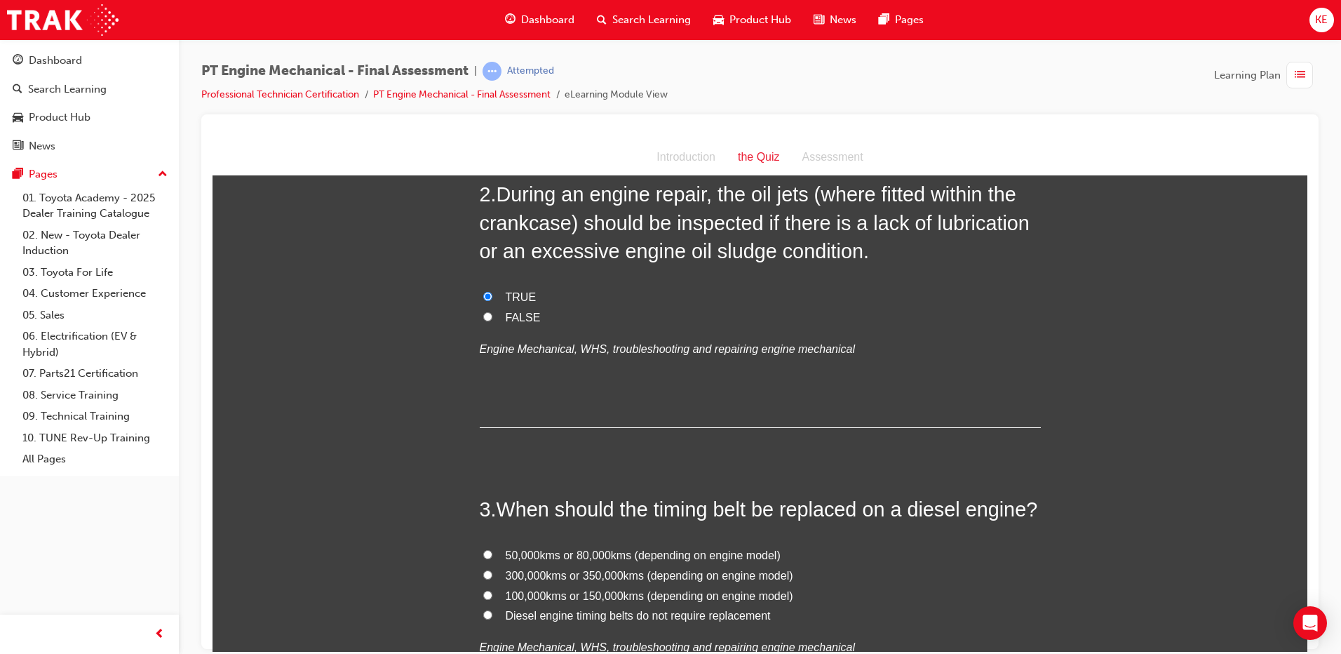
scroll to position [561, 0]
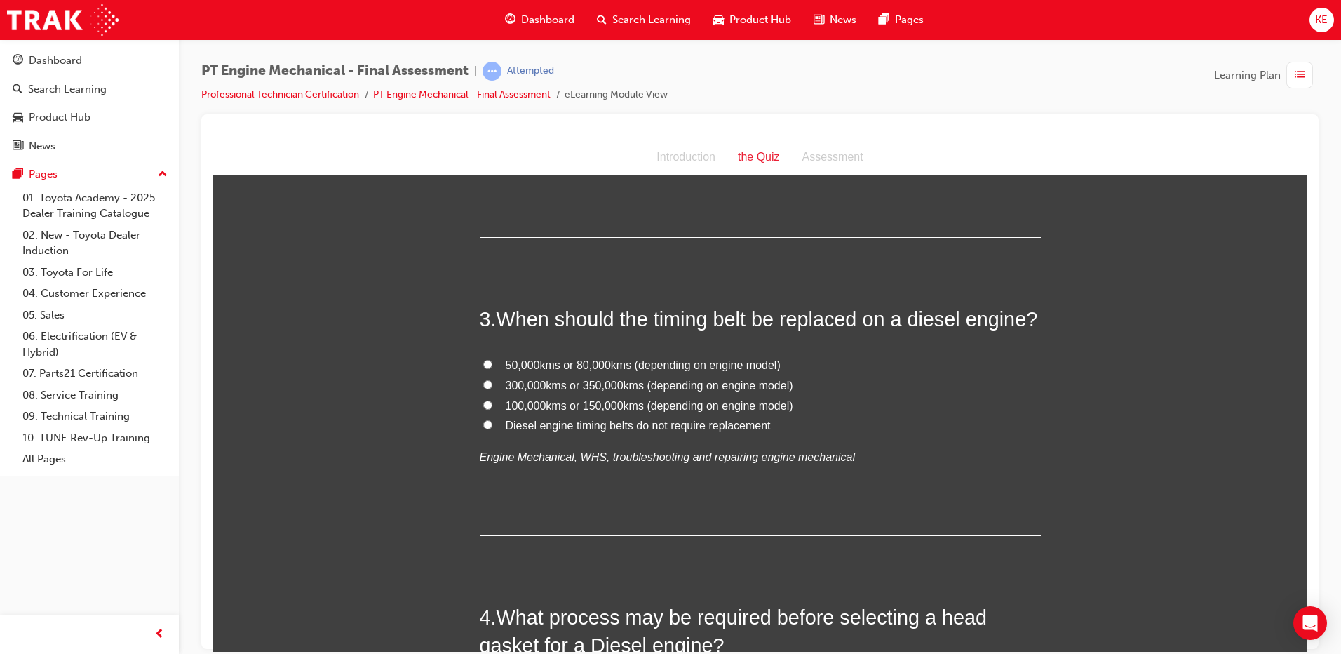
click at [483, 423] on input "Diesel engine timing belts do not require replacement" at bounding box center [487, 423] width 9 height 9
radio input "true"
click at [483, 423] on input "Diesel engine timing belts do not require replacement" at bounding box center [487, 423] width 9 height 9
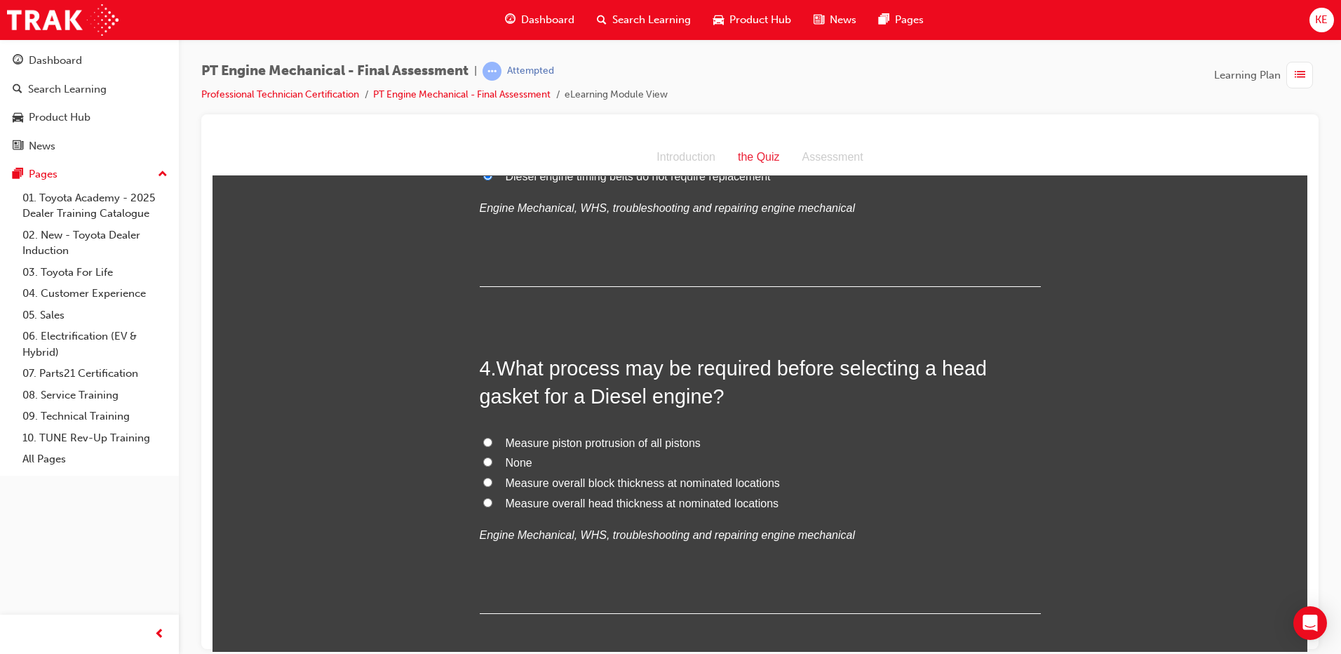
scroll to position [841, 0]
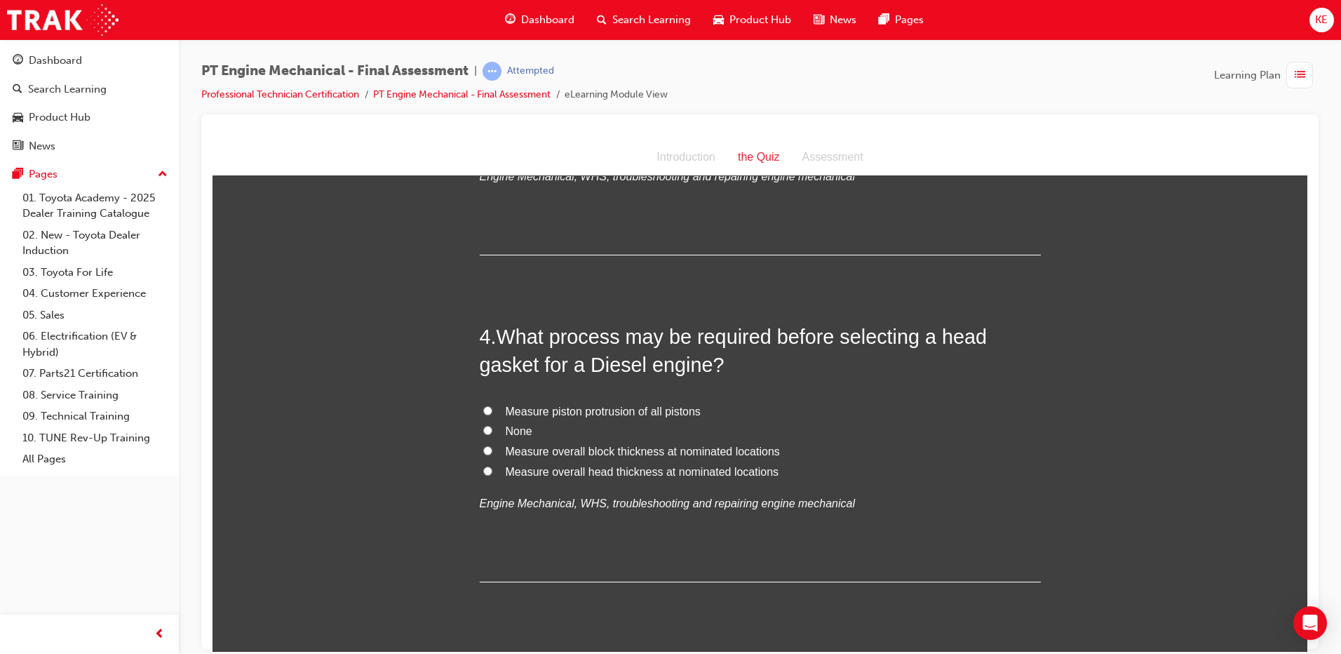
click at [483, 407] on input "Measure piston protrusion of all pistons" at bounding box center [487, 409] width 9 height 9
radio input "true"
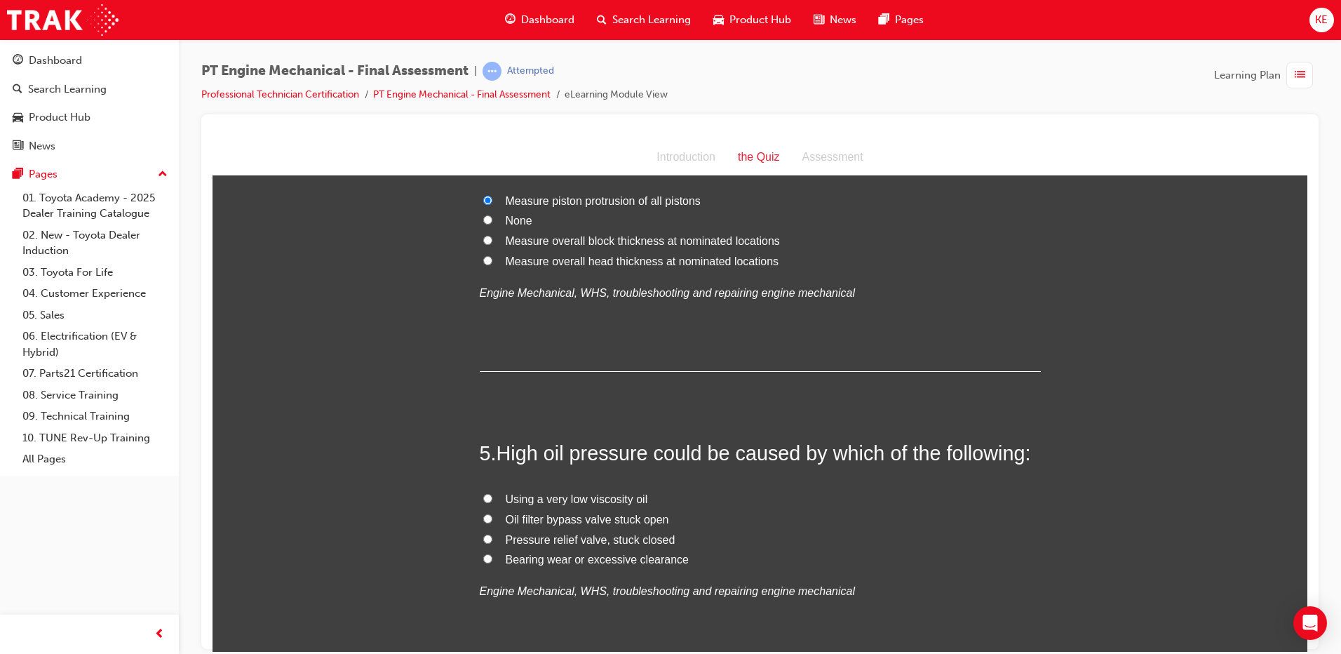
scroll to position [1122, 0]
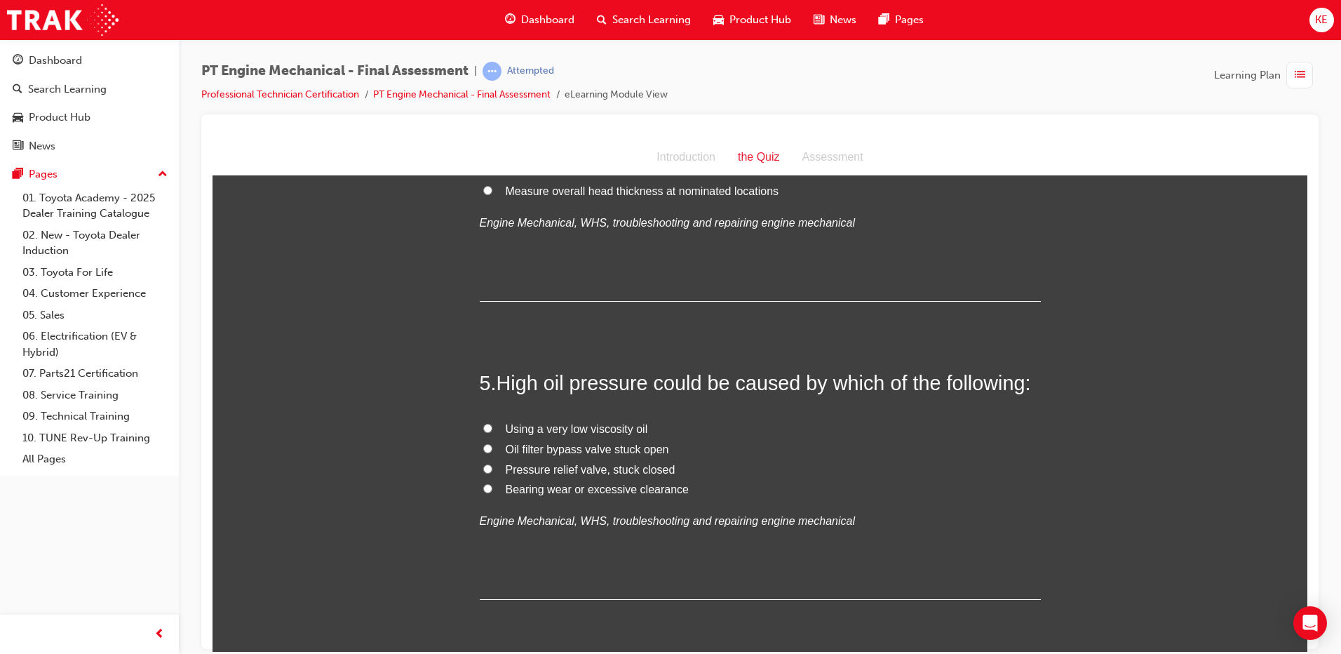
click at [483, 448] on input "Oil filter bypass valve stuck open" at bounding box center [487, 447] width 9 height 9
radio input "true"
click at [483, 468] on input "Pressure relief valve, stuck closed" at bounding box center [487, 467] width 9 height 9
radio input "true"
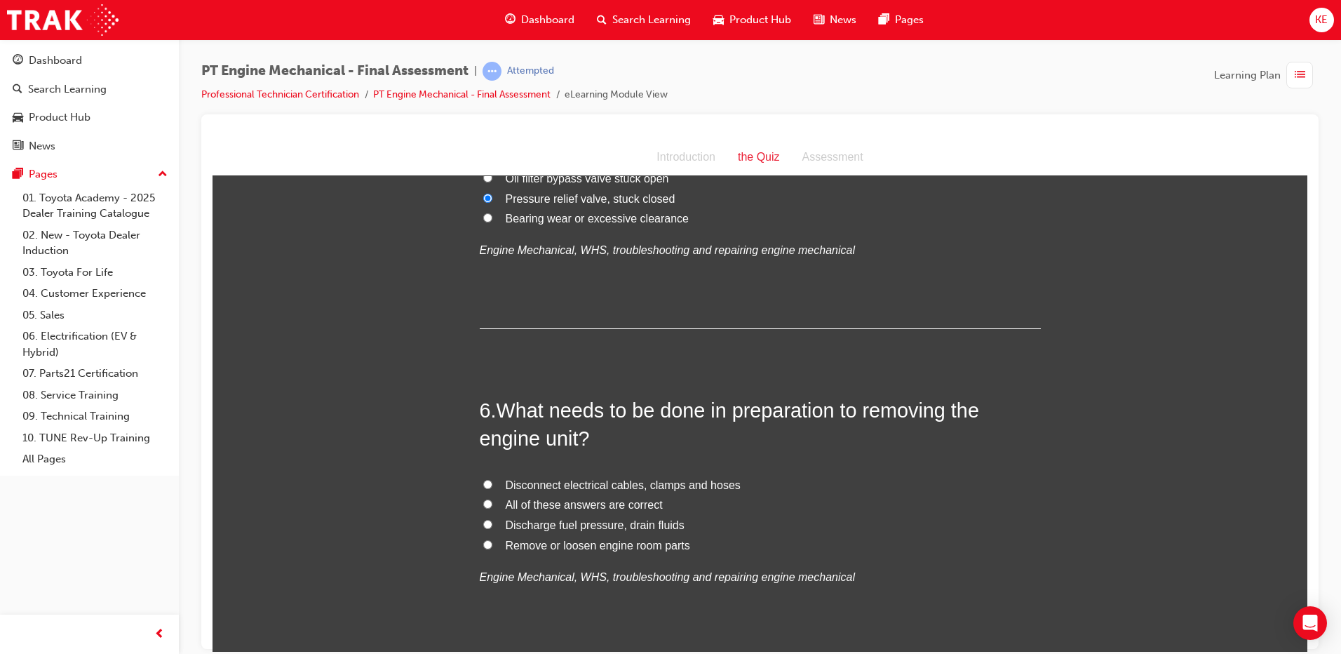
scroll to position [1402, 0]
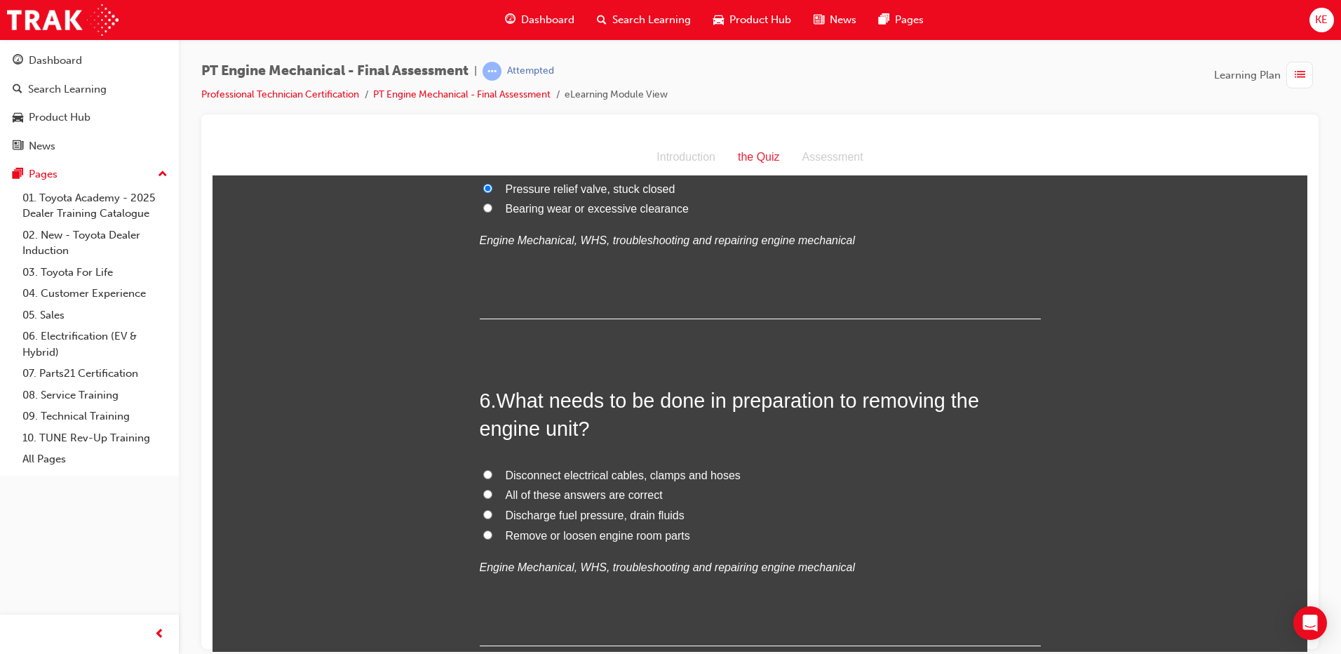
click at [497, 490] on label "All of these answers are correct" at bounding box center [760, 495] width 561 height 20
click at [492, 490] on input "All of these answers are correct" at bounding box center [487, 493] width 9 height 9
radio input "true"
click at [487, 476] on label "Disconnect electrical cables, clamps and hoses" at bounding box center [760, 475] width 561 height 20
click at [487, 476] on input "Disconnect electrical cables, clamps and hoses" at bounding box center [487, 473] width 9 height 9
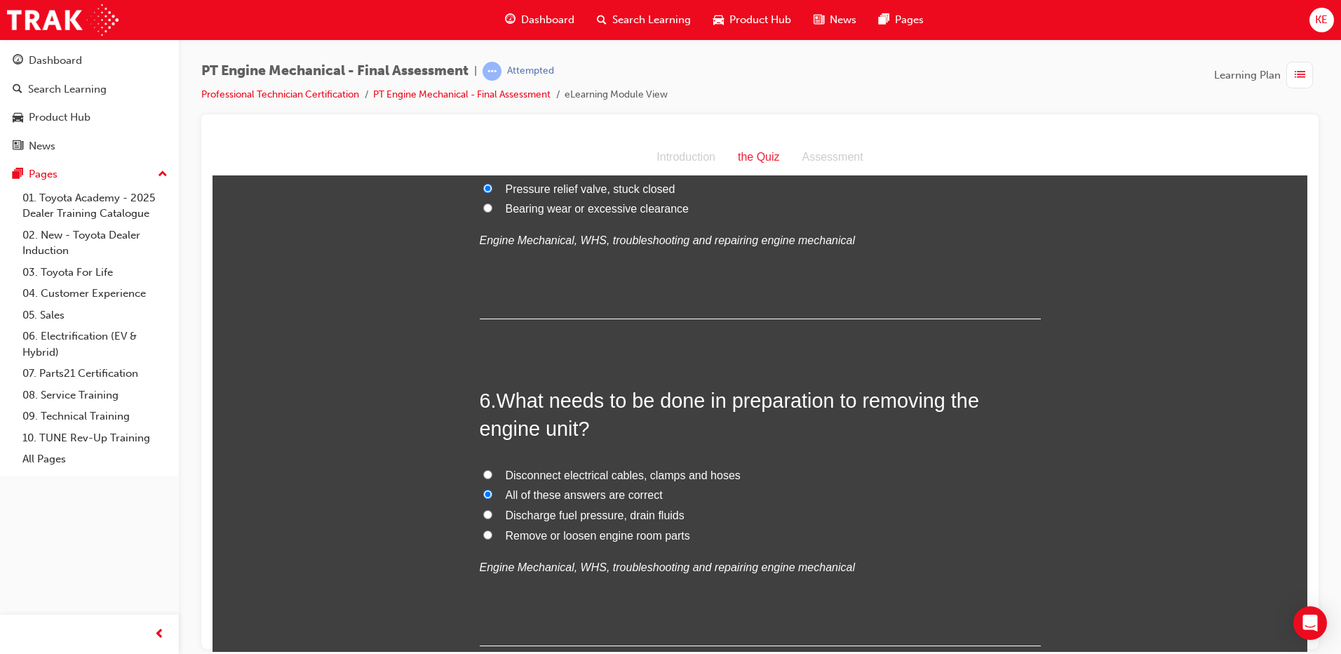
radio input "true"
click at [480, 520] on label "Discharge fuel pressure, drain fluids" at bounding box center [760, 515] width 561 height 20
click at [483, 518] on input "Discharge fuel pressure, drain fluids" at bounding box center [487, 513] width 9 height 9
radio input "true"
click at [486, 491] on input "All of these answers are correct" at bounding box center [487, 493] width 9 height 9
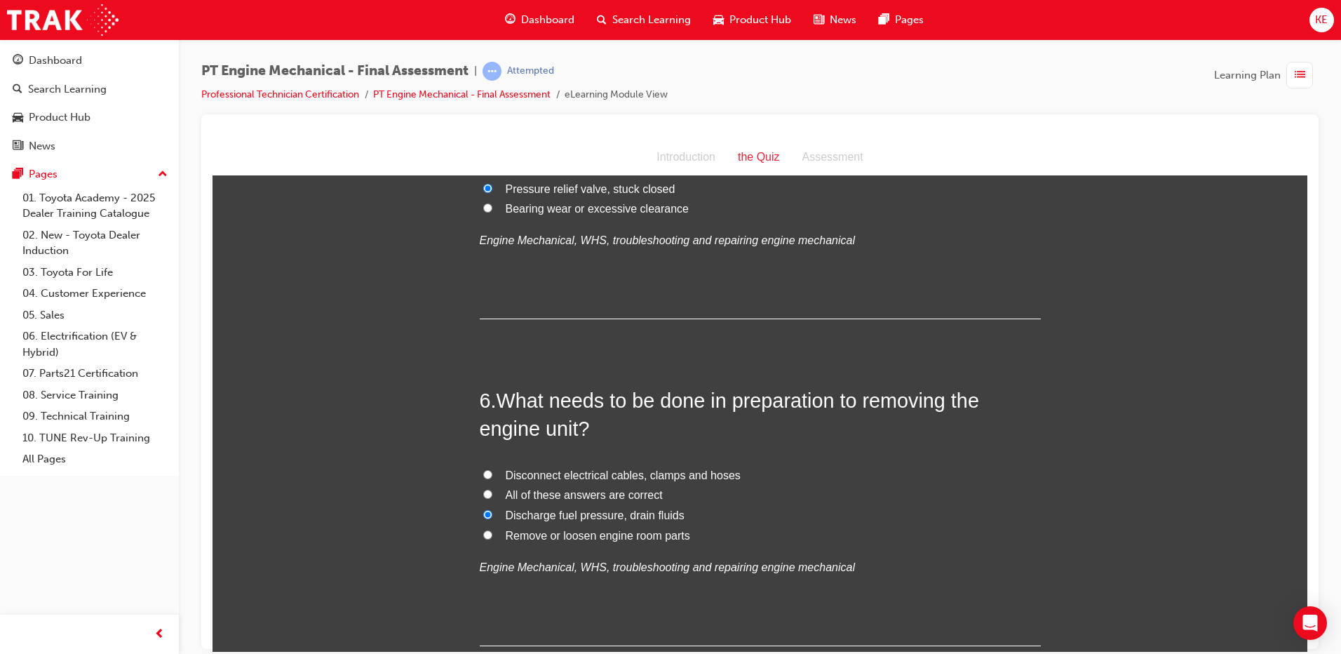
radio input "true"
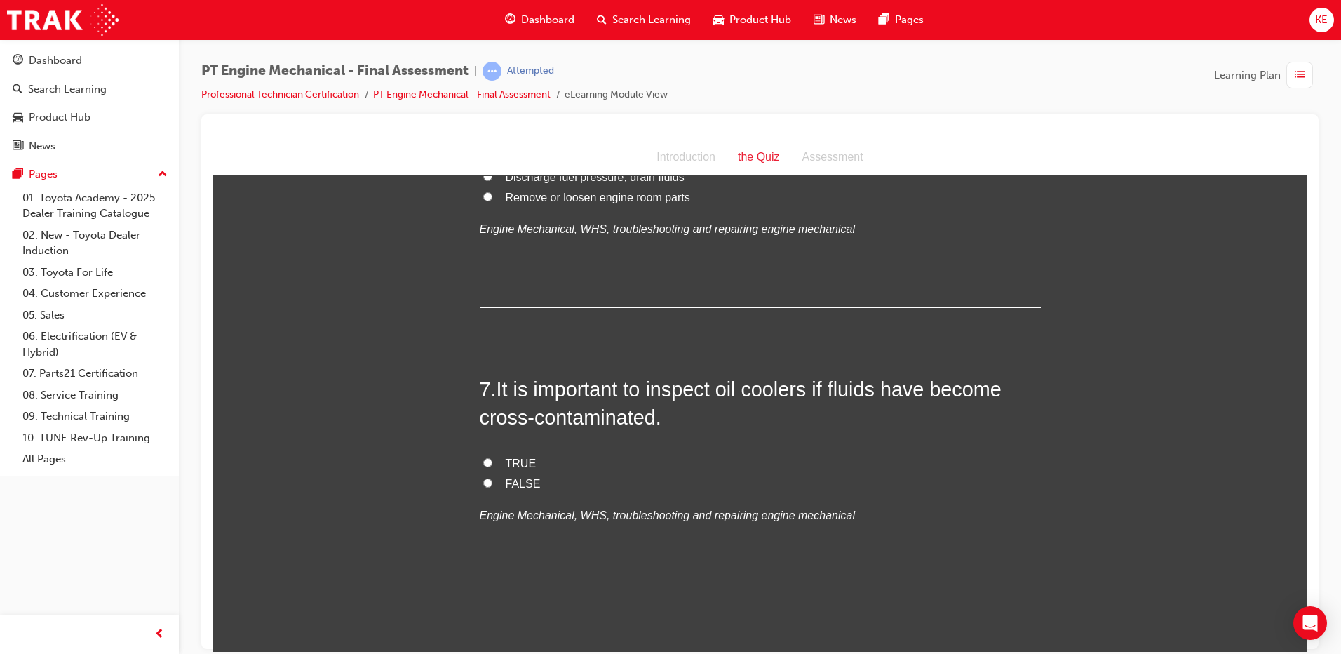
scroll to position [1753, 0]
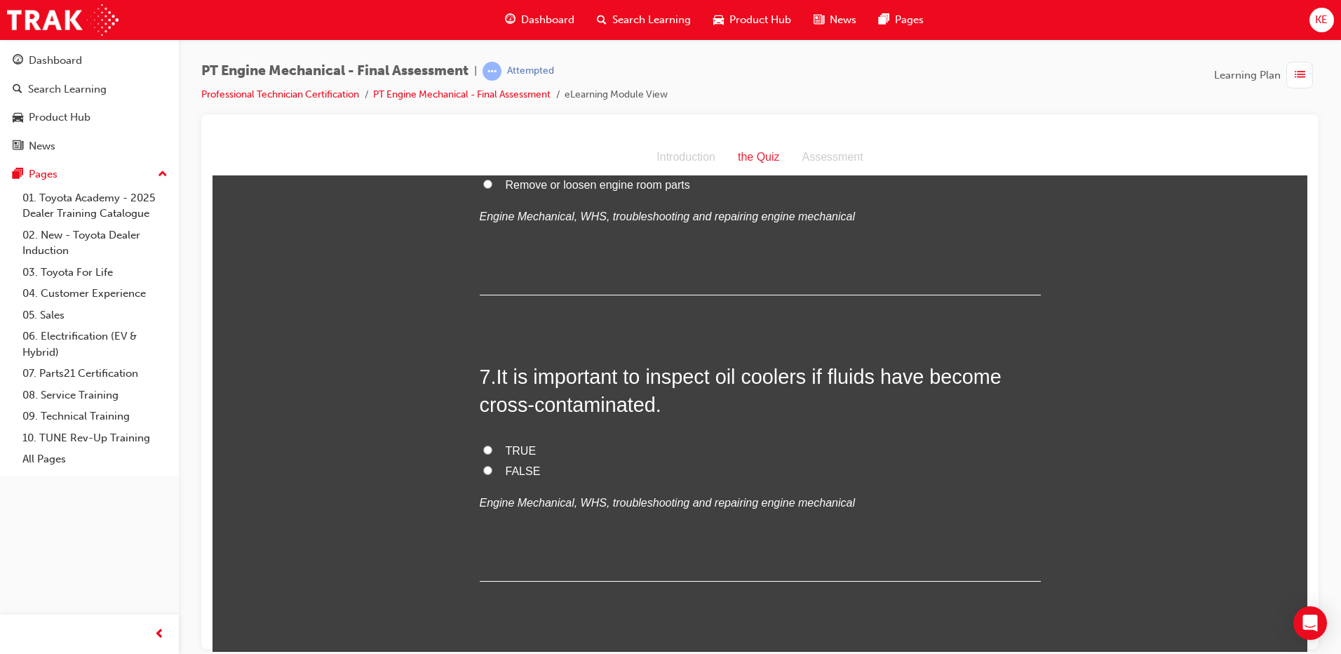
click at [480, 440] on label "TRUE" at bounding box center [760, 450] width 561 height 20
click at [483, 445] on input "TRUE" at bounding box center [487, 449] width 9 height 9
radio input "true"
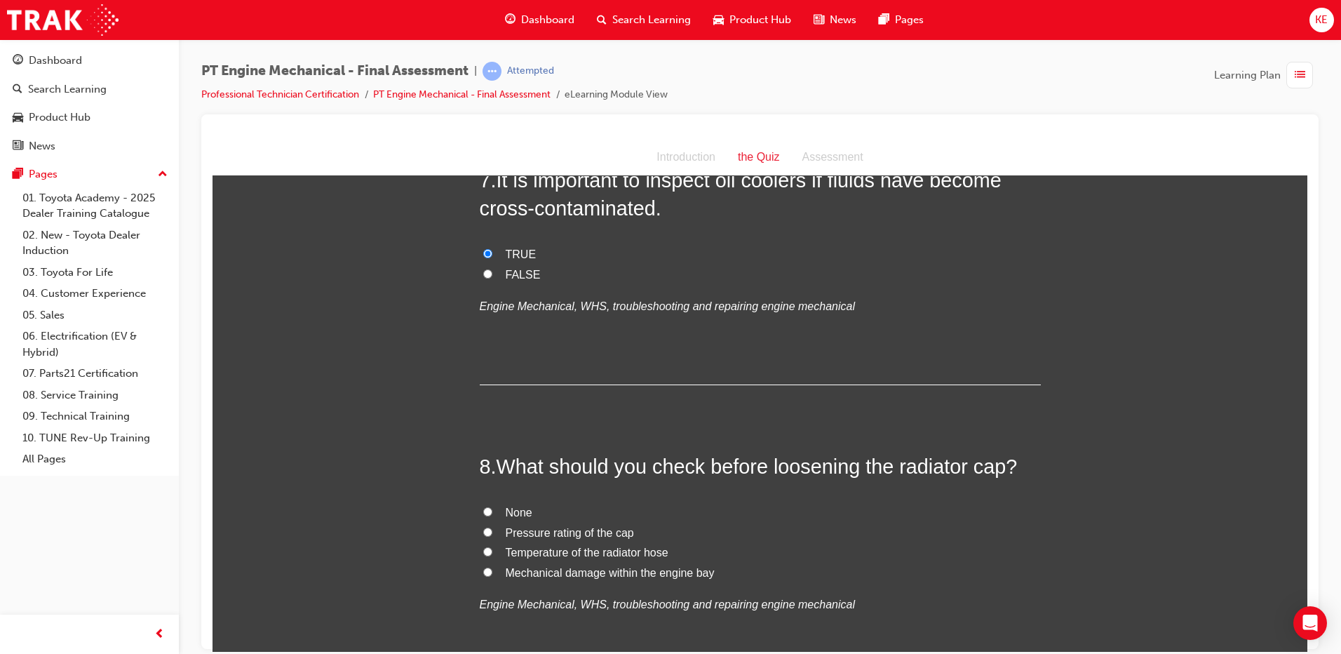
scroll to position [2033, 0]
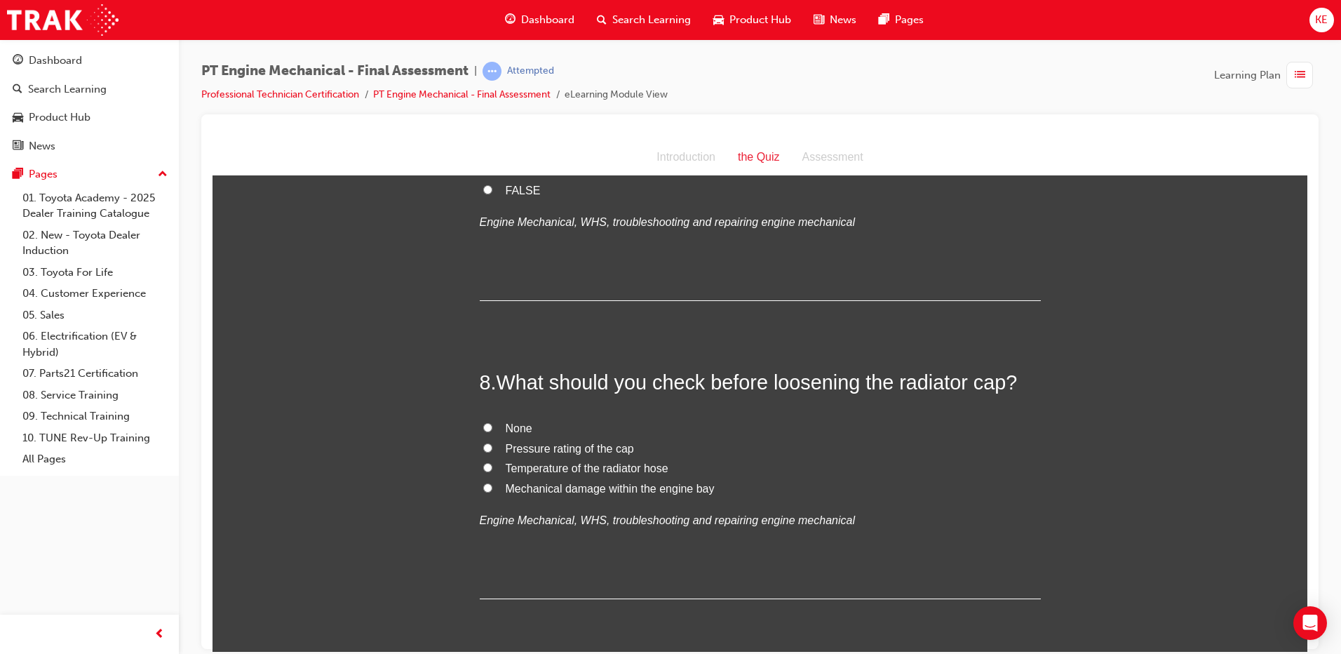
click at [483, 466] on input "Temperature of the radiator hose" at bounding box center [487, 466] width 9 height 9
radio input "true"
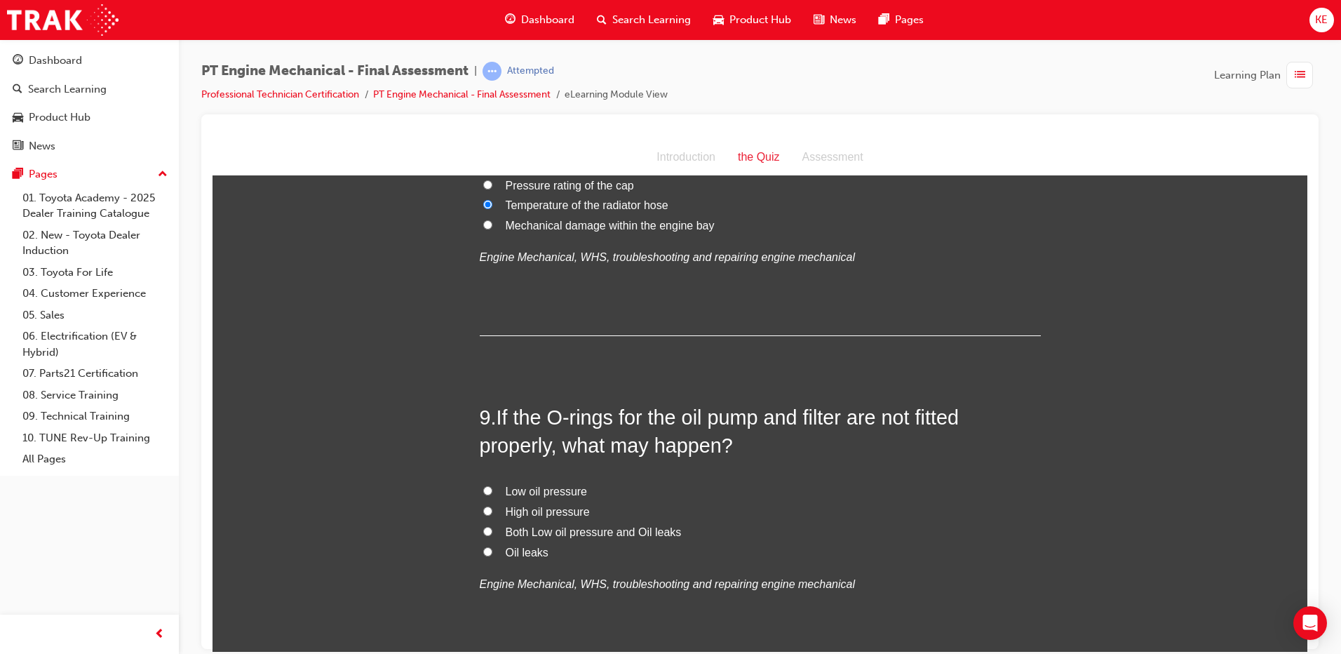
scroll to position [2314, 0]
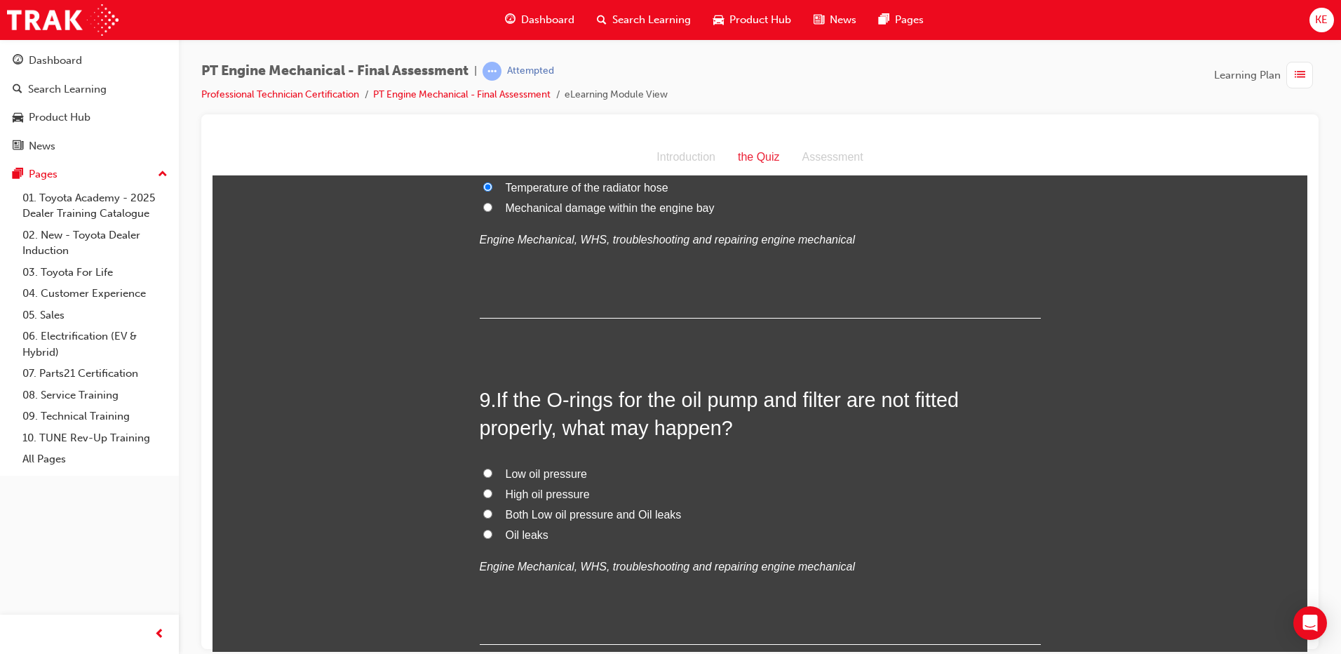
click at [484, 524] on label "Oil leaks" at bounding box center [760, 534] width 561 height 20
click at [484, 529] on input "Oil leaks" at bounding box center [487, 533] width 9 height 9
radio input "true"
click at [483, 478] on label "Low oil pressure" at bounding box center [760, 473] width 561 height 20
click at [483, 477] on input "Low oil pressure" at bounding box center [487, 472] width 9 height 9
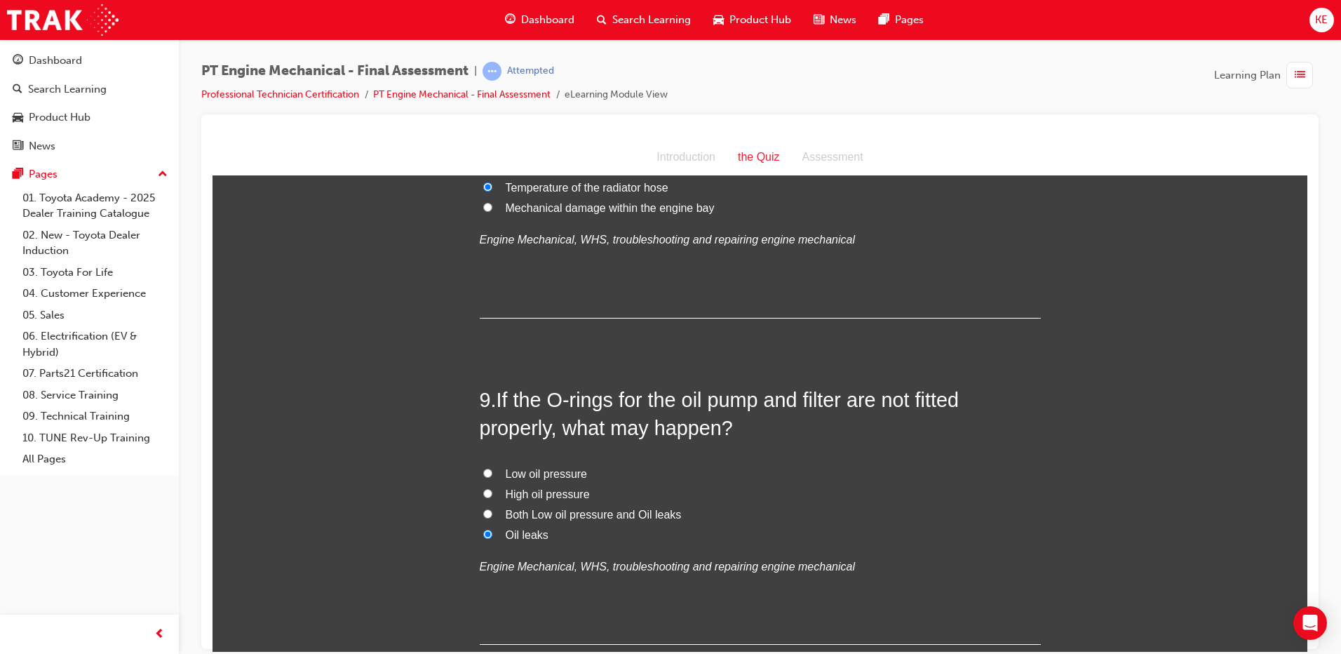
radio input "true"
click at [483, 509] on input "Both Low oil pressure and Oil leaks" at bounding box center [487, 512] width 9 height 9
radio input "true"
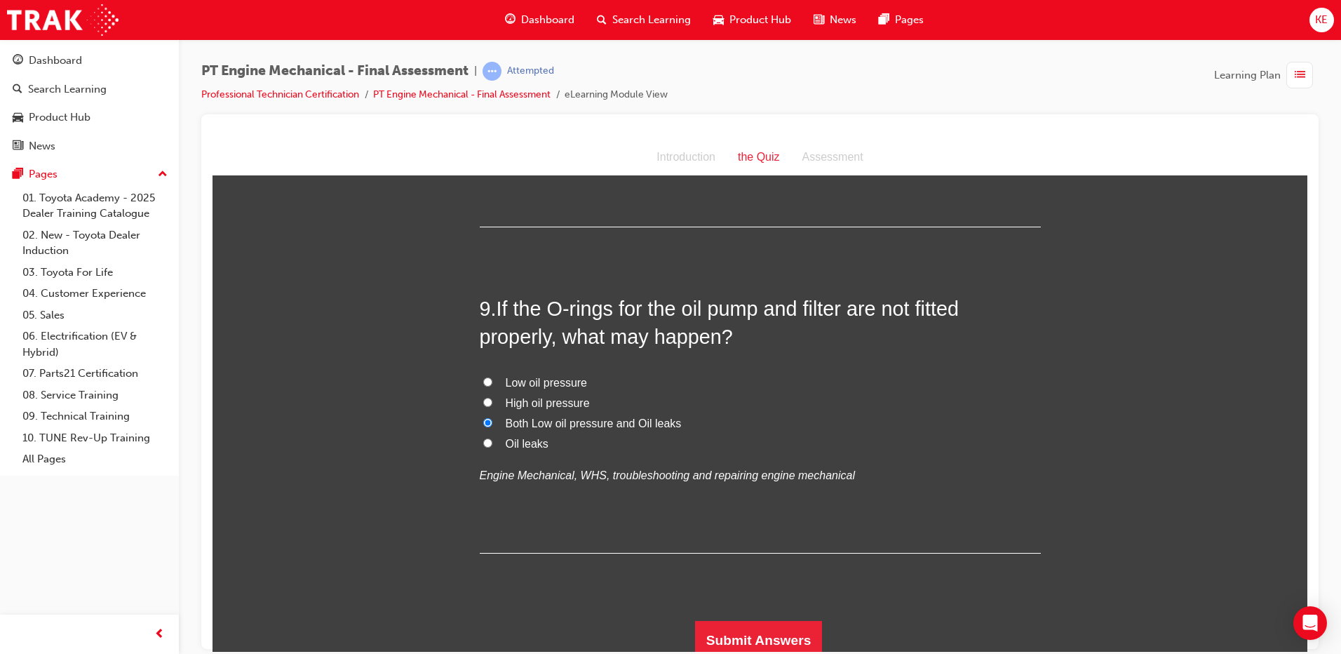
scroll to position [2413, 0]
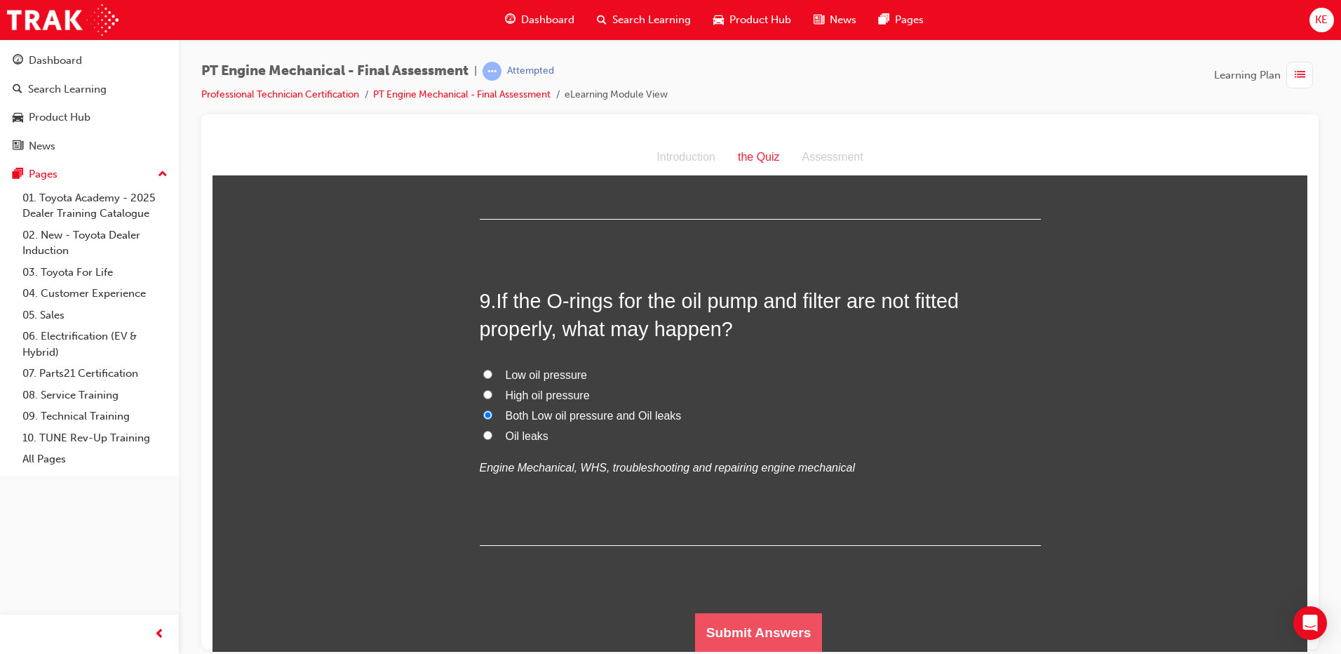
click at [760, 637] on button "Submit Answers" at bounding box center [759, 631] width 128 height 39
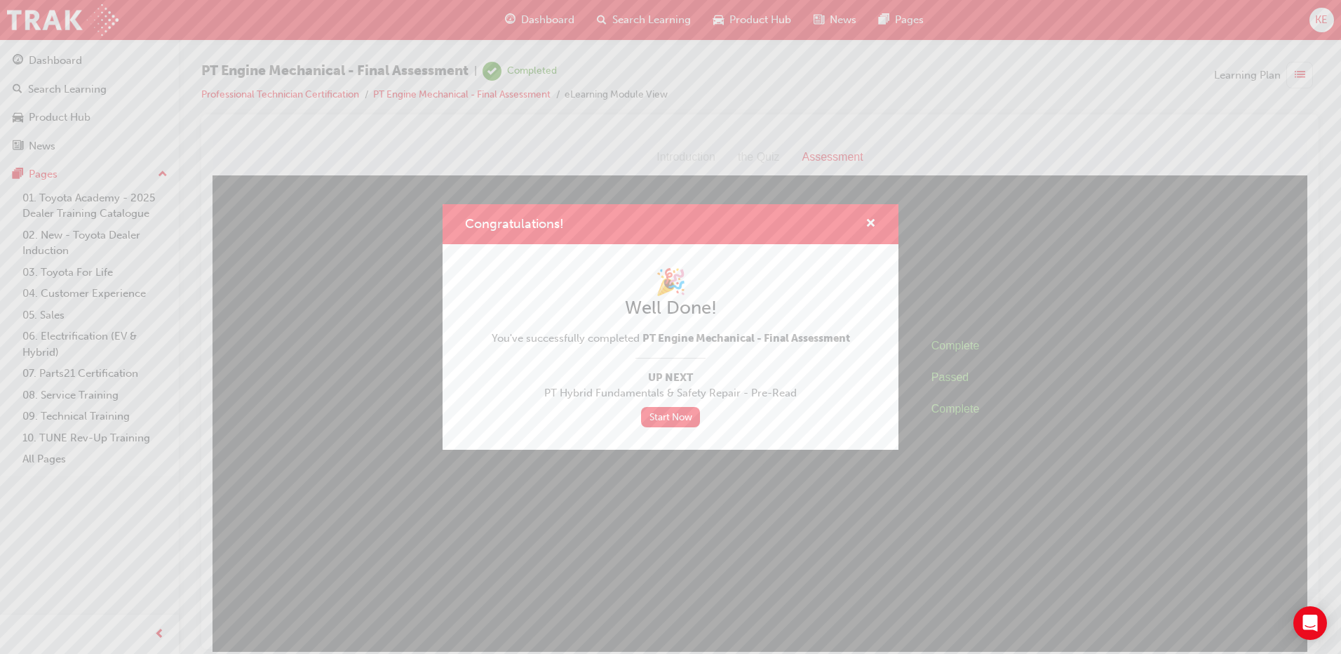
click at [876, 216] on div "Congratulations!" at bounding box center [670, 224] width 456 height 40
click at [860, 226] on div "Congratulations!" at bounding box center [865, 224] width 22 height 18
click at [874, 222] on span "cross-icon" at bounding box center [870, 224] width 11 height 13
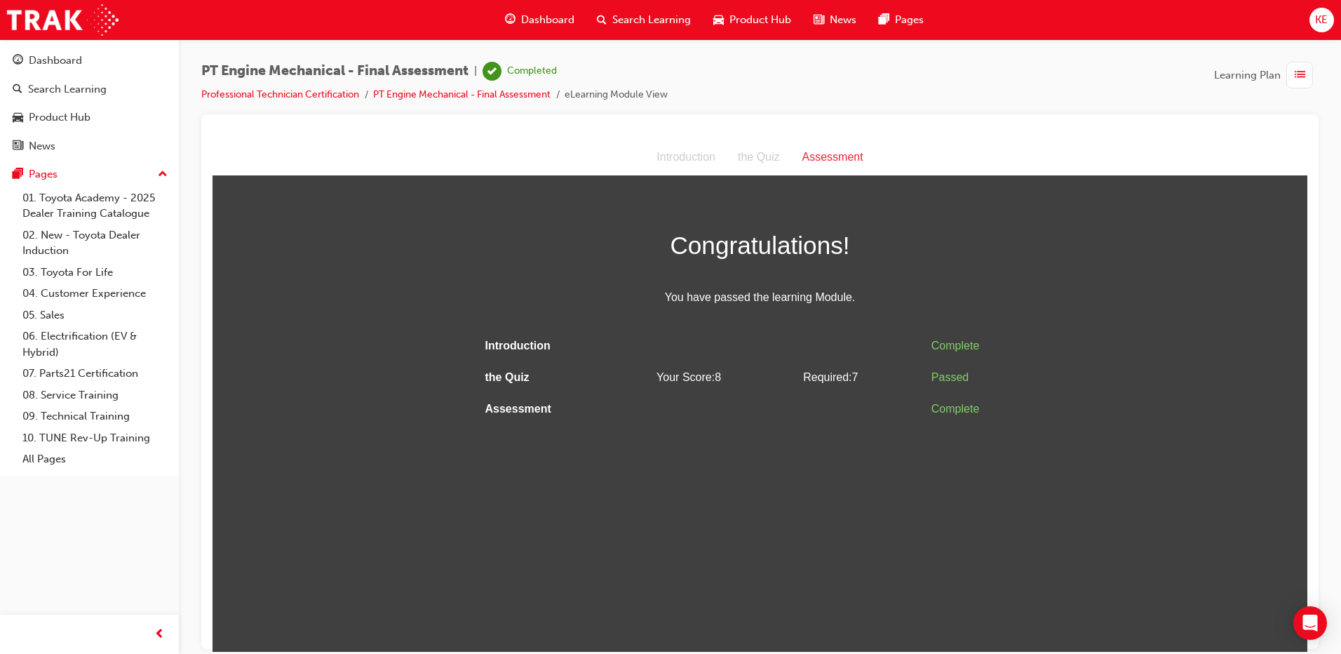
click at [1307, 70] on div "button" at bounding box center [1299, 75] width 27 height 27
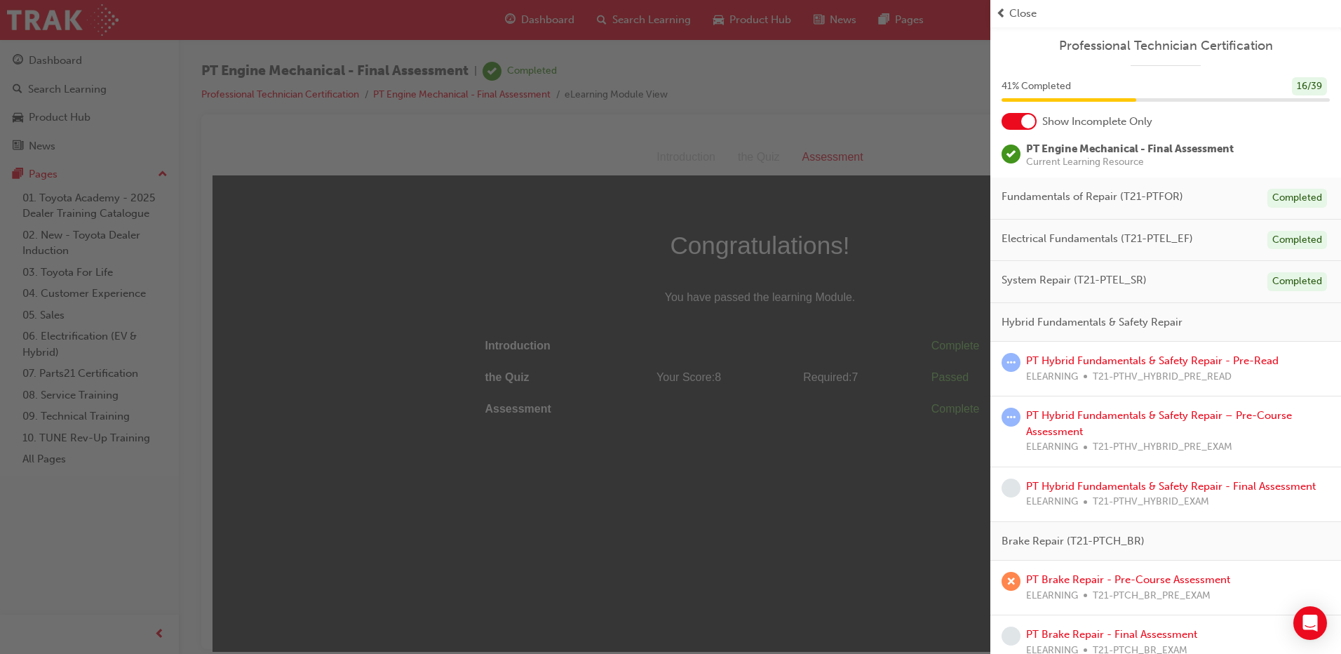
click at [1033, 126] on div at bounding box center [1028, 121] width 14 height 14
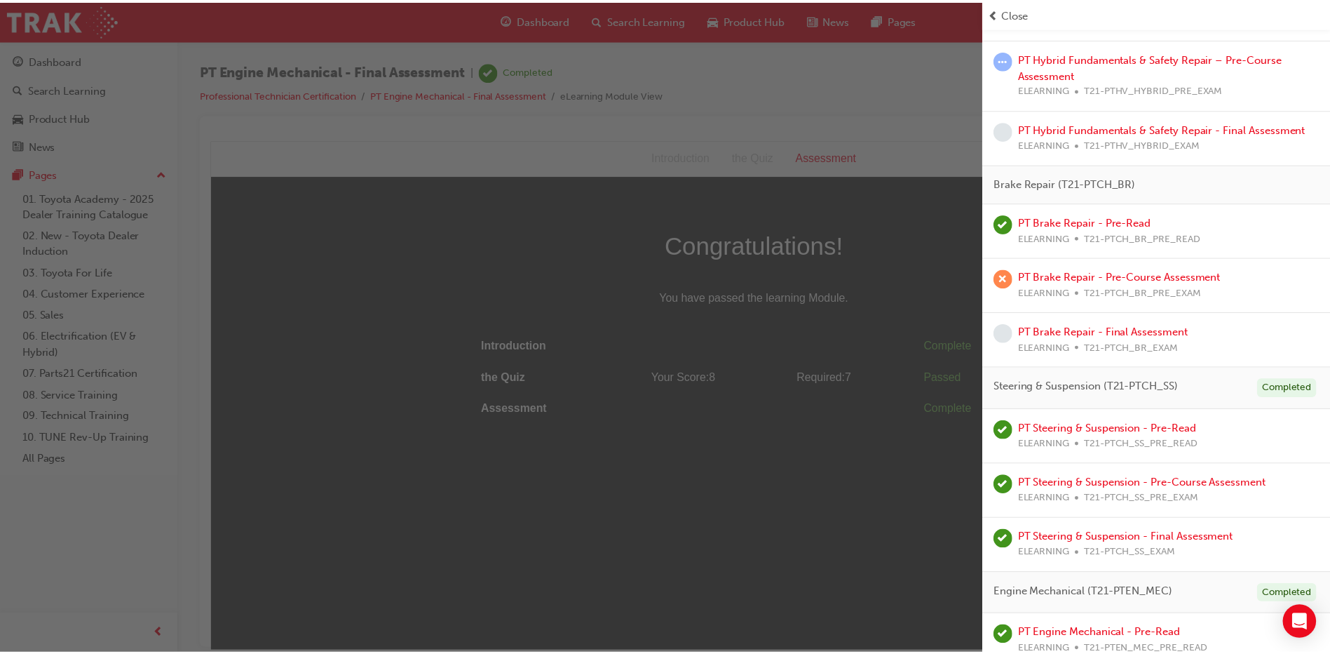
scroll to position [790, 0]
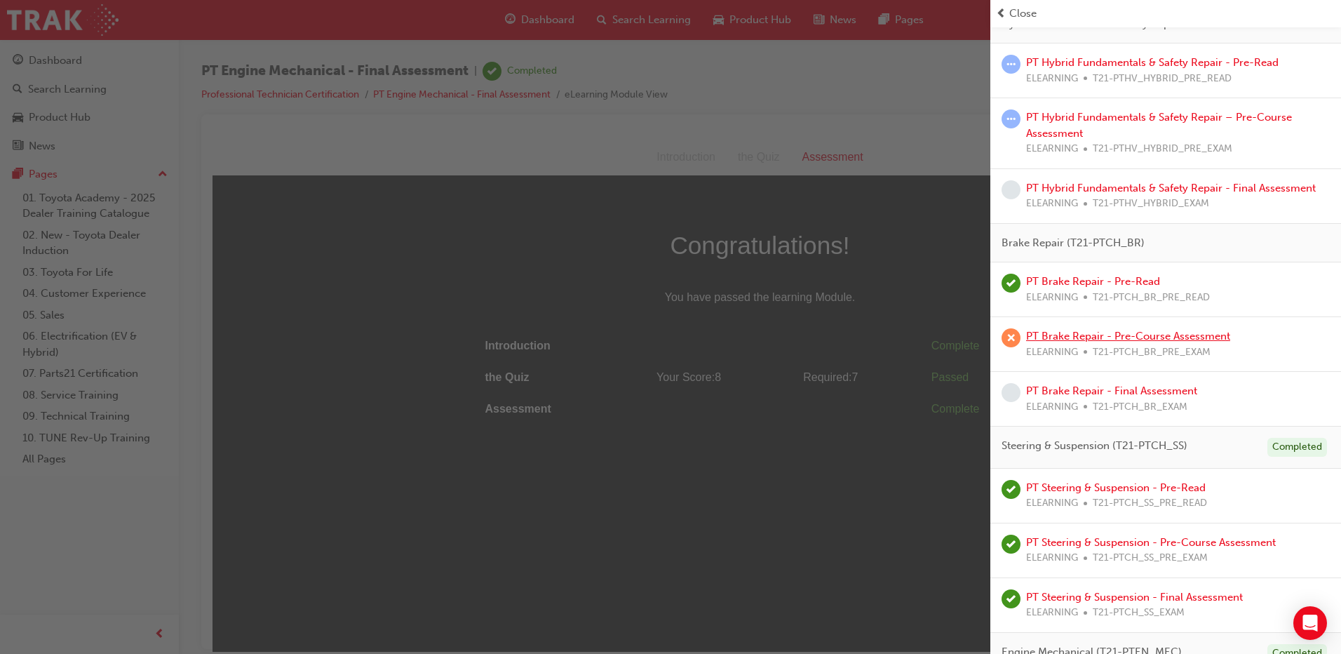
click at [1095, 330] on link "PT Brake Repair - Pre-Course Assessment" at bounding box center [1128, 336] width 204 height 13
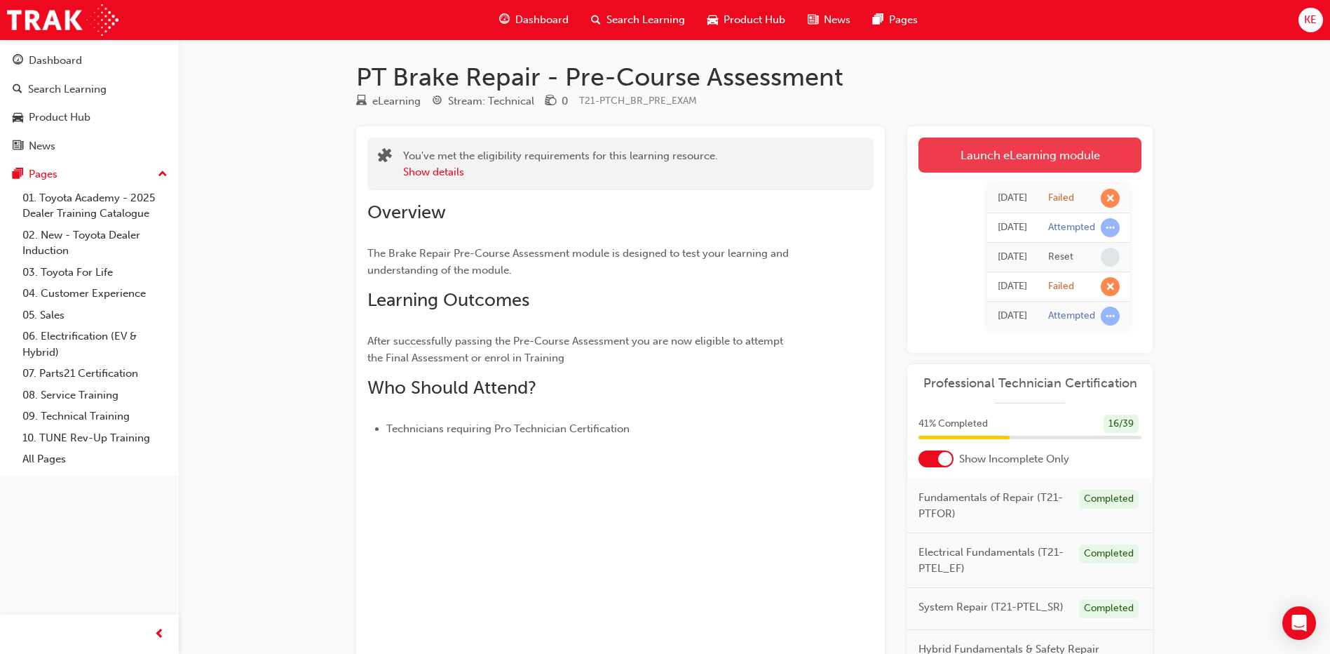
click at [1049, 142] on link "Launch eLearning module" at bounding box center [1030, 154] width 223 height 35
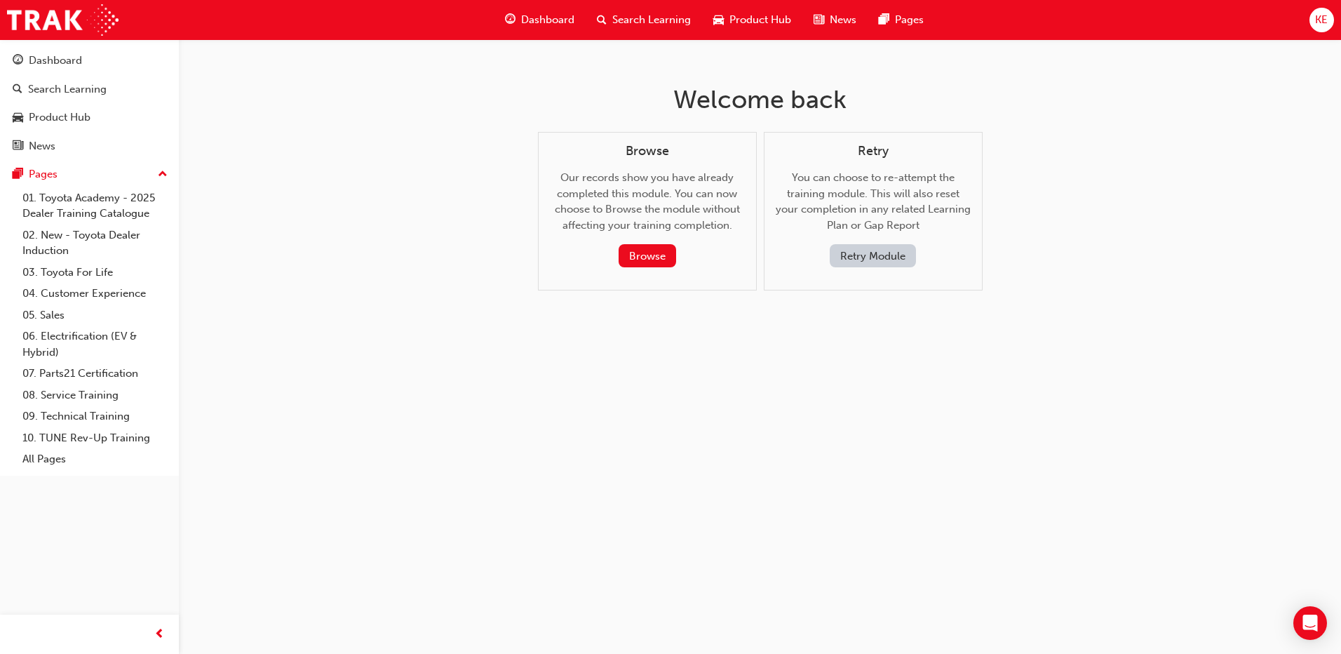
click at [859, 255] on button "Retry Module" at bounding box center [873, 255] width 86 height 23
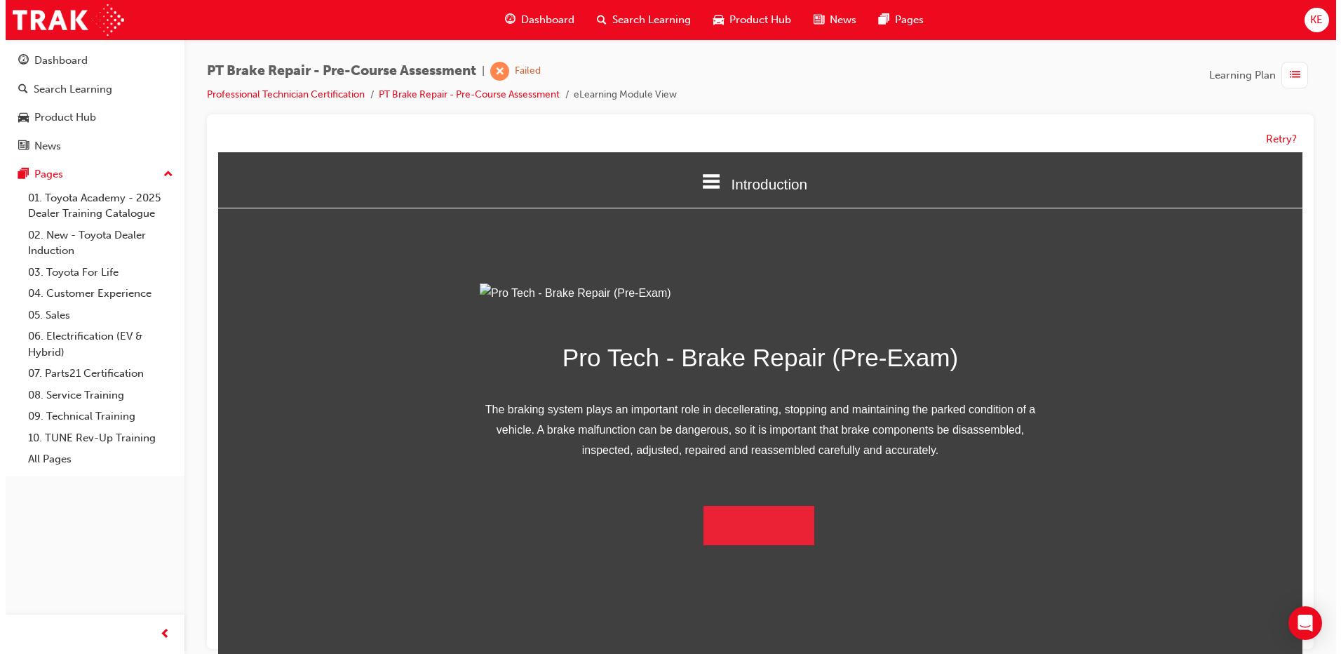
scroll to position [35, 0]
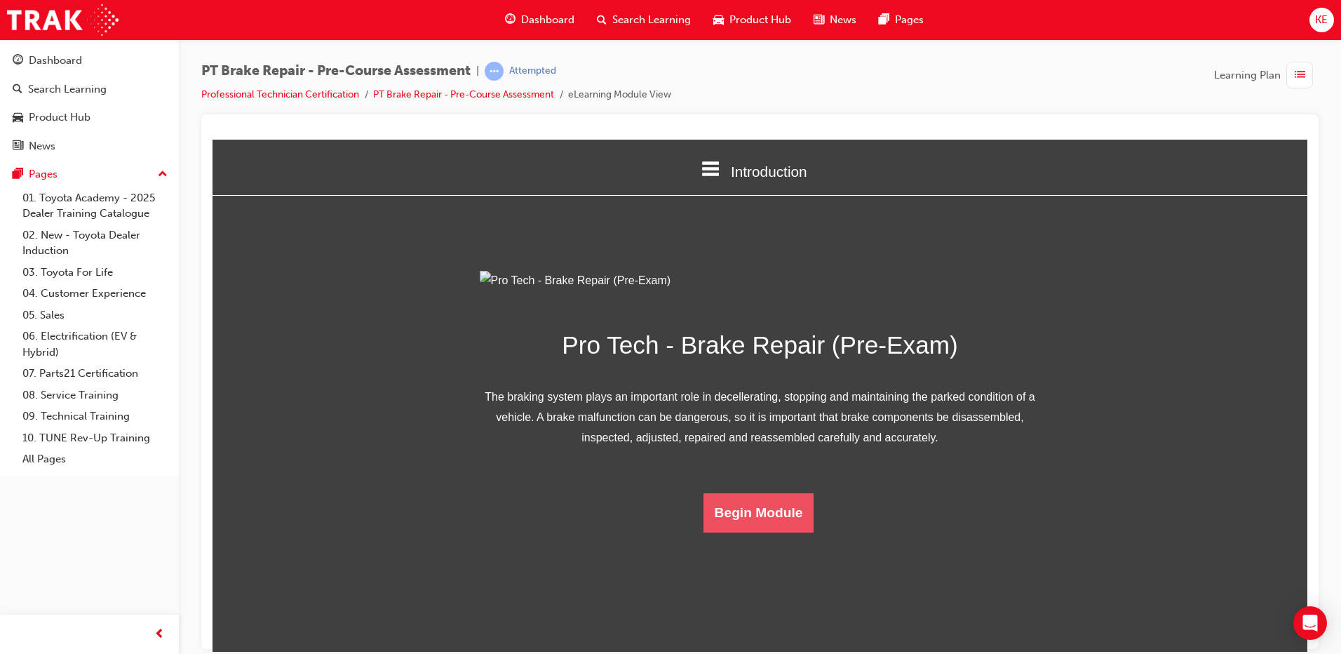
click at [758, 532] on button "Begin Module" at bounding box center [758, 511] width 111 height 39
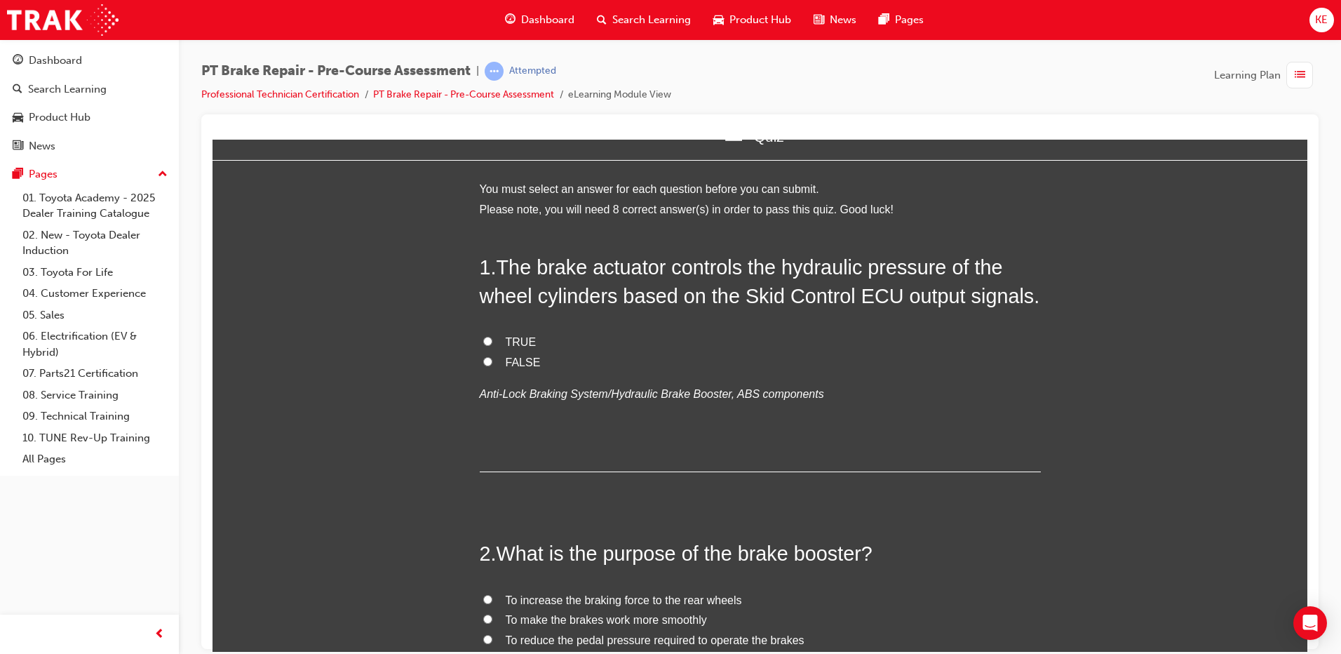
scroll to position [0, 0]
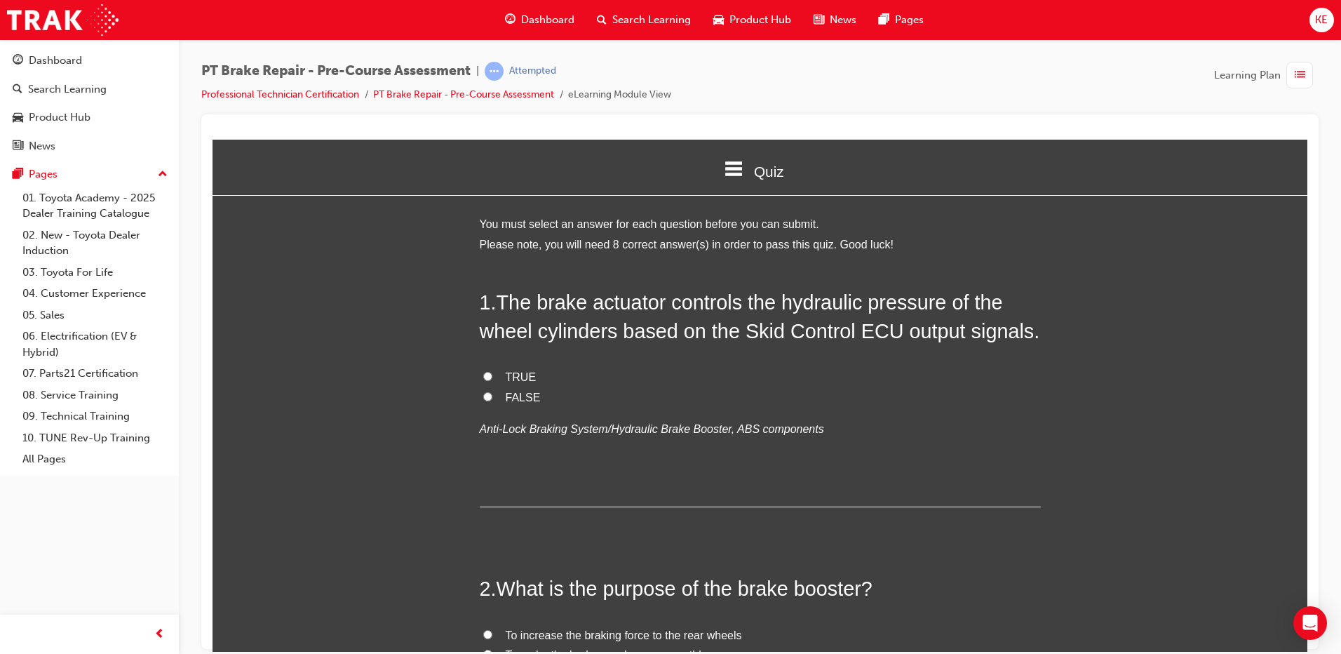
click at [480, 371] on label "TRUE" at bounding box center [760, 377] width 561 height 20
click at [483, 371] on input "TRUE" at bounding box center [487, 375] width 9 height 9
radio input "true"
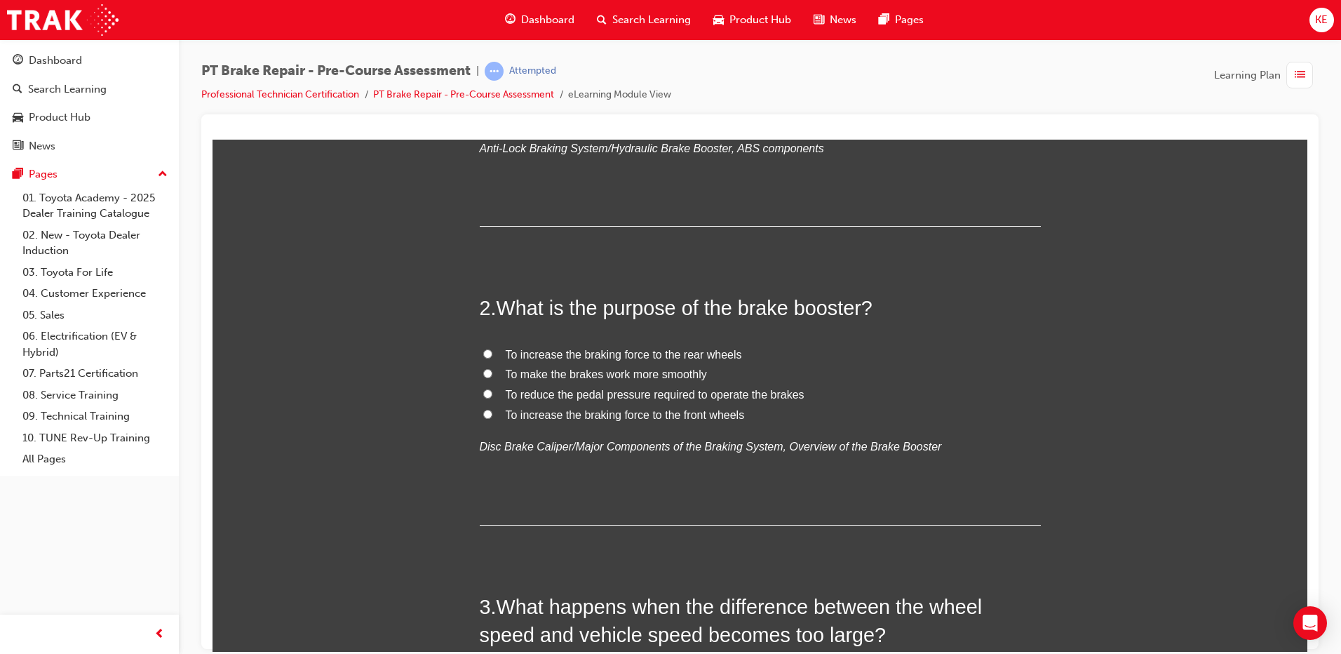
click at [483, 397] on input "To reduce the pedal pressure required to operate the brakes" at bounding box center [487, 392] width 9 height 9
radio input "true"
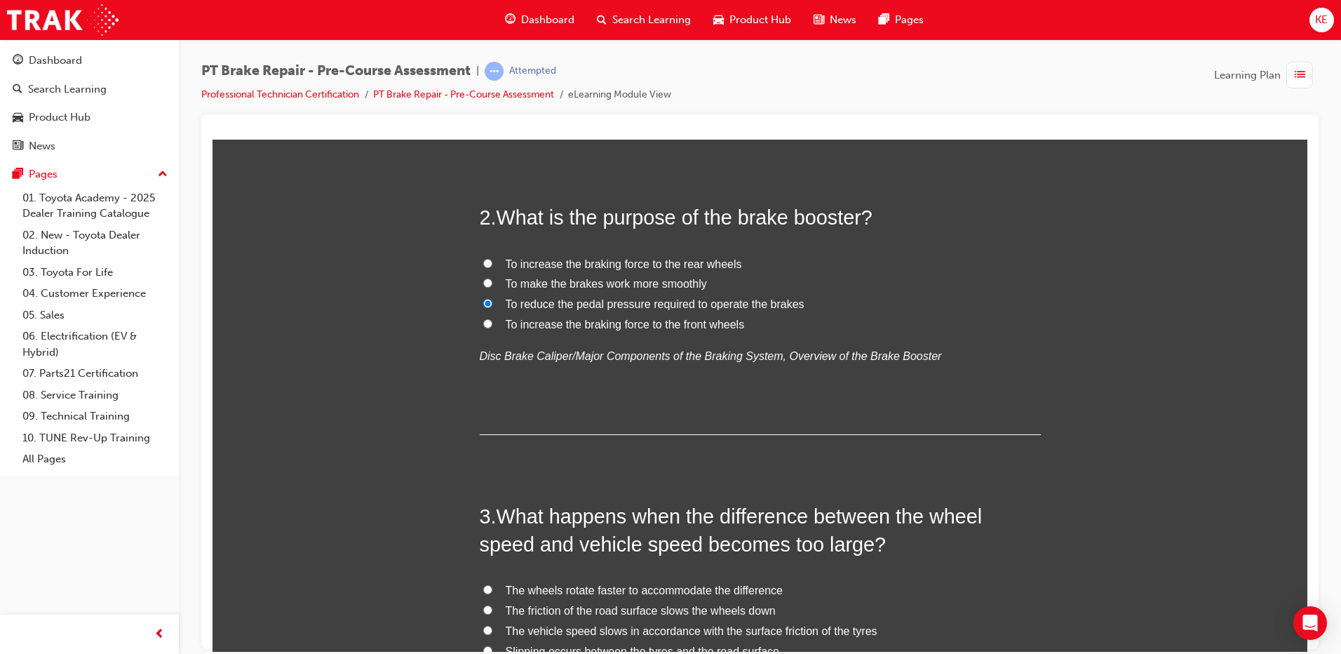
scroll to position [351, 0]
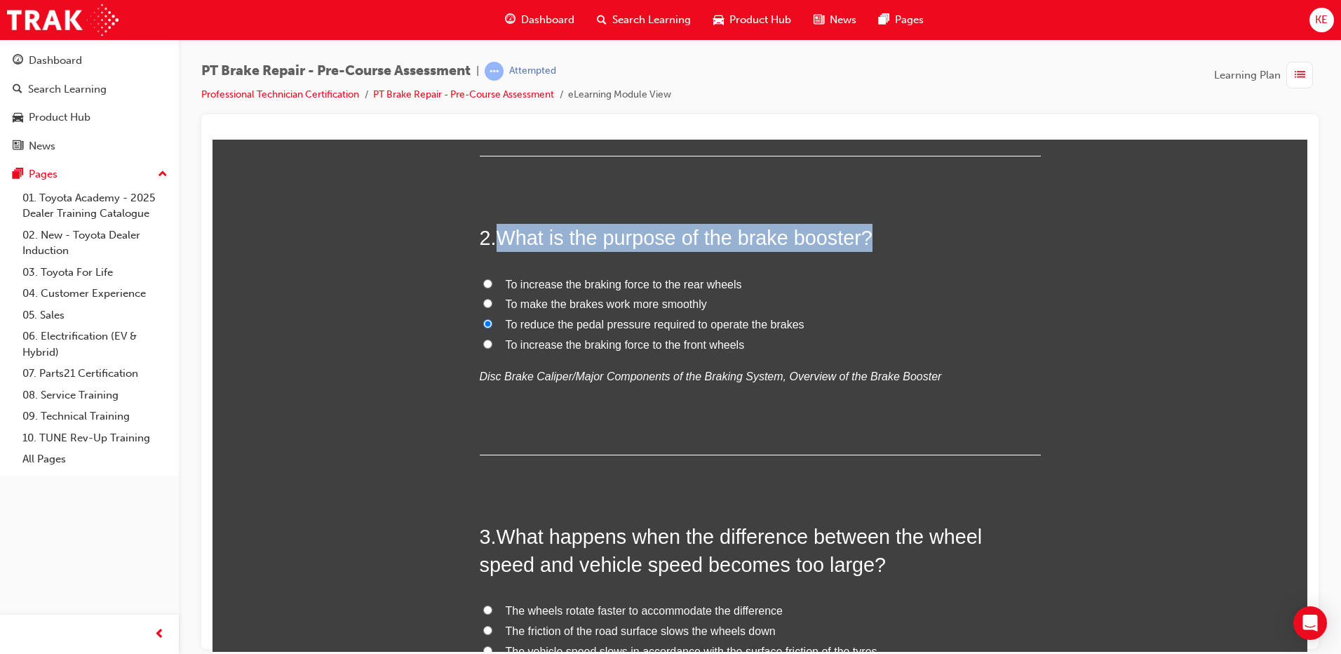
drag, startPoint x: 499, startPoint y: 238, endPoint x: 919, endPoint y: 231, distance: 420.1
click at [919, 231] on h2 "2 . What is the purpose of the brake booster?" at bounding box center [760, 237] width 561 height 28
copy span "What is the purpose of the brake booster?"
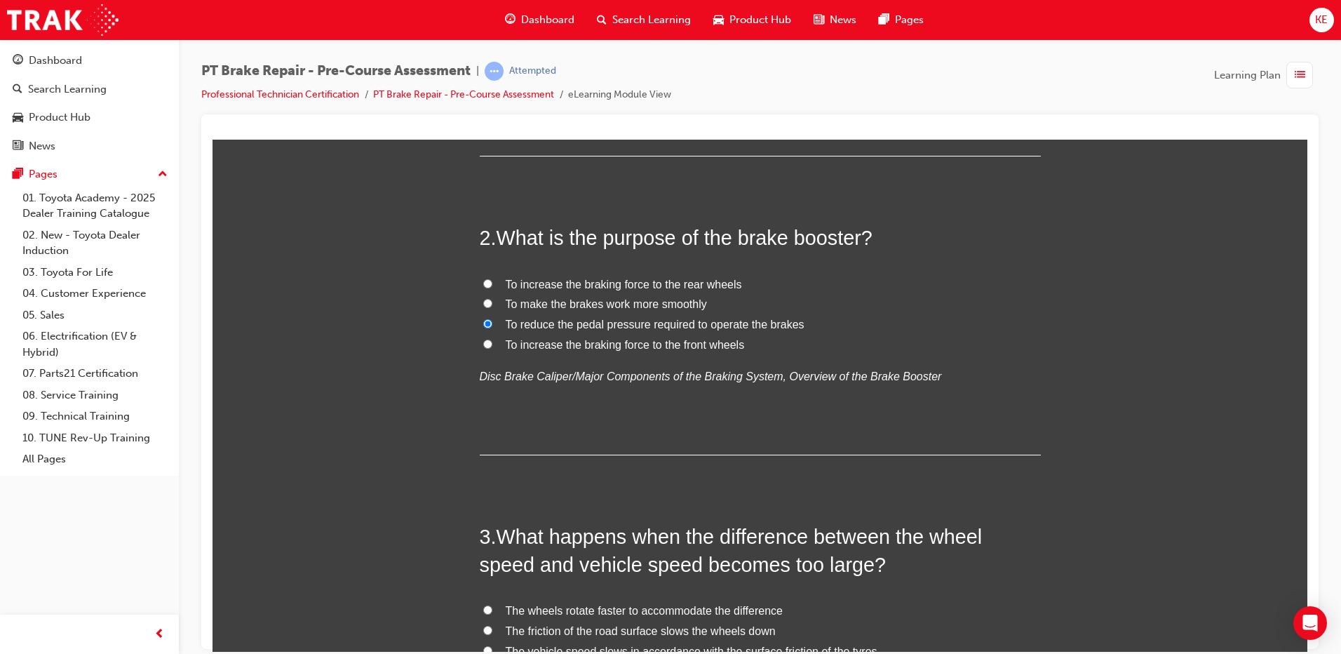
click at [607, 418] on div "2 . What is the purpose of the brake booster? To increase the braking force to …" at bounding box center [760, 338] width 561 height 231
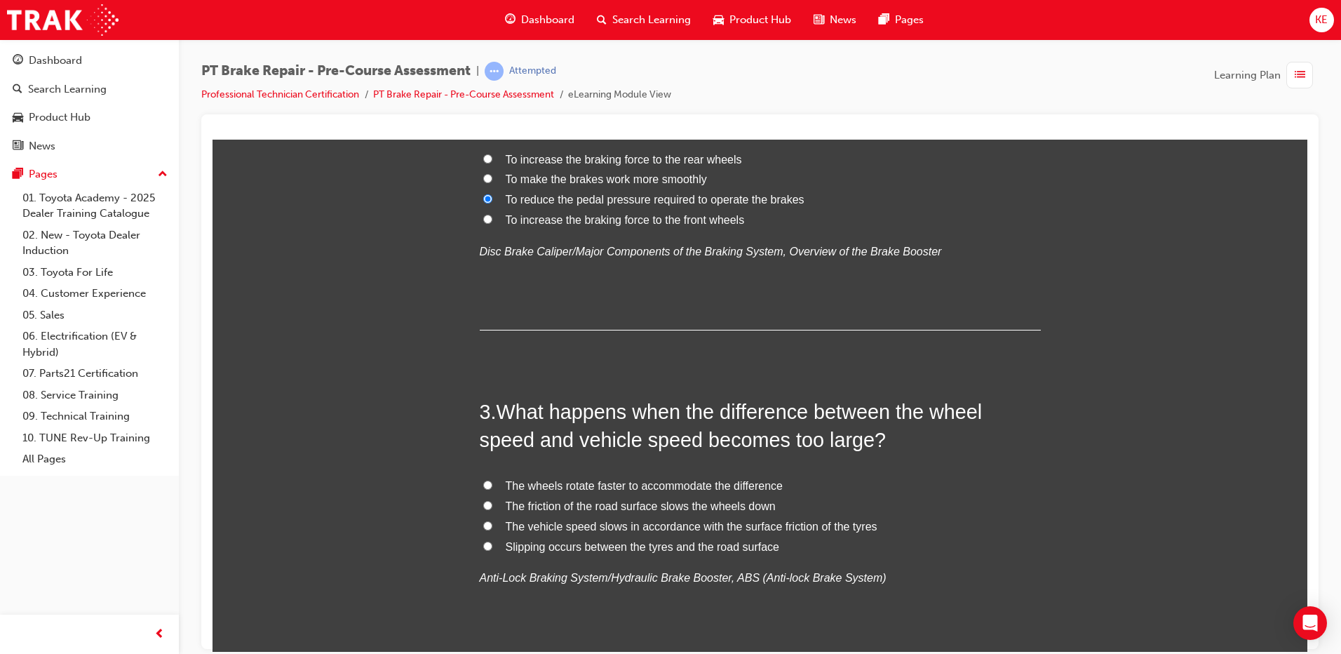
scroll to position [561, 0]
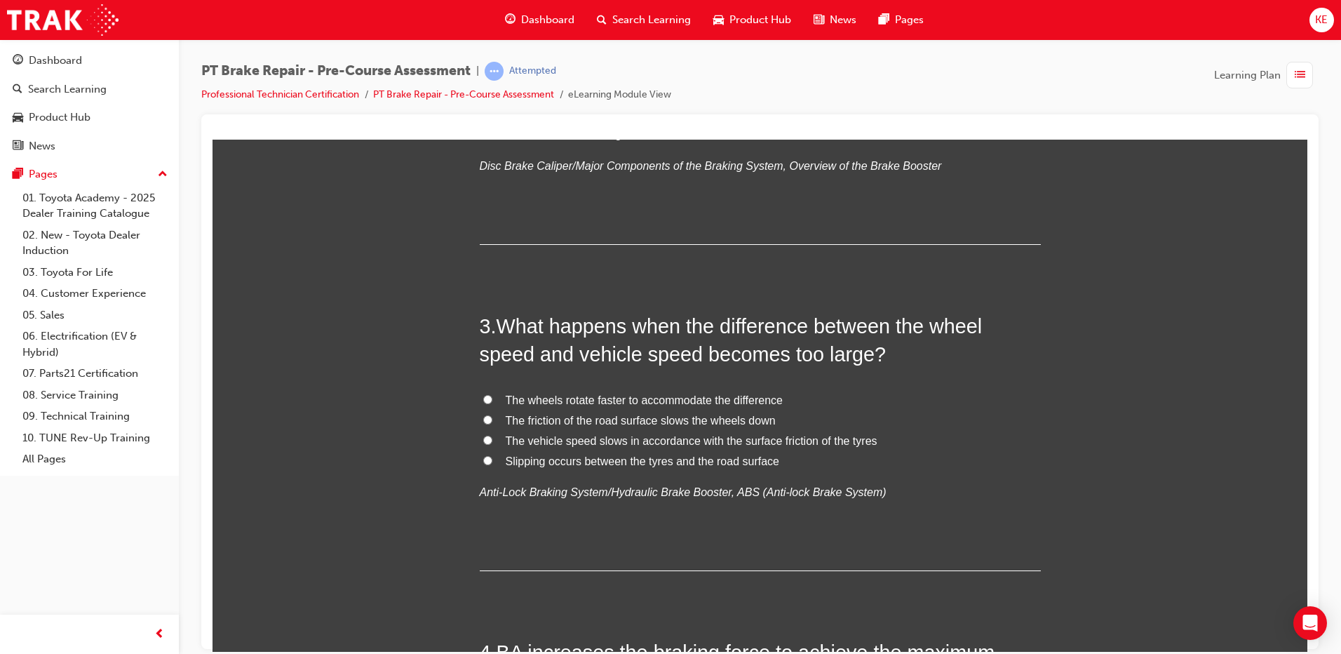
click at [480, 458] on label "Slipping occurs between the tyres and the road surface" at bounding box center [760, 461] width 561 height 20
click at [483, 458] on input "Slipping occurs between the tyres and the road surface" at bounding box center [487, 459] width 9 height 9
radio input "true"
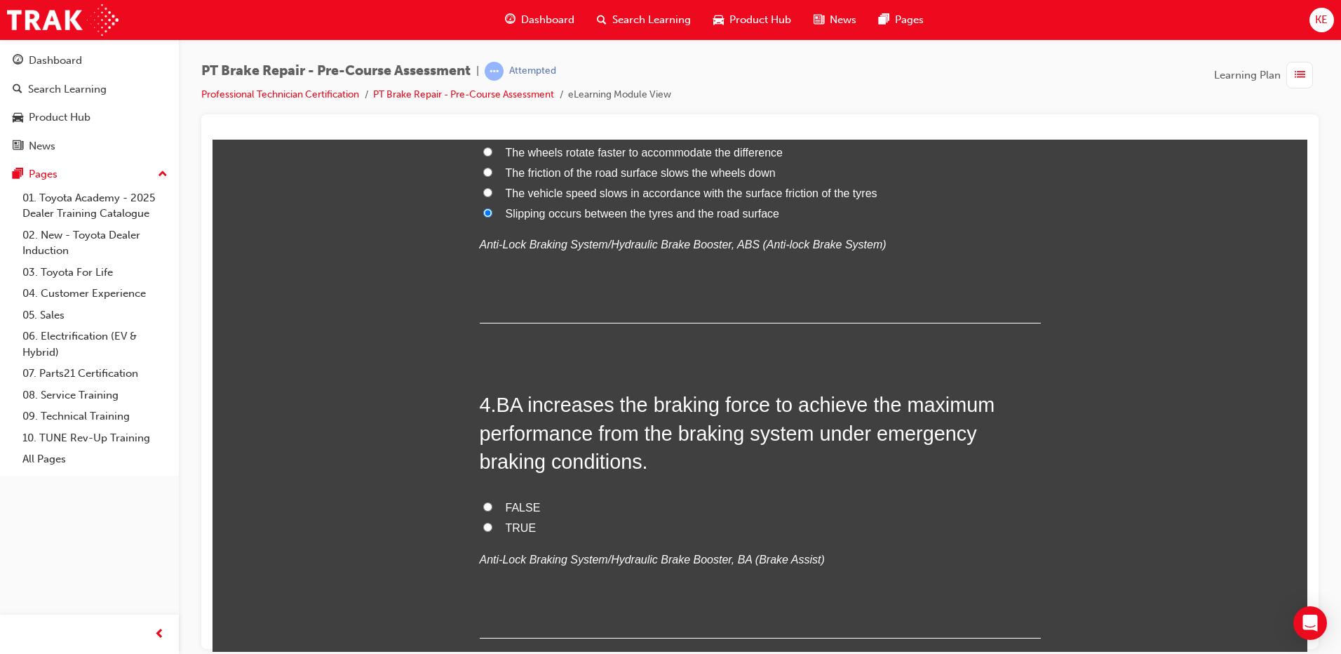
scroll to position [841, 0]
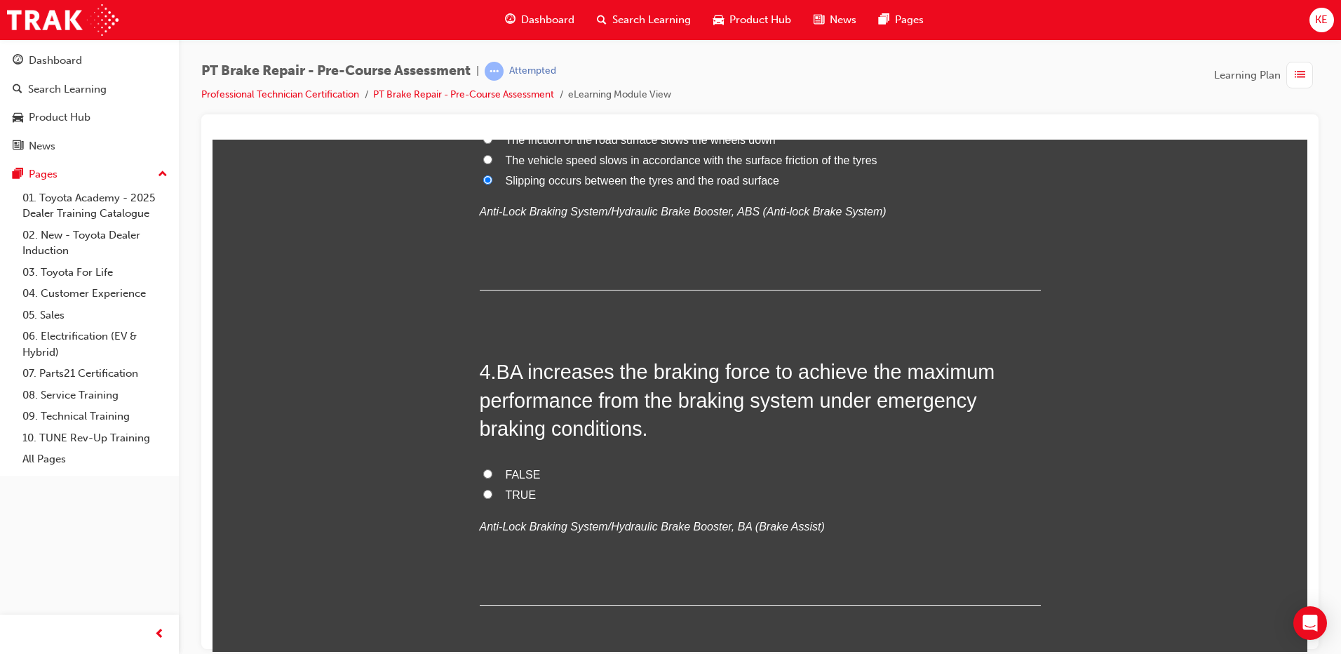
click at [506, 473] on span "FALSE" at bounding box center [523, 474] width 35 height 12
click at [492, 473] on input "FALSE" at bounding box center [487, 472] width 9 height 9
radio input "true"
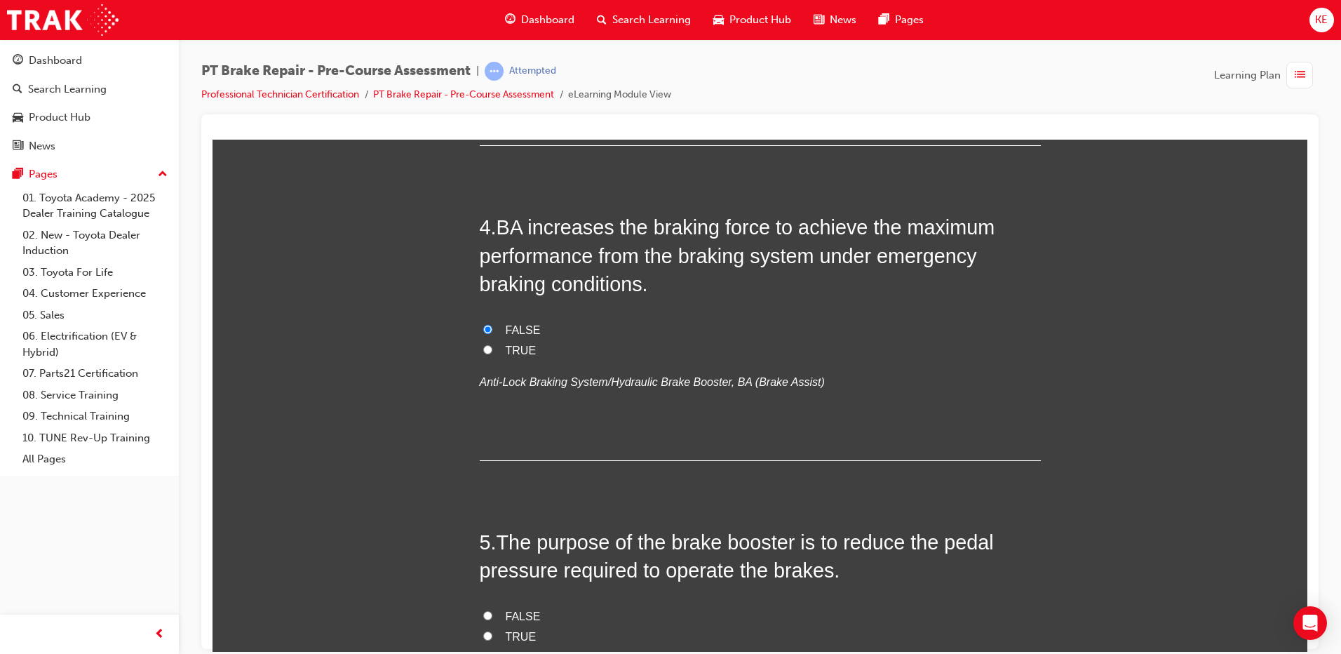
scroll to position [982, 0]
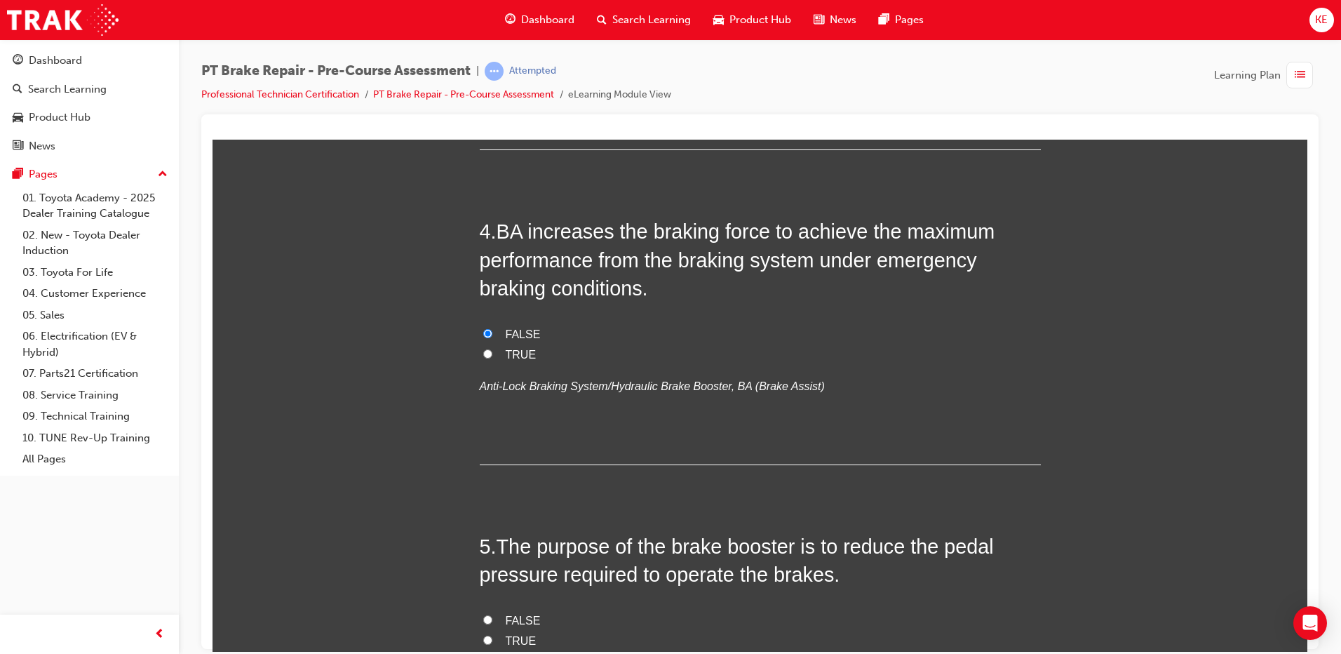
click at [483, 350] on input "TRUE" at bounding box center [487, 352] width 9 height 9
radio input "true"
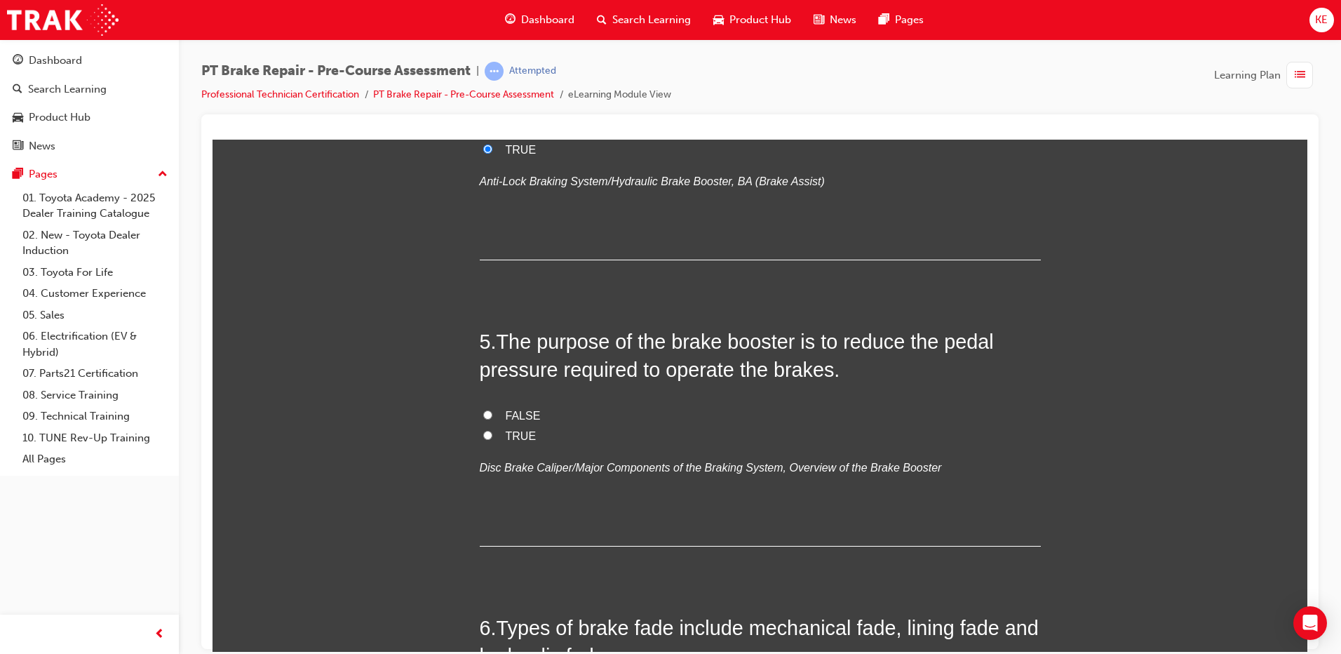
scroll to position [1192, 0]
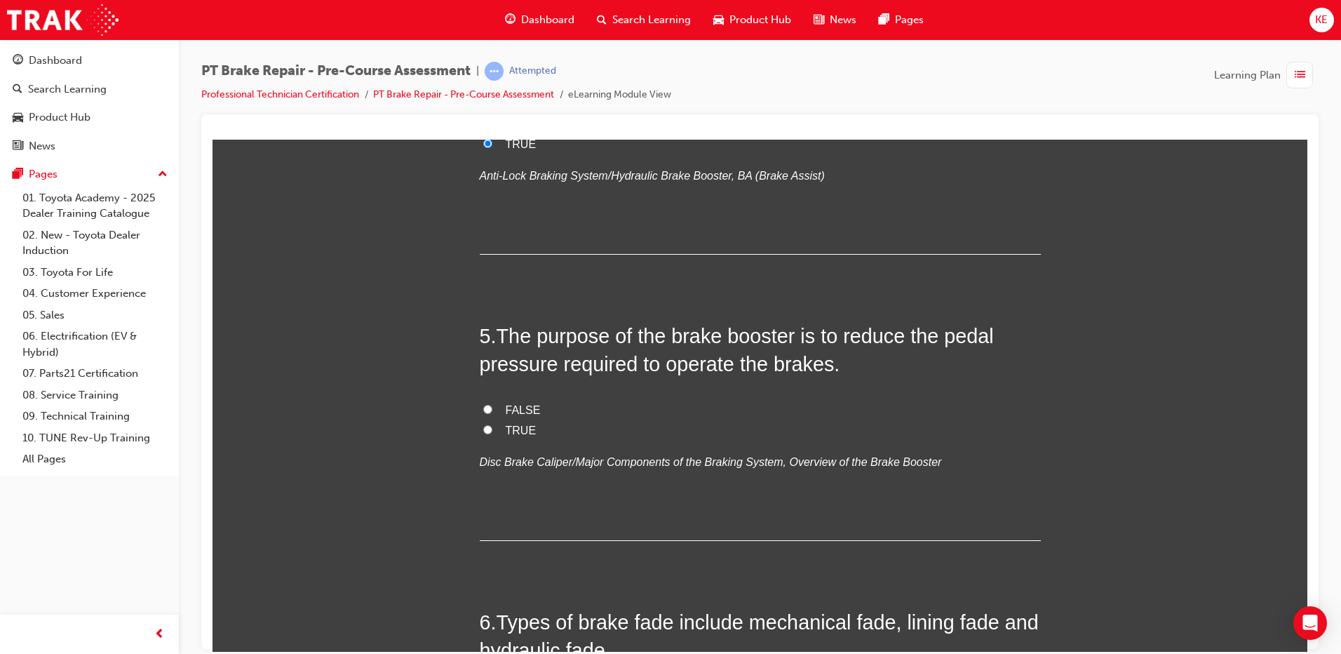
click at [487, 426] on label "TRUE" at bounding box center [760, 430] width 561 height 20
click at [487, 426] on input "TRUE" at bounding box center [487, 428] width 9 height 9
radio input "true"
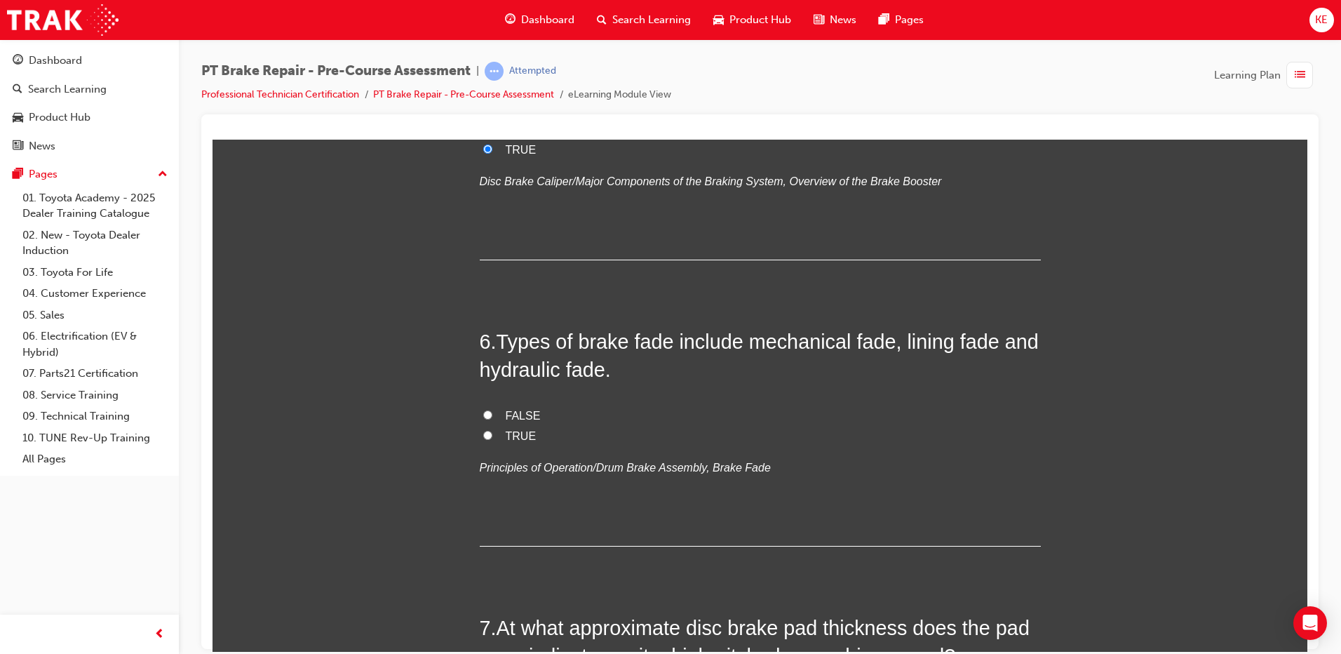
click at [492, 441] on label "TRUE" at bounding box center [760, 436] width 561 height 20
click at [492, 439] on input "TRUE" at bounding box center [487, 434] width 9 height 9
radio input "true"
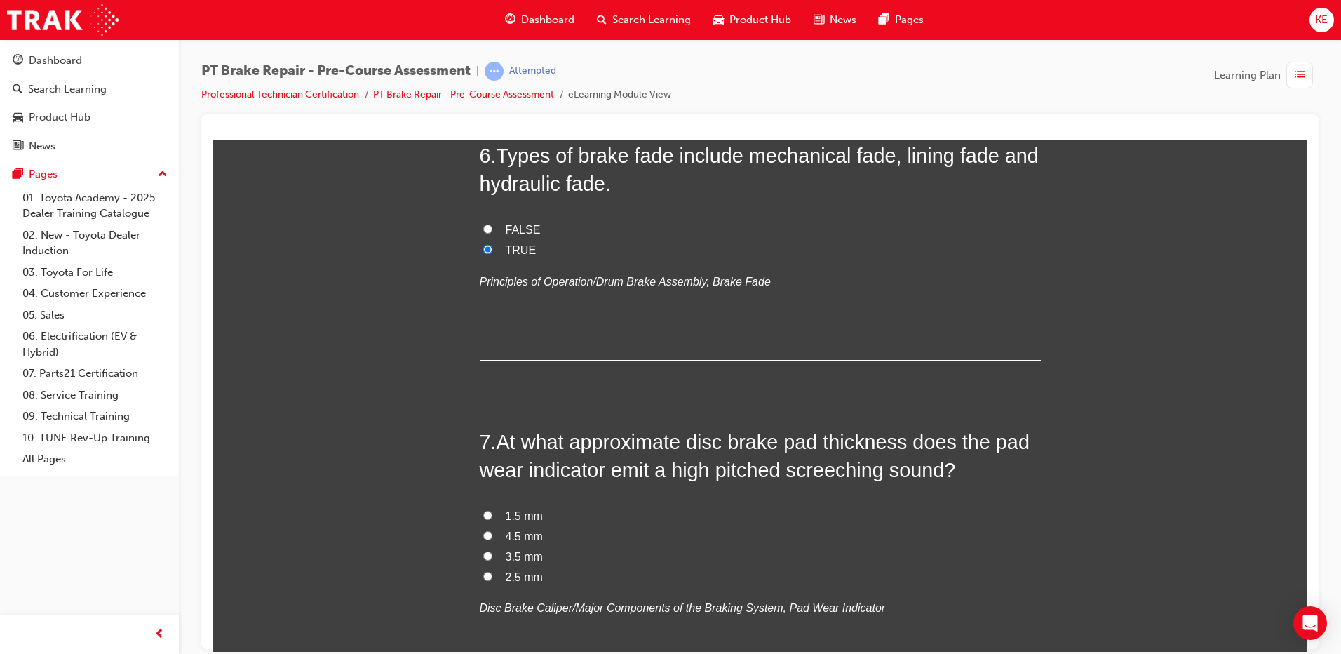
scroll to position [1683, 0]
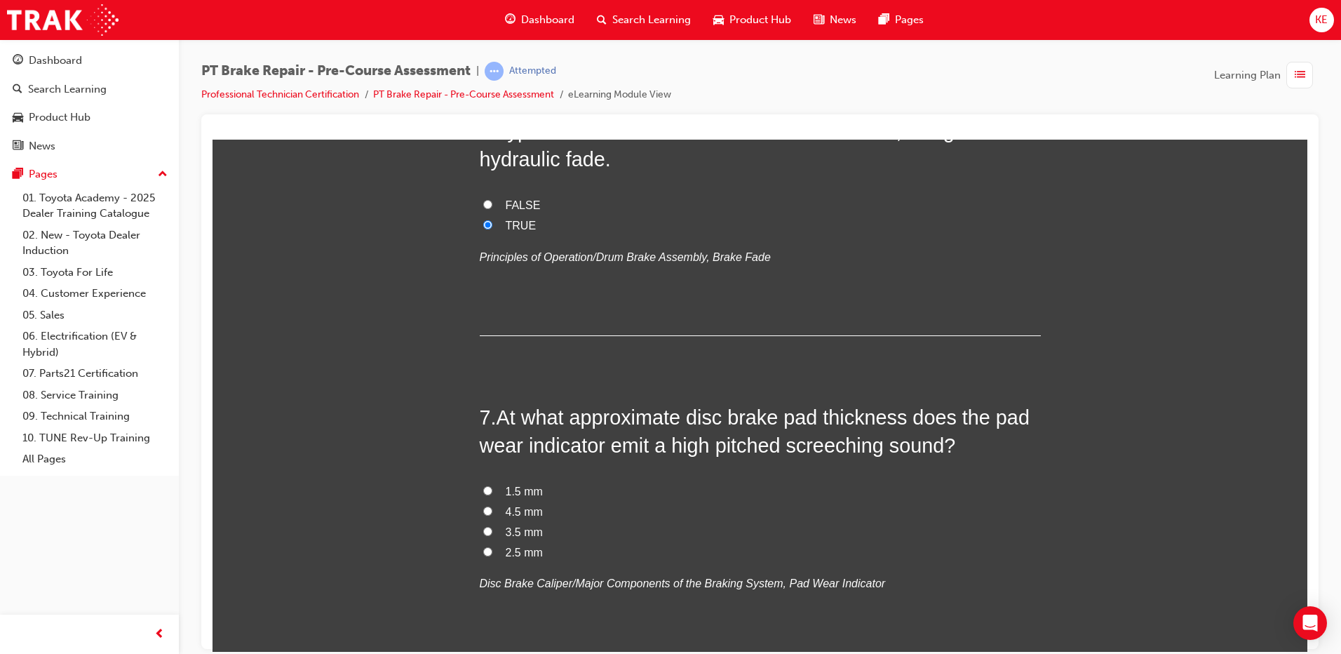
click at [483, 546] on input "2.5 mm" at bounding box center [487, 550] width 9 height 9
radio input "true"
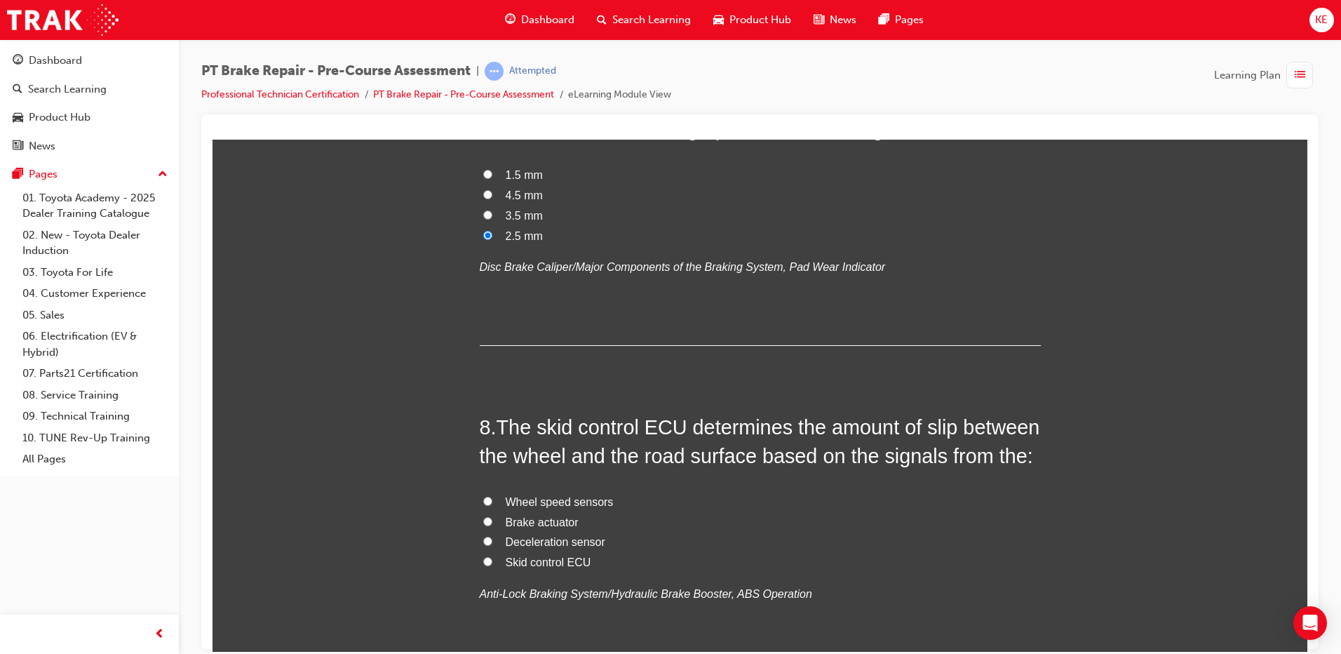
scroll to position [2033, 0]
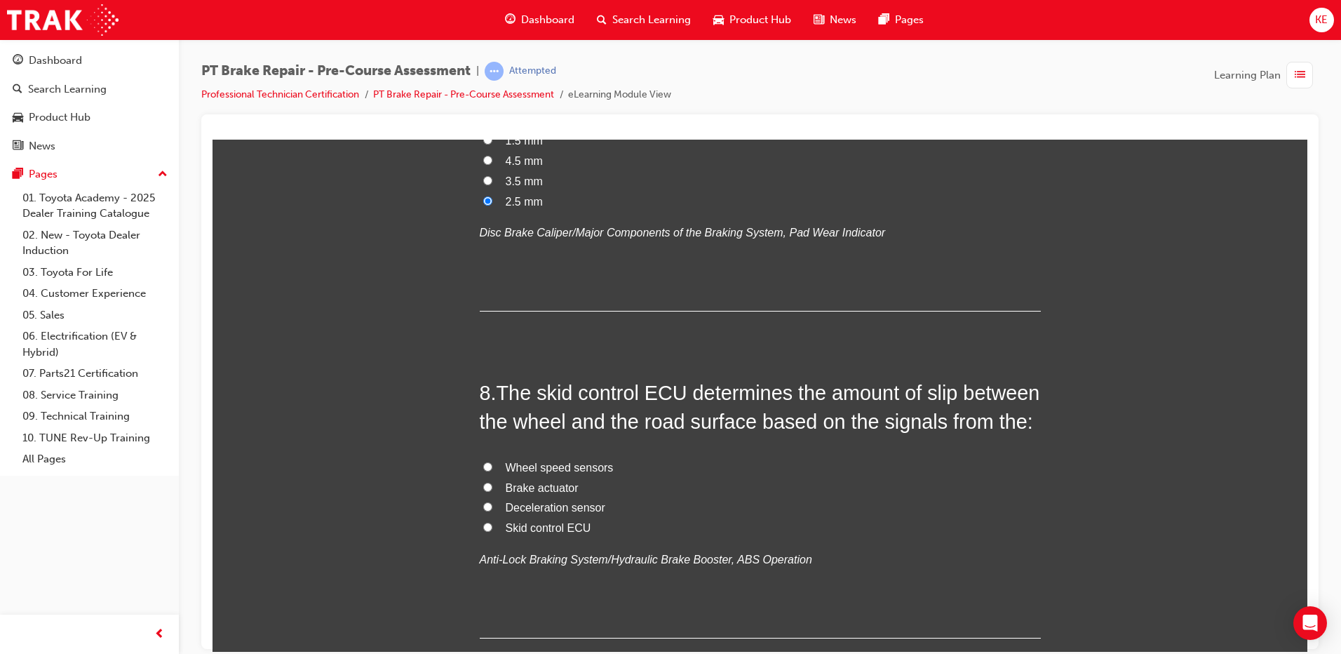
click at [483, 464] on input "Wheel speed sensors" at bounding box center [487, 465] width 9 height 9
radio input "true"
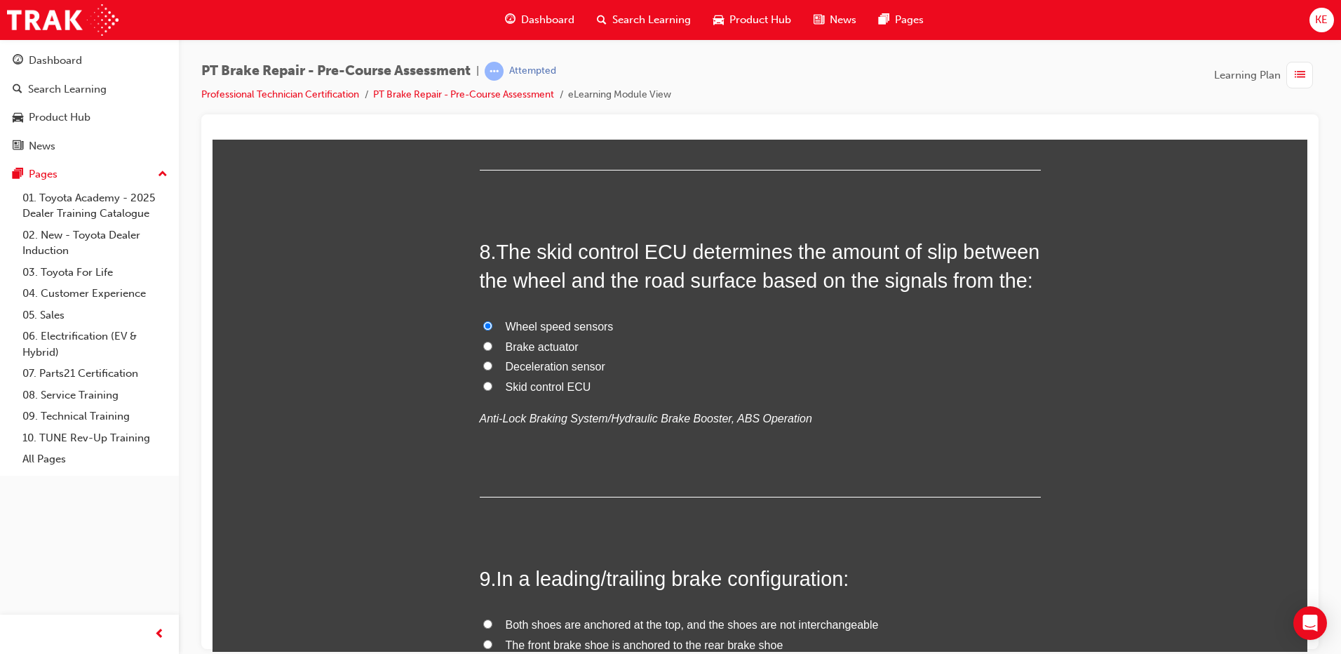
scroll to position [2454, 0]
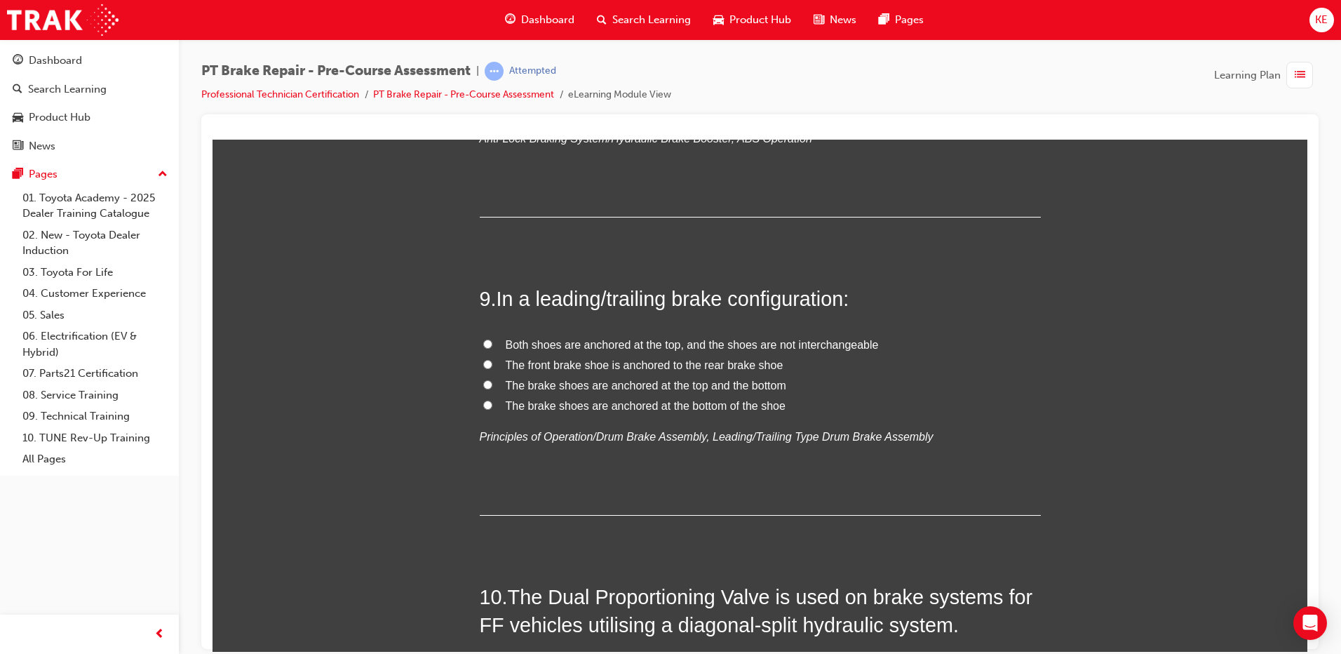
click at [649, 381] on span "The brake shoes are anchored at the top and the bottom" at bounding box center [646, 385] width 280 height 12
click at [492, 381] on input "The brake shoes are anchored at the top and the bottom" at bounding box center [487, 383] width 9 height 9
radio input "true"
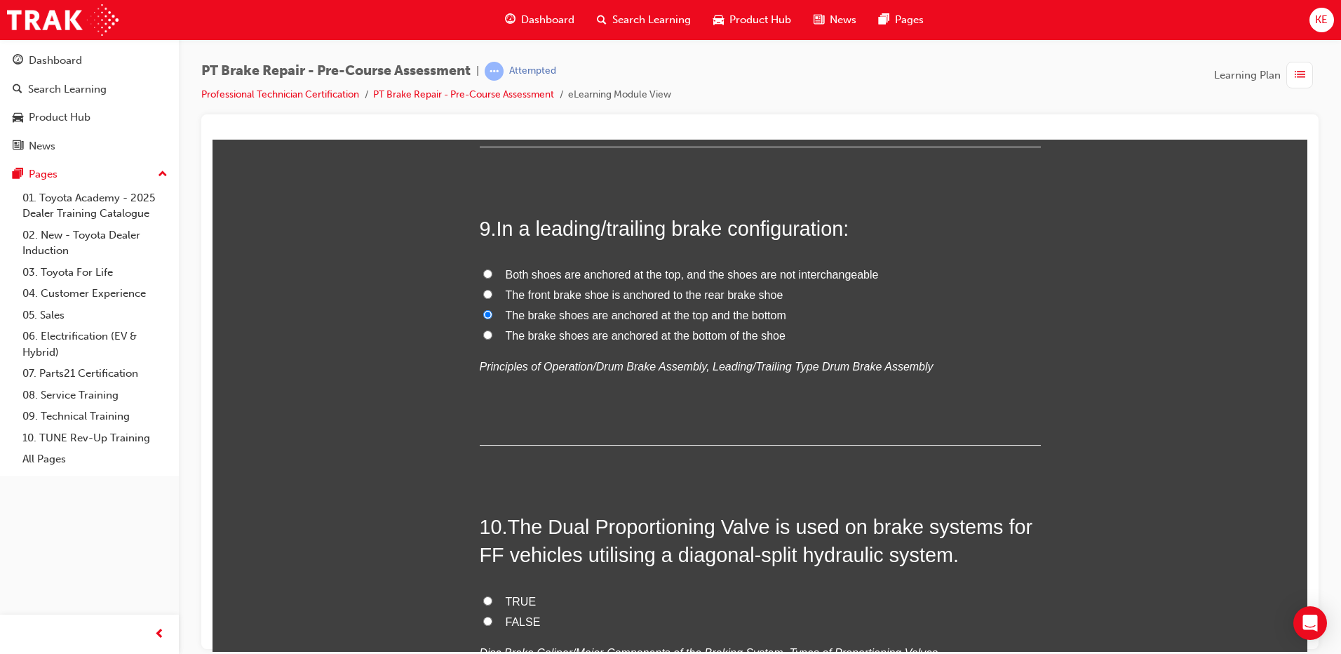
scroll to position [2665, 0]
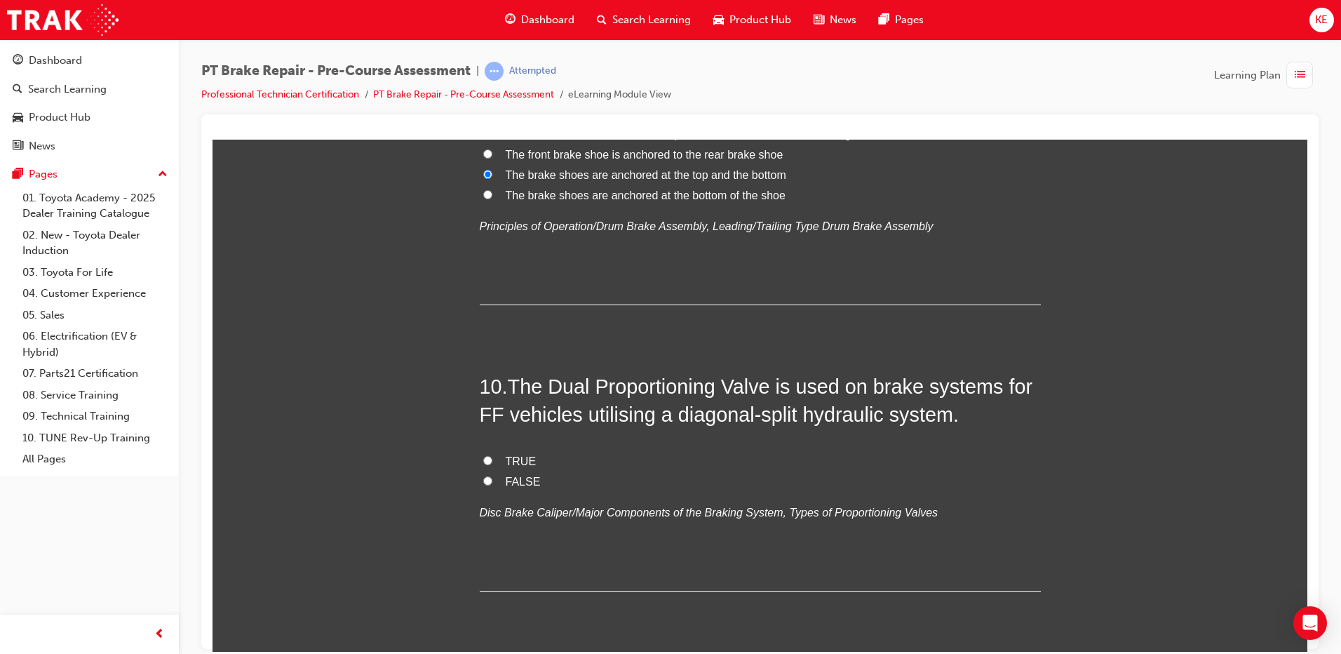
click at [485, 456] on input "TRUE" at bounding box center [487, 459] width 9 height 9
radio input "true"
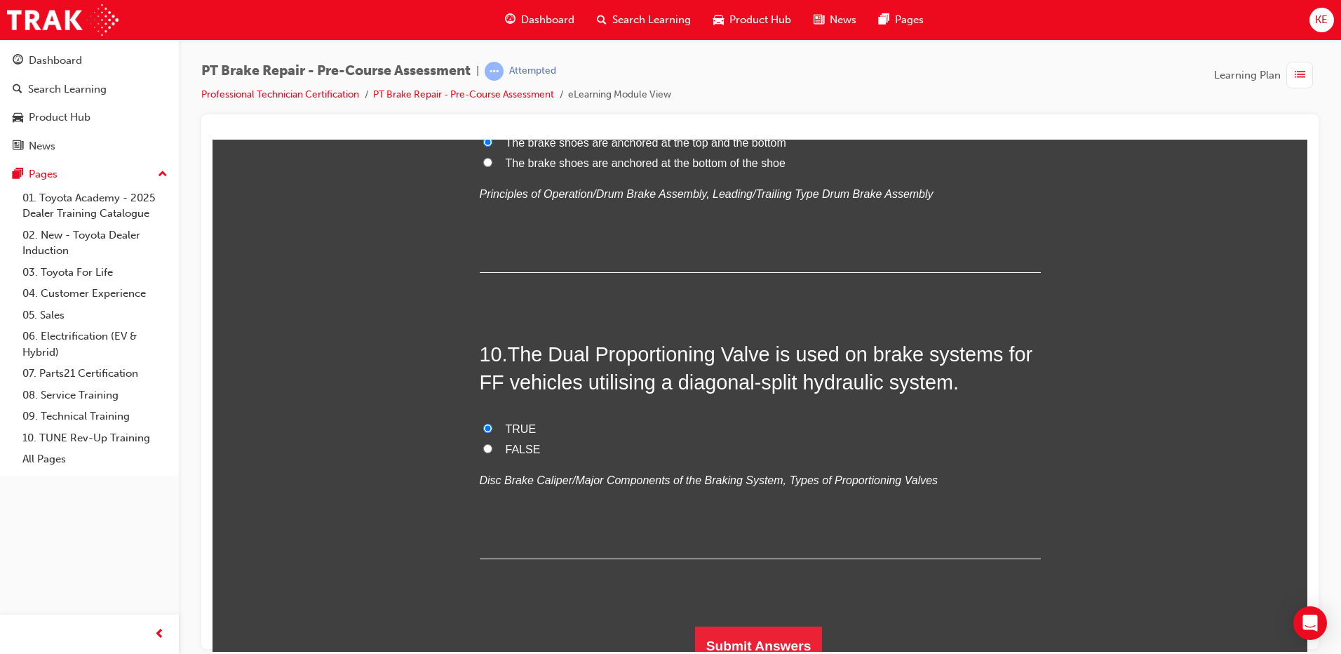
scroll to position [2710, 0]
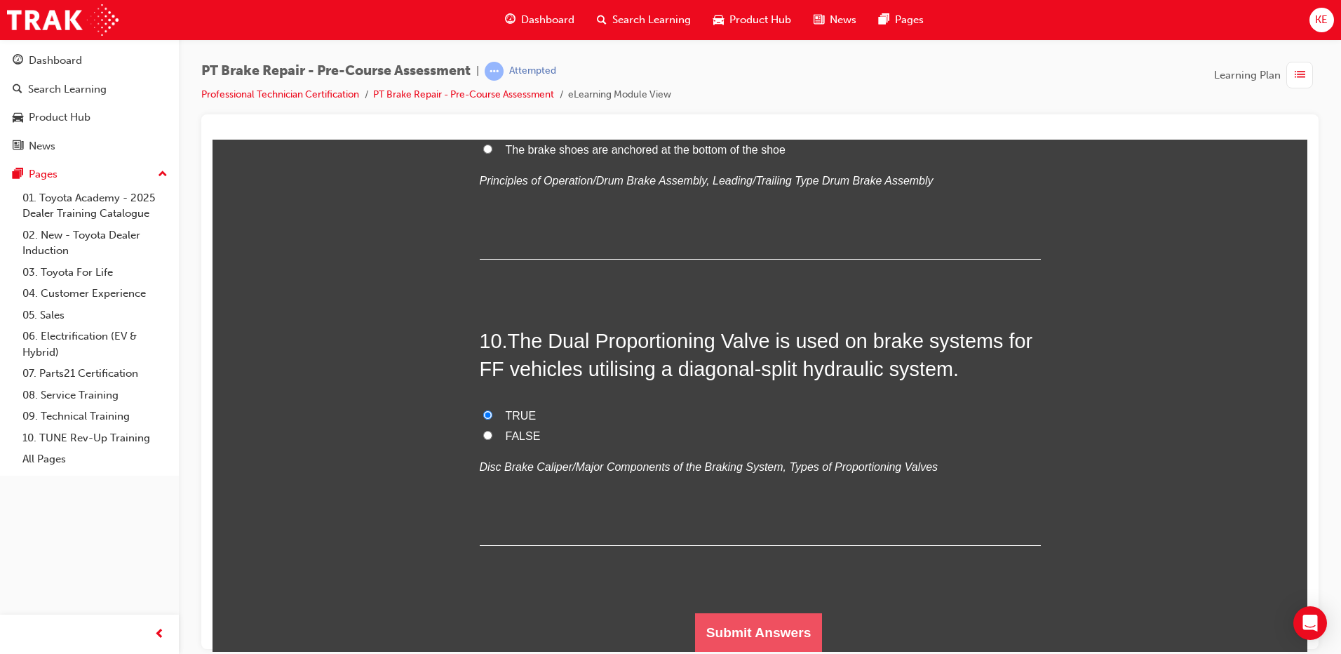
click at [776, 628] on button "Submit Answers" at bounding box center [759, 631] width 128 height 39
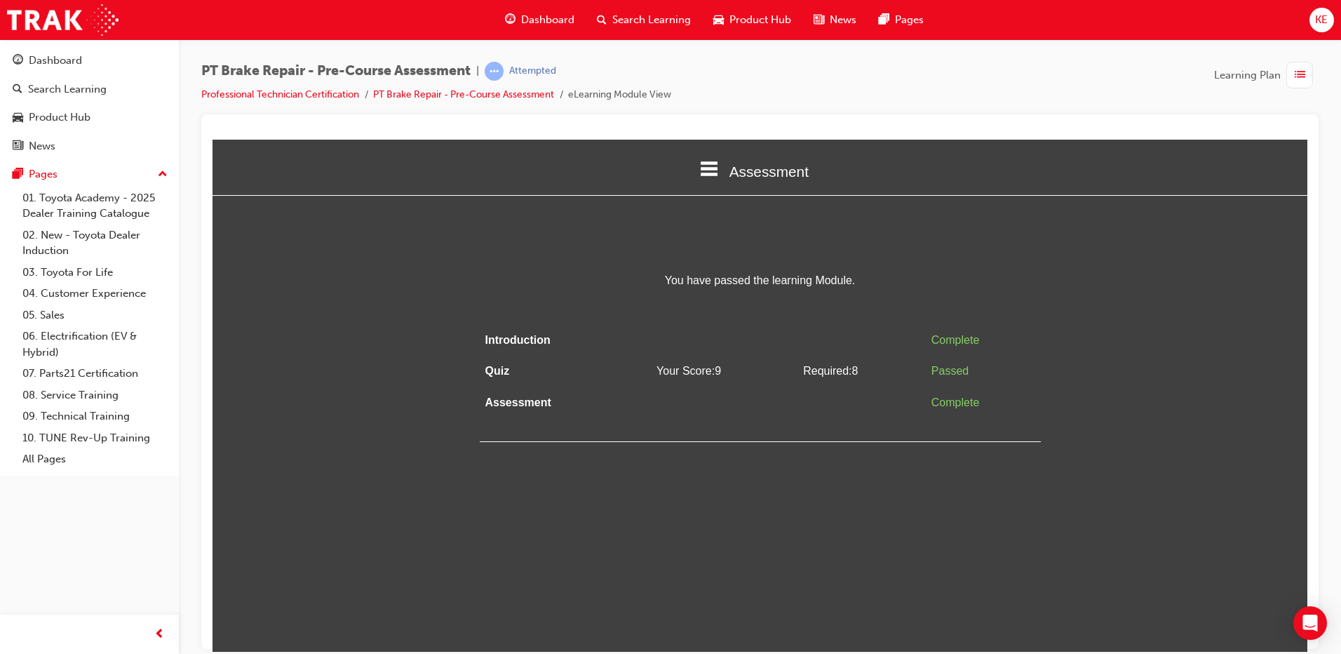
scroll to position [0, 0]
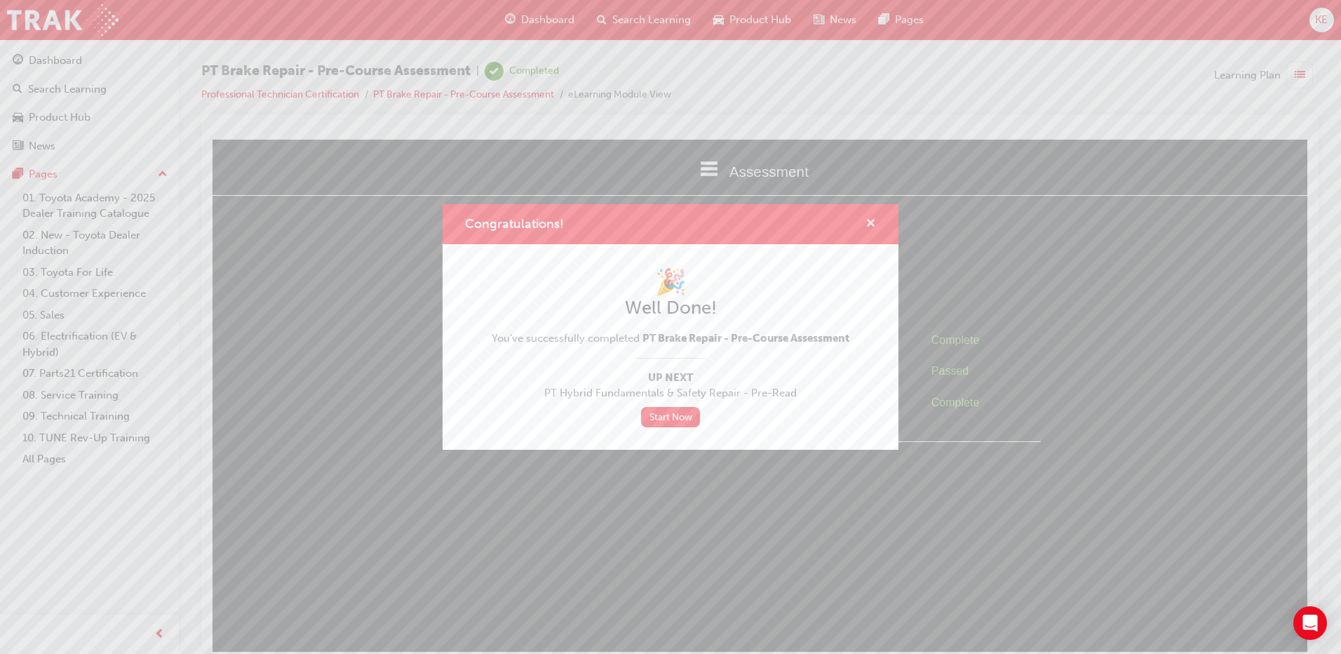
click at [865, 224] on span "cross-icon" at bounding box center [870, 224] width 11 height 13
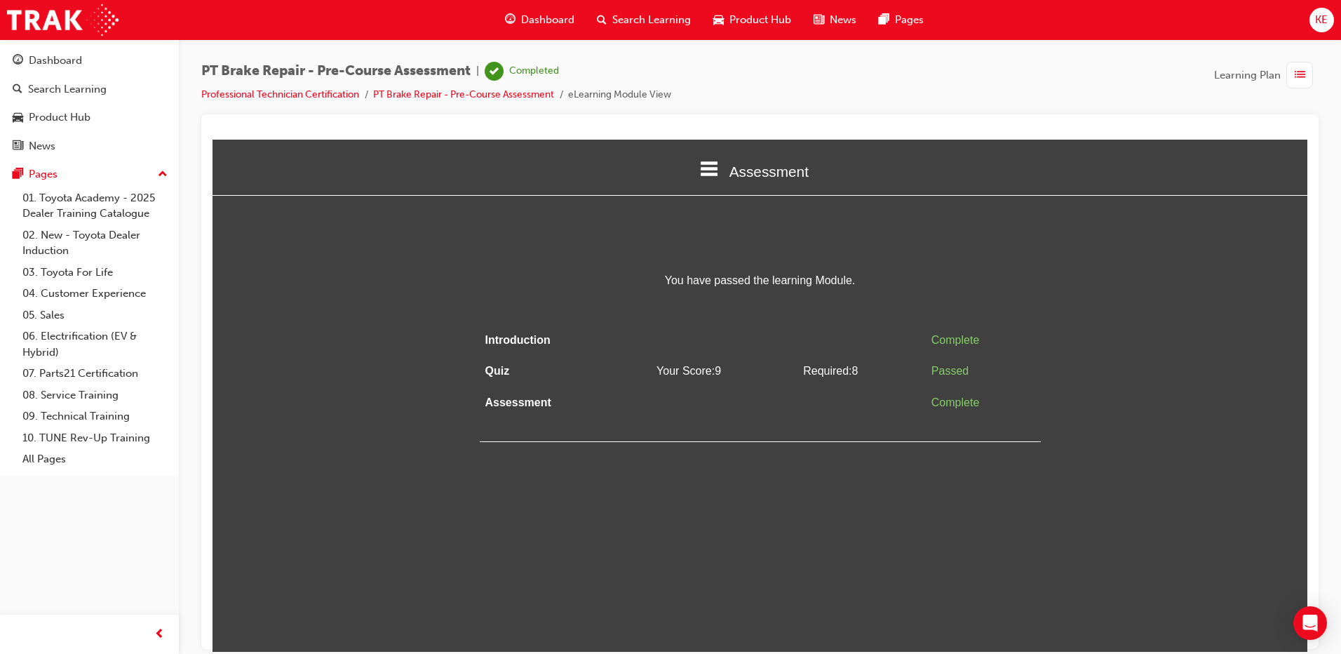
click at [1313, 77] on div "button" at bounding box center [1302, 75] width 32 height 27
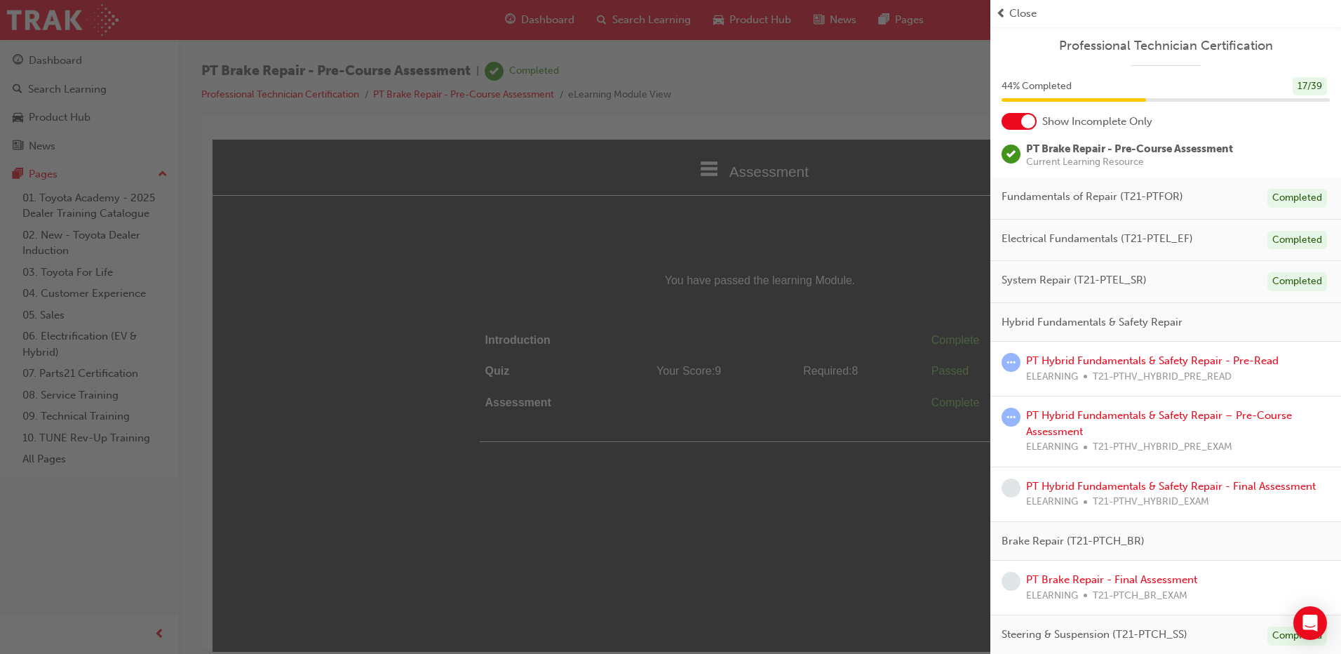
click at [1035, 121] on div at bounding box center [1018, 121] width 35 height 17
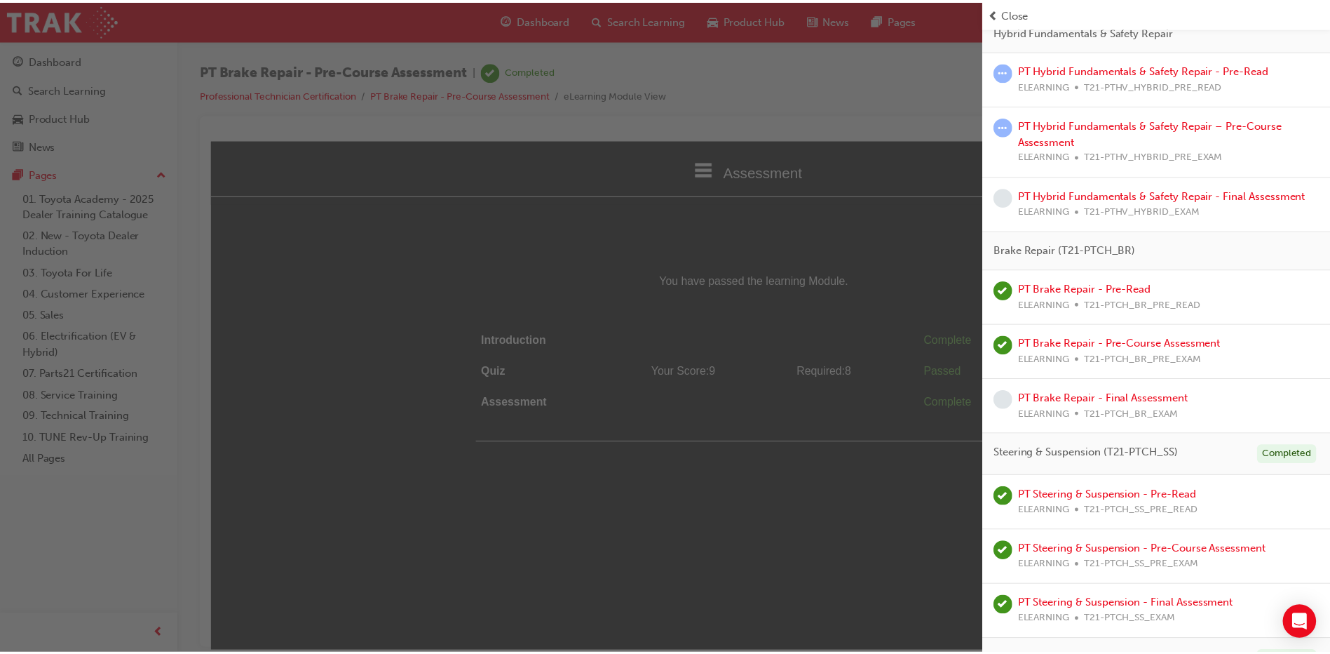
scroll to position [771, 0]
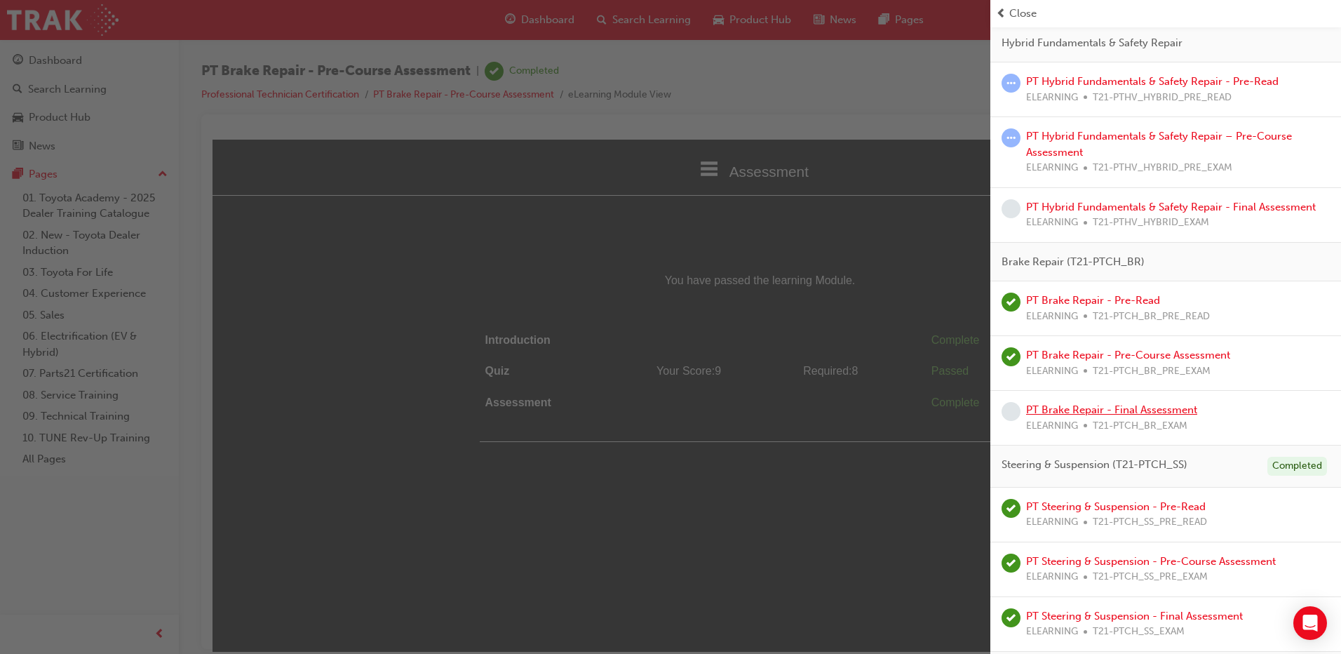
click at [1055, 410] on link "PT Brake Repair - Final Assessment" at bounding box center [1111, 409] width 171 height 13
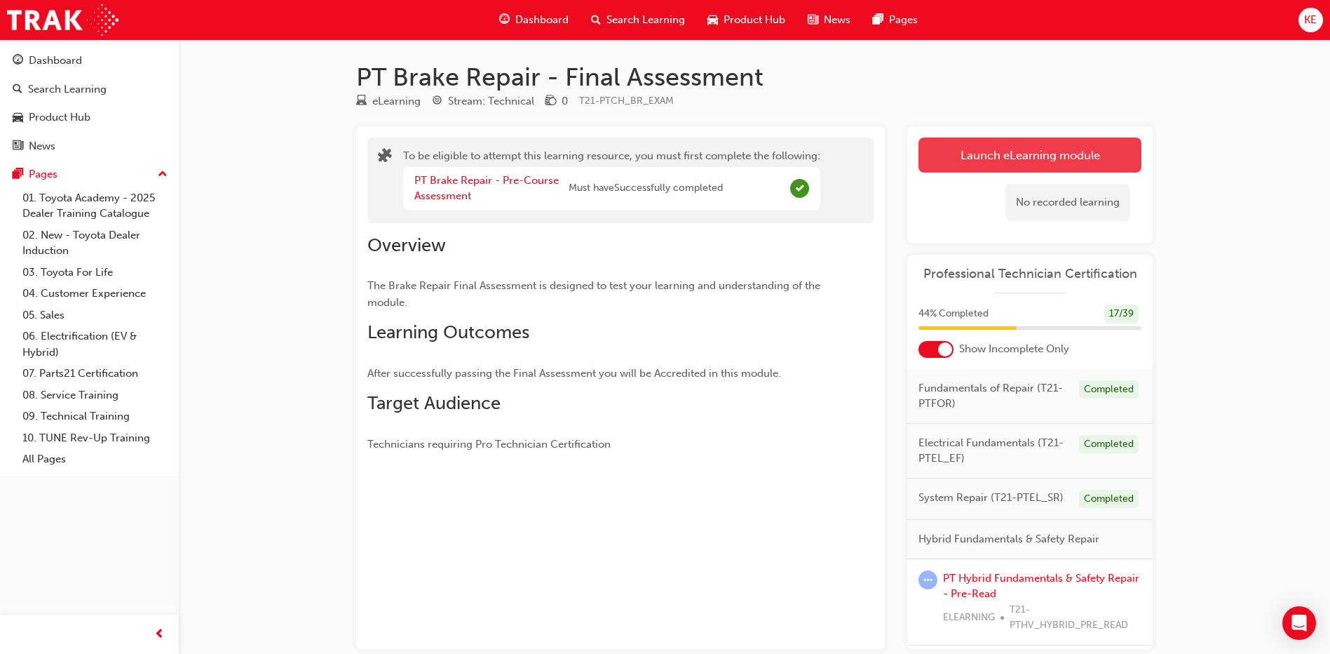
click at [1088, 152] on button "Launch eLearning module" at bounding box center [1030, 154] width 223 height 35
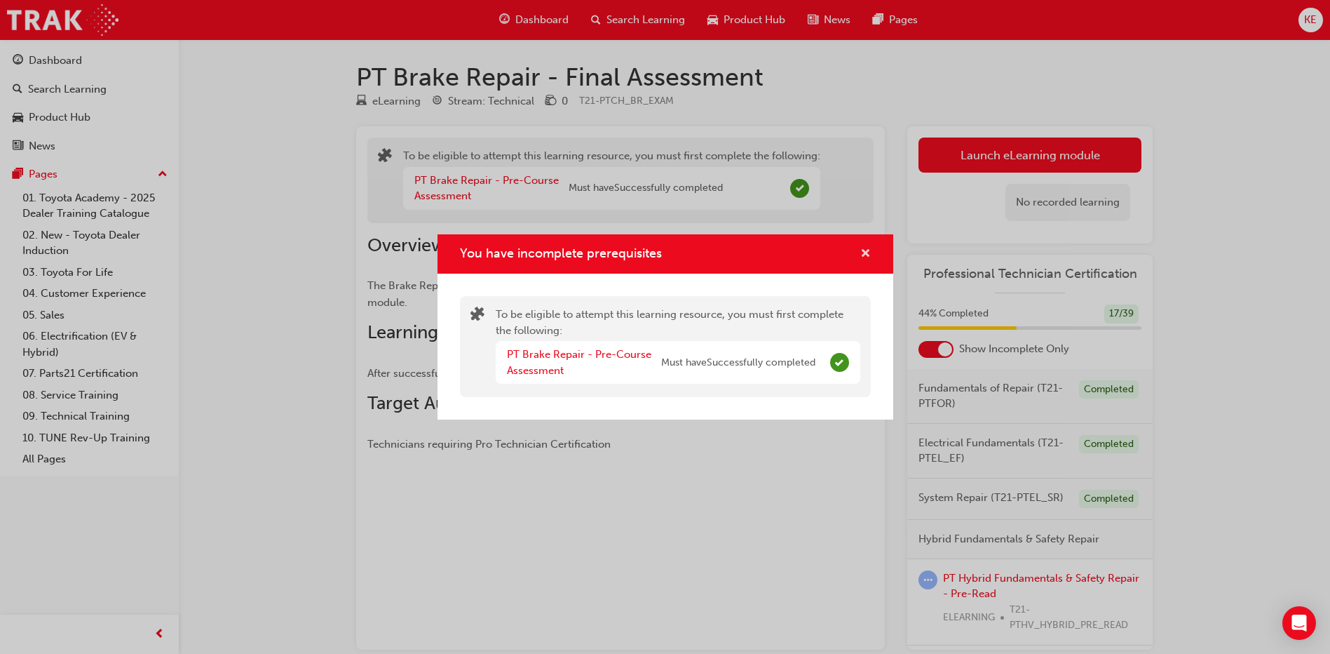
click at [868, 256] on span "cross-icon" at bounding box center [865, 254] width 11 height 13
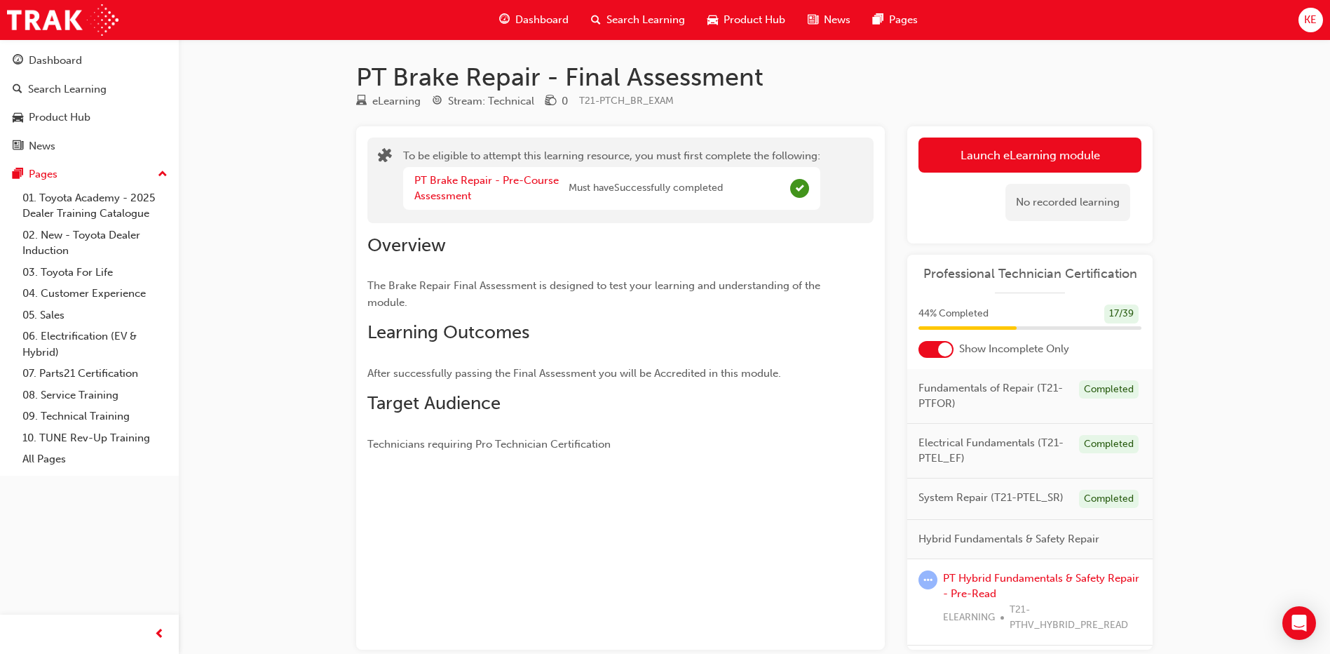
click at [1151, 142] on div "Launch eLearning module Learning Plan No recorded learning" at bounding box center [1029, 184] width 245 height 117
click at [1086, 149] on button "Launch eLearning module" at bounding box center [1030, 154] width 223 height 35
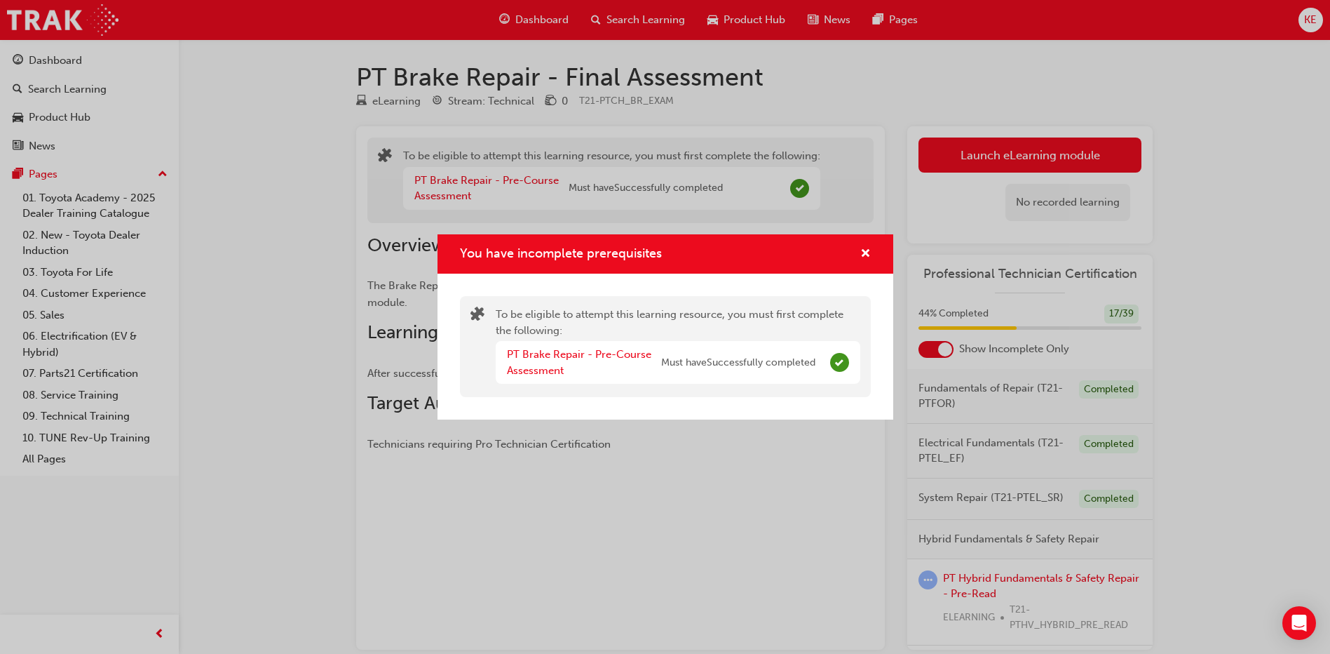
click at [892, 235] on div "You have incomplete prerequisites" at bounding box center [666, 254] width 456 height 40
click at [882, 235] on div "You have incomplete prerequisites" at bounding box center [666, 254] width 456 height 40
click at [864, 248] on span "cross-icon" at bounding box center [865, 254] width 11 height 13
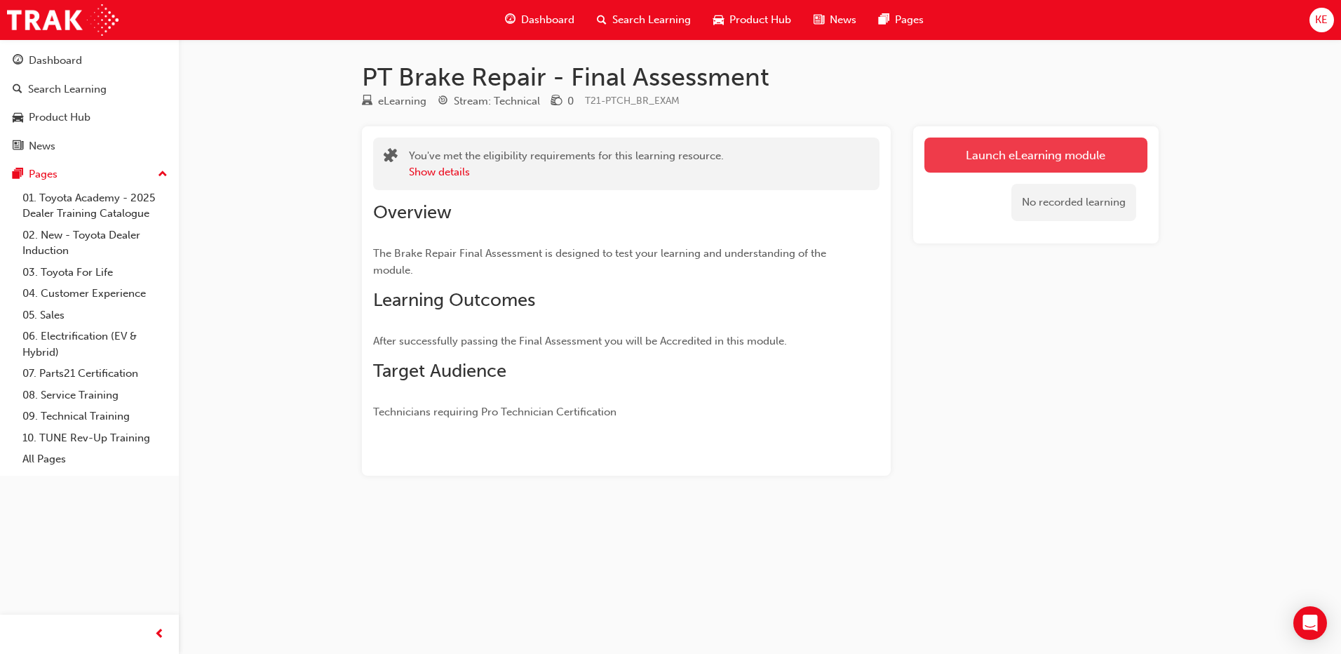
click at [989, 157] on link "Launch eLearning module" at bounding box center [1035, 154] width 223 height 35
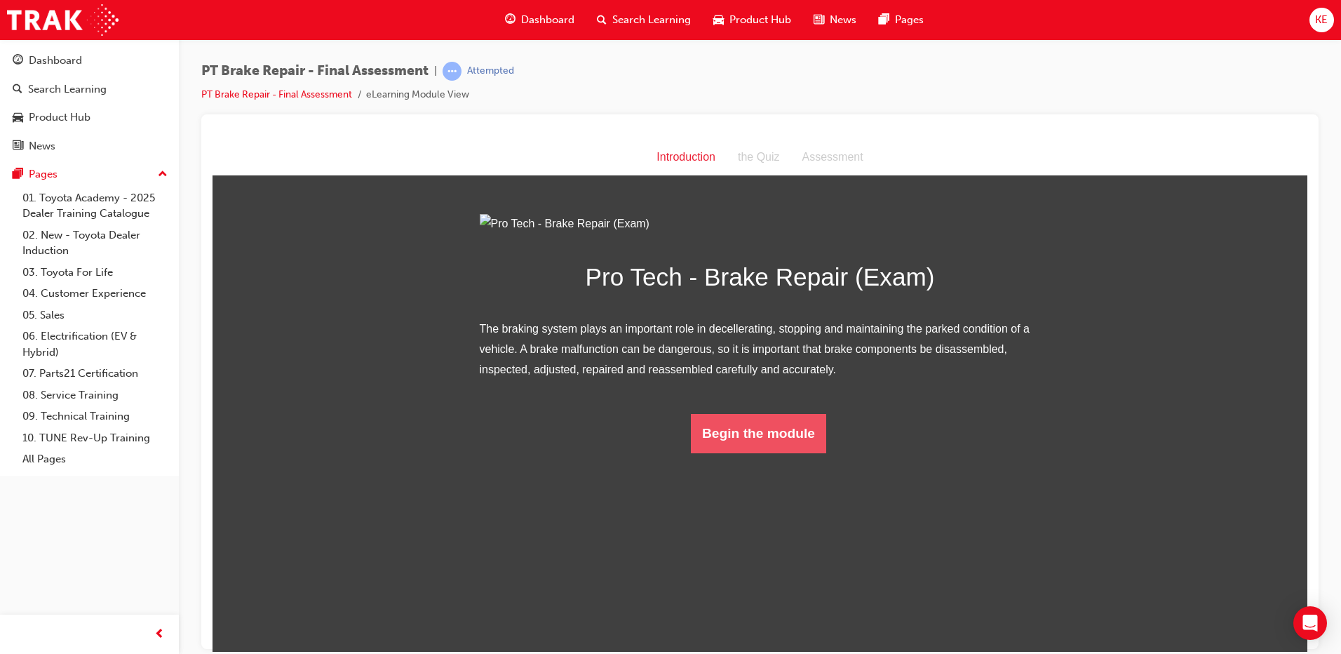
click at [707, 452] on button "Begin the module" at bounding box center [758, 432] width 135 height 39
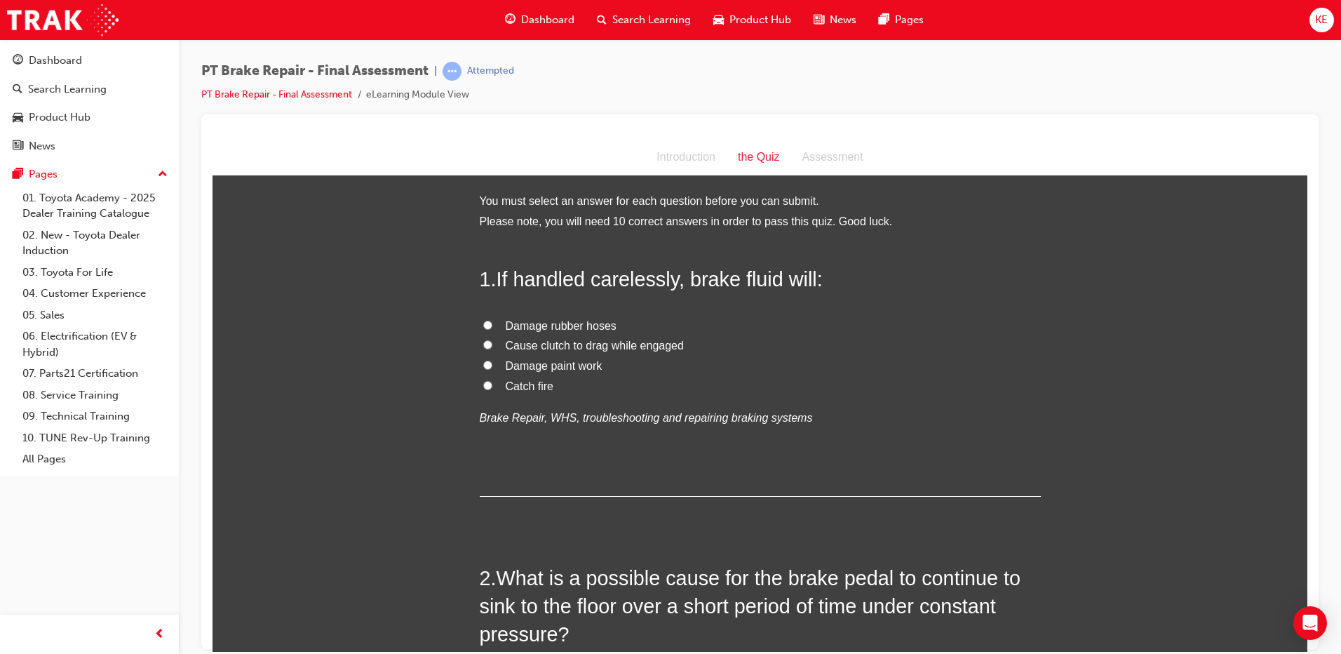
drag, startPoint x: 484, startPoint y: 369, endPoint x: 490, endPoint y: 364, distance: 8.0
click at [490, 364] on label "Damage paint work" at bounding box center [760, 366] width 561 height 20
click at [490, 364] on input "Damage paint work" at bounding box center [487, 364] width 9 height 9
radio input "true"
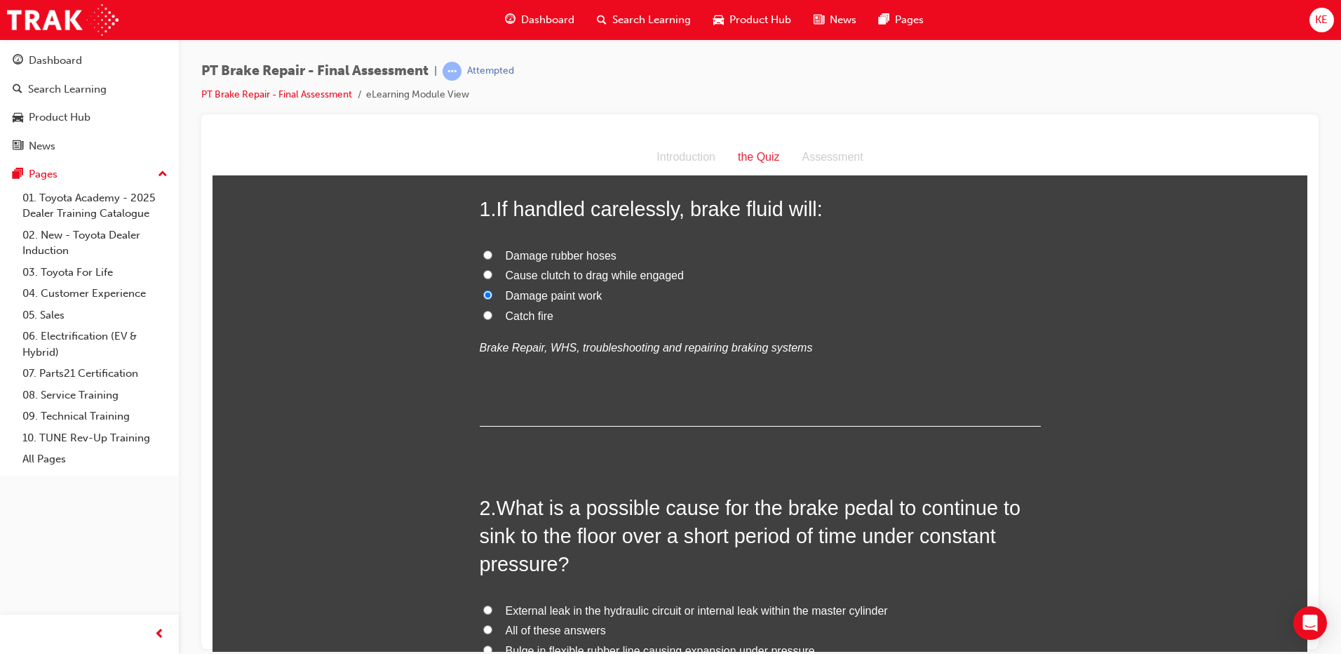
scroll to position [140, 0]
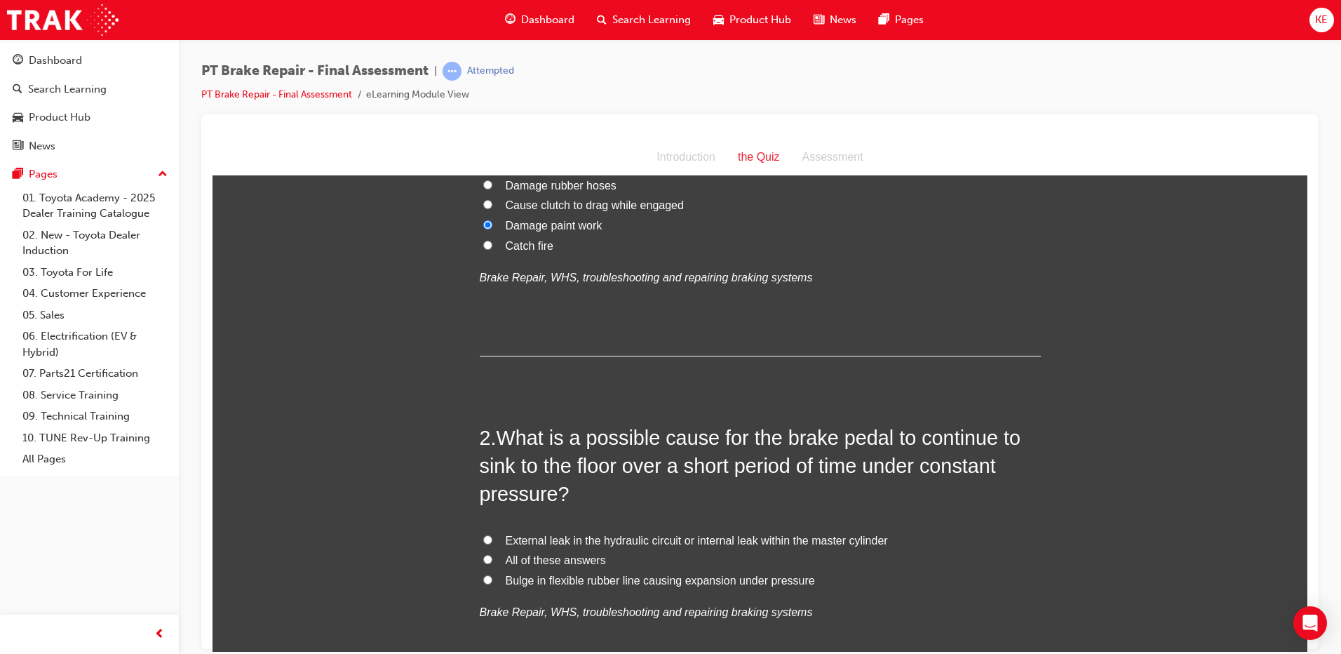
click at [483, 536] on input "External leak in the hydraulic circuit or internal leak within the master cylin…" at bounding box center [487, 538] width 9 height 9
radio input "true"
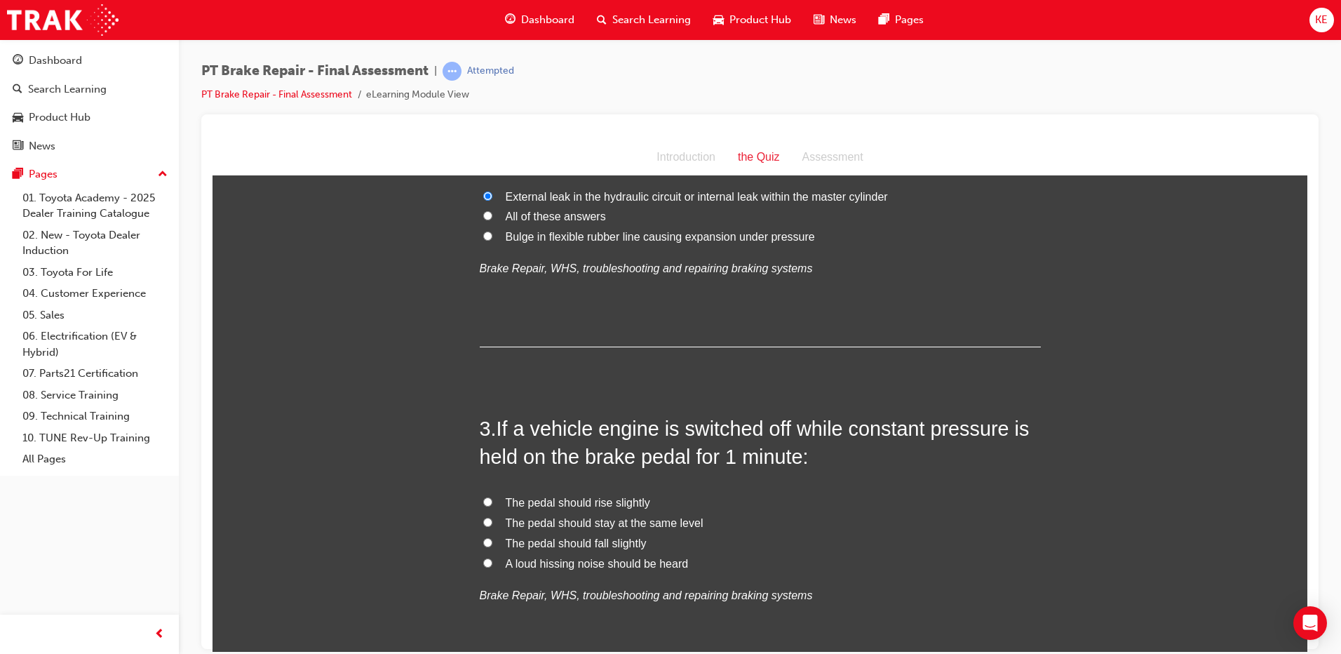
scroll to position [561, 0]
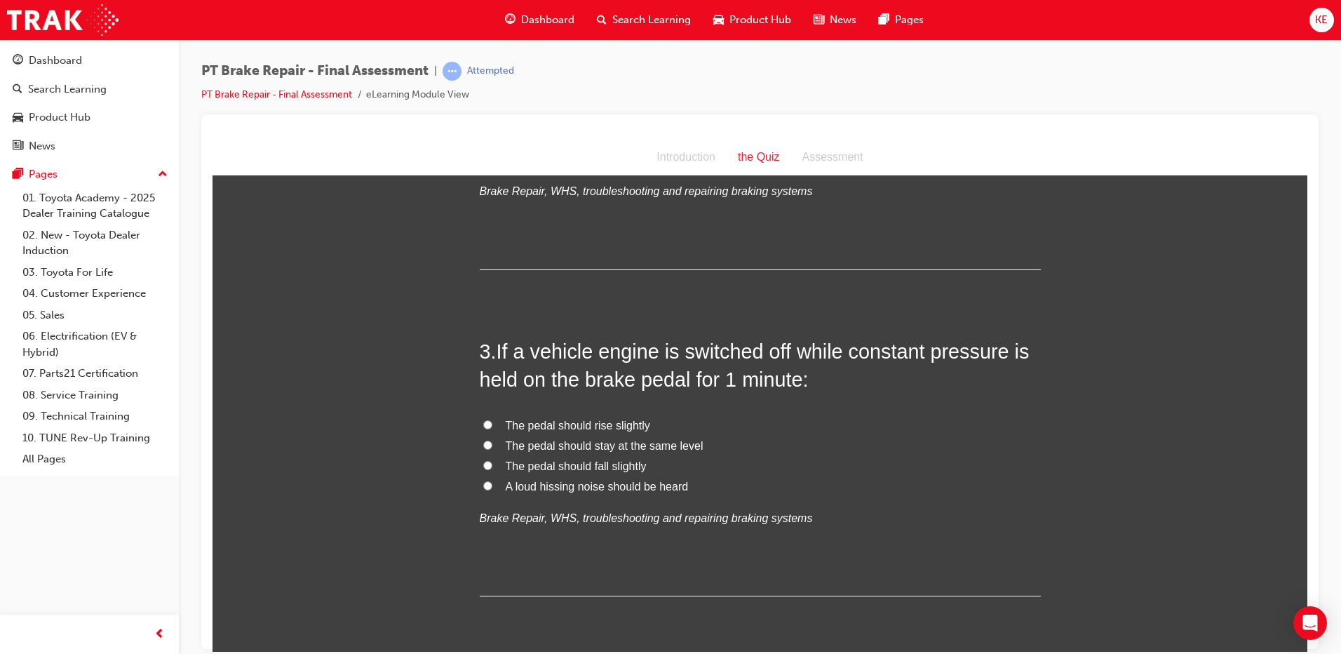
click at [483, 464] on input "The pedal should fall slightly" at bounding box center [487, 464] width 9 height 9
radio input "true"
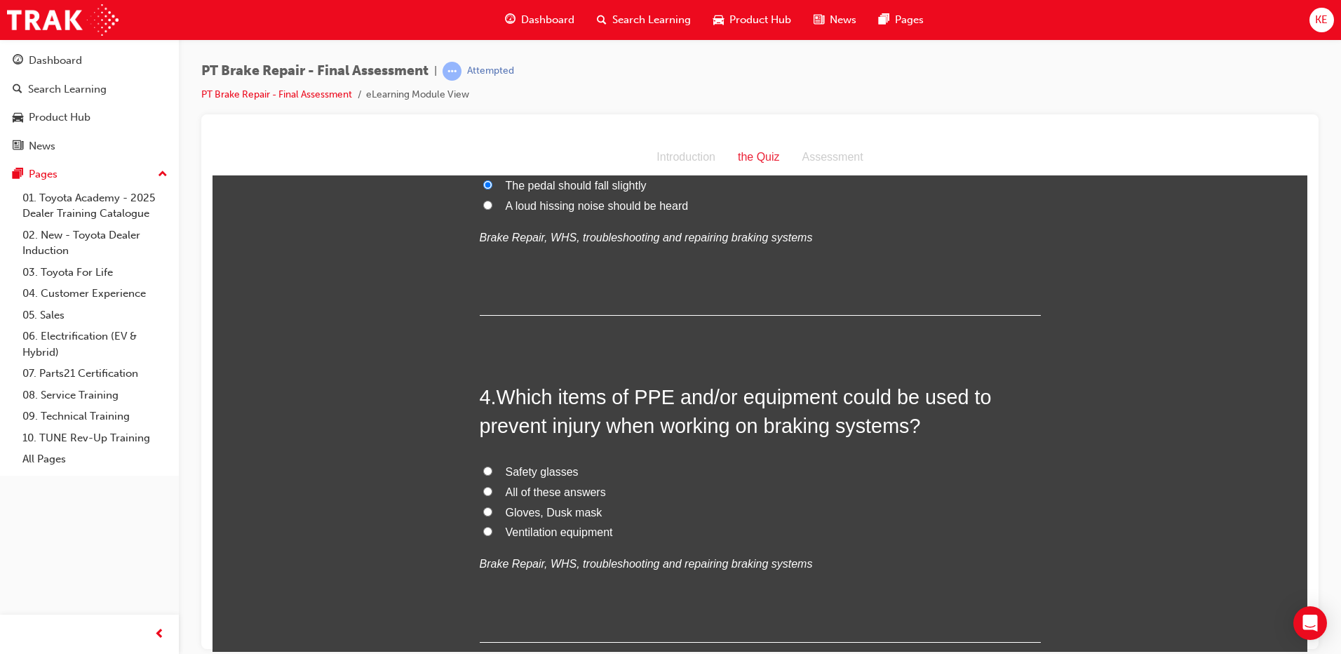
click at [484, 491] on input "All of these answers" at bounding box center [487, 490] width 9 height 9
radio input "true"
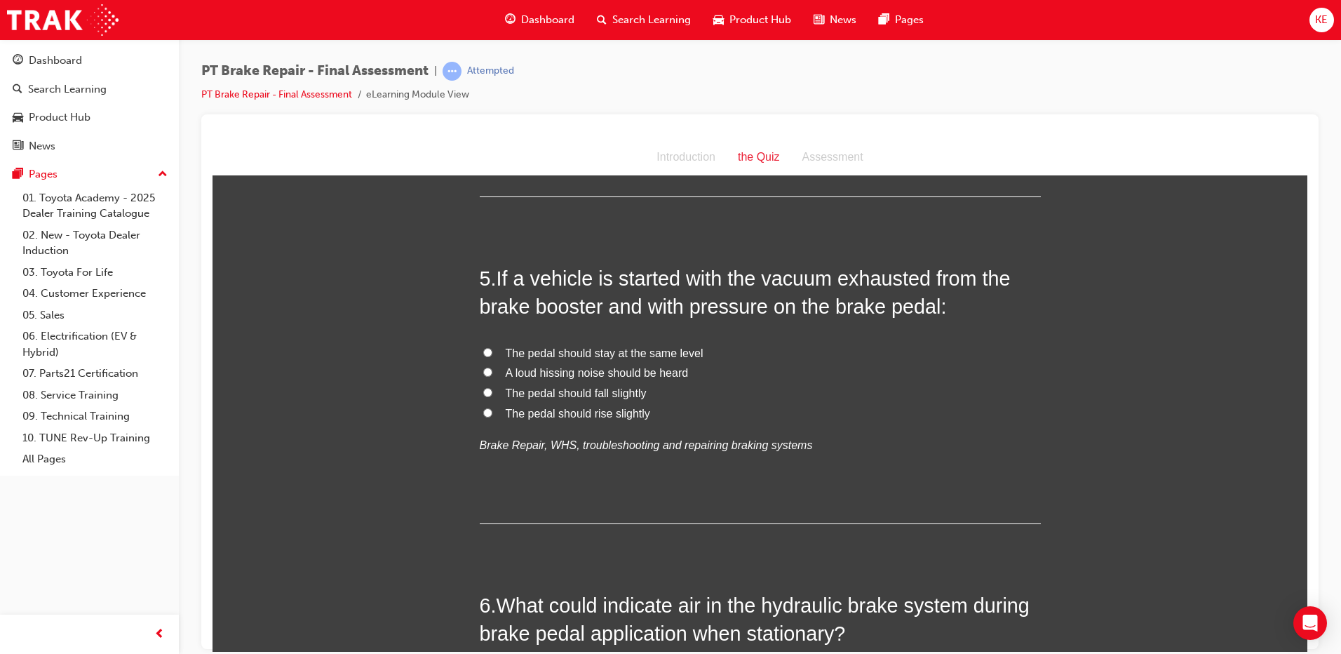
scroll to position [1262, 0]
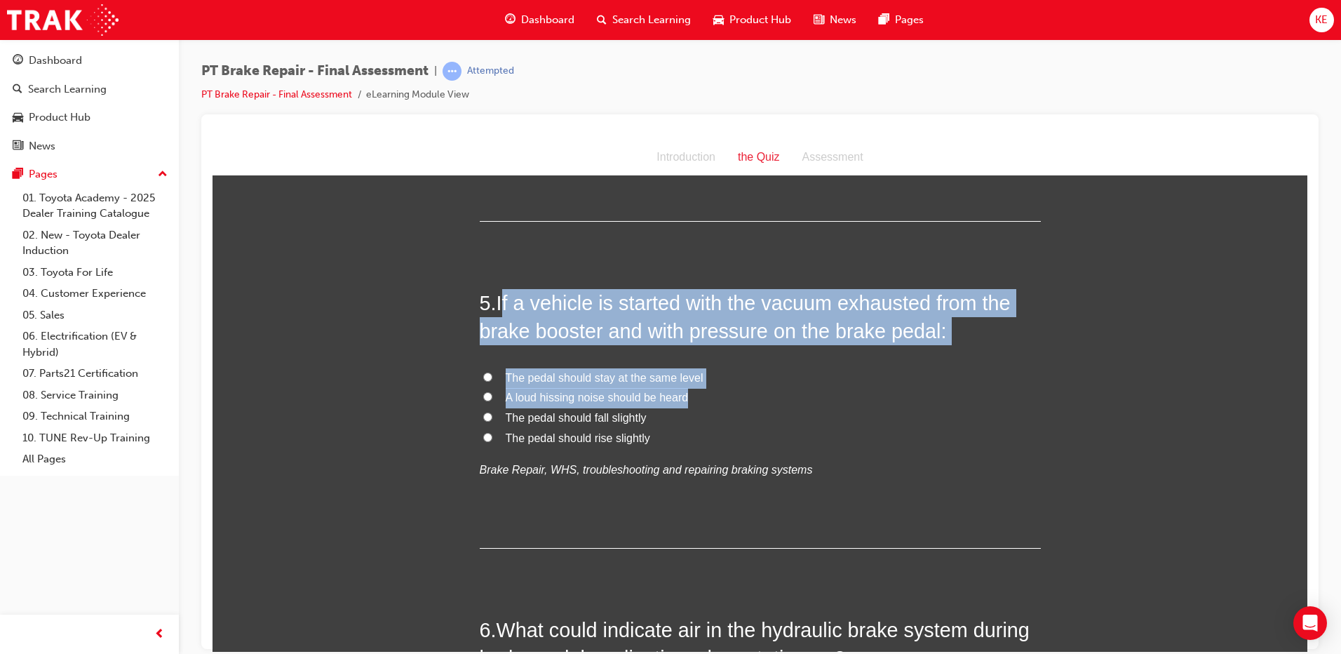
drag, startPoint x: 499, startPoint y: 297, endPoint x: 924, endPoint y: 386, distance: 434.8
click at [924, 386] on div "5 . If a vehicle is started with the vacuum exhausted from the brake booster an…" at bounding box center [760, 417] width 561 height 259
click at [924, 365] on div "5 . If a vehicle is started with the vacuum exhausted from the brake booster an…" at bounding box center [760, 417] width 561 height 259
drag, startPoint x: 502, startPoint y: 307, endPoint x: 1109, endPoint y: 351, distance: 608.1
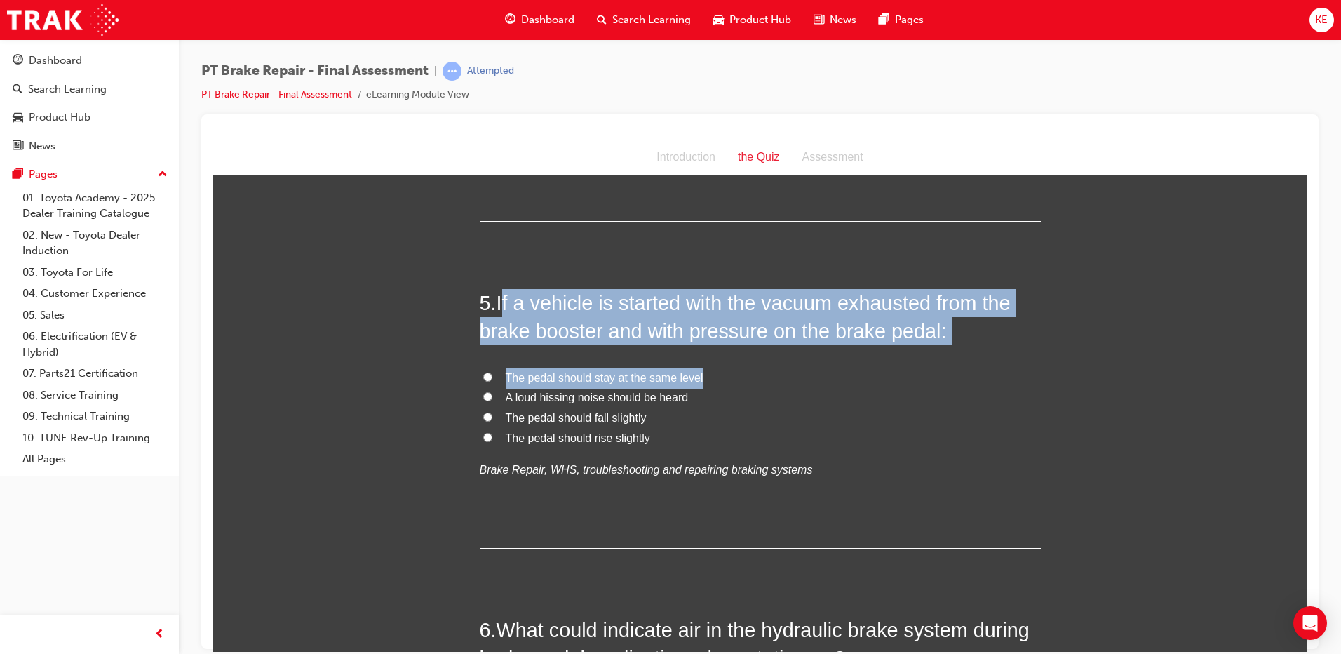
click at [701, 367] on label "The pedal should stay at the same level" at bounding box center [760, 377] width 561 height 20
click at [492, 372] on input "The pedal should stay at the same level" at bounding box center [487, 376] width 9 height 9
radio input "true"
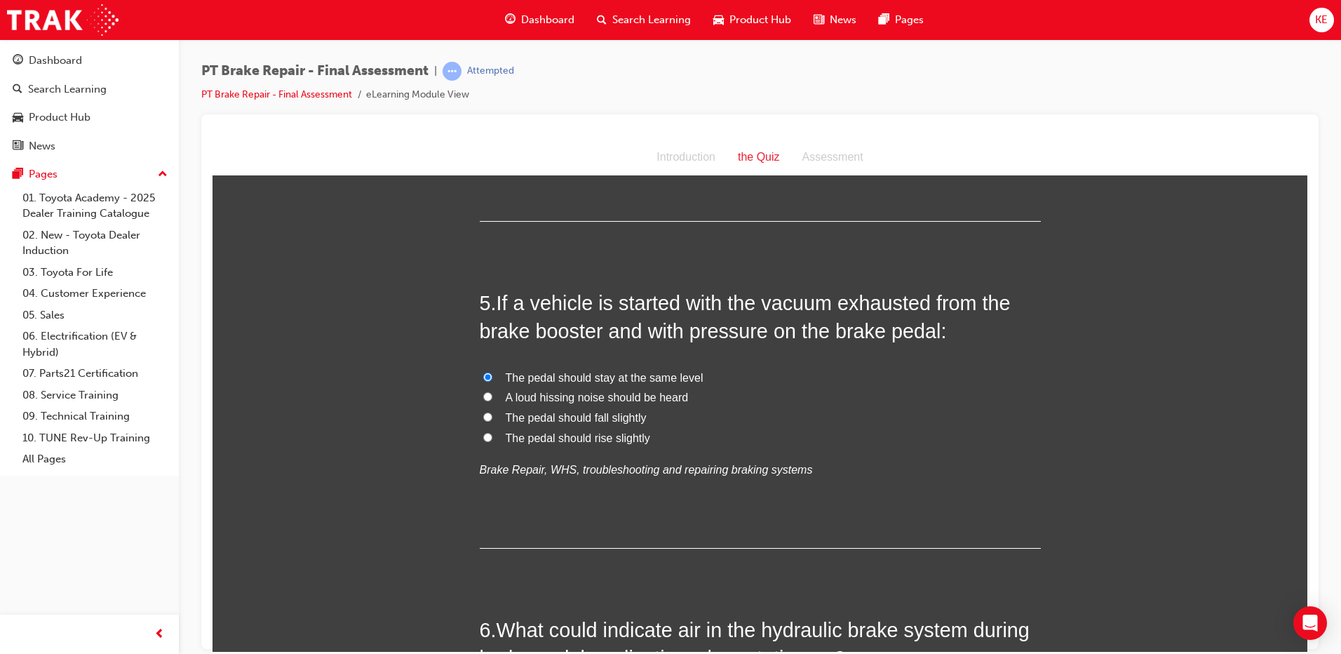
click at [494, 391] on label "A loud hissing noise should be heard" at bounding box center [760, 397] width 561 height 20
click at [492, 391] on input "A loud hissing noise should be heard" at bounding box center [487, 395] width 9 height 9
radio input "true"
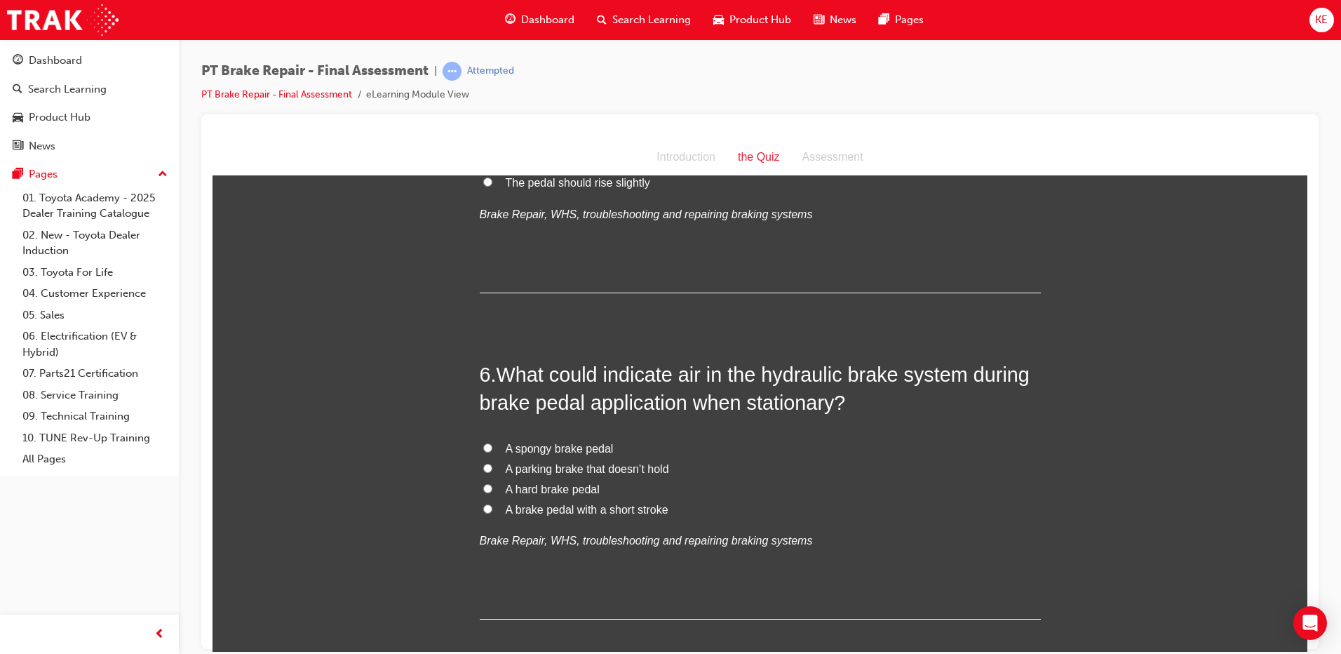
scroll to position [1543, 0]
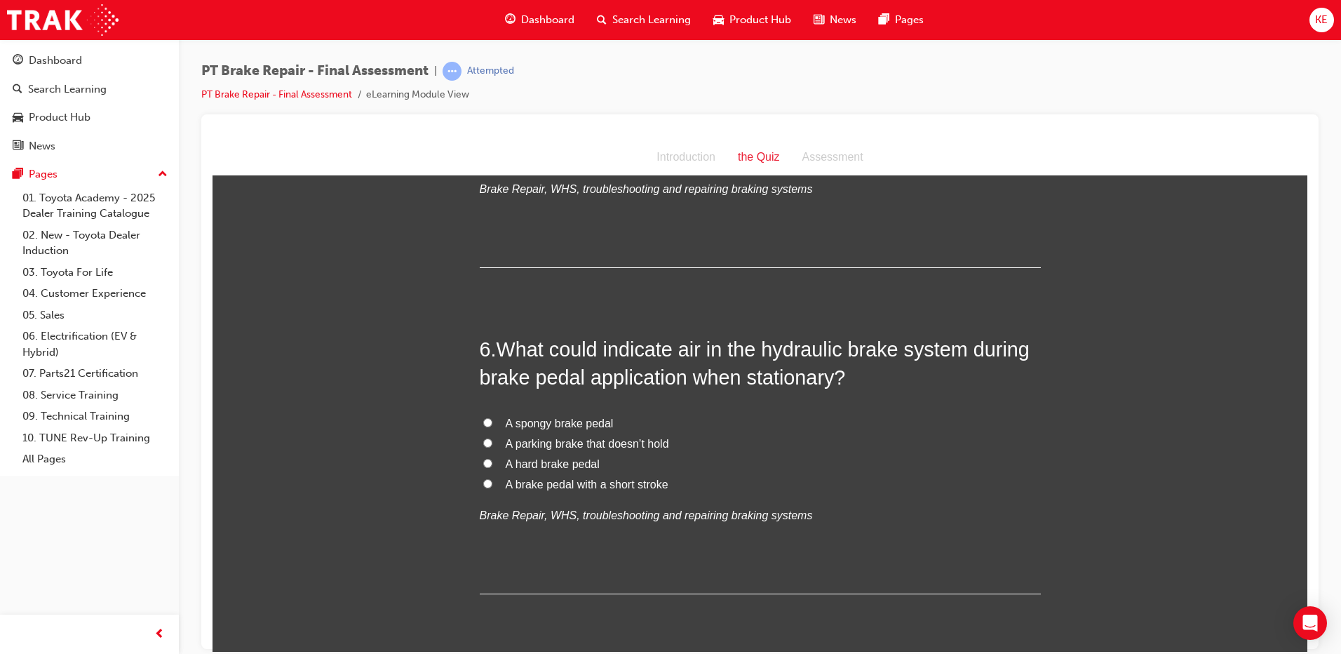
click at [483, 426] on input "A spongy brake pedal" at bounding box center [487, 421] width 9 height 9
radio input "true"
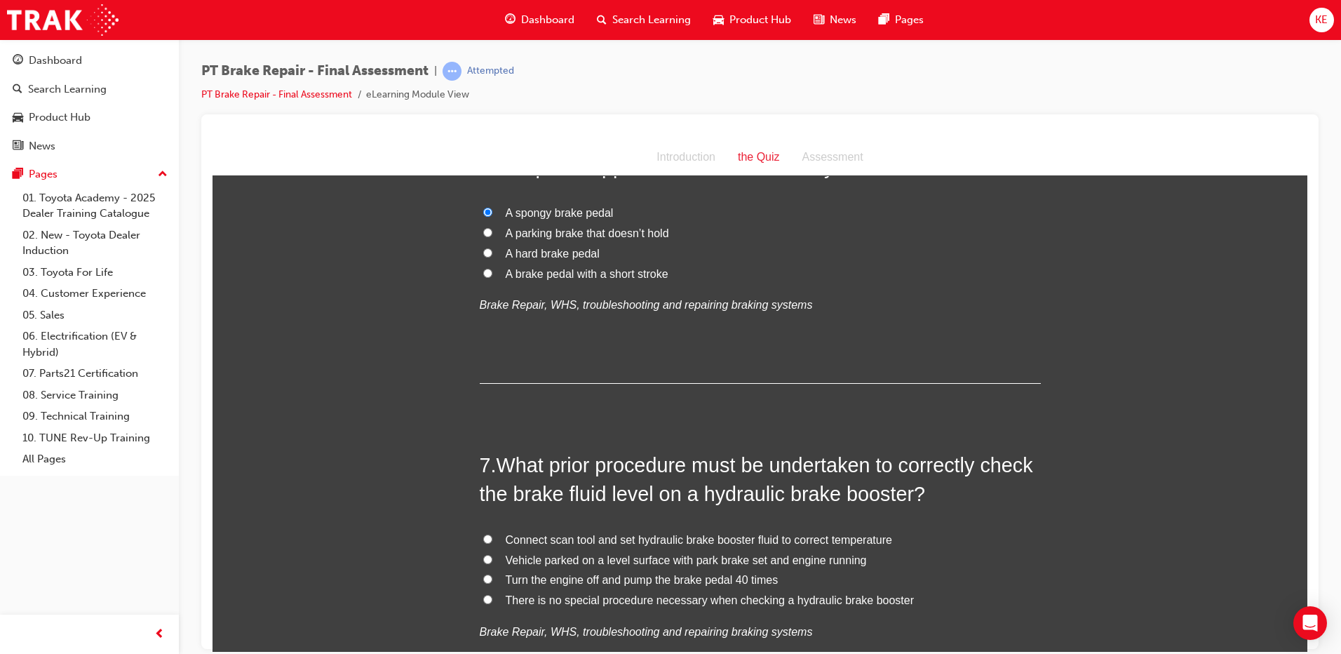
scroll to position [1823, 0]
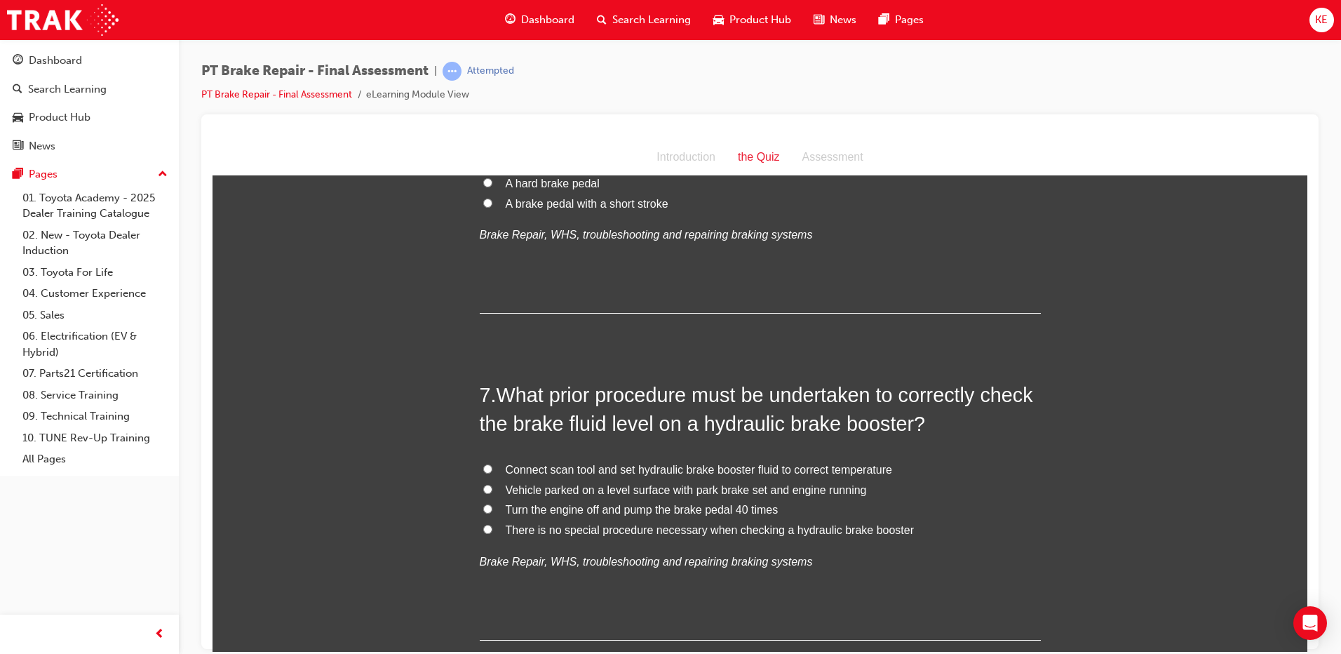
click at [482, 482] on label "Vehicle parked on a level surface with park brake set and engine running" at bounding box center [760, 490] width 561 height 20
click at [483, 484] on input "Vehicle parked on a level surface with park brake set and engine running" at bounding box center [487, 488] width 9 height 9
radio input "true"
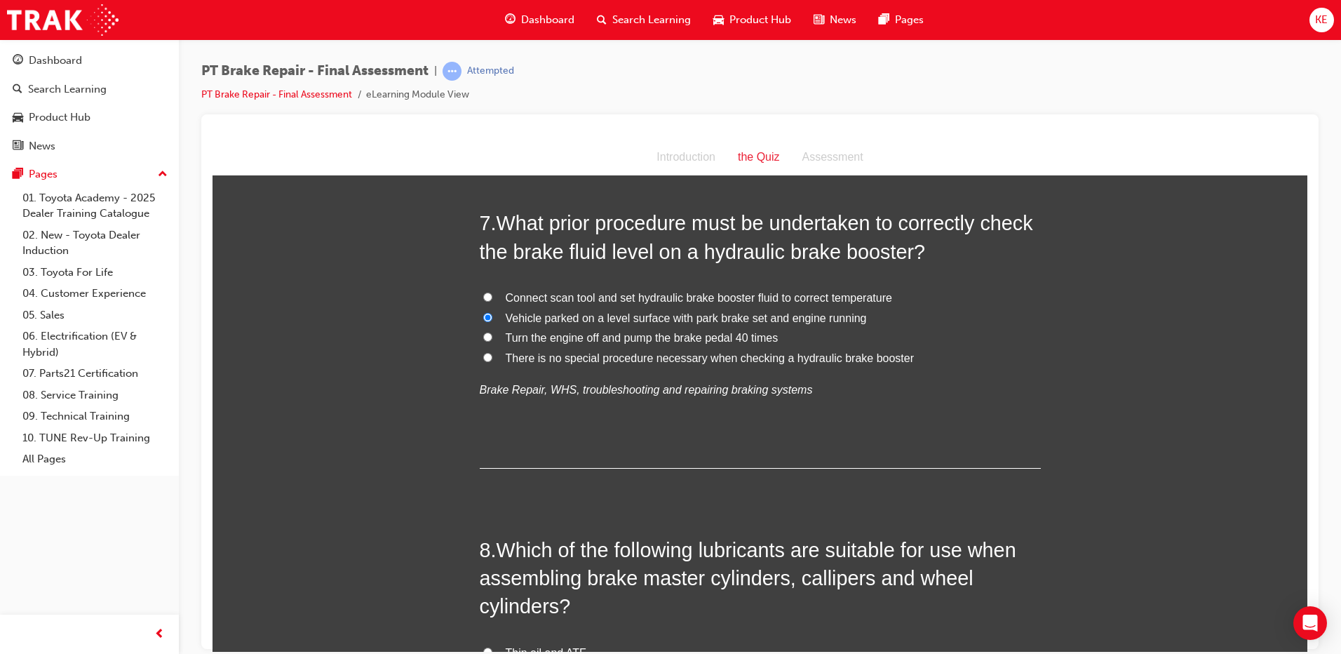
scroll to position [2033, 0]
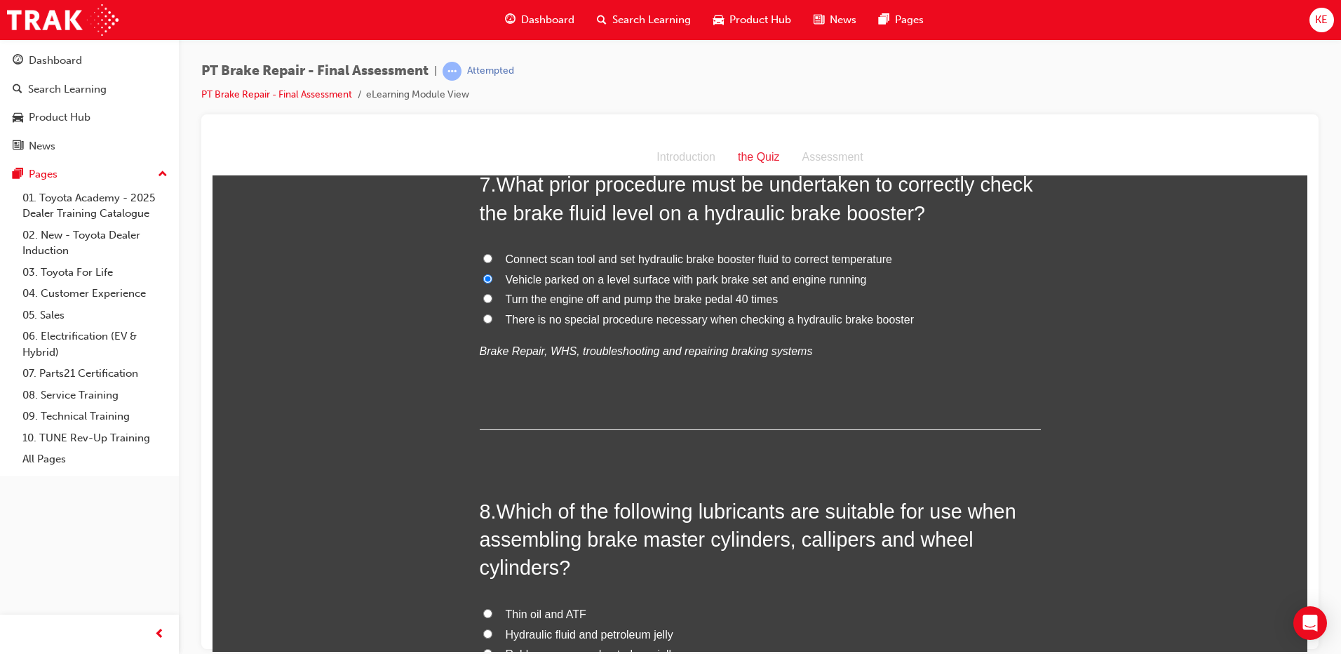
click at [483, 320] on input "There is no special procedure necessary when checking a hydraulic brake booster" at bounding box center [487, 317] width 9 height 9
radio input "true"
click at [494, 281] on label "Vehicle parked on a level surface with park brake set and engine running" at bounding box center [760, 279] width 561 height 20
click at [492, 281] on input "Vehicle parked on a level surface with park brake set and engine running" at bounding box center [487, 277] width 9 height 9
radio input "true"
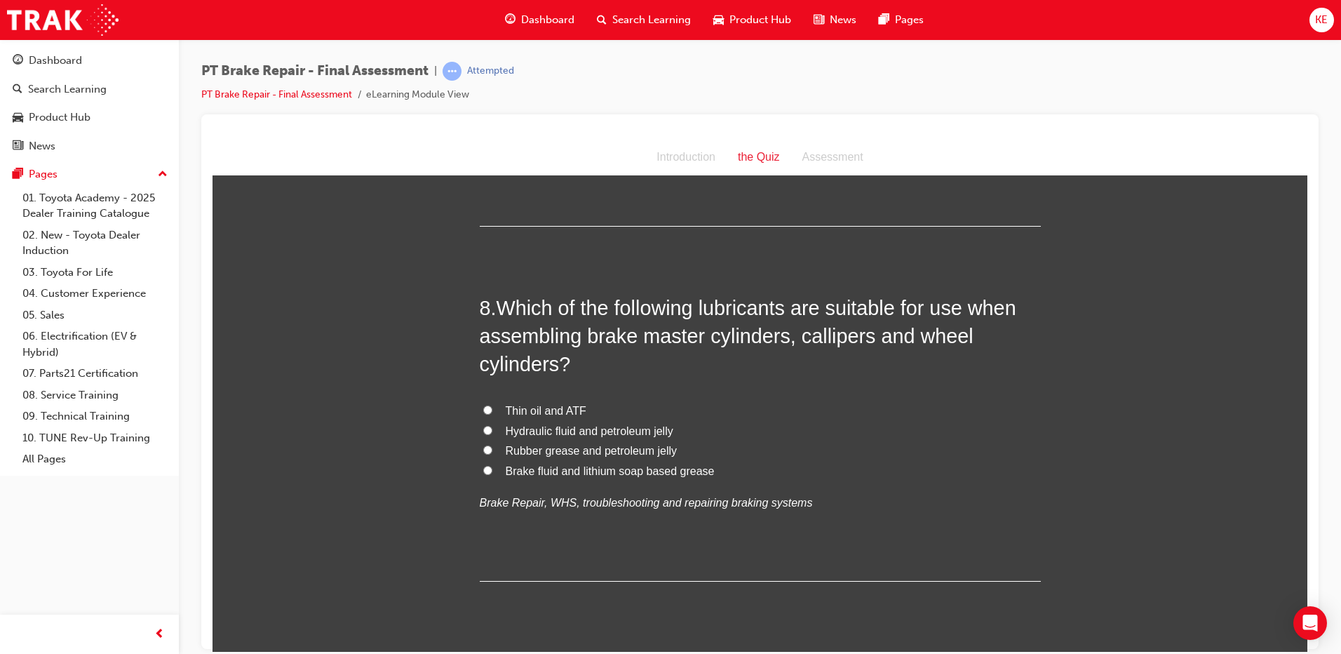
scroll to position [2244, 0]
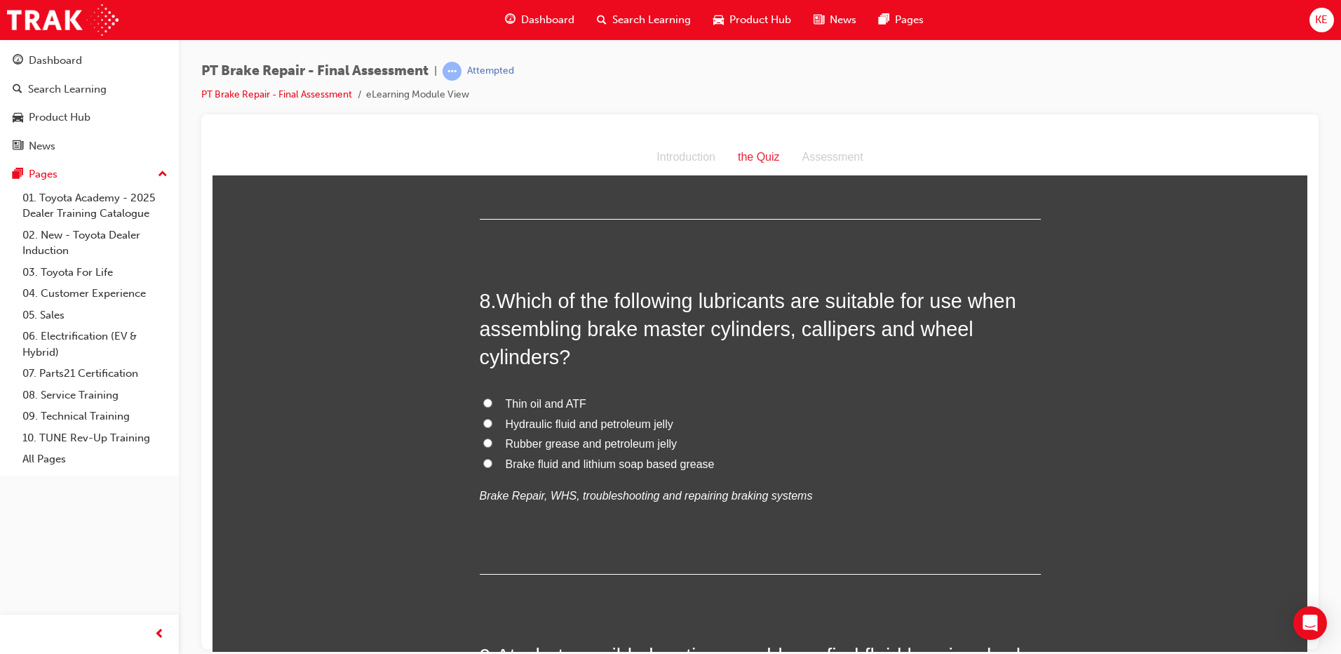
click at [483, 461] on input "Brake fluid and lithium soap based grease" at bounding box center [487, 462] width 9 height 9
radio input "true"
click at [483, 440] on input "Rubber grease and petroleum jelly" at bounding box center [487, 442] width 9 height 9
radio input "true"
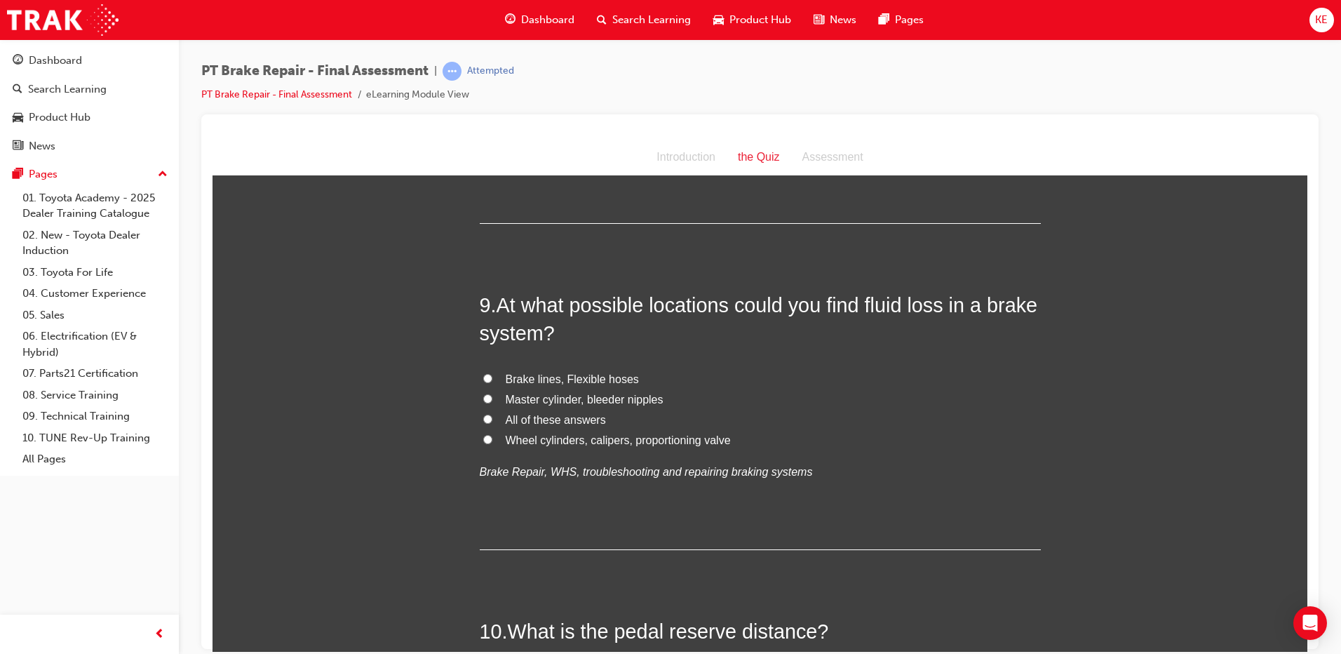
click at [483, 421] on input "All of these answers" at bounding box center [487, 418] width 9 height 9
radio input "true"
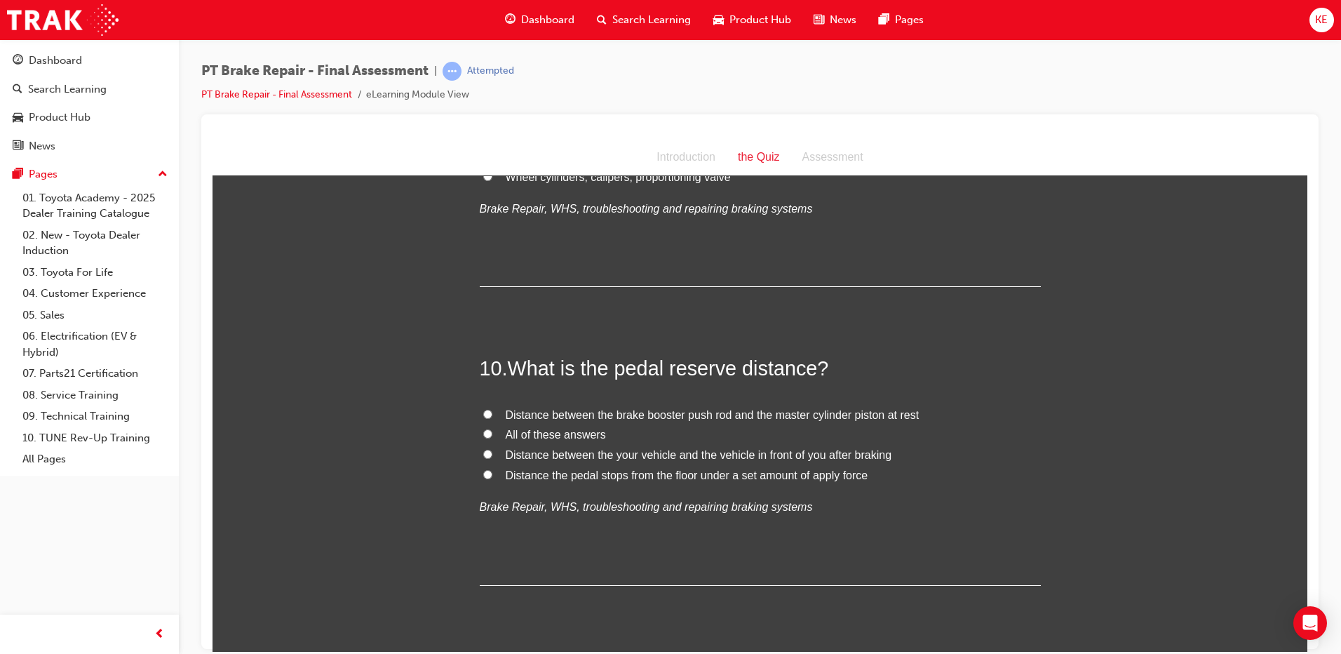
scroll to position [2945, 0]
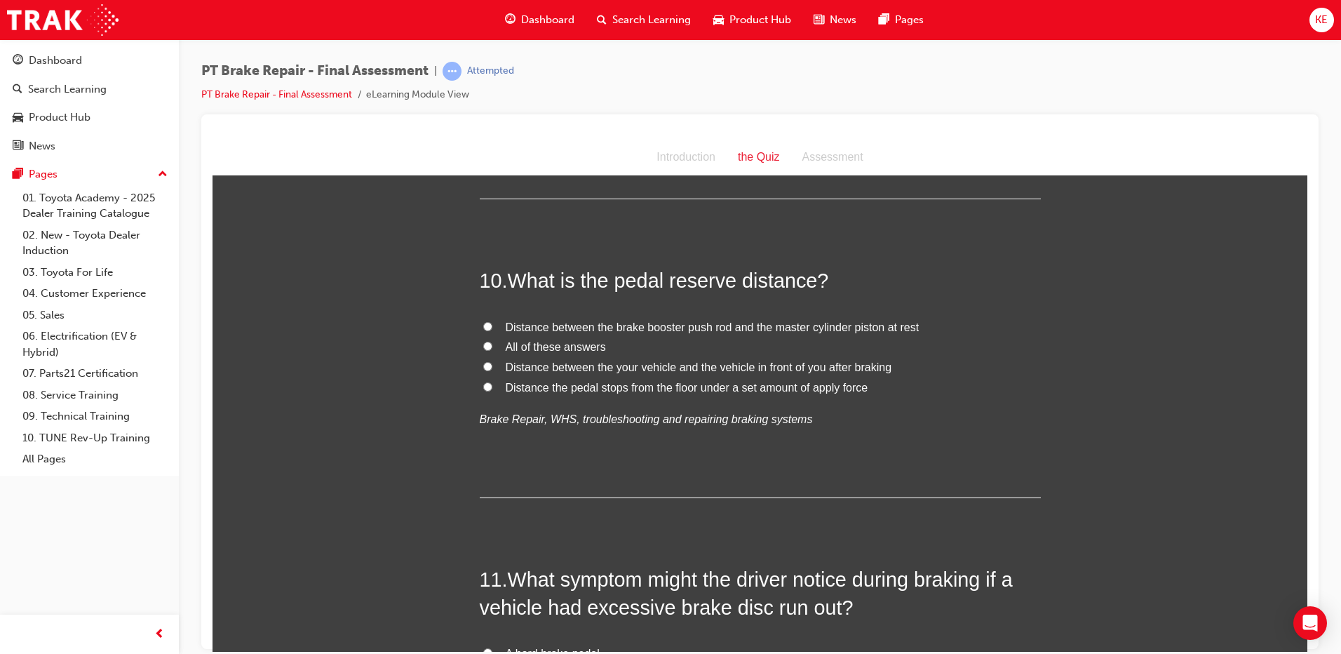
click at [480, 388] on label "Distance the pedal stops from the floor under a set amount of apply force" at bounding box center [760, 387] width 561 height 20
click at [483, 388] on input "Distance the pedal stops from the floor under a set amount of apply force" at bounding box center [487, 385] width 9 height 9
radio input "true"
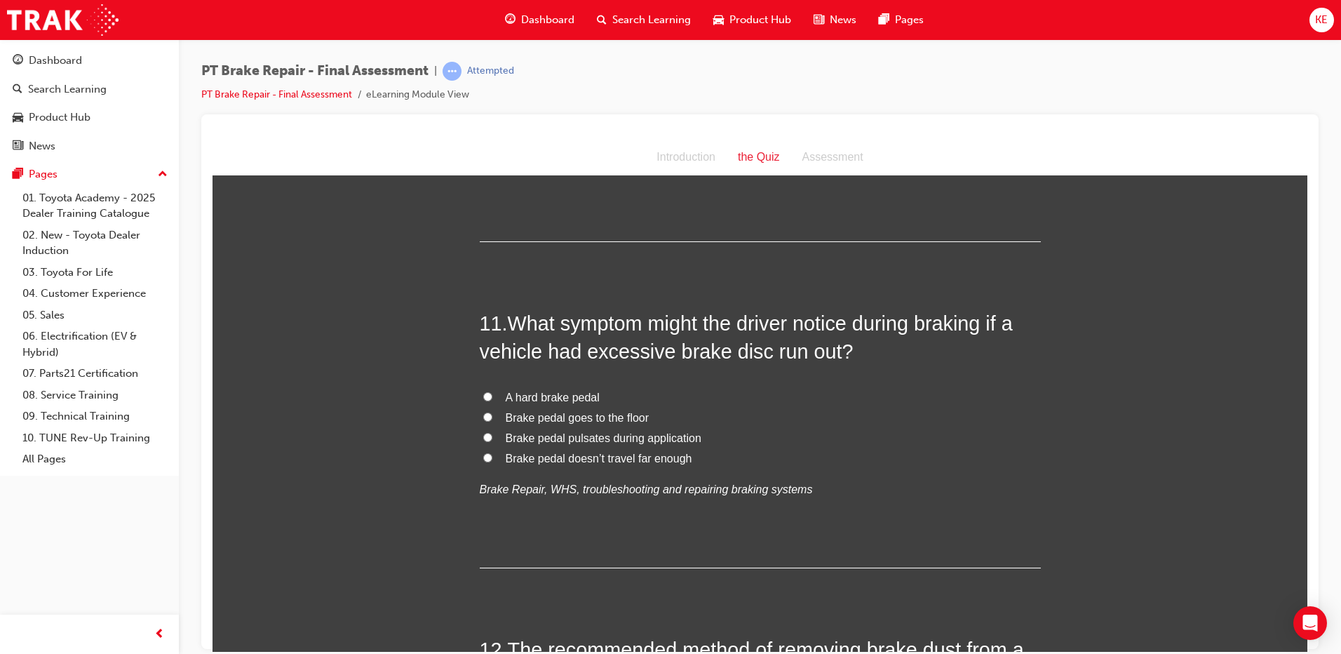
scroll to position [3225, 0]
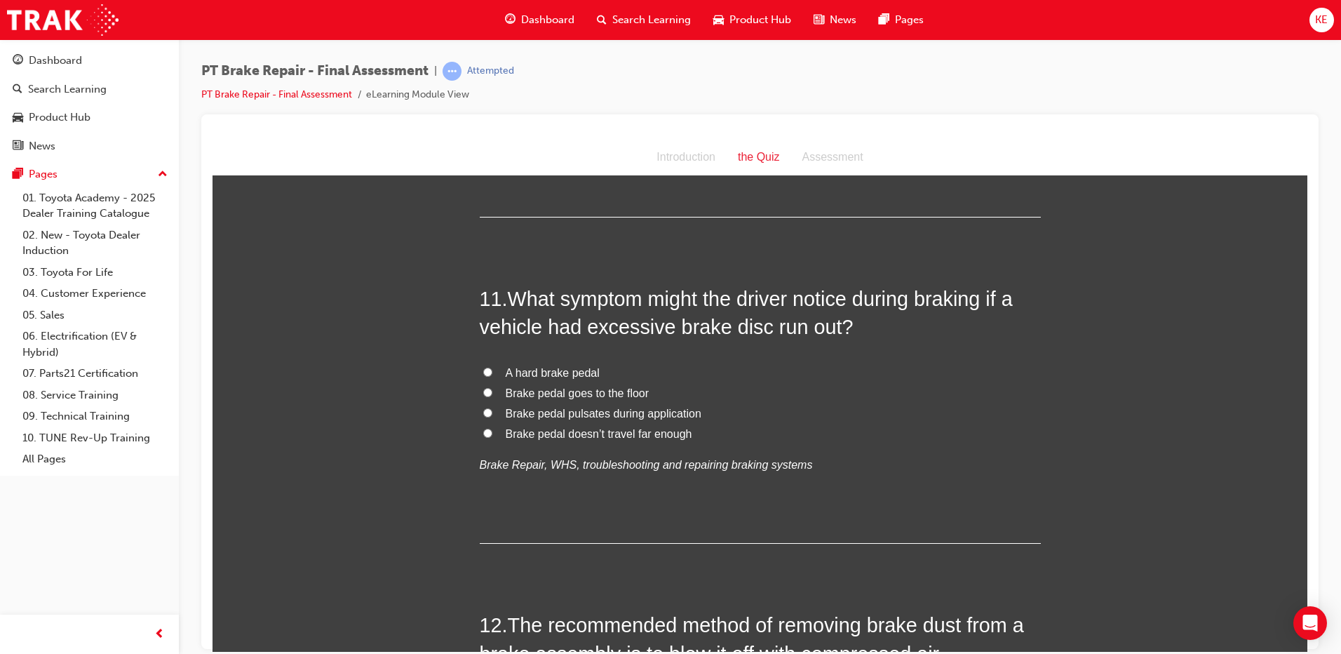
click at [489, 409] on label "Brake pedal pulsates during application" at bounding box center [760, 413] width 561 height 20
click at [489, 409] on input "Brake pedal pulsates during application" at bounding box center [487, 411] width 9 height 9
radio input "true"
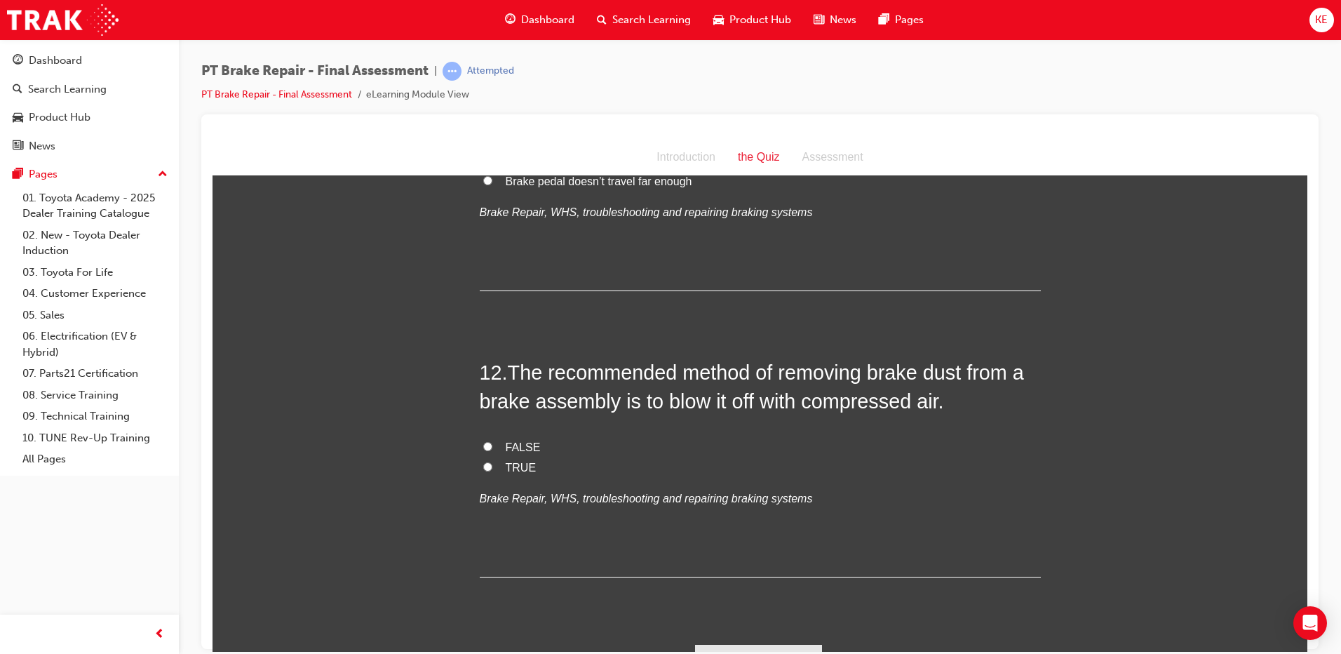
scroll to position [3509, 0]
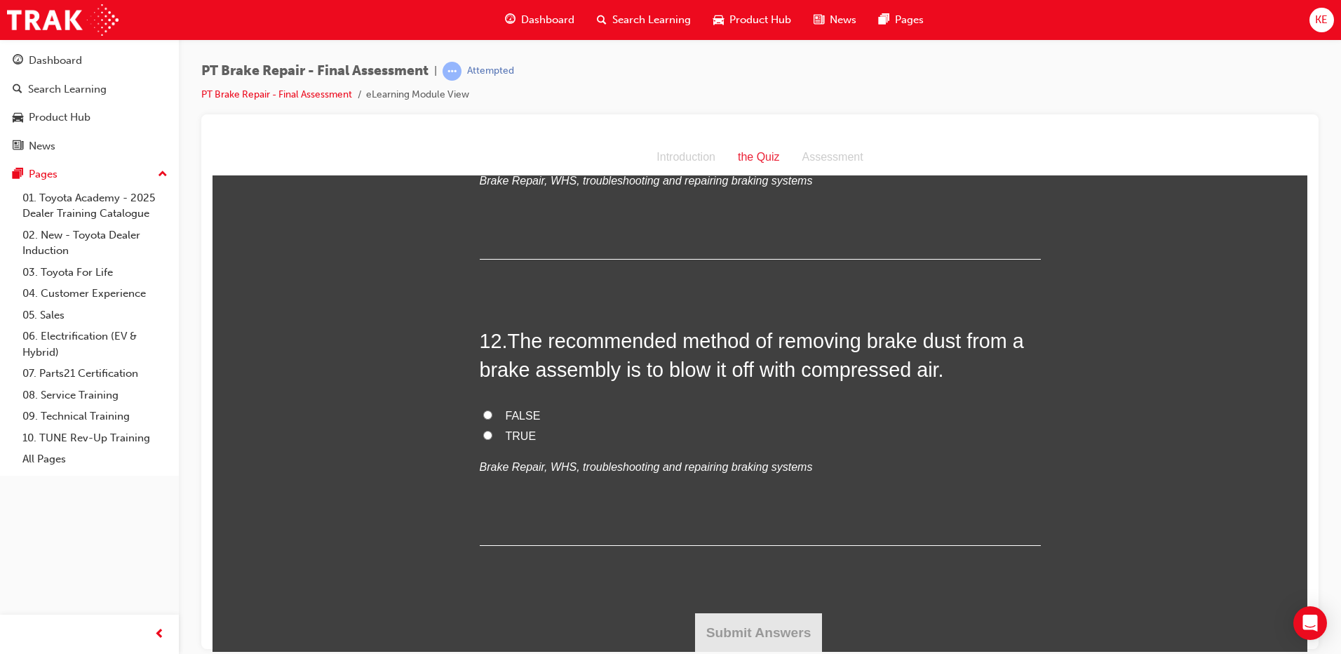
click at [480, 414] on label "FALSE" at bounding box center [760, 415] width 561 height 20
click at [483, 414] on input "FALSE" at bounding box center [487, 413] width 9 height 9
radio input "true"
click at [778, 637] on button "Submit Answers" at bounding box center [759, 631] width 128 height 39
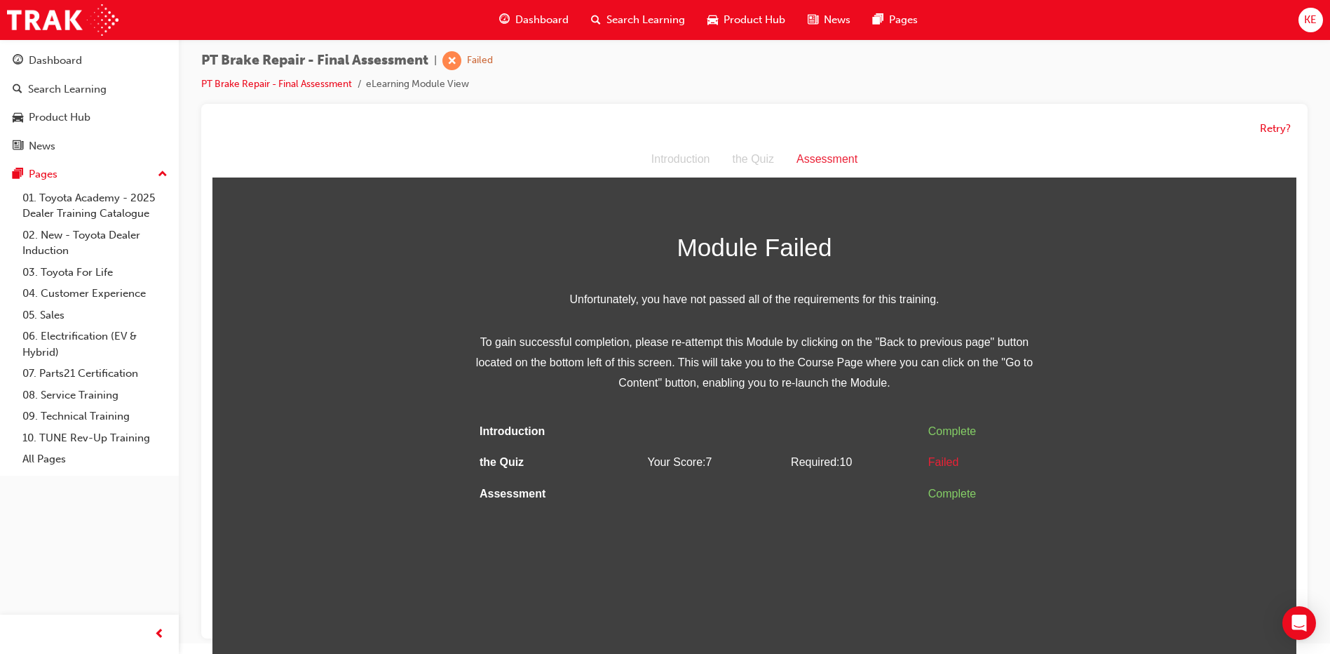
scroll to position [0, 0]
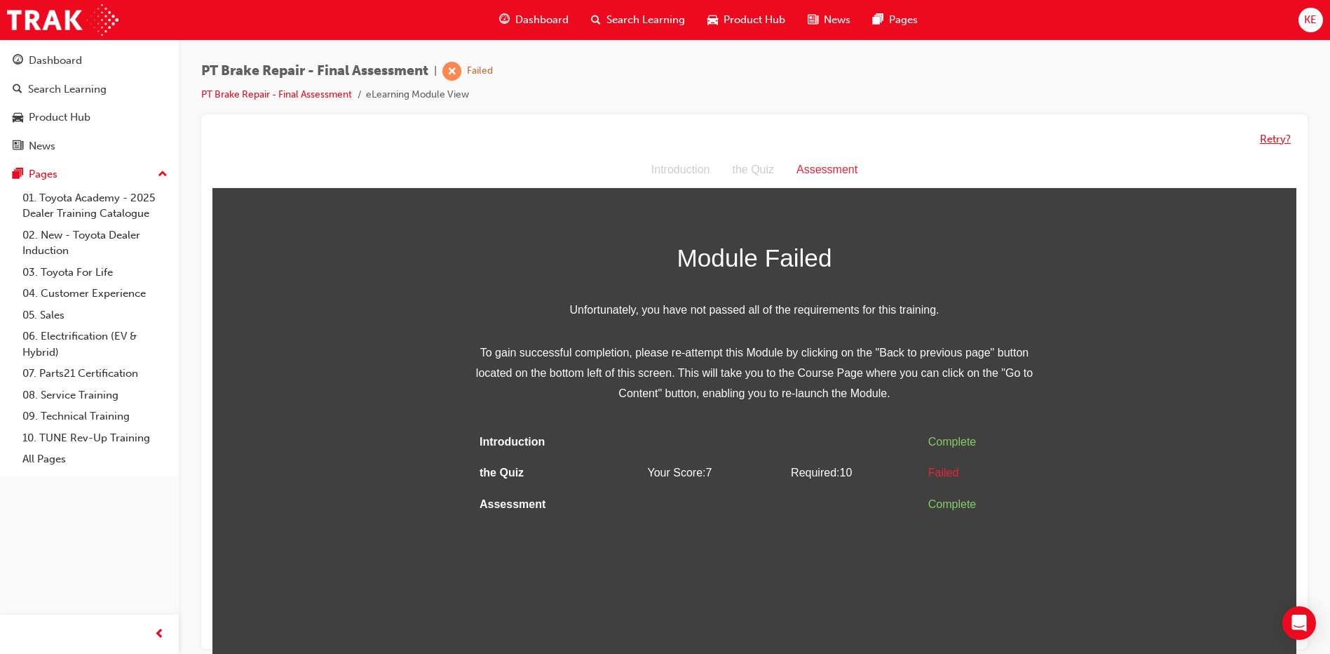
click at [1287, 135] on button "Retry?" at bounding box center [1275, 139] width 31 height 16
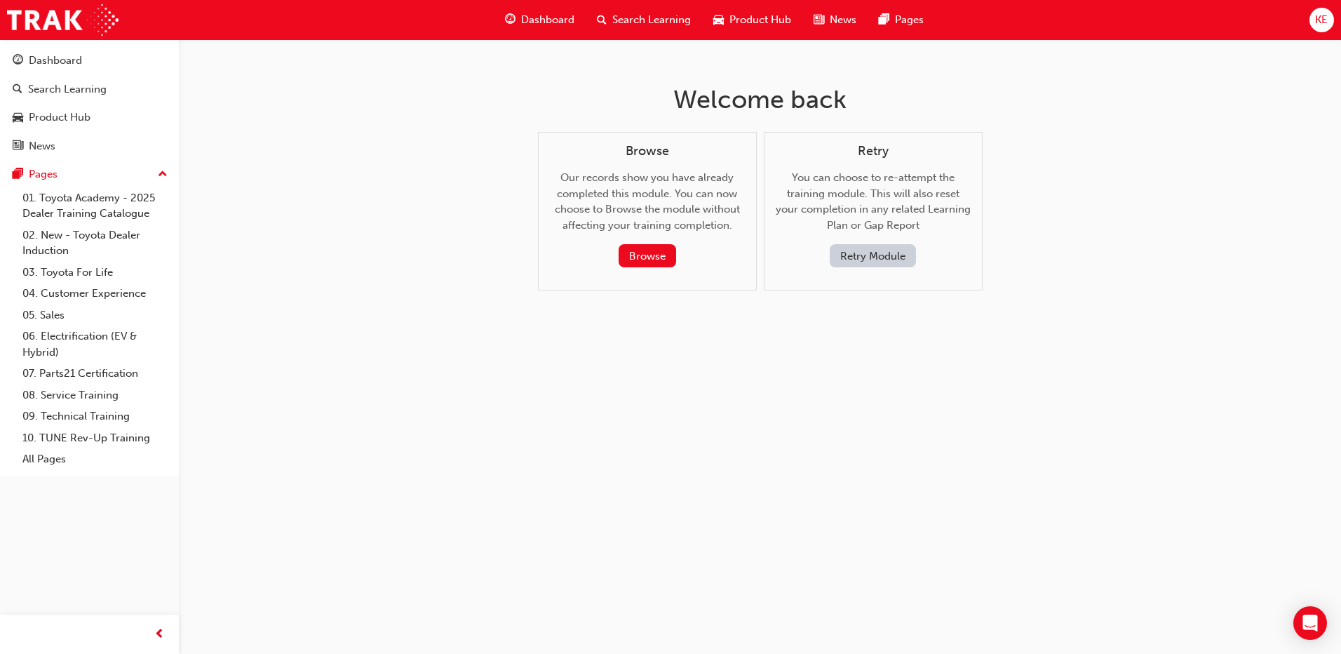
click at [844, 261] on button "Retry Module" at bounding box center [873, 255] width 86 height 23
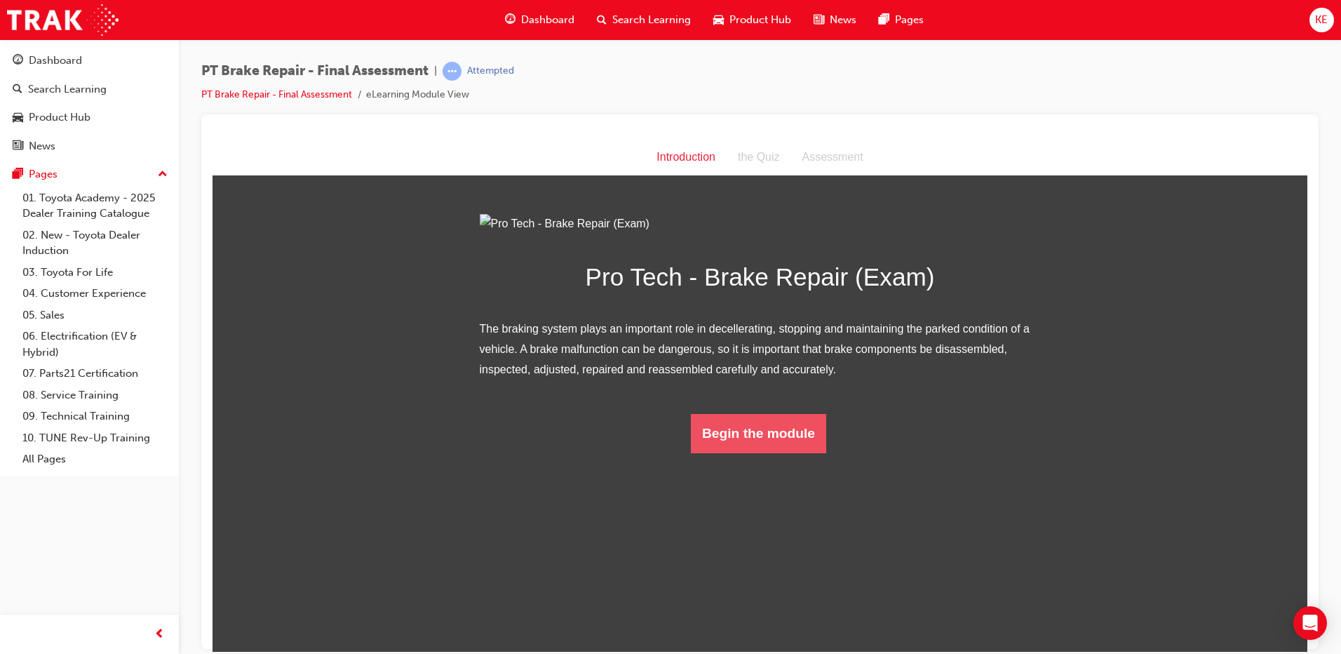
click at [726, 452] on button "Begin the module" at bounding box center [758, 432] width 135 height 39
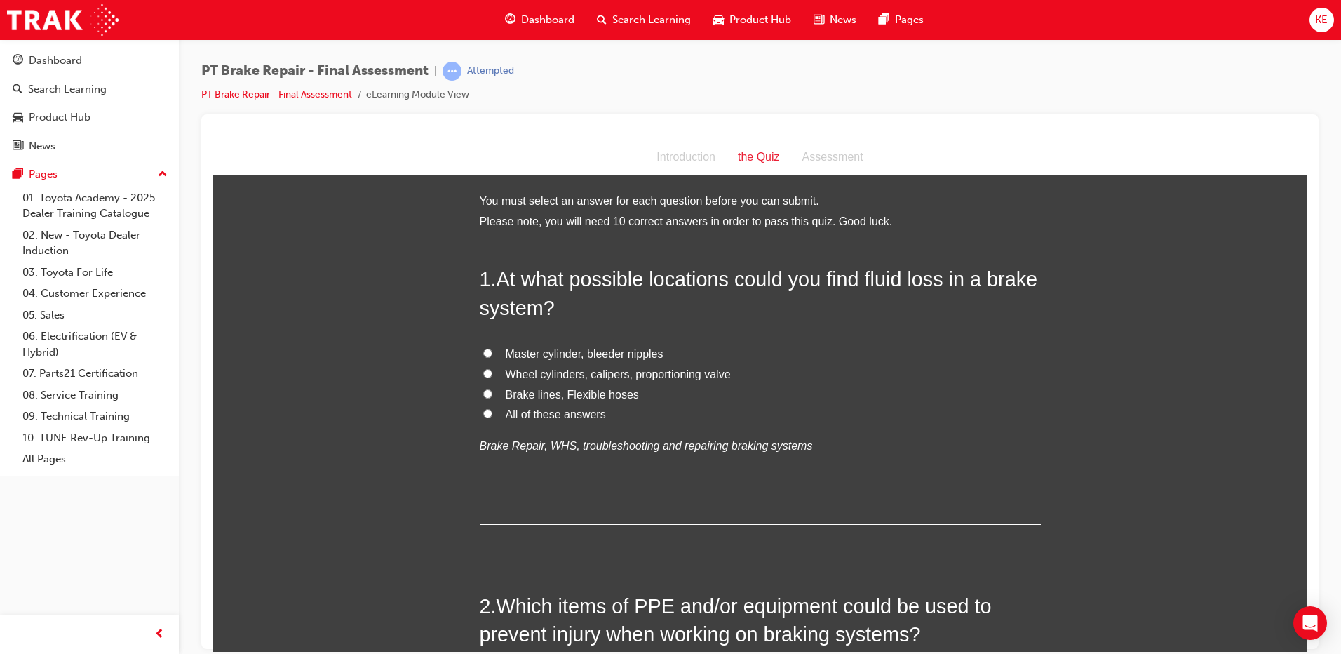
click at [483, 411] on input "All of these answers" at bounding box center [487, 412] width 9 height 9
radio input "true"
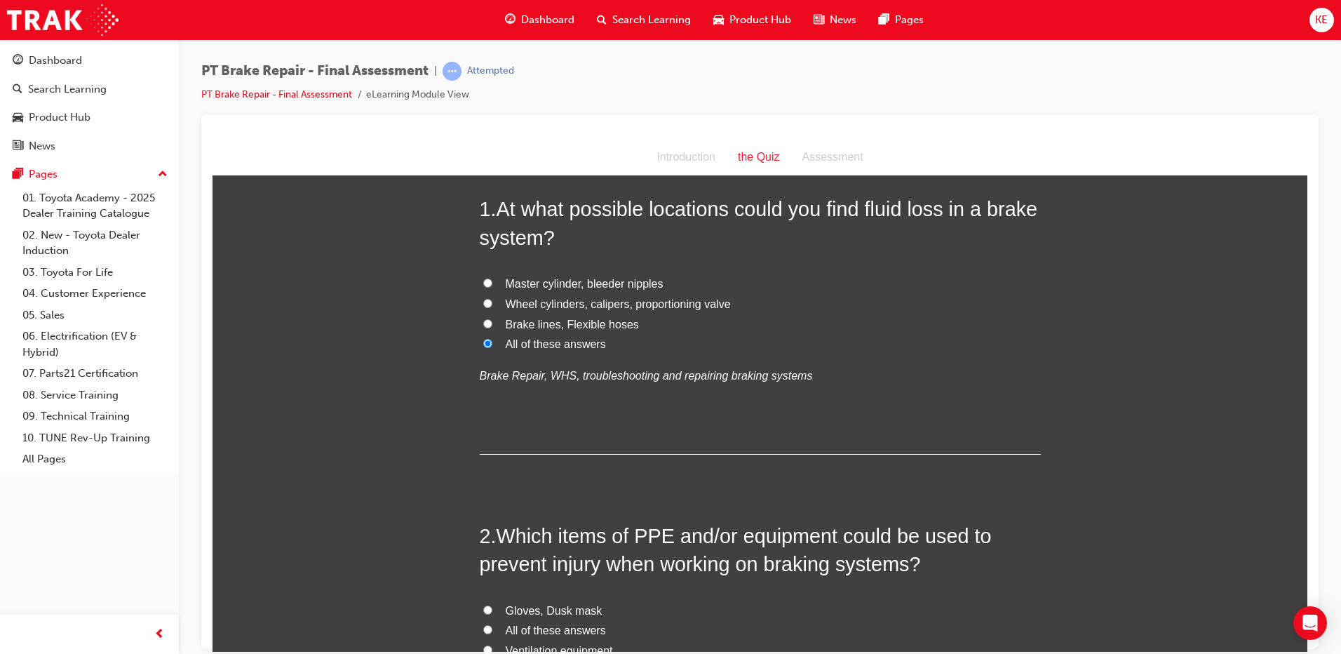
scroll to position [280, 0]
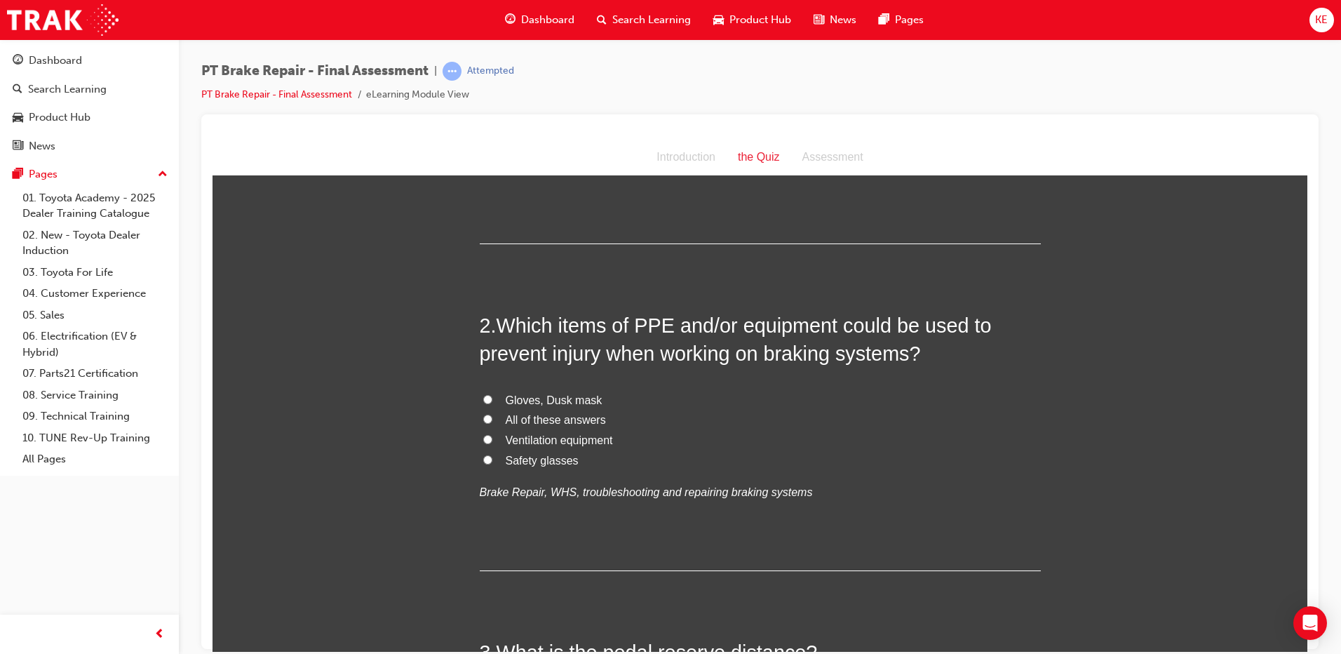
click at [483, 417] on input "All of these answers" at bounding box center [487, 418] width 9 height 9
radio input "true"
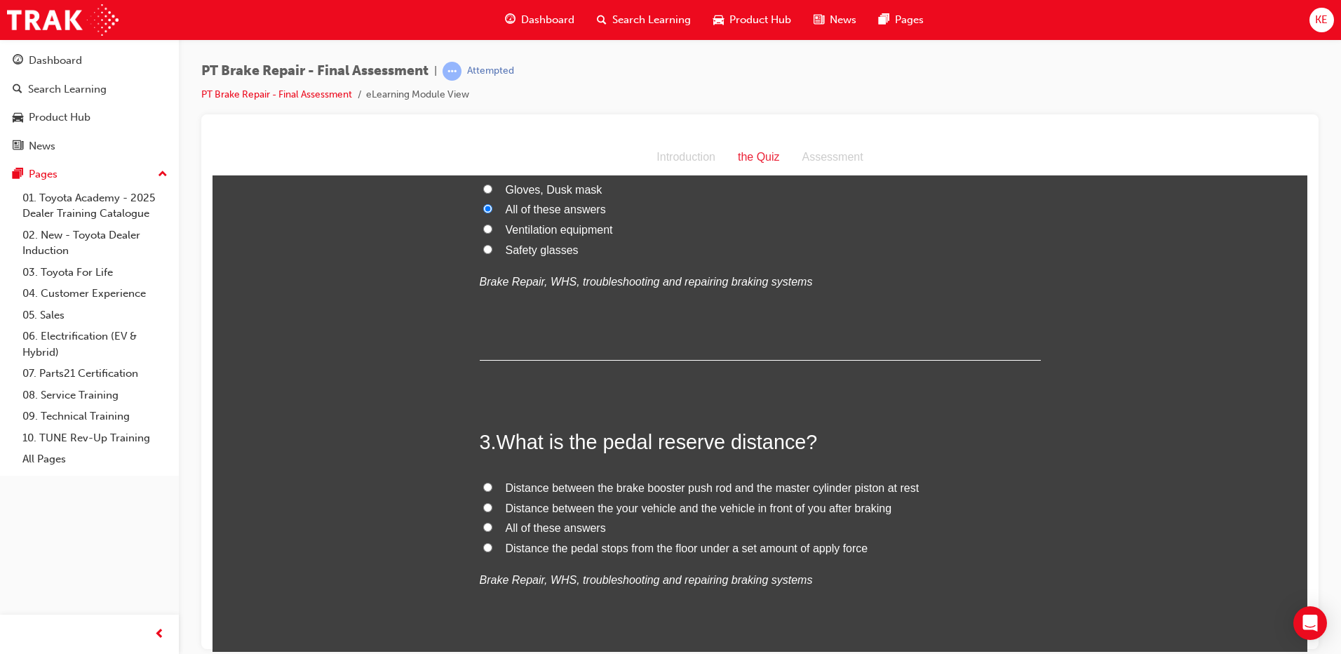
scroll to position [631, 0]
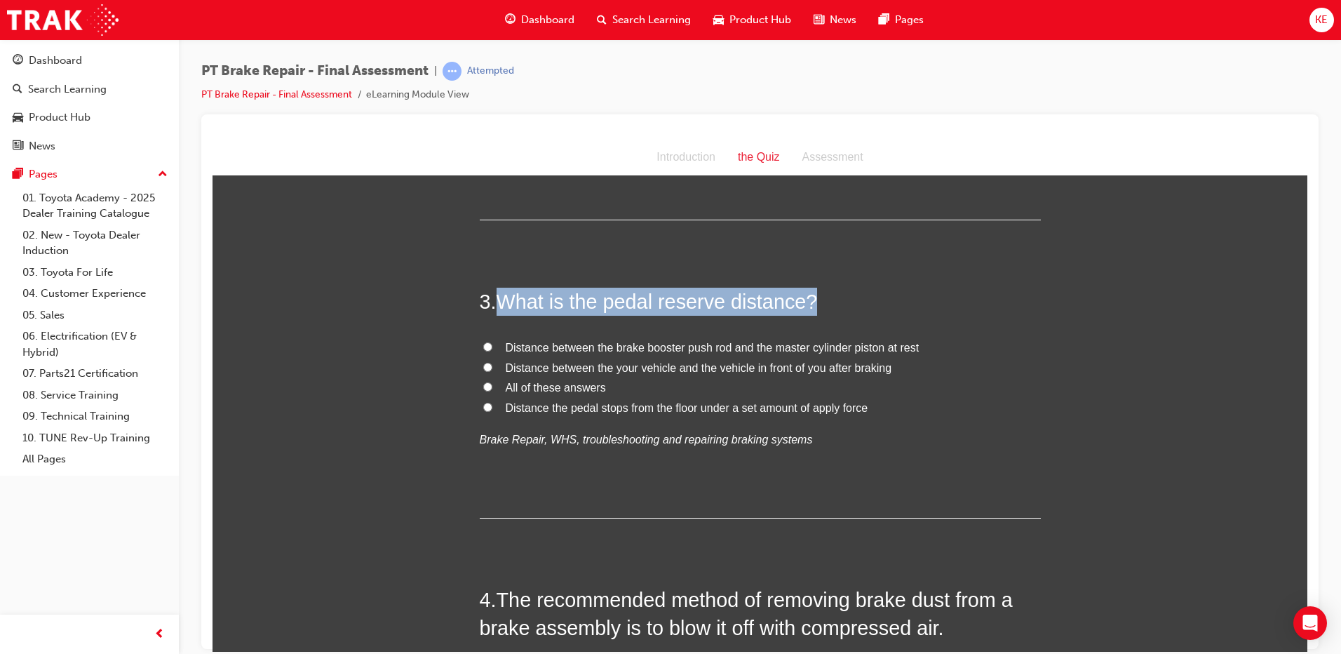
drag, startPoint x: 493, startPoint y: 309, endPoint x: 1059, endPoint y: 309, distance: 566.6
copy h2 "What is the pedal reserve distance?"
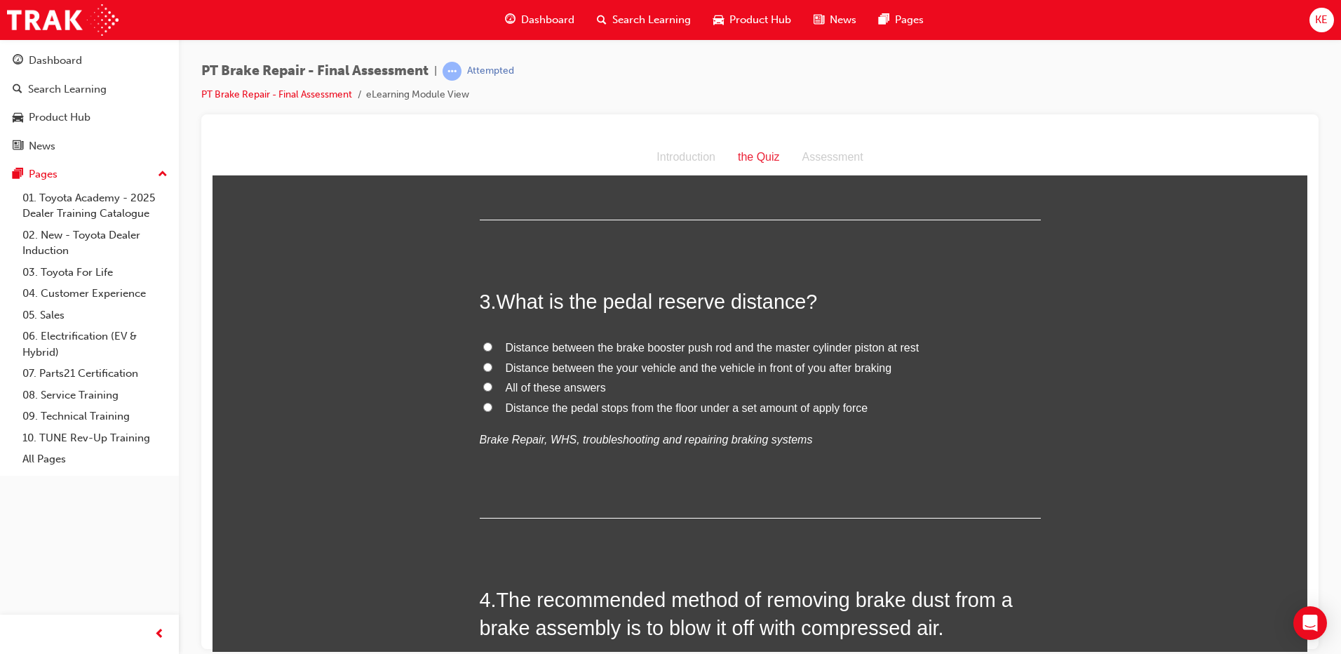
click at [489, 367] on label "Distance between the your vehicle and the vehicle in front of you after braking" at bounding box center [760, 368] width 561 height 20
click at [489, 367] on input "Distance between the your vehicle and the vehicle in front of you after braking" at bounding box center [487, 366] width 9 height 9
radio input "true"
click at [480, 407] on label "Distance the pedal stops from the floor under a set amount of apply force" at bounding box center [760, 408] width 561 height 20
click at [483, 407] on input "Distance the pedal stops from the floor under a set amount of apply force" at bounding box center [487, 406] width 9 height 9
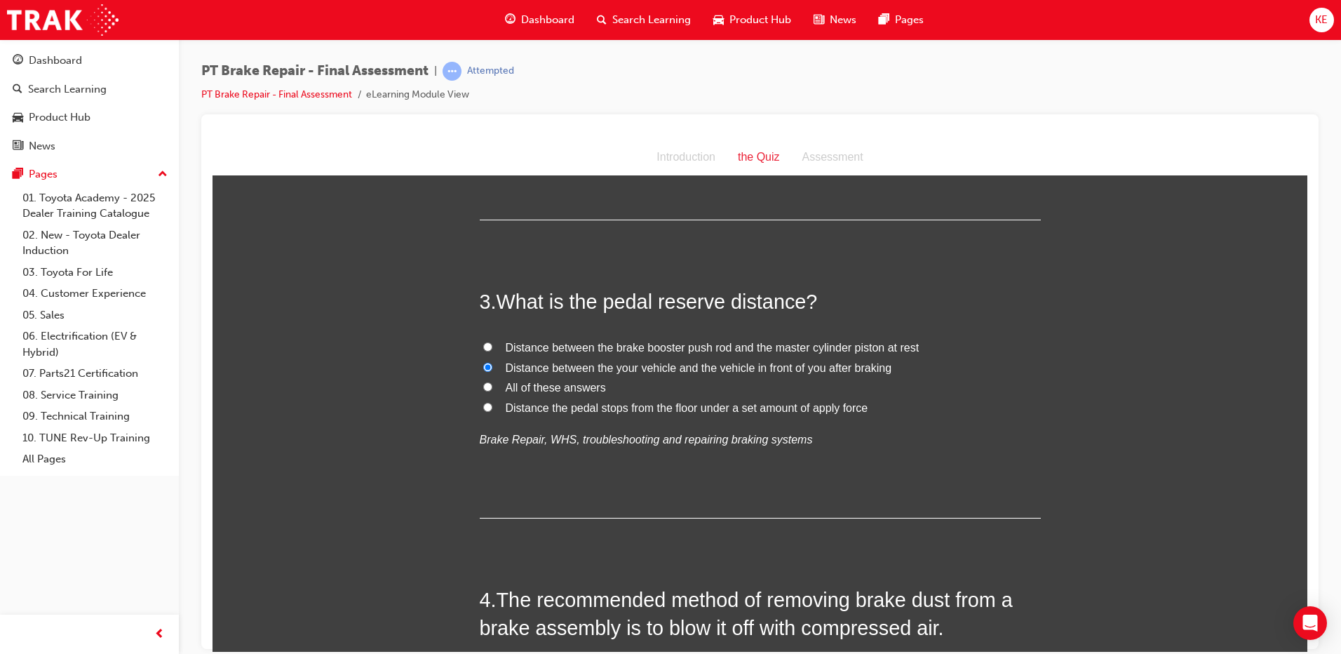
radio input "true"
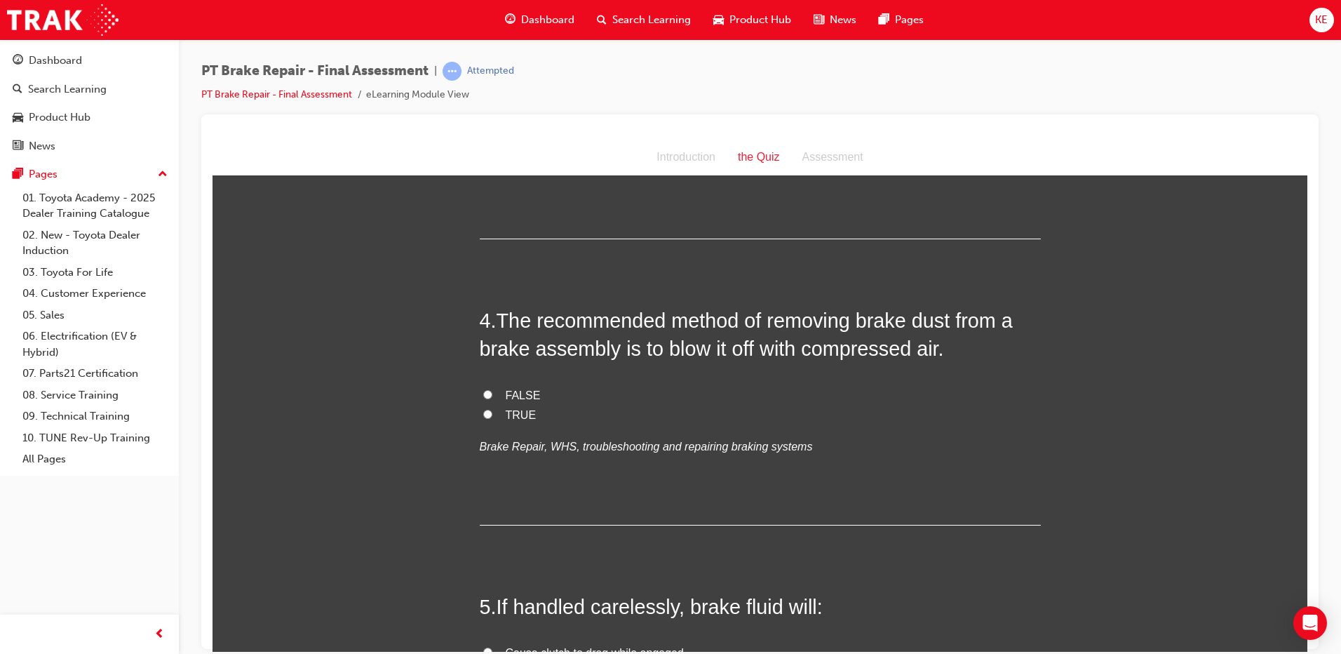
scroll to position [912, 0]
click at [483, 391] on input "FALSE" at bounding box center [487, 392] width 9 height 9
radio input "true"
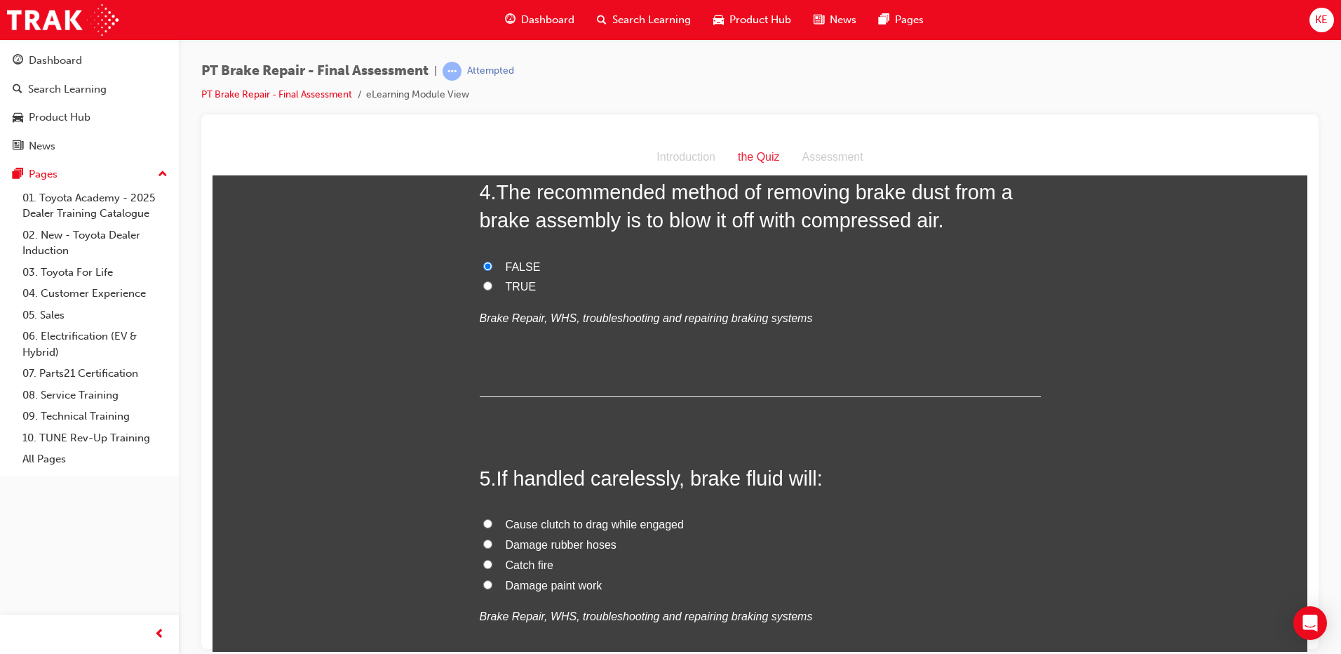
scroll to position [1052, 0]
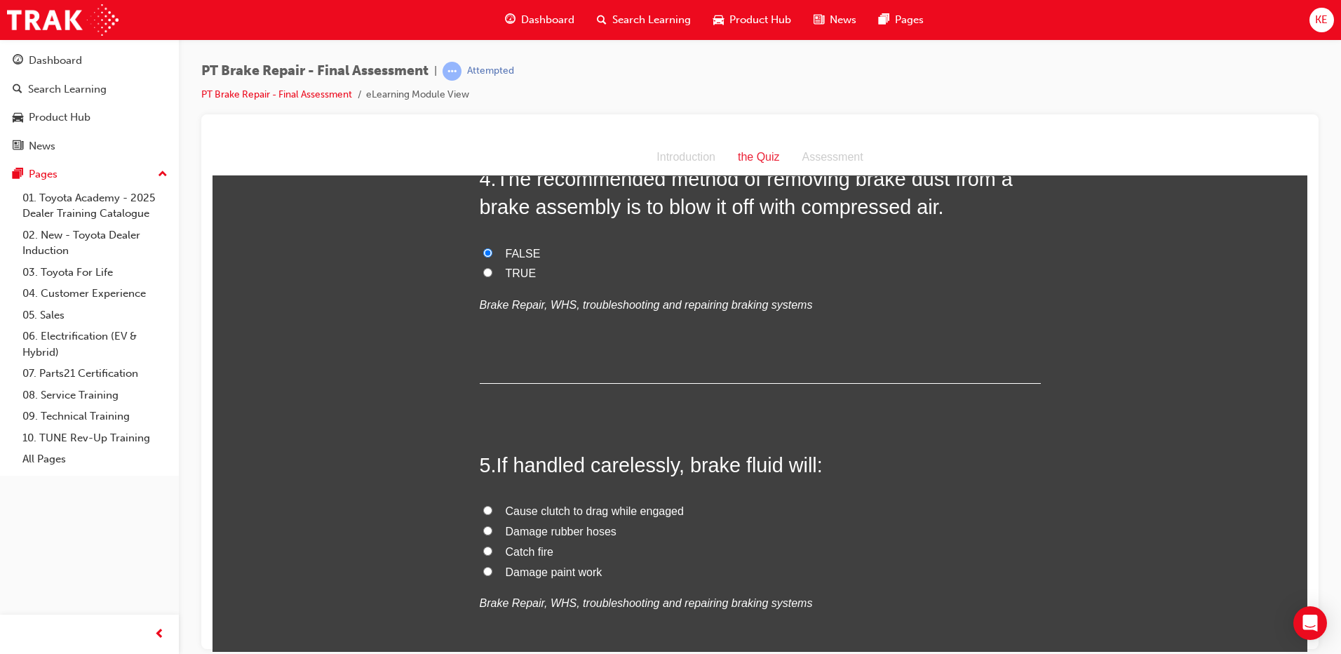
click at [480, 574] on label "Damage paint work" at bounding box center [760, 572] width 561 height 20
click at [483, 574] on input "Damage paint work" at bounding box center [487, 570] width 9 height 9
radio input "true"
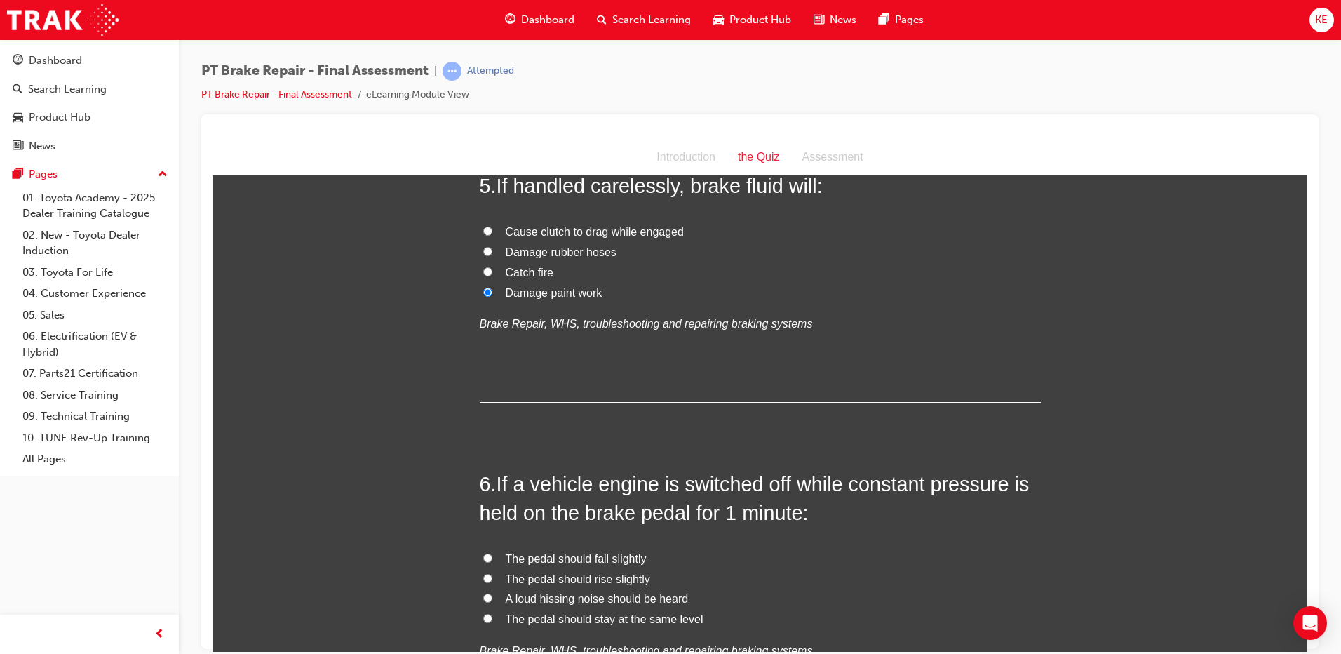
scroll to position [1332, 0]
click at [483, 554] on input "The pedal should fall slightly" at bounding box center [487, 555] width 9 height 9
radio input "true"
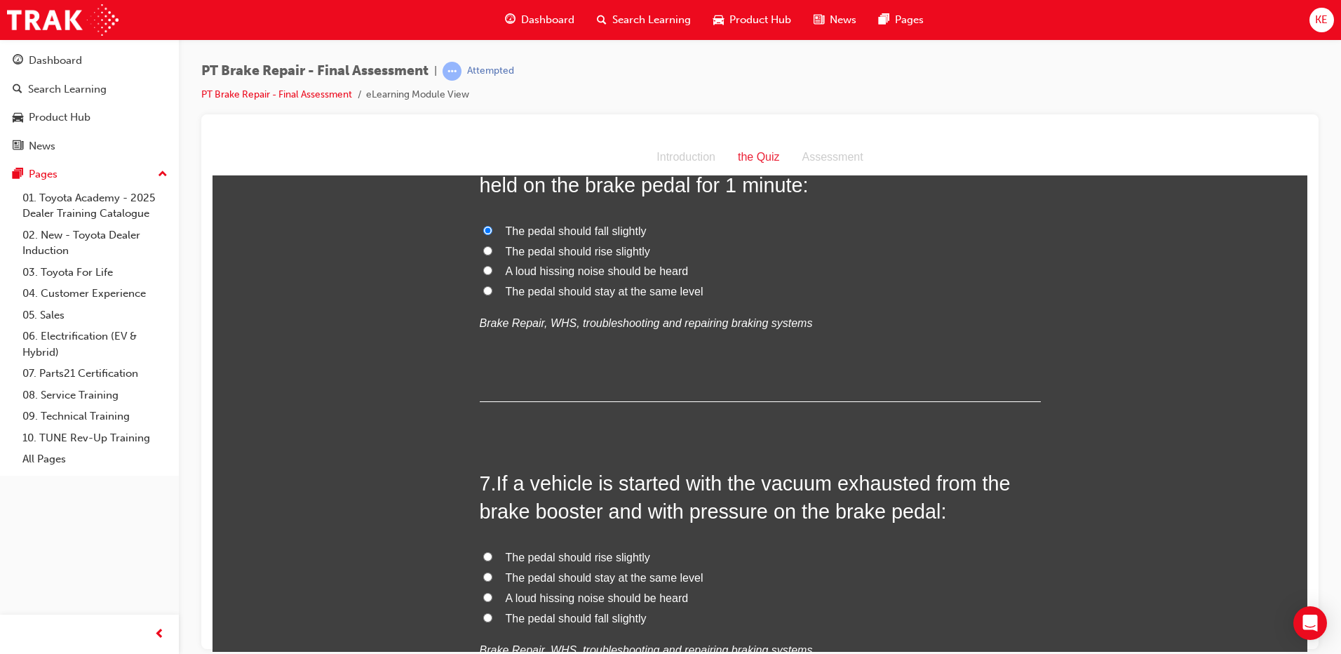
scroll to position [1683, 0]
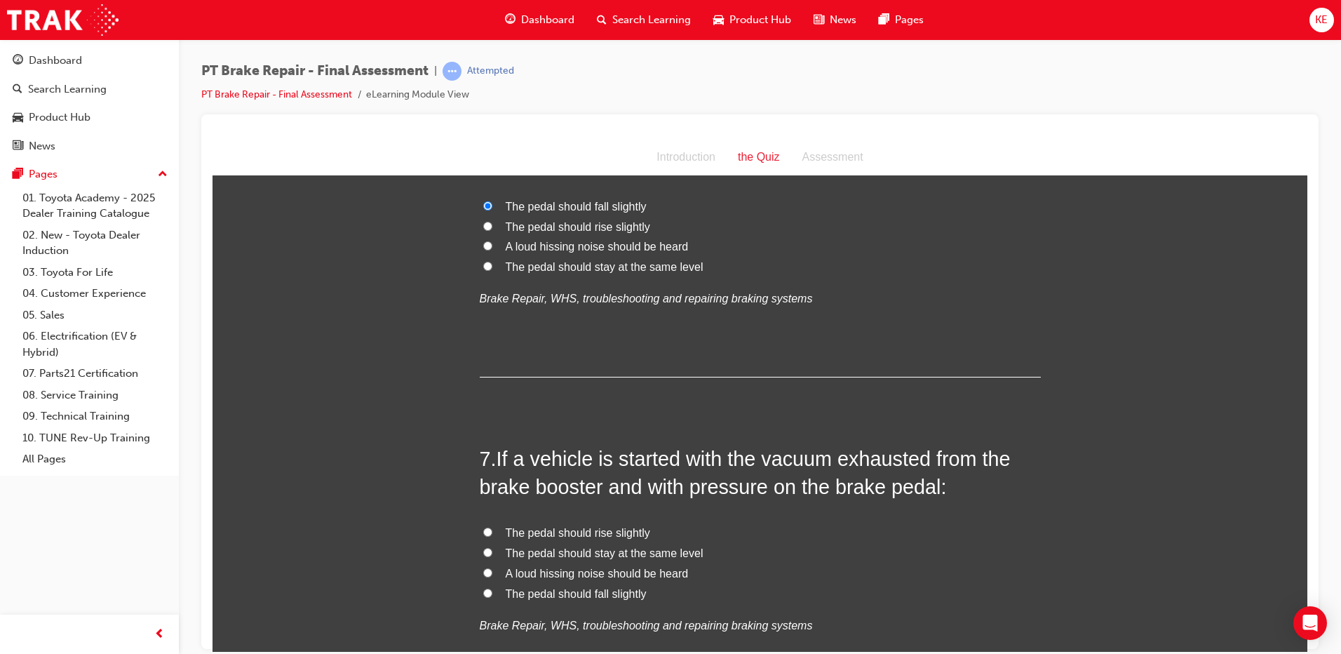
click at [485, 553] on input "The pedal should stay at the same level" at bounding box center [487, 551] width 9 height 9
radio input "true"
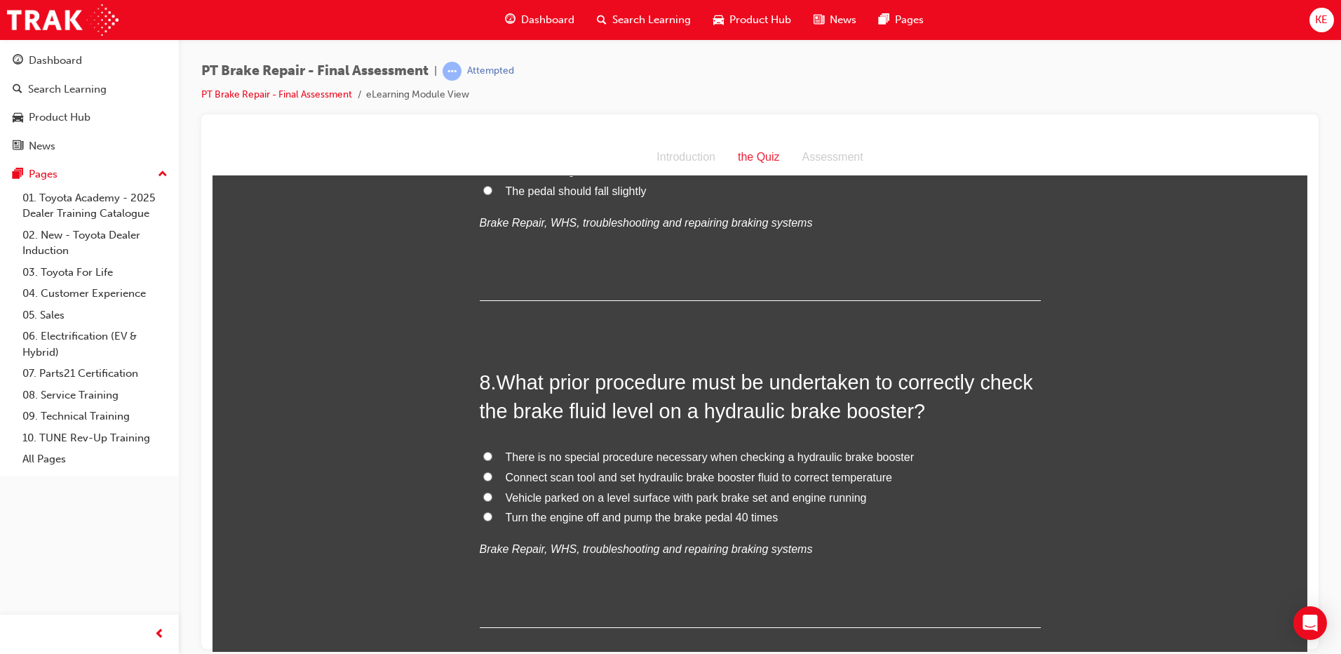
scroll to position [2104, 0]
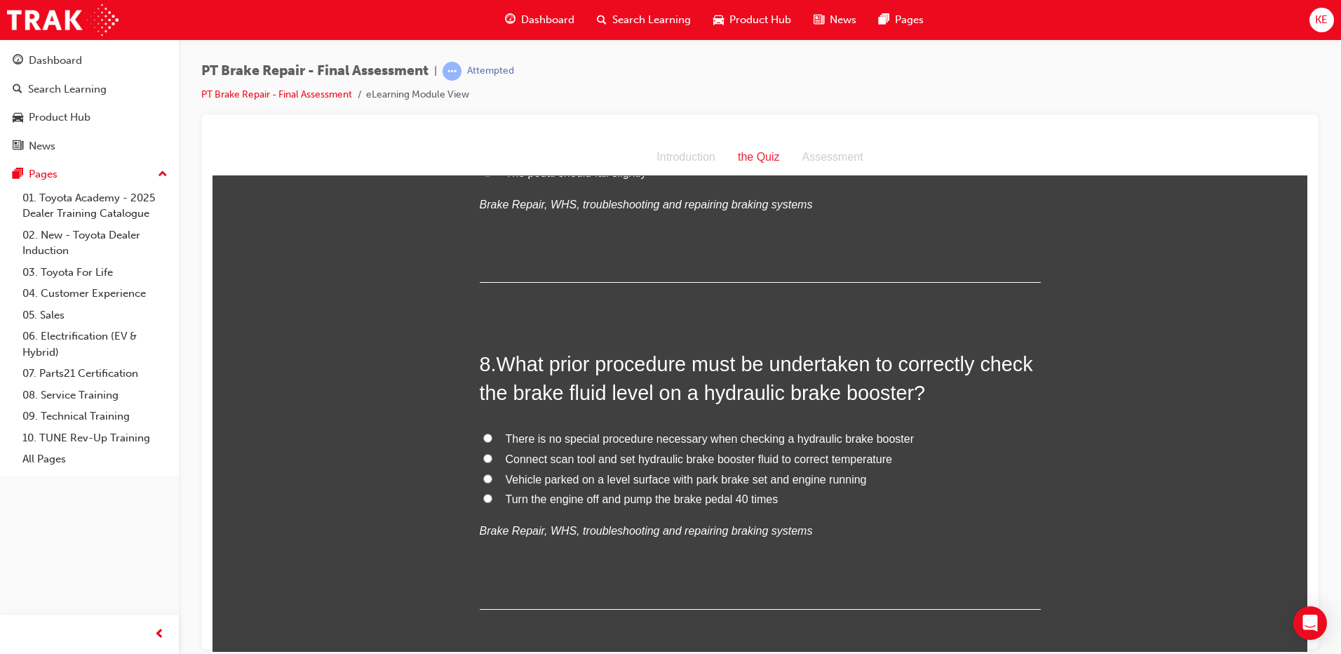
click at [489, 435] on label "There is no special procedure necessary when checking a hydraulic brake booster" at bounding box center [760, 438] width 561 height 20
click at [489, 435] on input "There is no special procedure necessary when checking a hydraulic brake booster" at bounding box center [487, 437] width 9 height 9
radio input "true"
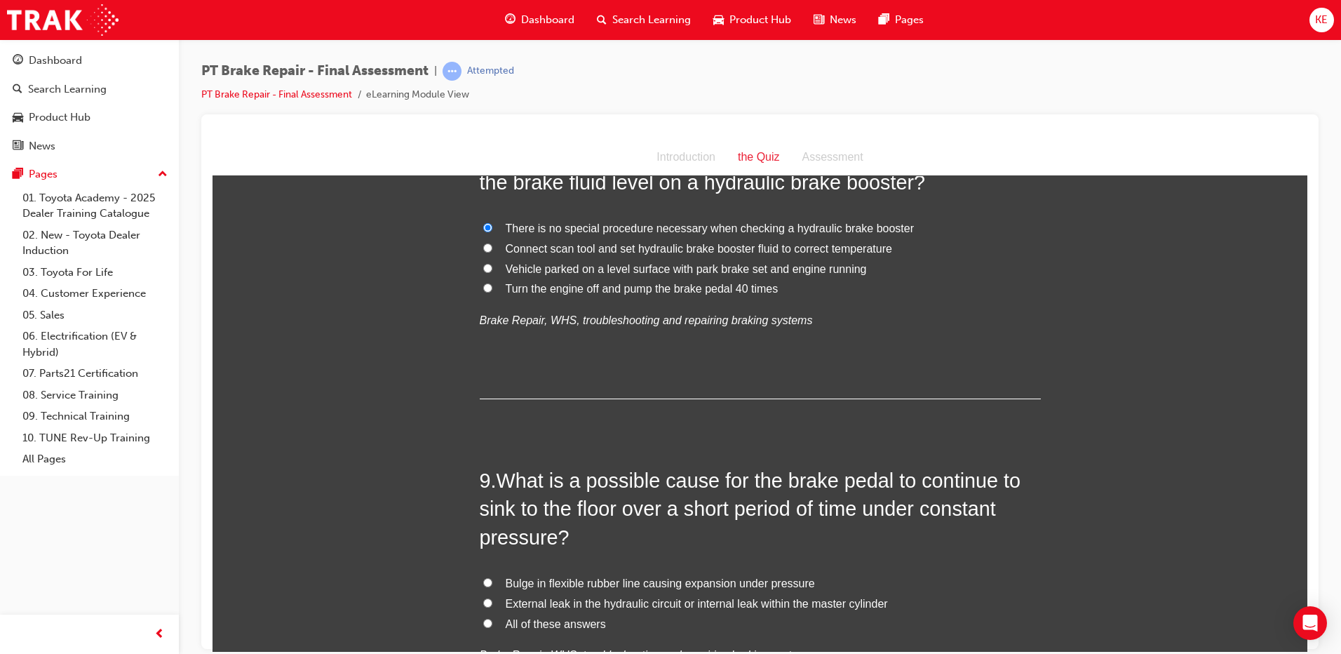
scroll to position [2384, 0]
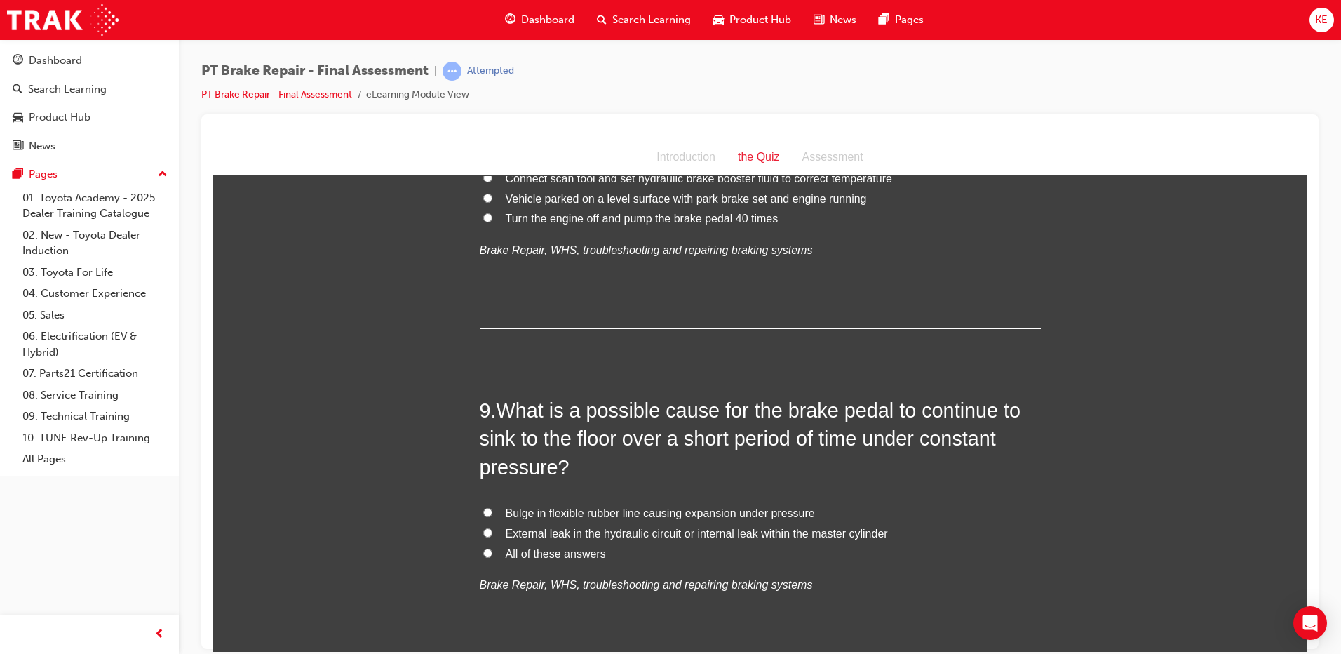
click at [494, 534] on label "External leak in the hydraulic circuit or internal leak within the master cylin…" at bounding box center [760, 533] width 561 height 20
click at [492, 534] on input "External leak in the hydraulic circuit or internal leak within the master cylin…" at bounding box center [487, 531] width 9 height 9
radio input "true"
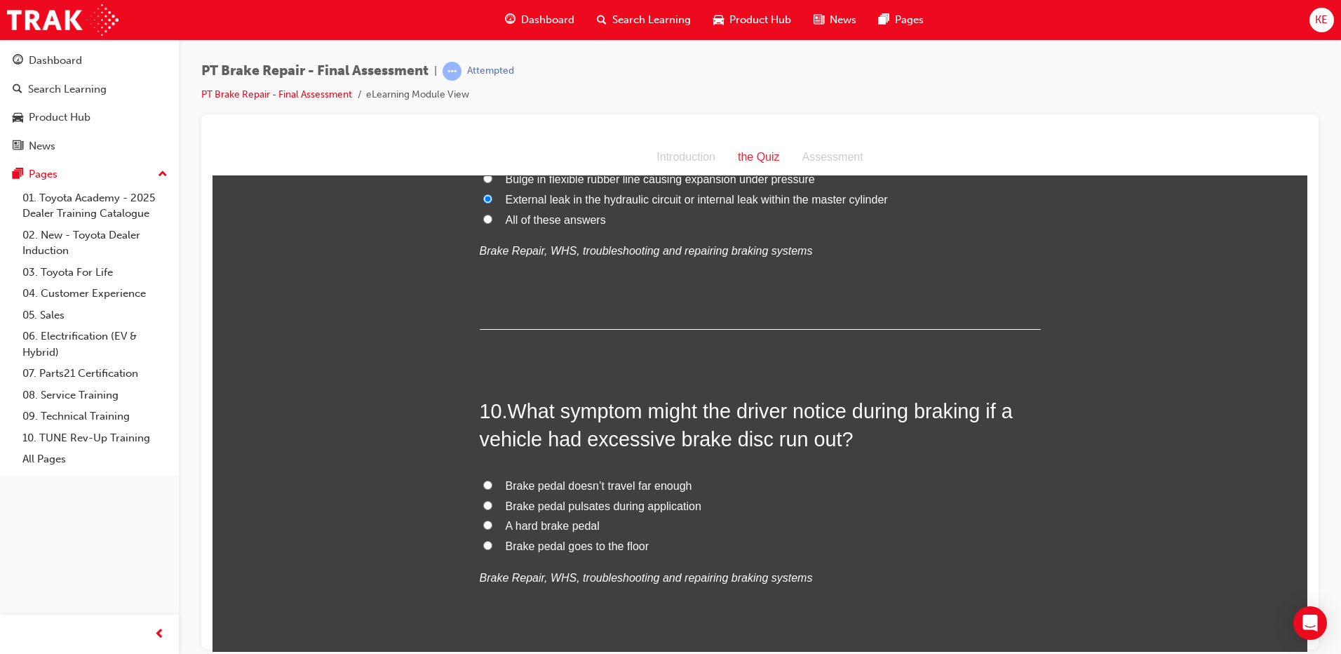
scroll to position [2735, 0]
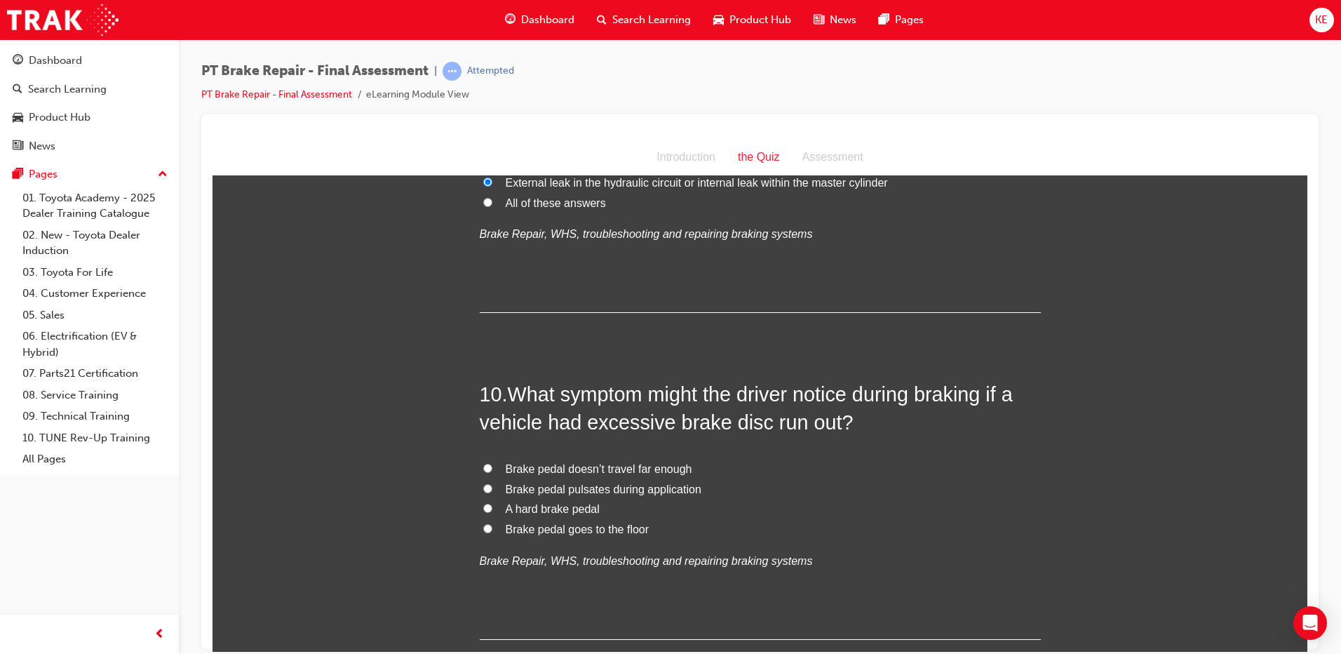
click at [480, 492] on label "Brake pedal pulsates during application" at bounding box center [760, 489] width 561 height 20
click at [483, 492] on input "Brake pedal pulsates during application" at bounding box center [487, 487] width 9 height 9
radio input "true"
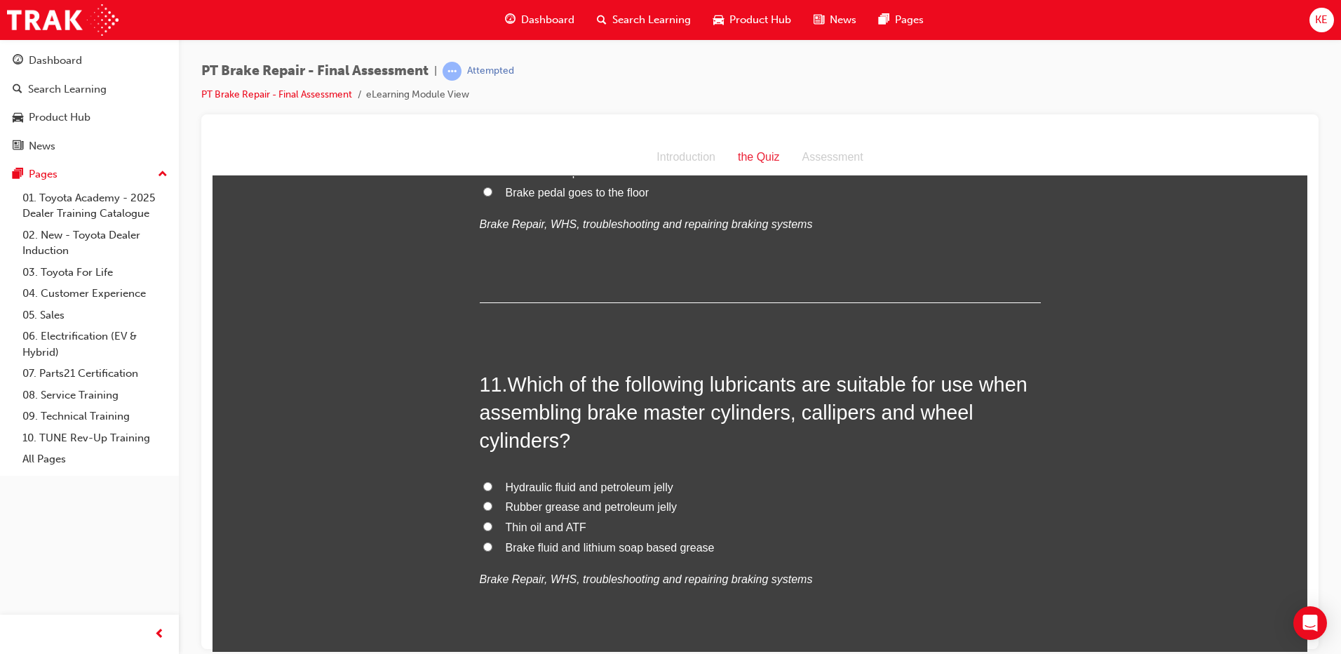
scroll to position [3085, 0]
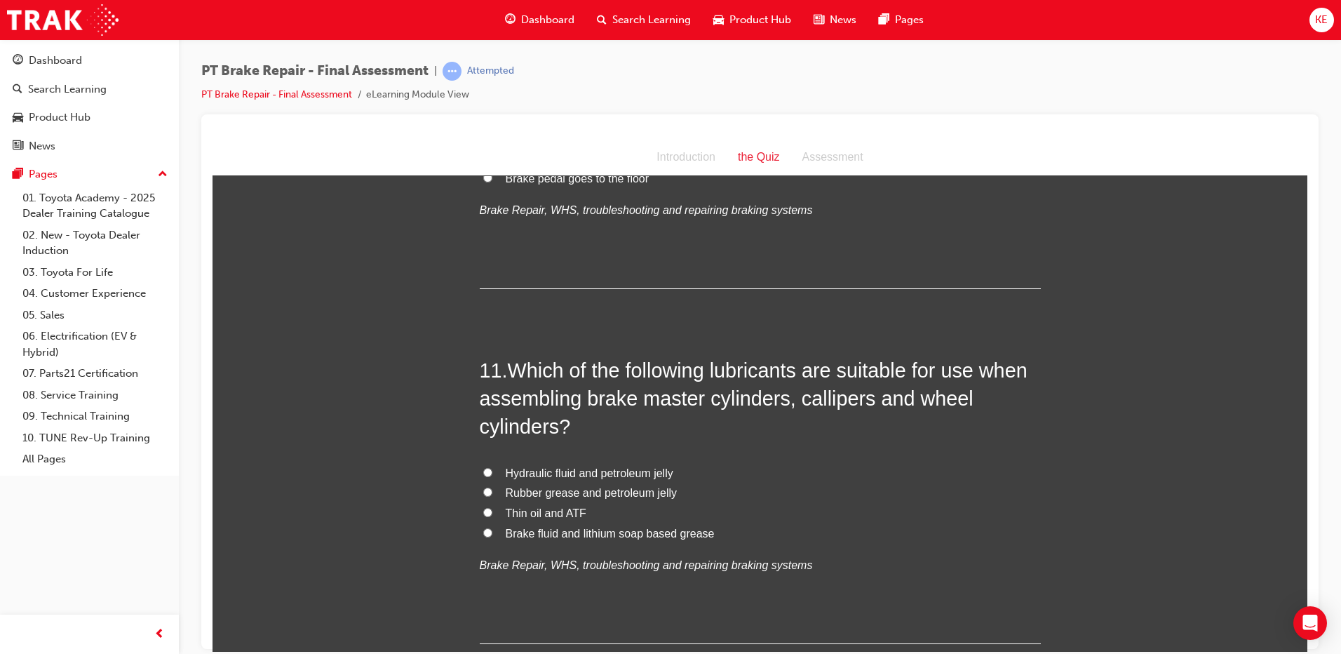
click at [488, 528] on label "Brake fluid and lithium soap based grease" at bounding box center [760, 533] width 561 height 20
click at [488, 528] on input "Brake fluid and lithium soap based grease" at bounding box center [487, 531] width 9 height 9
radio input "true"
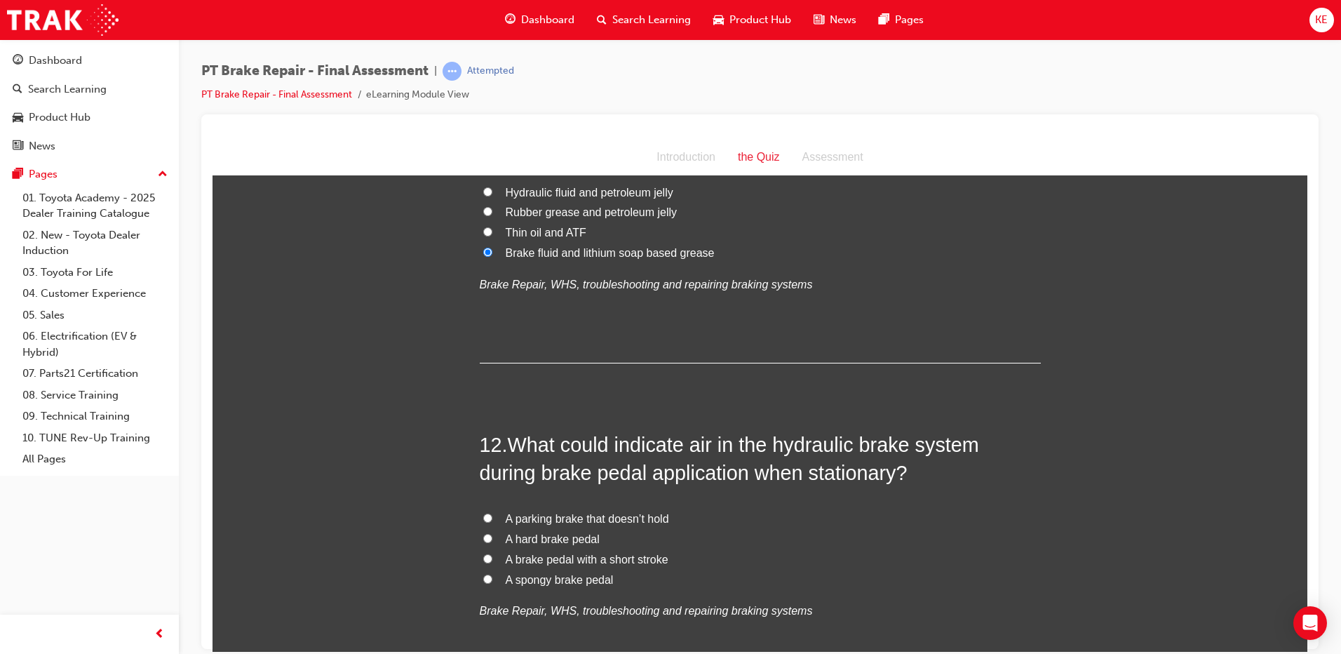
click at [483, 579] on input "A spongy brake pedal" at bounding box center [487, 578] width 9 height 9
radio input "true"
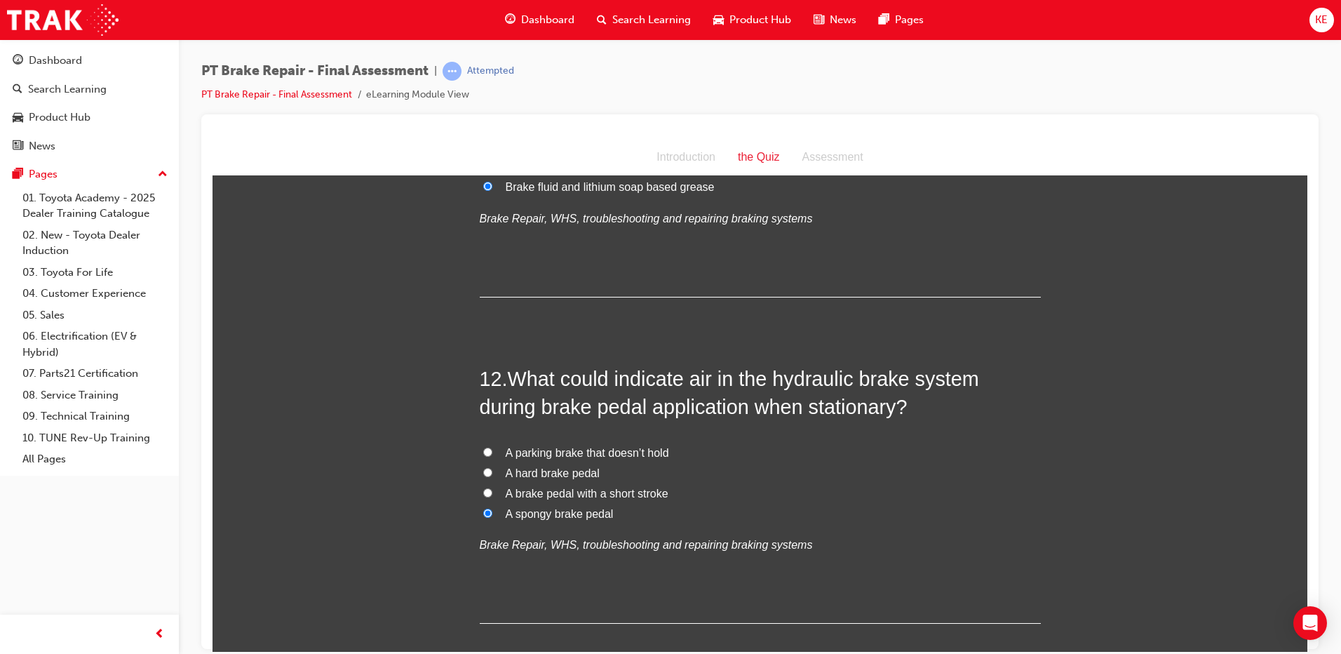
scroll to position [3509, 0]
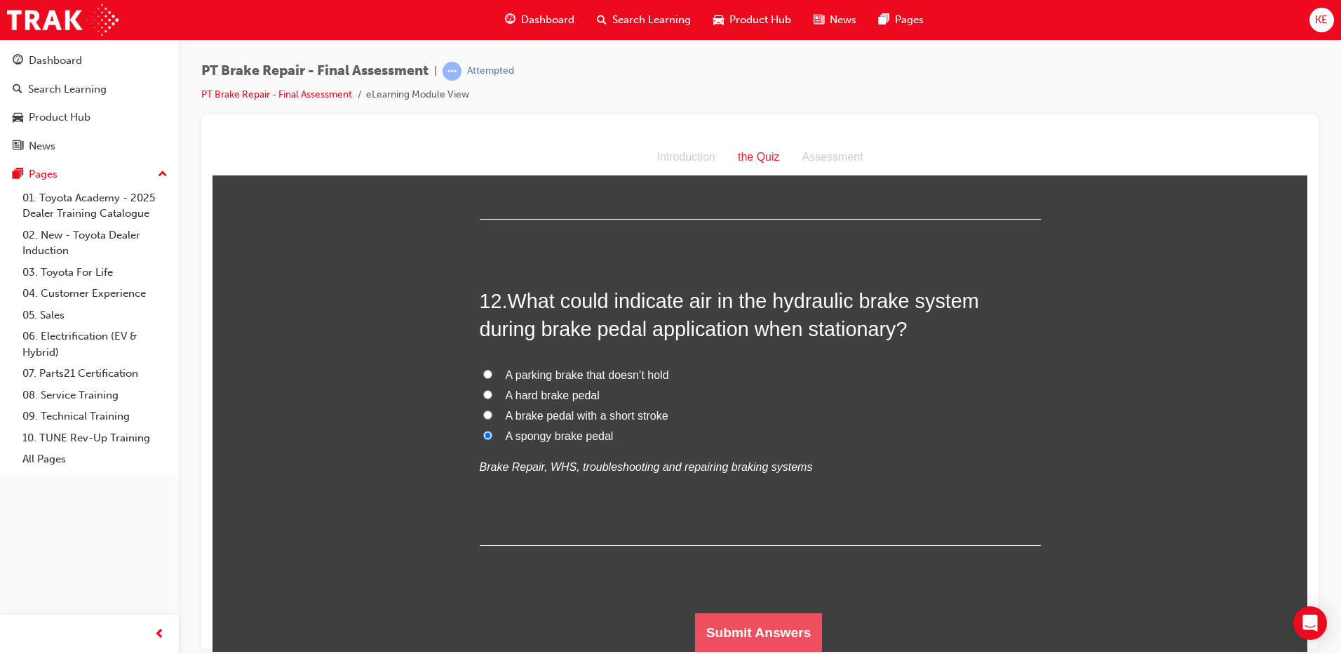
click at [781, 640] on button "Submit Answers" at bounding box center [759, 631] width 128 height 39
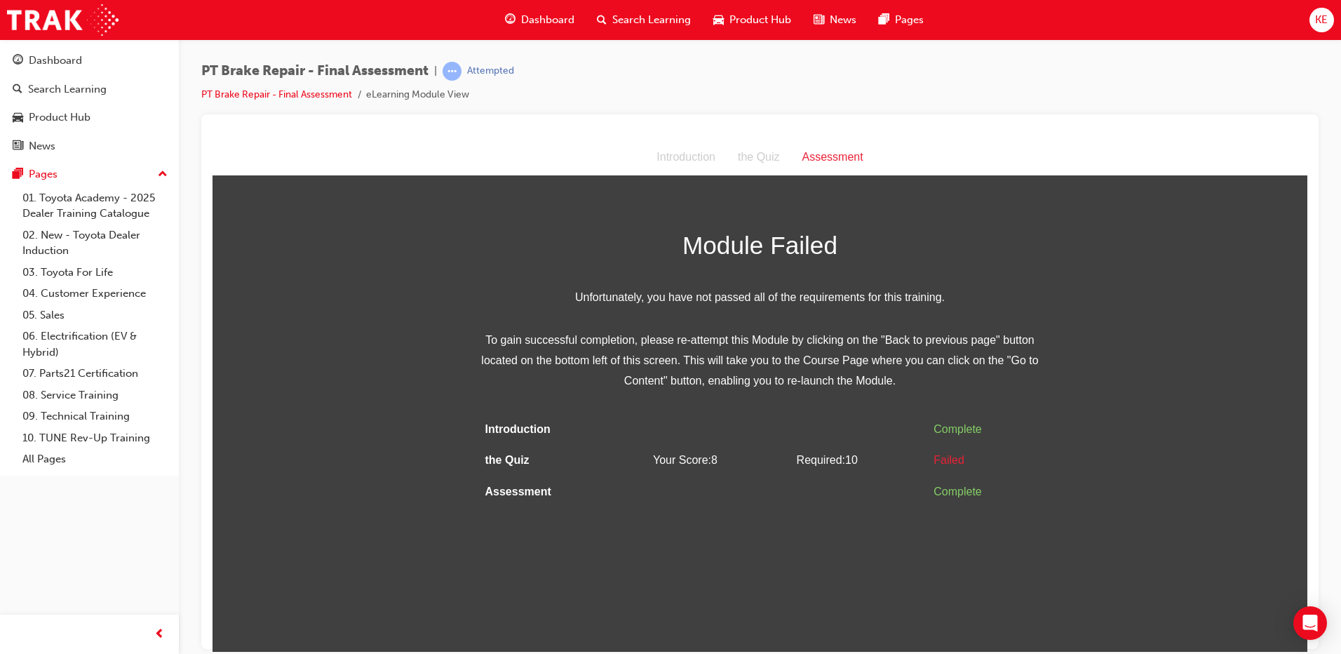
scroll to position [0, 0]
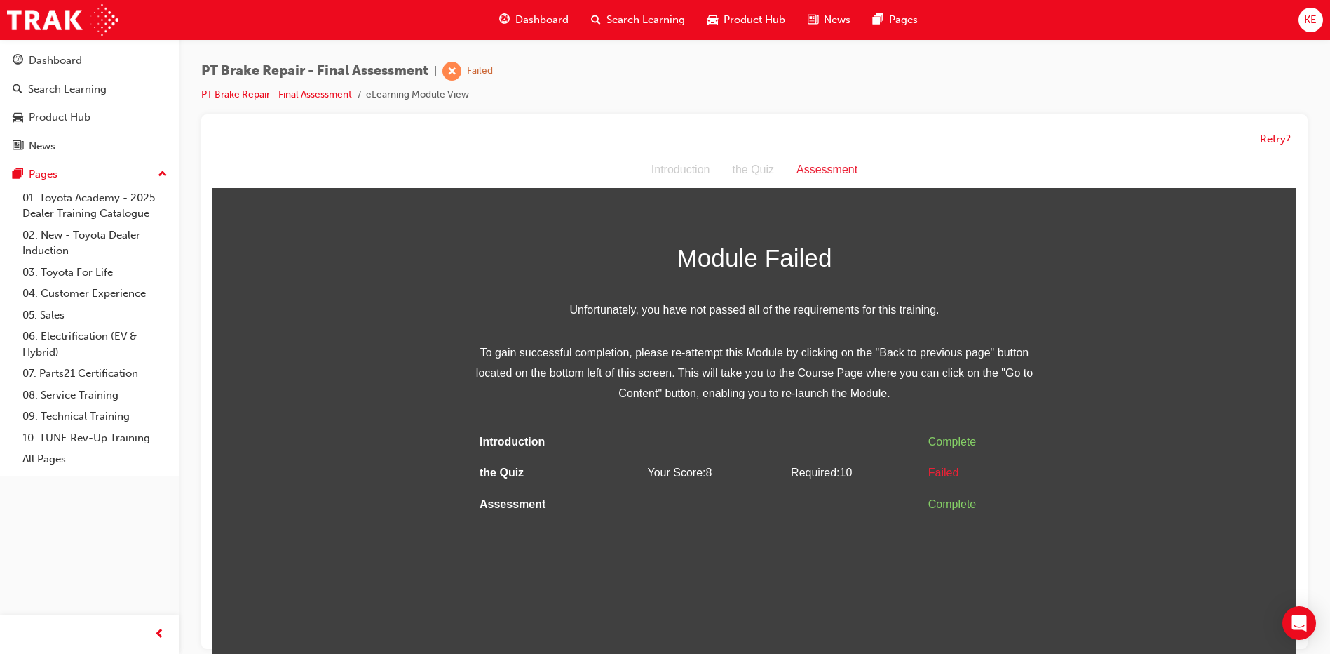
click at [1256, 142] on div "Retry?" at bounding box center [754, 139] width 1084 height 27
click at [1262, 142] on button "Retry?" at bounding box center [1275, 139] width 31 height 16
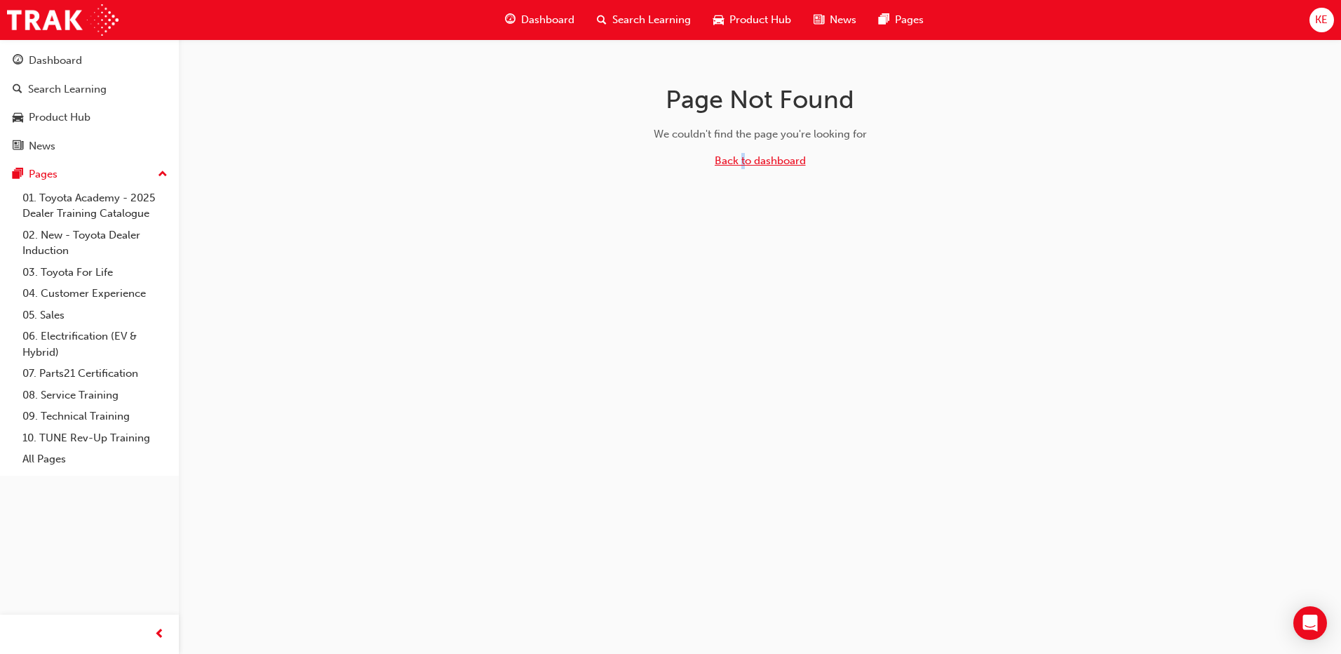
click at [743, 165] on div "Back to dashboard" at bounding box center [760, 161] width 91 height 16
click at [765, 160] on link "Back to dashboard" at bounding box center [760, 160] width 91 height 13
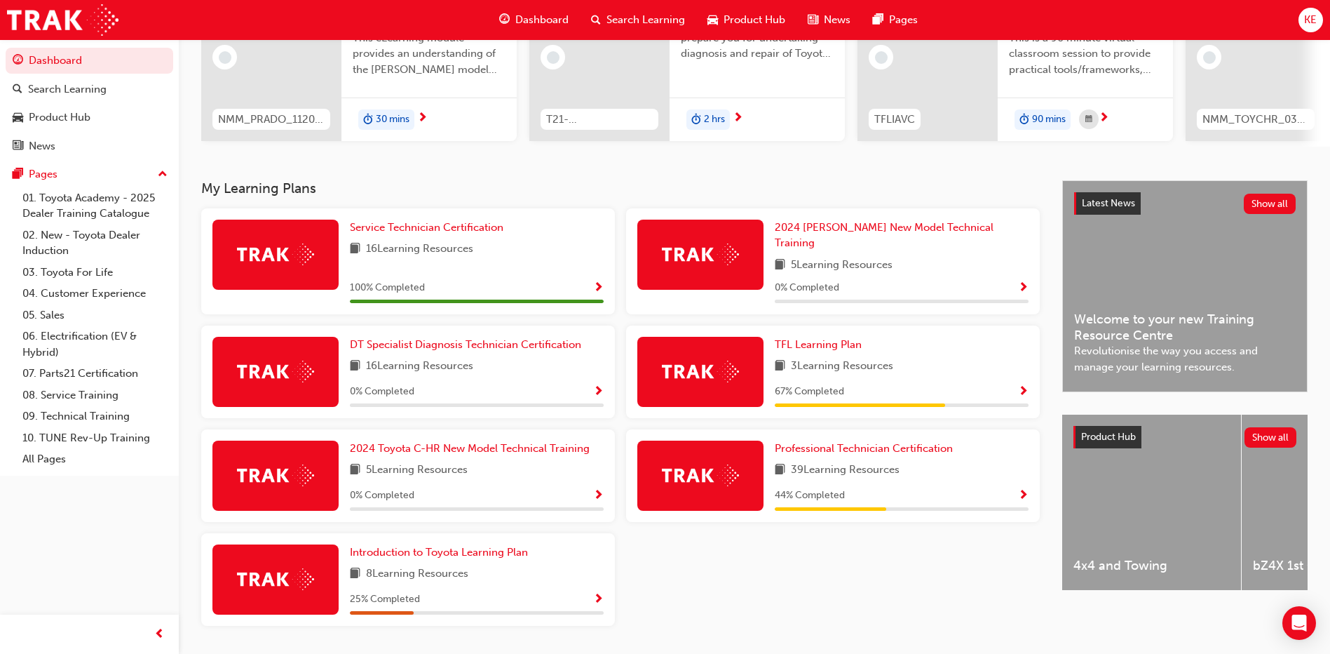
scroll to position [210, 0]
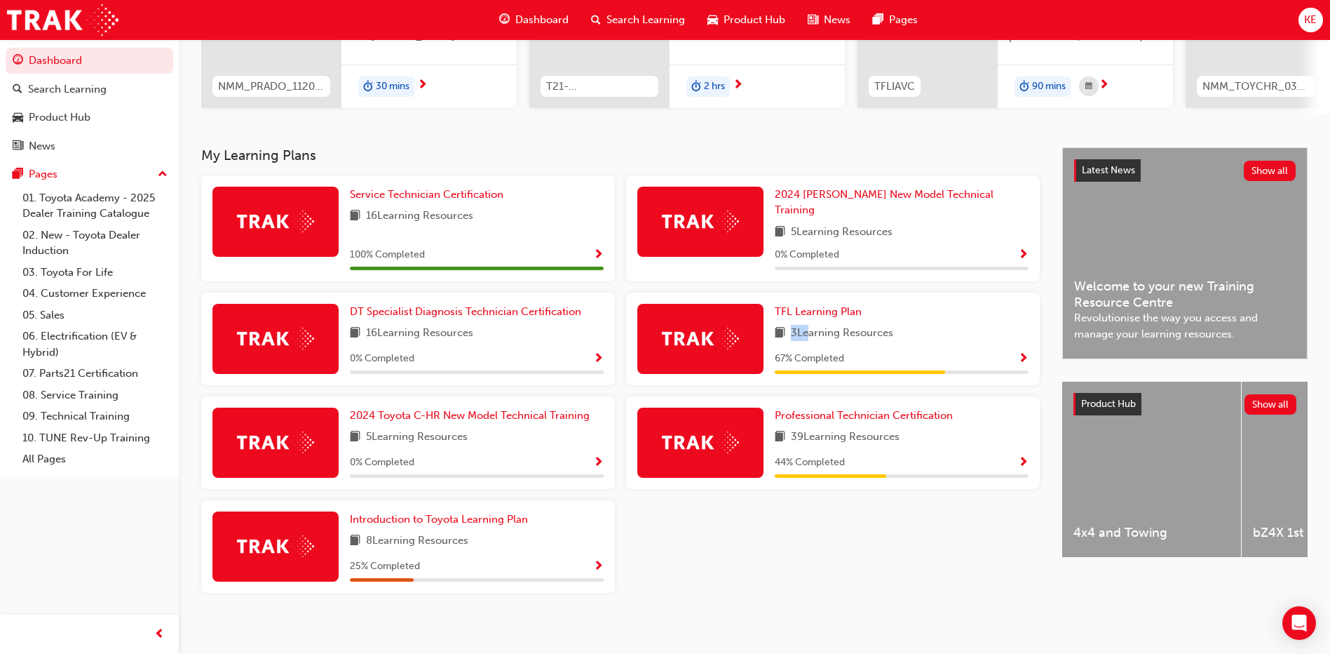
drag, startPoint x: 804, startPoint y: 337, endPoint x: 769, endPoint y: 337, distance: 34.4
click at [769, 337] on div "TFL Learning Plan 3 Learning Resources 67 % Completed" at bounding box center [833, 338] width 414 height 93
drag, startPoint x: 771, startPoint y: 347, endPoint x: 793, endPoint y: 347, distance: 22.4
click at [793, 347] on div "TFL Learning Plan 3 Learning Resources 67 % Completed" at bounding box center [833, 338] width 414 height 93
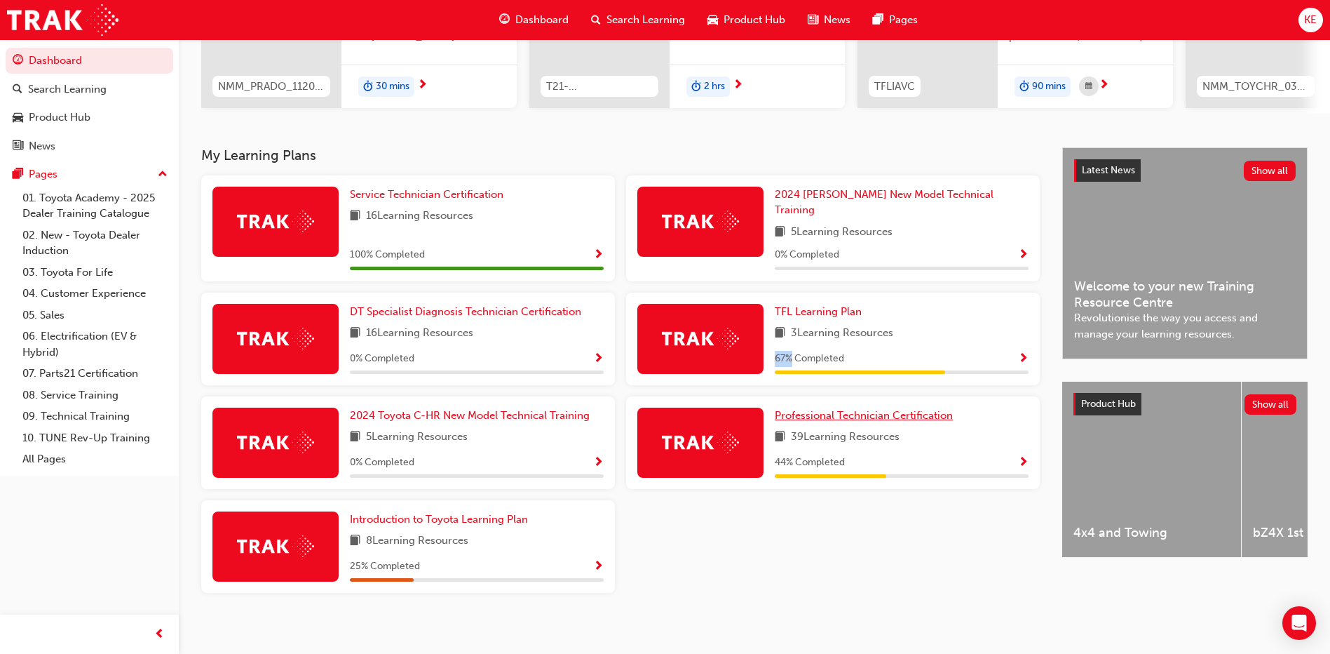
click at [853, 409] on span "Professional Technician Certification" at bounding box center [864, 415] width 178 height 13
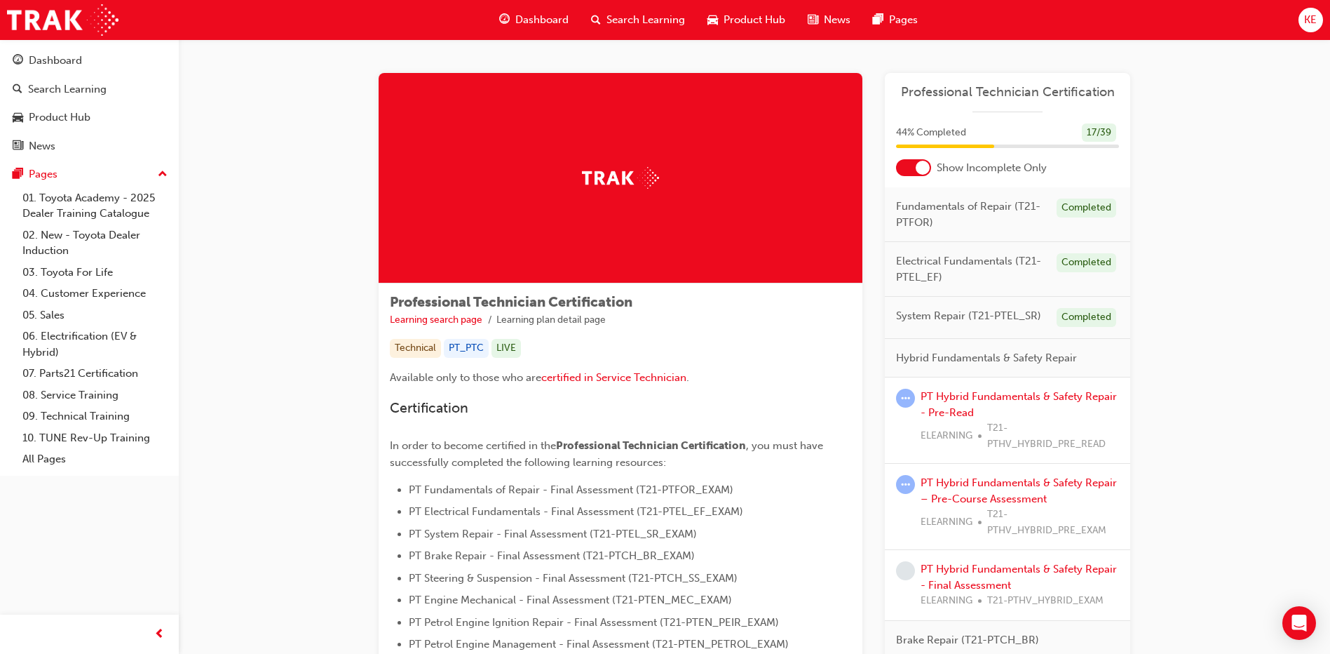
click at [916, 165] on div at bounding box center [923, 168] width 14 height 14
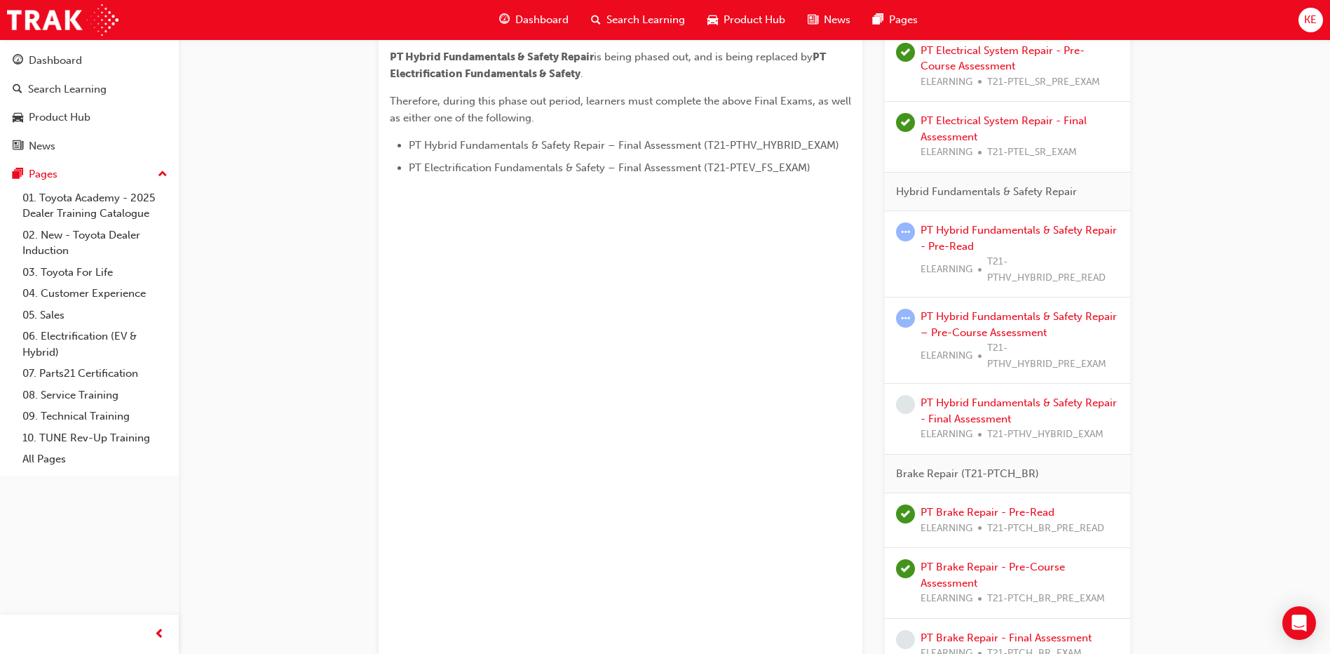
scroll to position [665, 0]
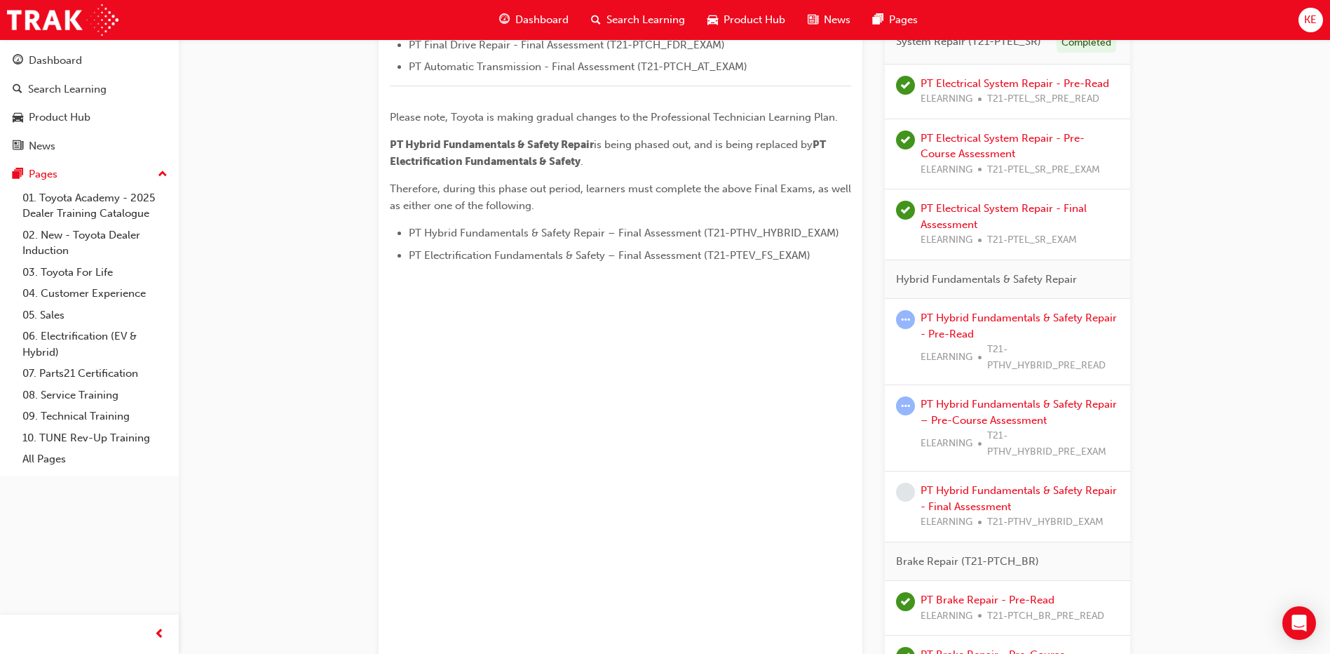
click at [557, 12] on span "Dashboard" at bounding box center [541, 20] width 53 height 16
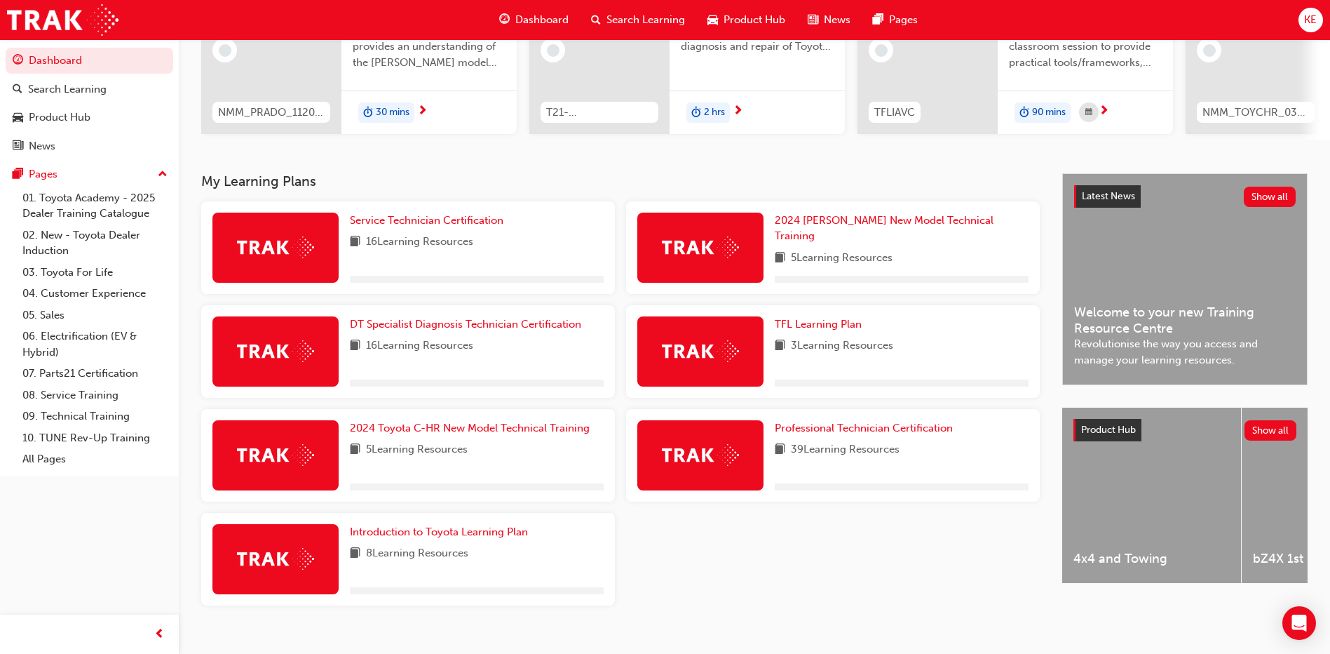
scroll to position [210, 0]
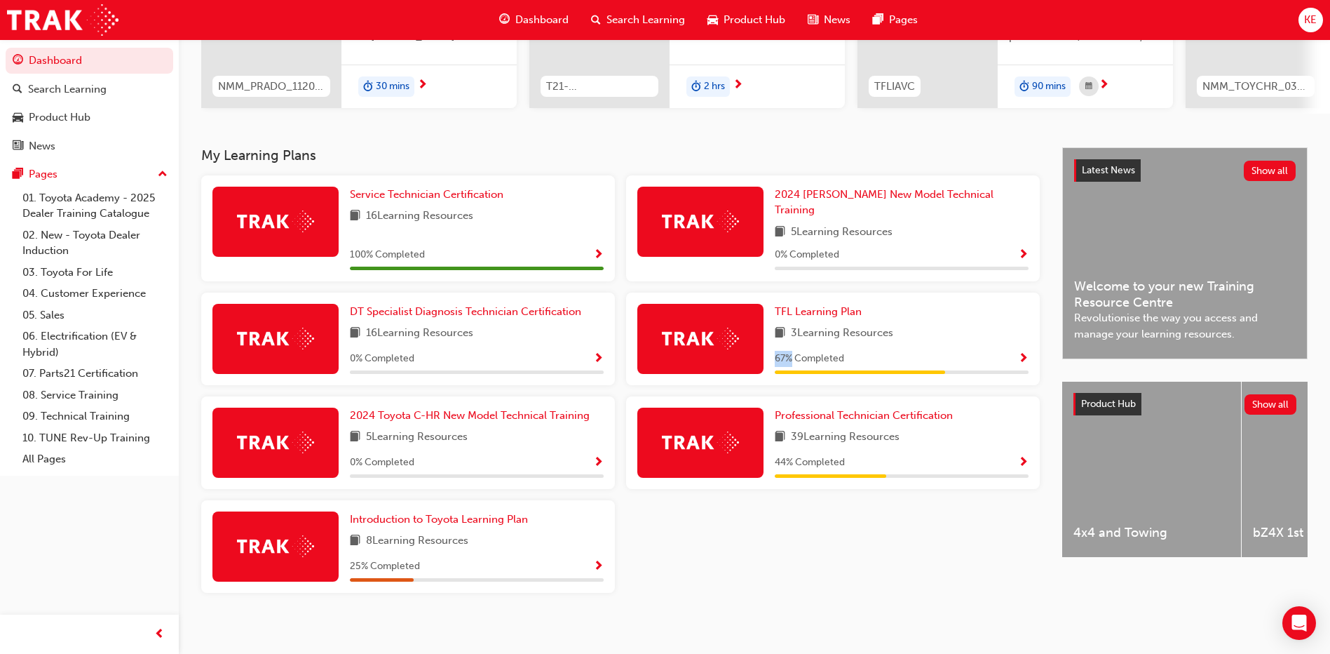
drag, startPoint x: 771, startPoint y: 346, endPoint x: 791, endPoint y: 346, distance: 19.6
click at [791, 346] on div "TFL Learning Plan 3 Learning Resources 67 % Completed" at bounding box center [833, 338] width 414 height 93
click at [876, 409] on span "Professional Technician Certification" at bounding box center [864, 415] width 178 height 13
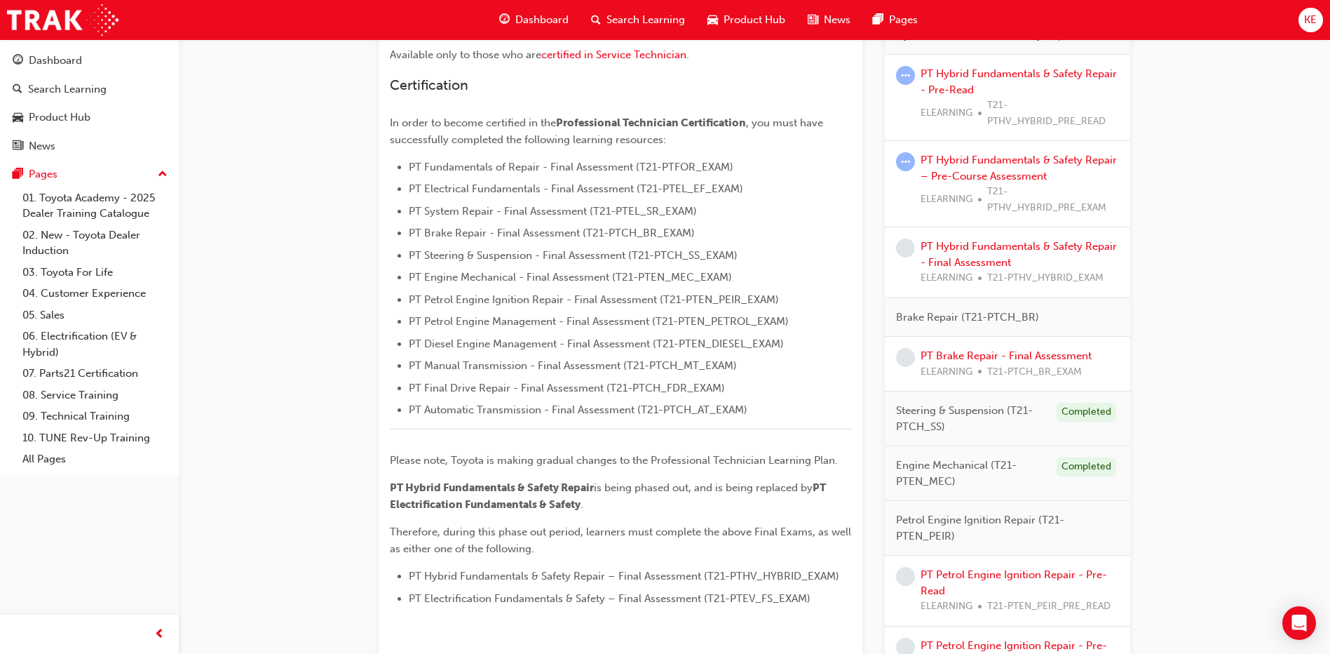
scroll to position [351, 0]
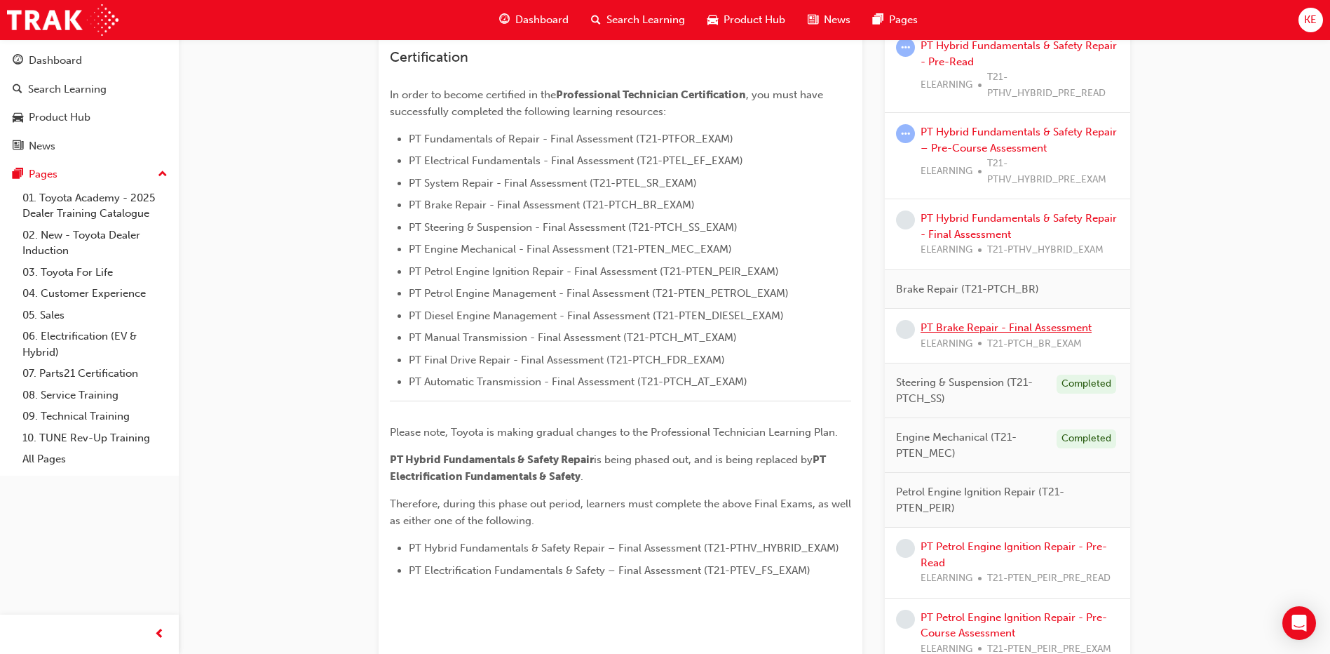
click at [995, 325] on link "PT Brake Repair - Final Assessment" at bounding box center [1006, 327] width 171 height 13
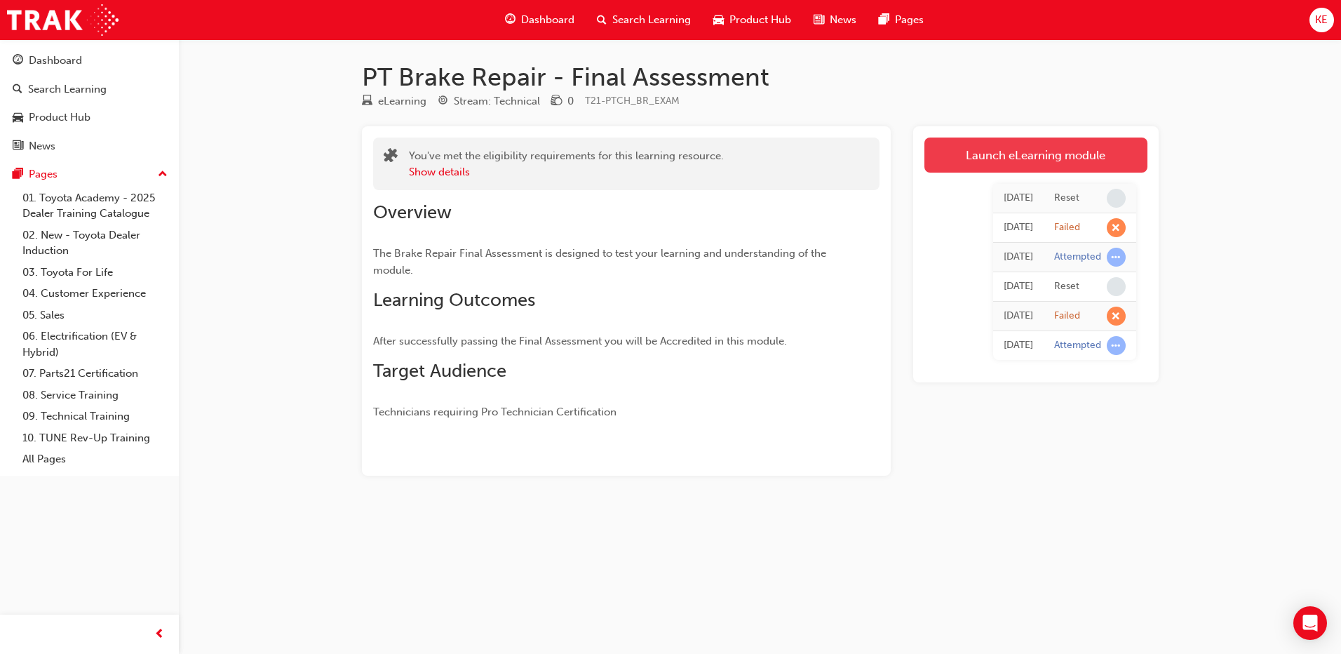
click at [1047, 157] on link "Launch eLearning module" at bounding box center [1035, 154] width 223 height 35
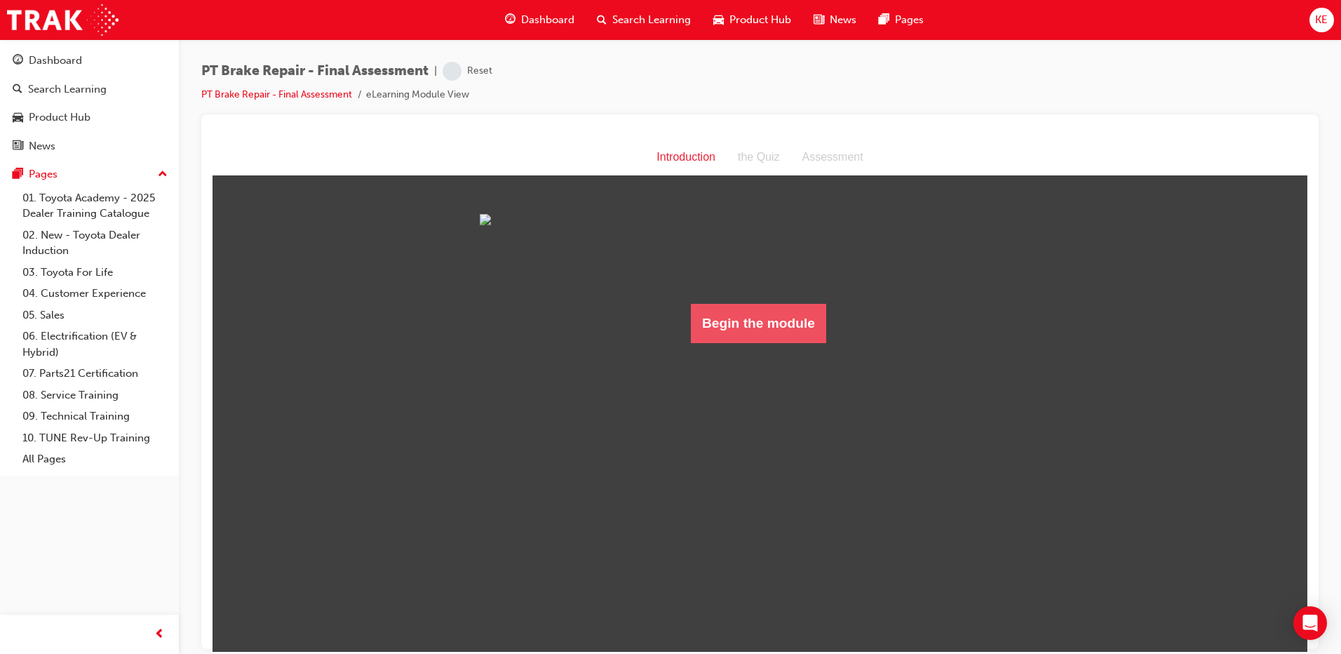
click at [762, 342] on button "Begin the module" at bounding box center [758, 322] width 135 height 39
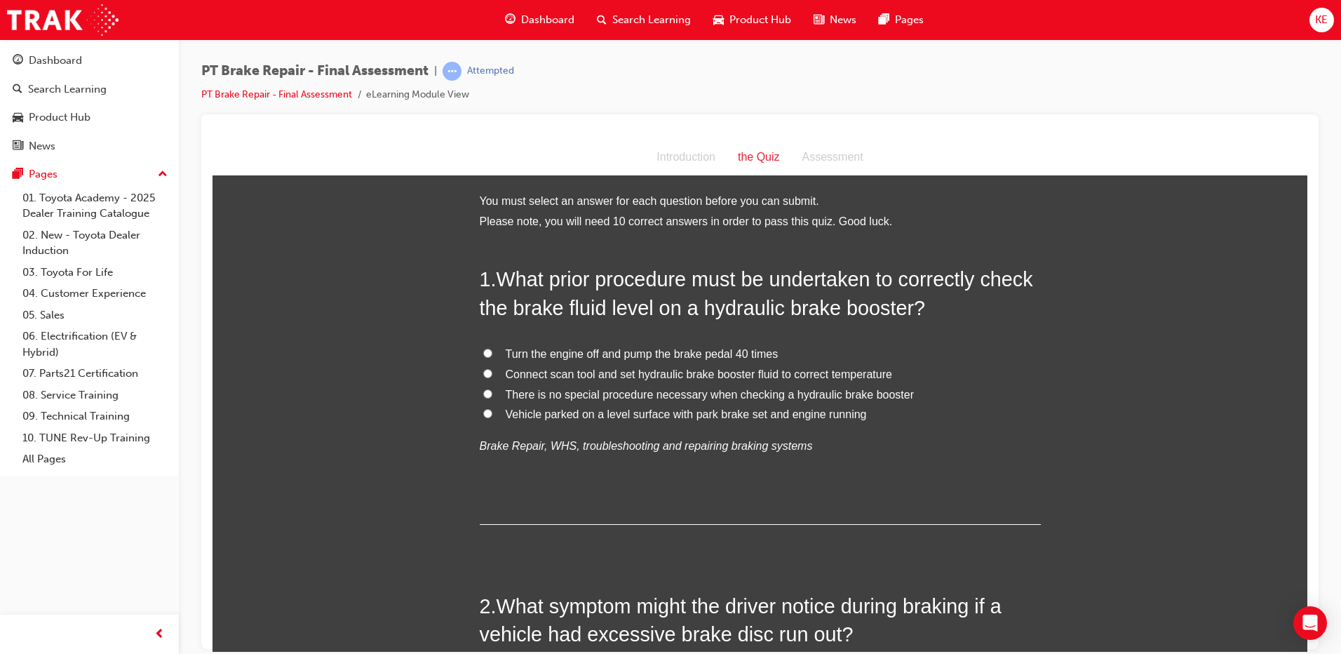
click at [483, 370] on input "Connect scan tool and set hydraulic brake booster fluid to correct temperature" at bounding box center [487, 372] width 9 height 9
radio input "true"
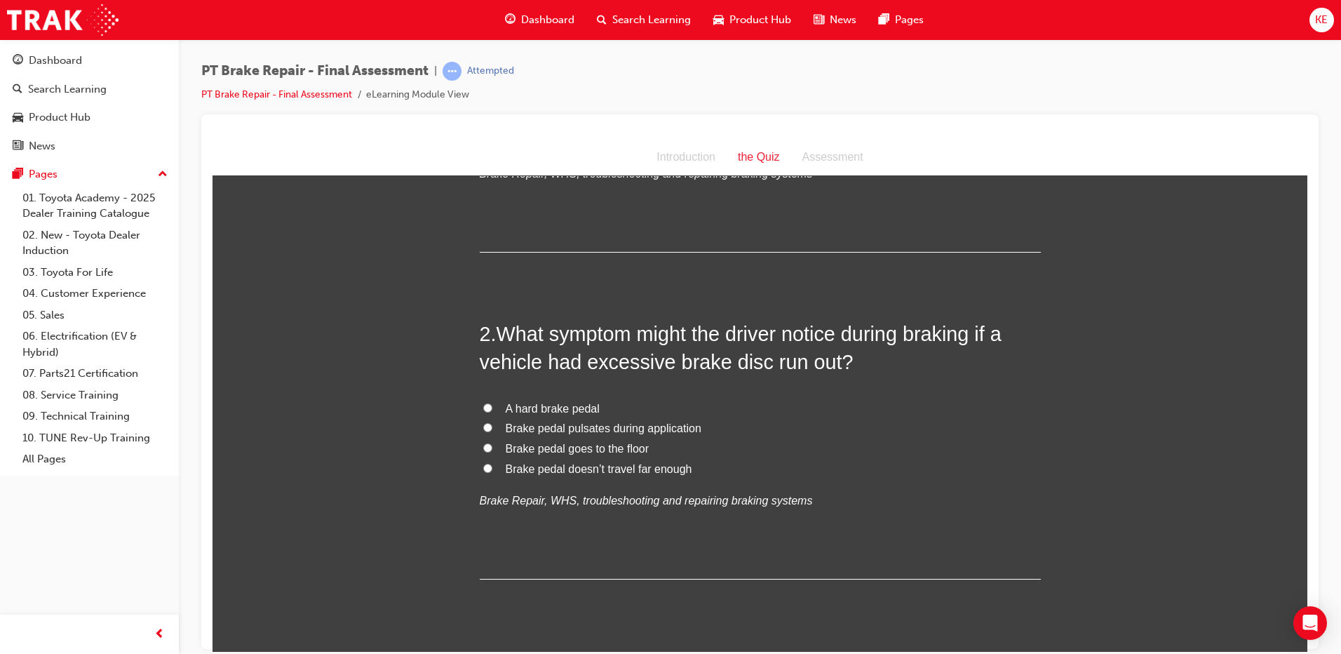
scroll to position [280, 0]
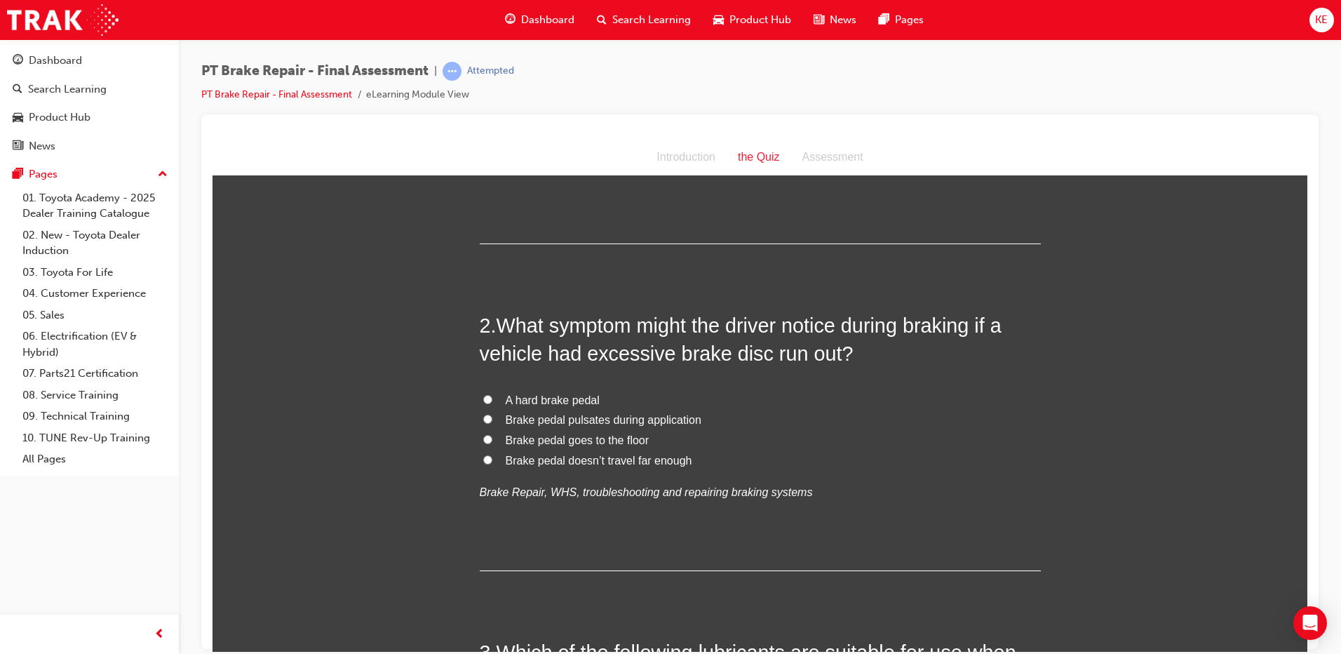
click at [484, 423] on label "Brake pedal pulsates during application" at bounding box center [760, 419] width 561 height 20
click at [484, 423] on input "Brake pedal pulsates during application" at bounding box center [487, 418] width 9 height 9
radio input "true"
click at [484, 423] on label "Brake pedal pulsates during application" at bounding box center [760, 419] width 561 height 20
click at [484, 423] on input "Brake pedal pulsates during application" at bounding box center [487, 418] width 9 height 9
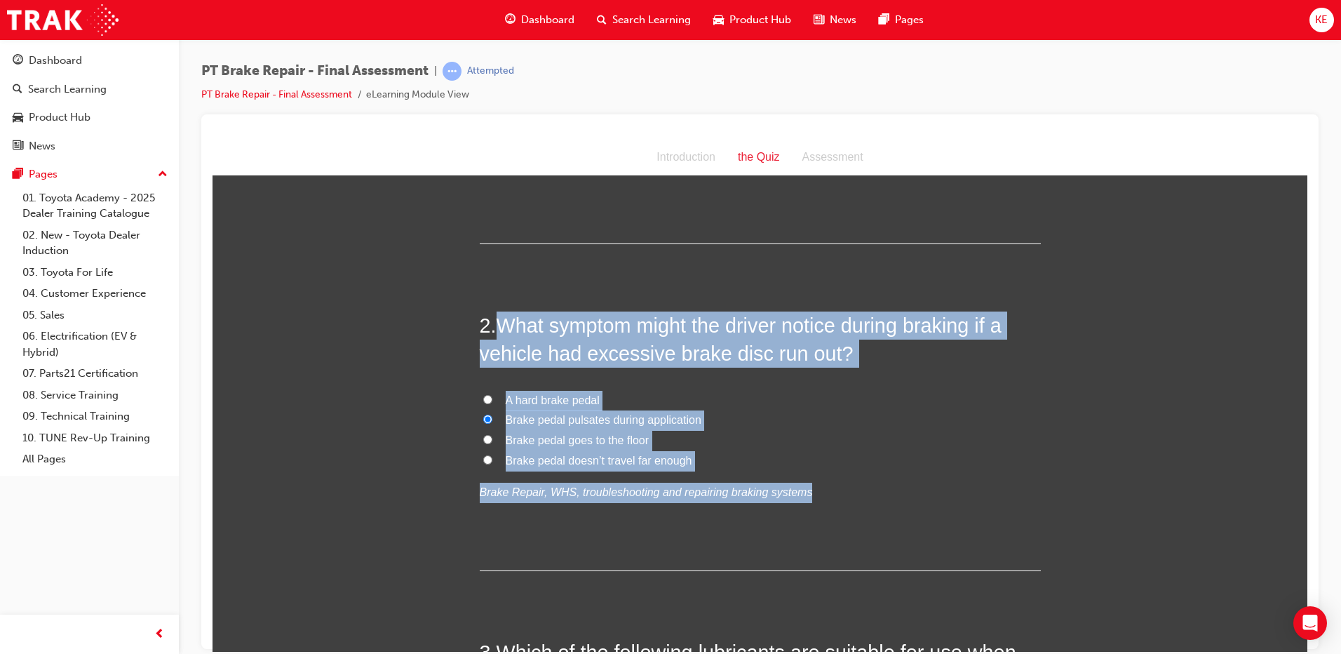
drag, startPoint x: 497, startPoint y: 323, endPoint x: 963, endPoint y: 461, distance: 485.8
click at [964, 462] on div "2 . What symptom might the driver notice during braking if a vehicle had excess…" at bounding box center [760, 440] width 561 height 259
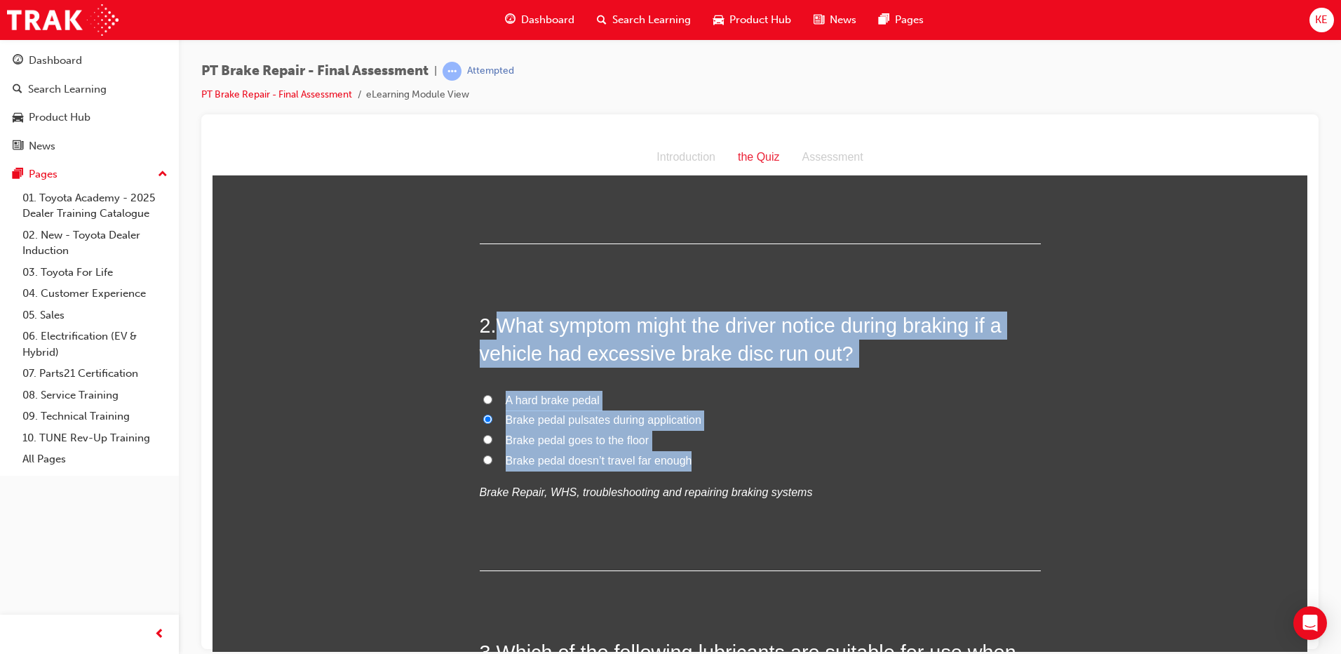
click at [813, 360] on span "What symptom might the driver notice during braking if a vehicle had excessive …" at bounding box center [741, 338] width 522 height 50
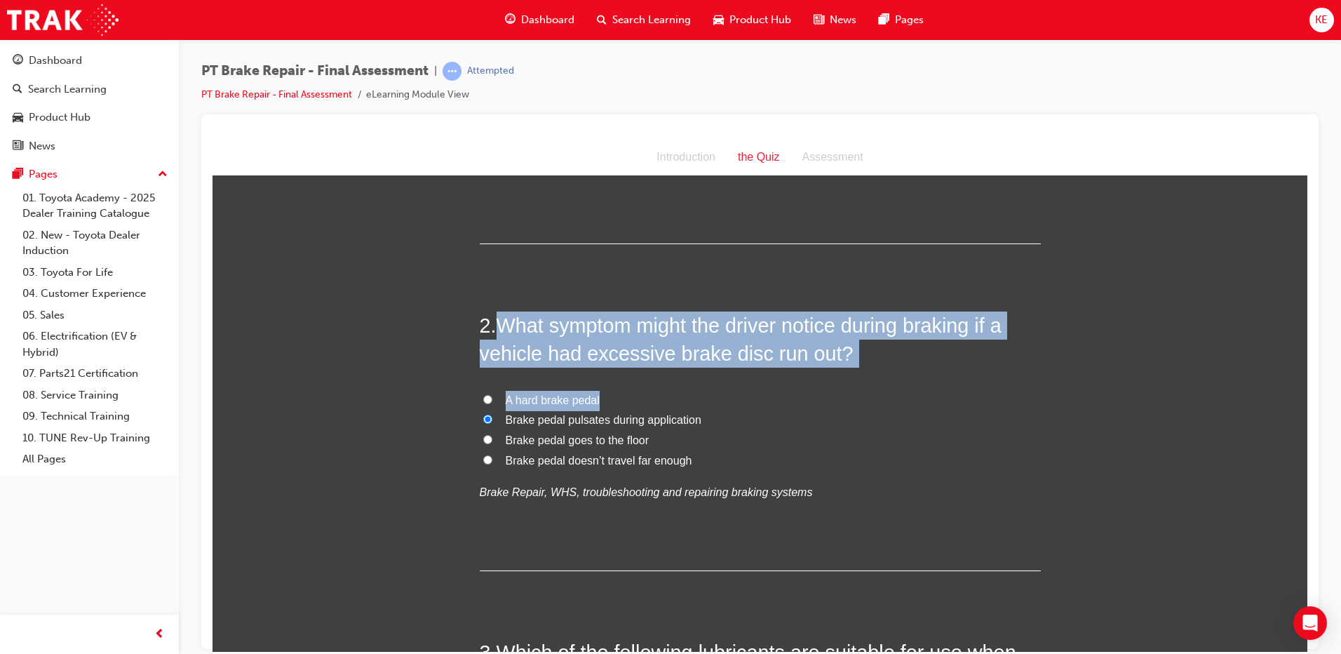
drag, startPoint x: 500, startPoint y: 325, endPoint x: 879, endPoint y: 371, distance: 381.5
click at [880, 373] on div "2 . What symptom might the driver notice during braking if a vehicle had excess…" at bounding box center [760, 440] width 561 height 259
click at [860, 386] on div "2 . What symptom might the driver notice during braking if a vehicle had excess…" at bounding box center [760, 440] width 561 height 259
drag, startPoint x: 502, startPoint y: 322, endPoint x: 840, endPoint y: 342, distance: 338.6
click at [840, 342] on h2 "2 . What symptom might the driver notice during braking if a vehicle had excess…" at bounding box center [760, 339] width 561 height 57
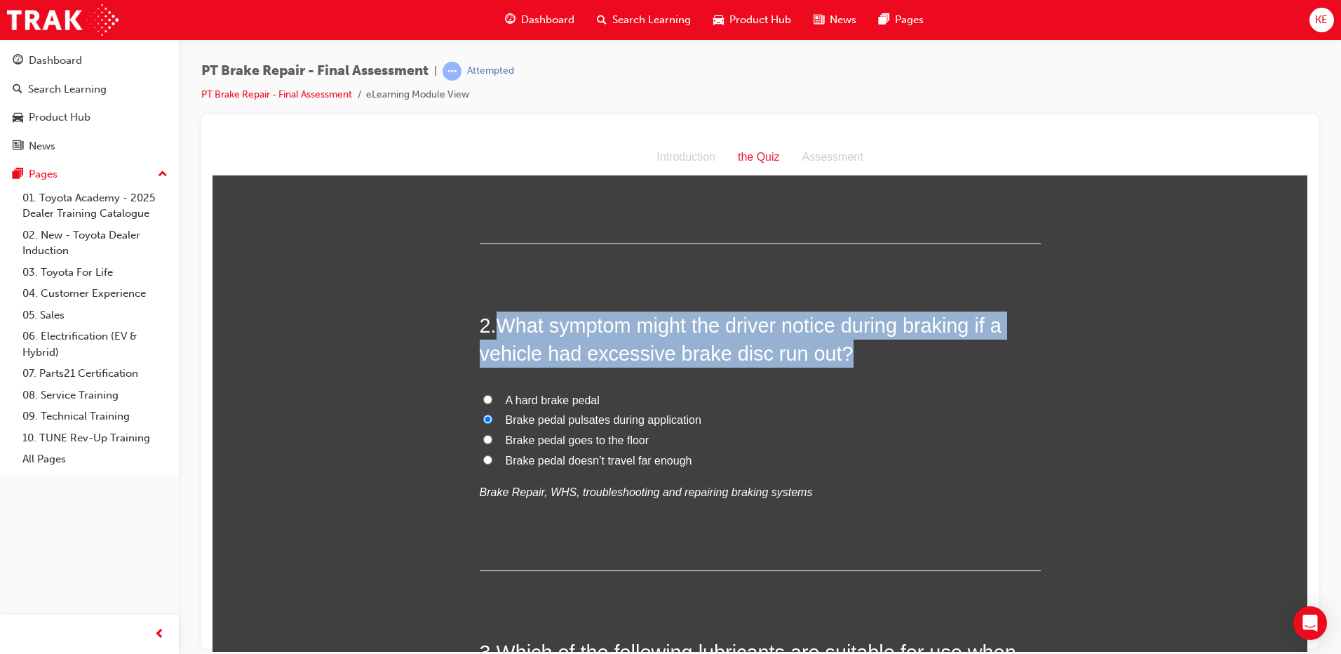
copy span "What symptom might the driver notice during braking if a vehicle had excessive …"
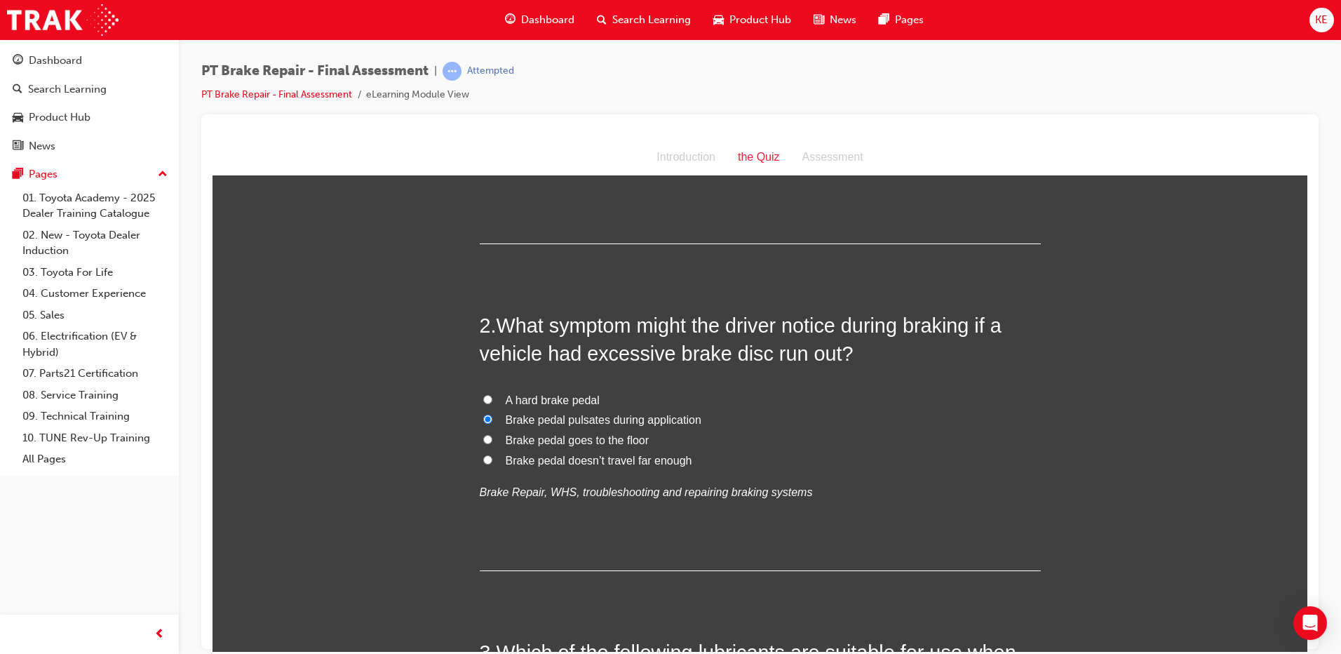
click at [683, 445] on label "Brake pedal goes to the floor" at bounding box center [760, 440] width 561 height 20
click at [492, 443] on input "Brake pedal goes to the floor" at bounding box center [487, 438] width 9 height 9
radio input "true"
click at [612, 427] on label "Brake pedal pulsates during application" at bounding box center [760, 419] width 561 height 20
click at [492, 423] on input "Brake pedal pulsates during application" at bounding box center [487, 418] width 9 height 9
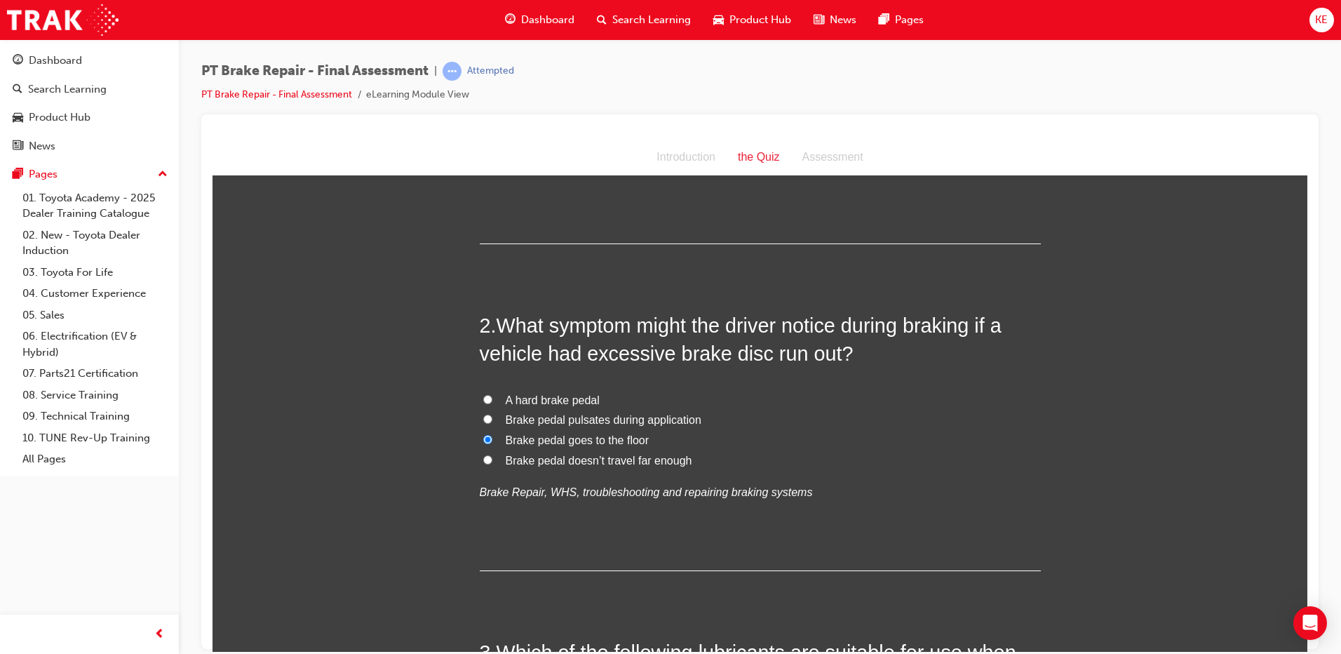
radio input "true"
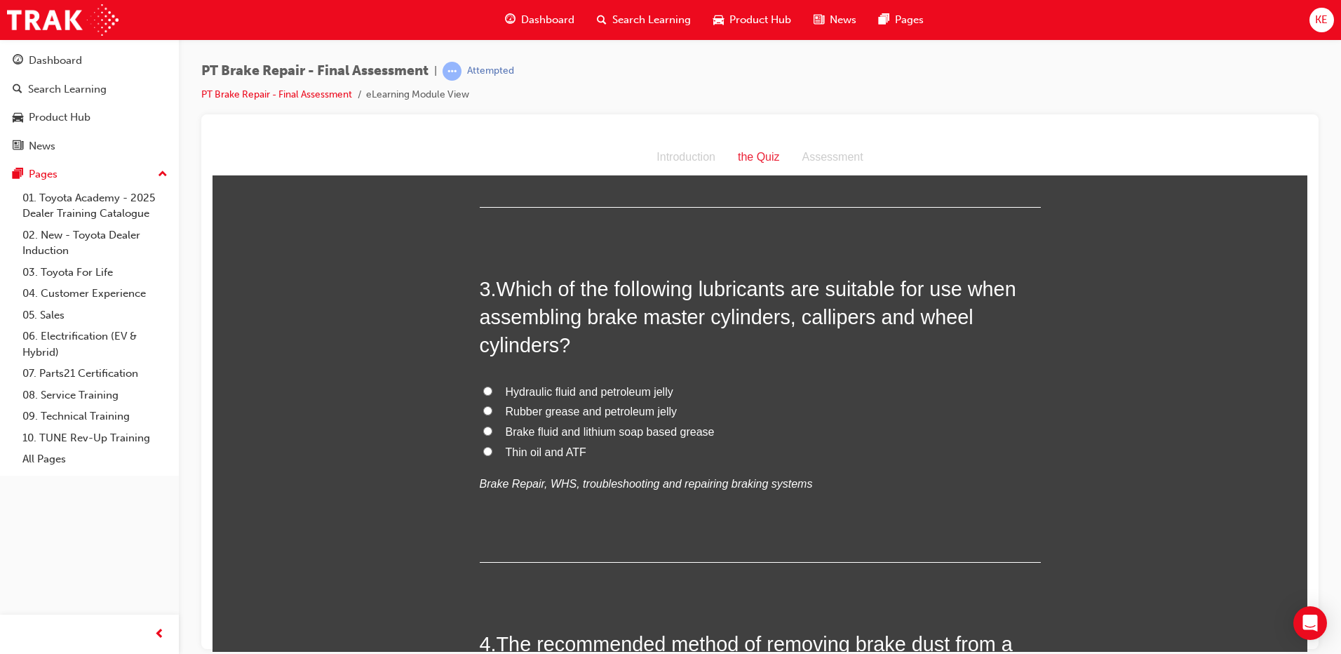
scroll to position [631, 0]
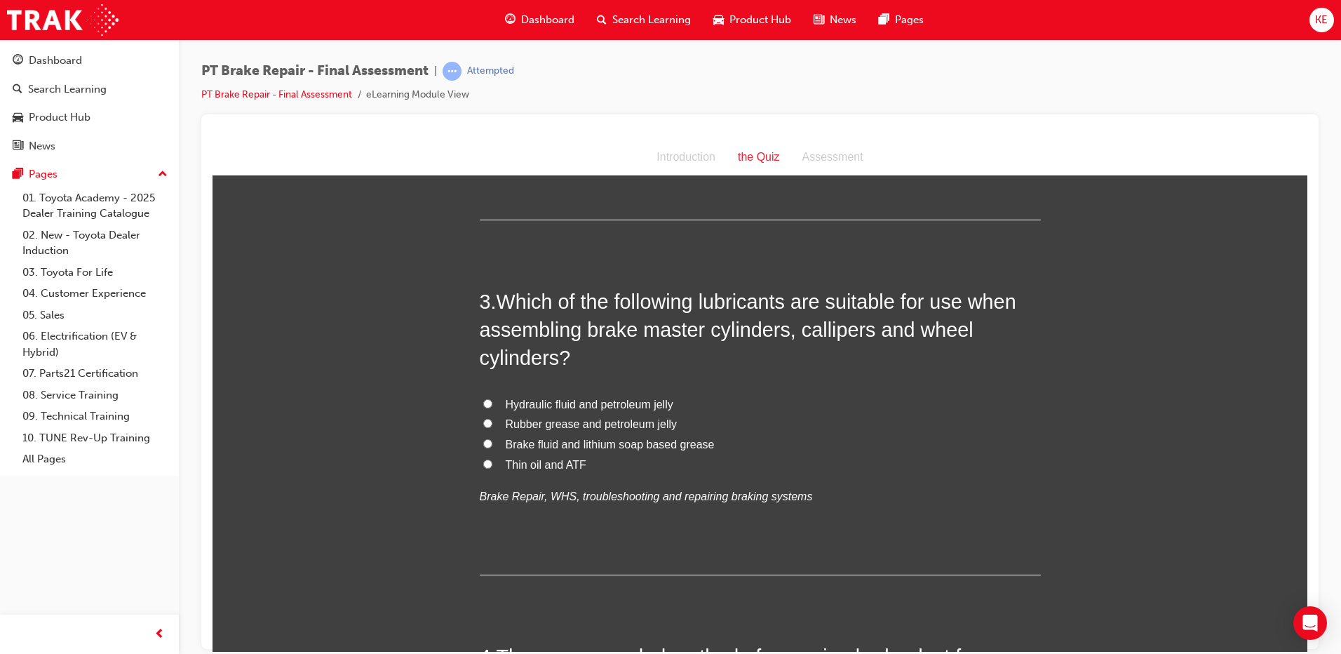
click at [492, 418] on label "Rubber grease and petroleum jelly" at bounding box center [760, 424] width 561 height 20
click at [492, 418] on input "Rubber grease and petroleum jelly" at bounding box center [487, 422] width 9 height 9
radio input "true"
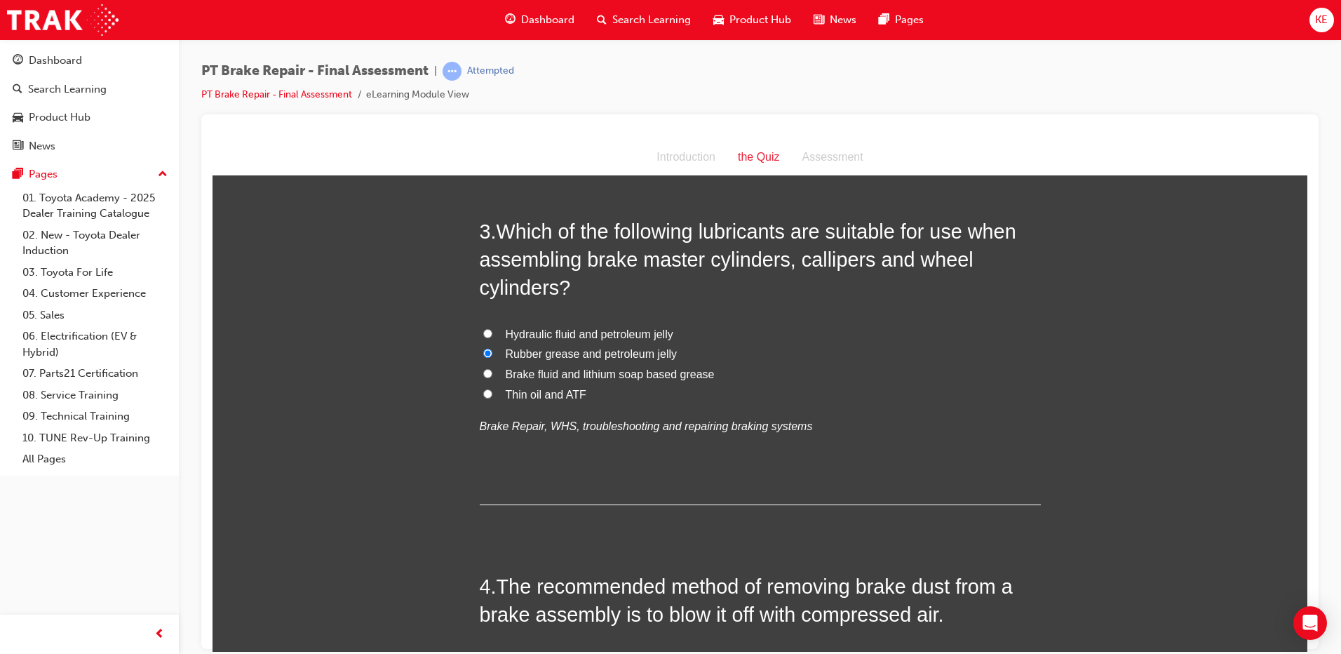
scroll to position [841, 0]
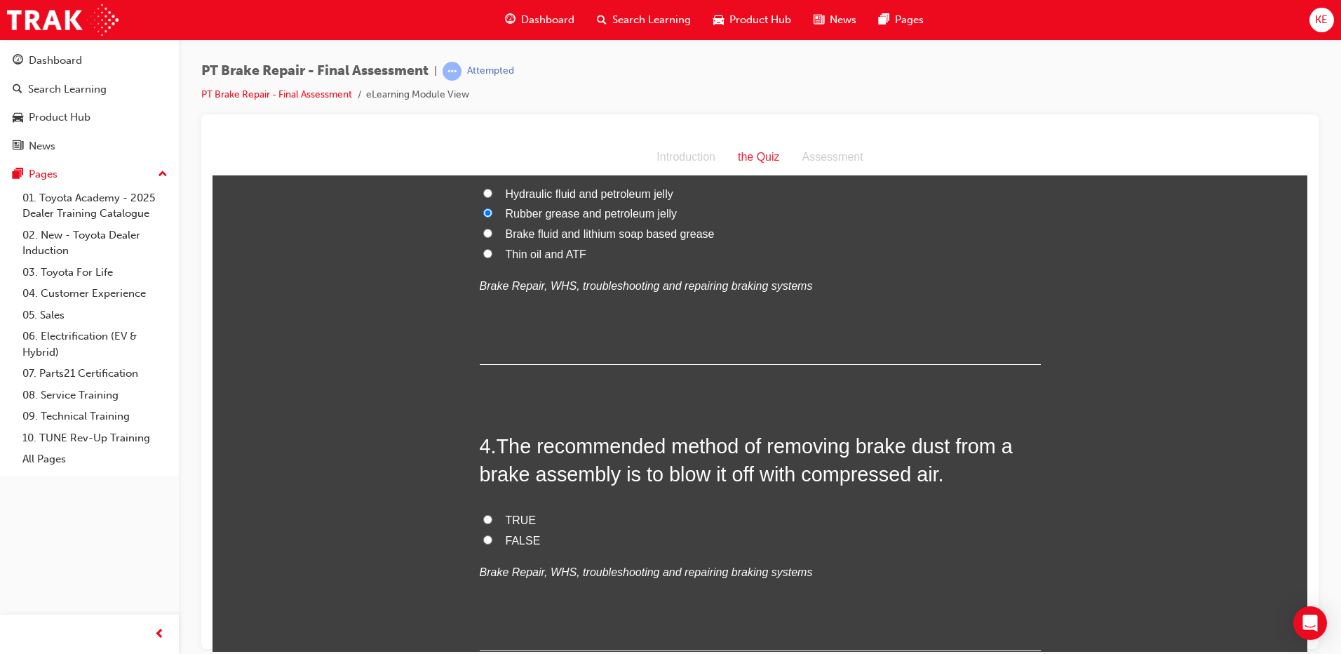
click at [487, 533] on label "FALSE" at bounding box center [760, 540] width 561 height 20
click at [487, 534] on input "FALSE" at bounding box center [487, 538] width 9 height 9
radio input "true"
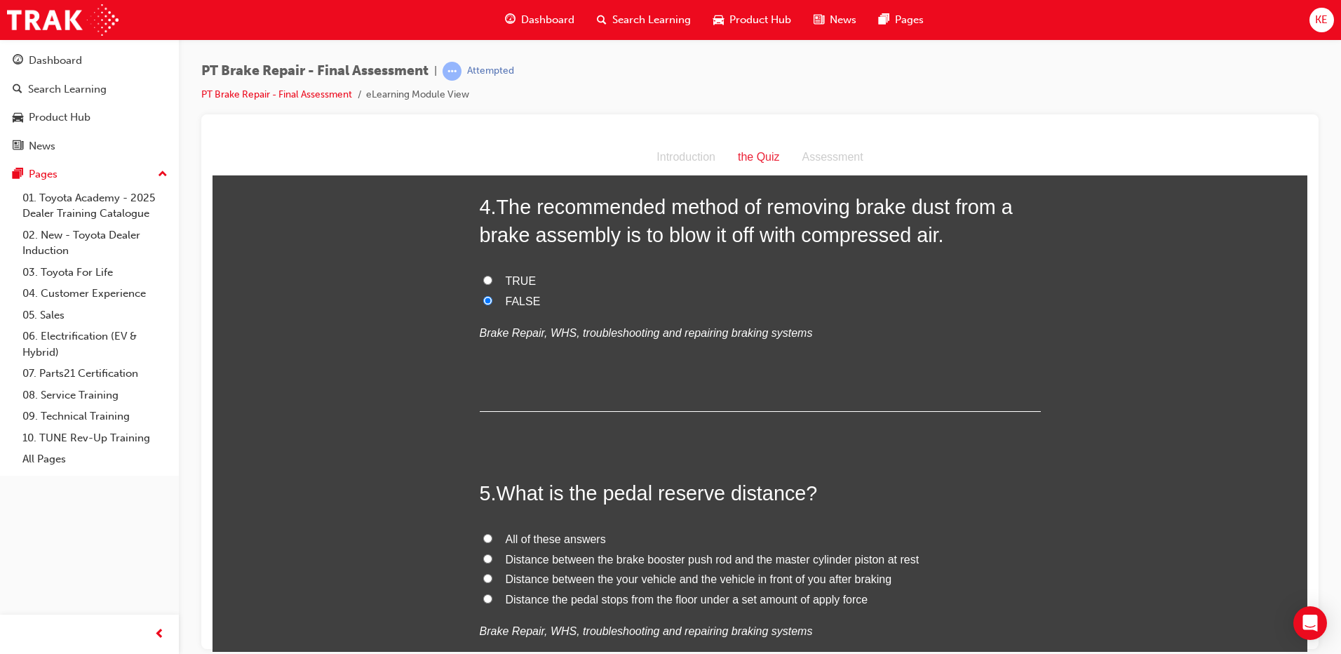
scroll to position [1122, 0]
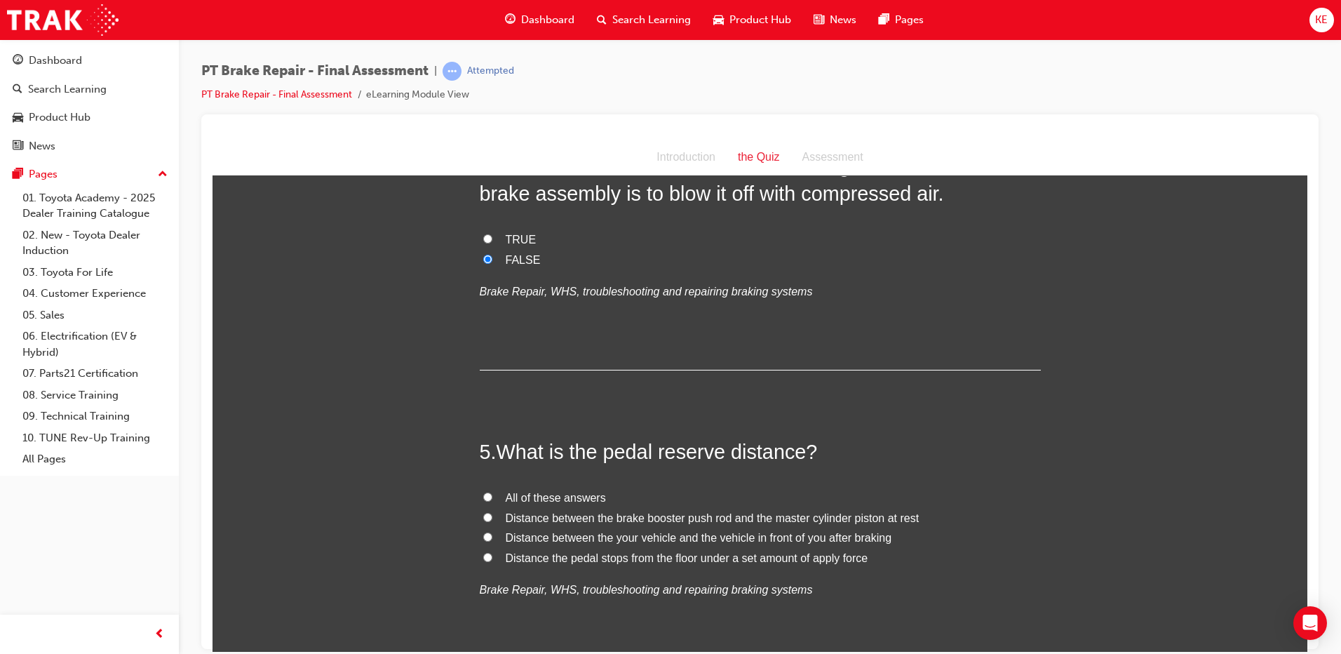
click at [485, 537] on input "Distance between the your vehicle and the vehicle in front of you after braking" at bounding box center [487, 536] width 9 height 9
radio input "true"
click at [480, 555] on label "Distance the pedal stops from the floor under a set amount of apply force" at bounding box center [760, 558] width 561 height 20
click at [483, 555] on input "Distance the pedal stops from the floor under a set amount of apply force" at bounding box center [487, 556] width 9 height 9
radio input "true"
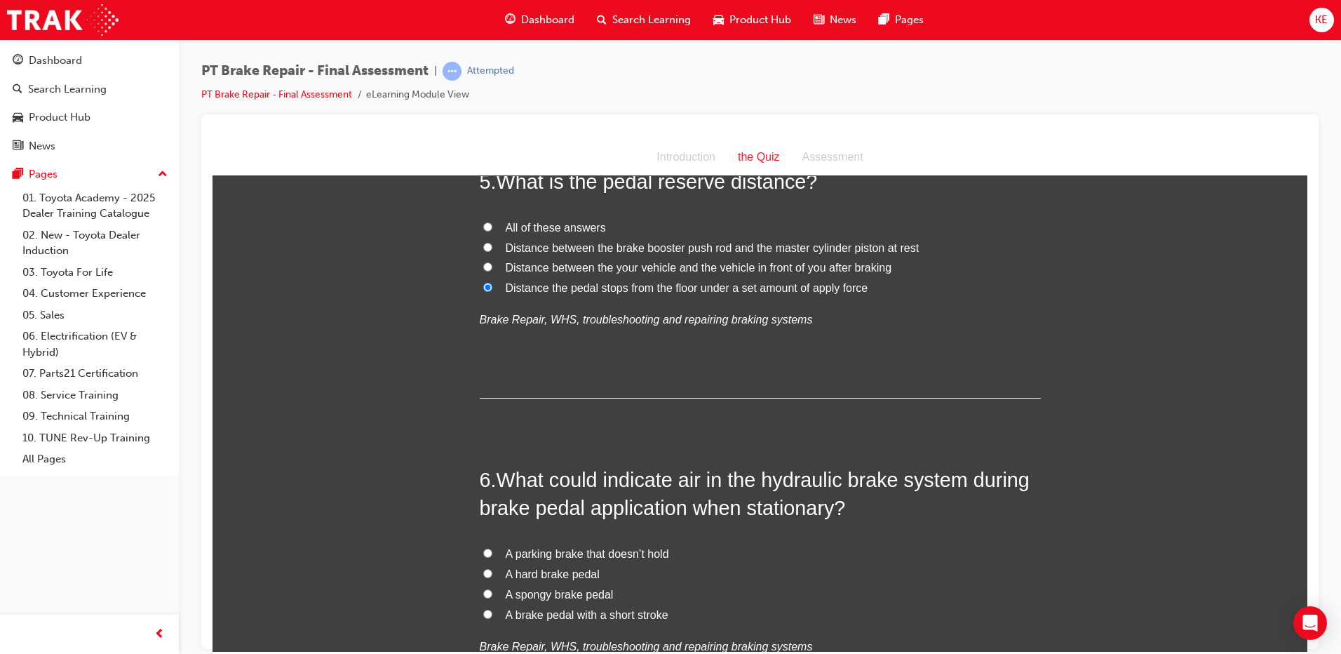
scroll to position [1472, 0]
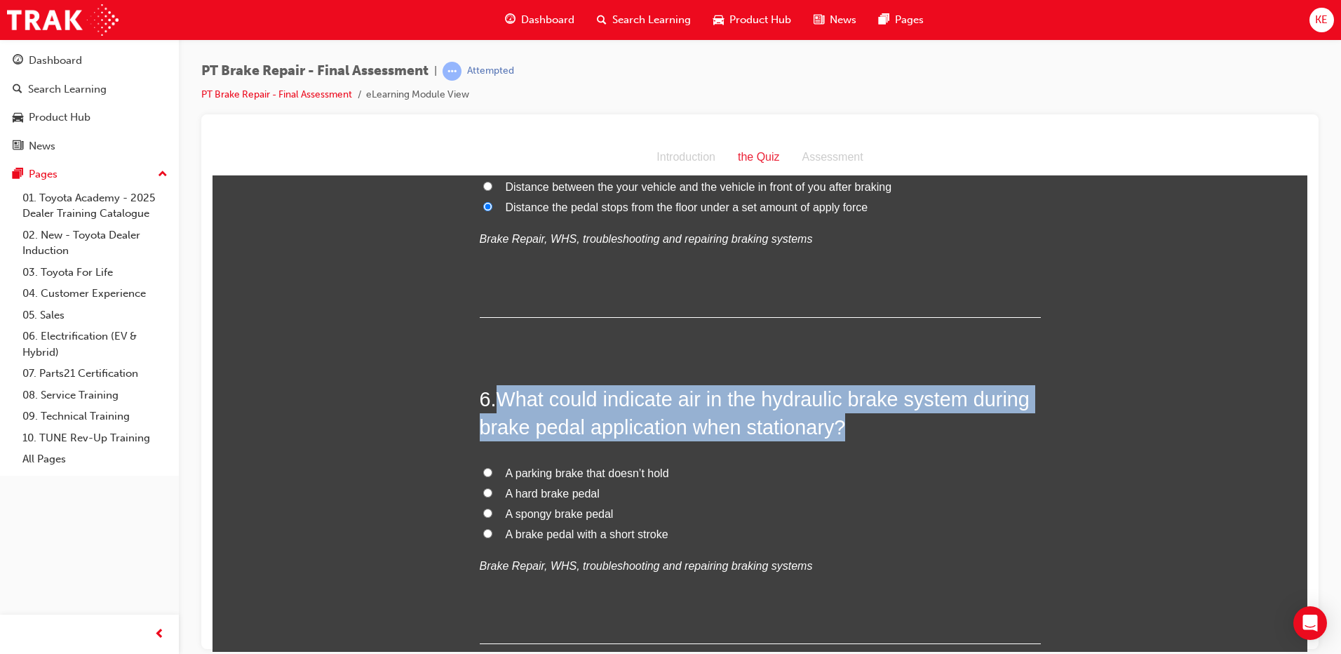
drag, startPoint x: 502, startPoint y: 395, endPoint x: 944, endPoint y: 438, distance: 443.8
click at [944, 438] on h2 "6 . What could indicate air in the hydraulic brake system during brake pedal ap…" at bounding box center [760, 412] width 561 height 57
copy span "What could indicate air in the hydraulic brake system during brake pedal applic…"
click at [483, 508] on input "A spongy brake pedal" at bounding box center [487, 512] width 9 height 9
radio input "true"
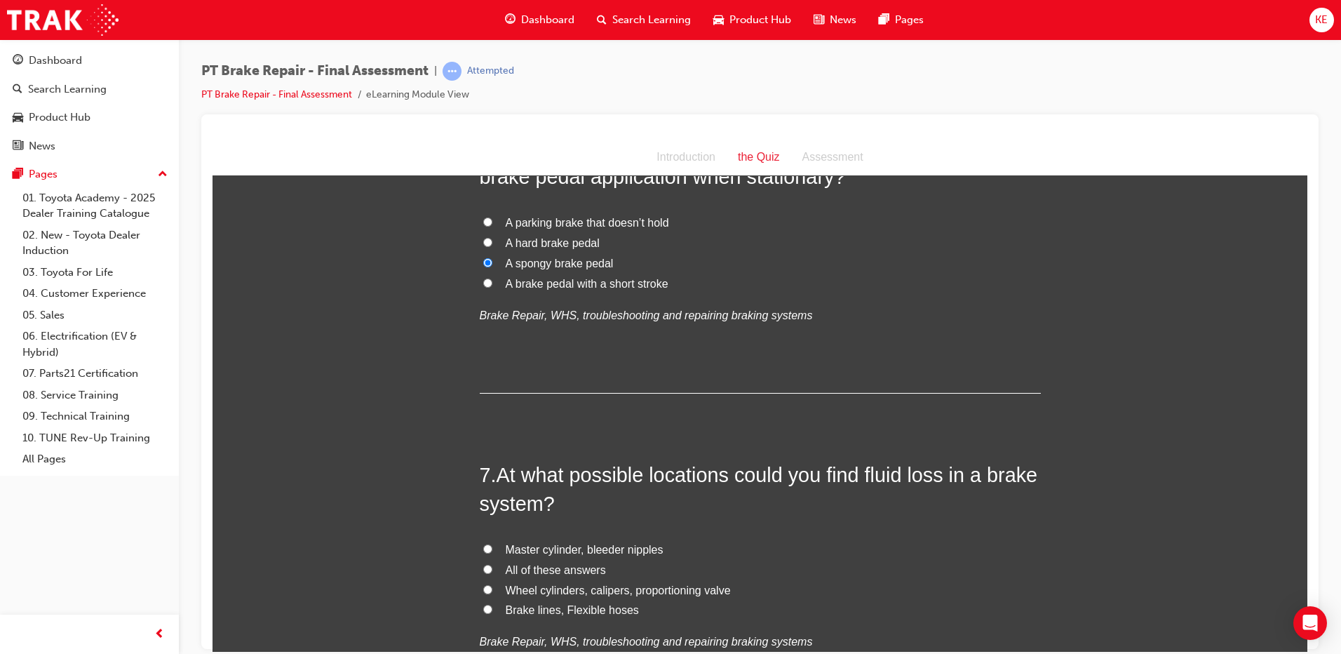
scroll to position [1753, 0]
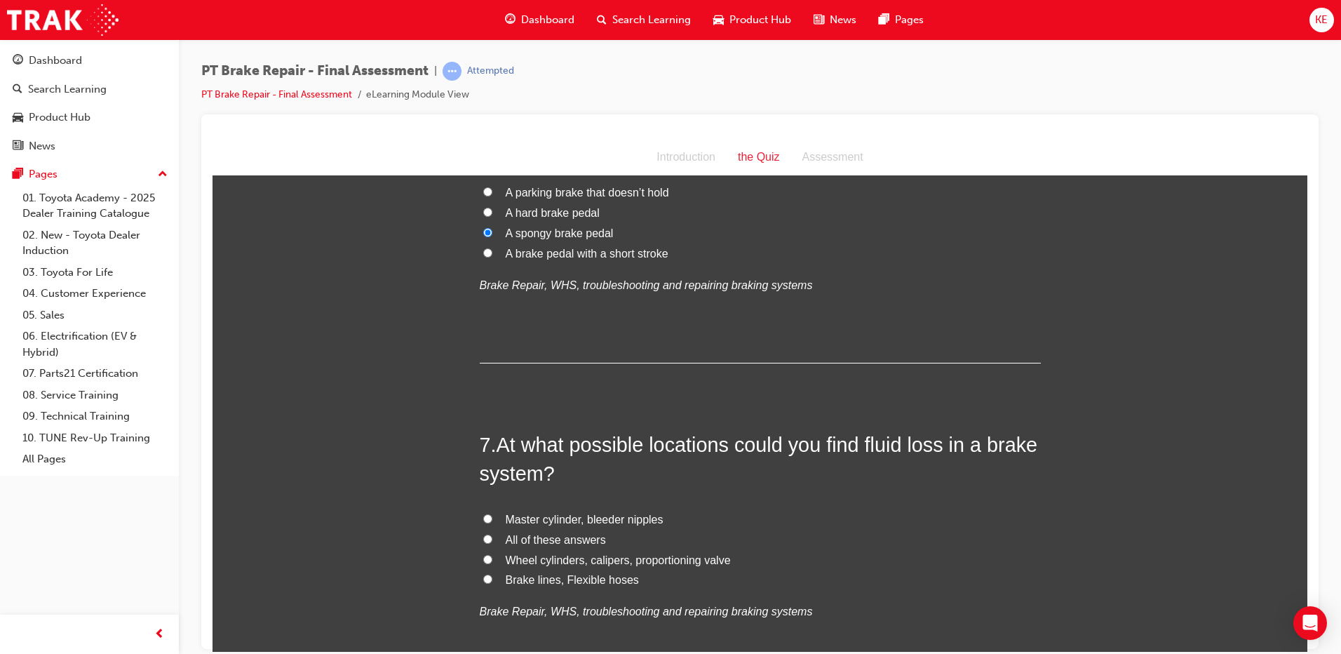
click at [487, 541] on label "All of these answers" at bounding box center [760, 539] width 561 height 20
click at [487, 541] on input "All of these answers" at bounding box center [487, 538] width 9 height 9
radio input "true"
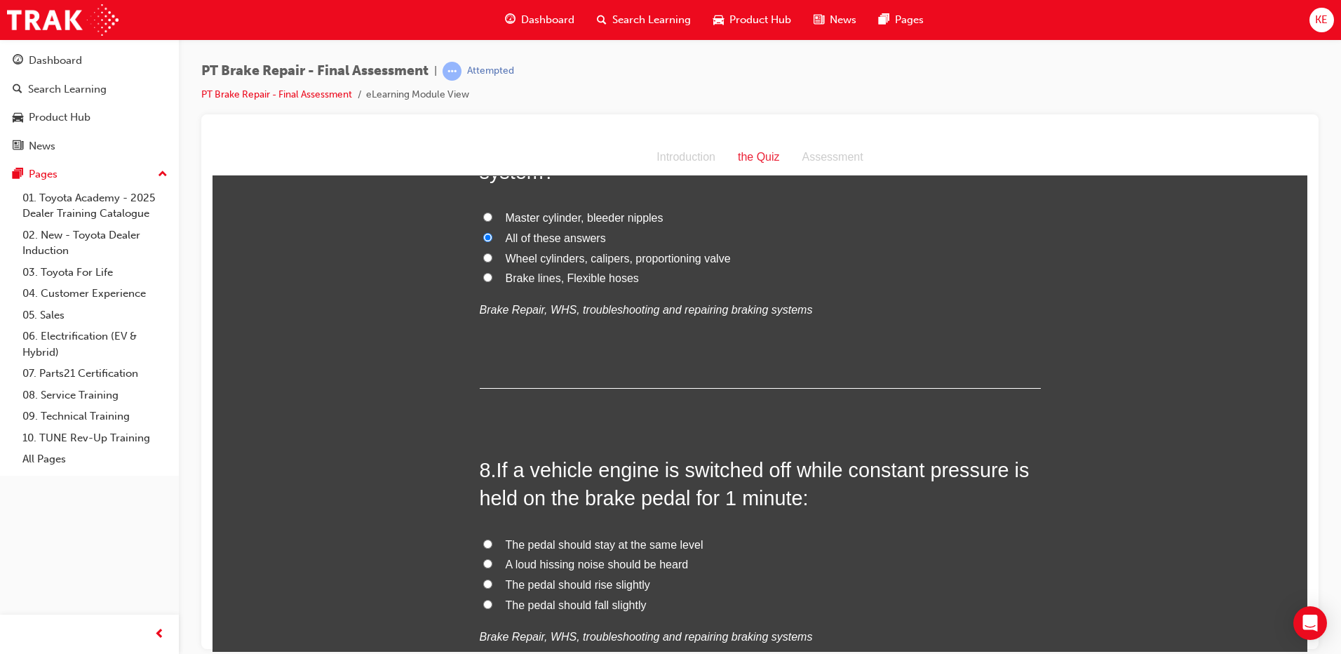
scroll to position [2174, 0]
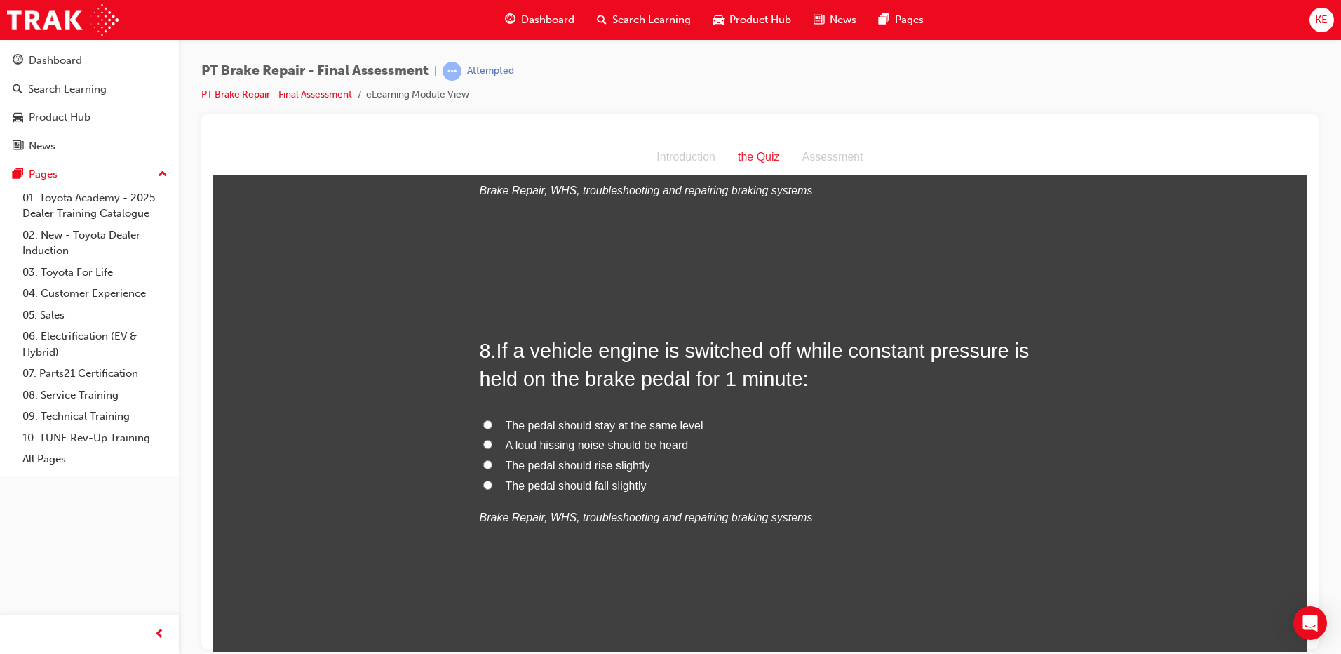
click at [492, 482] on label "The pedal should fall slightly" at bounding box center [760, 485] width 561 height 20
click at [492, 482] on input "The pedal should fall slightly" at bounding box center [487, 484] width 9 height 9
radio input "true"
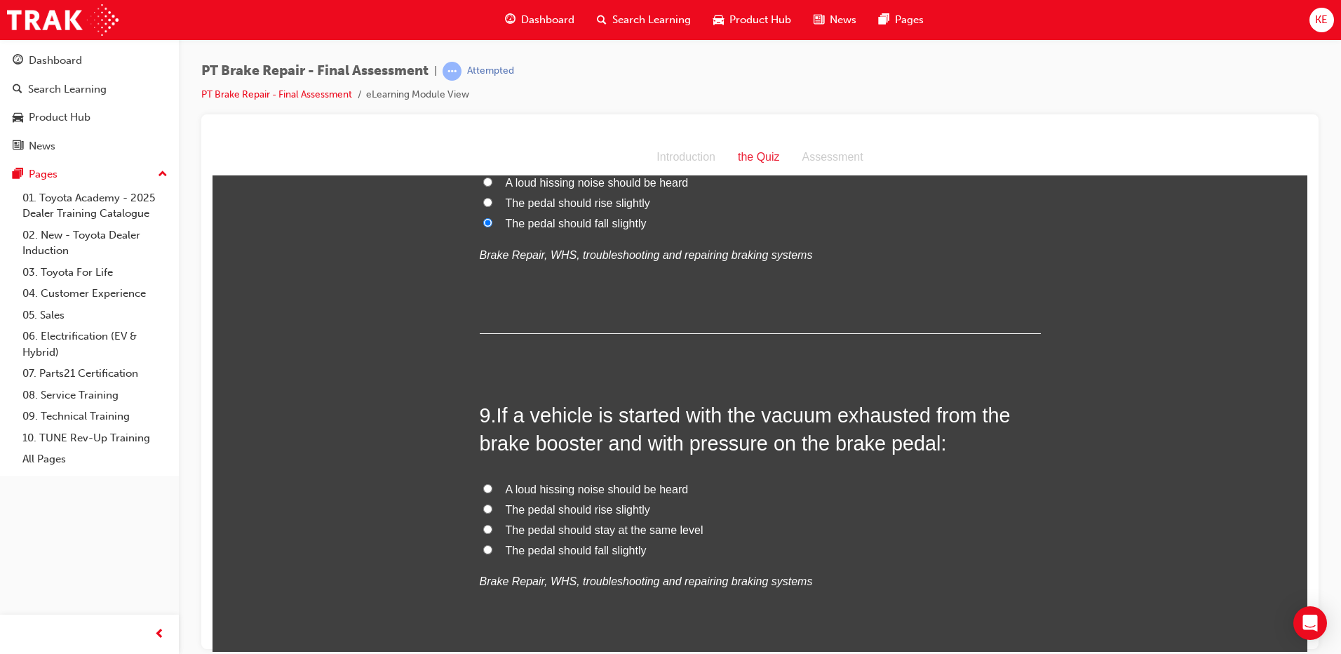
scroll to position [2454, 0]
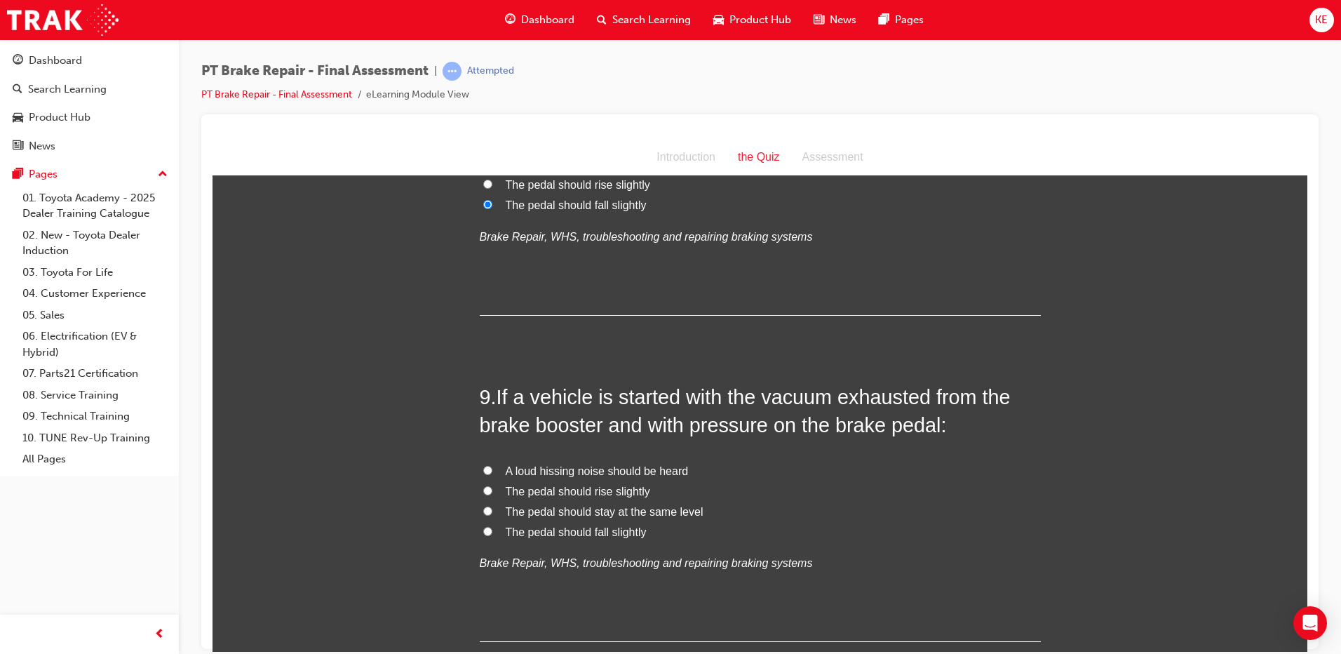
click at [487, 490] on label "The pedal should rise slightly" at bounding box center [760, 491] width 561 height 20
click at [487, 490] on input "The pedal should rise slightly" at bounding box center [487, 489] width 9 height 9
radio input "true"
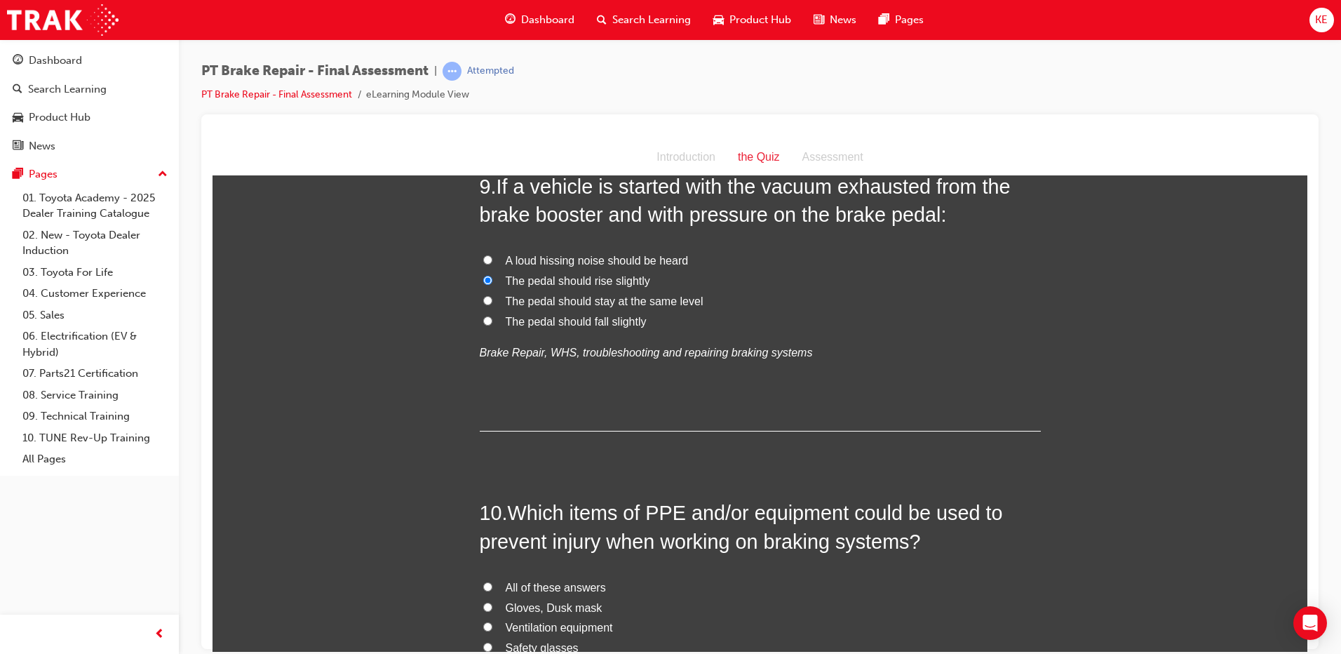
scroll to position [2805, 0]
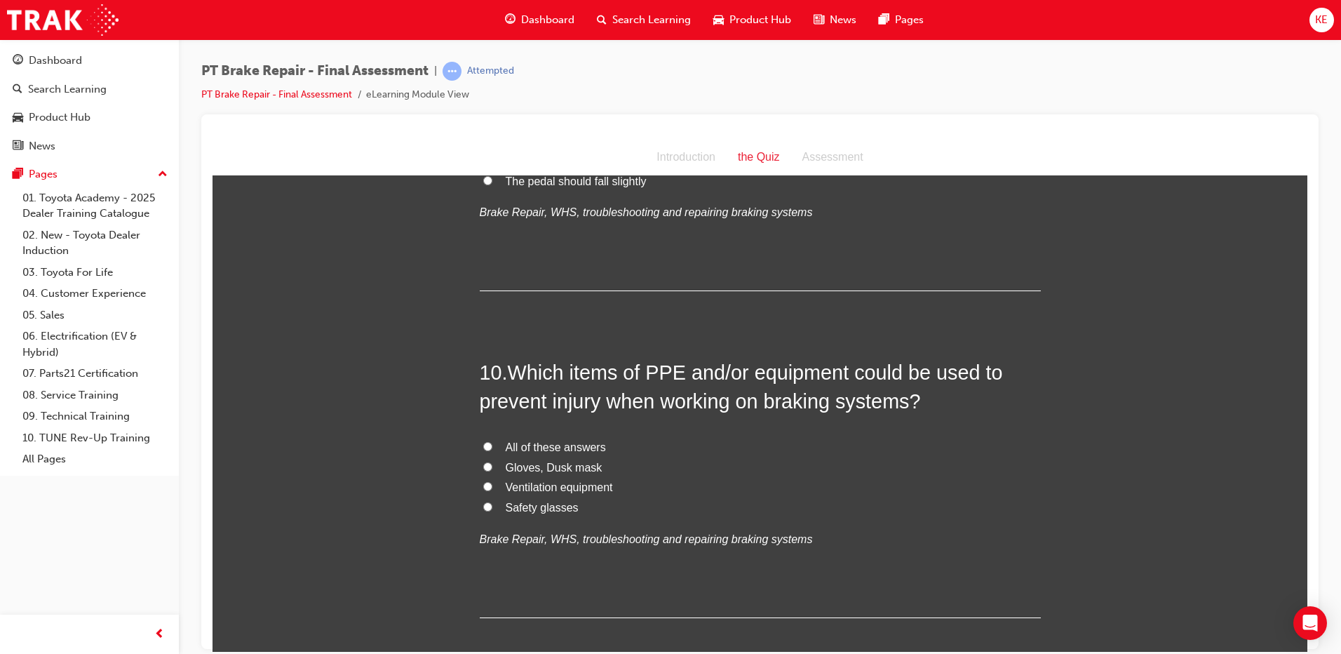
click at [483, 445] on input "All of these answers" at bounding box center [487, 445] width 9 height 9
radio input "true"
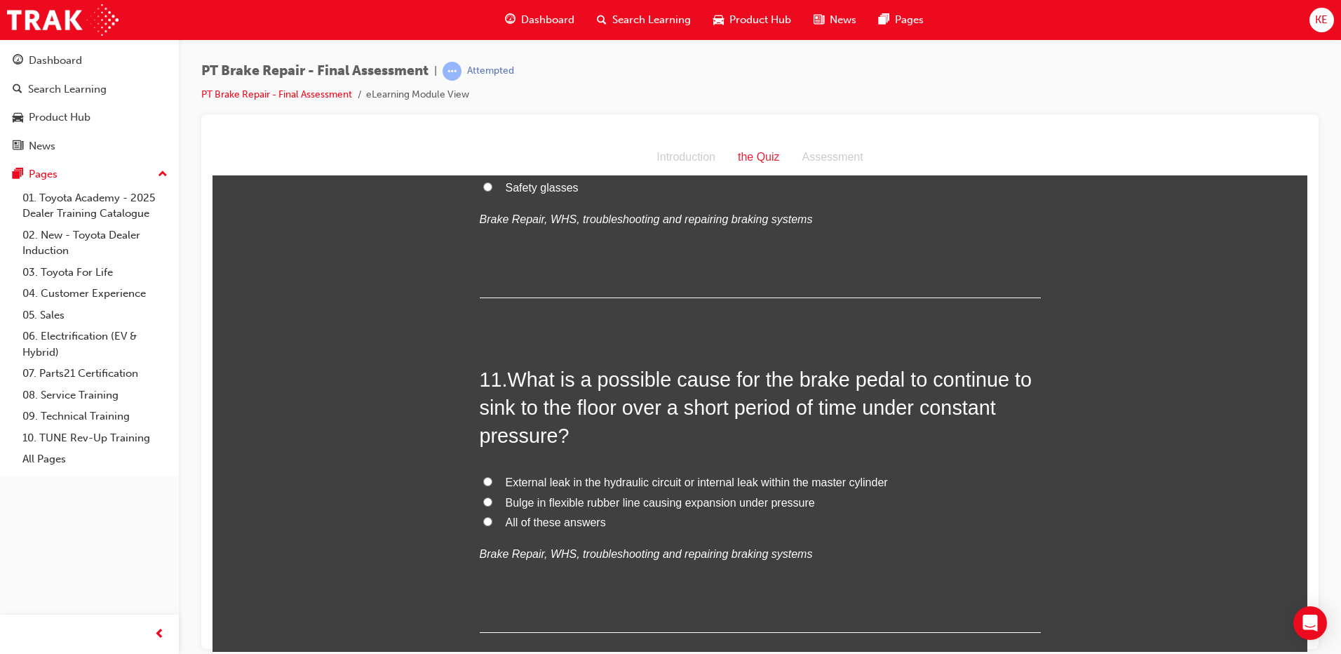
scroll to position [3155, 0]
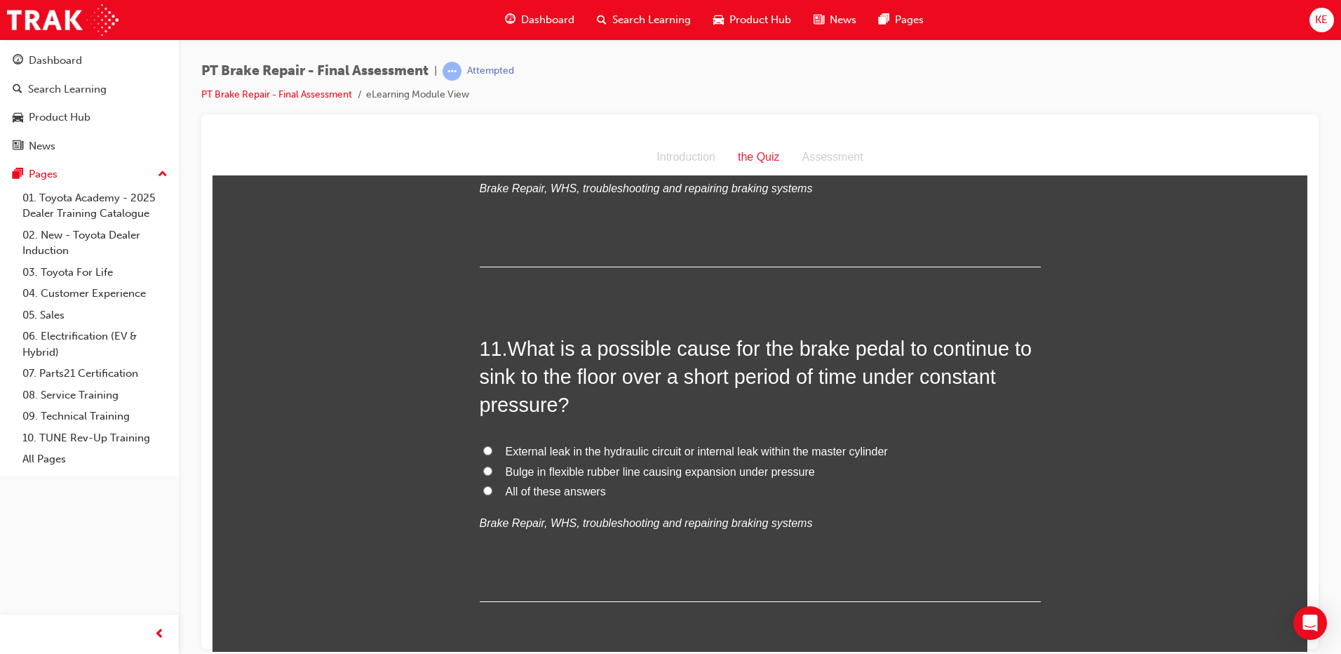
click at [485, 490] on input "All of these answers" at bounding box center [487, 489] width 9 height 9
radio input "true"
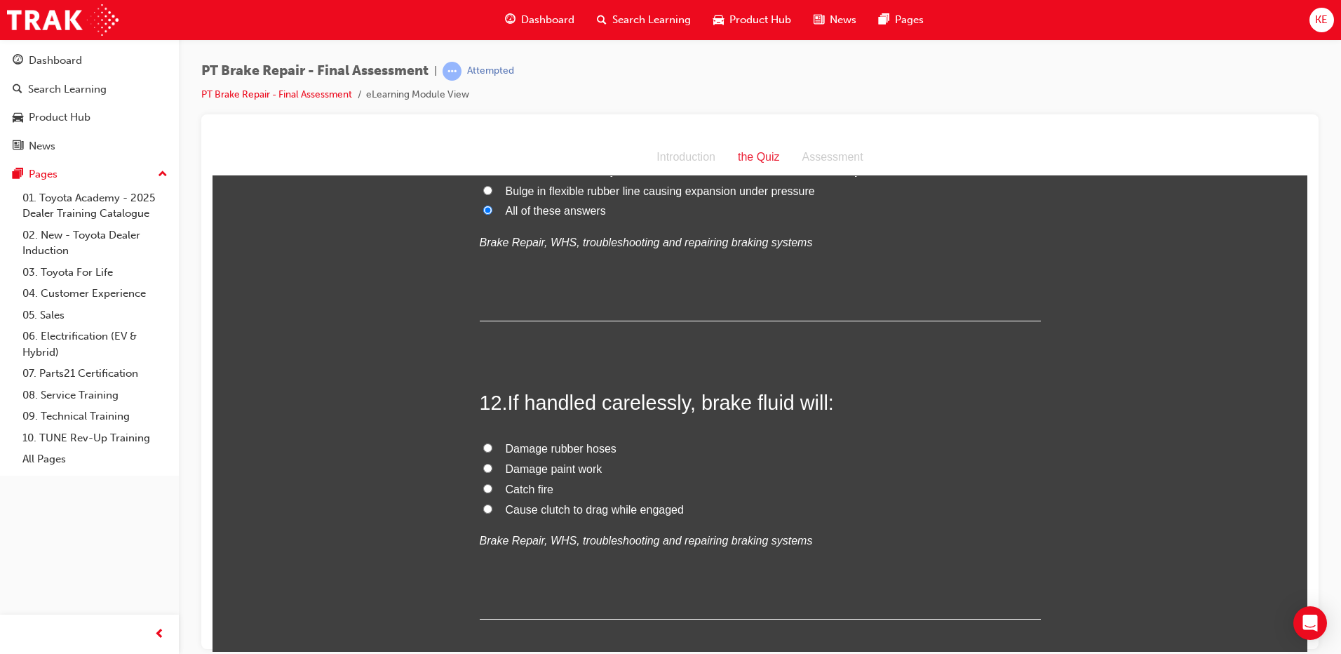
click at [483, 468] on input "Damage paint work" at bounding box center [487, 467] width 9 height 9
radio input "true"
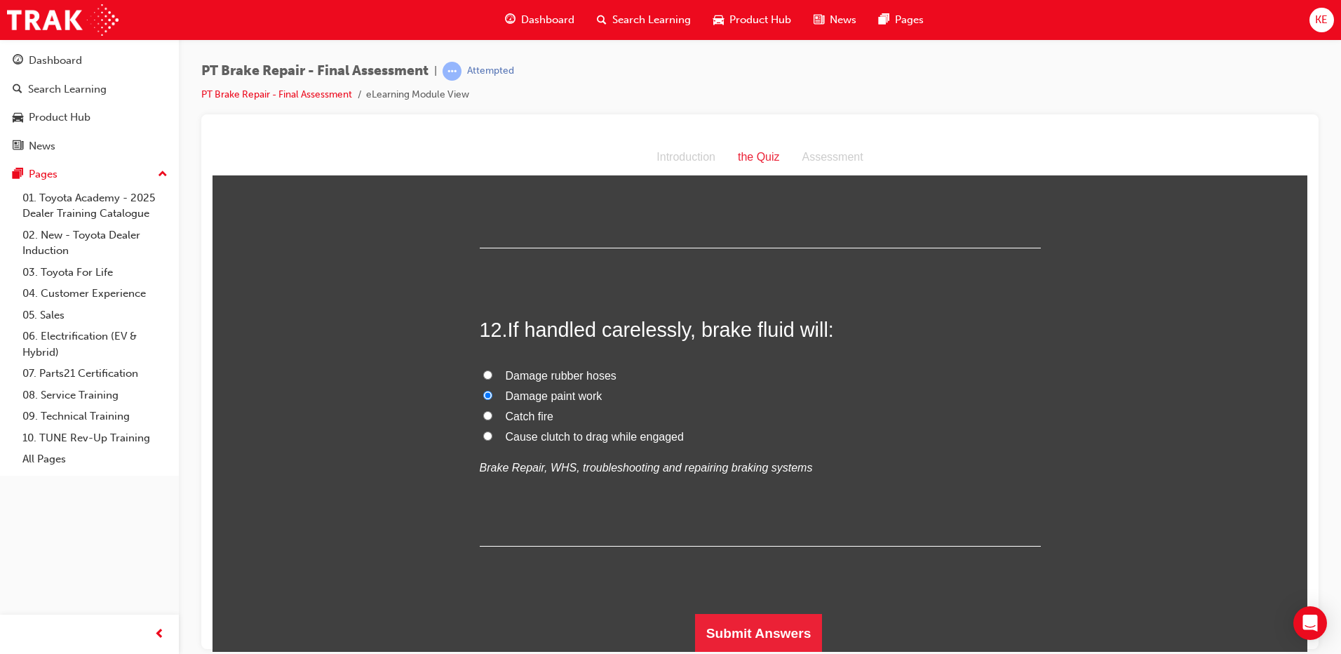
scroll to position [3509, 0]
click at [794, 628] on button "Submit Answers" at bounding box center [759, 631] width 128 height 39
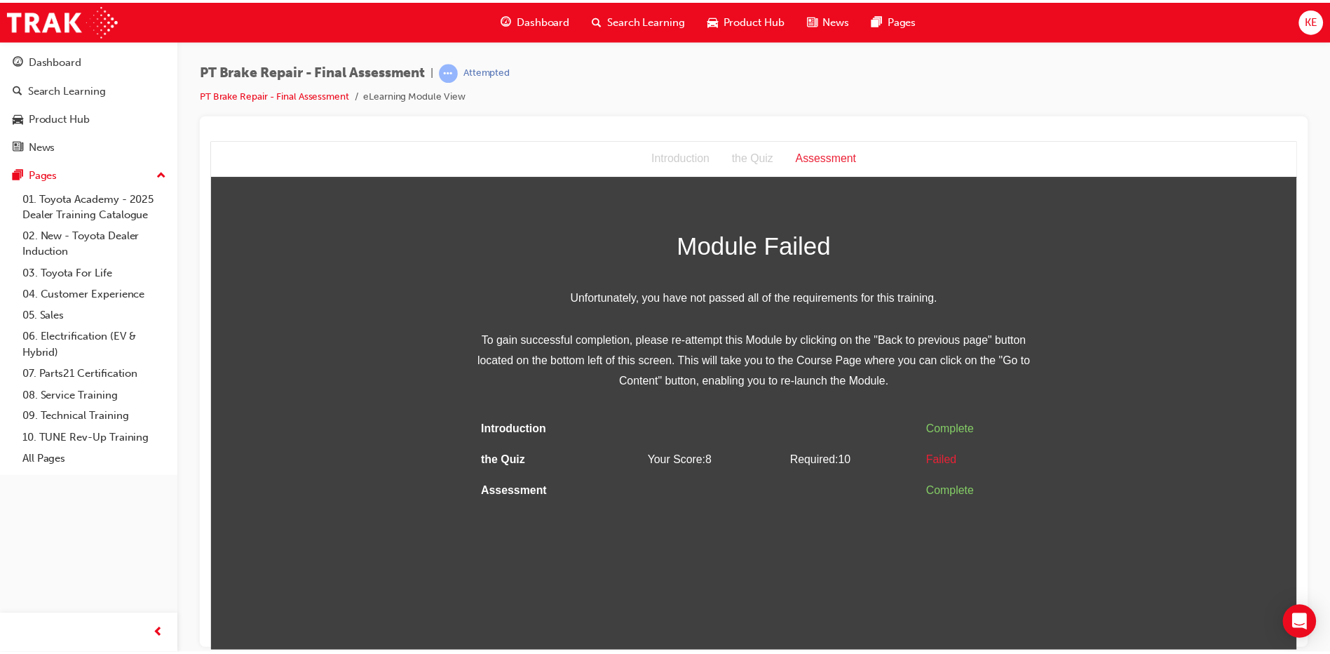
scroll to position [0, 0]
